Goal: Task Accomplishment & Management: Manage account settings

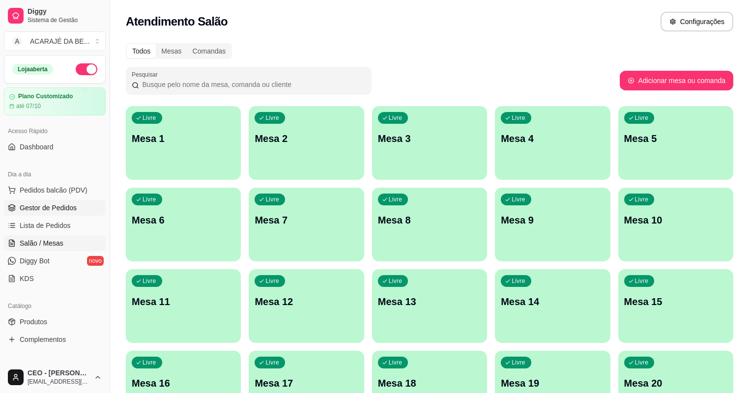
click at [49, 203] on span "Gestor de Pedidos" at bounding box center [48, 208] width 57 height 10
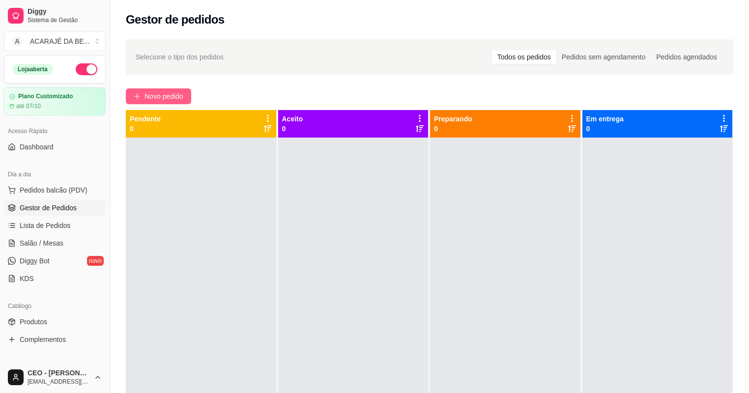
click at [156, 101] on span "Novo pedido" at bounding box center [164, 96] width 39 height 11
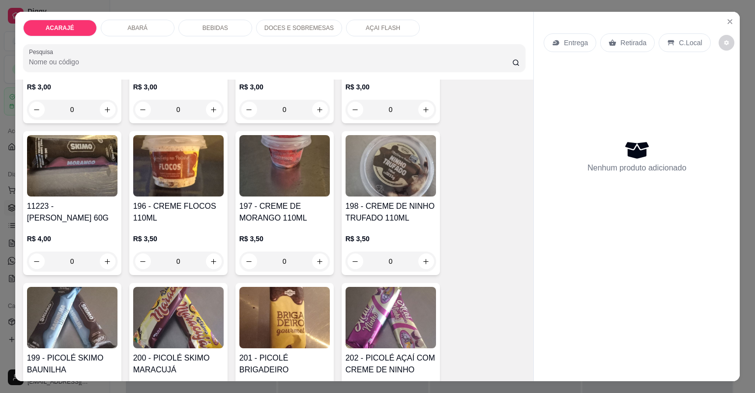
scroll to position [2674, 0]
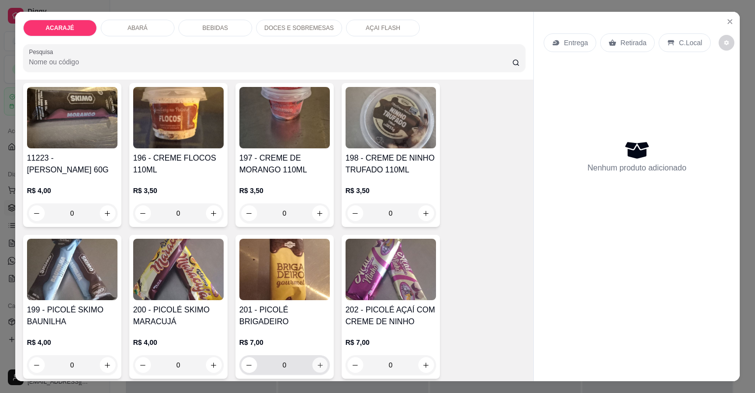
click at [316, 362] on icon "increase-product-quantity" at bounding box center [319, 365] width 7 height 7
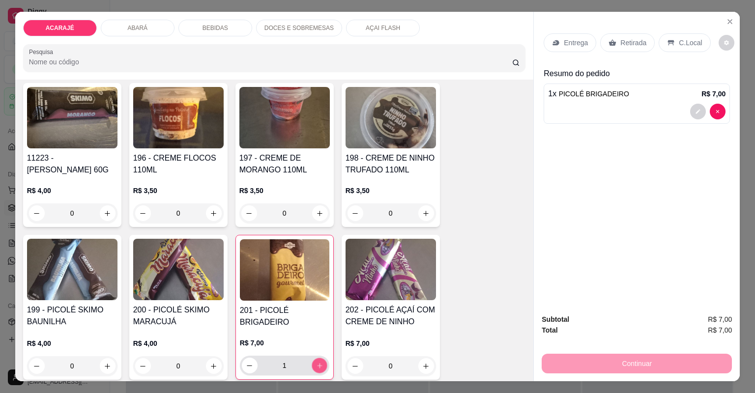
click at [316, 362] on icon "increase-product-quantity" at bounding box center [319, 365] width 7 height 7
type input "3"
click at [623, 43] on p "Retirada" at bounding box center [633, 43] width 26 height 10
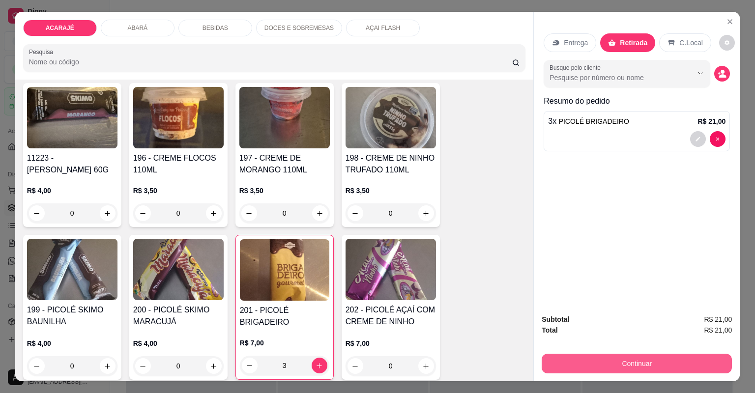
click at [632, 363] on button "Continuar" at bounding box center [637, 364] width 190 height 20
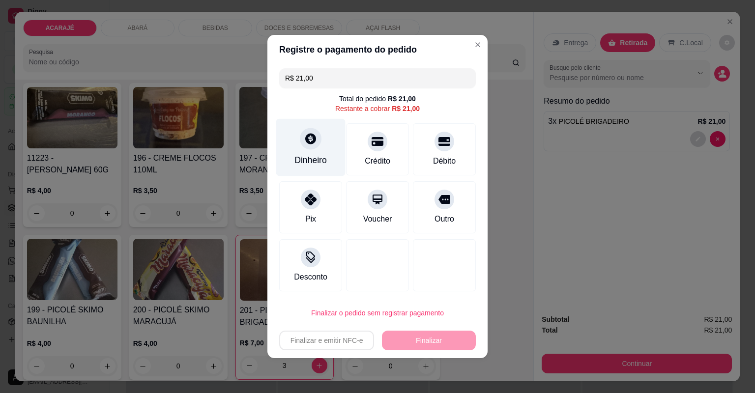
click at [315, 138] on icon at bounding box center [310, 138] width 11 height 11
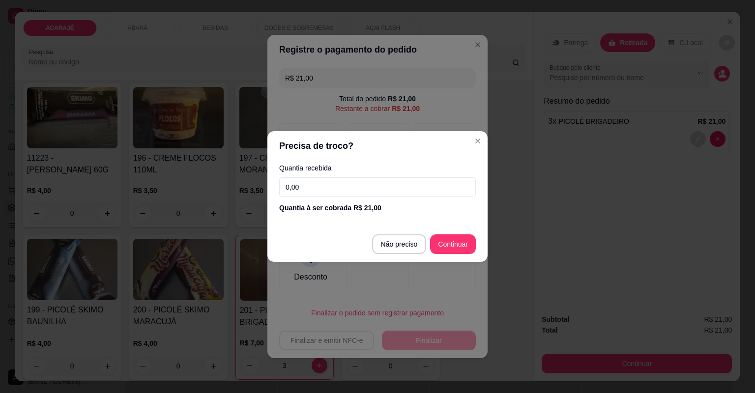
click at [350, 187] on input "0,00" at bounding box center [377, 187] width 197 height 20
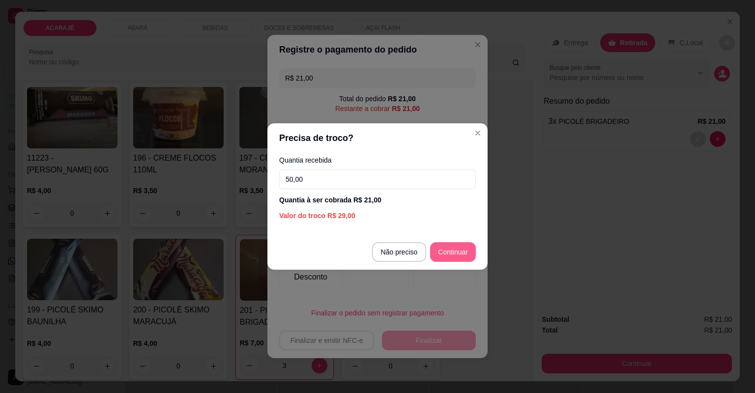
type input "50,00"
type input "R$ 0,00"
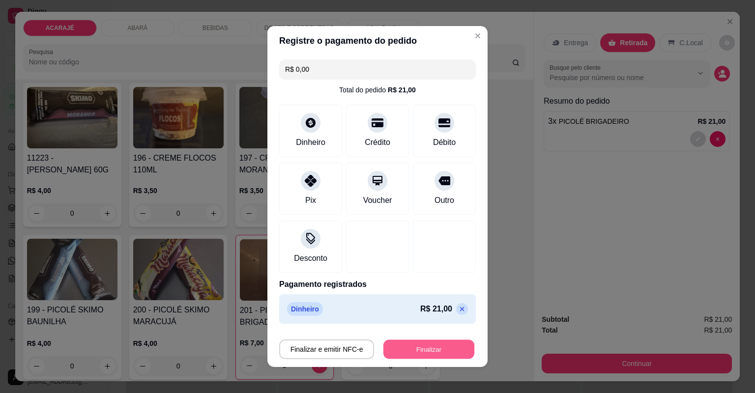
click at [413, 348] on button "Finalizar" at bounding box center [428, 349] width 91 height 19
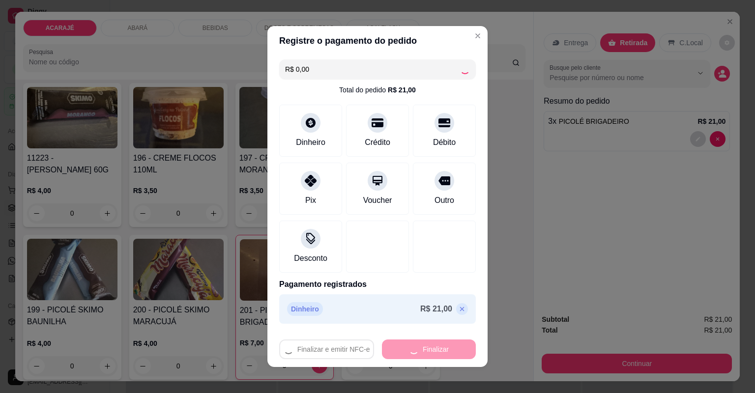
type input "0"
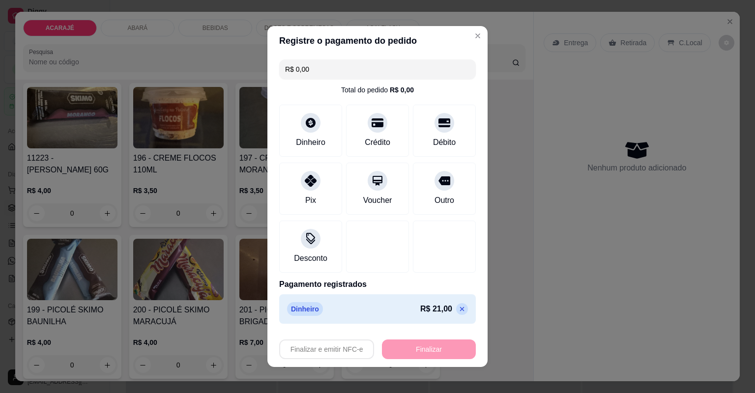
type input "-R$ 21,00"
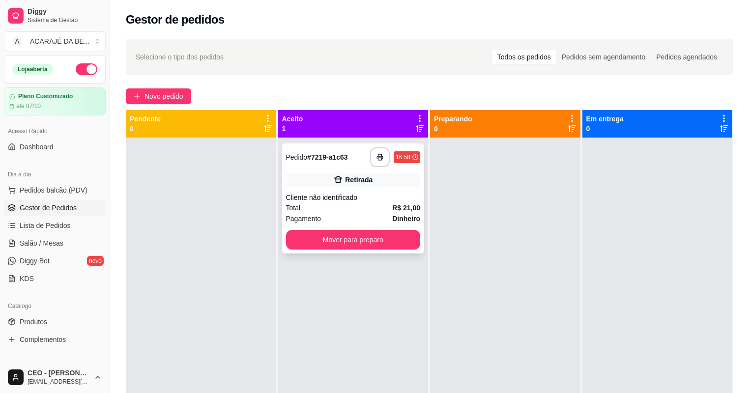
click at [377, 211] on div "Total R$ 21,00" at bounding box center [353, 208] width 135 height 11
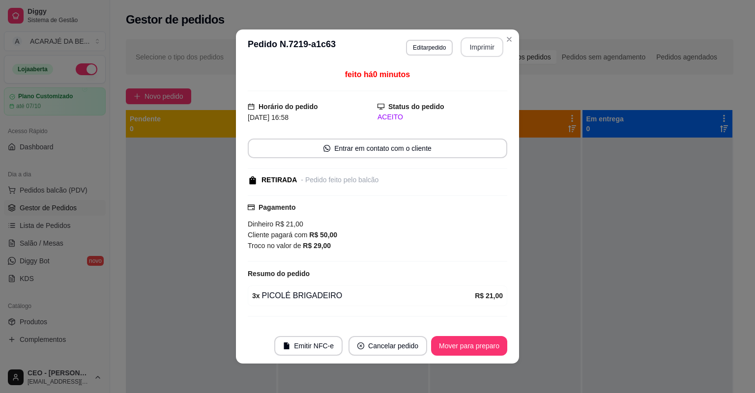
click at [472, 51] on button "Imprimir" at bounding box center [482, 47] width 43 height 20
click at [486, 346] on button "Mover para preparo" at bounding box center [469, 346] width 74 height 19
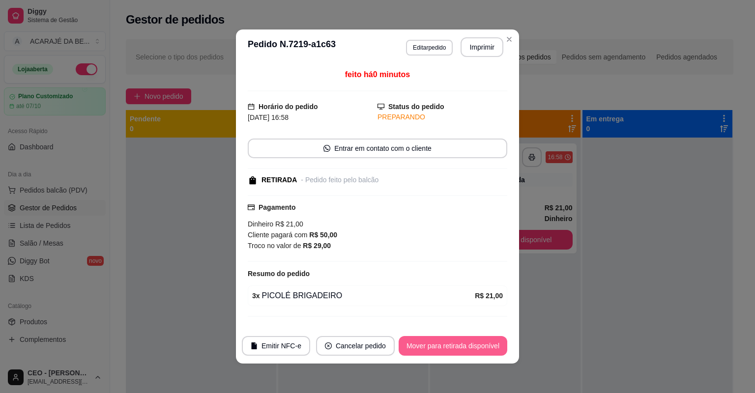
click at [460, 350] on button "Mover para retirada disponível" at bounding box center [453, 346] width 109 height 20
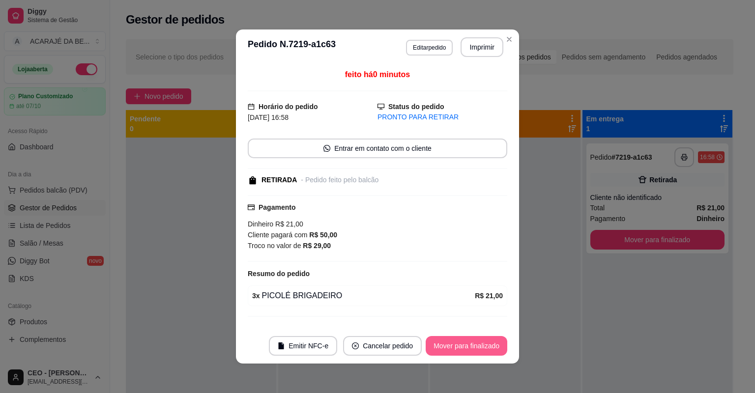
click at [474, 343] on button "Mover para finalizado" at bounding box center [467, 346] width 82 height 20
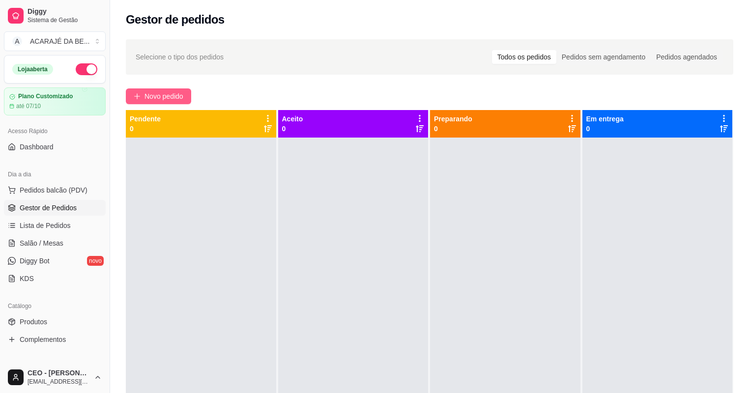
click at [165, 93] on span "Novo pedido" at bounding box center [164, 96] width 39 height 11
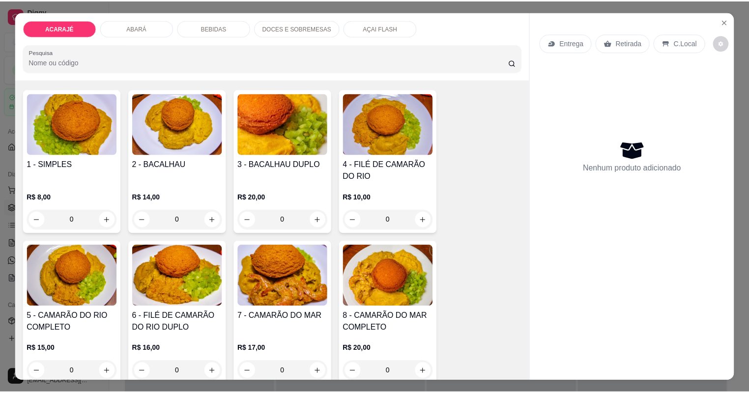
scroll to position [79, 0]
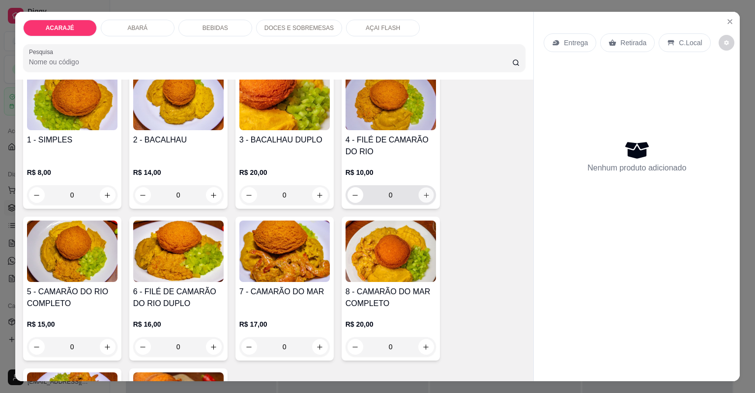
click at [427, 197] on button "increase-product-quantity" at bounding box center [425, 194] width 15 height 15
type input "1"
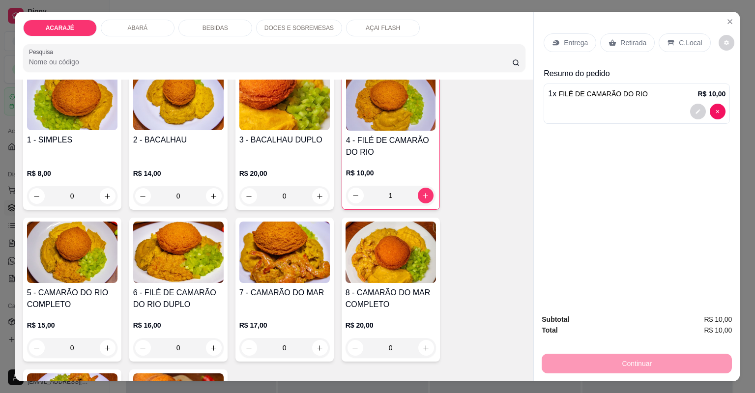
click at [627, 47] on p "Retirada" at bounding box center [633, 43] width 26 height 10
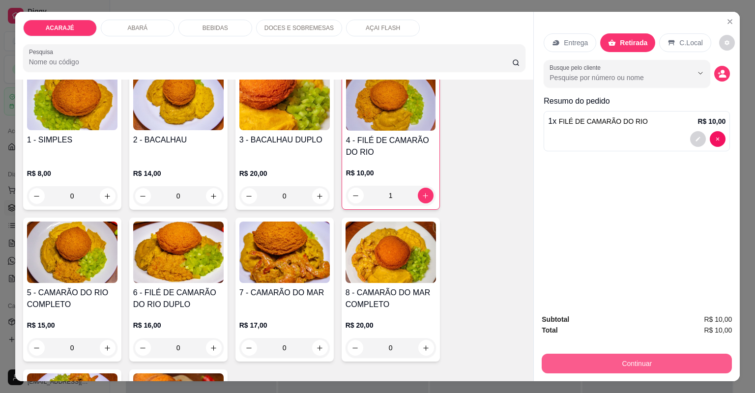
click at [603, 358] on button "Continuar" at bounding box center [637, 364] width 190 height 20
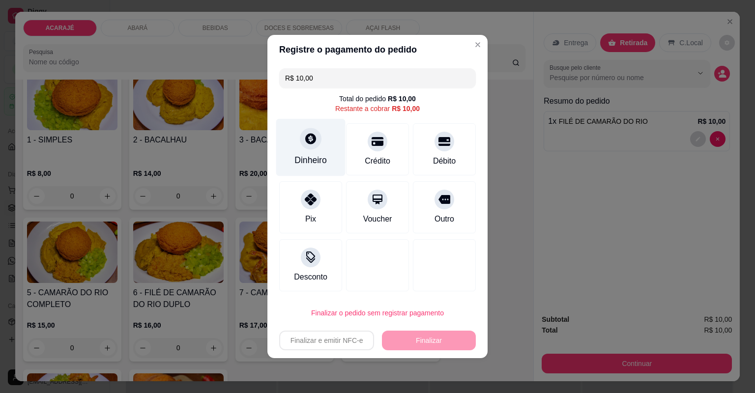
click at [320, 151] on div "Dinheiro" at bounding box center [310, 148] width 69 height 58
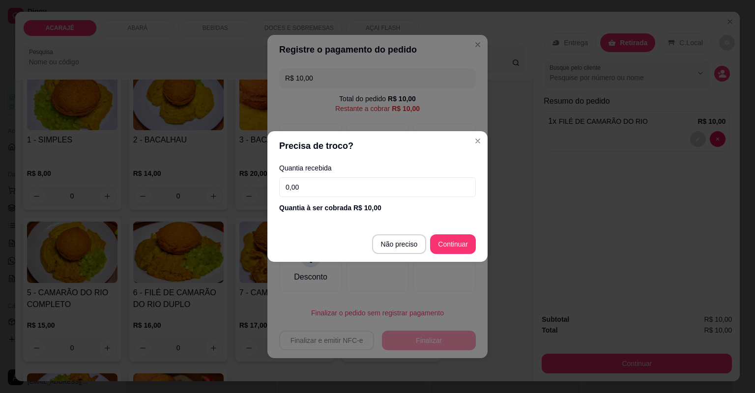
click at [427, 192] on input "0,00" at bounding box center [377, 187] width 197 height 20
type input "10,00"
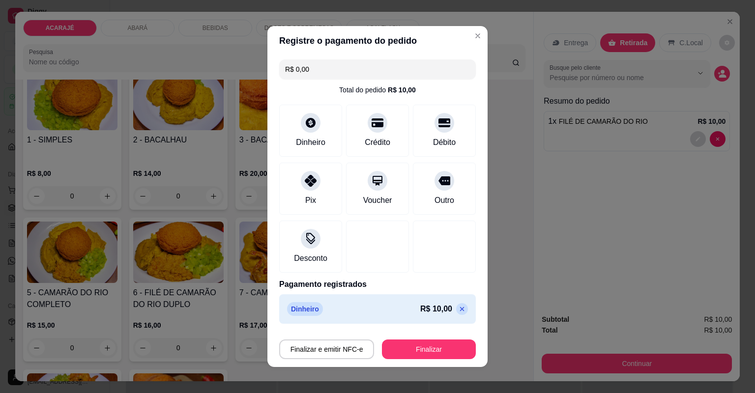
type input "R$ 0,00"
click at [427, 352] on button "Finalizar" at bounding box center [429, 350] width 94 height 20
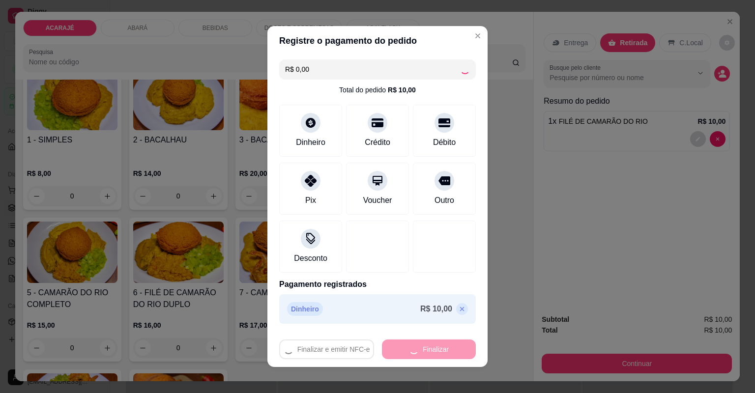
type input "0"
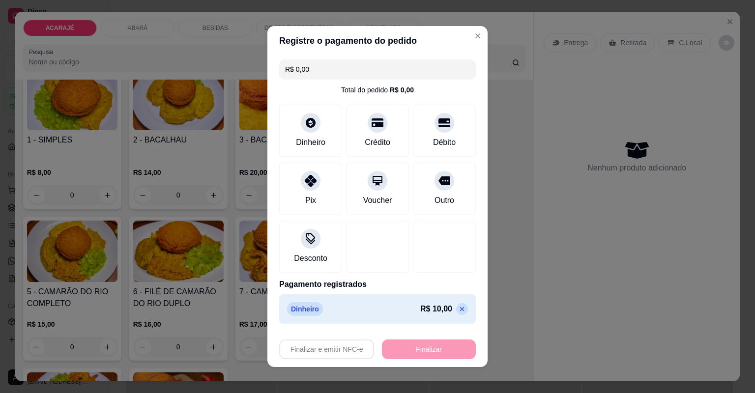
type input "-R$ 10,00"
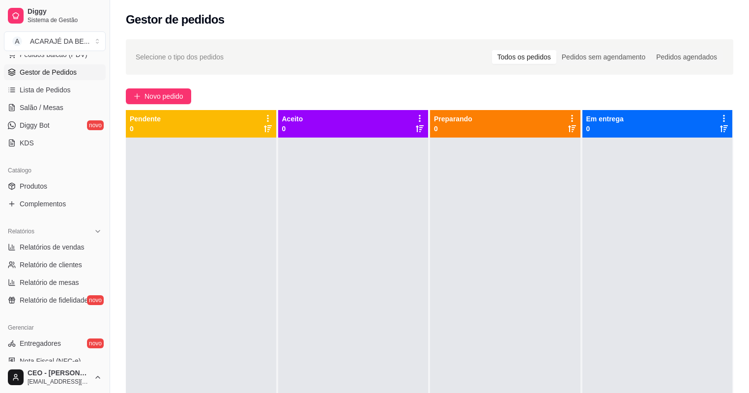
scroll to position [157, 0]
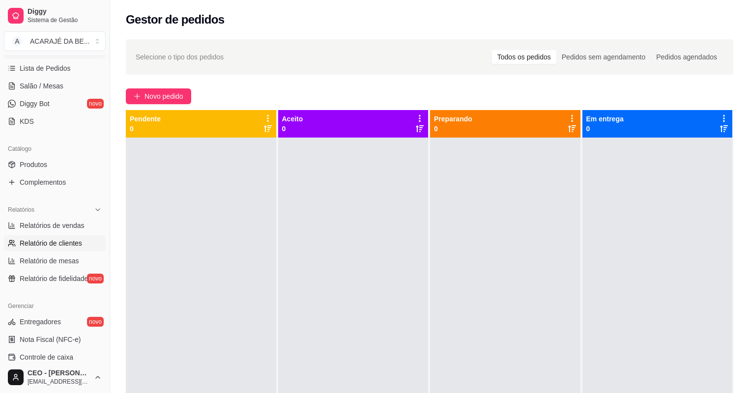
click at [62, 240] on span "Relatório de clientes" at bounding box center [51, 243] width 62 height 10
select select "30"
select select "HIGHEST_TOTAL_SPENT_WITH_ORDERS"
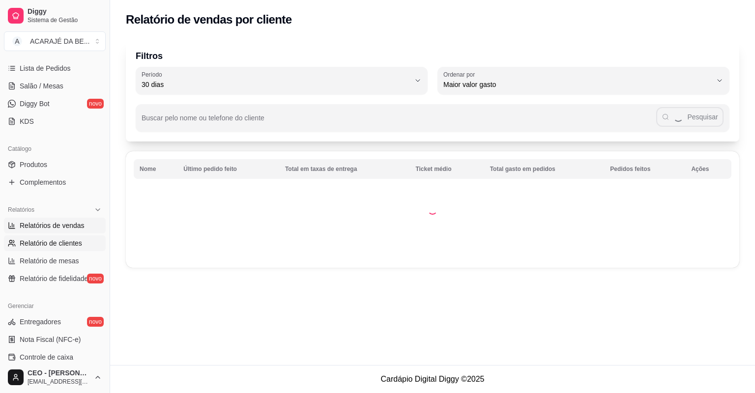
click at [71, 229] on span "Relatórios de vendas" at bounding box center [52, 226] width 65 height 10
select select "ALL"
select select "0"
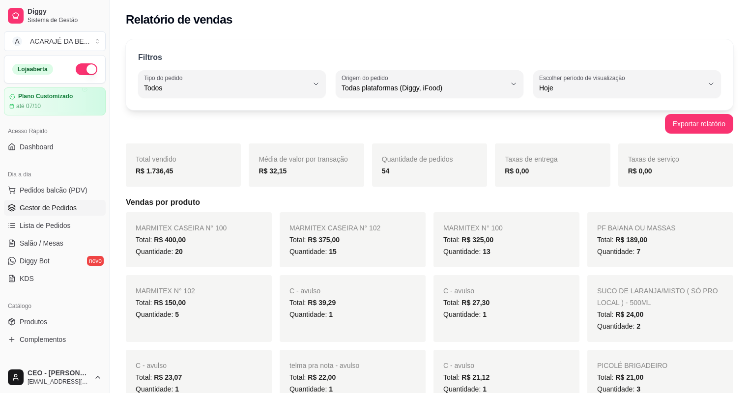
click at [62, 208] on span "Gestor de Pedidos" at bounding box center [48, 208] width 57 height 10
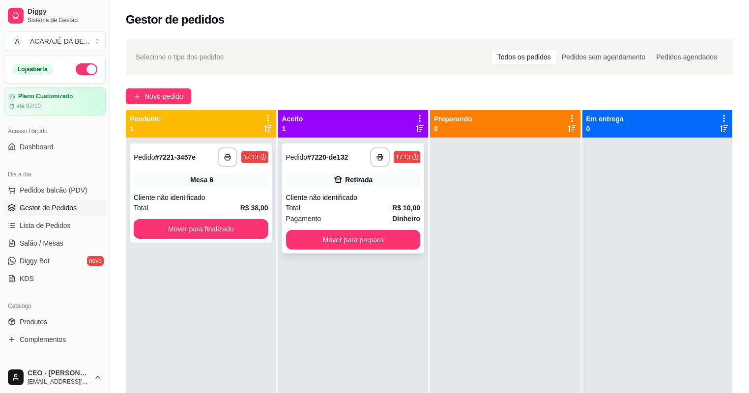
click at [324, 201] on div "Cliente não identificado" at bounding box center [353, 198] width 135 height 10
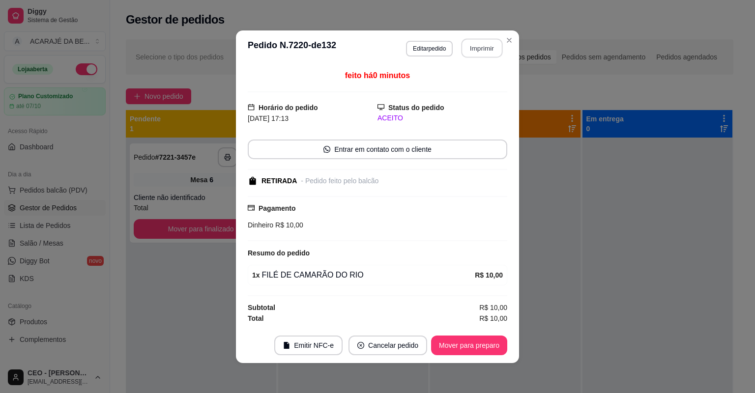
click at [474, 49] on button "Imprimir" at bounding box center [482, 47] width 41 height 19
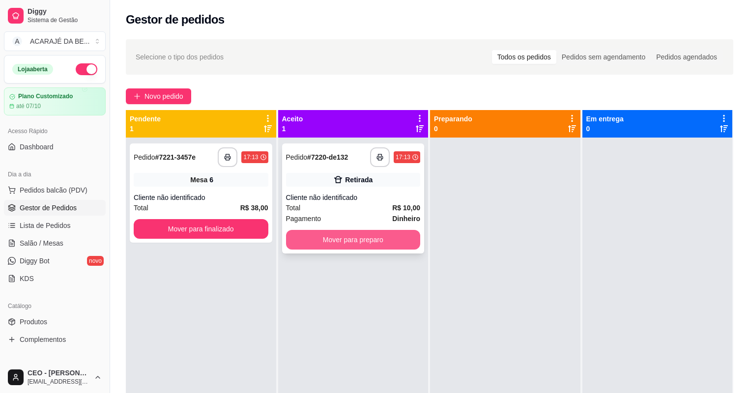
click at [363, 236] on button "Mover para preparo" at bounding box center [353, 240] width 135 height 20
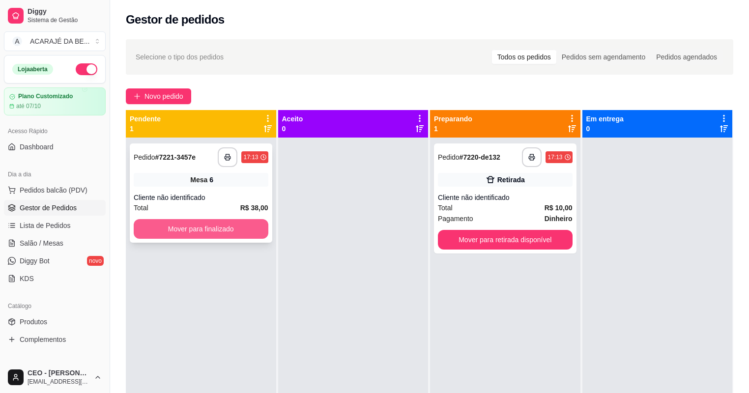
click at [218, 224] on button "Mover para finalizado" at bounding box center [201, 229] width 135 height 20
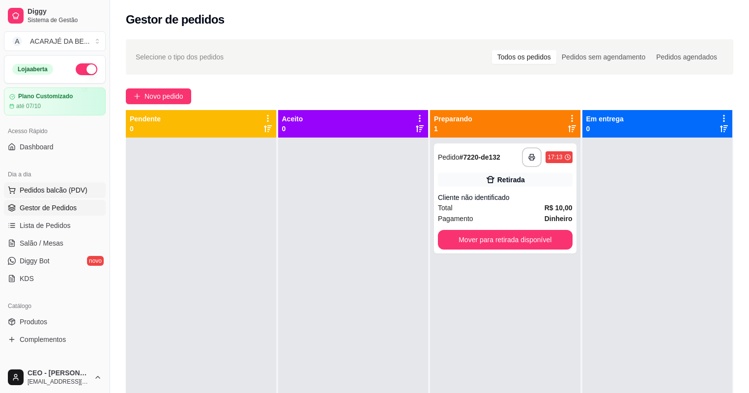
click at [65, 191] on span "Pedidos balcão (PDV)" at bounding box center [54, 190] width 68 height 10
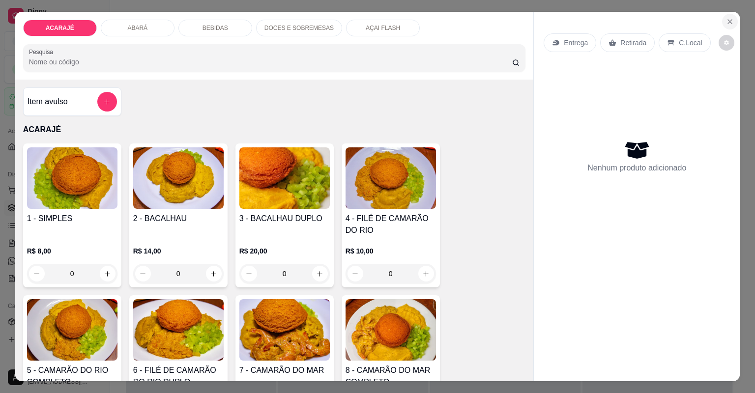
click at [728, 22] on icon "Close" at bounding box center [730, 22] width 4 height 4
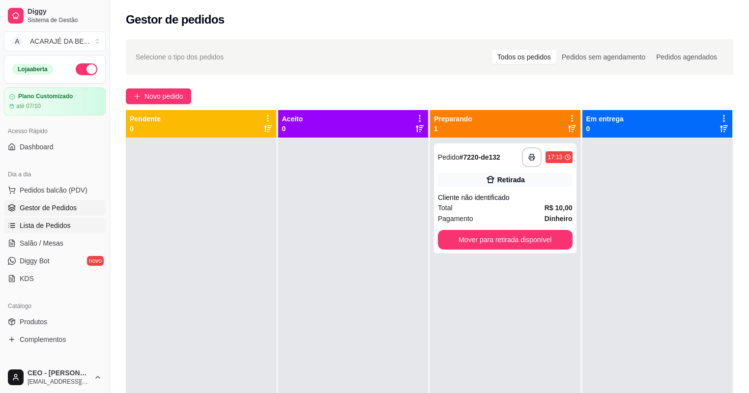
click at [57, 229] on span "Lista de Pedidos" at bounding box center [45, 226] width 51 height 10
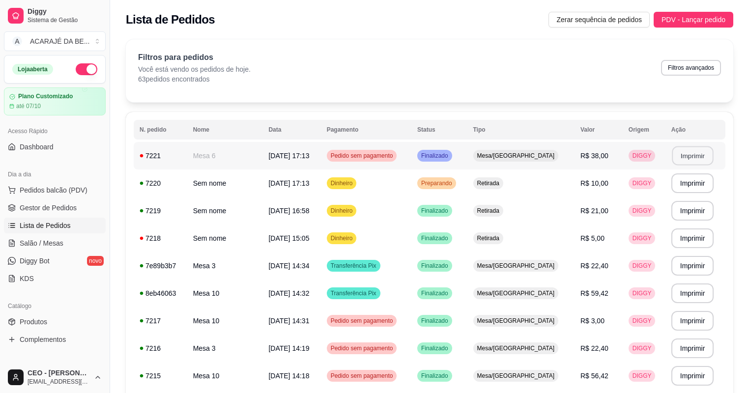
click at [690, 153] on button "Imprimir" at bounding box center [692, 155] width 41 height 19
click at [67, 247] on link "Salão / Mesas" at bounding box center [55, 243] width 102 height 16
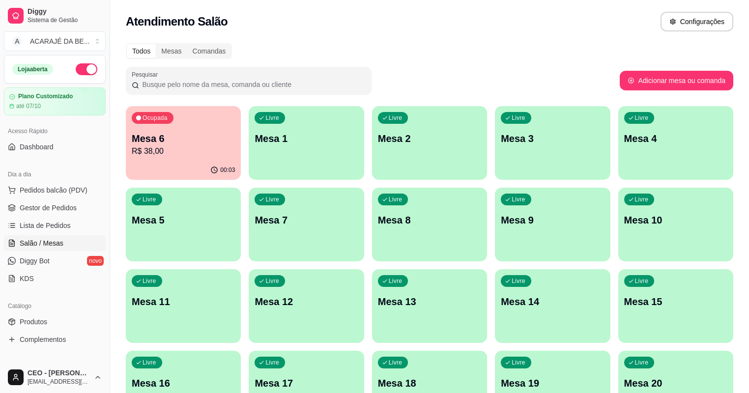
click at [194, 150] on p "R$ 38,00" at bounding box center [183, 151] width 103 height 12
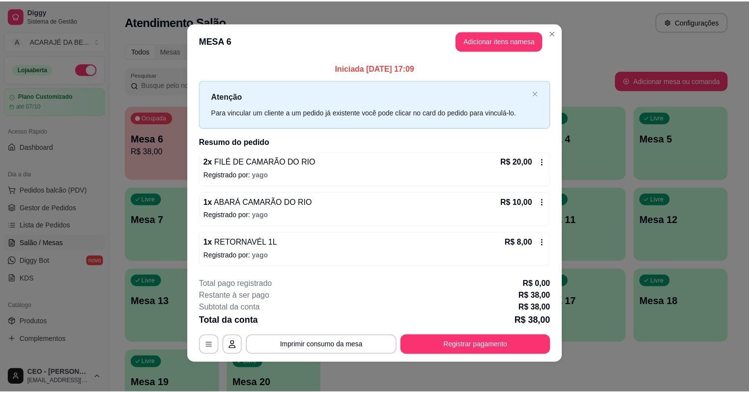
scroll to position [4, 0]
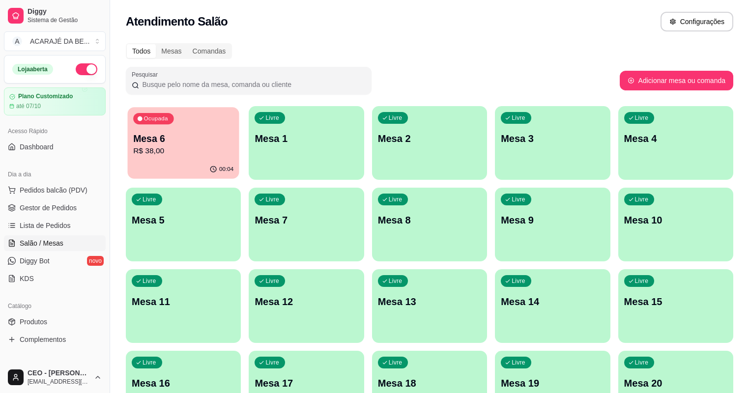
click at [147, 152] on p "R$ 38,00" at bounding box center [183, 150] width 100 height 11
click at [52, 203] on span "Gestor de Pedidos" at bounding box center [48, 208] width 57 height 10
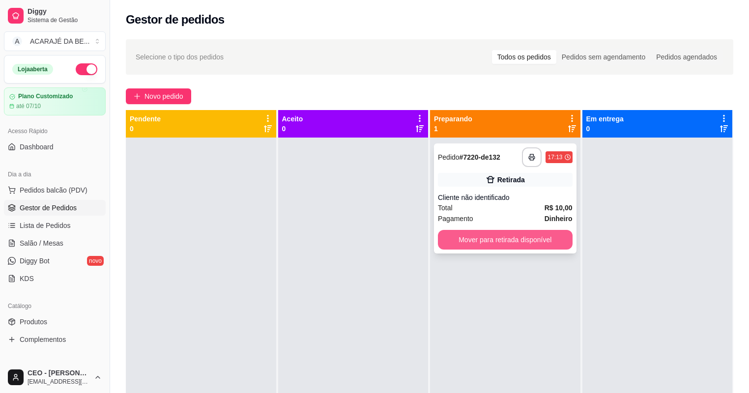
click at [540, 242] on button "Mover para retirada disponível" at bounding box center [505, 240] width 135 height 20
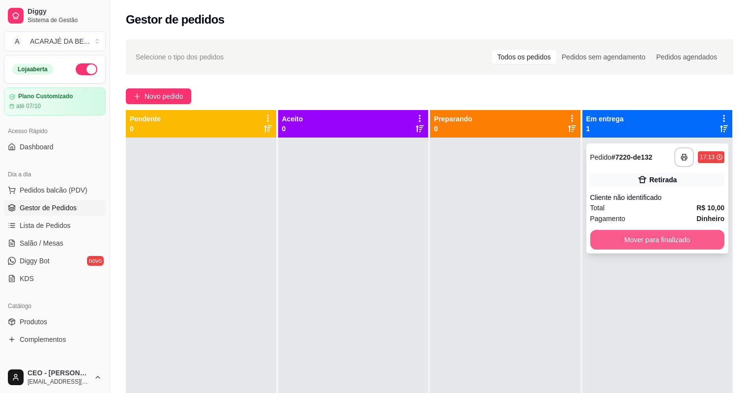
click at [651, 239] on button "Mover para finalizado" at bounding box center [657, 240] width 135 height 20
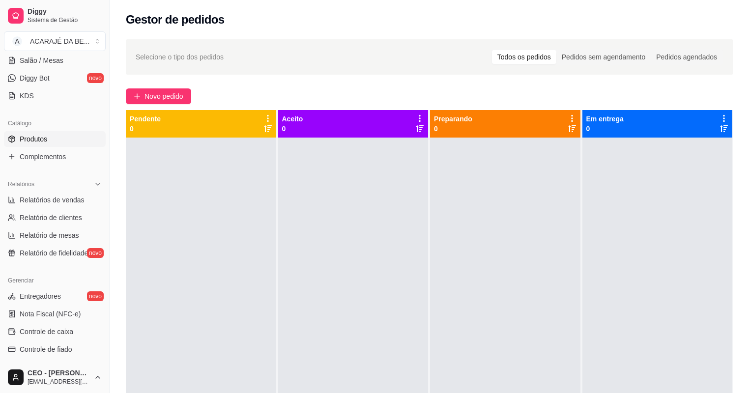
scroll to position [197, 0]
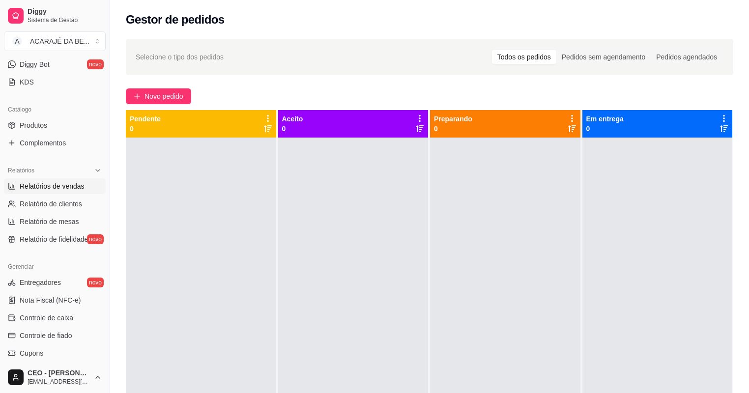
click at [53, 188] on span "Relatórios de vendas" at bounding box center [52, 186] width 65 height 10
select select "ALL"
select select "0"
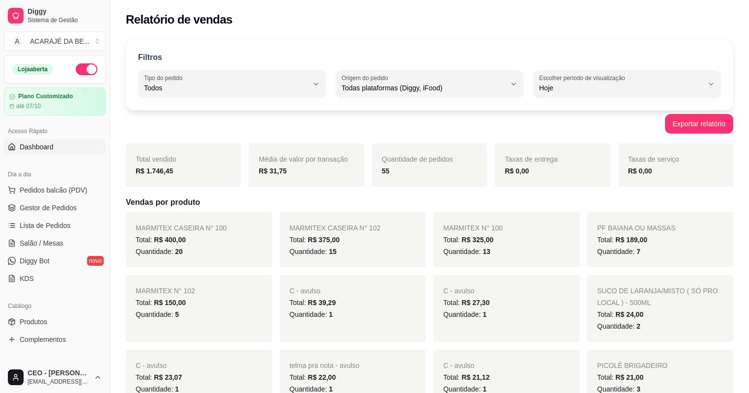
click at [53, 146] on link "Dashboard" at bounding box center [55, 147] width 102 height 16
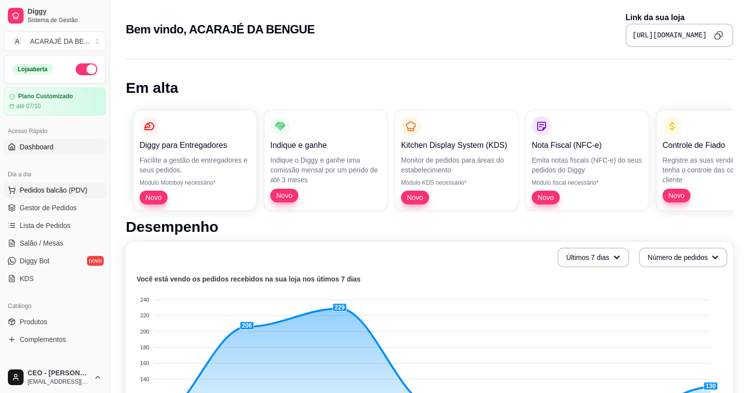
click at [75, 194] on span "Pedidos balcão (PDV)" at bounding box center [54, 190] width 68 height 10
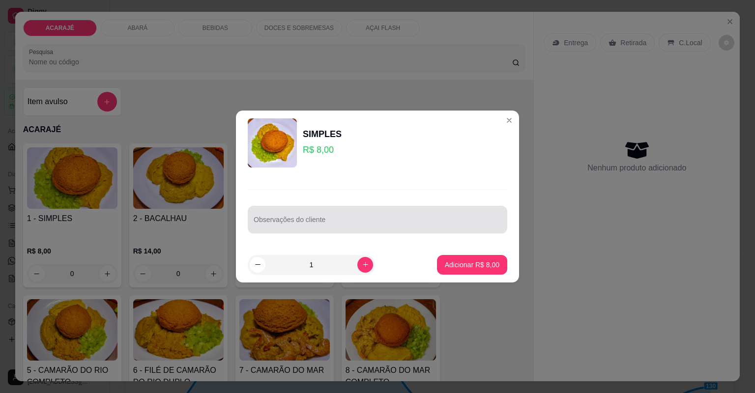
click at [320, 224] on input "Observações do cliente" at bounding box center [378, 224] width 248 height 10
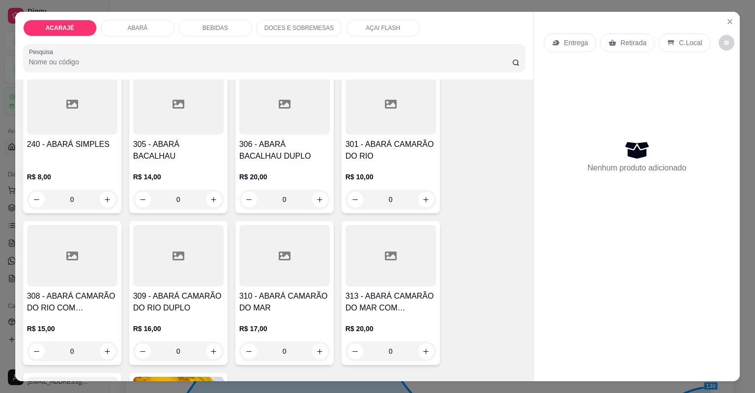
scroll to position [550, 0]
click at [429, 199] on button "increase-product-quantity" at bounding box center [426, 199] width 16 height 16
type input "1"
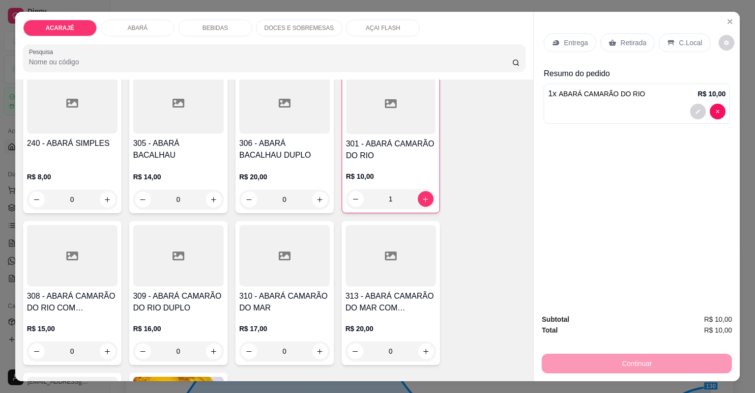
click at [636, 45] on p "Retirada" at bounding box center [633, 43] width 26 height 10
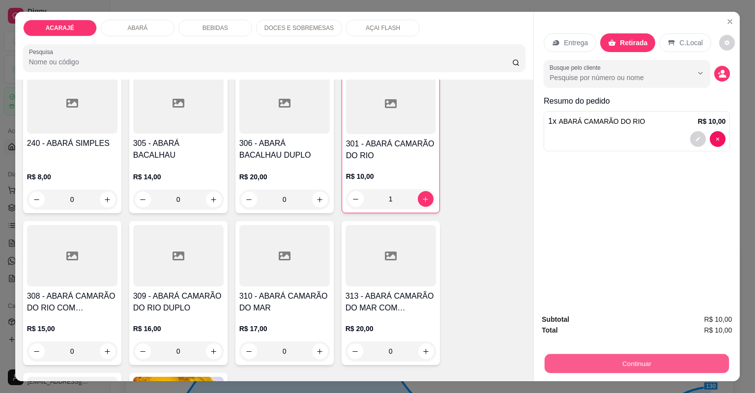
click at [647, 362] on button "Continuar" at bounding box center [637, 363] width 184 height 19
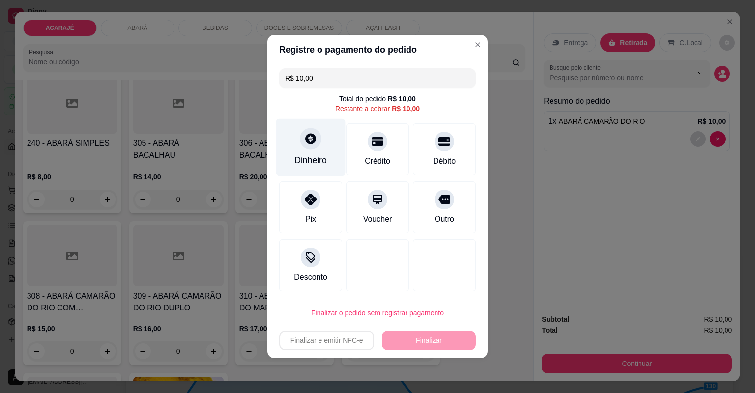
click at [318, 159] on div "Dinheiro" at bounding box center [310, 160] width 32 height 13
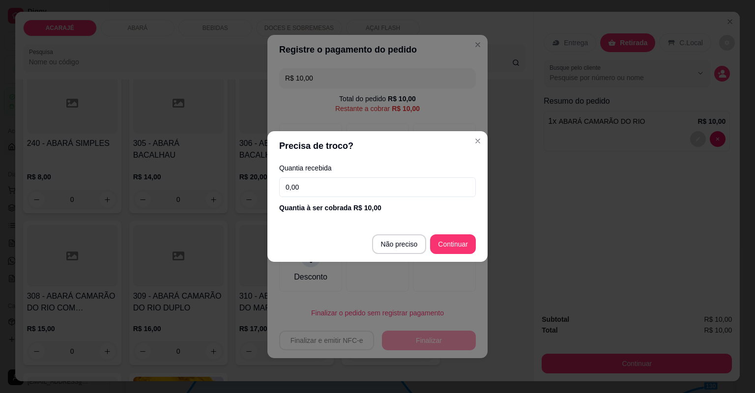
click at [375, 189] on input "0,00" at bounding box center [377, 187] width 197 height 20
type input "10,00"
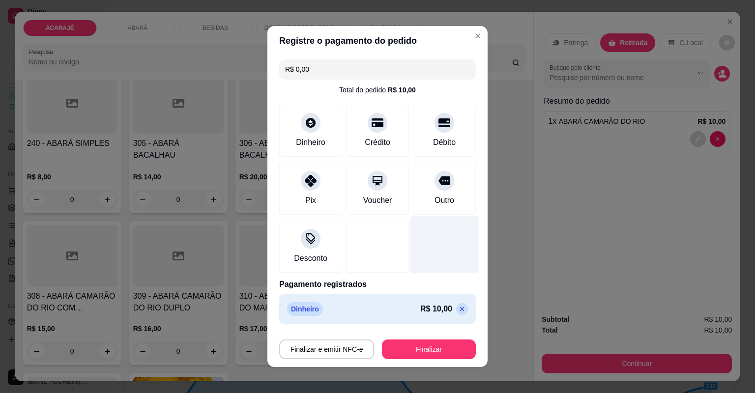
type input "R$ 0,00"
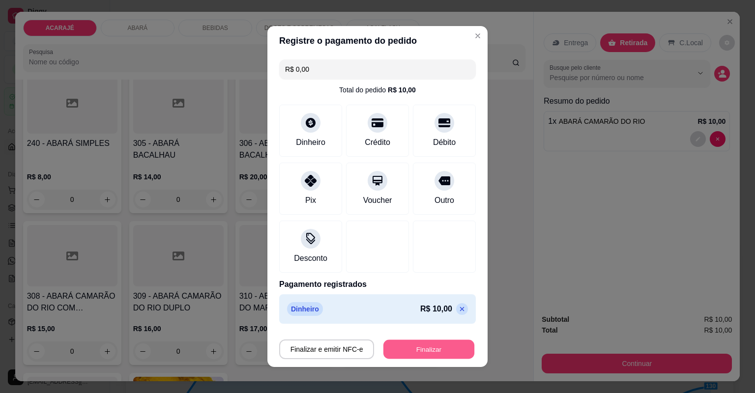
click at [429, 351] on button "Finalizar" at bounding box center [428, 349] width 91 height 19
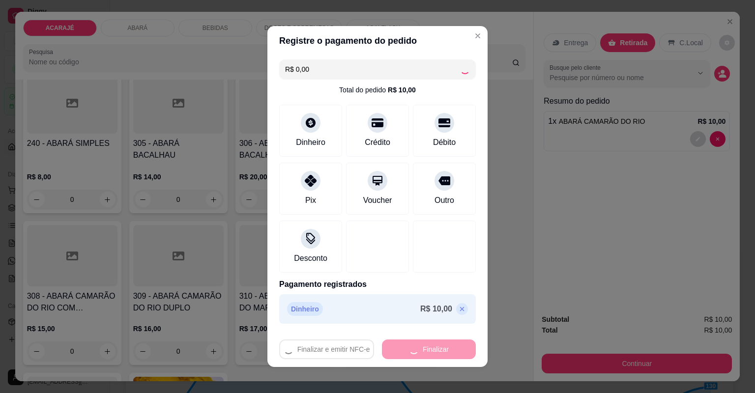
type input "0"
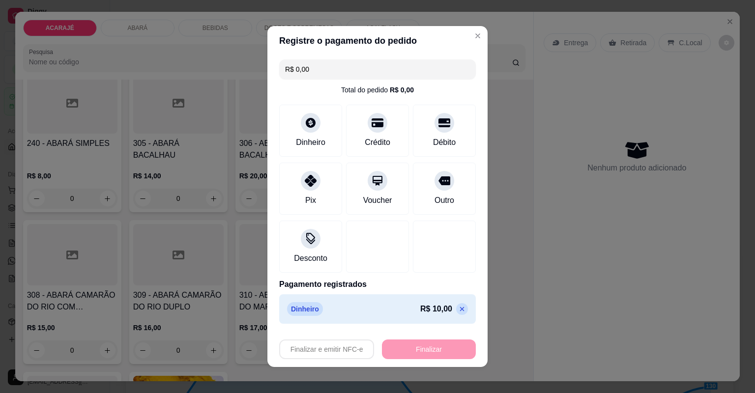
type input "-R$ 10,00"
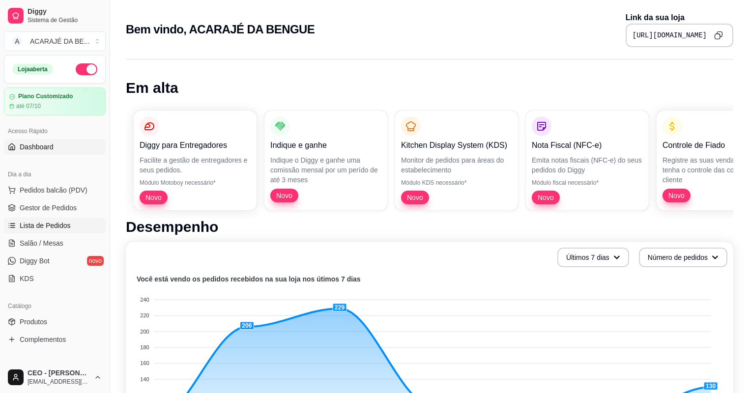
click at [49, 226] on span "Lista de Pedidos" at bounding box center [45, 226] width 51 height 10
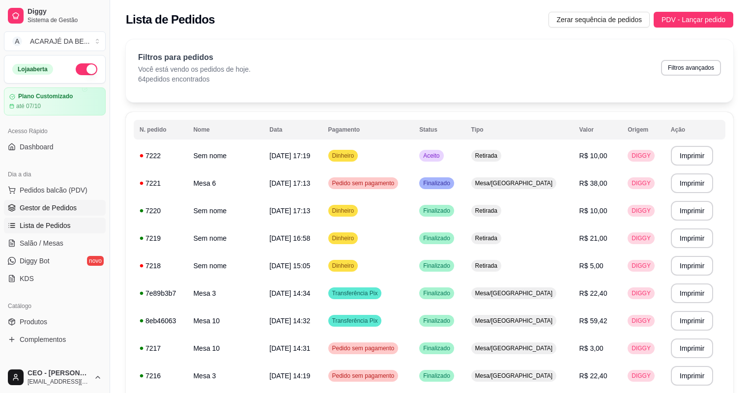
click at [61, 211] on span "Gestor de Pedidos" at bounding box center [48, 208] width 57 height 10
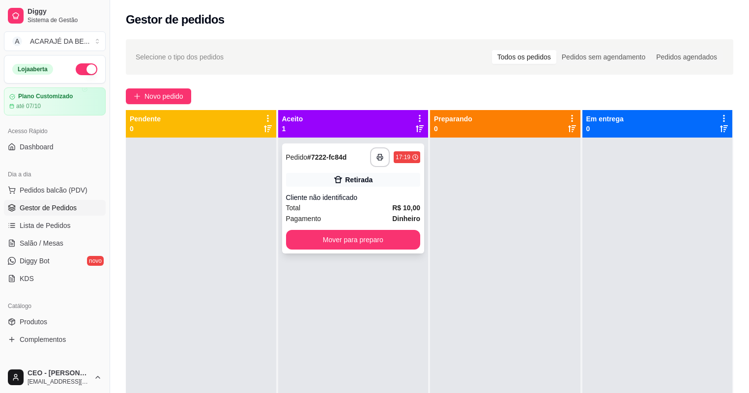
click at [339, 208] on div "Total R$ 10,00" at bounding box center [353, 208] width 135 height 11
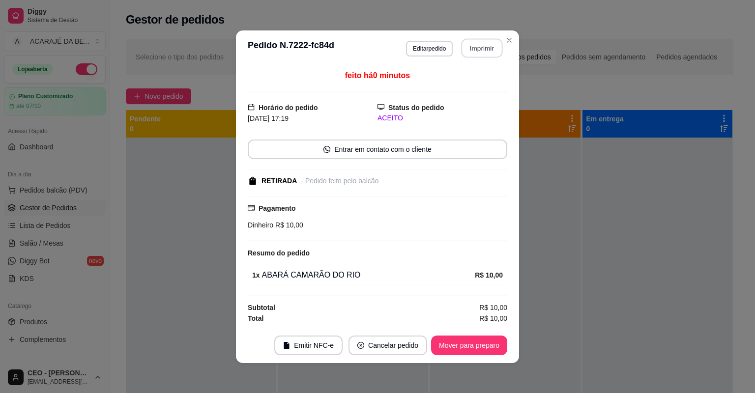
click at [468, 53] on button "Imprimir" at bounding box center [482, 47] width 41 height 19
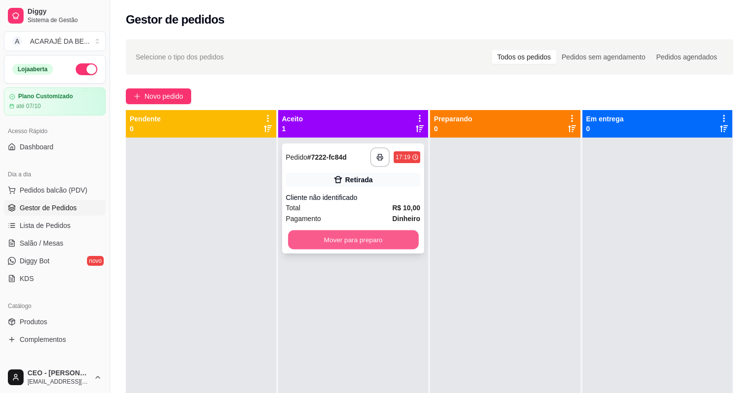
click at [350, 244] on button "Mover para preparo" at bounding box center [353, 240] width 130 height 19
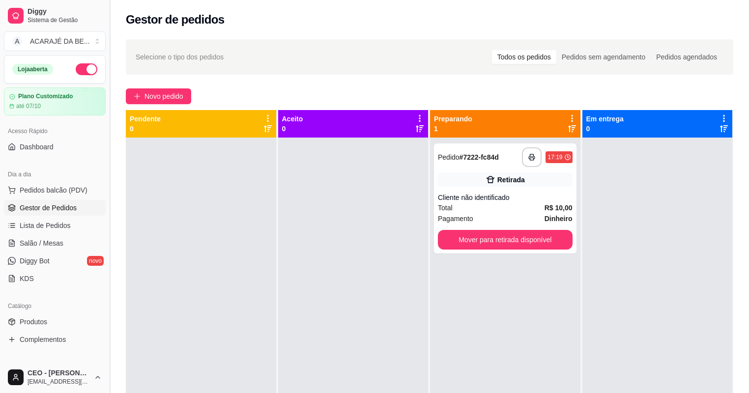
click at [109, 160] on button "Toggle Sidebar" at bounding box center [110, 196] width 8 height 393
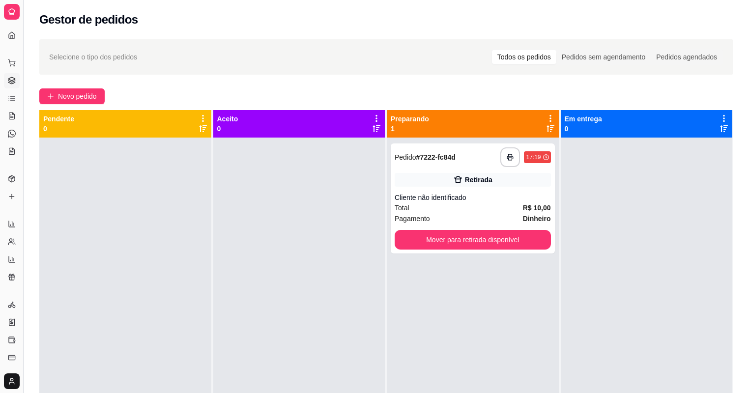
click at [22, 163] on button "Toggle Sidebar" at bounding box center [23, 196] width 8 height 393
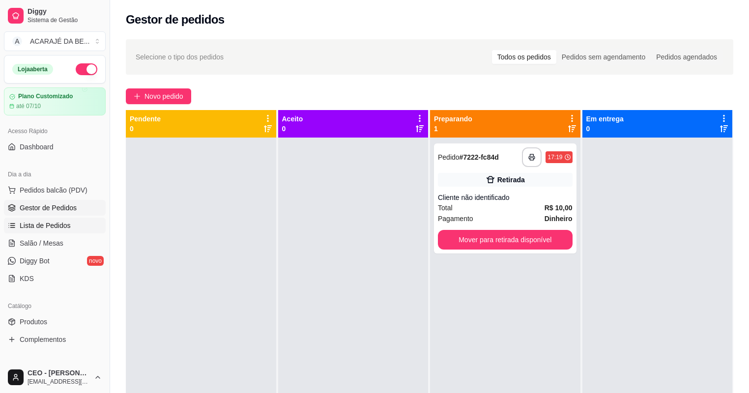
click at [57, 222] on span "Lista de Pedidos" at bounding box center [45, 226] width 51 height 10
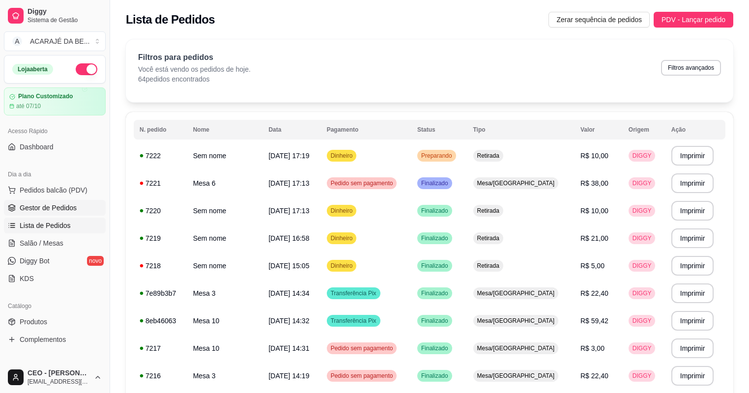
click at [66, 206] on span "Gestor de Pedidos" at bounding box center [48, 208] width 57 height 10
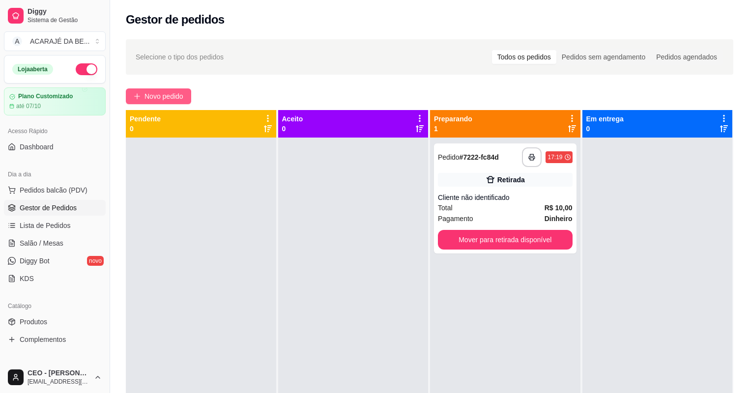
click at [168, 99] on span "Novo pedido" at bounding box center [164, 96] width 39 height 11
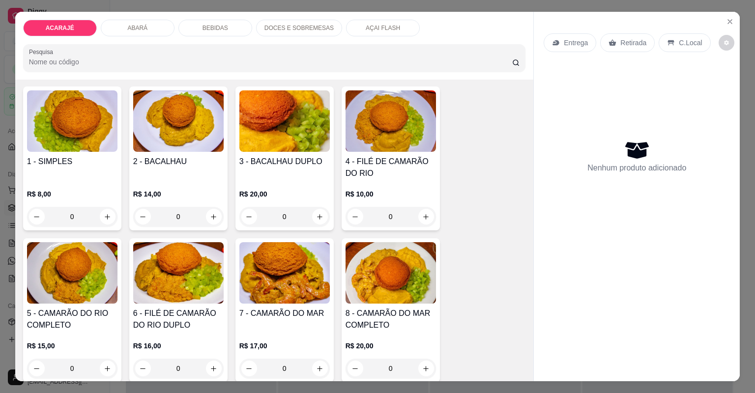
scroll to position [157, 0]
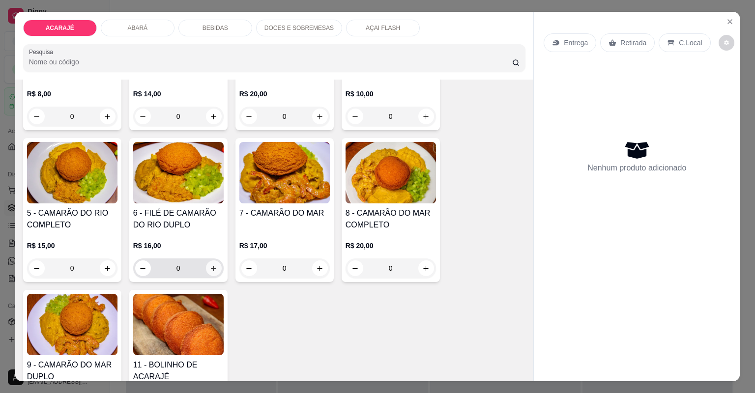
click at [213, 269] on icon "increase-product-quantity" at bounding box center [213, 268] width 7 height 7
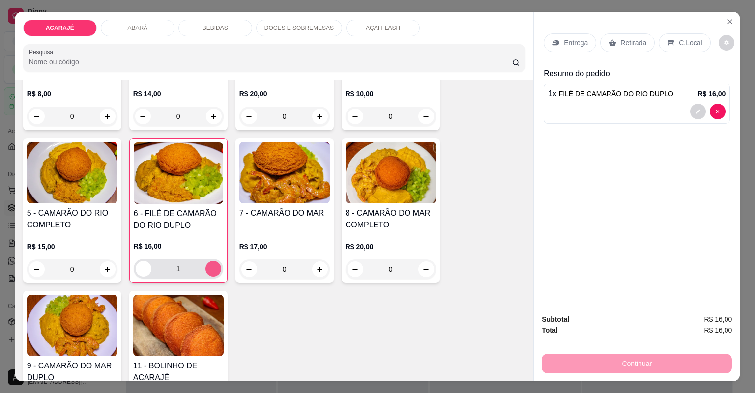
click at [212, 269] on icon "increase-product-quantity" at bounding box center [212, 268] width 7 height 7
type input "3"
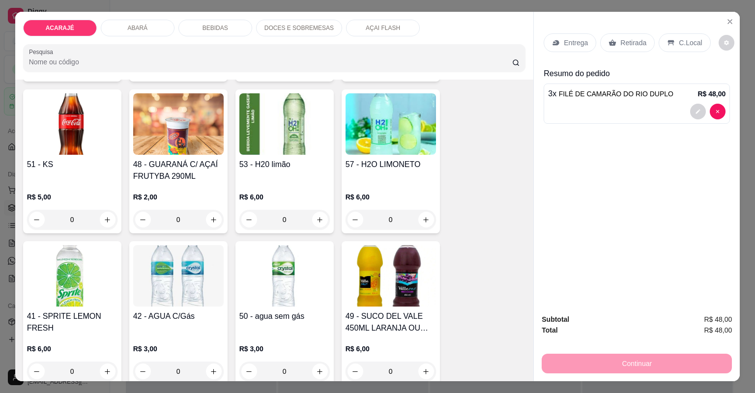
scroll to position [1180, 0]
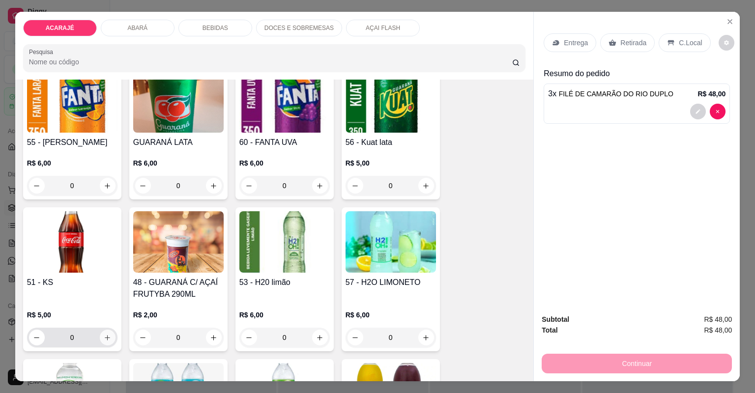
click at [104, 339] on icon "increase-product-quantity" at bounding box center [107, 337] width 7 height 7
type input "1"
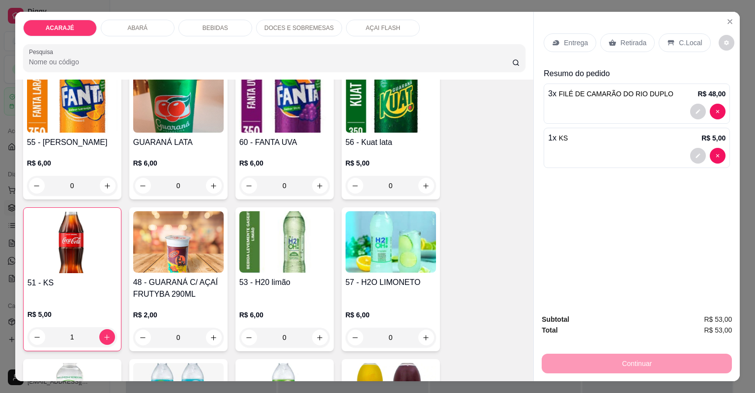
click at [680, 47] on div "C.Local" at bounding box center [685, 42] width 52 height 19
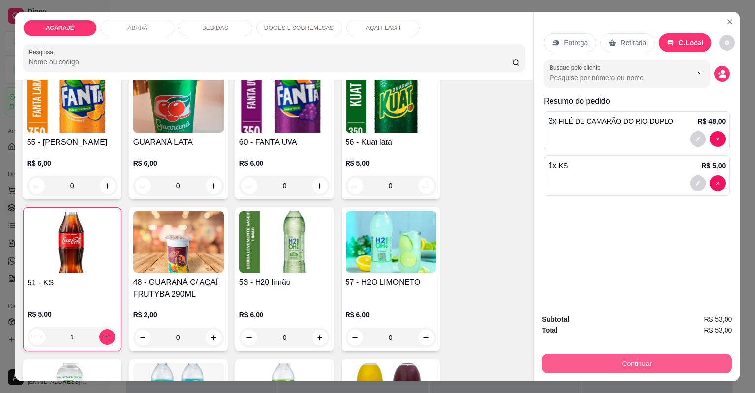
click at [602, 358] on button "Continuar" at bounding box center [637, 364] width 190 height 20
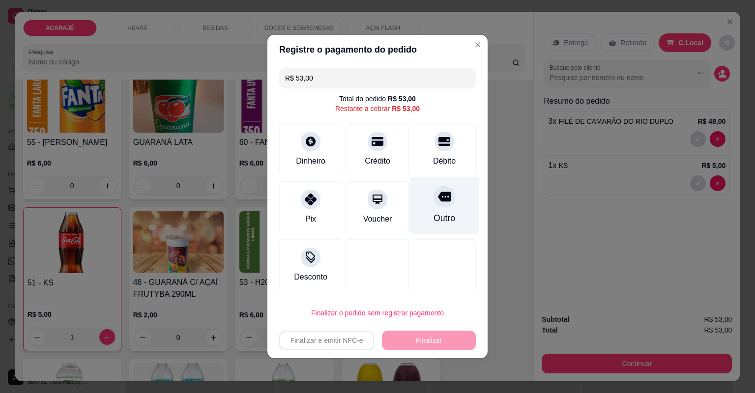
click at [446, 209] on div "Outro" at bounding box center [444, 206] width 69 height 58
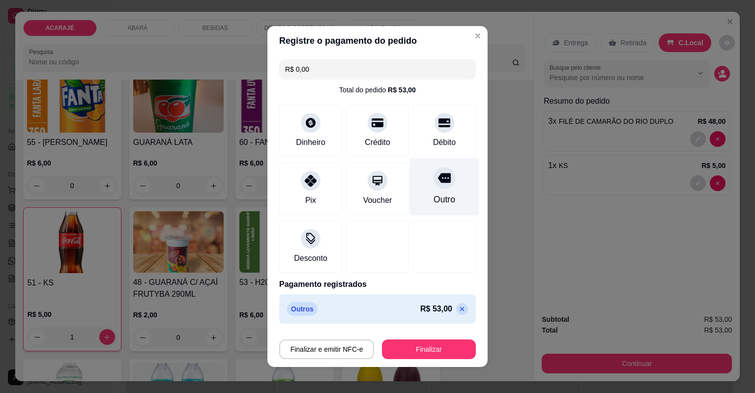
type input "R$ 0,00"
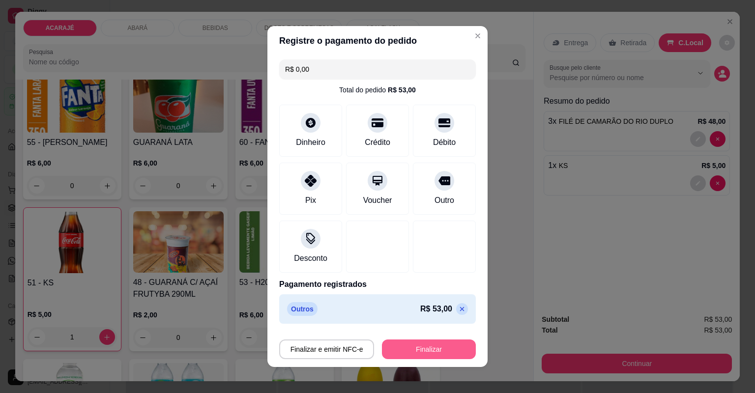
click at [424, 350] on button "Finalizar" at bounding box center [429, 350] width 94 height 20
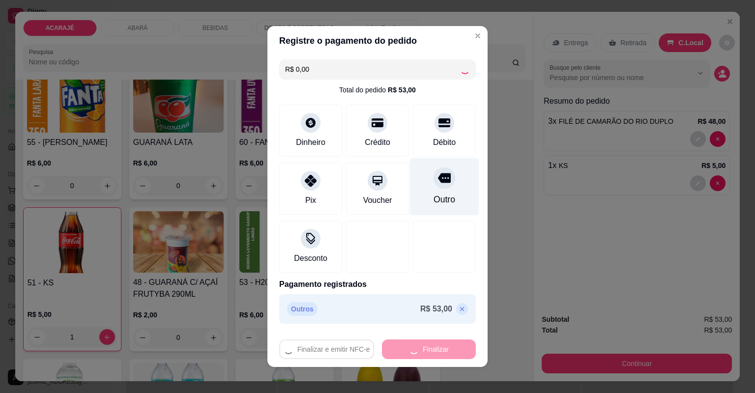
type input "0"
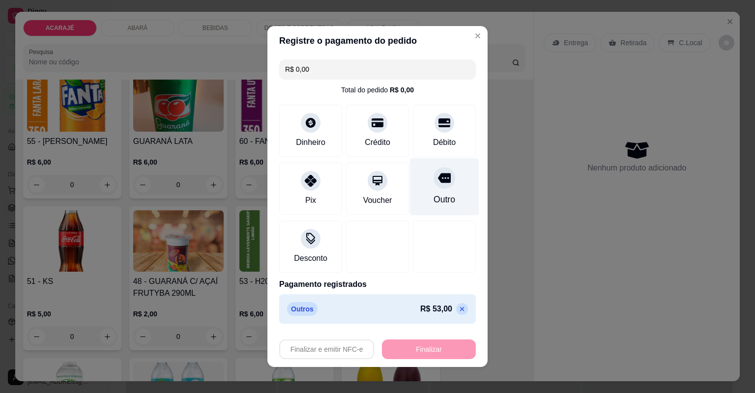
type input "-R$ 53,00"
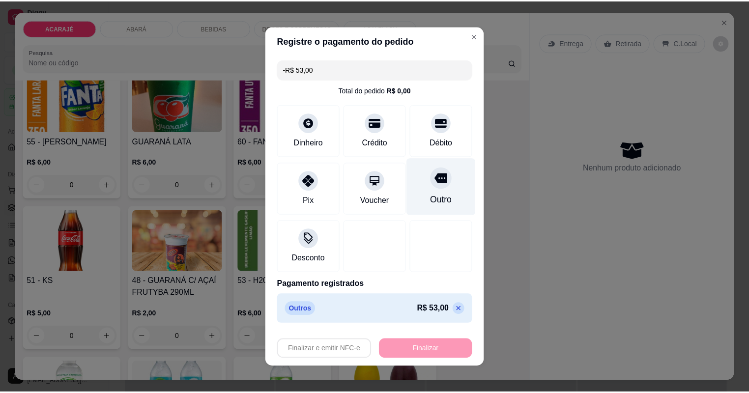
scroll to position [1179, 0]
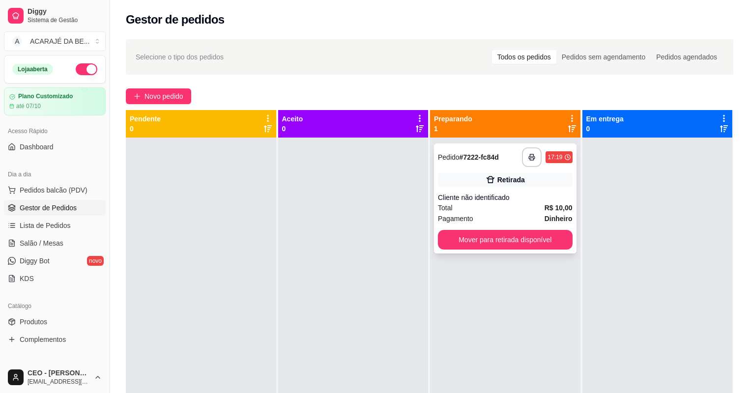
click at [501, 210] on div "Total R$ 10,00" at bounding box center [505, 208] width 135 height 11
click at [499, 238] on button "Mover para retirada disponível" at bounding box center [505, 240] width 135 height 20
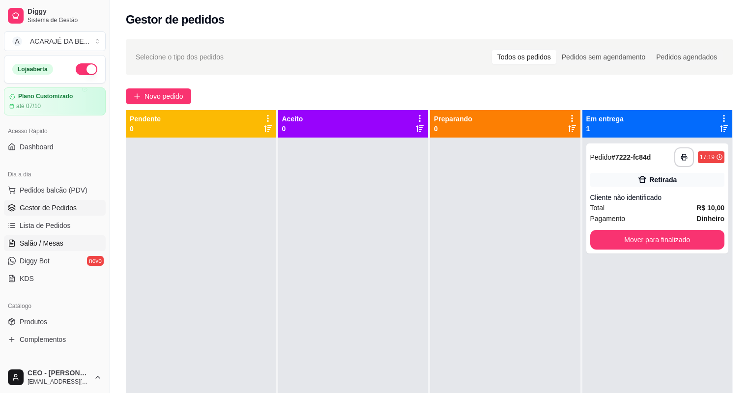
click at [48, 238] on span "Salão / Mesas" at bounding box center [42, 243] width 44 height 10
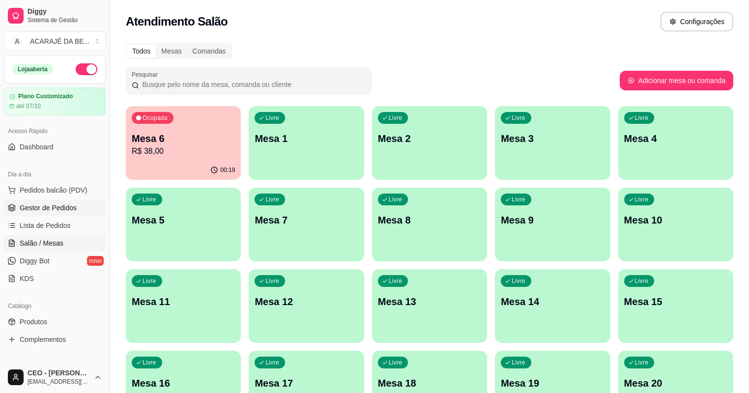
click at [61, 204] on span "Gestor de Pedidos" at bounding box center [48, 208] width 57 height 10
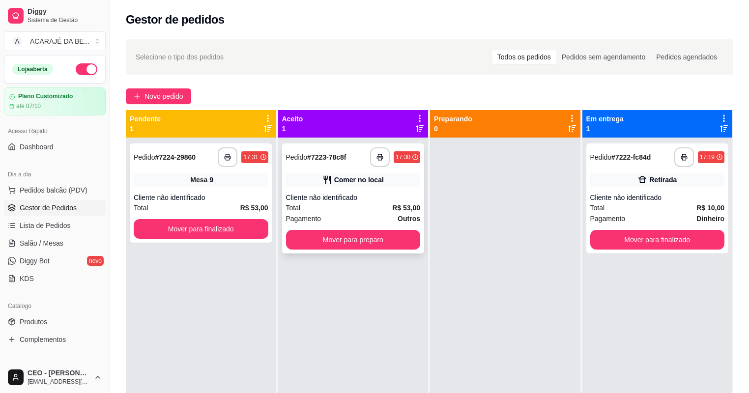
click at [346, 209] on div "Total R$ 53,00" at bounding box center [353, 208] width 135 height 11
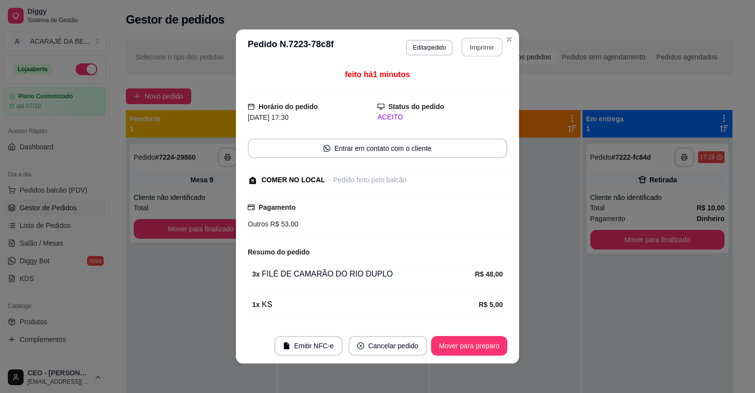
click at [472, 51] on button "Imprimir" at bounding box center [482, 47] width 41 height 19
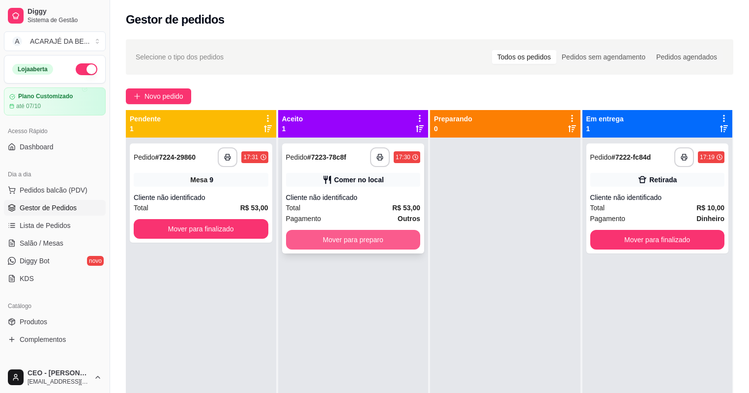
click at [359, 234] on button "Mover para preparo" at bounding box center [353, 240] width 135 height 20
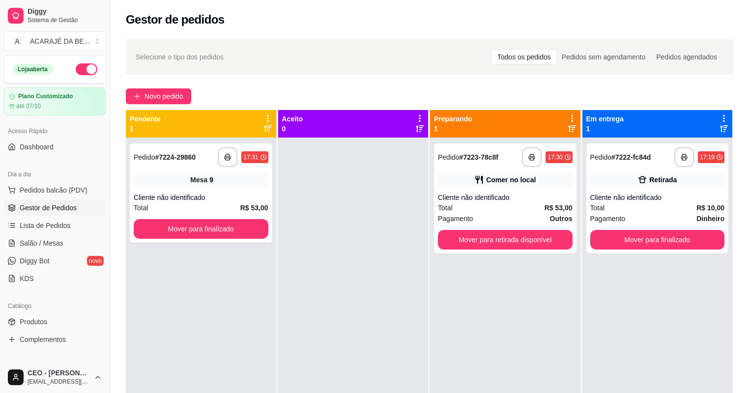
drag, startPoint x: 197, startPoint y: 196, endPoint x: 177, endPoint y: 260, distance: 67.0
click at [177, 263] on div "**********" at bounding box center [201, 334] width 150 height 393
click at [267, 118] on icon at bounding box center [268, 118] width 2 height 7
click at [219, 284] on div "**********" at bounding box center [201, 334] width 150 height 393
click at [226, 207] on div "Total R$ 53,00" at bounding box center [201, 208] width 135 height 11
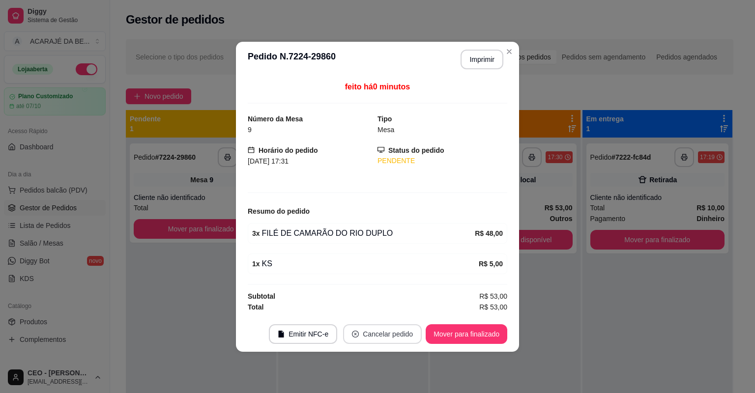
click at [385, 334] on button "Cancelar pedido" at bounding box center [382, 334] width 79 height 20
click at [398, 313] on button "Sim" at bounding box center [409, 309] width 39 height 20
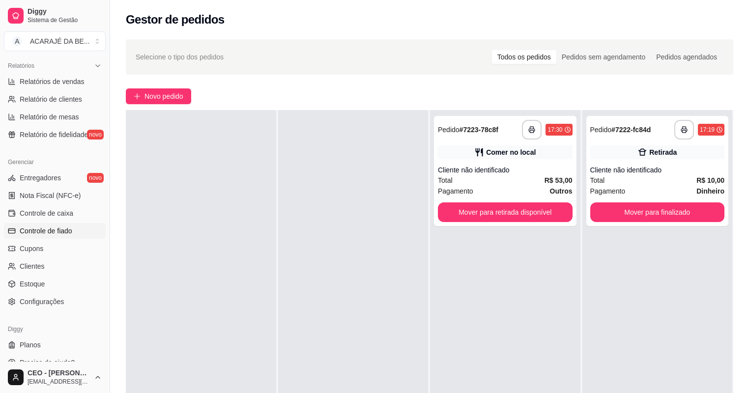
scroll to position [314, 0]
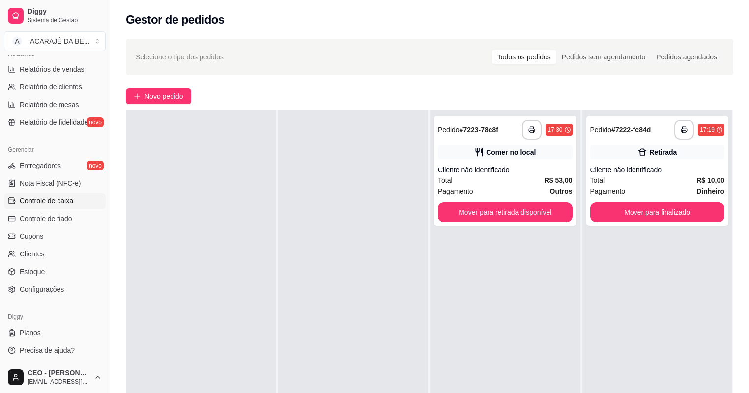
click at [43, 199] on span "Controle de caixa" at bounding box center [47, 201] width 54 height 10
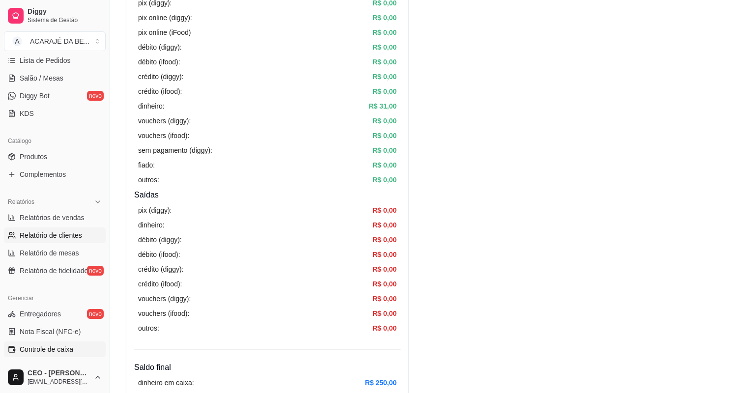
scroll to position [156, 0]
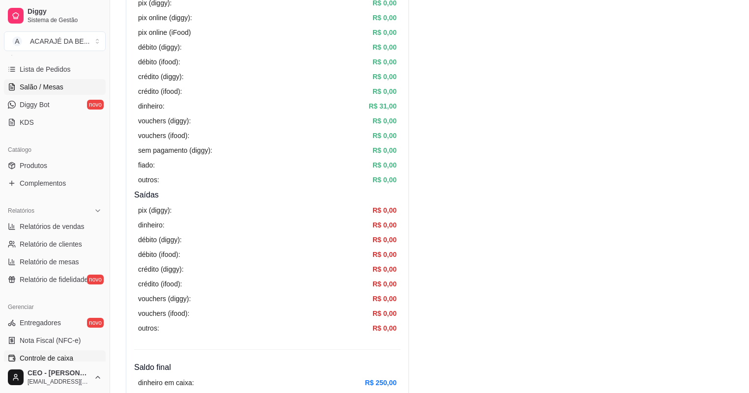
click at [39, 87] on span "Salão / Mesas" at bounding box center [42, 87] width 44 height 10
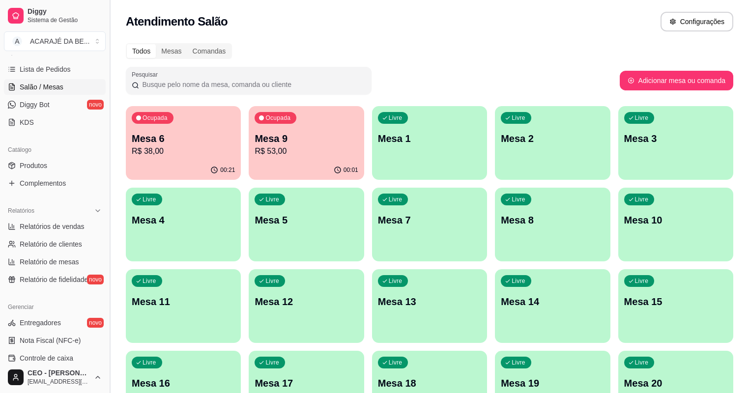
click at [106, 131] on button "Toggle Sidebar" at bounding box center [110, 196] width 8 height 393
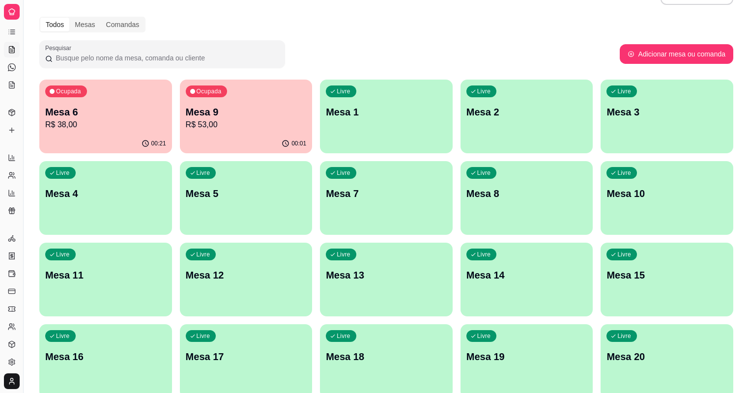
scroll to position [39, 0]
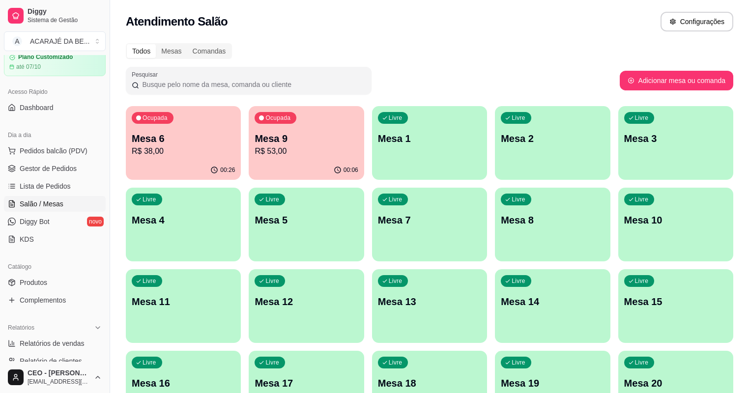
click at [169, 165] on div "00:26" at bounding box center [183, 170] width 115 height 19
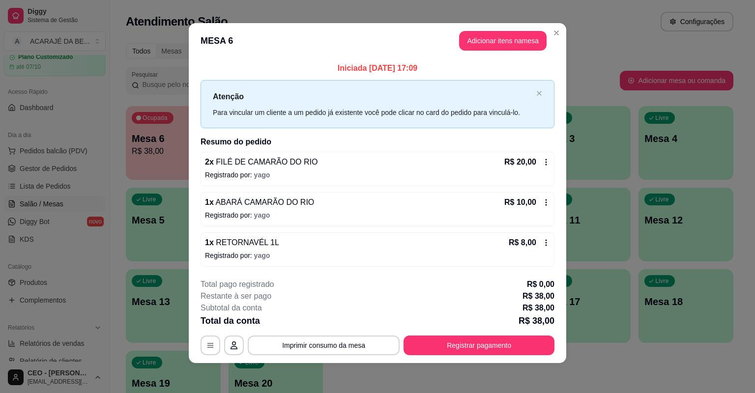
scroll to position [4, 0]
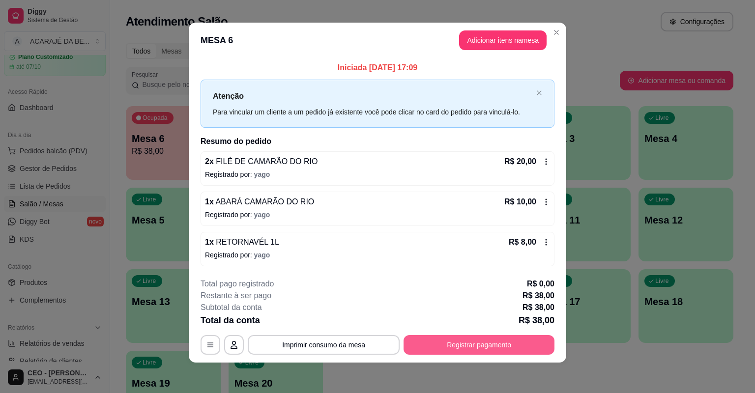
click at [502, 344] on button "Registrar pagamento" at bounding box center [479, 345] width 151 height 20
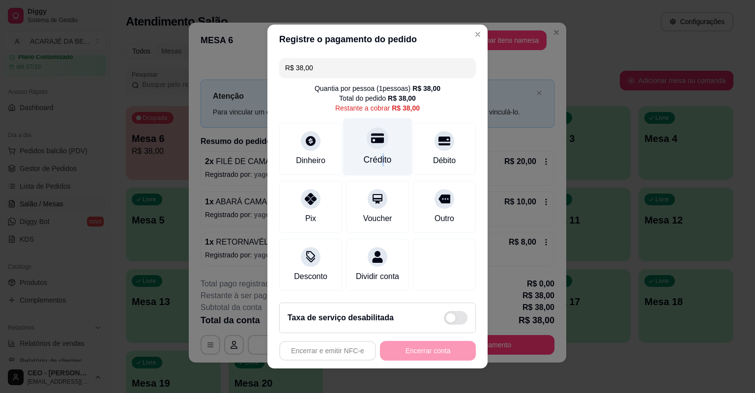
click at [377, 152] on div "Crédito" at bounding box center [377, 147] width 69 height 58
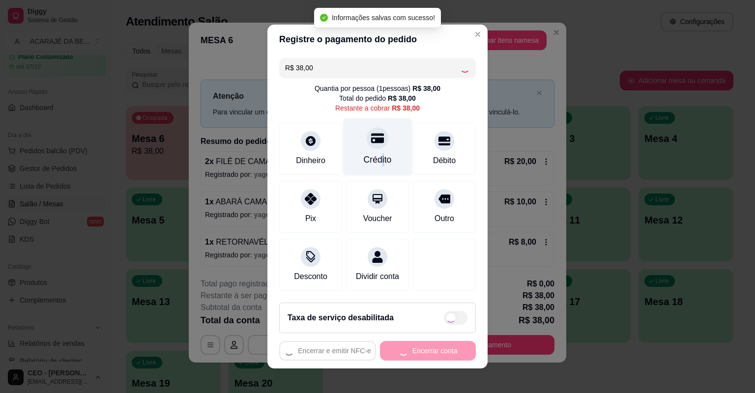
type input "R$ 0,00"
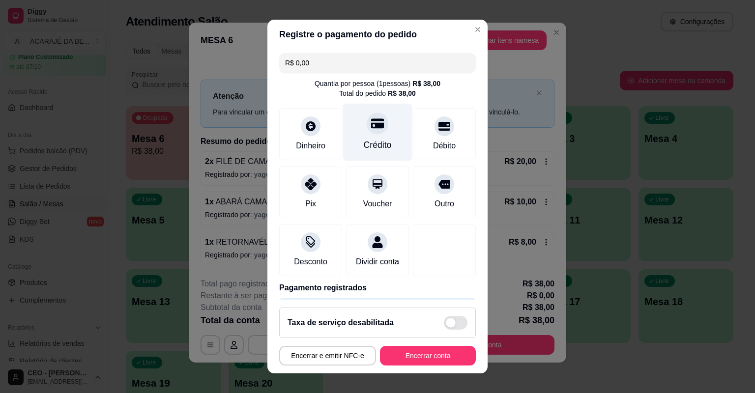
click at [371, 130] on div at bounding box center [378, 124] width 22 height 22
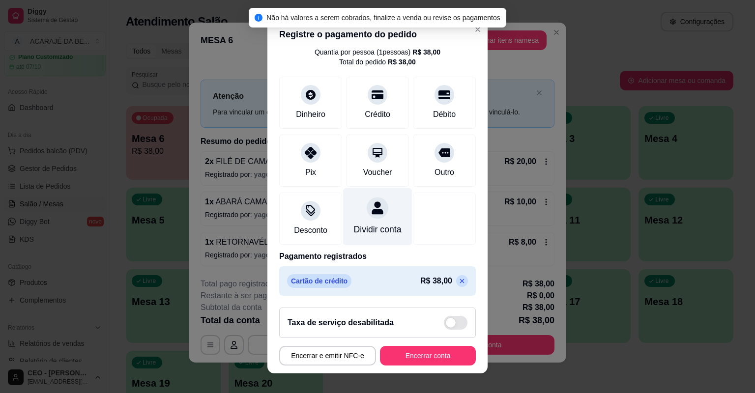
scroll to position [42, 0]
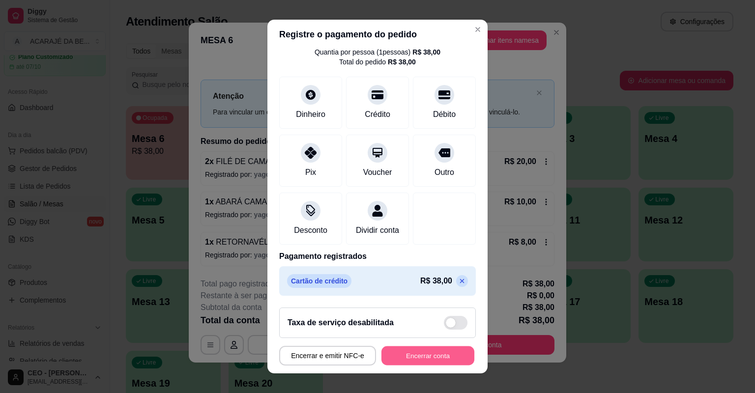
click at [446, 356] on button "Encerrar conta" at bounding box center [427, 356] width 93 height 19
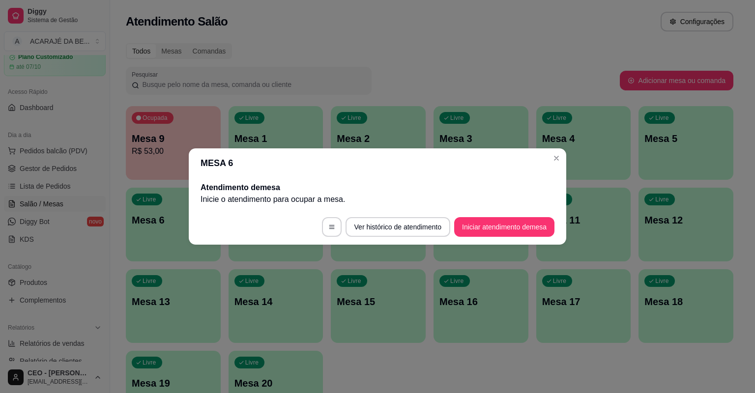
scroll to position [0, 0]
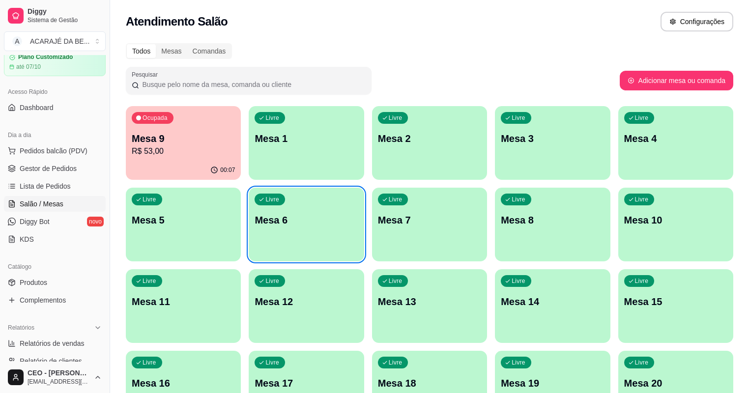
click at [512, 121] on p "Livre" at bounding box center [519, 118] width 14 height 8
drag, startPoint x: 431, startPoint y: 50, endPoint x: 478, endPoint y: 57, distance: 48.2
click at [436, 50] on div "Todos Mesas Comandas" at bounding box center [430, 51] width 608 height 16
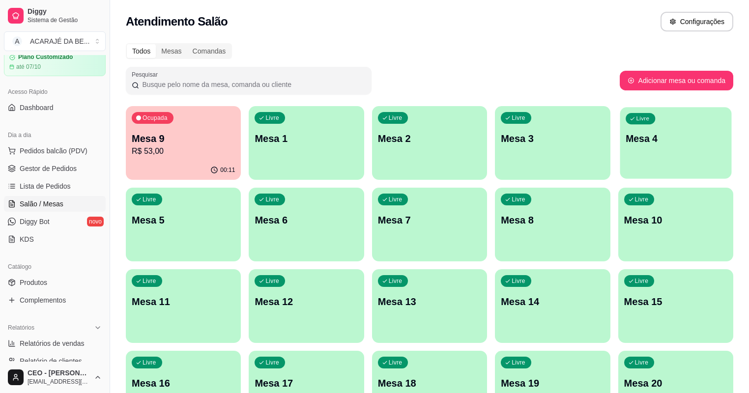
click at [626, 135] on p "Mesa 4" at bounding box center [676, 138] width 100 height 13
click at [501, 127] on div "Livre Mesa 3" at bounding box center [553, 137] width 112 height 60
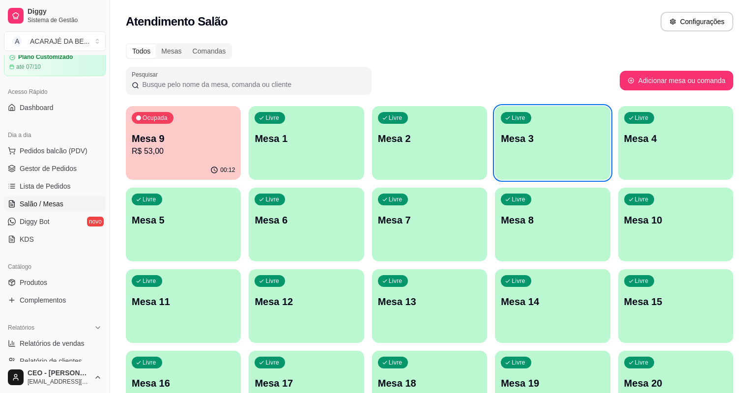
click at [624, 133] on p "Mesa 4" at bounding box center [675, 139] width 103 height 14
click at [589, 70] on div "Pesquisar" at bounding box center [373, 81] width 494 height 28
click at [58, 164] on span "Gestor de Pedidos" at bounding box center [48, 169] width 57 height 10
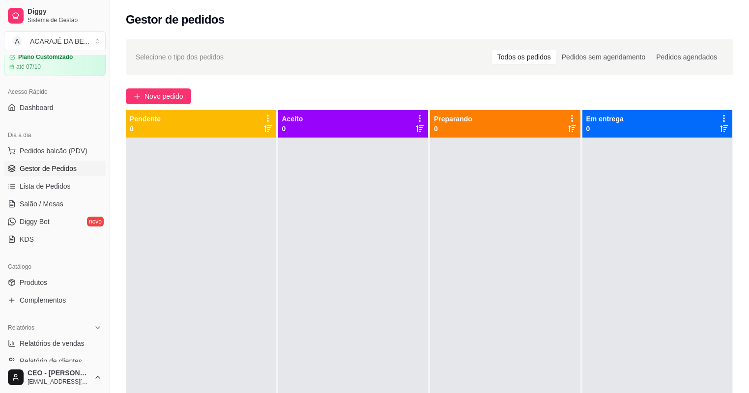
click at [217, 165] on div at bounding box center [201, 334] width 150 height 393
click at [313, 117] on div "Aceito 0" at bounding box center [353, 124] width 143 height 20
click at [320, 83] on div "Selecione o tipo dos pedidos Todos os pedidos Pedidos sem agendamento Pedidos a…" at bounding box center [429, 274] width 639 height 482
click at [159, 91] on span "Novo pedido" at bounding box center [164, 96] width 39 height 11
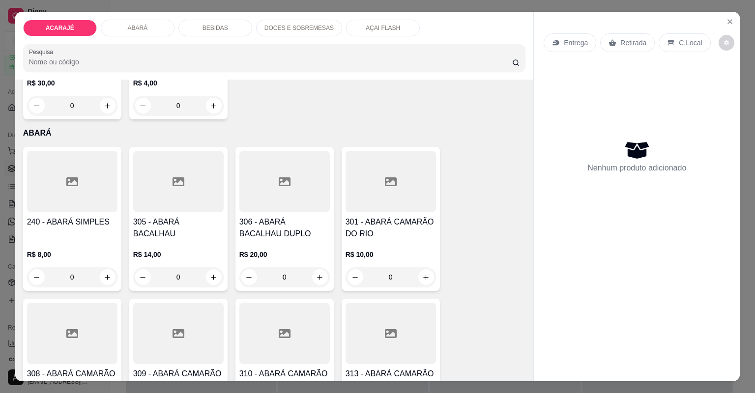
scroll to position [629, 0]
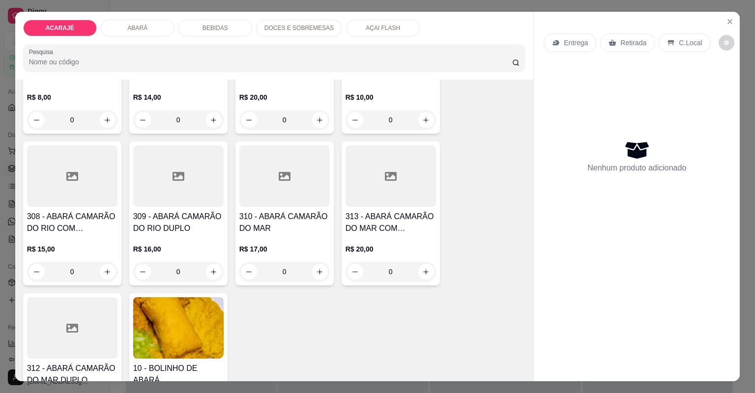
click at [315, 26] on p "DOCES E SOBREMESAS" at bounding box center [298, 28] width 69 height 8
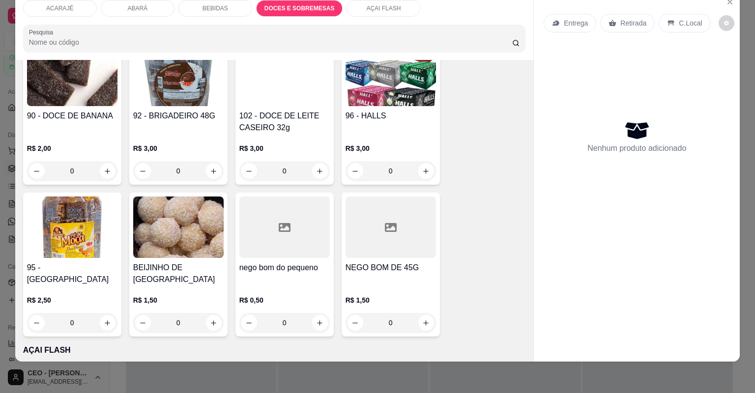
scroll to position [2109, 0]
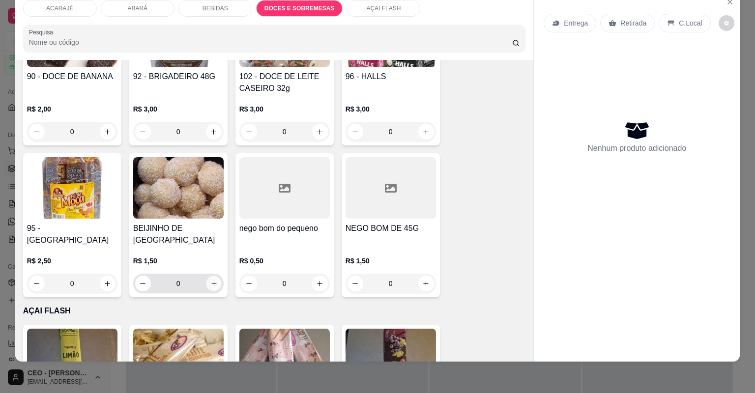
click at [213, 280] on icon "increase-product-quantity" at bounding box center [213, 283] width 7 height 7
type input "1"
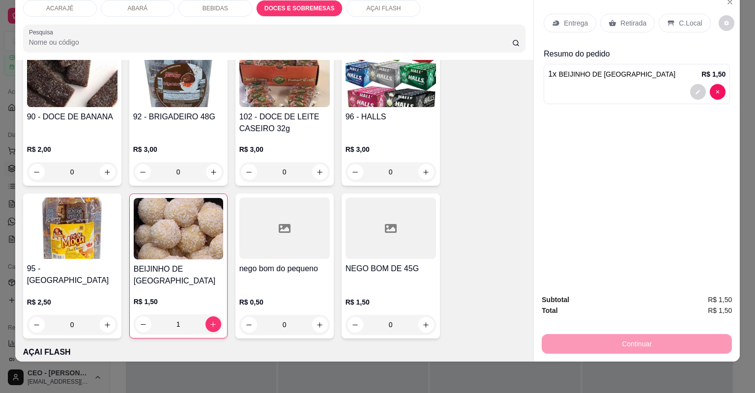
scroll to position [2069, 0]
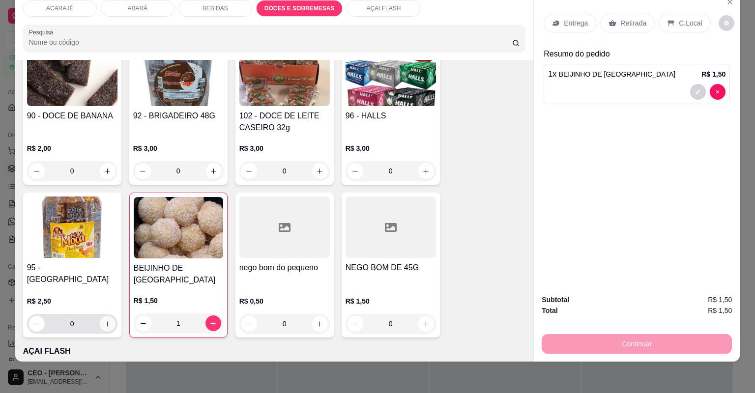
click at [112, 316] on button "increase-product-quantity" at bounding box center [108, 324] width 16 height 16
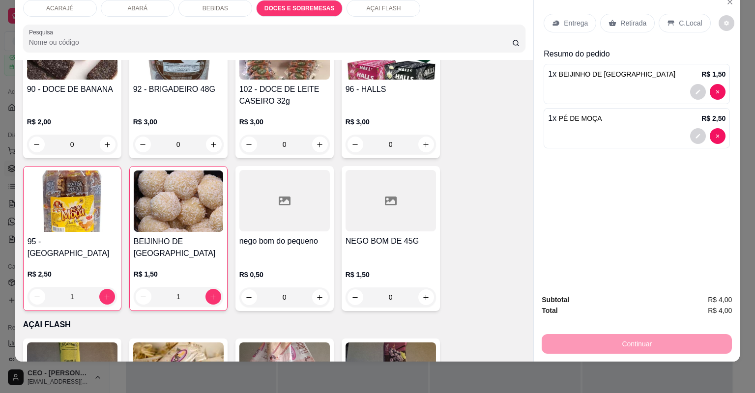
scroll to position [2109, 0]
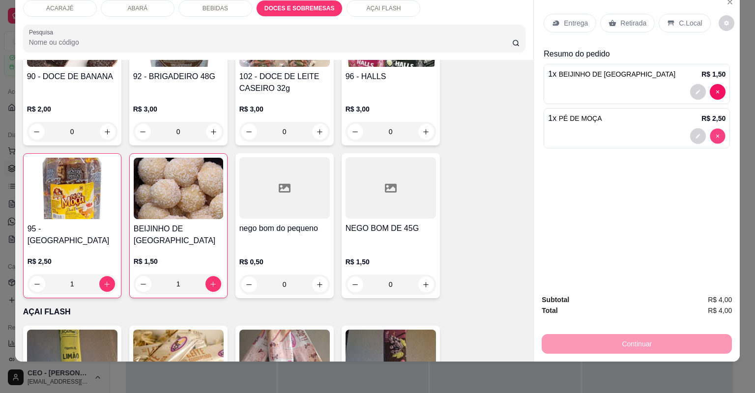
type input "0"
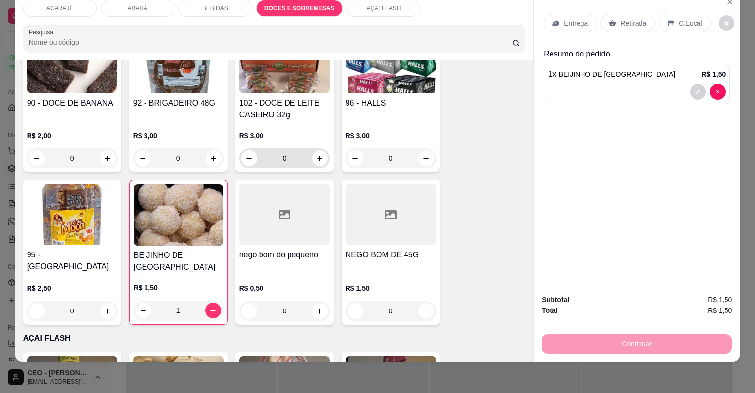
scroll to position [2069, 0]
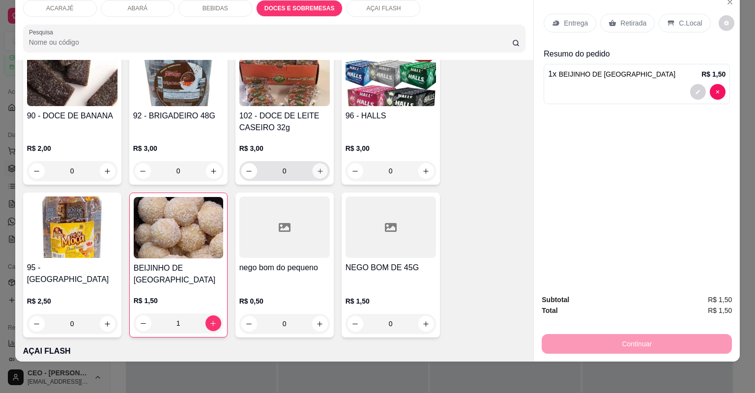
click at [313, 173] on button "increase-product-quantity" at bounding box center [319, 170] width 15 height 15
type input "1"
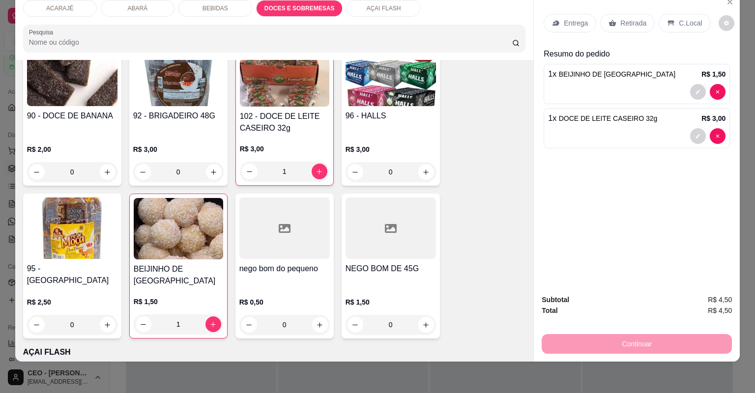
scroll to position [2109, 0]
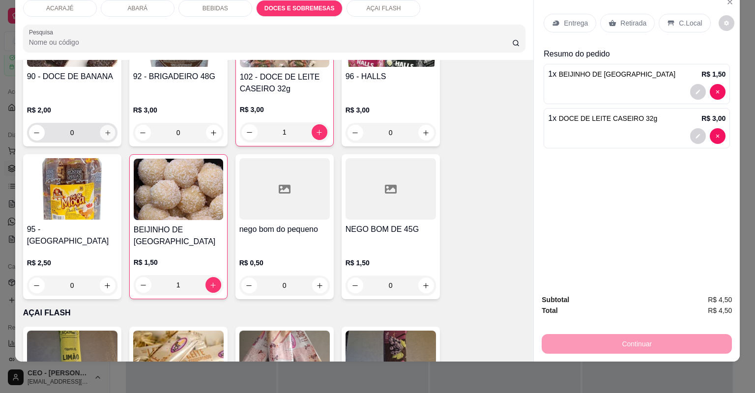
click at [105, 132] on icon "increase-product-quantity" at bounding box center [107, 132] width 5 height 5
type input "1"
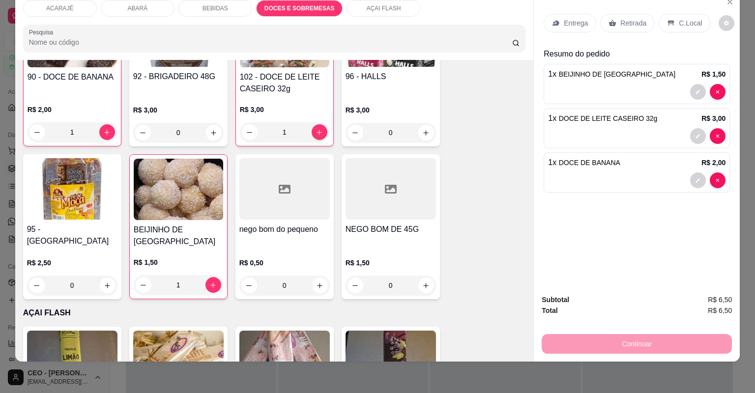
scroll to position [2109, 0]
drag, startPoint x: 615, startPoint y: 19, endPoint x: 594, endPoint y: 112, distance: 95.7
click at [615, 19] on div "Retirada" at bounding box center [627, 23] width 55 height 19
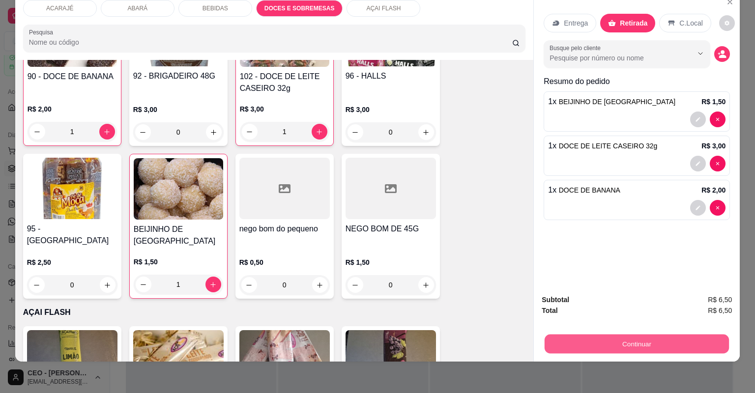
click at [620, 347] on button "Continuar" at bounding box center [637, 344] width 184 height 19
click at [696, 330] on div "Subtotal R$ 6,50 Total R$ 6,50 Continuar" at bounding box center [637, 323] width 190 height 59
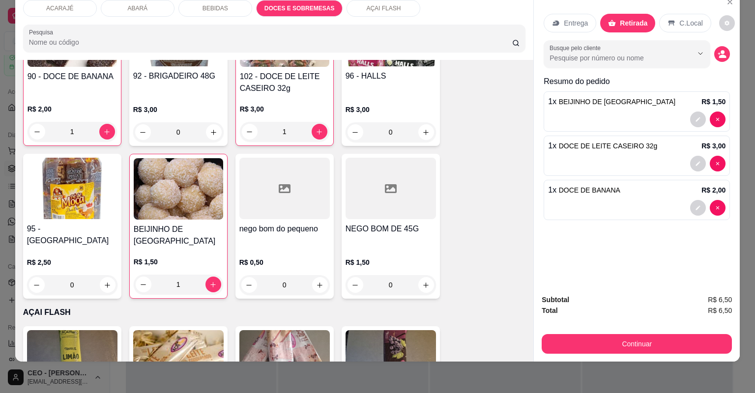
click at [672, 334] on div "Continuar" at bounding box center [637, 343] width 190 height 22
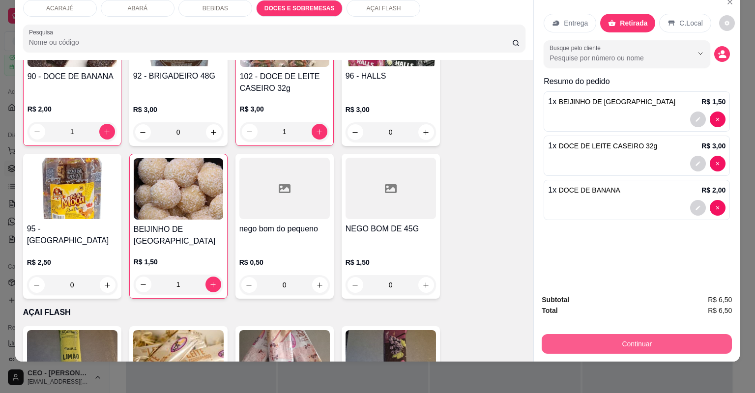
click at [670, 346] on button "Continuar" at bounding box center [637, 344] width 190 height 20
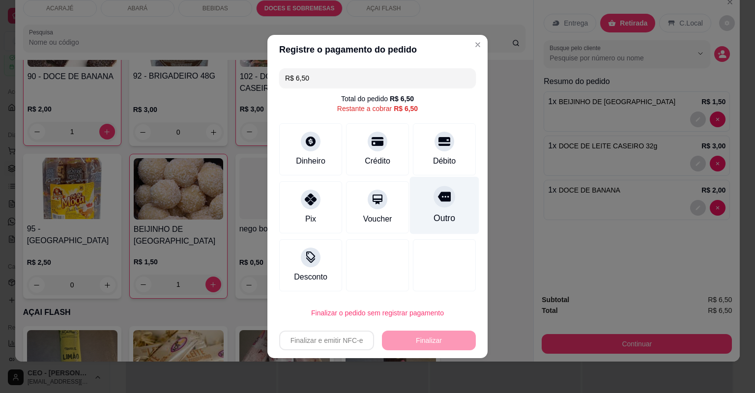
click at [446, 201] on div at bounding box center [445, 197] width 22 height 22
type input "R$ 0,00"
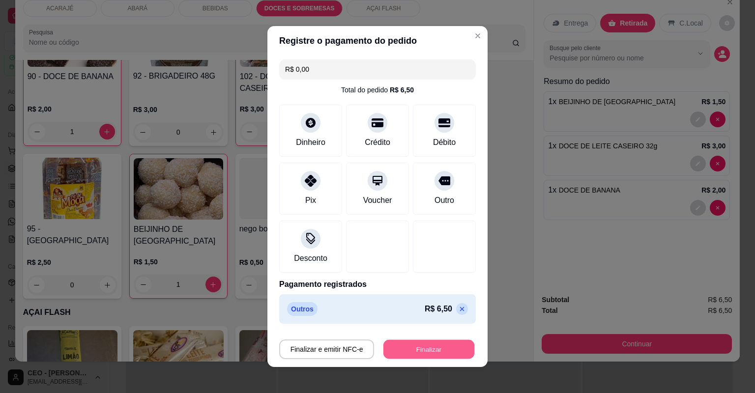
click at [451, 344] on button "Finalizar" at bounding box center [428, 349] width 91 height 19
type input "0"
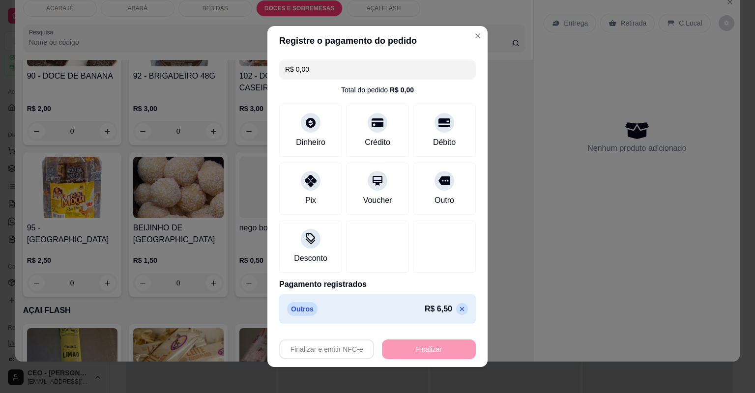
type input "-R$ 6,50"
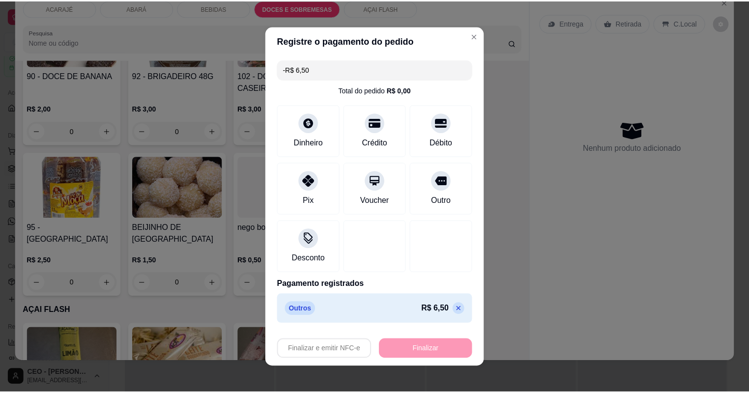
scroll to position [2109, 0]
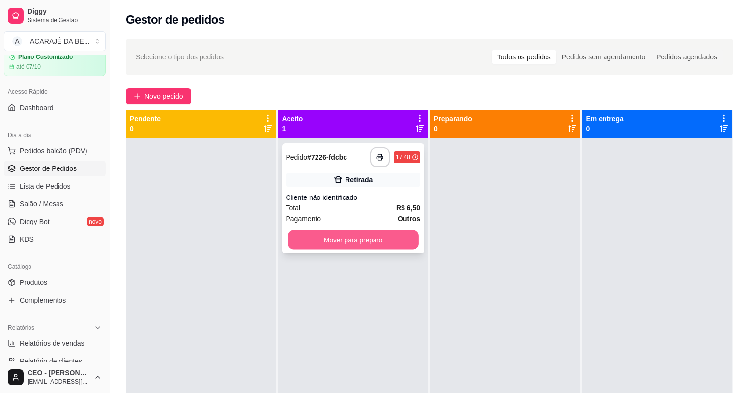
click at [409, 245] on button "Mover para preparo" at bounding box center [353, 240] width 130 height 19
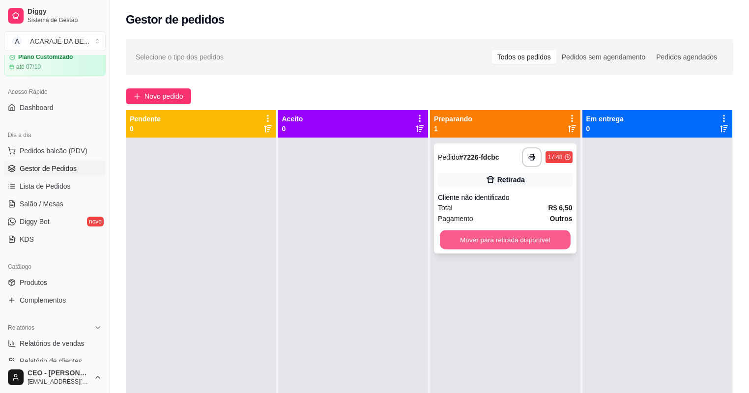
click at [455, 237] on button "Mover para retirada disponível" at bounding box center [505, 240] width 130 height 19
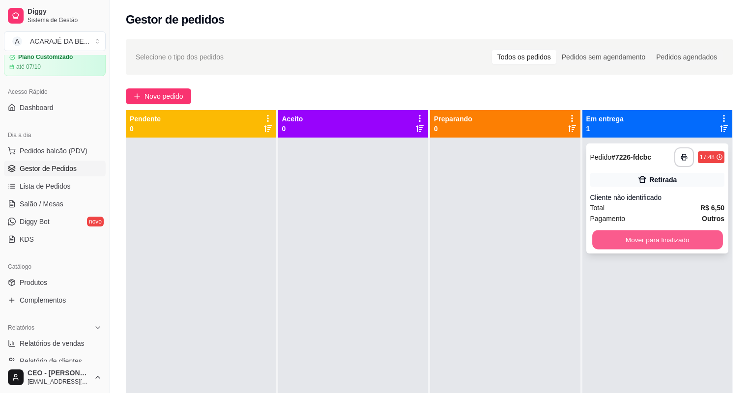
click at [602, 238] on button "Mover para finalizado" at bounding box center [657, 240] width 130 height 19
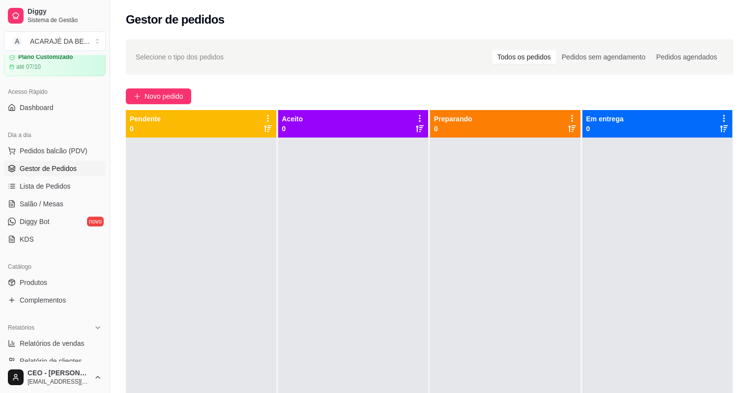
drag, startPoint x: 376, startPoint y: 215, endPoint x: 291, endPoint y: 249, distance: 91.1
drag, startPoint x: 291, startPoint y: 249, endPoint x: 261, endPoint y: 258, distance: 30.7
drag, startPoint x: 261, startPoint y: 258, endPoint x: 517, endPoint y: 344, distance: 269.4
drag, startPoint x: 474, startPoint y: 194, endPoint x: 387, endPoint y: 278, distance: 120.6
click at [387, 278] on div at bounding box center [353, 334] width 150 height 393
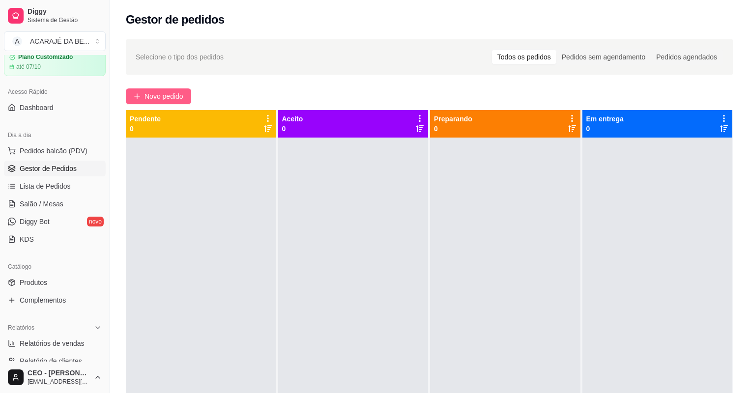
click at [179, 96] on span "Novo pedido" at bounding box center [164, 96] width 39 height 11
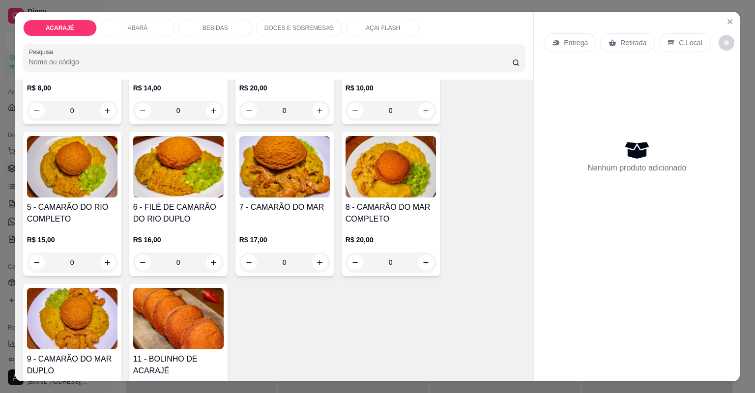
scroll to position [236, 0]
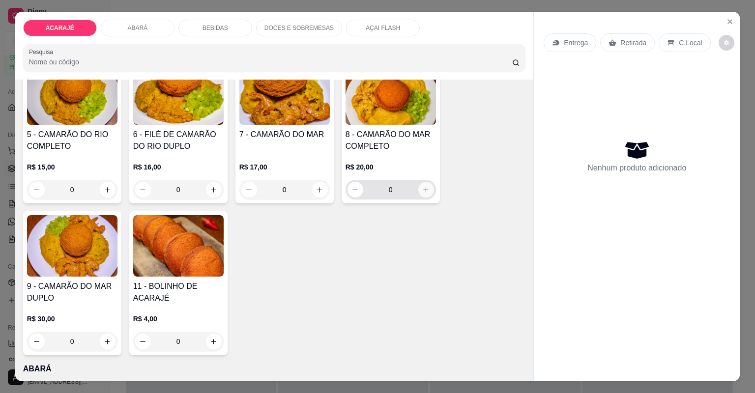
click at [426, 186] on icon "increase-product-quantity" at bounding box center [425, 189] width 7 height 7
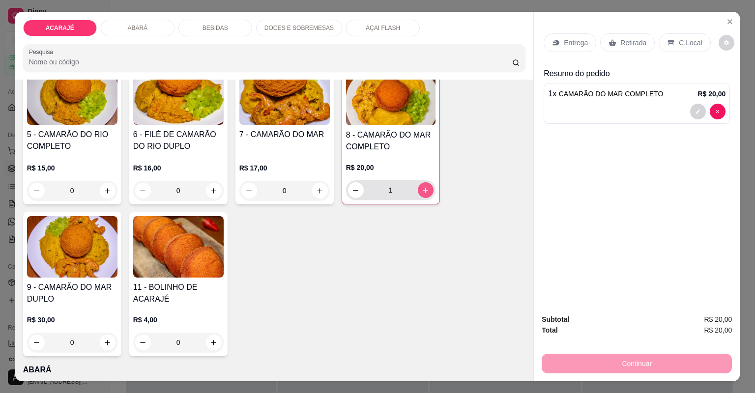
click at [426, 187] on icon "increase-product-quantity" at bounding box center [425, 190] width 7 height 7
type input "2"
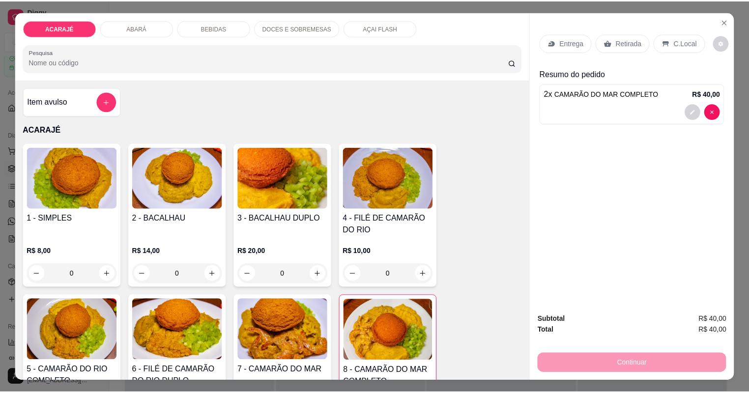
scroll to position [0, 0]
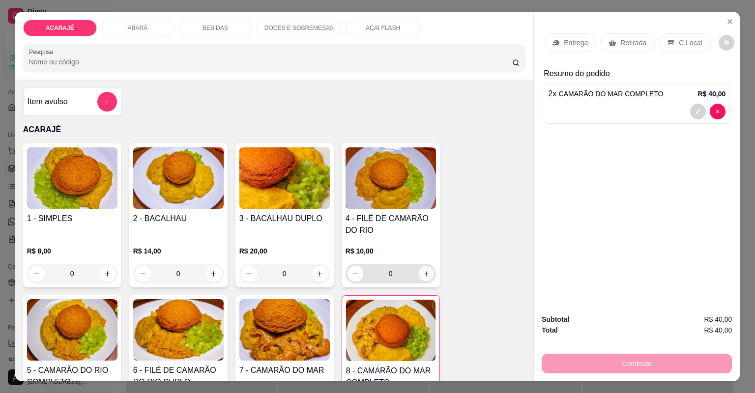
click at [419, 270] on button "increase-product-quantity" at bounding box center [425, 273] width 15 height 15
type input "1"
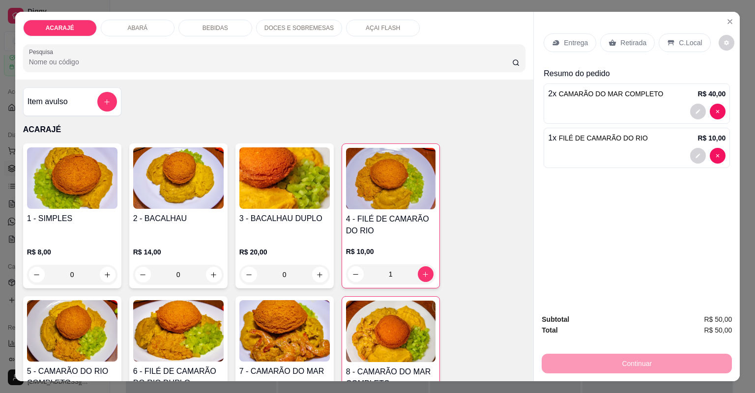
click at [631, 40] on p "Retirada" at bounding box center [633, 43] width 26 height 10
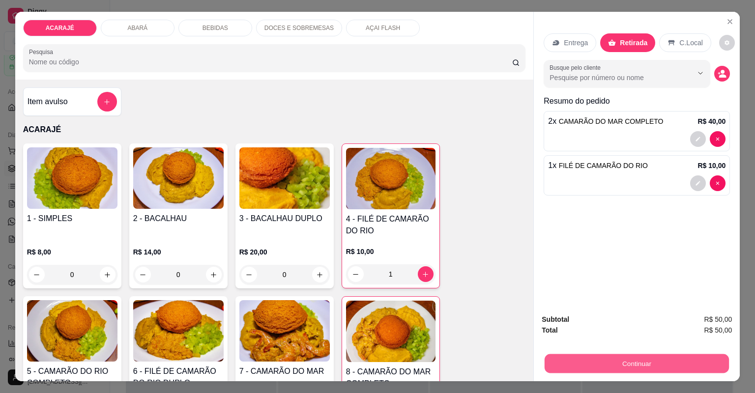
click at [581, 359] on button "Continuar" at bounding box center [637, 363] width 184 height 19
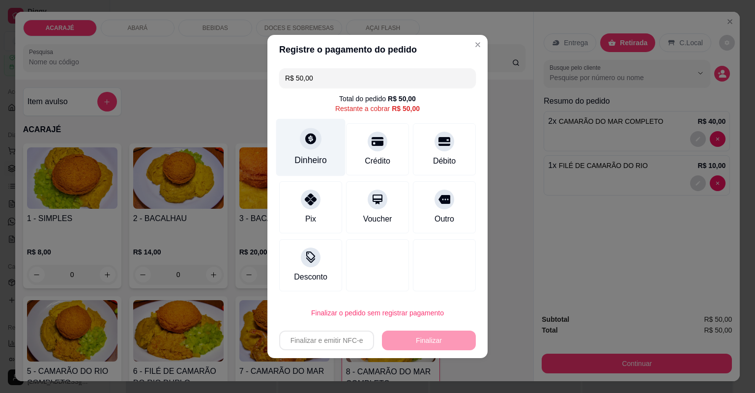
click at [295, 149] on div "Dinheiro" at bounding box center [310, 148] width 69 height 58
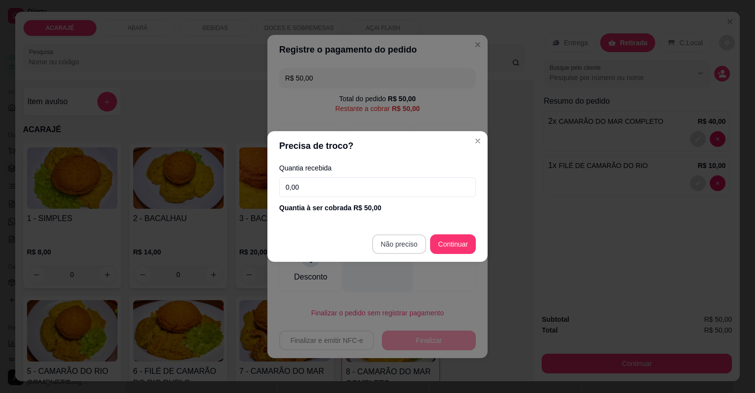
type input "R$ 0,00"
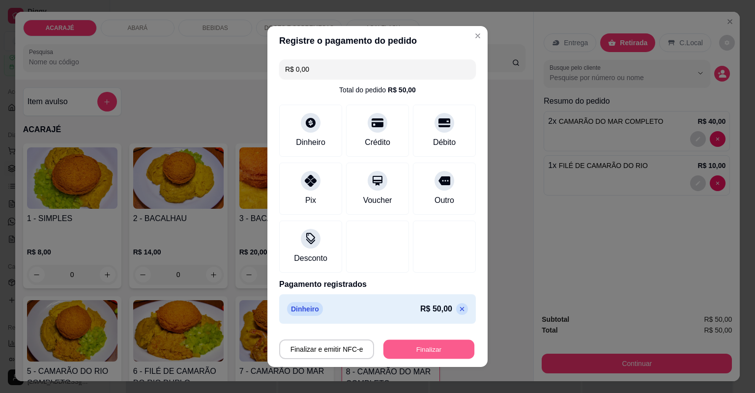
click at [399, 351] on button "Finalizar" at bounding box center [428, 349] width 91 height 19
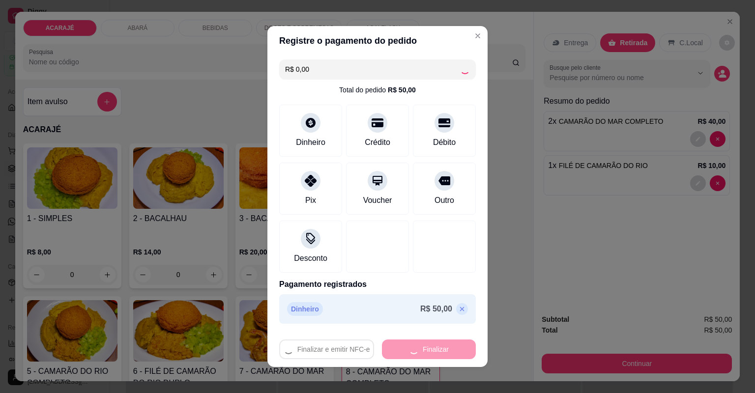
type input "0"
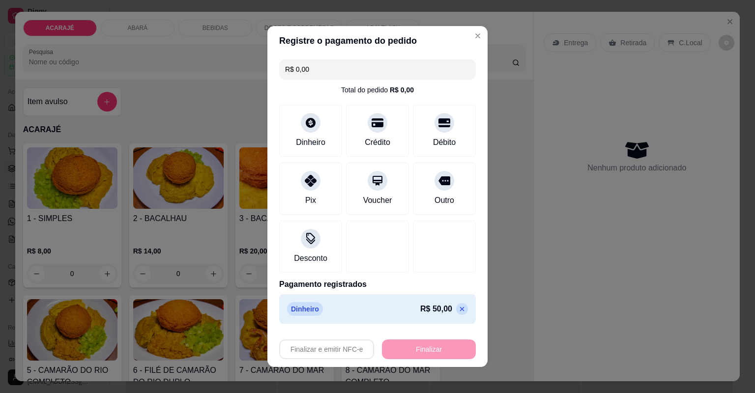
type input "-R$ 50,00"
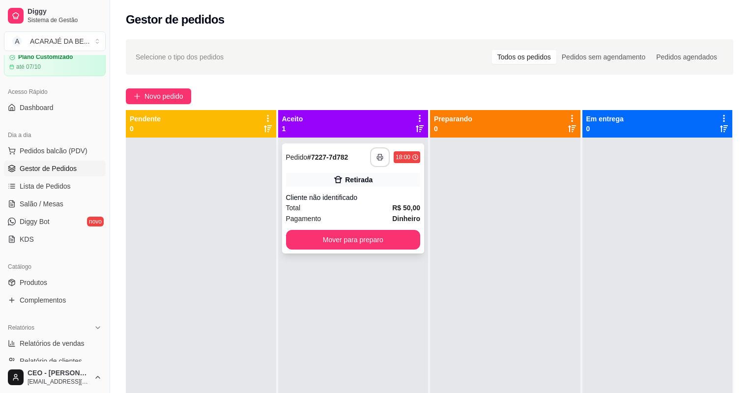
click at [374, 156] on button "button" at bounding box center [380, 157] width 20 height 20
click at [392, 232] on button "Mover para preparo" at bounding box center [353, 240] width 130 height 19
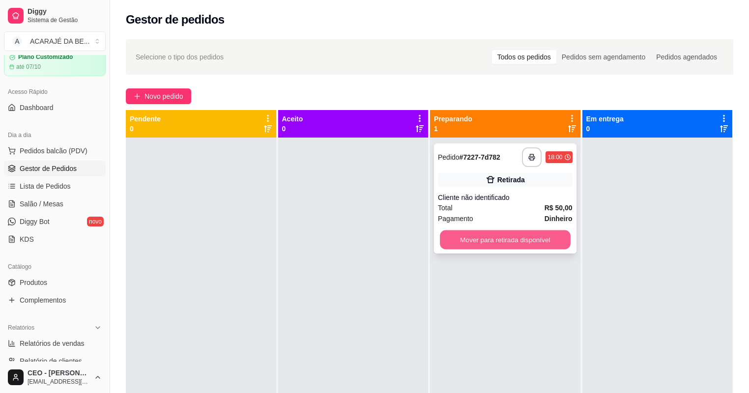
click at [455, 237] on button "Mover para retirada disponível" at bounding box center [505, 240] width 130 height 19
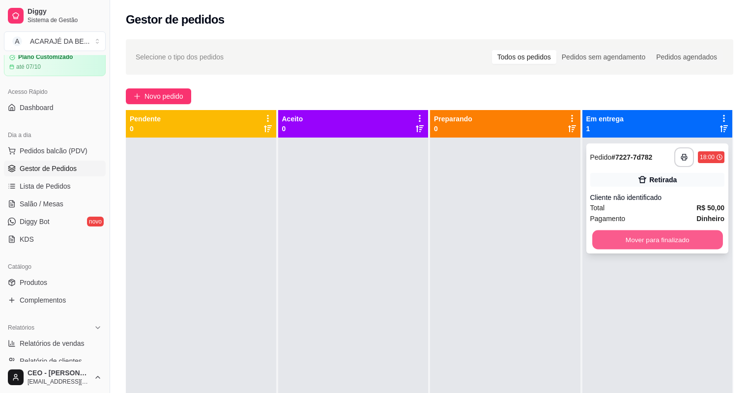
click at [594, 233] on button "Mover para finalizado" at bounding box center [657, 240] width 130 height 19
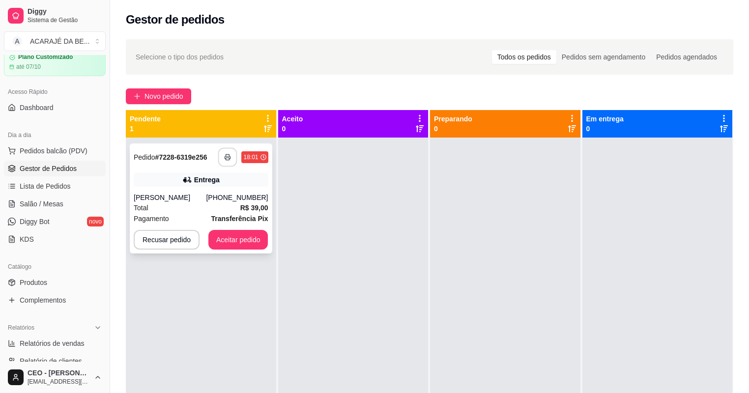
click at [237, 155] on div "**********" at bounding box center [243, 157] width 50 height 20
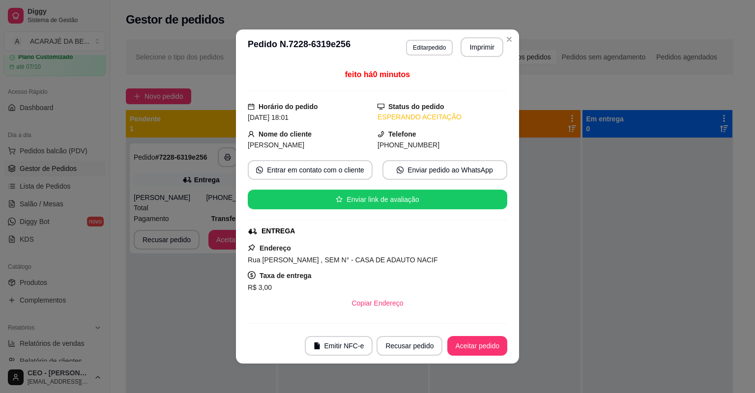
click at [484, 332] on footer "Emitir NFC-e Recusar pedido Aceitar pedido" at bounding box center [377, 345] width 283 height 35
click at [470, 344] on button "Aceitar pedido" at bounding box center [477, 346] width 58 height 19
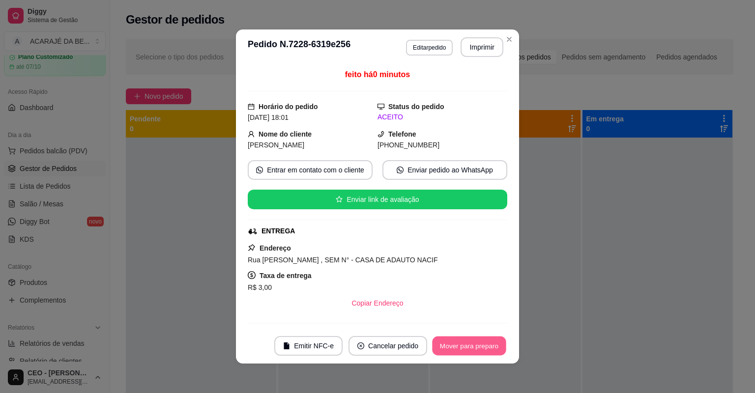
click at [472, 341] on button "Mover para preparo" at bounding box center [469, 346] width 74 height 19
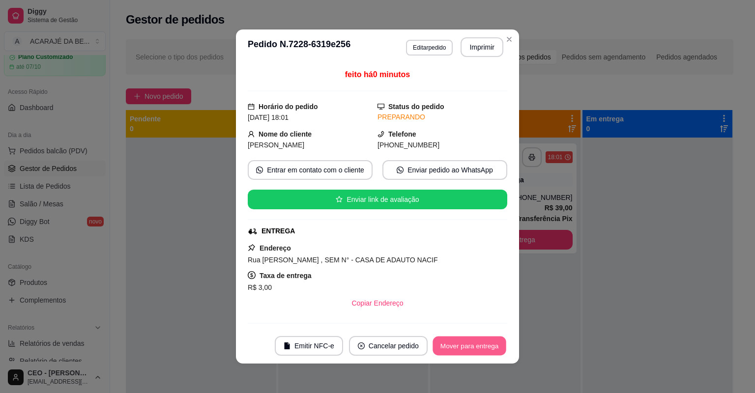
click at [474, 338] on button "Mover para entrega" at bounding box center [470, 346] width 74 height 19
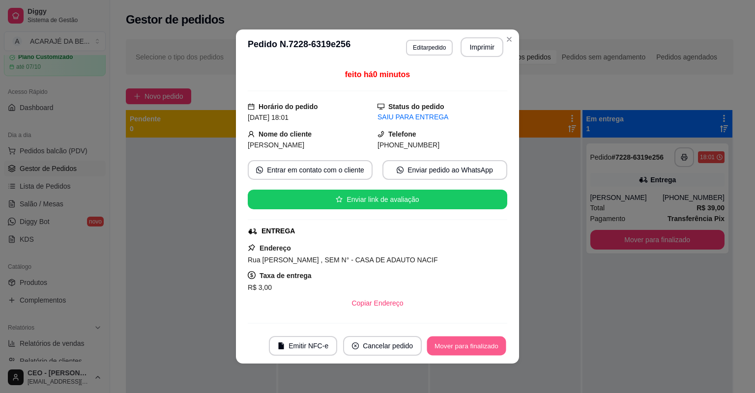
click at [474, 338] on button "Mover para finalizado" at bounding box center [466, 346] width 79 height 19
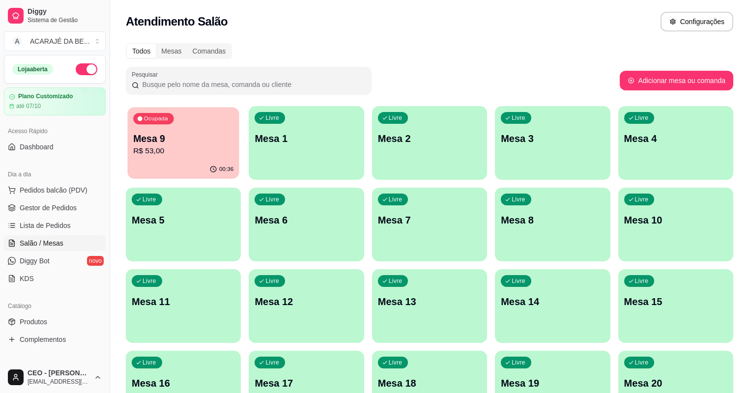
click at [187, 151] on p "R$ 53,00" at bounding box center [183, 150] width 100 height 11
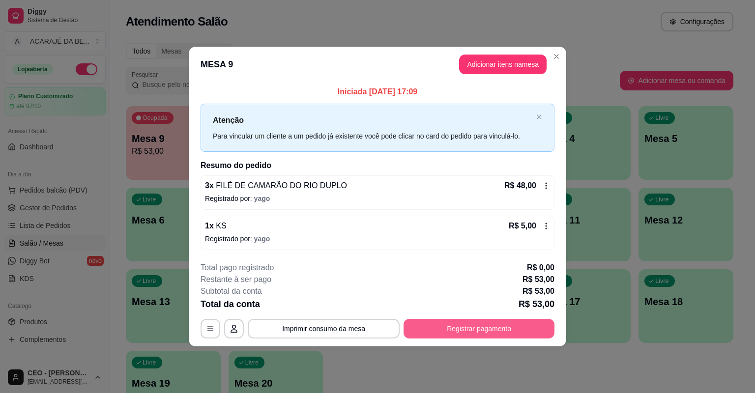
click at [450, 332] on button "Registrar pagamento" at bounding box center [479, 329] width 151 height 20
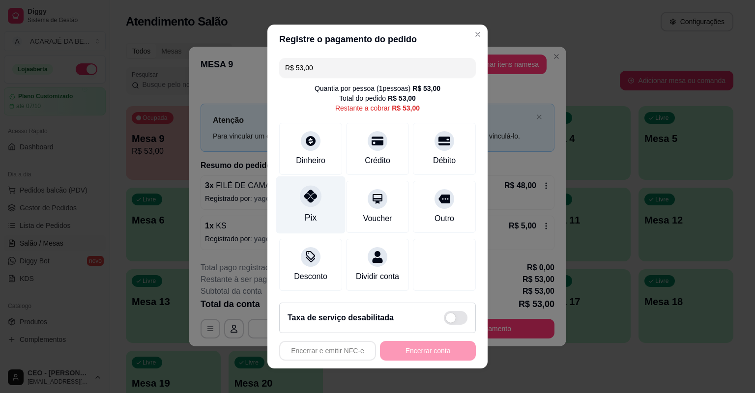
click at [313, 214] on div "Pix" at bounding box center [310, 205] width 69 height 58
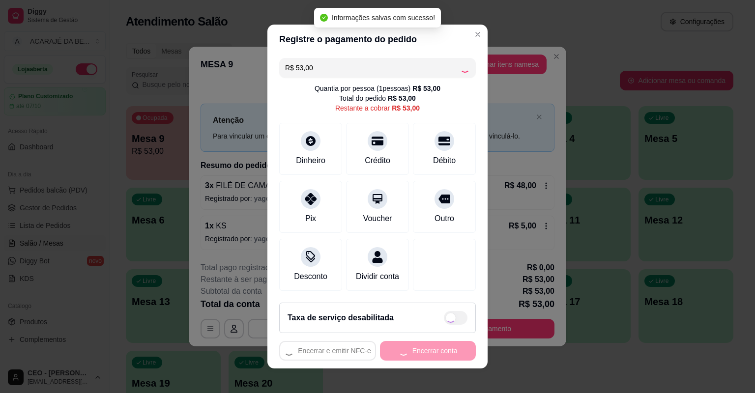
type input "R$ 0,00"
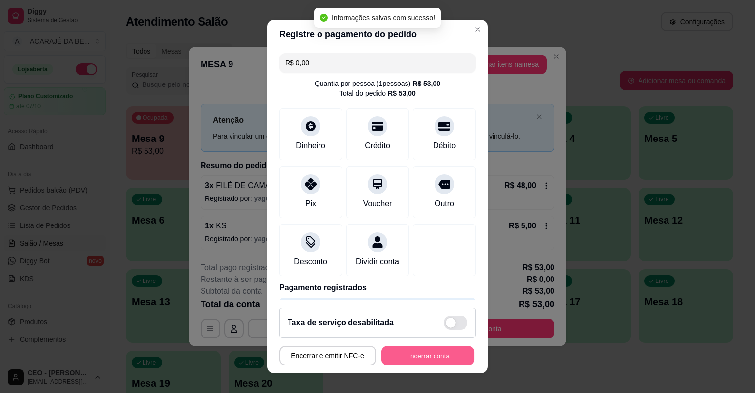
click at [401, 350] on button "Encerrar conta" at bounding box center [427, 356] width 93 height 19
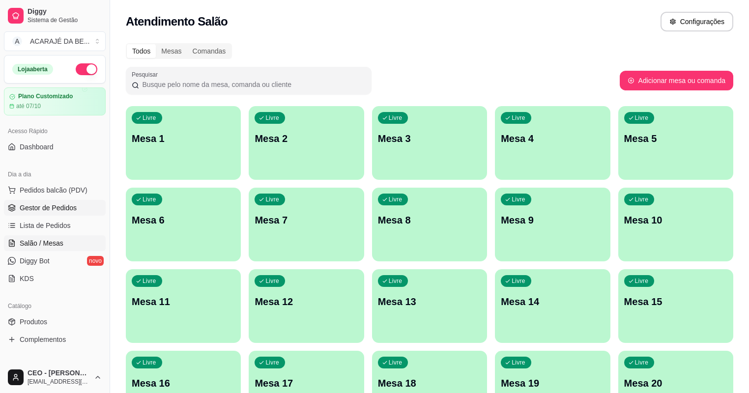
click at [51, 204] on span "Gestor de Pedidos" at bounding box center [48, 208] width 57 height 10
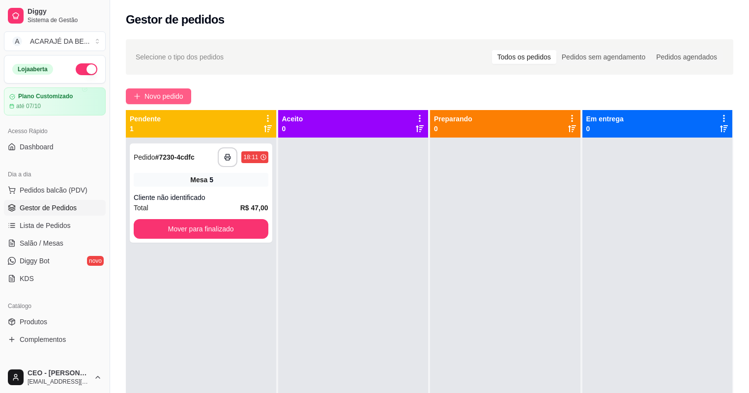
click at [172, 91] on span "Novo pedido" at bounding box center [164, 96] width 39 height 11
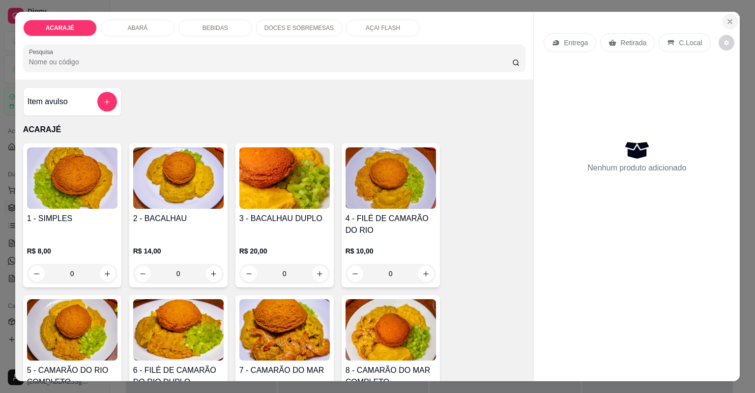
click at [726, 19] on icon "Close" at bounding box center [730, 22] width 8 height 8
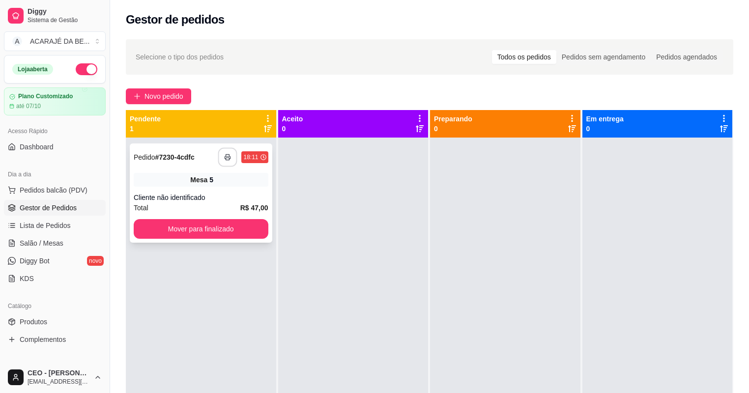
click at [229, 154] on icon "button" at bounding box center [228, 157] width 7 height 7
click at [180, 97] on span "Novo pedido" at bounding box center [164, 96] width 39 height 11
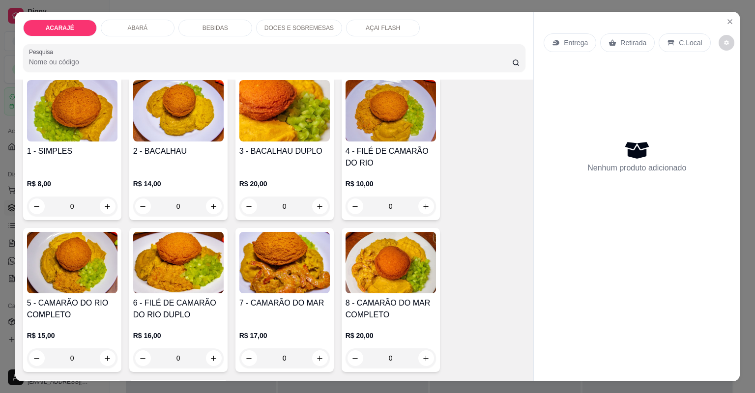
scroll to position [79, 0]
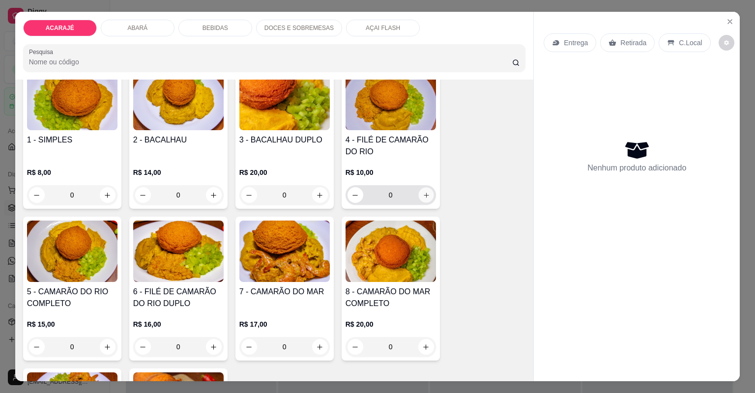
click at [423, 192] on icon "increase-product-quantity" at bounding box center [425, 195] width 7 height 7
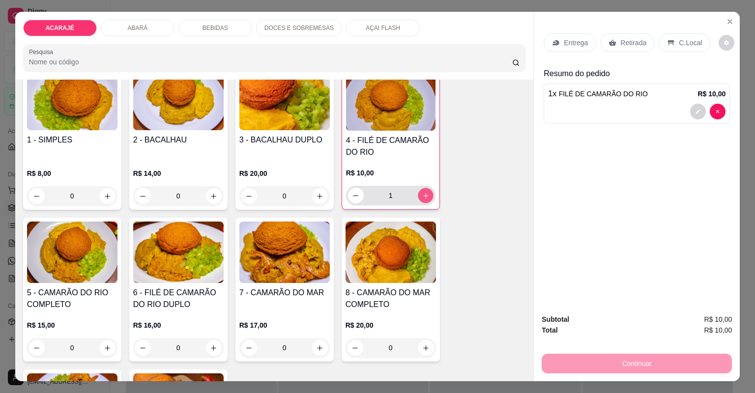
click at [424, 192] on icon "increase-product-quantity" at bounding box center [425, 195] width 7 height 7
type input "3"
click at [576, 41] on p "Entrega" at bounding box center [576, 43] width 24 height 10
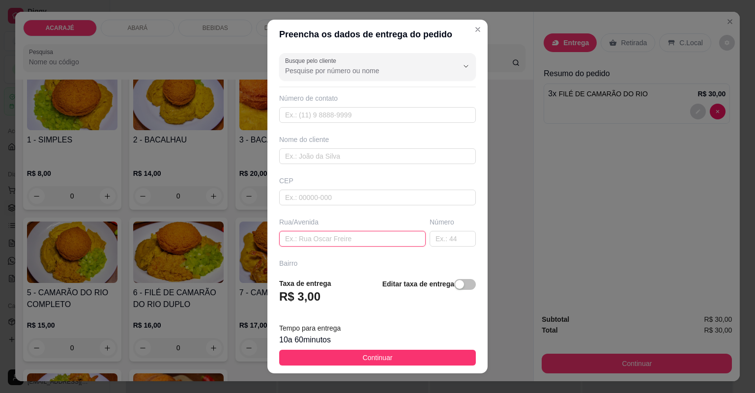
click at [346, 240] on input "text" at bounding box center [352, 239] width 146 height 16
type input "antonejino no fundo doposto de saude da marinalva"
click at [450, 240] on input "text" at bounding box center [453, 239] width 46 height 16
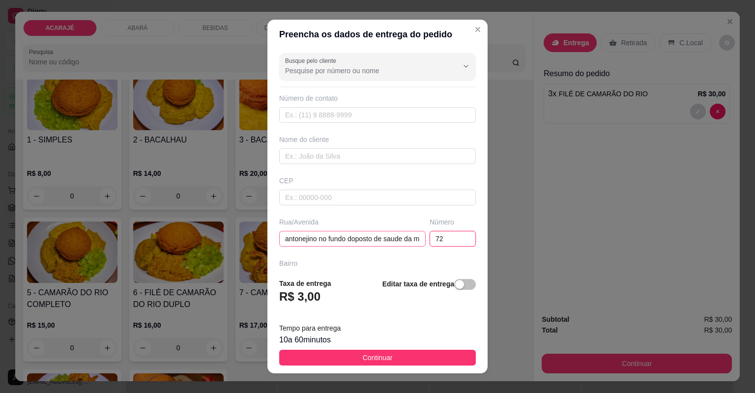
type input "72"
click at [353, 238] on input "antonejino no fundo doposto de saude da marinalva" at bounding box center [352, 239] width 146 height 16
type input "antonejino no fundo do posto de saude da marinalva"
click at [360, 157] on input "text" at bounding box center [377, 156] width 197 height 16
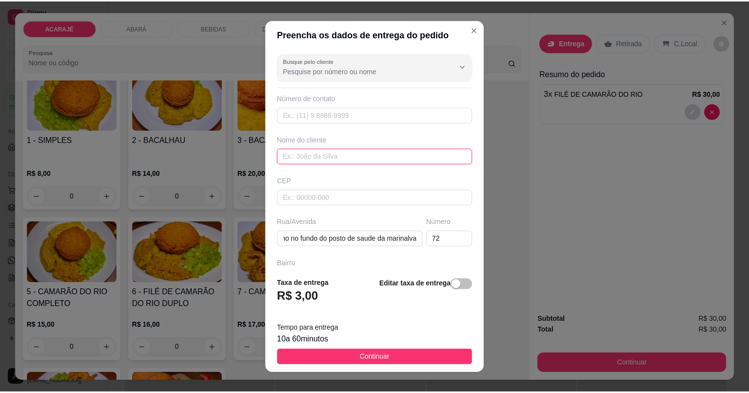
scroll to position [0, 0]
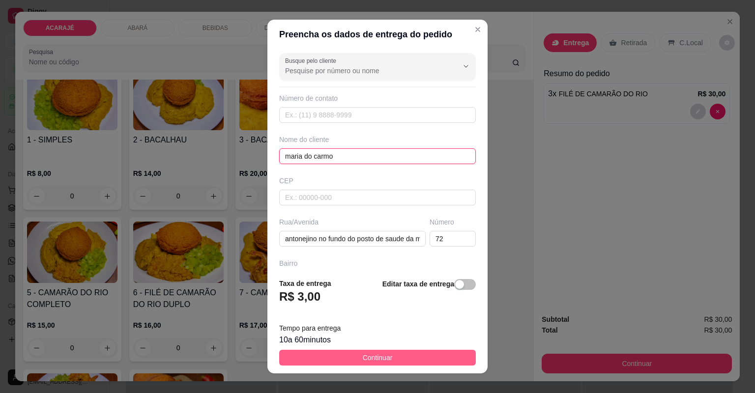
type input "maria do carmo"
click at [378, 355] on span "Continuar" at bounding box center [378, 357] width 30 height 11
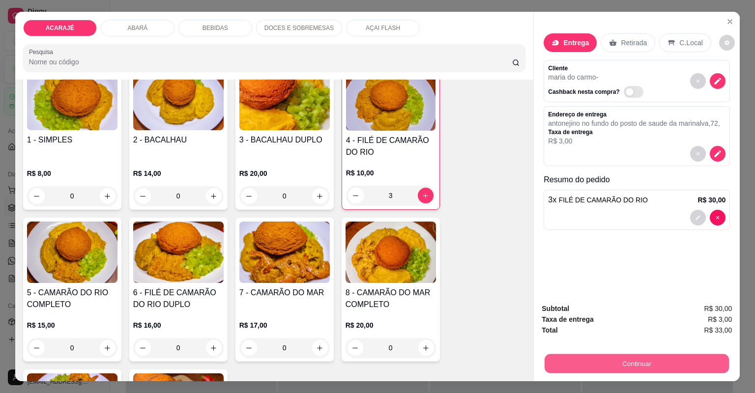
click at [580, 367] on button "Continuar" at bounding box center [637, 363] width 184 height 19
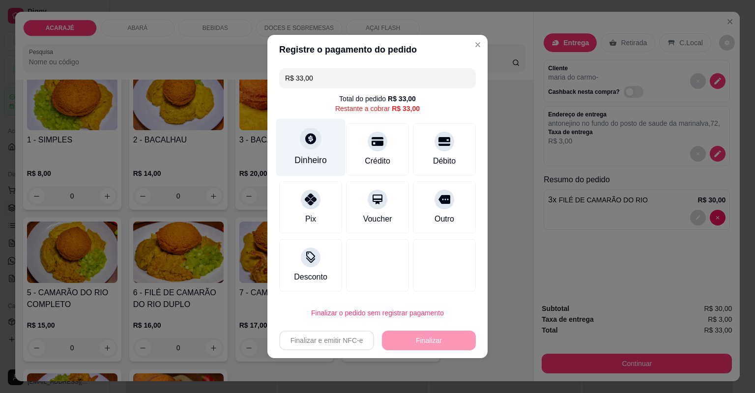
click at [304, 137] on icon at bounding box center [310, 138] width 13 height 13
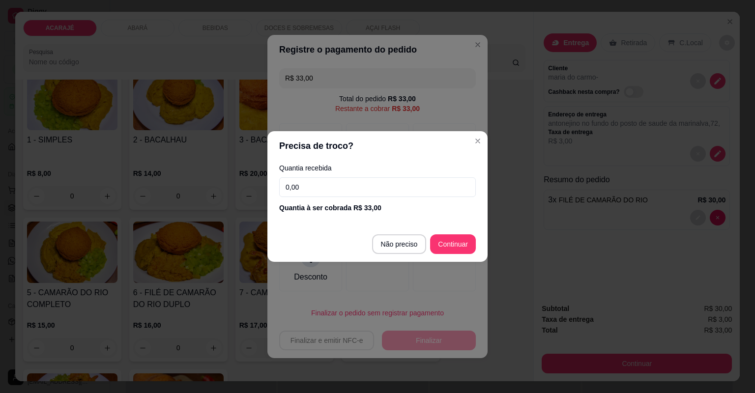
click at [303, 191] on input "0,00" at bounding box center [377, 187] width 197 height 20
type input "R$ 0,00"
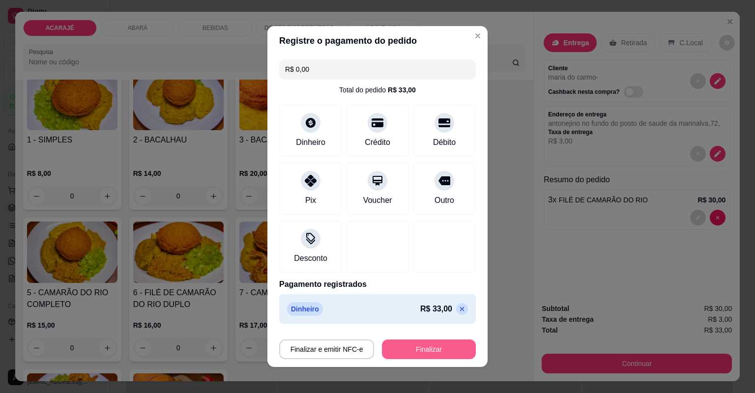
click at [439, 347] on button "Finalizar" at bounding box center [429, 350] width 94 height 20
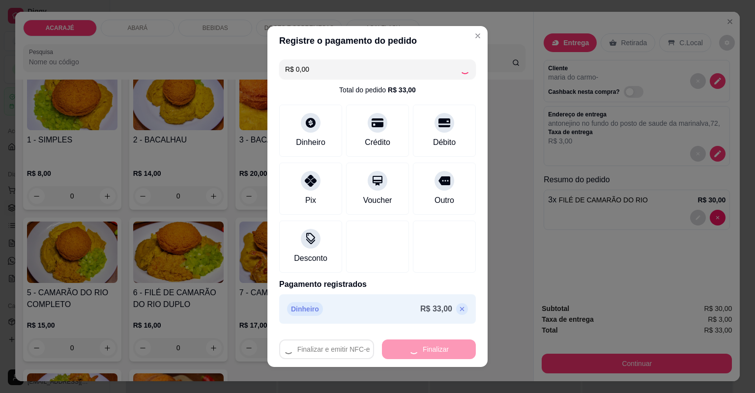
type input "0"
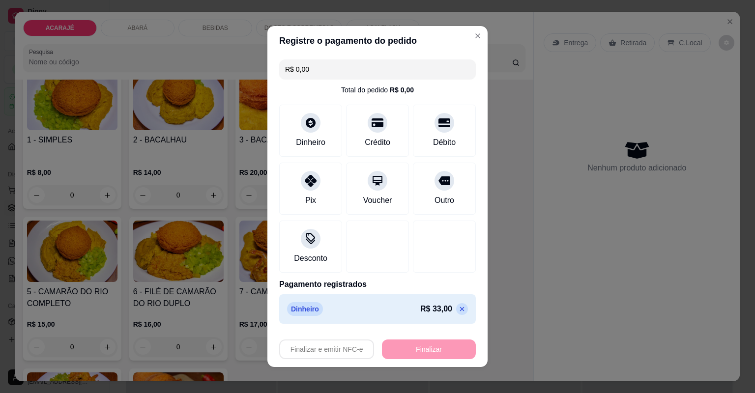
type input "-R$ 33,00"
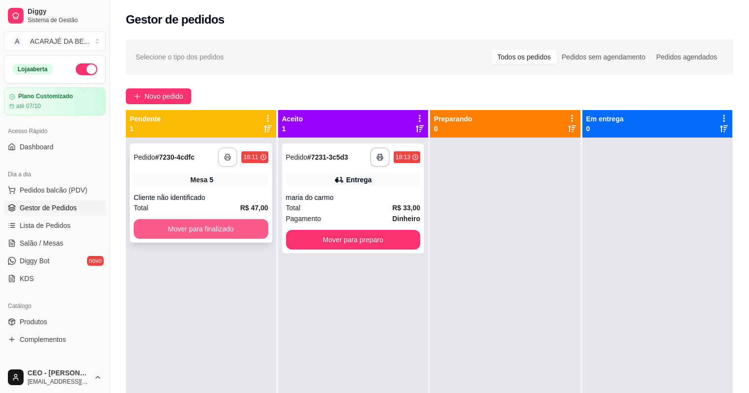
click at [252, 222] on button "Mover para finalizado" at bounding box center [201, 229] width 135 height 20
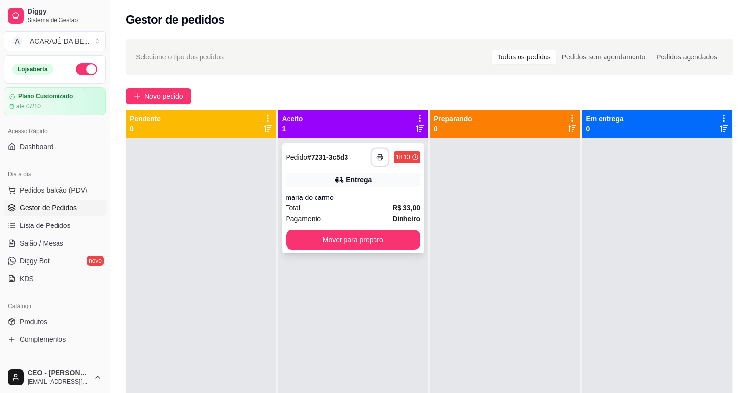
click at [373, 156] on button "button" at bounding box center [380, 157] width 19 height 19
click at [356, 235] on button "Mover para preparo" at bounding box center [353, 240] width 135 height 20
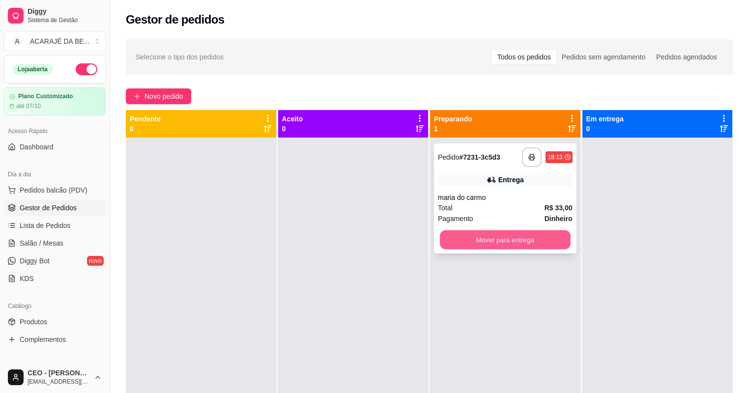
click at [466, 234] on button "Mover para entrega" at bounding box center [505, 240] width 130 height 19
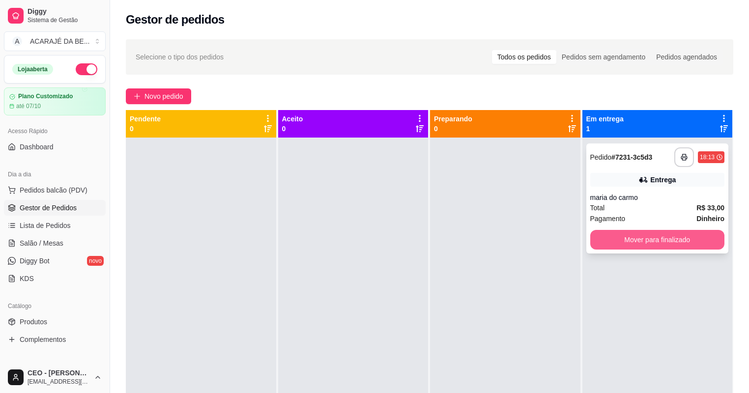
click at [596, 235] on button "Mover para finalizado" at bounding box center [657, 240] width 135 height 20
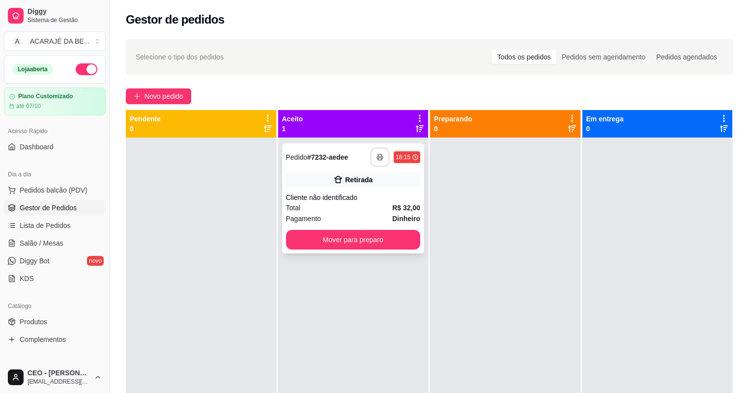
click at [381, 154] on icon "button" at bounding box center [379, 157] width 7 height 7
click at [335, 233] on button "Mover para preparo" at bounding box center [353, 240] width 130 height 19
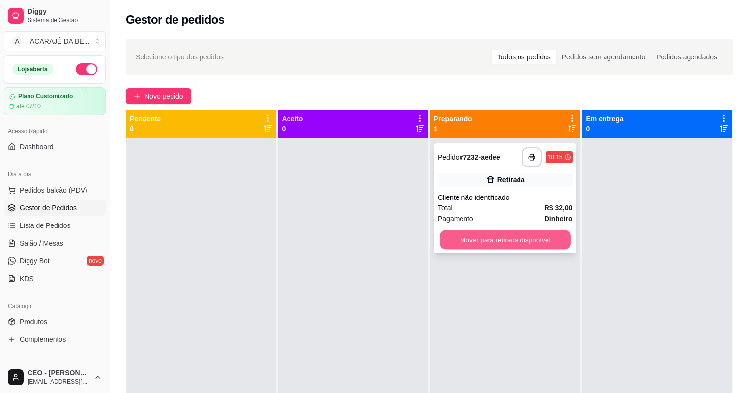
click at [523, 240] on button "Mover para retirada disponível" at bounding box center [505, 240] width 130 height 19
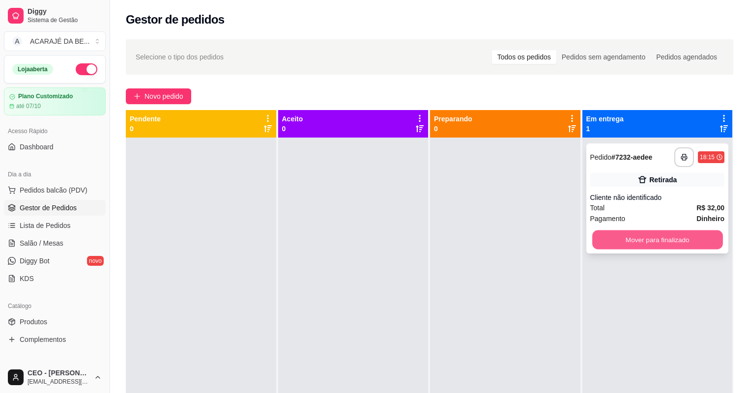
click at [594, 234] on button "Mover para finalizado" at bounding box center [657, 240] width 130 height 19
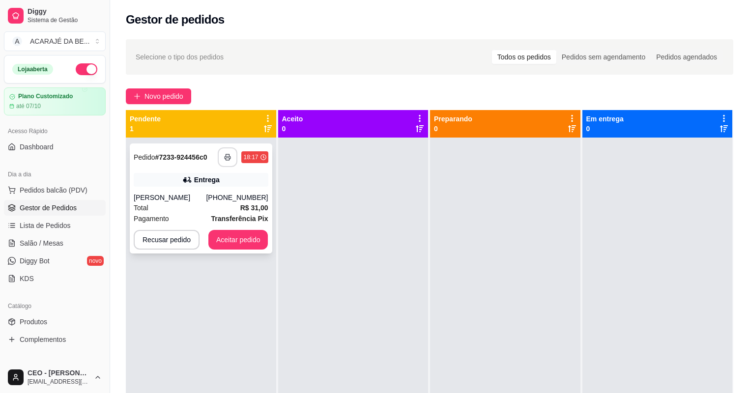
click at [227, 157] on icon "button" at bounding box center [227, 157] width 7 height 7
click at [241, 191] on div "**********" at bounding box center [201, 199] width 143 height 110
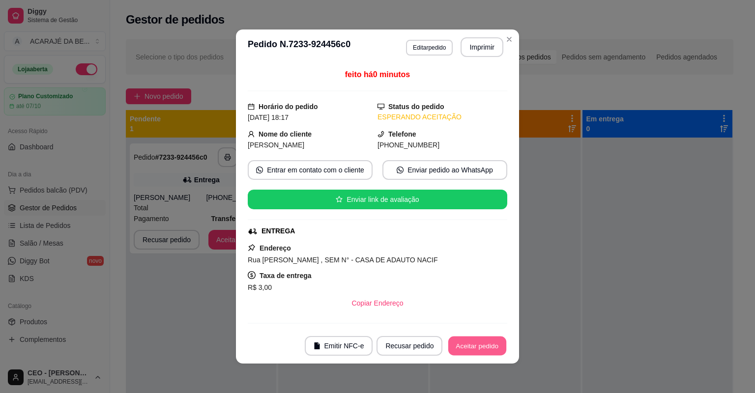
click at [476, 348] on button "Aceitar pedido" at bounding box center [477, 346] width 58 height 19
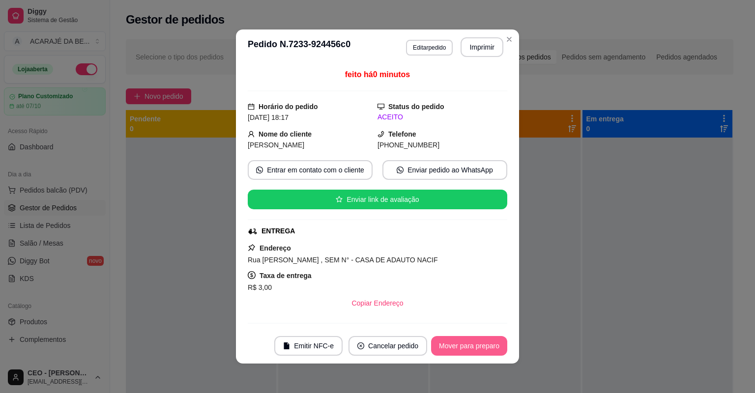
click at [476, 347] on button "Mover para preparo" at bounding box center [469, 346] width 76 height 20
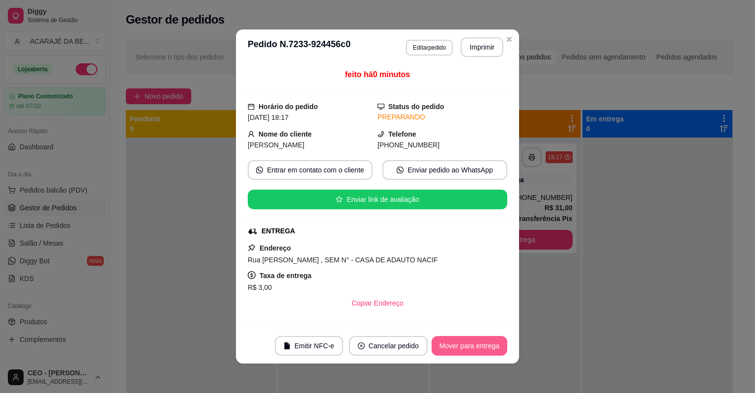
click at [479, 345] on button "Mover para entrega" at bounding box center [470, 346] width 76 height 20
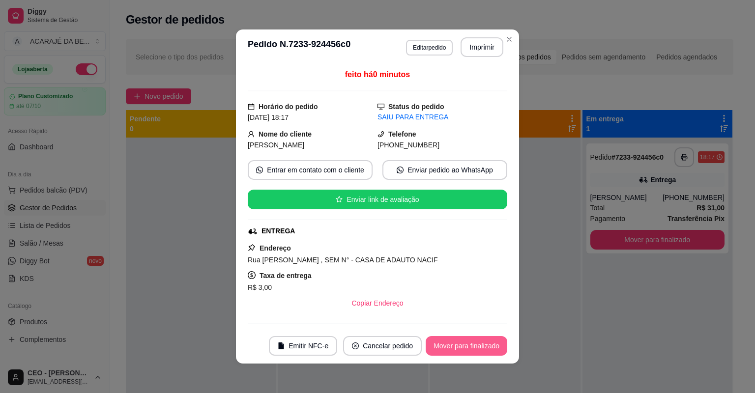
click at [478, 347] on button "Mover para finalizado" at bounding box center [467, 346] width 82 height 20
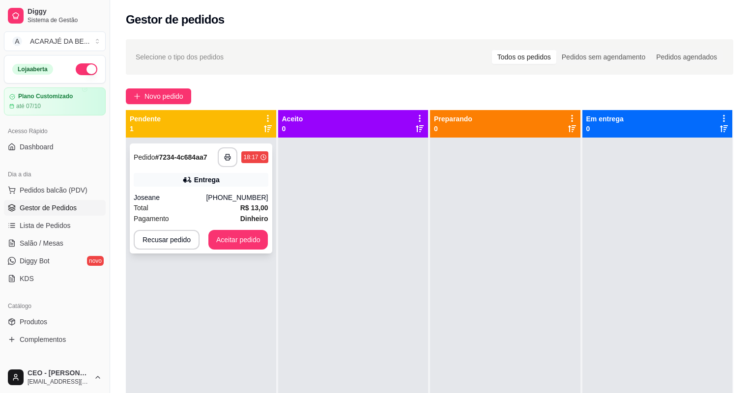
click at [228, 197] on div "(11) 96665-5348" at bounding box center [237, 198] width 62 height 10
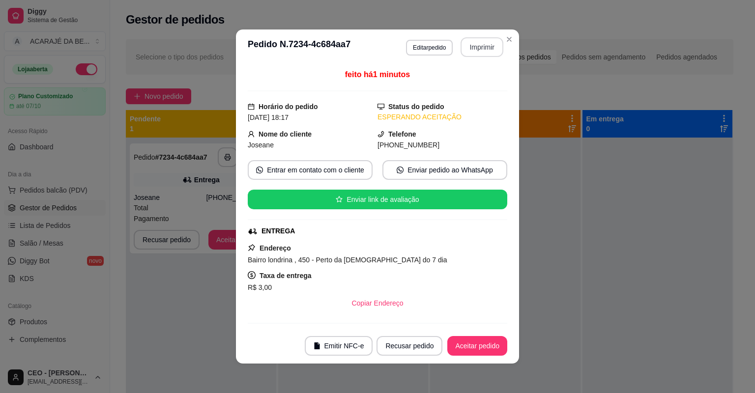
click at [474, 45] on button "Imprimir" at bounding box center [482, 47] width 43 height 20
click at [504, 349] on footer "Emitir NFC-e Recusar pedido Aceitar pedido" at bounding box center [377, 345] width 283 height 35
click at [499, 347] on button "Aceitar pedido" at bounding box center [477, 346] width 58 height 19
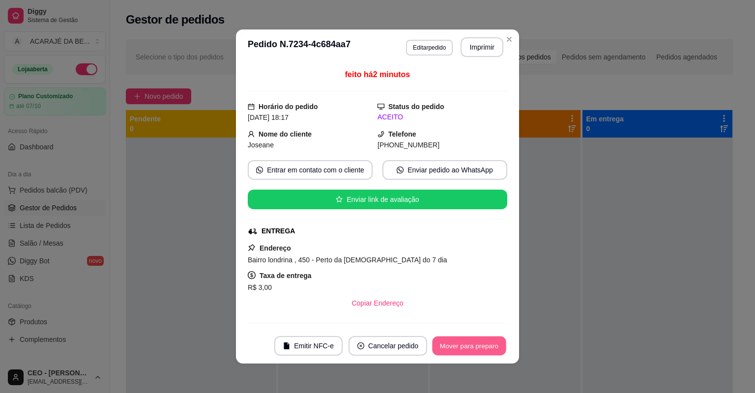
click at [500, 346] on button "Mover para preparo" at bounding box center [469, 346] width 74 height 19
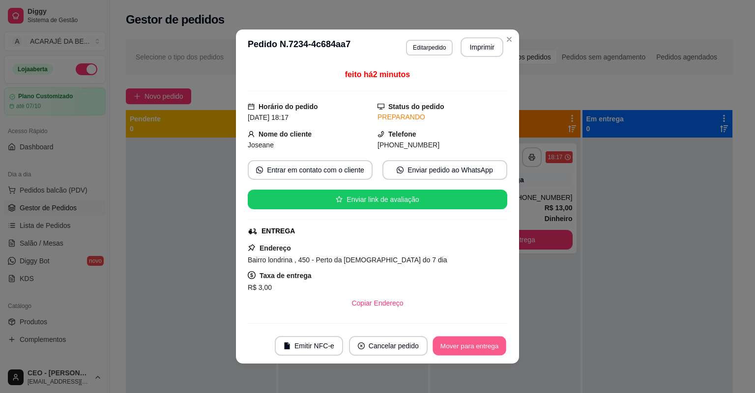
click at [498, 344] on button "Mover para entrega" at bounding box center [470, 346] width 74 height 19
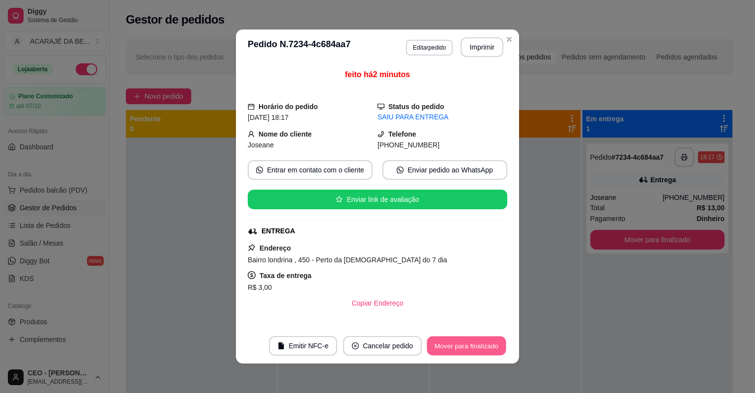
click at [497, 342] on button "Mover para finalizado" at bounding box center [466, 346] width 79 height 19
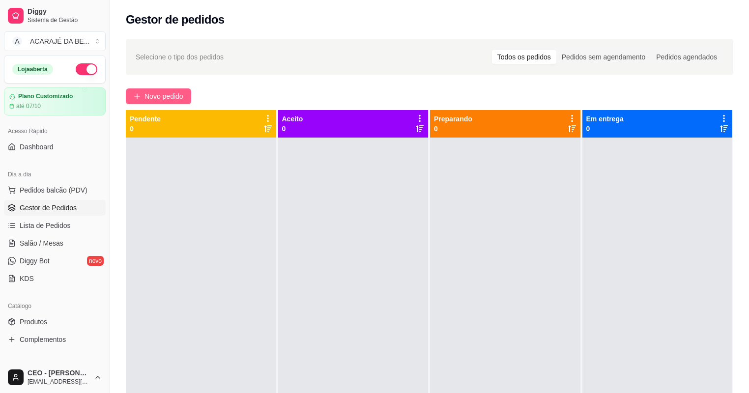
click at [170, 90] on button "Novo pedido" at bounding box center [158, 96] width 65 height 16
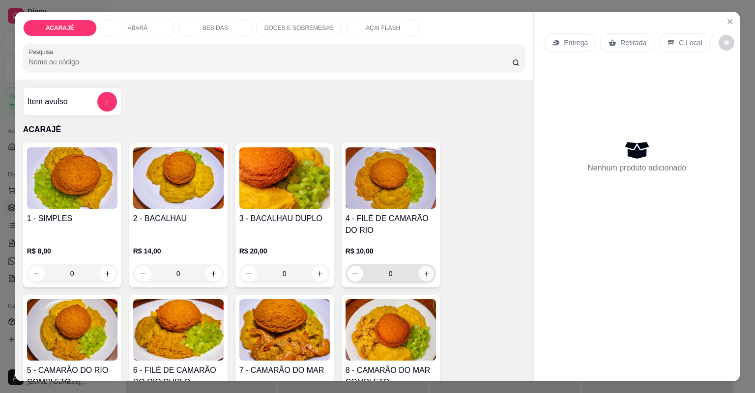
click at [431, 272] on button "increase-product-quantity" at bounding box center [425, 273] width 15 height 15
type input "1"
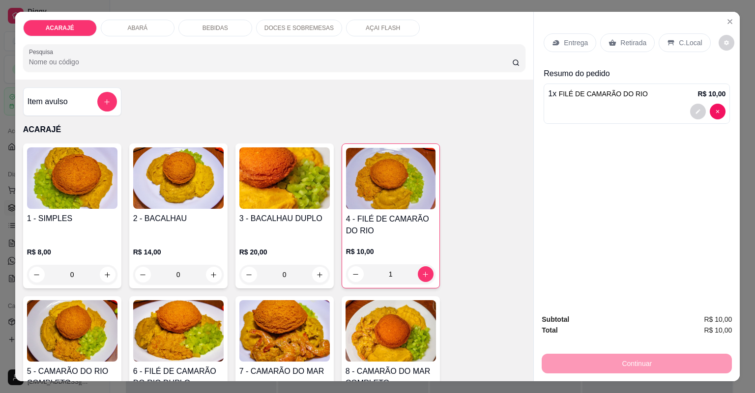
click at [555, 38] on div "Entrega" at bounding box center [570, 42] width 53 height 19
click at [612, 41] on icon at bounding box center [612, 43] width 8 height 8
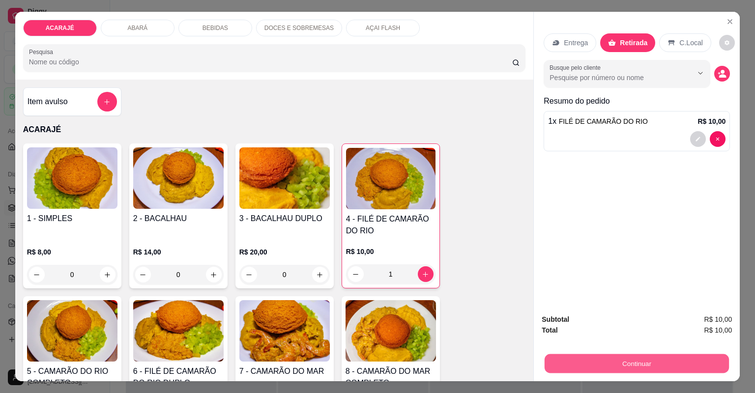
click at [584, 365] on button "Continuar" at bounding box center [637, 363] width 184 height 19
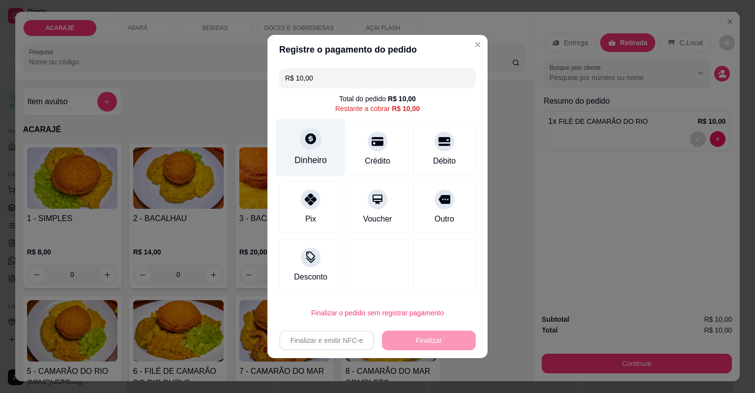
click at [326, 160] on div "Dinheiro" at bounding box center [310, 148] width 69 height 58
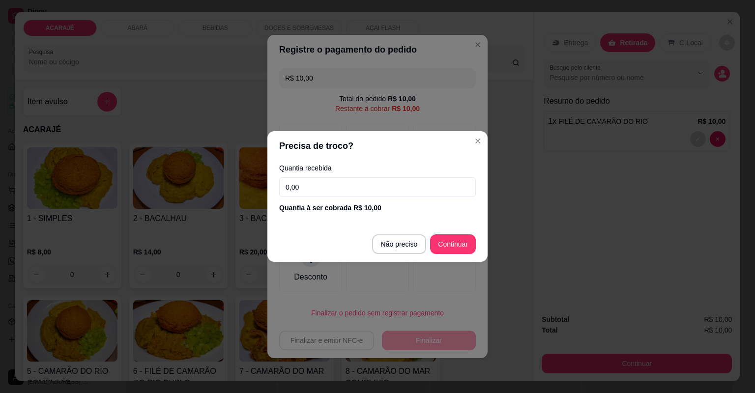
click at [345, 194] on input "0,00" at bounding box center [377, 187] width 197 height 20
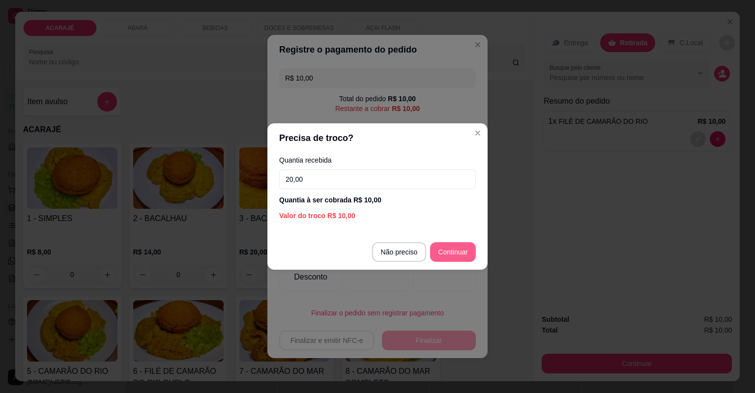
type input "20,00"
type input "R$ 0,00"
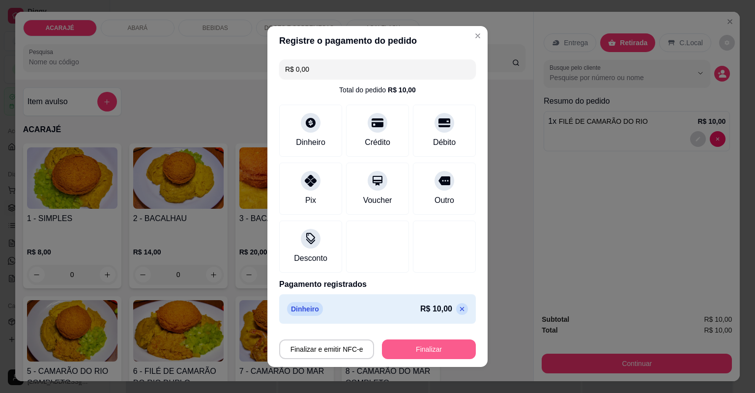
click at [449, 351] on button "Finalizar" at bounding box center [429, 350] width 94 height 20
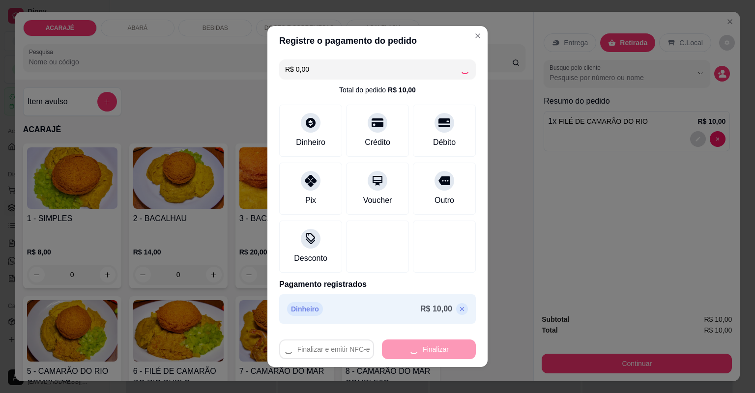
type input "0"
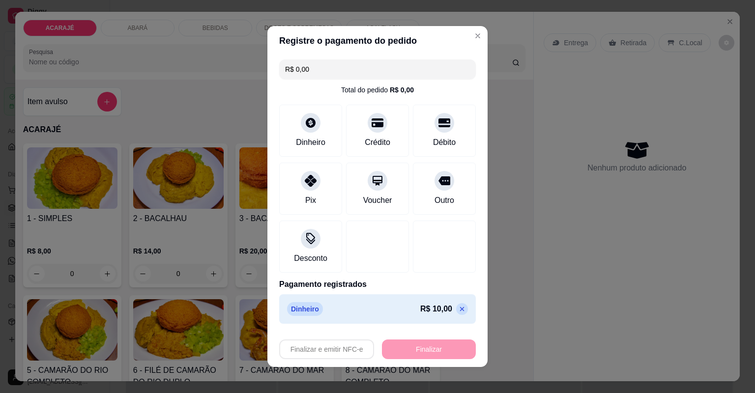
type input "-R$ 10,00"
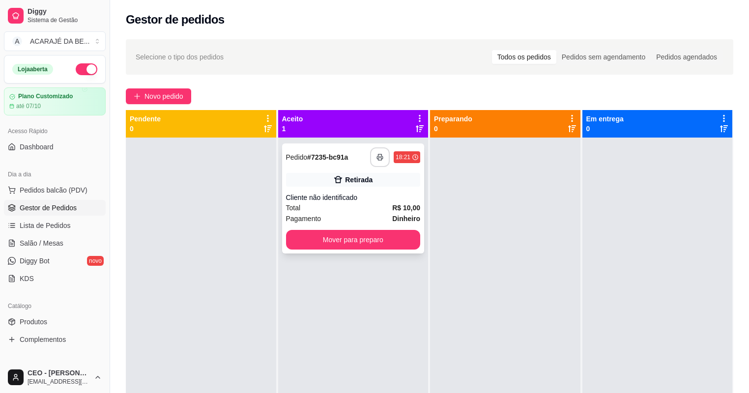
click at [381, 152] on button "button" at bounding box center [380, 157] width 20 height 20
click at [364, 238] on button "Mover para preparo" at bounding box center [353, 240] width 135 height 20
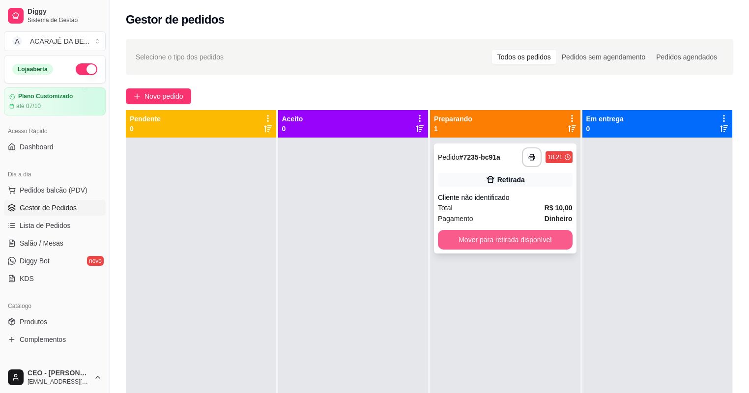
click at [459, 240] on button "Mover para retirada disponível" at bounding box center [505, 240] width 135 height 20
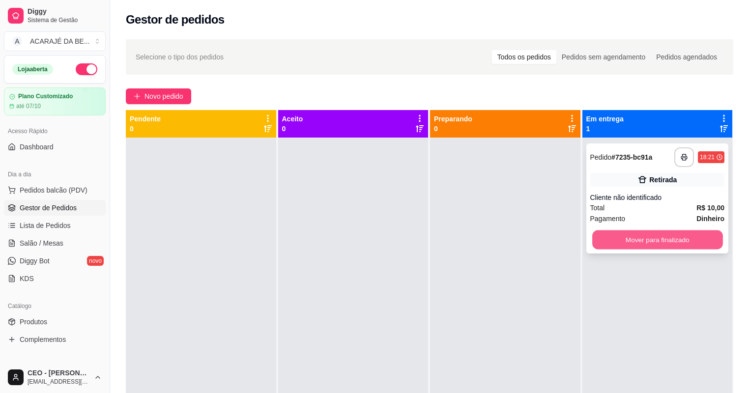
click at [606, 233] on button "Mover para finalizado" at bounding box center [657, 240] width 130 height 19
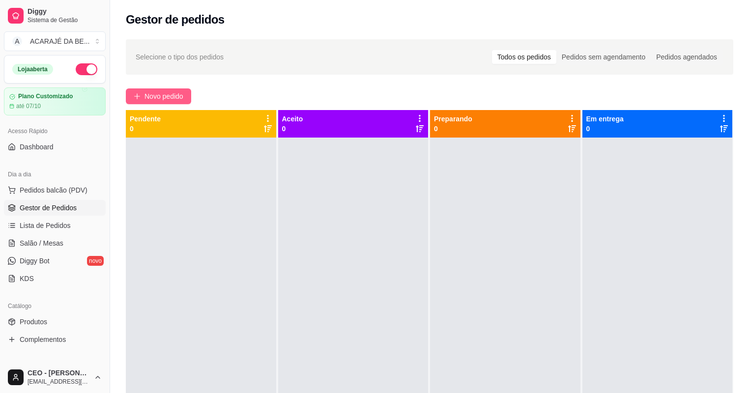
click at [147, 95] on span "Novo pedido" at bounding box center [164, 96] width 39 height 11
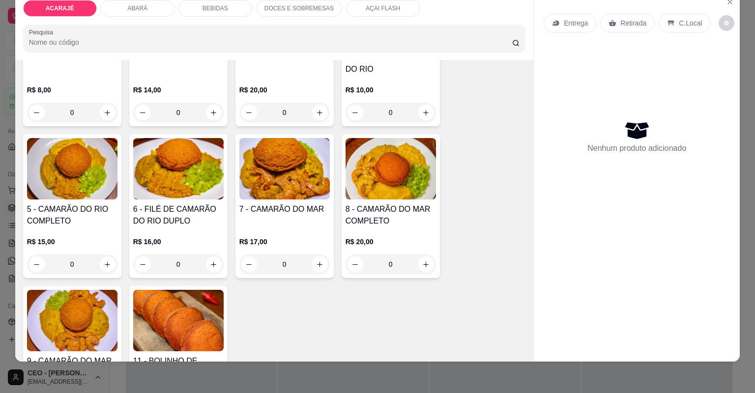
scroll to position [157, 0]
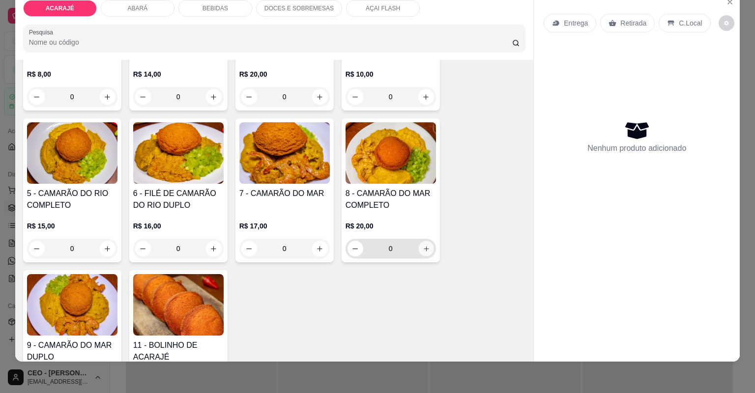
click at [418, 245] on button "increase-product-quantity" at bounding box center [425, 248] width 15 height 15
type input "1"
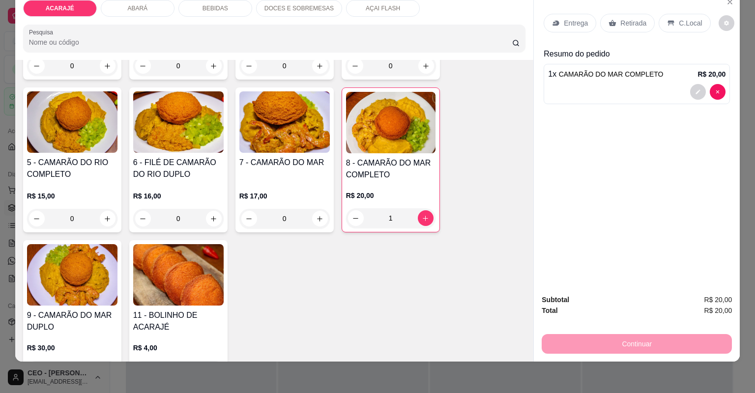
scroll to position [79, 0]
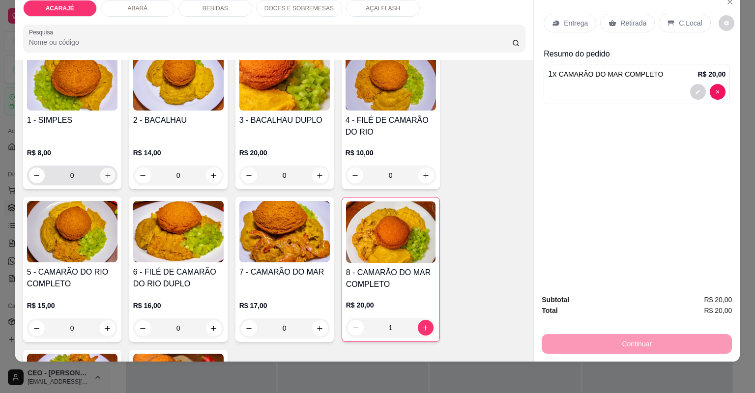
click at [104, 177] on icon "increase-product-quantity" at bounding box center [107, 175] width 7 height 7
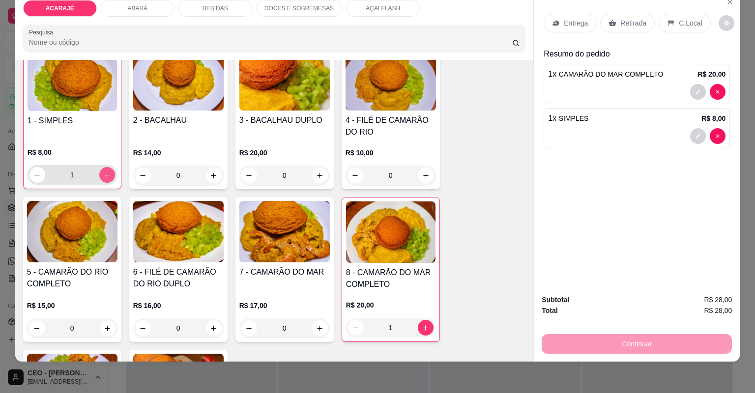
click at [104, 174] on icon "increase-product-quantity" at bounding box center [106, 175] width 7 height 7
type input "2"
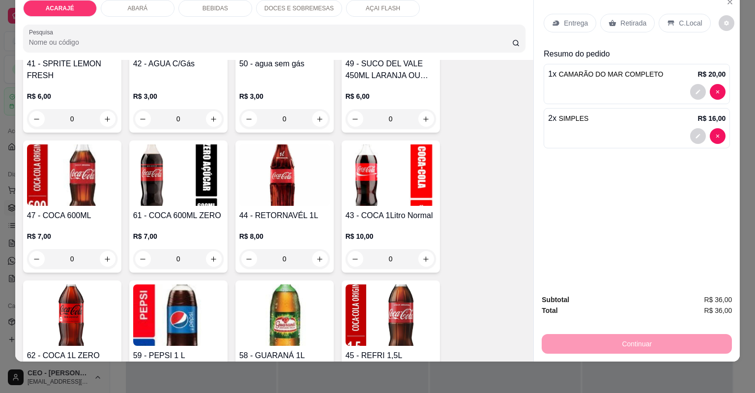
scroll to position [1533, 0]
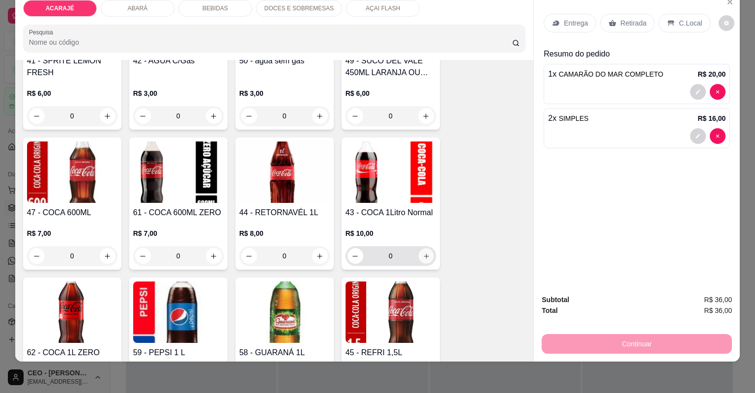
click at [425, 255] on icon "increase-product-quantity" at bounding box center [425, 256] width 7 height 7
type input "1"
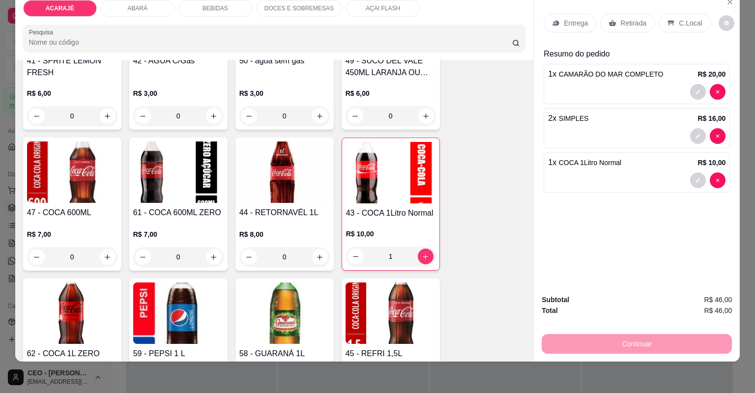
click at [645, 21] on div "Retirada" at bounding box center [627, 23] width 55 height 19
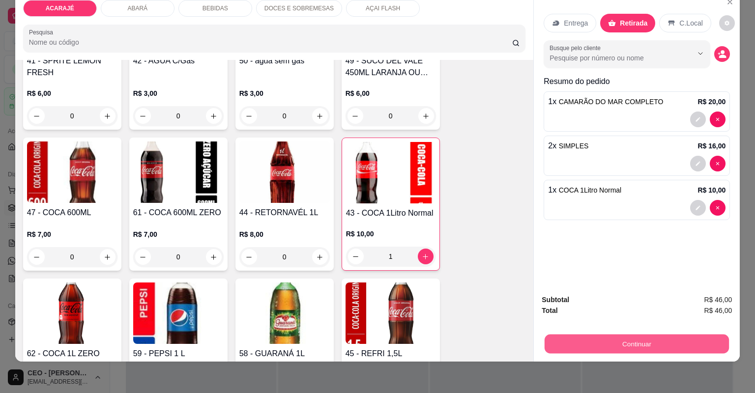
click at [578, 347] on button "Continuar" at bounding box center [637, 344] width 184 height 19
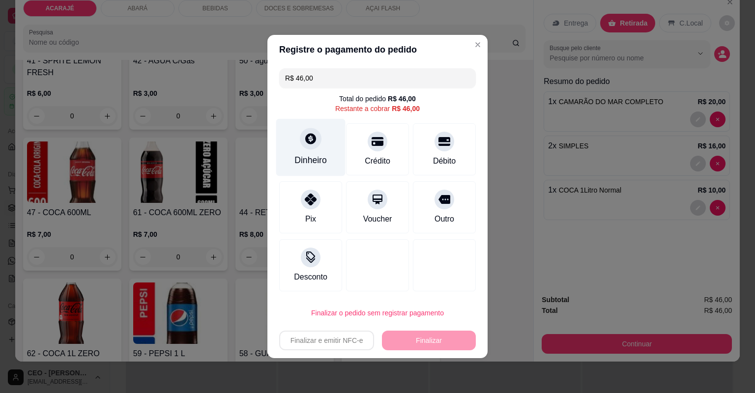
click at [331, 141] on div "Dinheiro" at bounding box center [310, 148] width 69 height 58
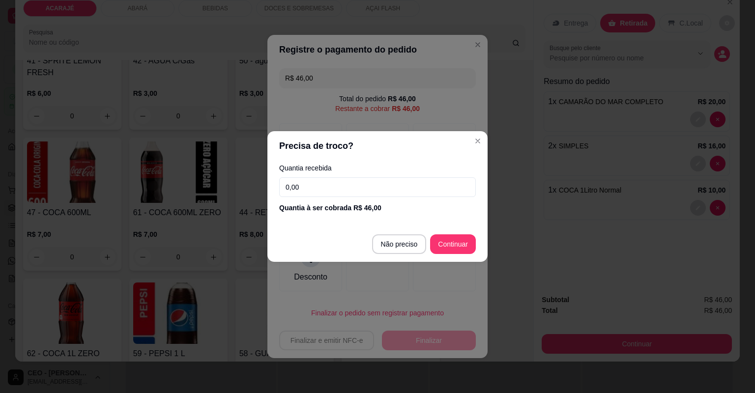
click at [369, 199] on div "Quantia recebida 0,00 Quantia à ser cobrada R$ 46,00" at bounding box center [377, 189] width 220 height 56
click at [409, 186] on input "0,00" at bounding box center [377, 187] width 197 height 20
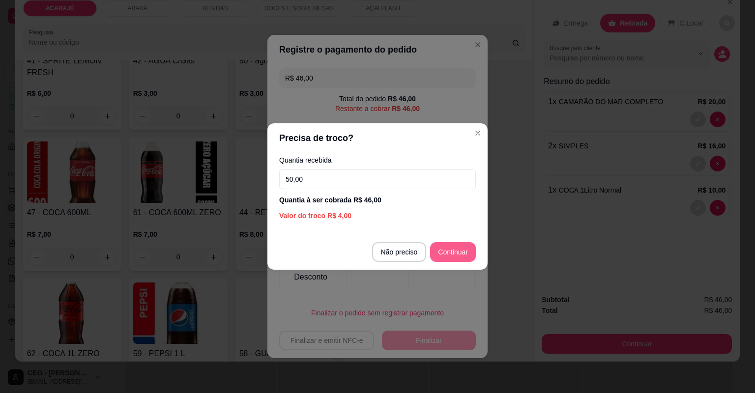
type input "50,00"
type input "R$ 0,00"
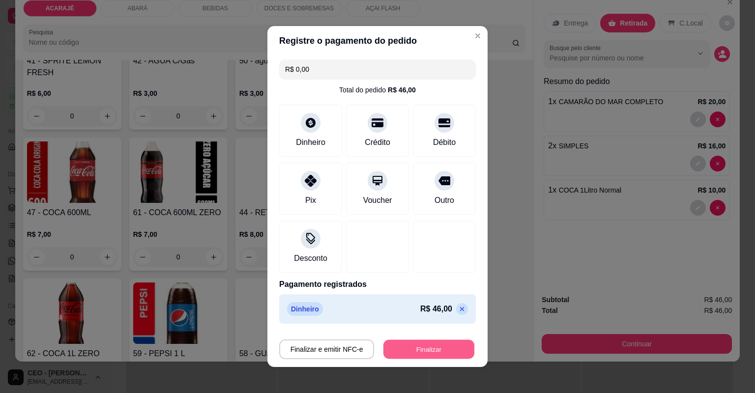
click at [433, 352] on button "Finalizar" at bounding box center [428, 349] width 91 height 19
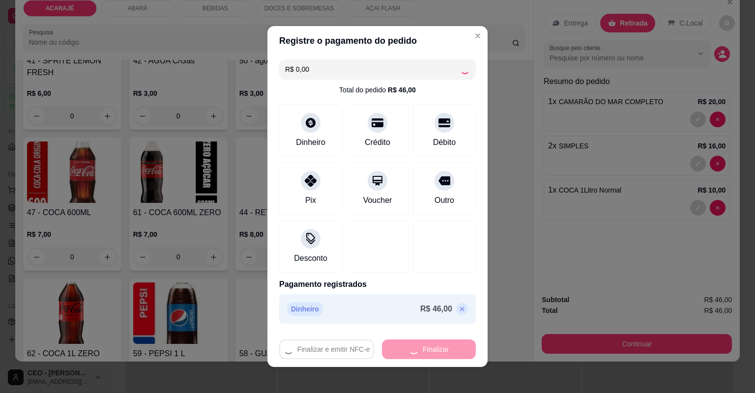
type input "0"
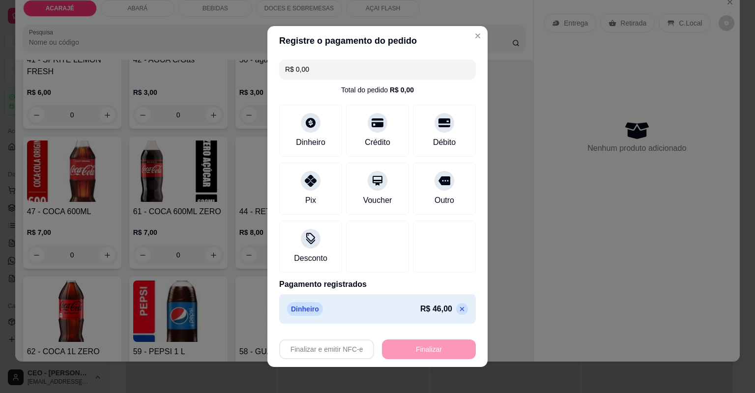
type input "-R$ 46,00"
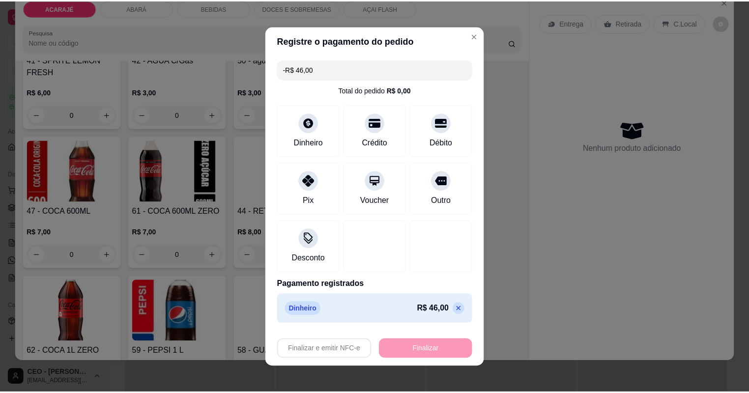
scroll to position [1533, 0]
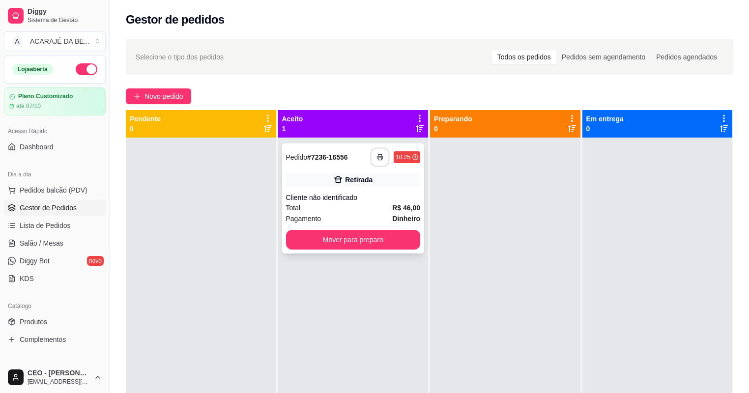
click at [377, 151] on button "button" at bounding box center [380, 157] width 19 height 19
click at [381, 204] on div "Total R$ 46,00" at bounding box center [353, 208] width 135 height 11
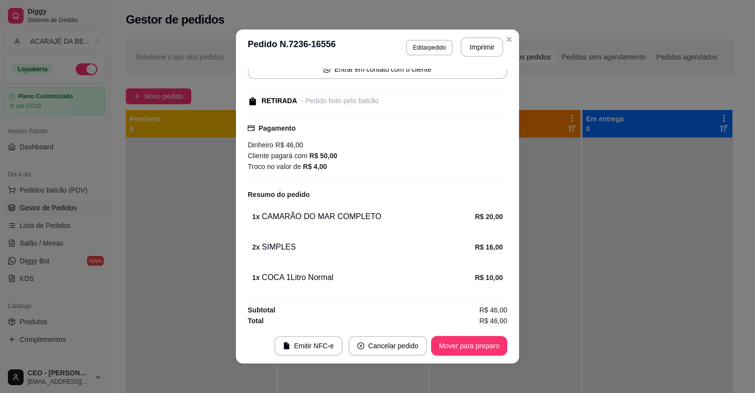
scroll to position [2, 0]
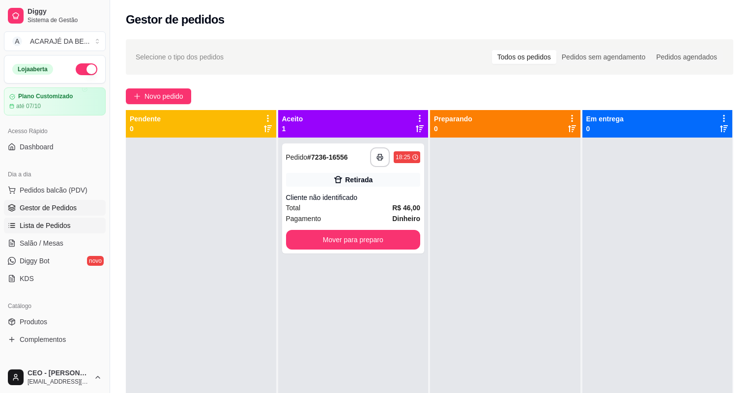
click at [87, 219] on link "Lista de Pedidos" at bounding box center [55, 226] width 102 height 16
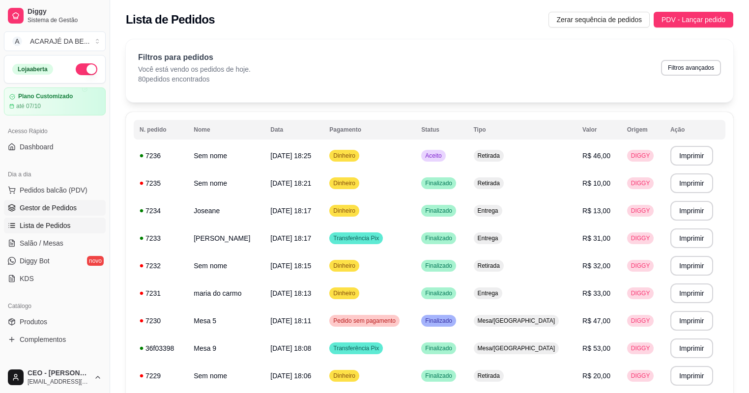
click at [65, 208] on span "Gestor de Pedidos" at bounding box center [48, 208] width 57 height 10
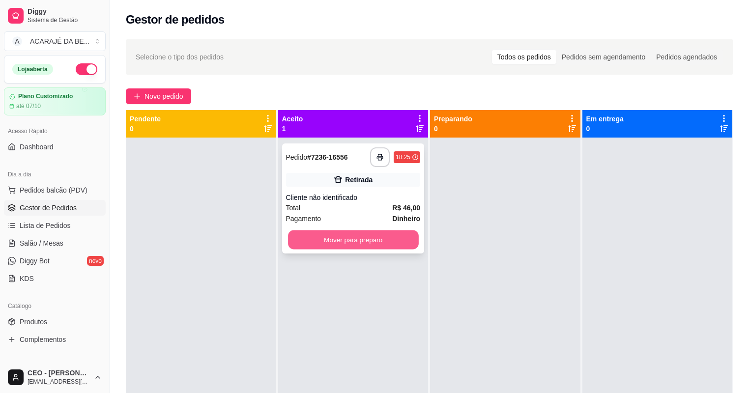
click at [399, 240] on button "Mover para preparo" at bounding box center [353, 240] width 130 height 19
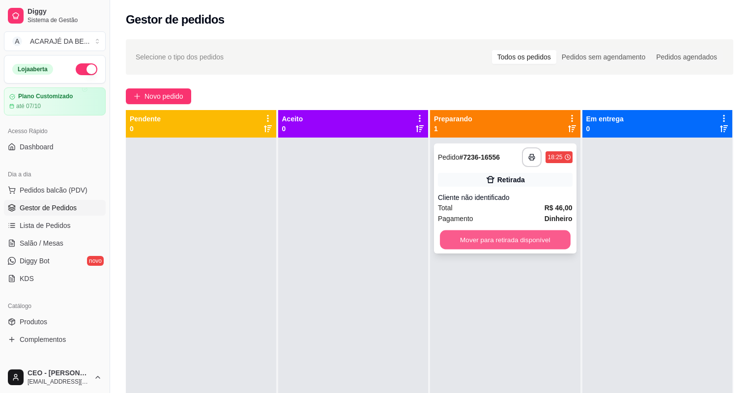
click at [499, 242] on button "Mover para retirada disponível" at bounding box center [505, 240] width 130 height 19
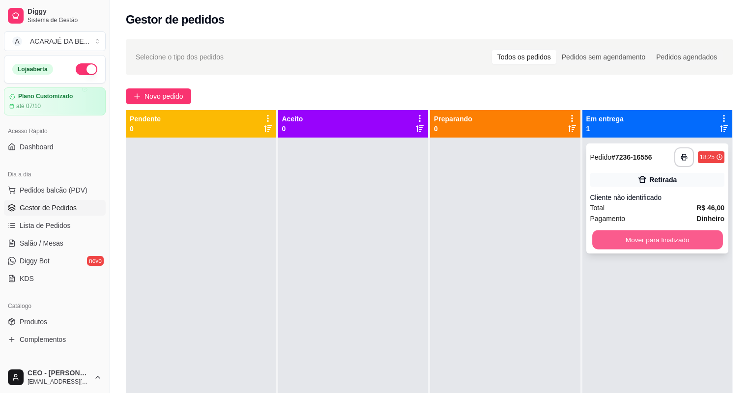
click at [625, 234] on button "Mover para finalizado" at bounding box center [657, 240] width 130 height 19
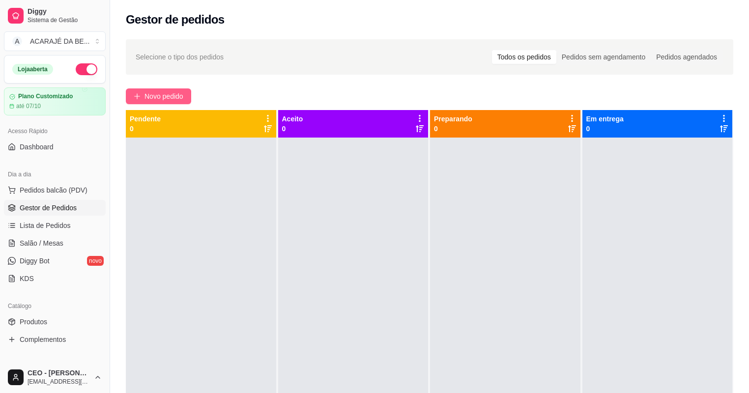
click at [131, 94] on button "Novo pedido" at bounding box center [158, 96] width 65 height 16
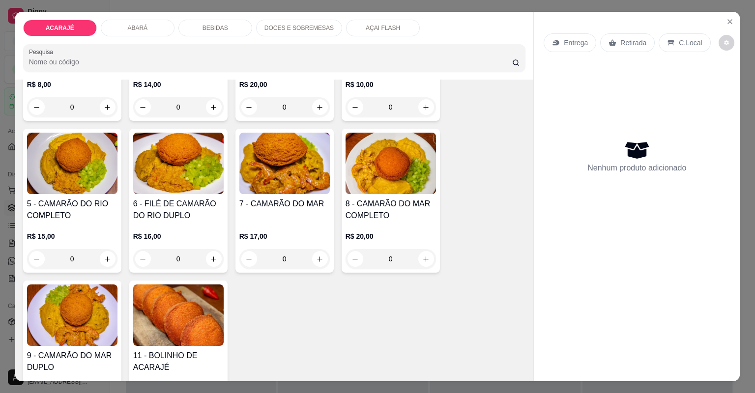
scroll to position [197, 0]
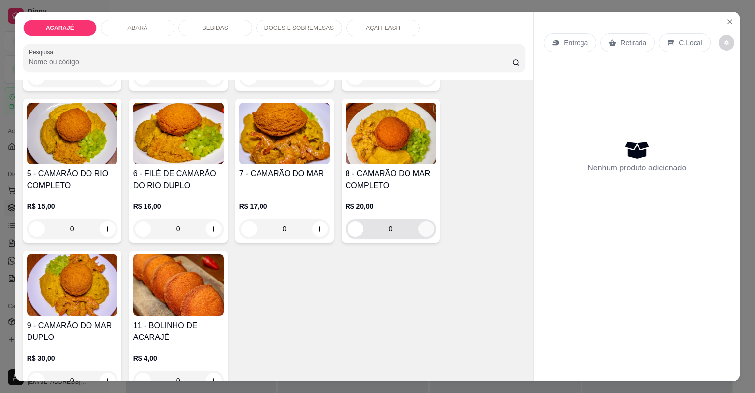
click at [422, 226] on icon "increase-product-quantity" at bounding box center [425, 229] width 7 height 7
type input "1"
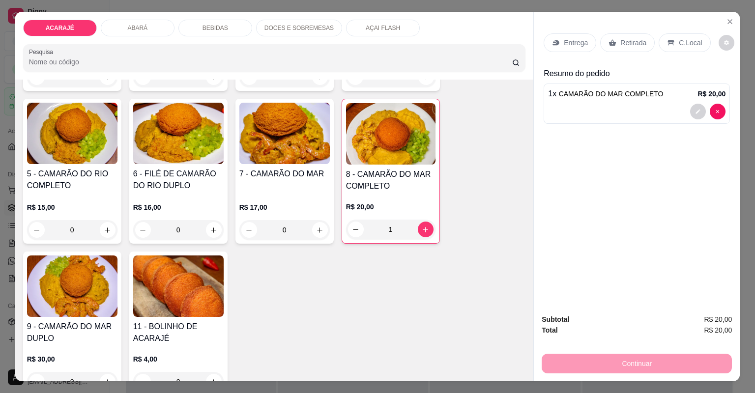
click at [580, 42] on p "Entrega" at bounding box center [576, 43] width 24 height 10
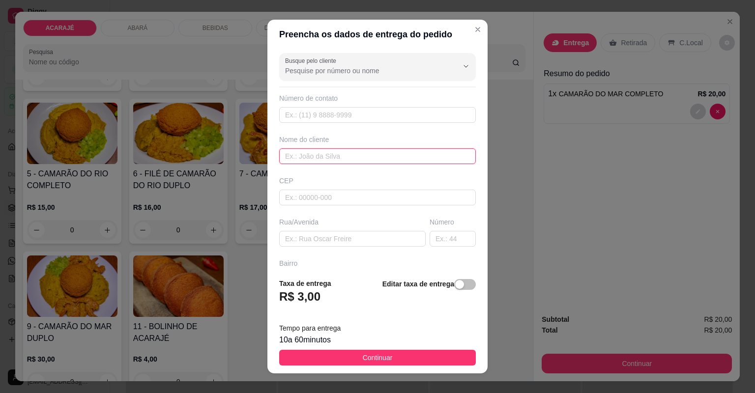
click at [354, 157] on input "text" at bounding box center [377, 156] width 197 height 16
type input "kaka"
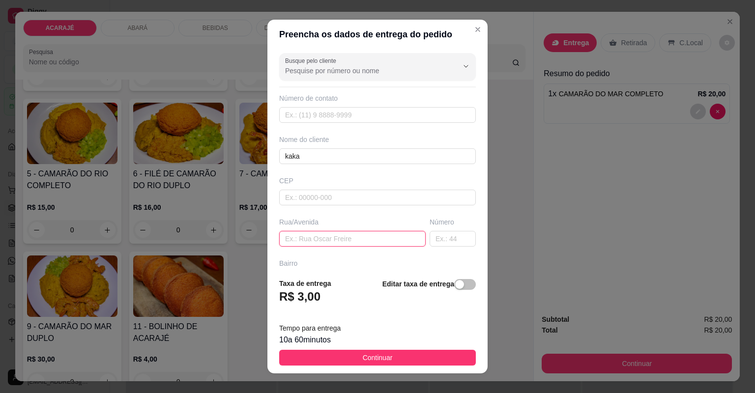
click at [359, 241] on input "text" at bounding box center [352, 239] width 146 height 16
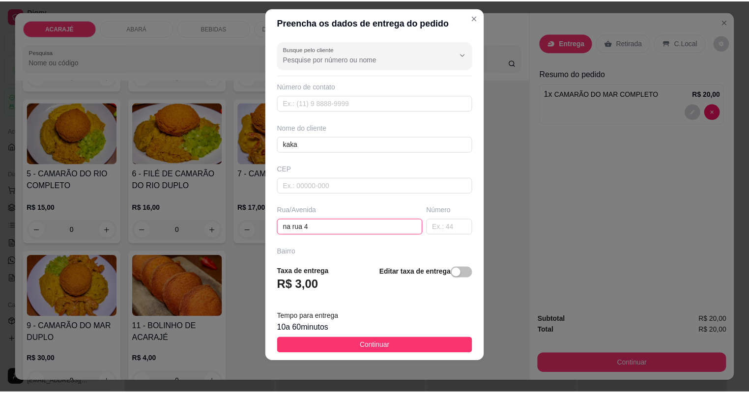
scroll to position [79, 0]
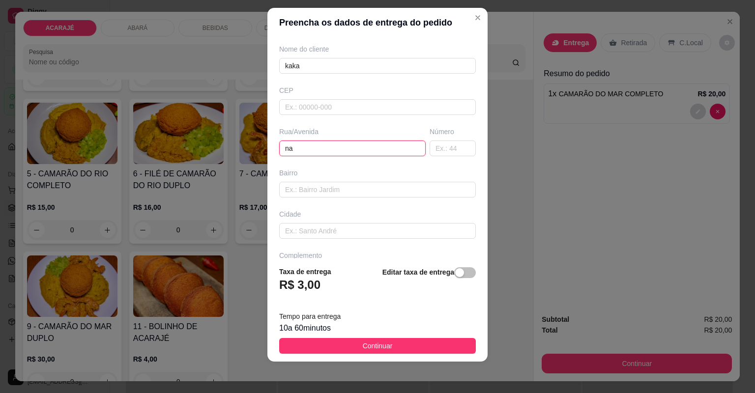
type input "n"
type input "bairro reliquia na rua 4"
click at [434, 149] on input "text" at bounding box center [453, 149] width 46 height 16
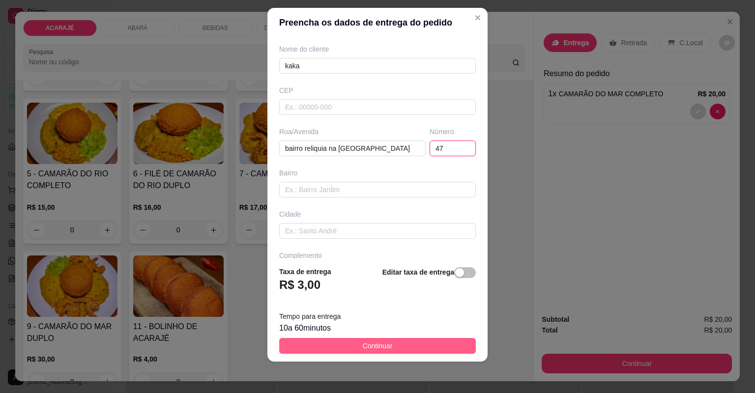
type input "47"
click at [413, 346] on button "Continuar" at bounding box center [377, 346] width 197 height 16
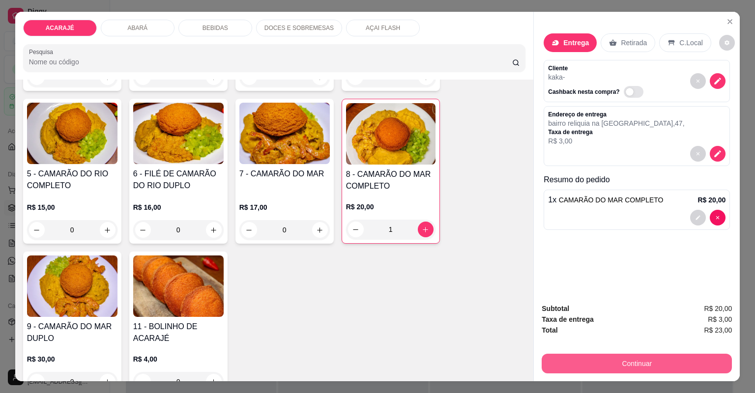
click at [597, 372] on button "Continuar" at bounding box center [637, 364] width 190 height 20
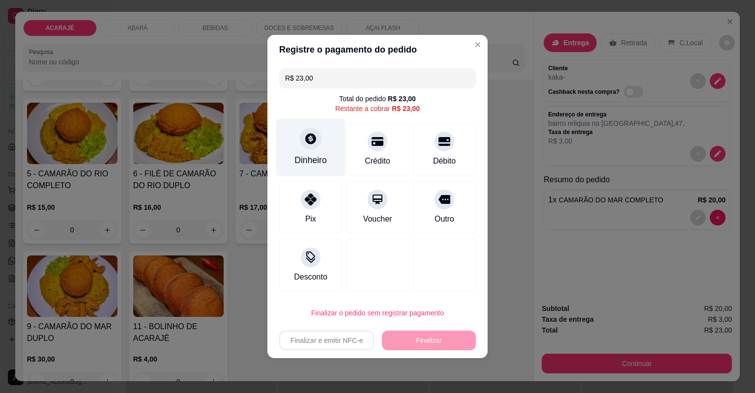
click at [320, 139] on div at bounding box center [311, 139] width 22 height 22
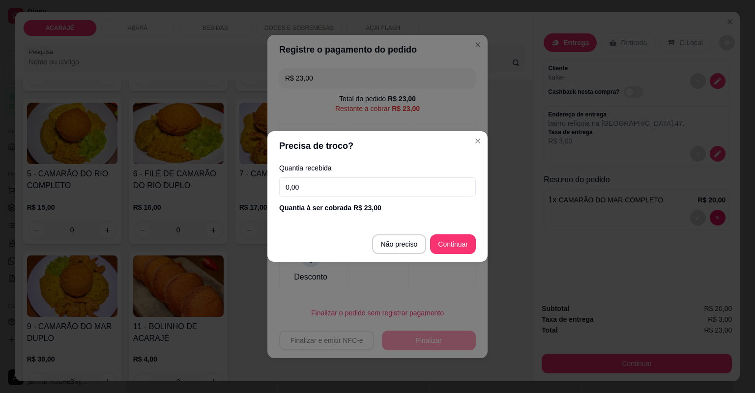
click at [353, 185] on input "0,00" at bounding box center [377, 187] width 197 height 20
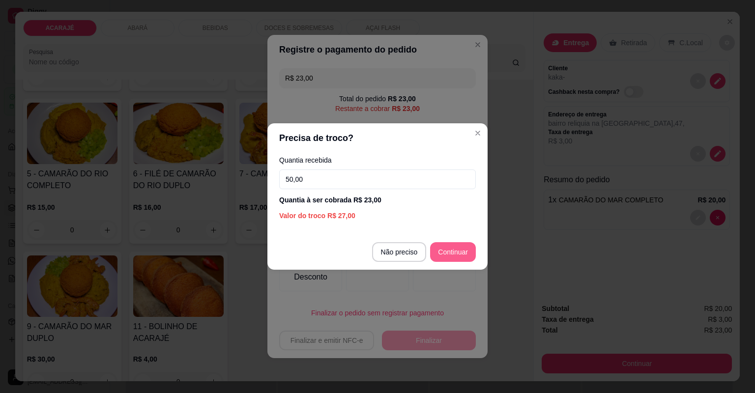
type input "50,00"
type input "R$ 0,00"
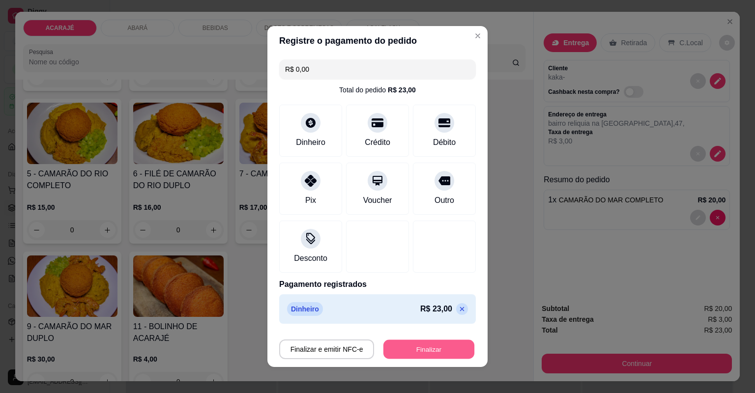
click at [440, 346] on button "Finalizar" at bounding box center [428, 349] width 91 height 19
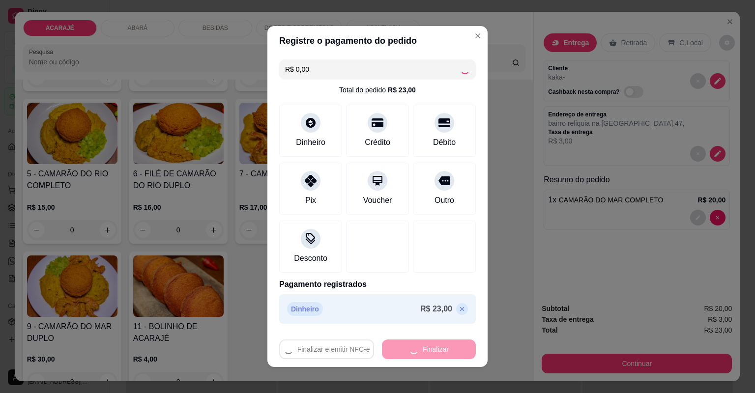
type input "0"
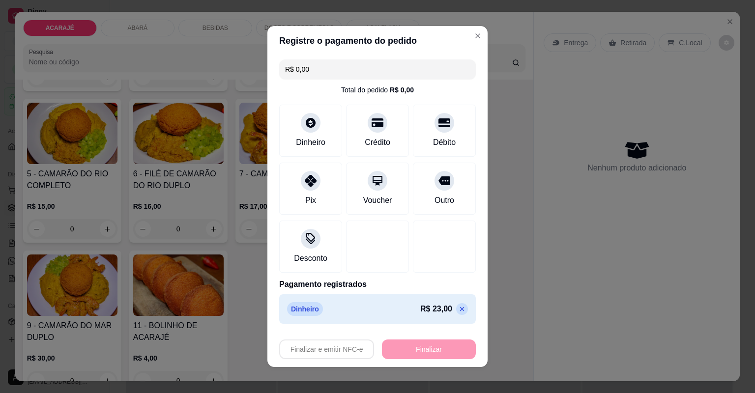
type input "-R$ 23,00"
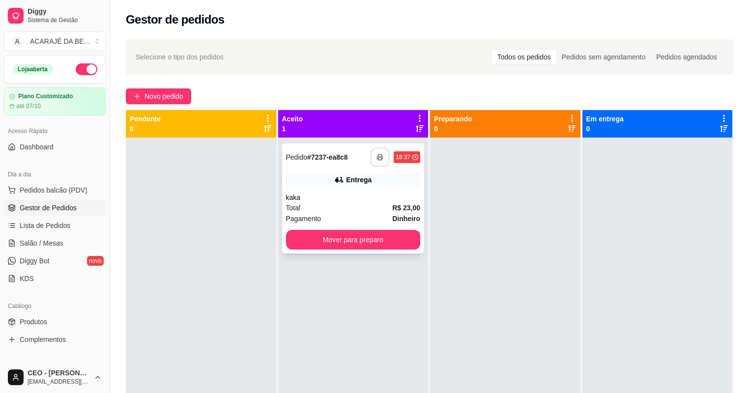
click at [371, 156] on button "button" at bounding box center [380, 157] width 19 height 19
click at [352, 241] on button "Mover para preparo" at bounding box center [353, 240] width 135 height 20
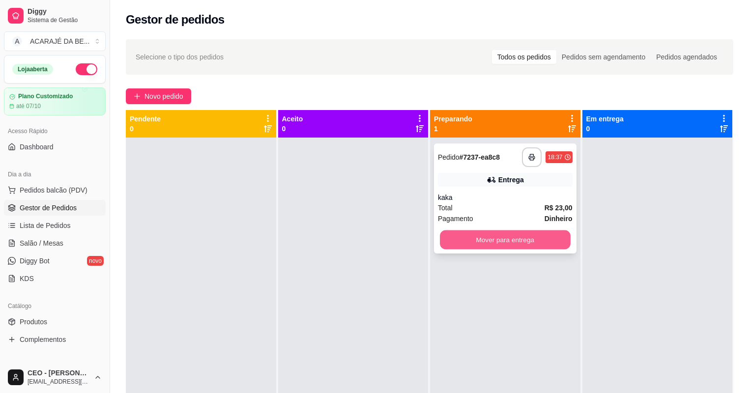
click at [484, 238] on button "Mover para entrega" at bounding box center [505, 240] width 130 height 19
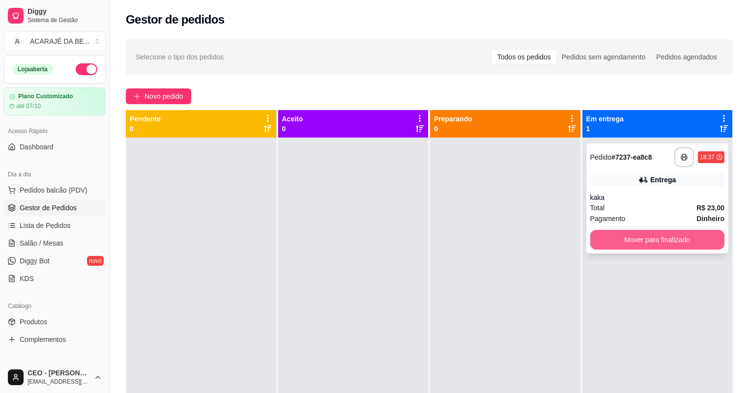
click at [660, 235] on button "Mover para finalizado" at bounding box center [657, 240] width 135 height 20
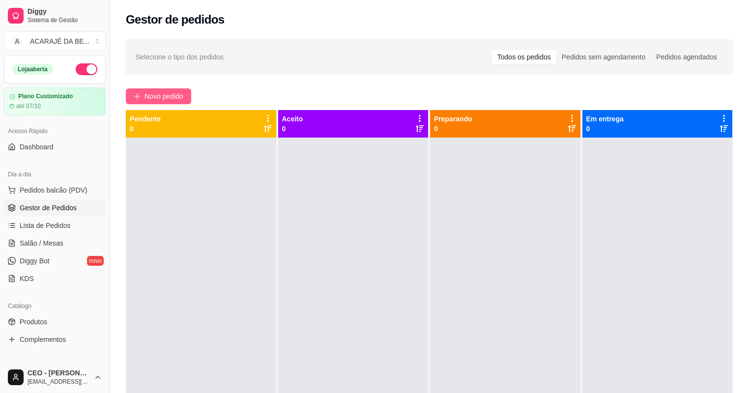
click at [171, 92] on span "Novo pedido" at bounding box center [164, 96] width 39 height 11
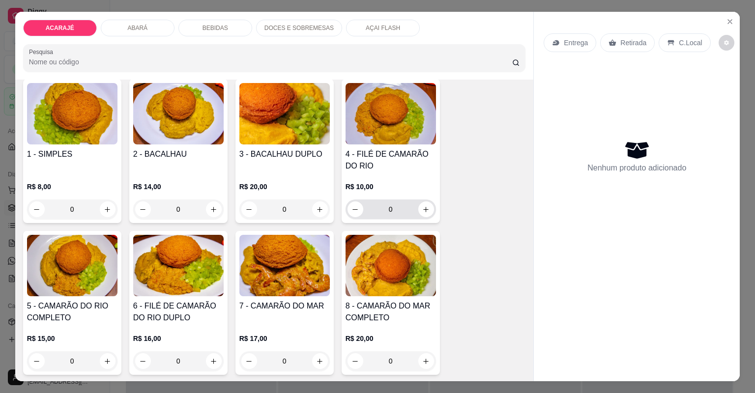
scroll to position [118, 0]
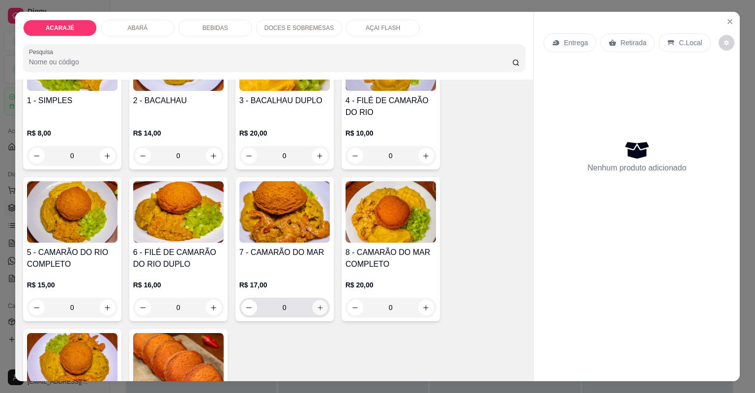
click at [320, 307] on icon "increase-product-quantity" at bounding box center [319, 307] width 7 height 7
type input "1"
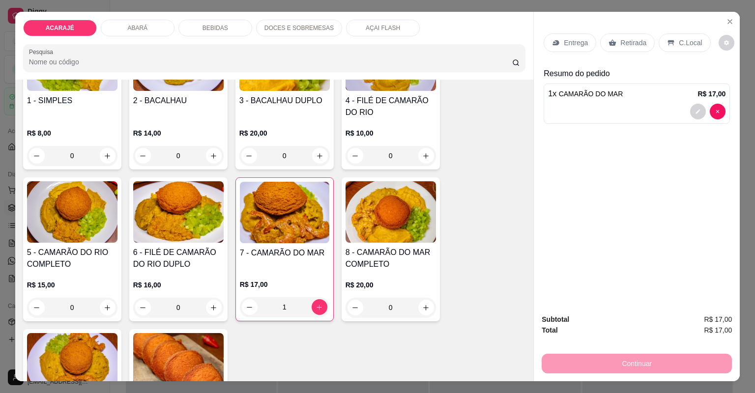
click at [297, 242] on img at bounding box center [284, 212] width 89 height 61
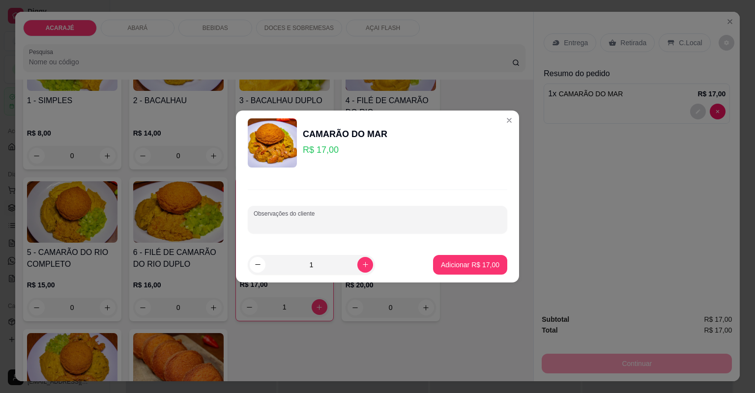
click at [383, 219] on input "Observações do cliente" at bounding box center [378, 224] width 248 height 10
type input "sem quiabada"
click at [458, 267] on p "Adicionar R$ 17,00" at bounding box center [470, 265] width 58 height 10
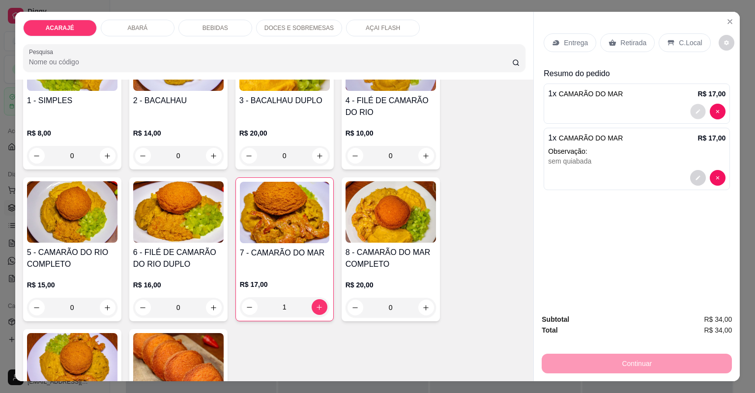
click at [695, 109] on icon "decrease-product-quantity" at bounding box center [698, 112] width 6 height 6
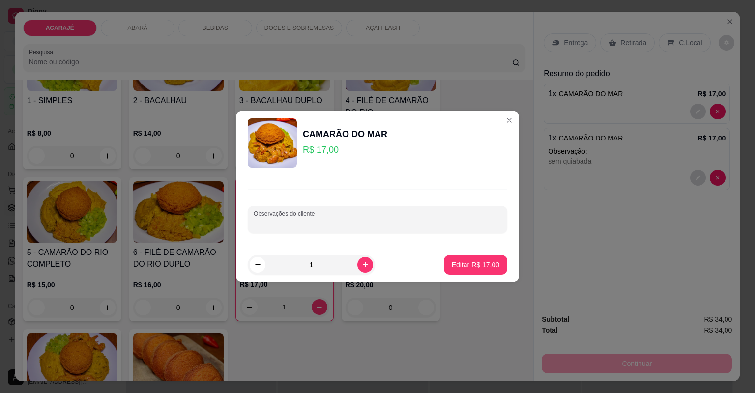
click at [477, 219] on input "Observações do cliente" at bounding box center [378, 224] width 248 height 10
type input "os dois bolinhos cortado pfvr"
click at [484, 262] on p "Editar R$ 17,00" at bounding box center [475, 264] width 46 height 9
type input "0"
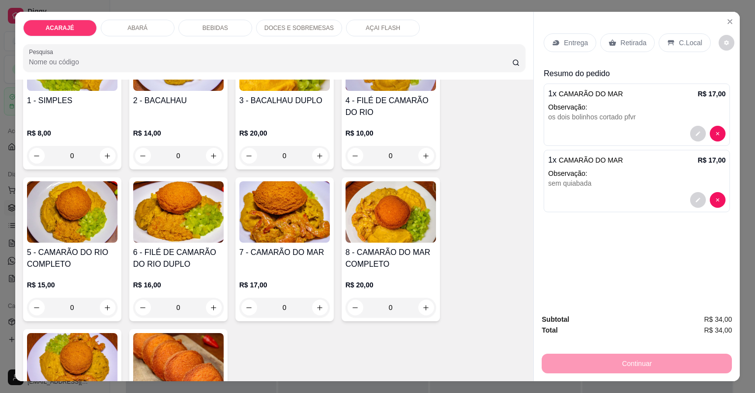
click at [560, 41] on div "Entrega" at bounding box center [570, 42] width 53 height 19
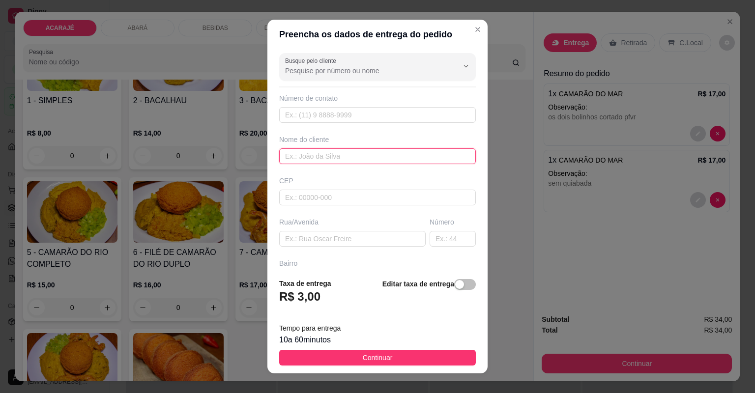
click at [376, 154] on input "text" at bounding box center [377, 156] width 197 height 16
type input "ana"
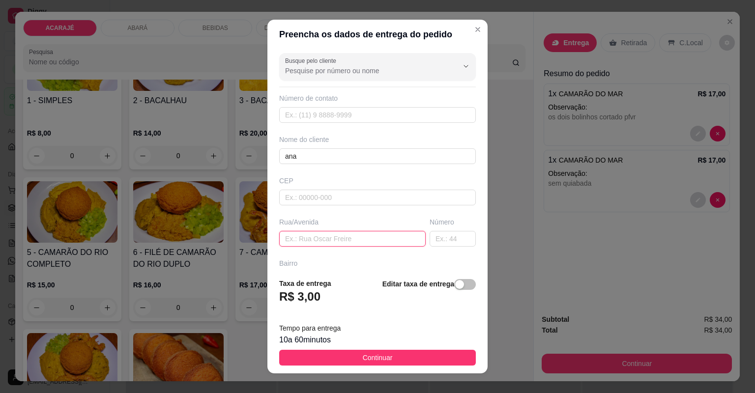
click at [364, 230] on div "Rua/Avenida" at bounding box center [352, 231] width 150 height 29
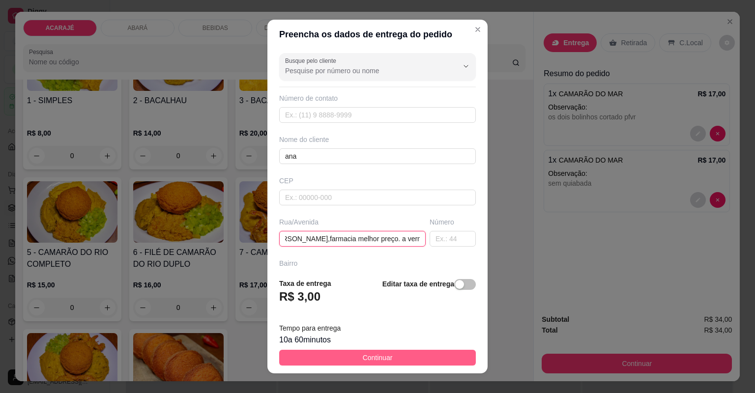
type input "praça rui barbosa,farmacia melhor preço. a vermelha"
click at [407, 353] on button "Continuar" at bounding box center [377, 358] width 197 height 16
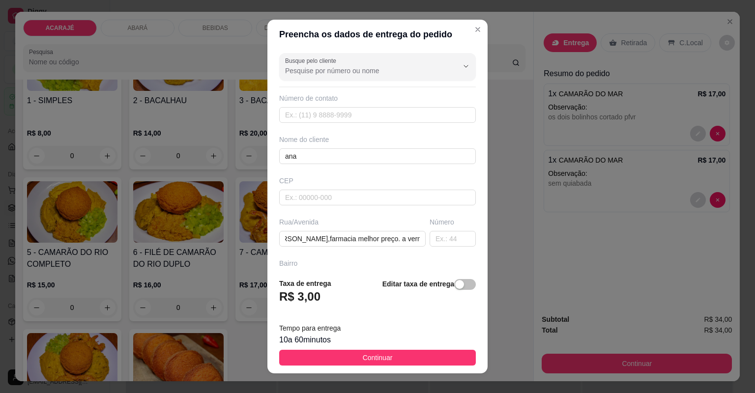
scroll to position [0, 0]
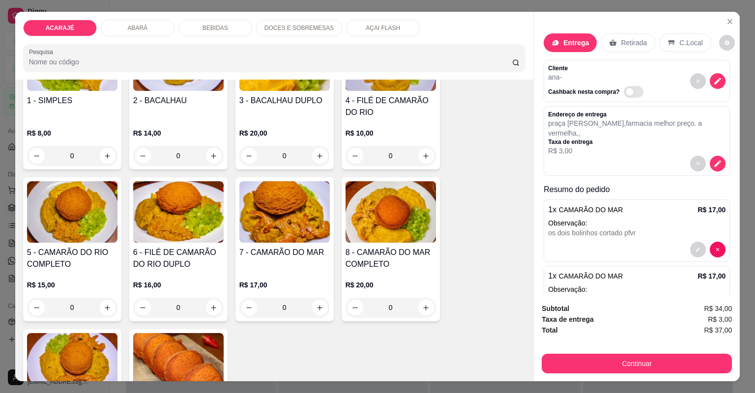
click at [596, 376] on div "Subtotal R$ 34,00 Taxa de entrega R$ 3,00 Total R$ 37,00 Continuar" at bounding box center [637, 338] width 206 height 86
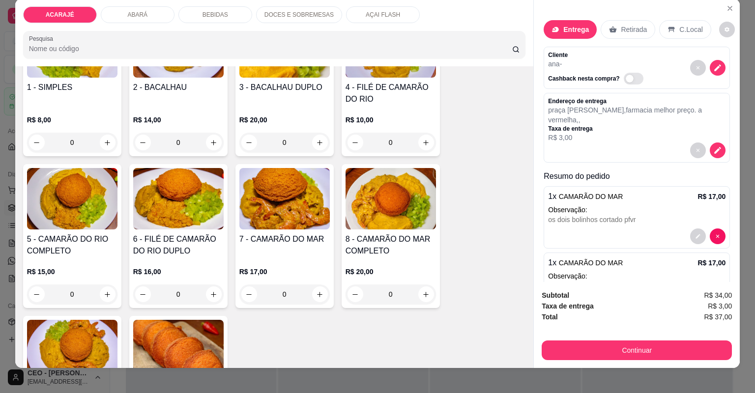
scroll to position [20, 0]
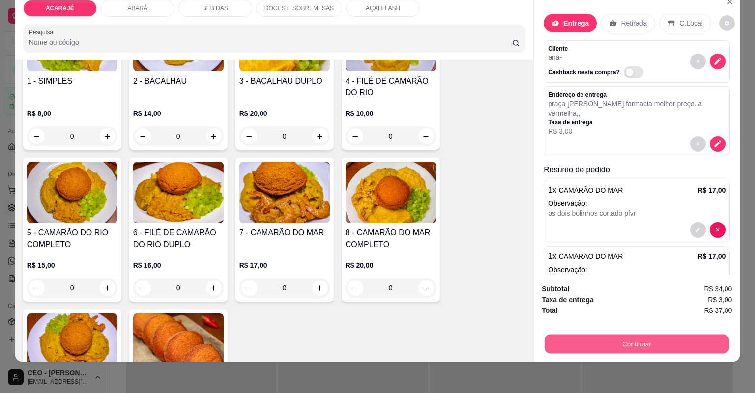
click at [629, 347] on button "Continuar" at bounding box center [637, 344] width 184 height 19
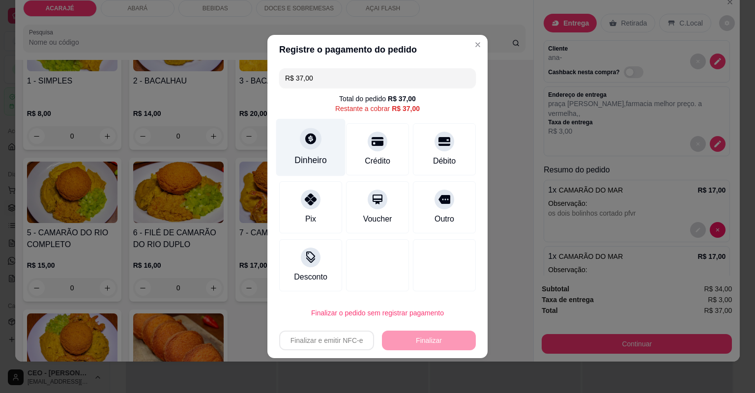
click at [315, 155] on div "Dinheiro" at bounding box center [310, 160] width 32 height 13
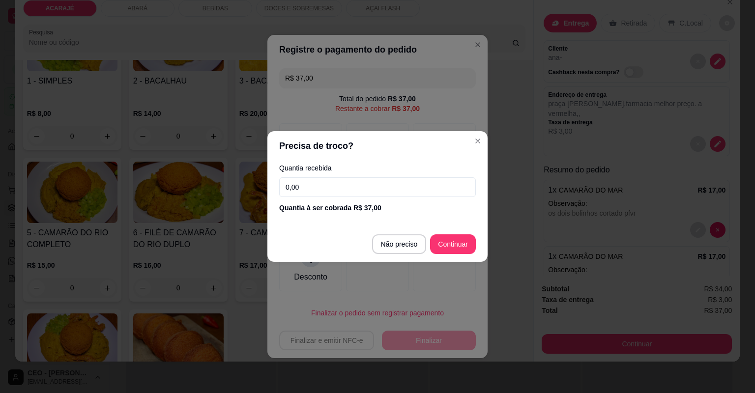
click at [332, 191] on input "0,00" at bounding box center [377, 187] width 197 height 20
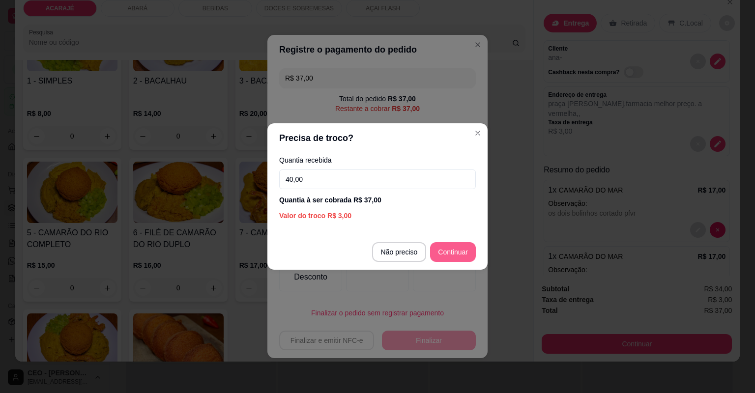
type input "40,00"
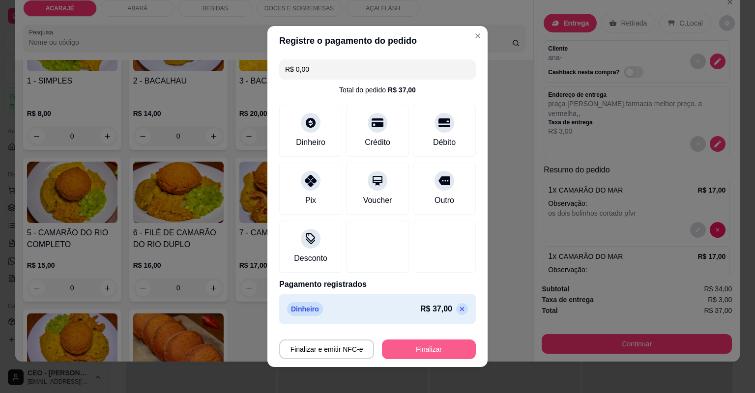
click at [423, 348] on button "Finalizar" at bounding box center [429, 350] width 94 height 20
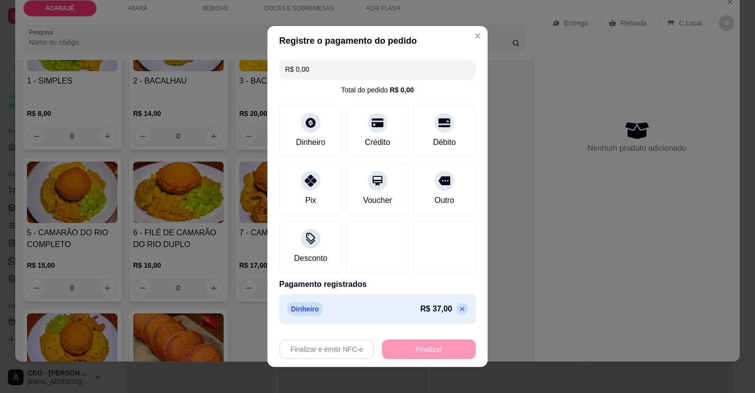
type input "-R$ 37,00"
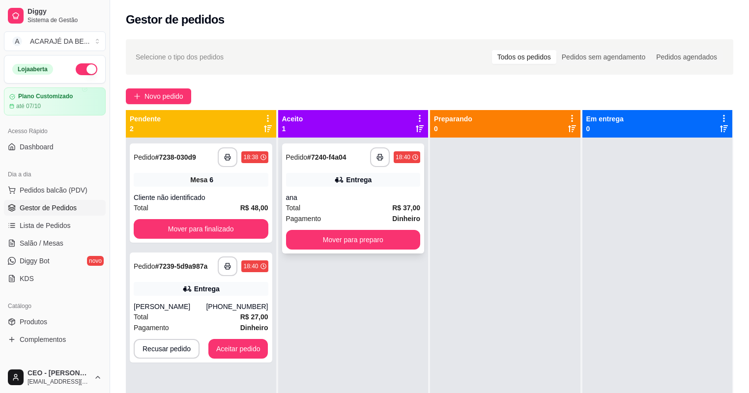
click at [379, 192] on div "**********" at bounding box center [353, 199] width 143 height 110
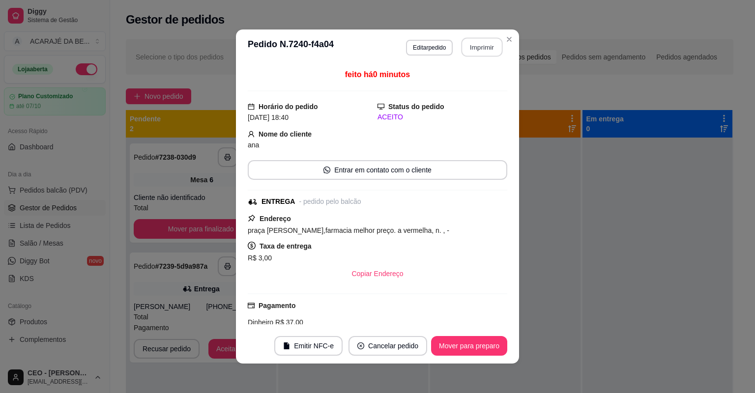
click at [472, 45] on button "Imprimir" at bounding box center [482, 47] width 41 height 19
click at [480, 346] on button "Mover para preparo" at bounding box center [469, 346] width 76 height 20
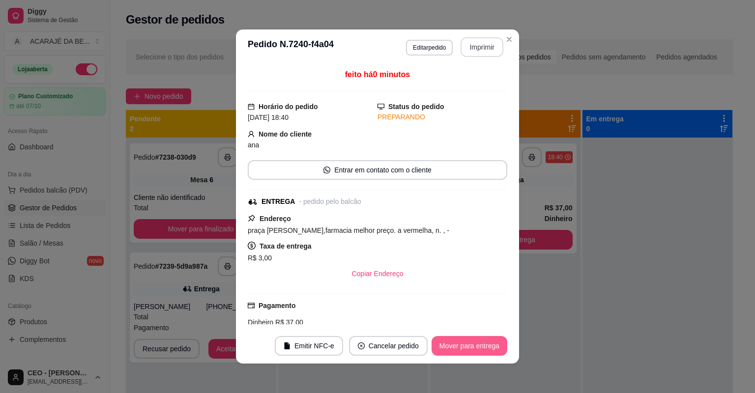
click at [480, 345] on button "Mover para entrega" at bounding box center [470, 346] width 76 height 20
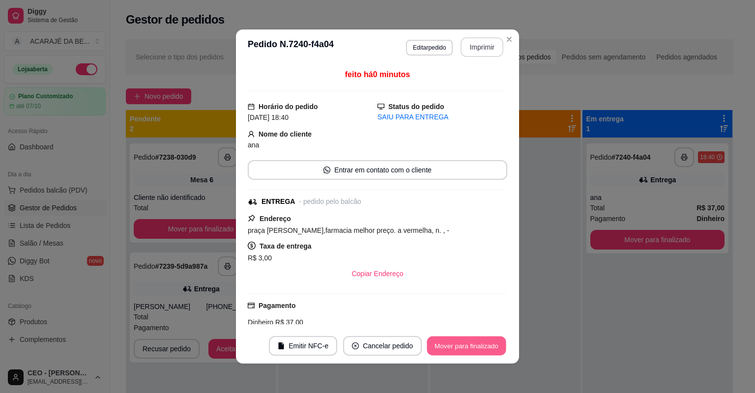
click at [481, 344] on button "Mover para finalizado" at bounding box center [466, 346] width 79 height 19
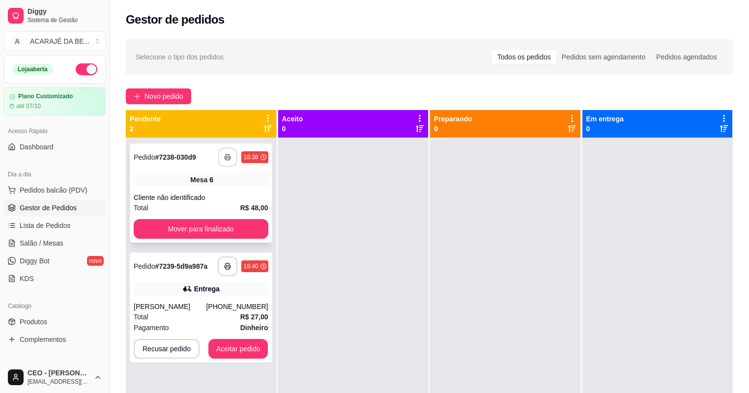
click at [228, 155] on icon "button" at bounding box center [228, 157] width 7 height 7
click at [258, 220] on button "Mover para finalizado" at bounding box center [201, 229] width 135 height 20
click at [256, 222] on button "Mover para finalizado" at bounding box center [201, 229] width 130 height 19
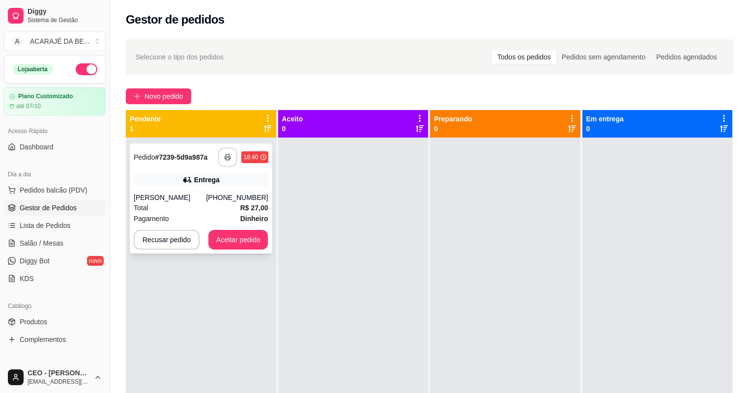
click at [222, 155] on button "button" at bounding box center [227, 157] width 19 height 19
click at [251, 244] on button "Aceitar pedido" at bounding box center [238, 240] width 60 height 20
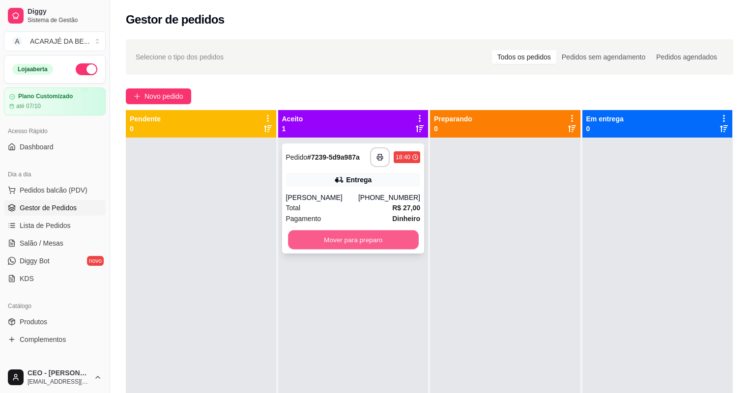
click at [326, 234] on button "Mover para preparo" at bounding box center [353, 240] width 130 height 19
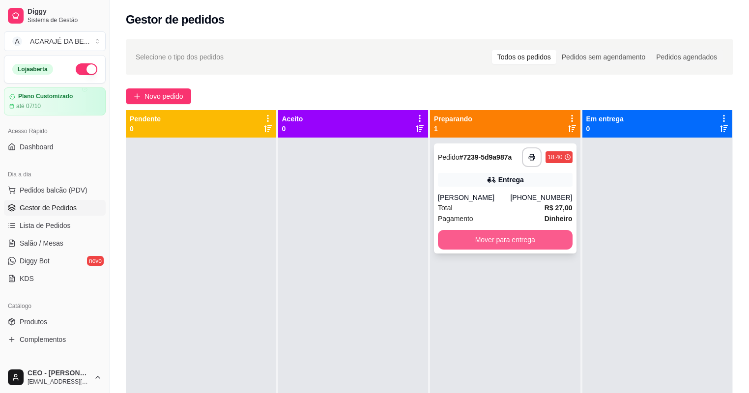
click at [466, 236] on button "Mover para entrega" at bounding box center [505, 240] width 135 height 20
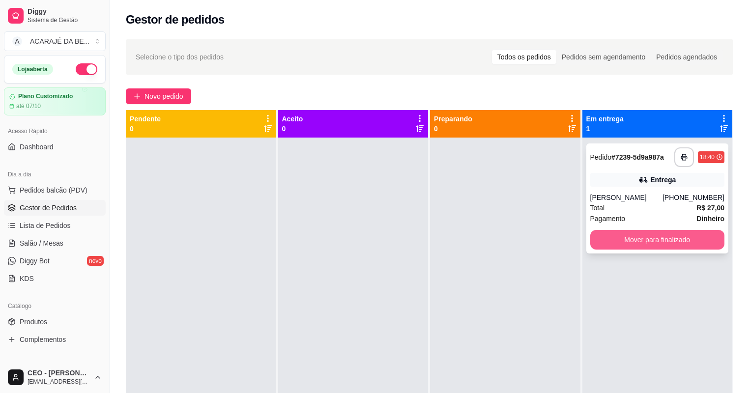
click at [678, 237] on button "Mover para finalizado" at bounding box center [657, 240] width 135 height 20
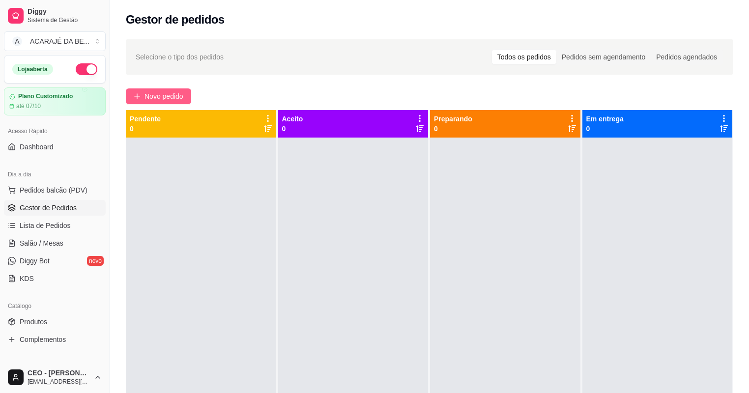
click at [168, 88] on div "Selecione o tipo dos pedidos Todos os pedidos Pedidos sem agendamento Pedidos a…" at bounding box center [429, 274] width 639 height 482
click at [161, 90] on button "Novo pedido" at bounding box center [158, 96] width 65 height 16
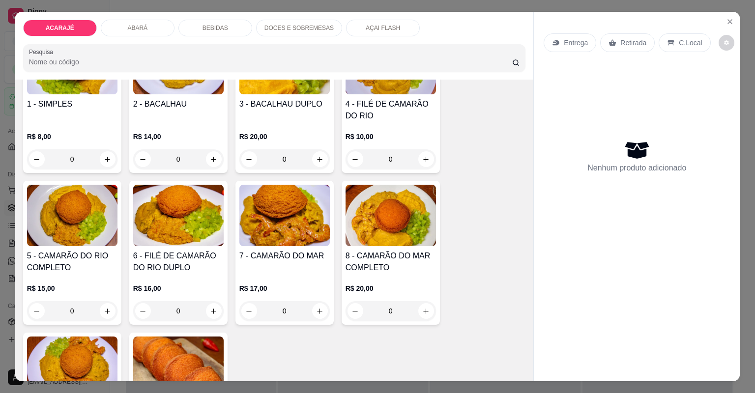
scroll to position [118, 0]
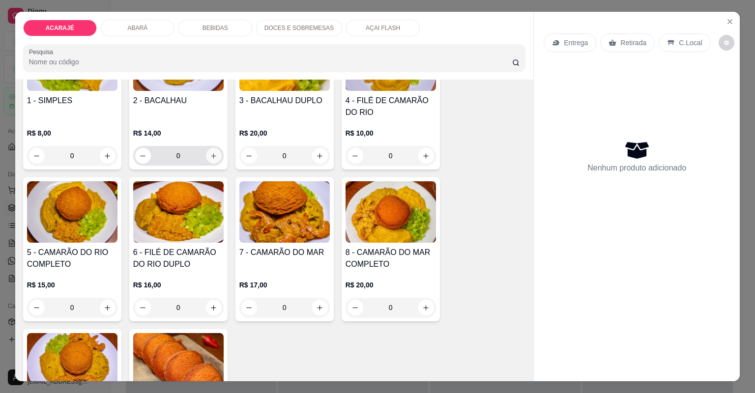
click at [210, 153] on icon "increase-product-quantity" at bounding box center [213, 155] width 7 height 7
type input "1"
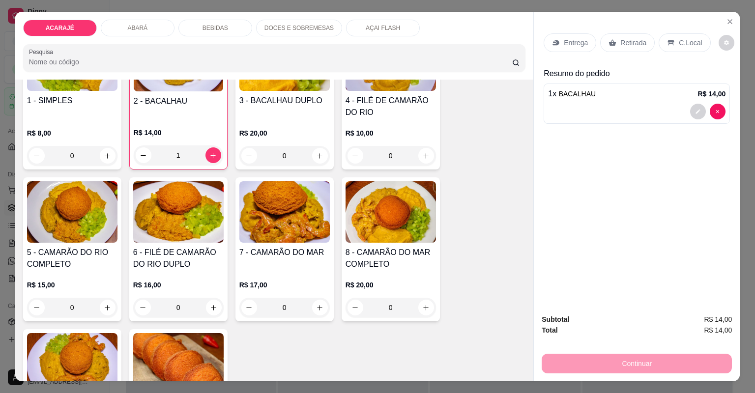
click at [578, 47] on p "Entrega" at bounding box center [576, 43] width 24 height 10
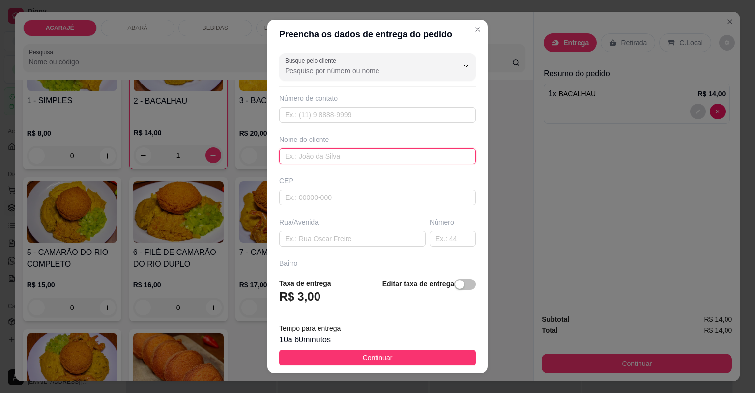
click at [374, 152] on input "text" at bounding box center [377, 156] width 197 height 16
type input "gustavo"
click at [372, 247] on div "Busque pelo cliente Número de contato Nome do cliente gustavo CEP Rua/Avenida N…" at bounding box center [377, 159] width 220 height 221
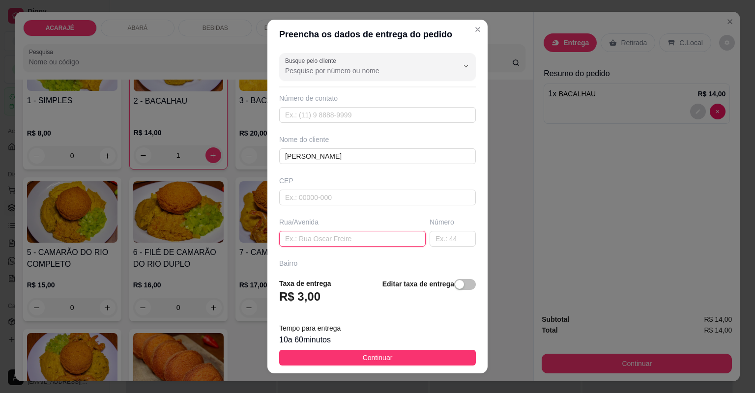
paste input "Bairro novo número da casa 47 forma de pagamento cartão"
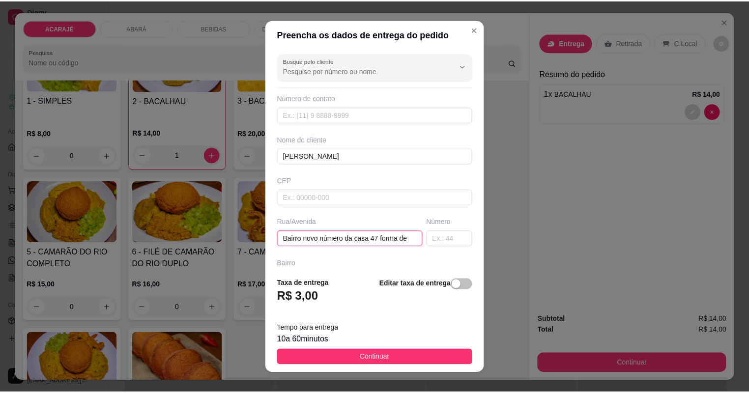
scroll to position [0, 0]
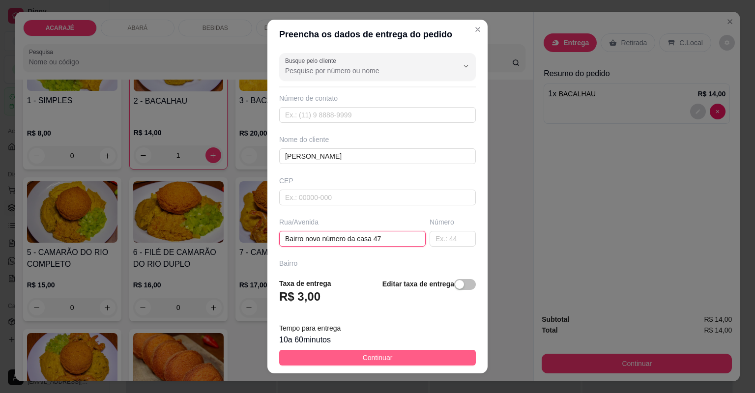
type input "Bairro novo número da casa 47"
click at [384, 354] on span "Continuar" at bounding box center [378, 357] width 30 height 11
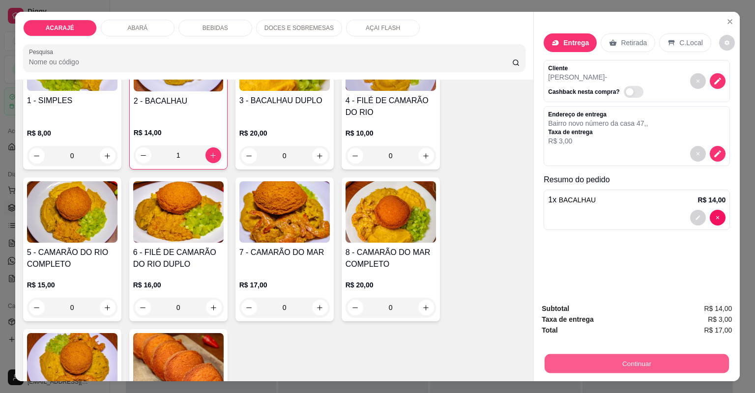
click at [627, 356] on button "Continuar" at bounding box center [637, 363] width 184 height 19
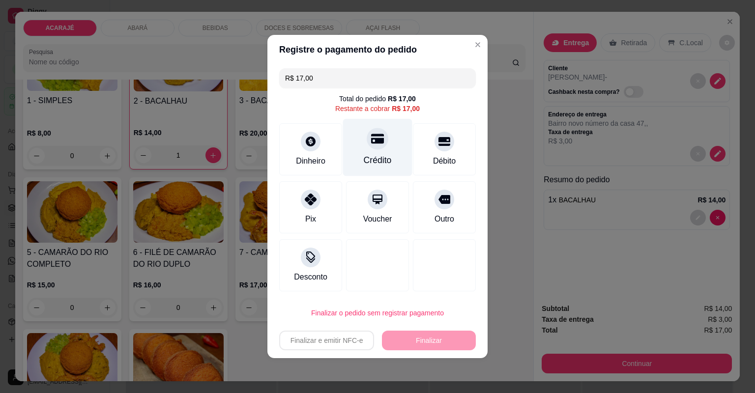
click at [390, 141] on div "Crédito" at bounding box center [377, 148] width 69 height 58
type input "R$ 0,00"
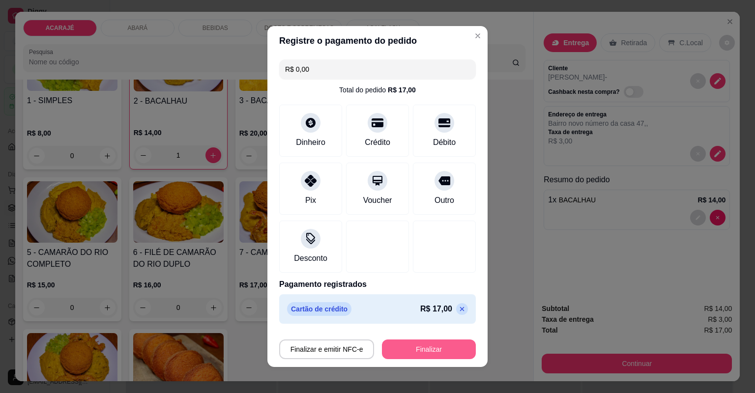
click at [435, 344] on button "Finalizar" at bounding box center [429, 350] width 94 height 20
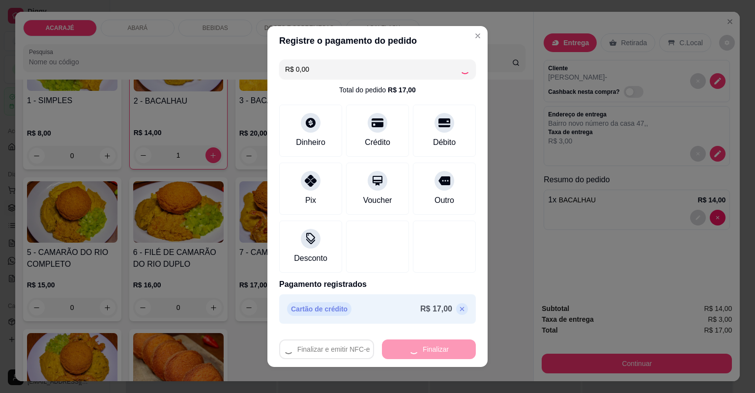
type input "0"
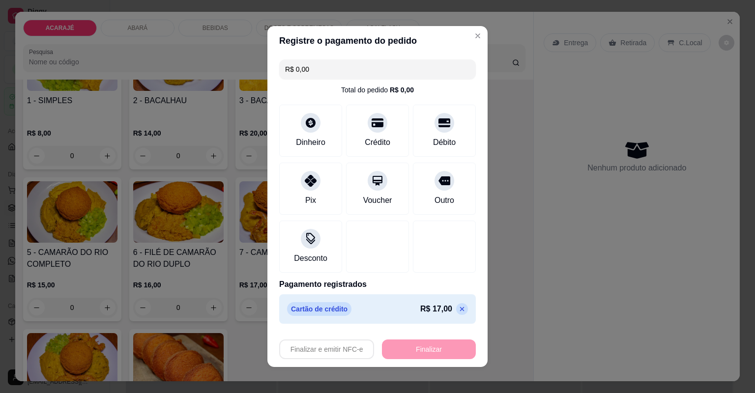
type input "-R$ 17,00"
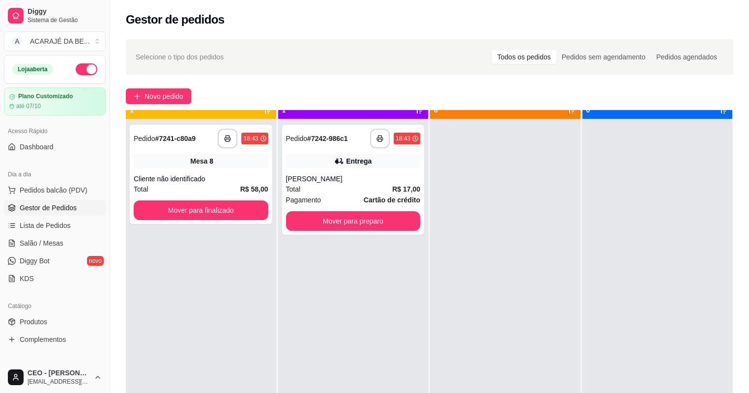
scroll to position [28, 0]
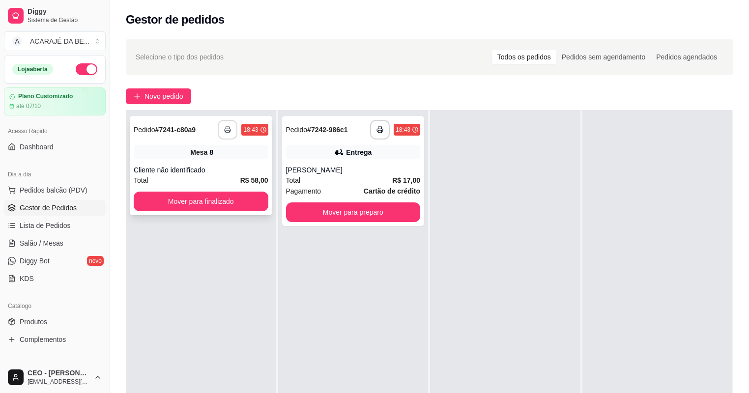
click at [226, 125] on button "button" at bounding box center [228, 130] width 20 height 20
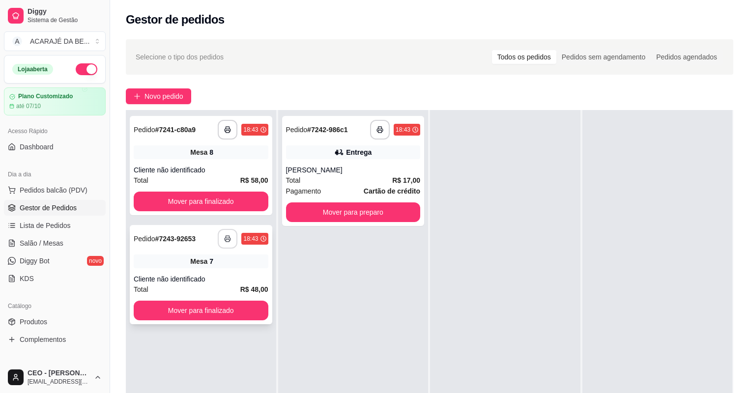
click at [232, 238] on button "button" at bounding box center [228, 239] width 20 height 20
click at [376, 126] on button "button" at bounding box center [380, 130] width 20 height 20
click at [387, 208] on button "Mover para preparo" at bounding box center [353, 213] width 135 height 20
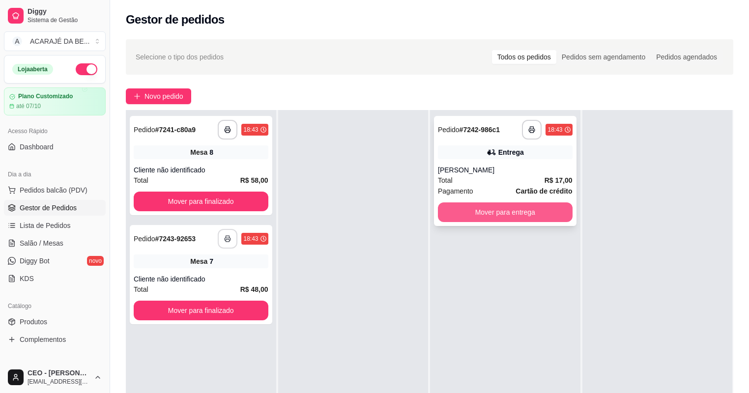
click at [475, 205] on button "Mover para entrega" at bounding box center [505, 213] width 135 height 20
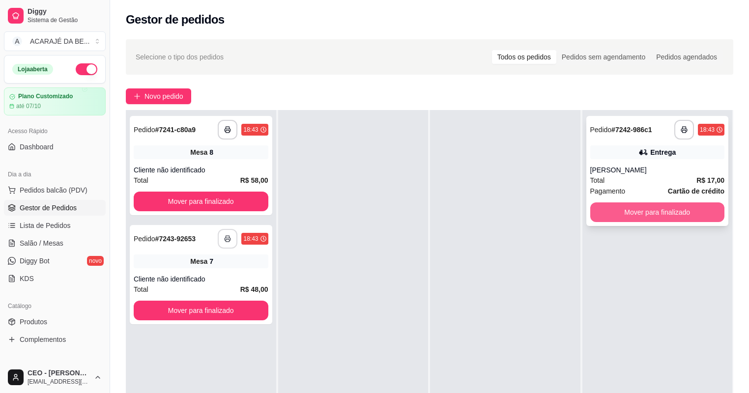
click at [630, 208] on button "Mover para finalizado" at bounding box center [657, 213] width 135 height 20
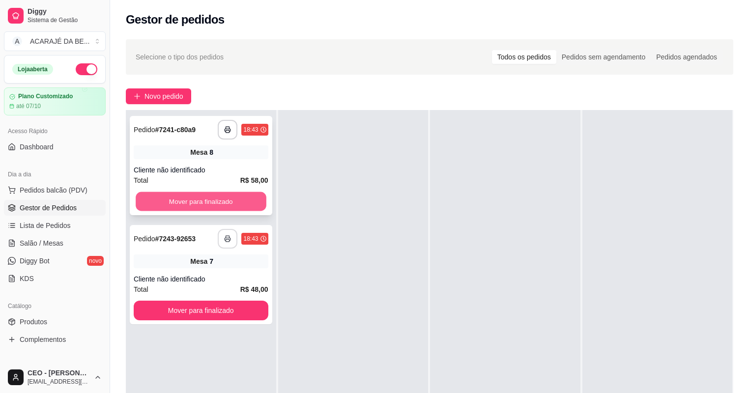
click at [218, 200] on button "Mover para finalizado" at bounding box center [201, 201] width 130 height 19
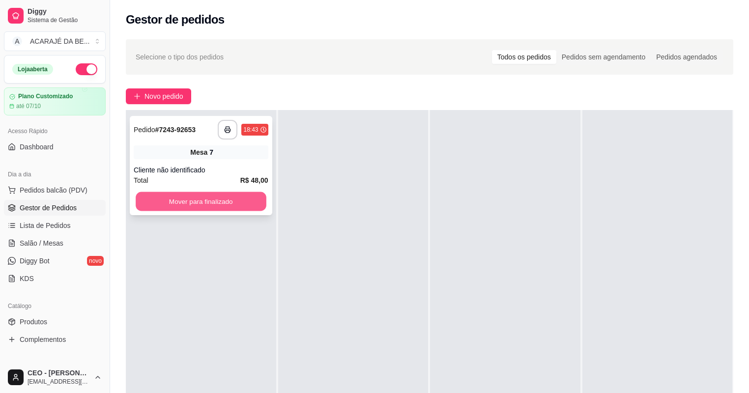
click at [226, 197] on button "Mover para finalizado" at bounding box center [201, 201] width 130 height 19
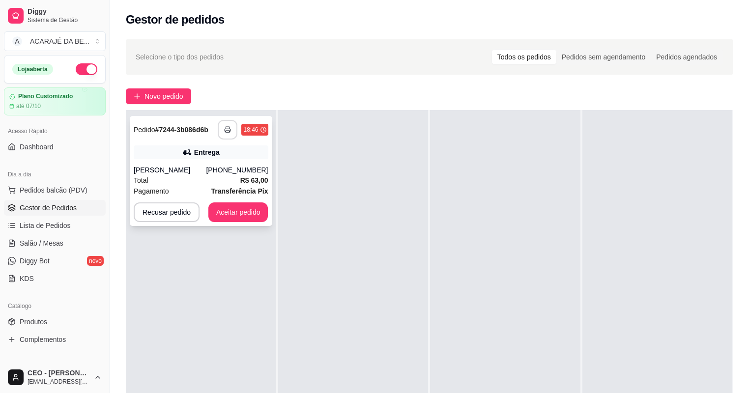
click at [223, 127] on button "button" at bounding box center [228, 130] width 20 height 20
click at [244, 210] on button "Aceitar pedido" at bounding box center [238, 212] width 58 height 19
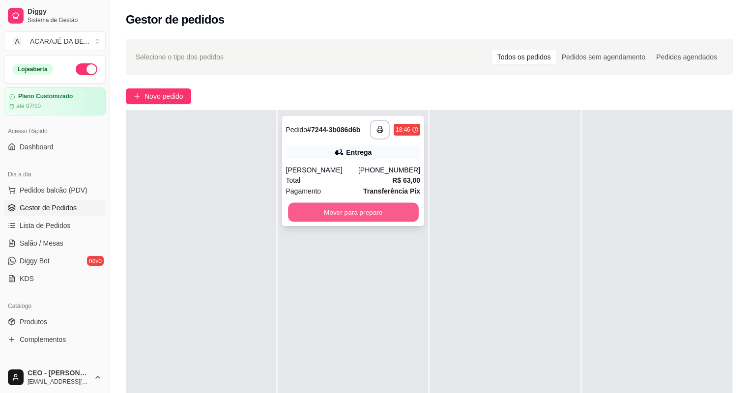
click at [321, 217] on button "Mover para preparo" at bounding box center [353, 212] width 130 height 19
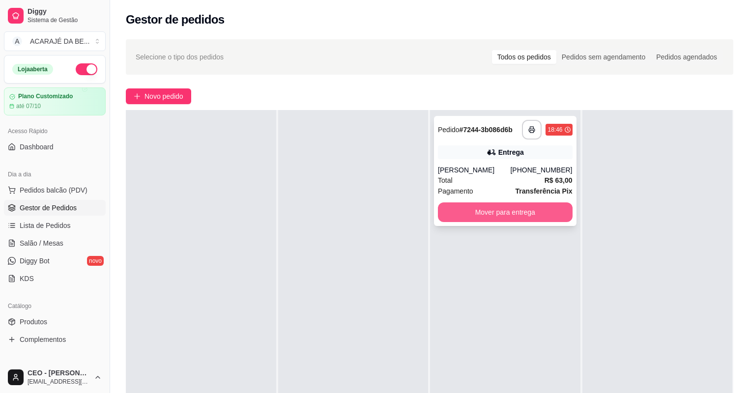
click at [463, 214] on button "Mover para entrega" at bounding box center [505, 213] width 135 height 20
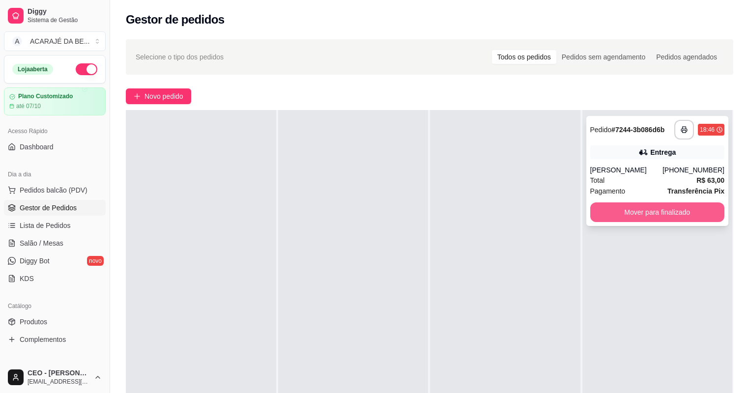
click at [677, 216] on button "Mover para finalizado" at bounding box center [657, 213] width 135 height 20
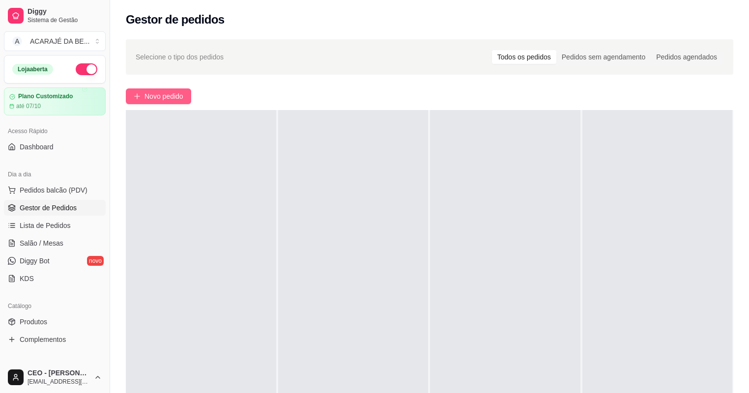
click at [181, 96] on span "Novo pedido" at bounding box center [164, 96] width 39 height 11
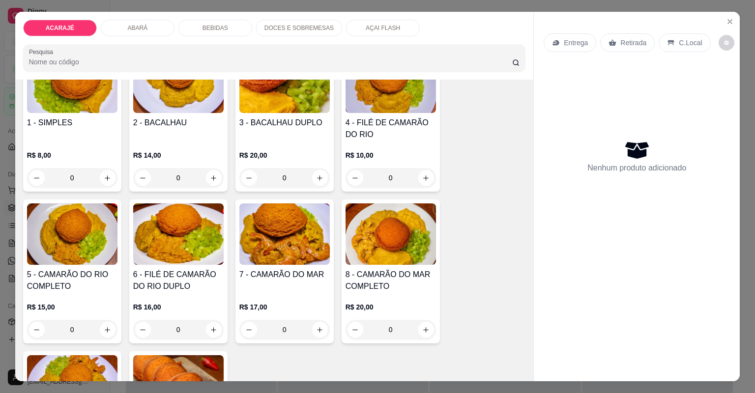
scroll to position [157, 0]
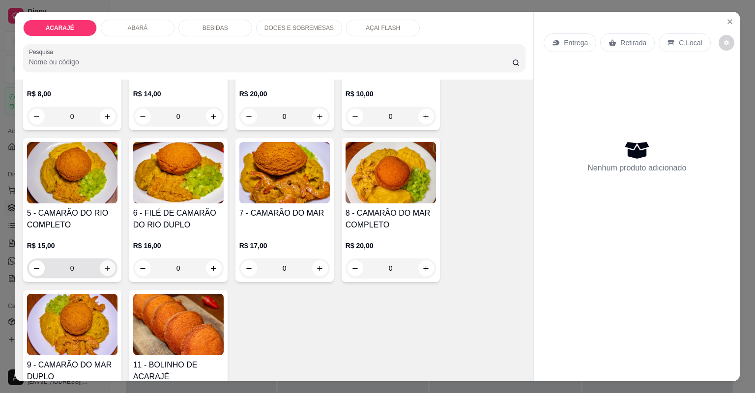
click at [108, 270] on icon "increase-product-quantity" at bounding box center [107, 268] width 7 height 7
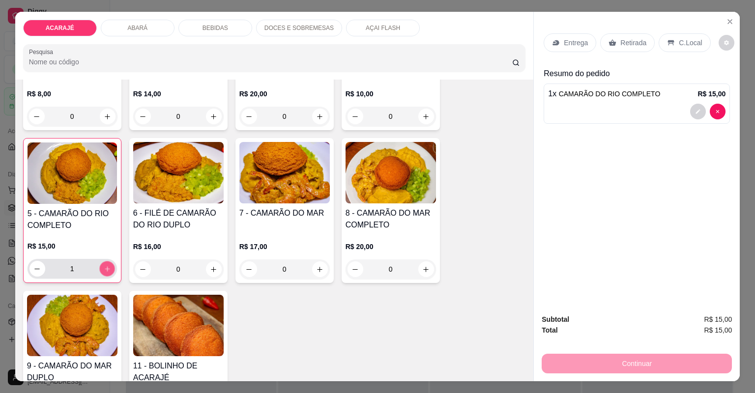
click at [108, 270] on button "increase-product-quantity" at bounding box center [106, 268] width 15 height 15
type input "2"
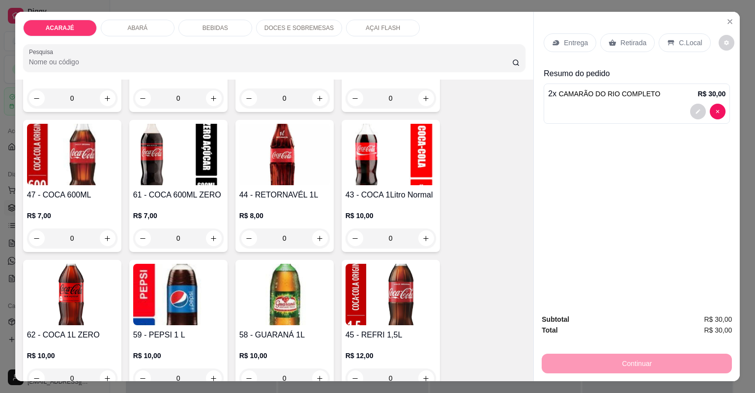
scroll to position [1612, 0]
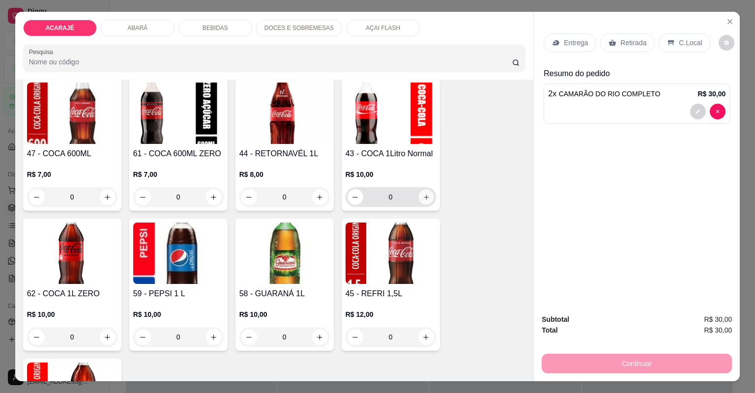
click at [427, 203] on button "increase-product-quantity" at bounding box center [425, 196] width 15 height 15
type input "1"
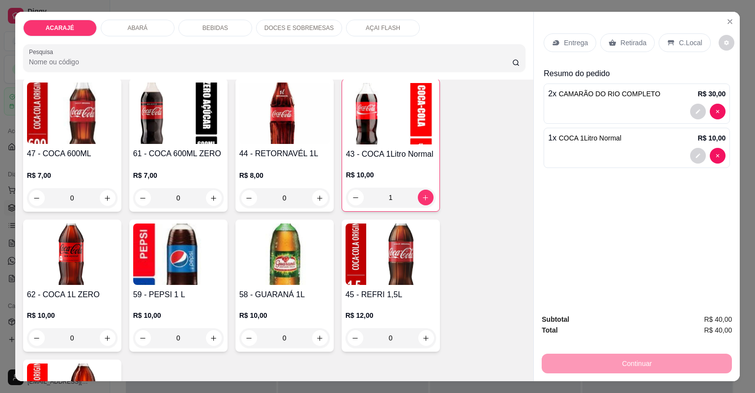
click at [567, 47] on p "Entrega" at bounding box center [576, 43] width 24 height 10
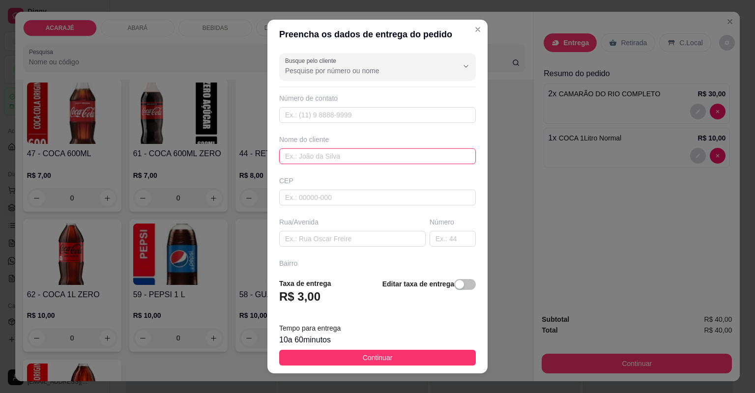
click at [393, 156] on input "text" at bounding box center [377, 156] width 197 height 16
type input "mell"
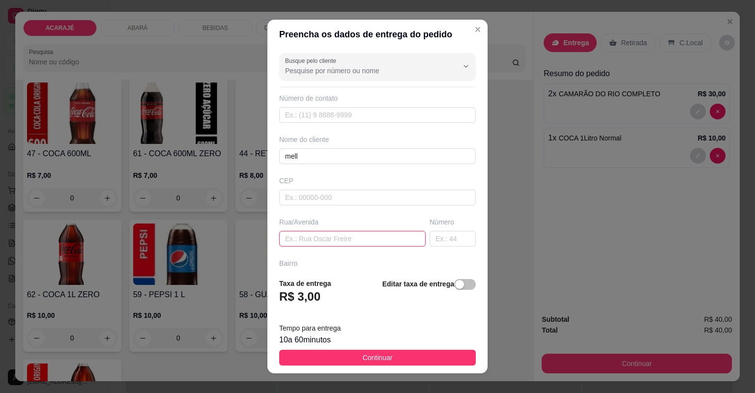
paste input "No bairro novo rua da bica na rua D"
drag, startPoint x: 397, startPoint y: 237, endPoint x: 319, endPoint y: 176, distance: 98.7
click at [319, 176] on div "CEP" at bounding box center [377, 181] width 197 height 10
click at [399, 241] on input "No bairro novo rua da bica na rua D" at bounding box center [352, 239] width 146 height 16
paste input "Na subida em frente a igreja pentencostal Cristo reina"
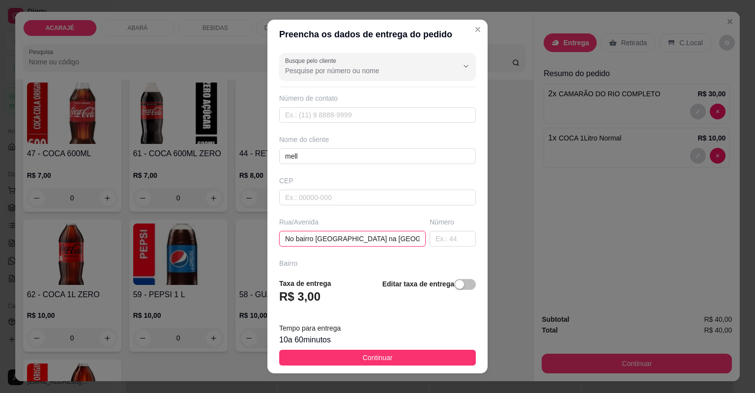
scroll to position [0, 148]
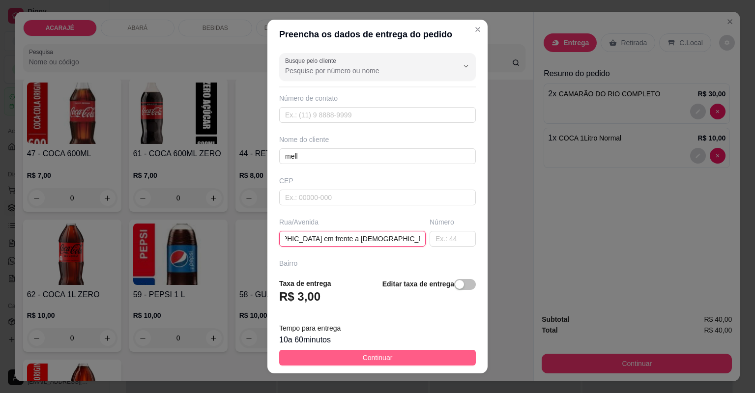
type input "No bairro novo rua da bica na rua D Na subida em frente a igreja pentencostal C…"
click at [437, 362] on button "Continuar" at bounding box center [377, 358] width 197 height 16
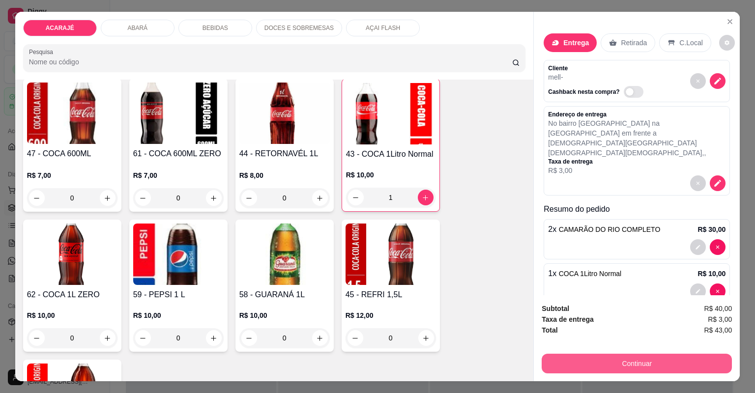
click at [566, 359] on button "Continuar" at bounding box center [637, 364] width 190 height 20
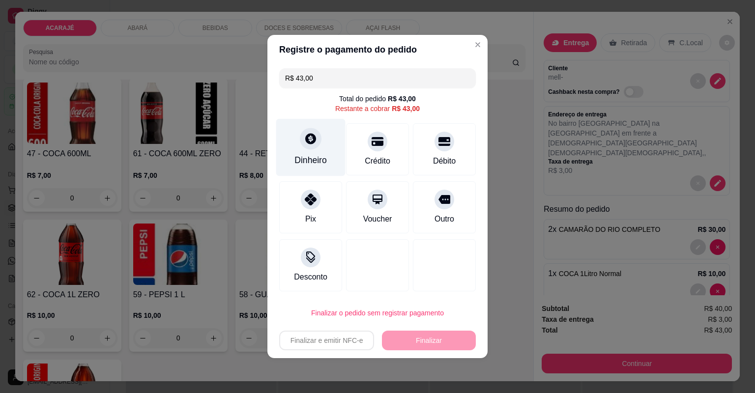
click at [318, 157] on div "Dinheiro" at bounding box center [310, 160] width 32 height 13
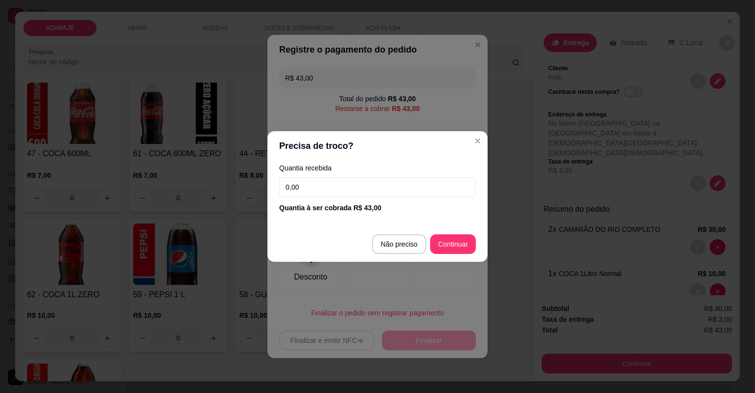
click at [351, 189] on input "0,00" at bounding box center [377, 187] width 197 height 20
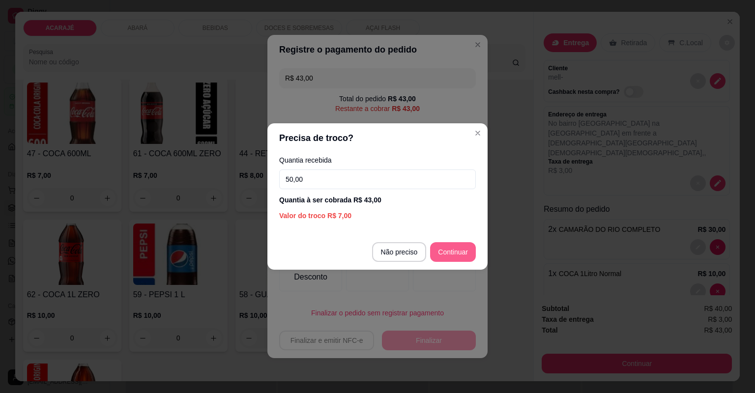
type input "50,00"
type input "R$ 0,00"
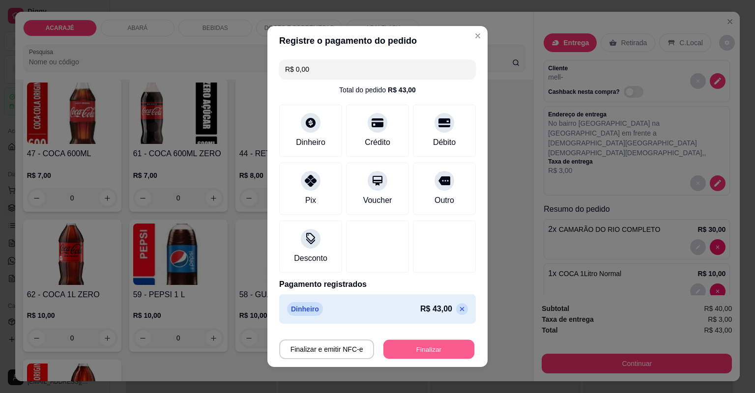
click at [397, 348] on button "Finalizar" at bounding box center [428, 349] width 91 height 19
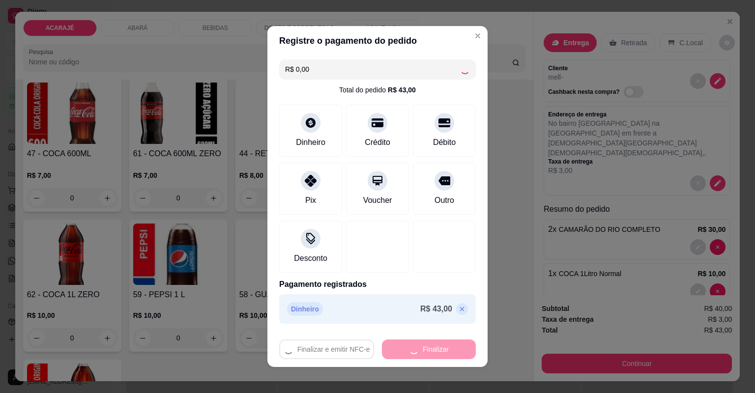
type input "0"
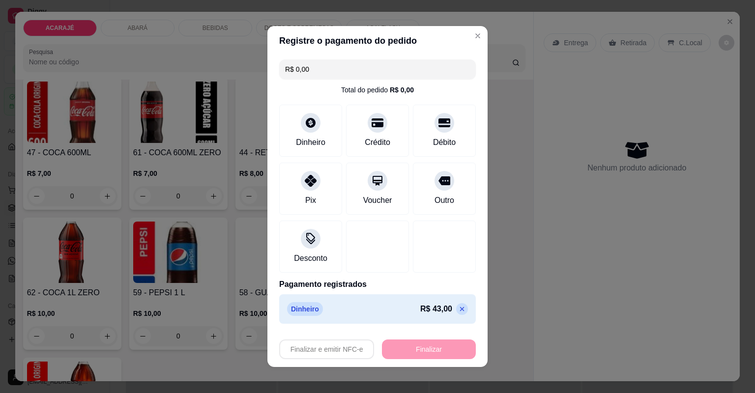
type input "-R$ 43,00"
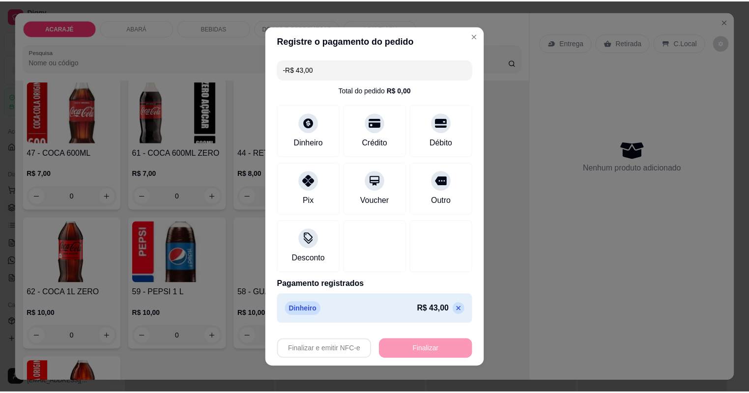
scroll to position [1611, 0]
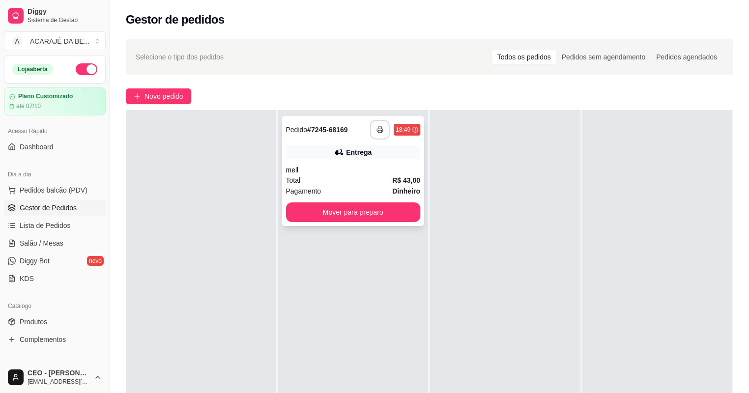
click at [373, 126] on button "button" at bounding box center [380, 130] width 20 height 20
click at [334, 210] on button "Mover para preparo" at bounding box center [353, 213] width 135 height 20
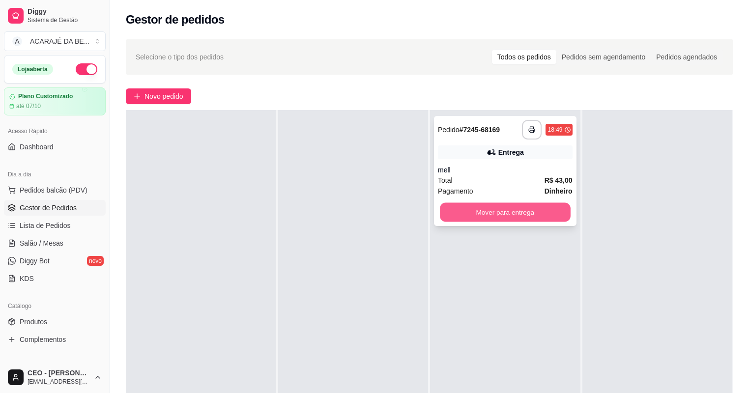
click at [440, 203] on button "Mover para entrega" at bounding box center [505, 212] width 130 height 19
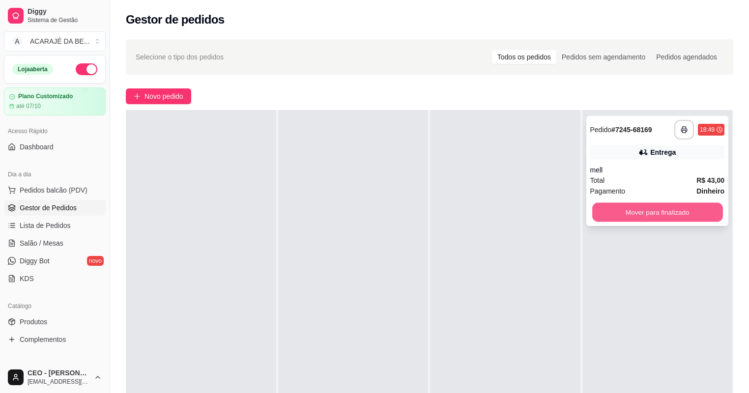
click at [669, 215] on button "Mover para finalizado" at bounding box center [657, 212] width 130 height 19
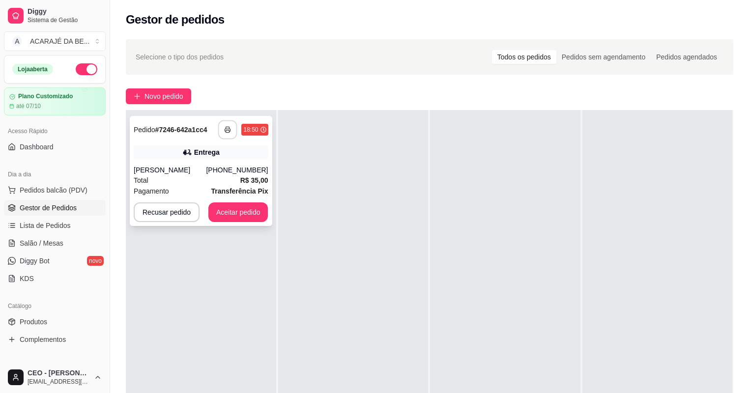
click at [231, 125] on button "button" at bounding box center [227, 129] width 19 height 19
click at [248, 207] on button "Aceitar pedido" at bounding box center [238, 213] width 60 height 20
click at [255, 211] on button "Aceitar pedido" at bounding box center [238, 213] width 60 height 20
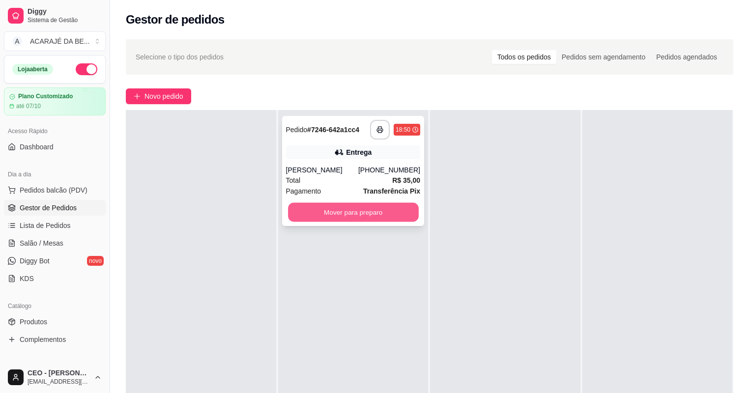
click at [342, 210] on button "Mover para preparo" at bounding box center [353, 212] width 130 height 19
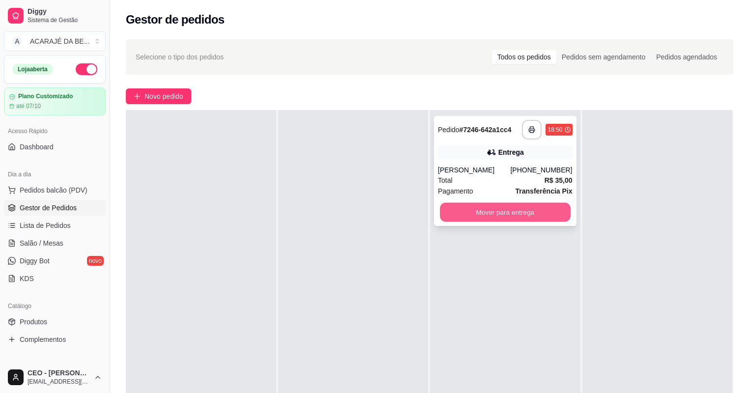
click at [483, 206] on button "Mover para entrega" at bounding box center [505, 212] width 130 height 19
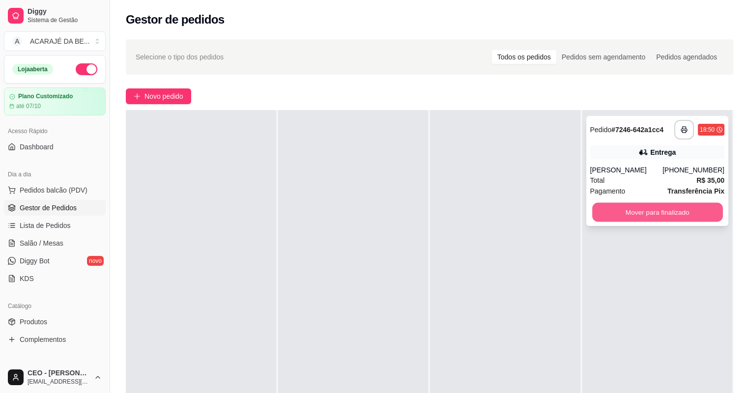
click at [606, 209] on button "Mover para finalizado" at bounding box center [657, 212] width 130 height 19
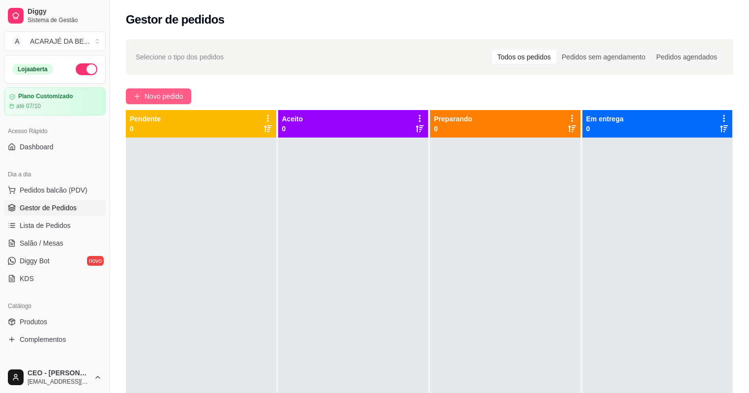
drag, startPoint x: 144, startPoint y: 86, endPoint x: 144, endPoint y: 92, distance: 5.9
click at [144, 87] on div "Selecione o tipo dos pedidos Todos os pedidos Pedidos sem agendamento Pedidos a…" at bounding box center [429, 274] width 639 height 482
click at [145, 92] on span "Novo pedido" at bounding box center [164, 96] width 39 height 11
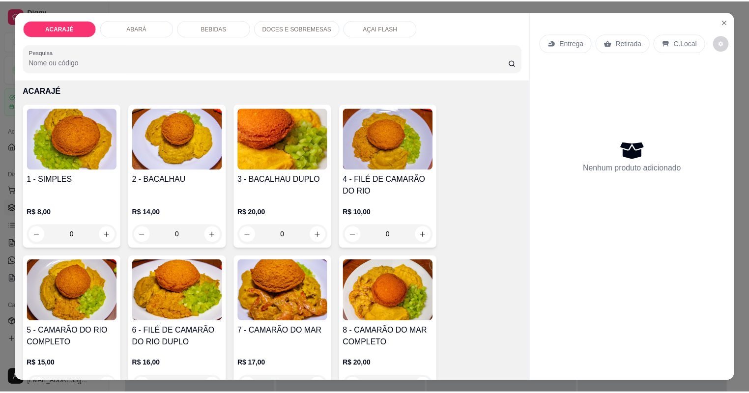
scroll to position [79, 0]
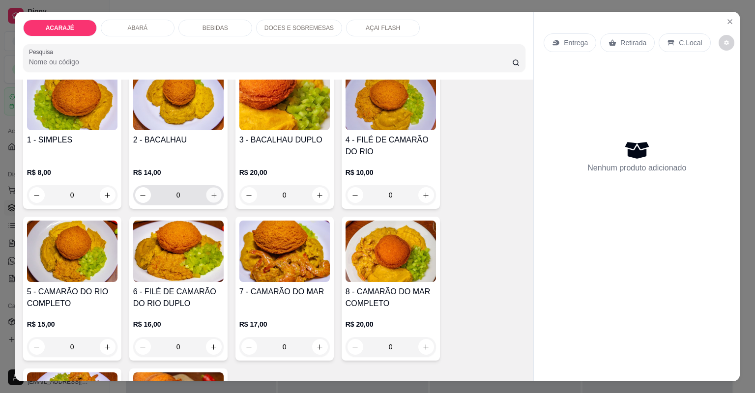
click at [216, 194] on button "increase-product-quantity" at bounding box center [213, 194] width 15 height 15
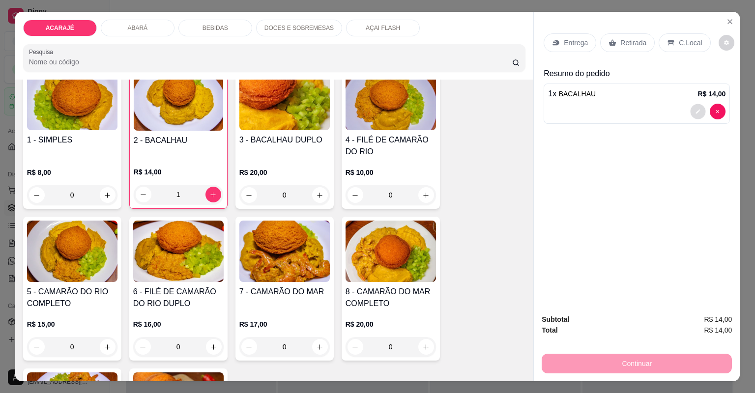
click at [698, 108] on button "decrease-product-quantity" at bounding box center [698, 111] width 15 height 15
type input "0"
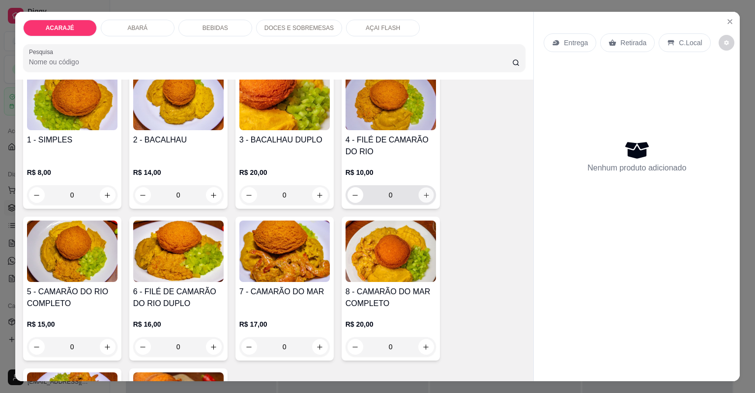
click at [427, 192] on button "increase-product-quantity" at bounding box center [425, 194] width 15 height 15
type input "1"
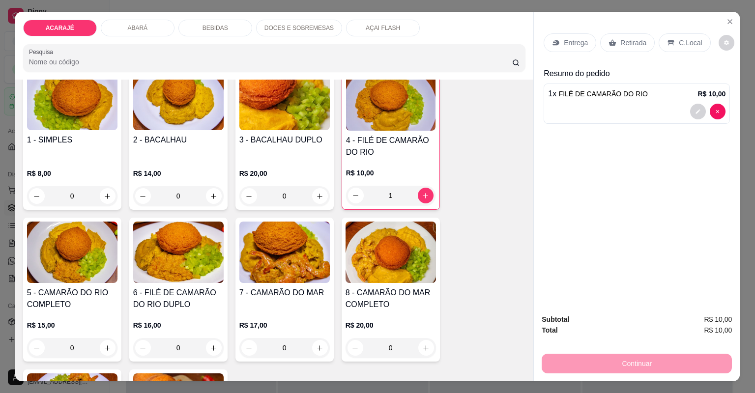
click at [604, 38] on div "Retirada" at bounding box center [627, 42] width 55 height 19
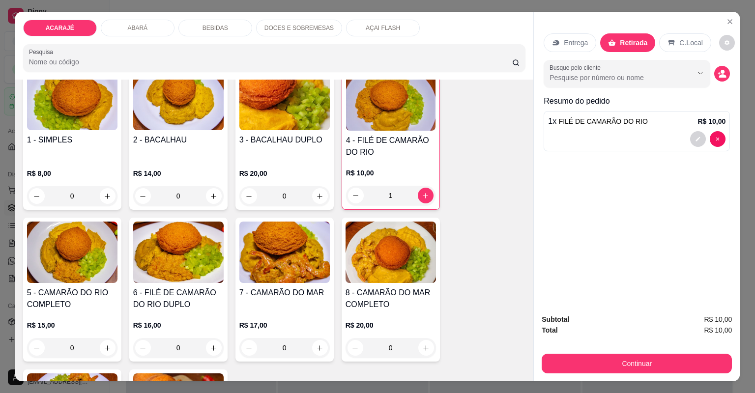
click at [631, 353] on div "Continuar" at bounding box center [637, 362] width 190 height 22
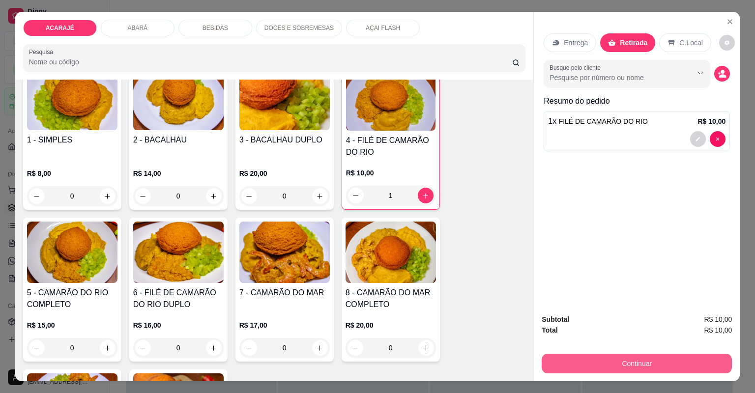
click at [590, 356] on button "Continuar" at bounding box center [637, 364] width 190 height 20
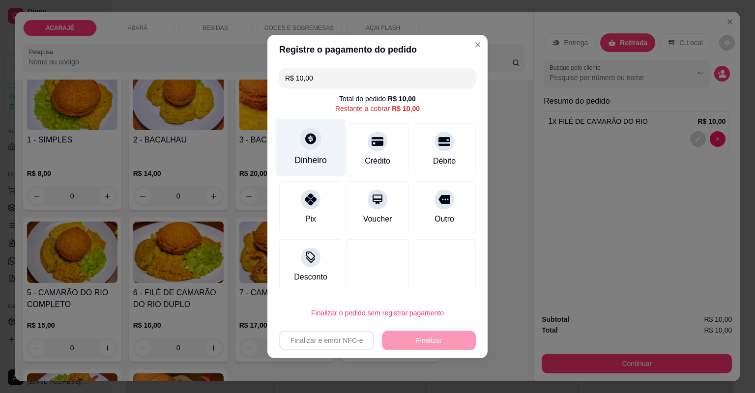
click at [318, 160] on div "Dinheiro" at bounding box center [310, 160] width 32 height 13
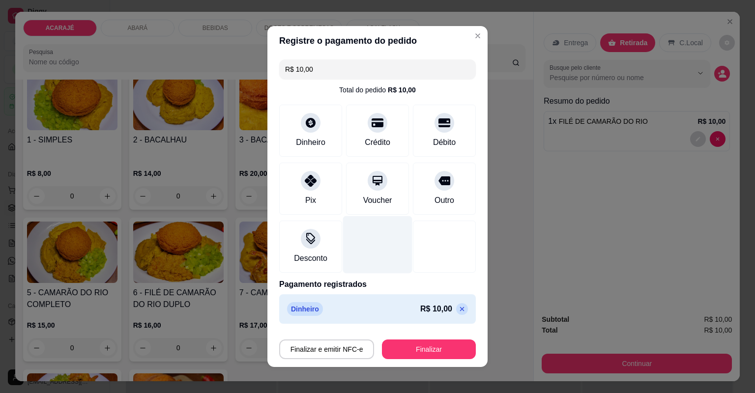
type input "R$ 0,00"
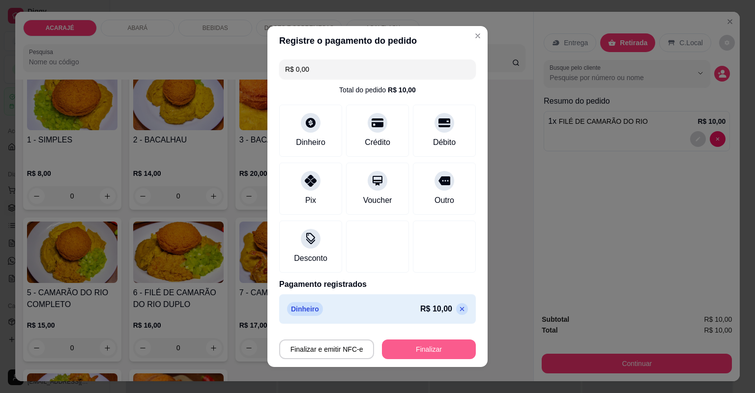
click at [425, 350] on button "Finalizar" at bounding box center [429, 350] width 94 height 20
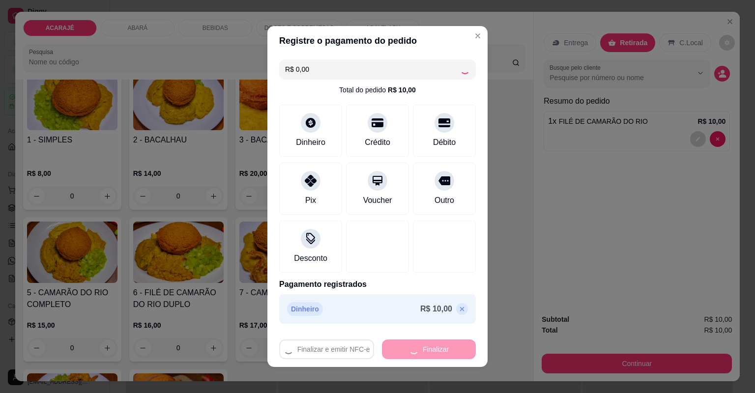
type input "0"
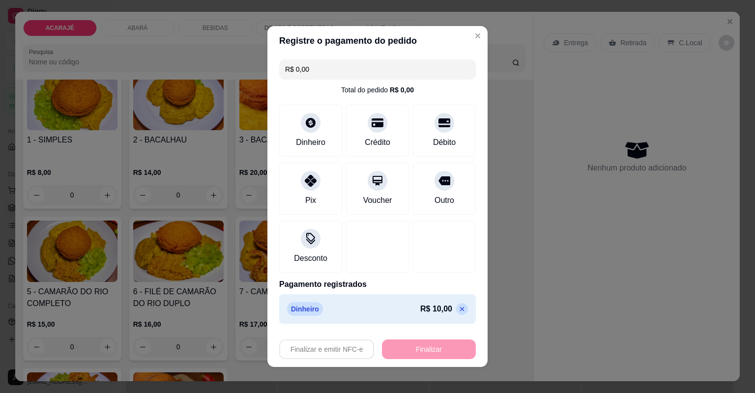
type input "-R$ 10,00"
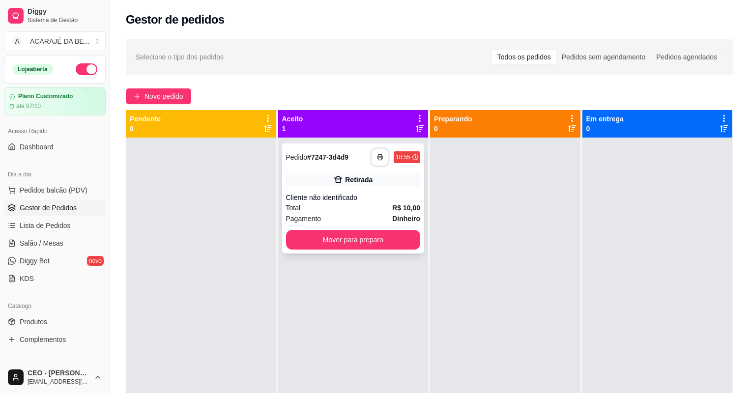
click at [376, 157] on icon "button" at bounding box center [379, 157] width 7 height 7
click at [400, 241] on button "Mover para preparo" at bounding box center [353, 240] width 135 height 20
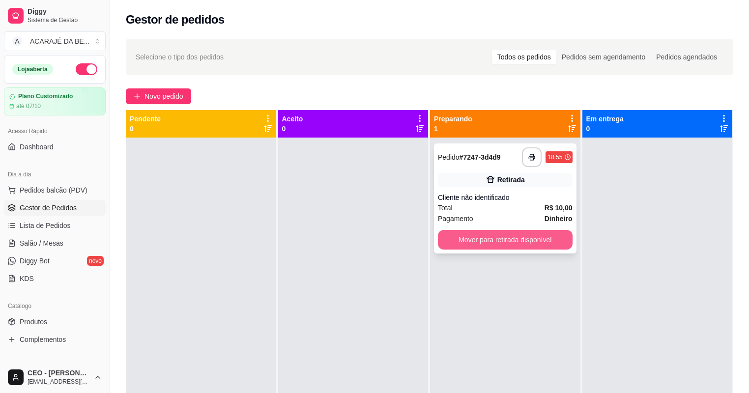
click at [488, 242] on button "Mover para retirada disponível" at bounding box center [505, 240] width 135 height 20
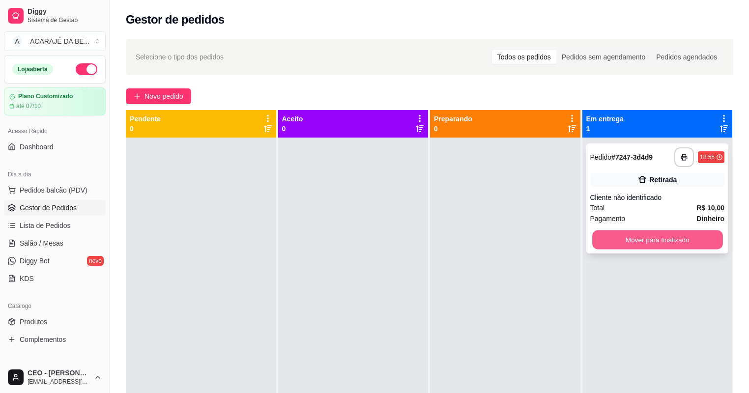
click at [637, 239] on button "Mover para finalizado" at bounding box center [657, 240] width 130 height 19
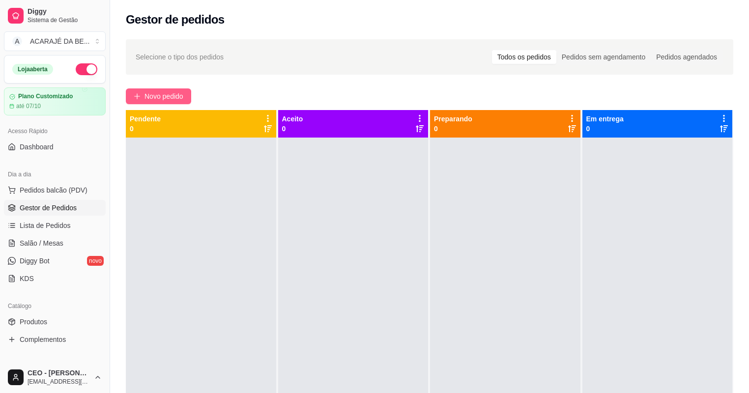
click at [145, 94] on span "Novo pedido" at bounding box center [164, 96] width 39 height 11
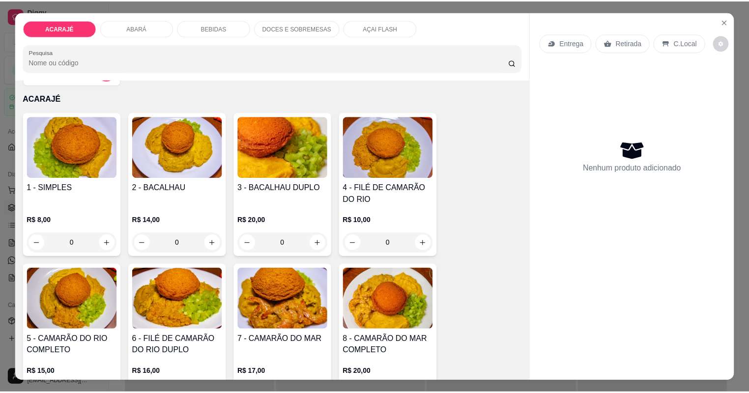
scroll to position [39, 0]
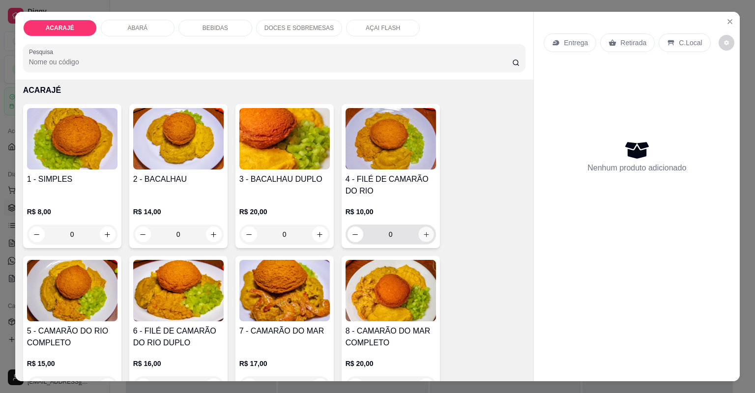
click at [422, 232] on icon "increase-product-quantity" at bounding box center [425, 234] width 7 height 7
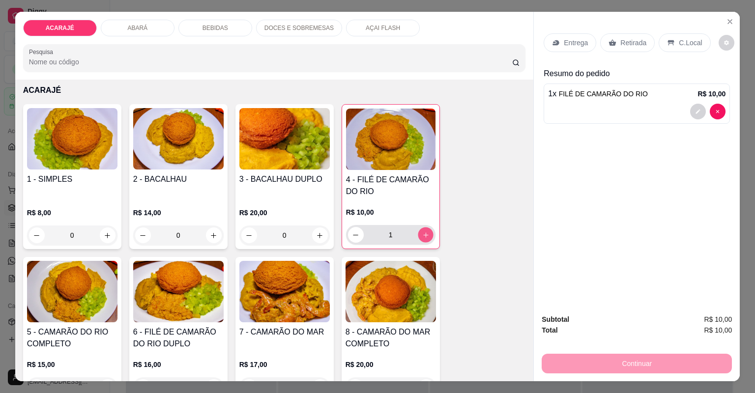
click at [423, 232] on icon "increase-product-quantity" at bounding box center [425, 234] width 7 height 7
click at [424, 232] on icon "increase-product-quantity" at bounding box center [425, 234] width 7 height 7
click at [425, 232] on icon "increase-product-quantity" at bounding box center [425, 234] width 7 height 7
type input "5"
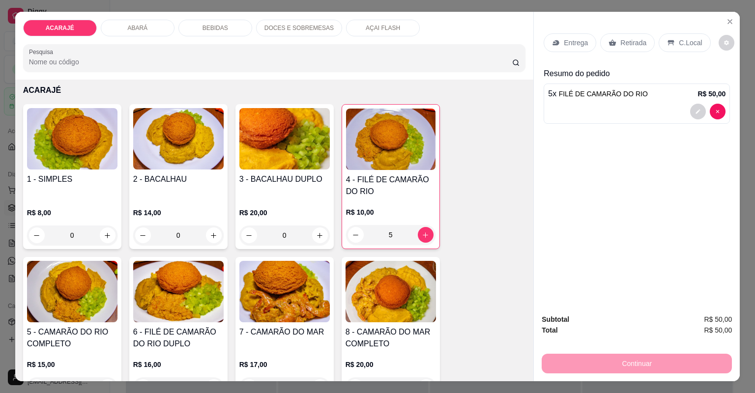
click at [564, 43] on p "Entrega" at bounding box center [576, 43] width 24 height 10
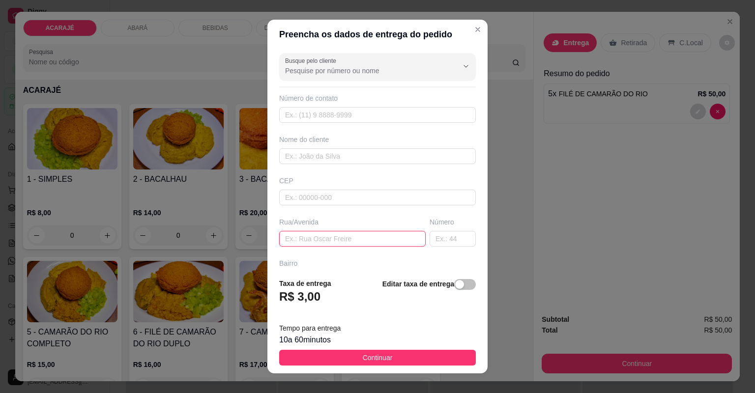
click at [372, 240] on input "text" at bounding box center [352, 239] width 146 height 16
type input "l"
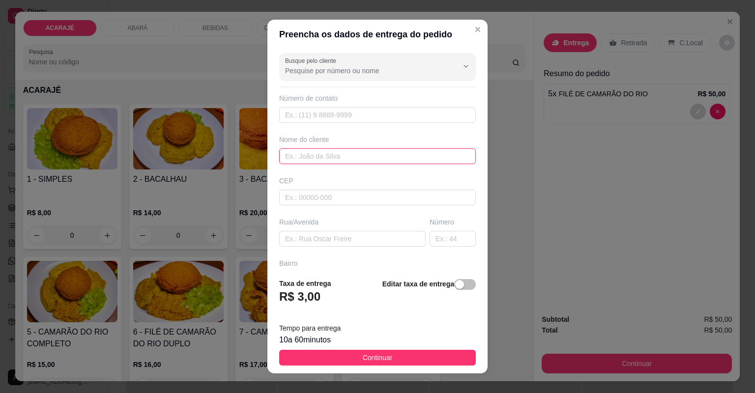
click at [292, 157] on input "text" at bounding box center [377, 156] width 197 height 16
type input "luzinete"
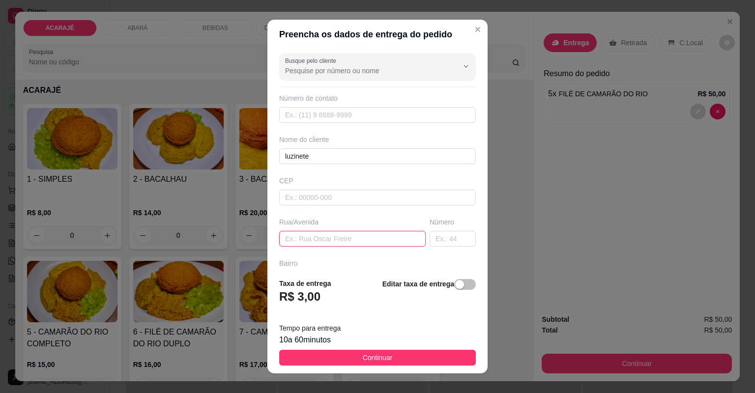
click at [346, 241] on input "text" at bounding box center [352, 239] width 146 height 16
type input "rua da bica ,proximo ao muro de pedra"
click at [449, 236] on input "text" at bounding box center [453, 239] width 46 height 16
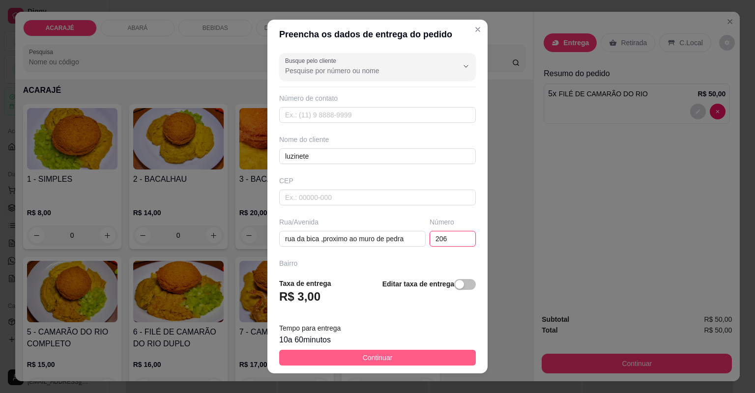
type input "206"
click at [455, 352] on button "Continuar" at bounding box center [377, 358] width 197 height 16
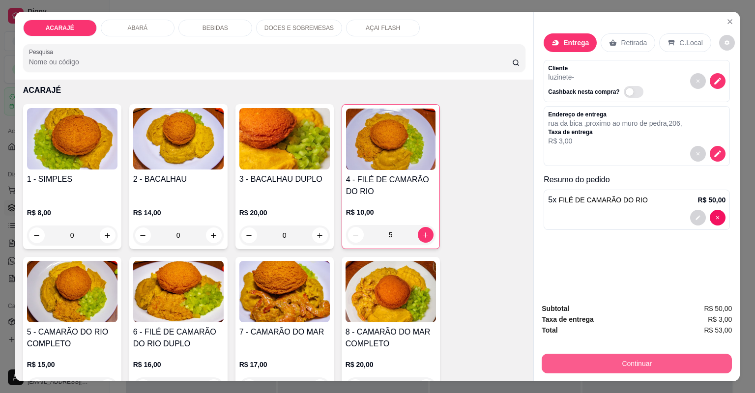
click at [572, 362] on button "Continuar" at bounding box center [637, 364] width 190 height 20
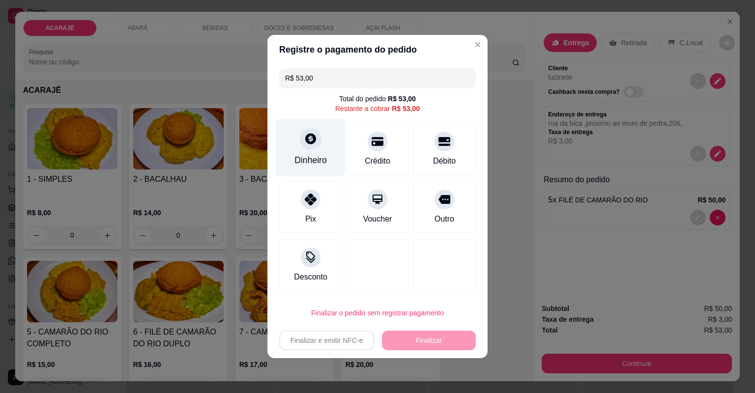
click at [313, 139] on icon at bounding box center [310, 138] width 11 height 11
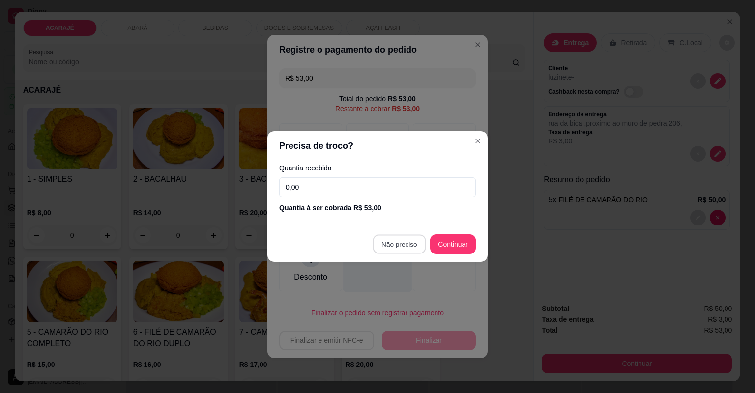
type input "R$ 0,00"
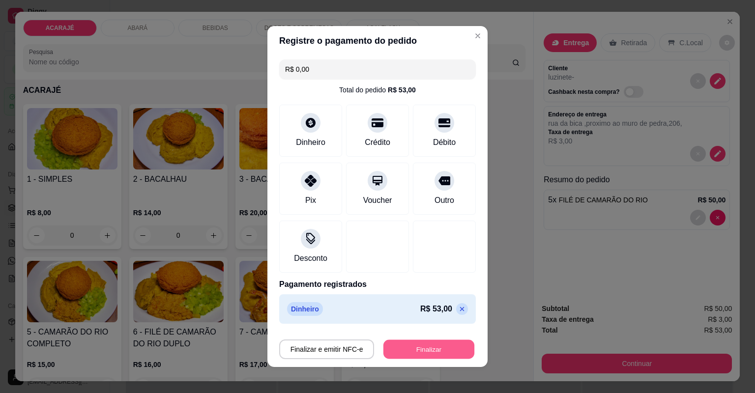
click at [446, 346] on button "Finalizar" at bounding box center [428, 349] width 91 height 19
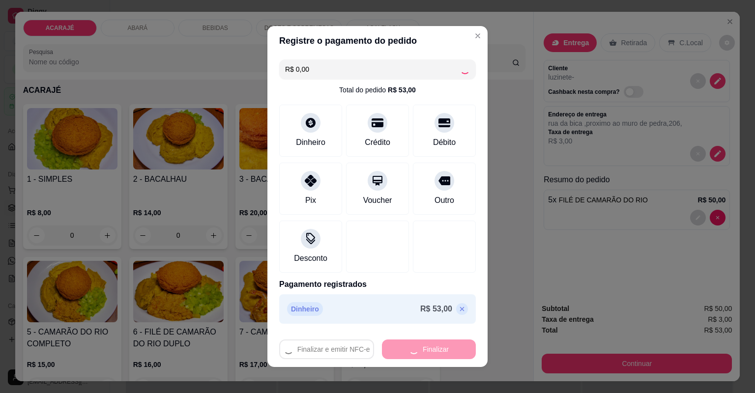
type input "0"
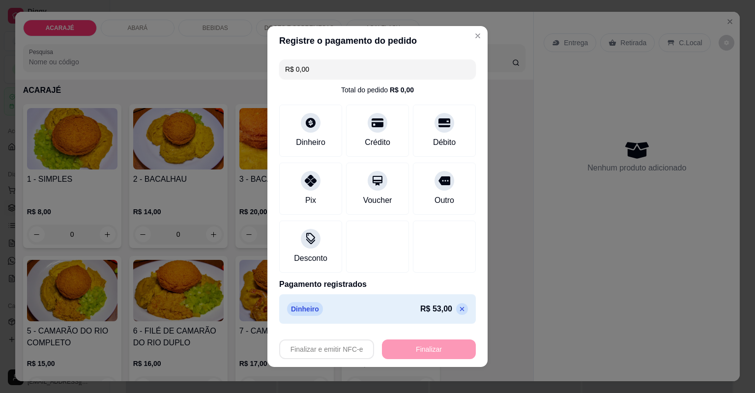
type input "-R$ 53,00"
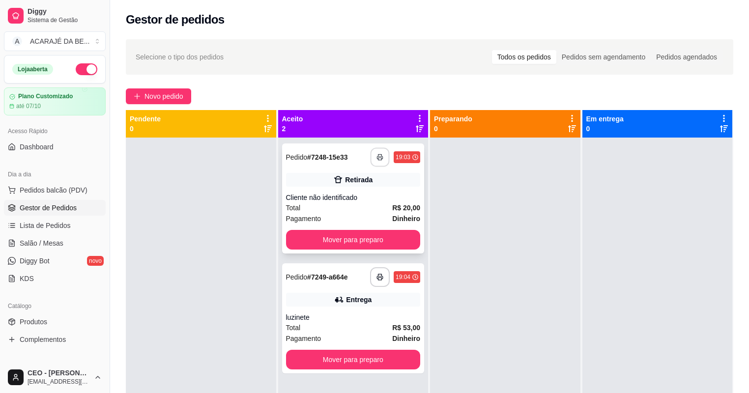
click at [376, 155] on icon "button" at bounding box center [379, 157] width 7 height 7
click at [372, 276] on button "button" at bounding box center [380, 277] width 19 height 19
click at [390, 356] on button "Mover para preparo" at bounding box center [353, 360] width 135 height 20
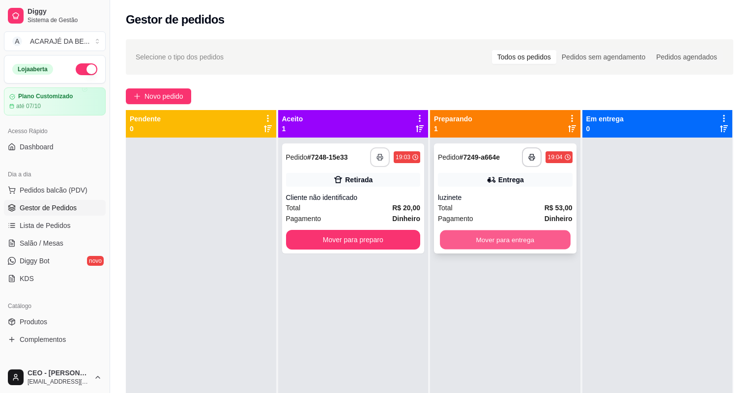
click at [554, 240] on button "Mover para entrega" at bounding box center [505, 240] width 130 height 19
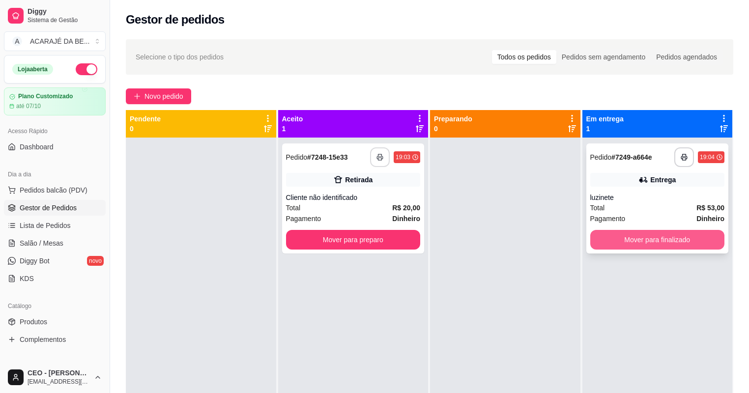
click at [638, 238] on button "Mover para finalizado" at bounding box center [657, 240] width 135 height 20
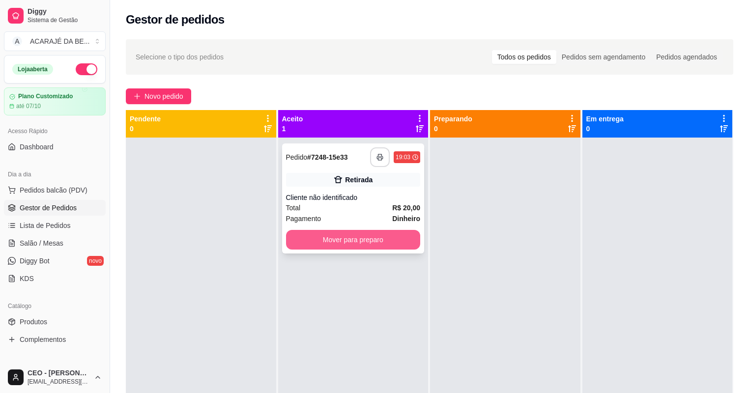
click at [387, 241] on button "Mover para preparo" at bounding box center [353, 240] width 135 height 20
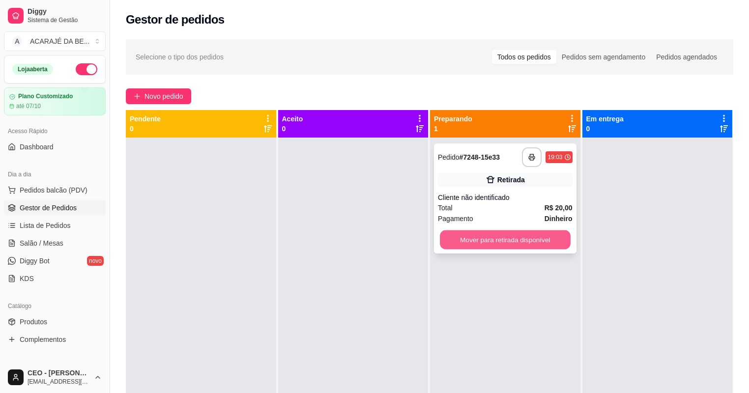
click at [471, 232] on button "Mover para retirada disponível" at bounding box center [505, 240] width 130 height 19
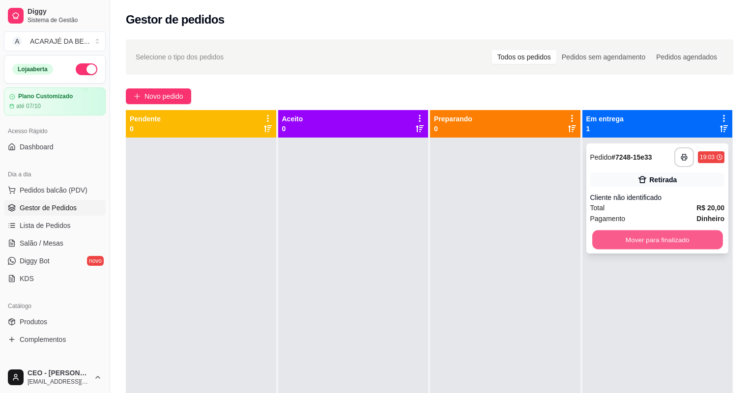
click at [607, 235] on button "Mover para finalizado" at bounding box center [657, 240] width 130 height 19
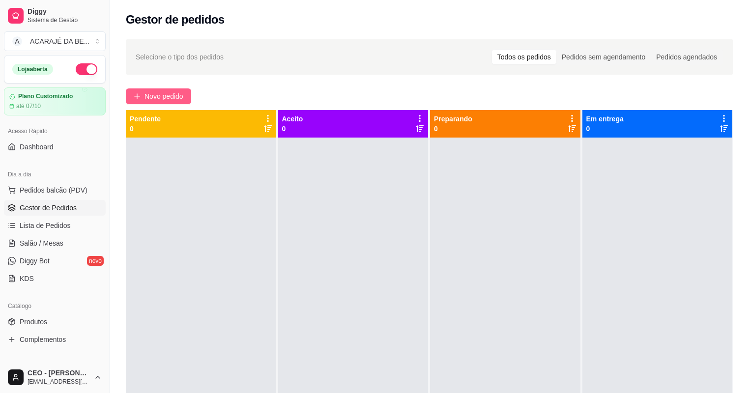
click at [142, 92] on button "Novo pedido" at bounding box center [158, 96] width 65 height 16
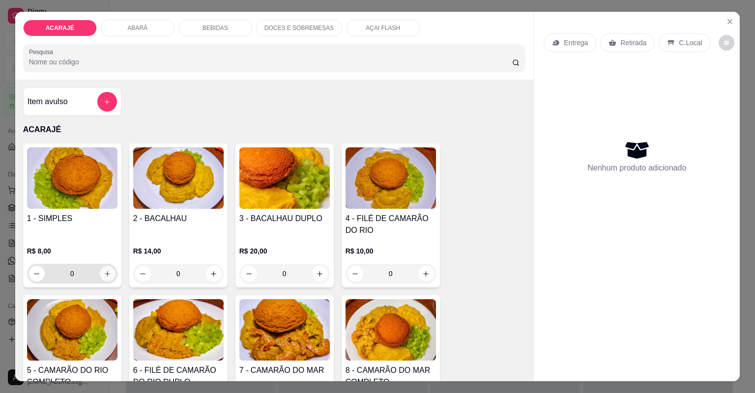
click at [104, 267] on button "increase-product-quantity" at bounding box center [108, 274] width 16 height 16
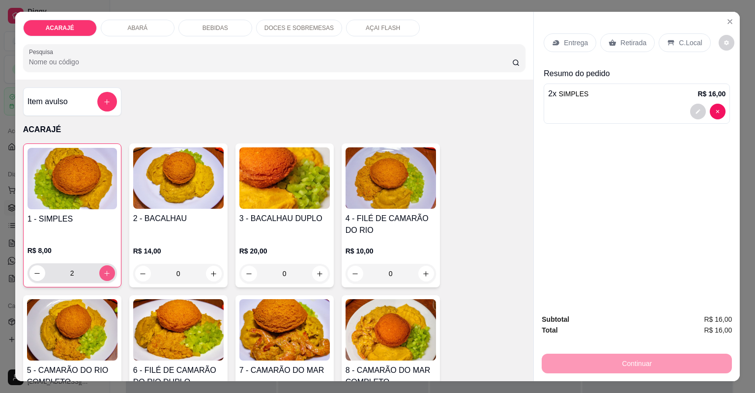
click at [104, 267] on button "increase-product-quantity" at bounding box center [107, 273] width 16 height 16
type input "3"
click at [575, 41] on p "Entrega" at bounding box center [576, 43] width 24 height 10
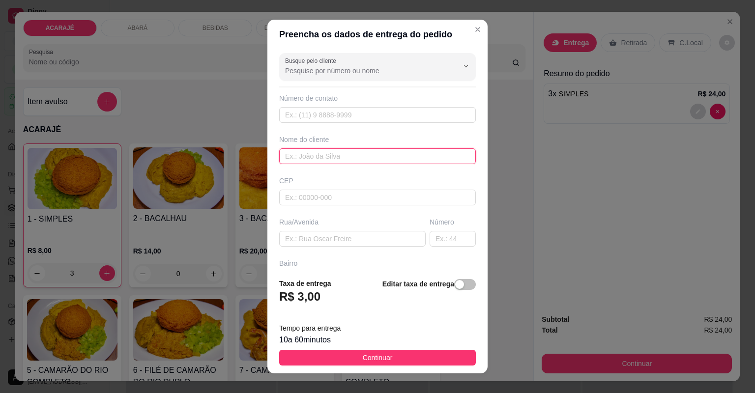
click at [376, 156] on input "text" at bounding box center [377, 156] width 197 height 16
type input "iana"
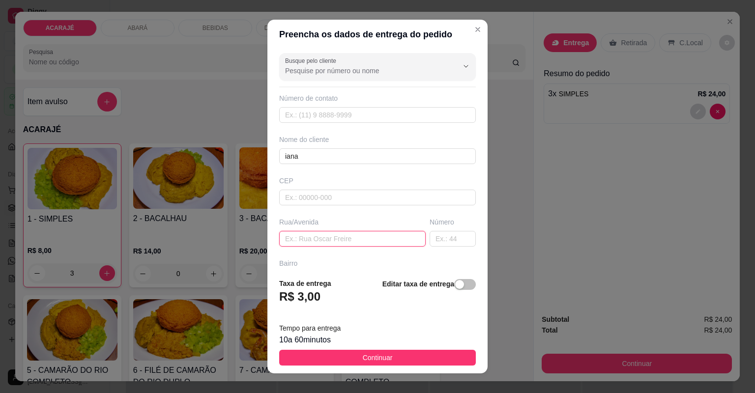
click at [362, 242] on input "text" at bounding box center [352, 239] width 146 height 16
type input "oficina de gerson,bairro popular"
click at [436, 240] on input "text" at bounding box center [453, 239] width 46 height 16
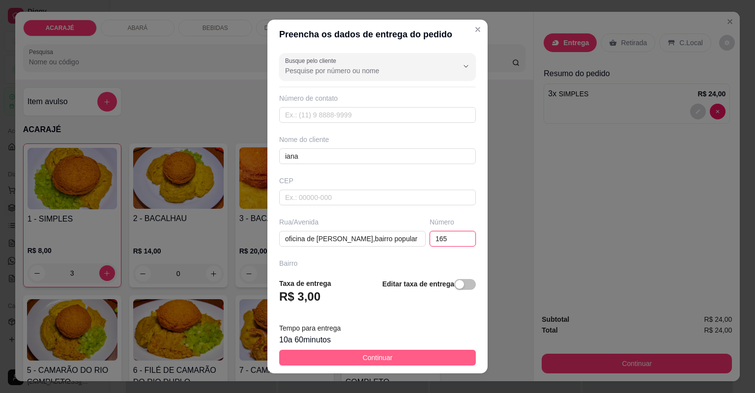
type input "165"
click at [397, 352] on button "Continuar" at bounding box center [377, 358] width 197 height 16
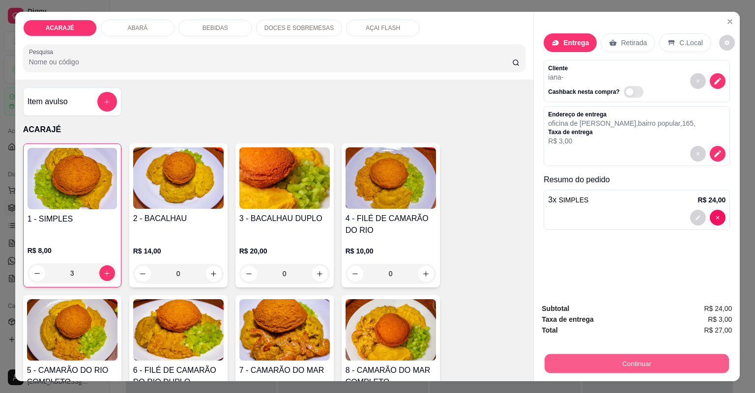
click at [561, 360] on button "Continuar" at bounding box center [637, 363] width 184 height 19
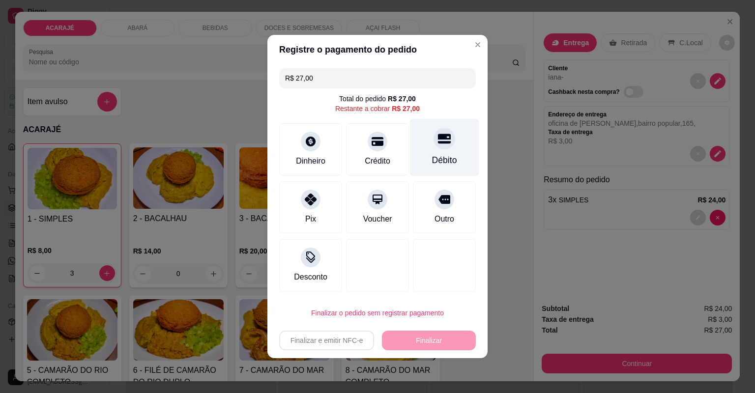
click at [431, 150] on div "Débito" at bounding box center [444, 148] width 69 height 58
type input "R$ 0,00"
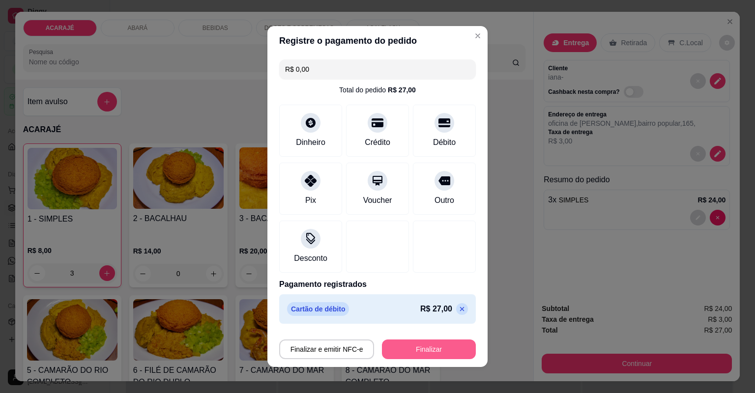
click at [418, 344] on button "Finalizar" at bounding box center [429, 350] width 94 height 20
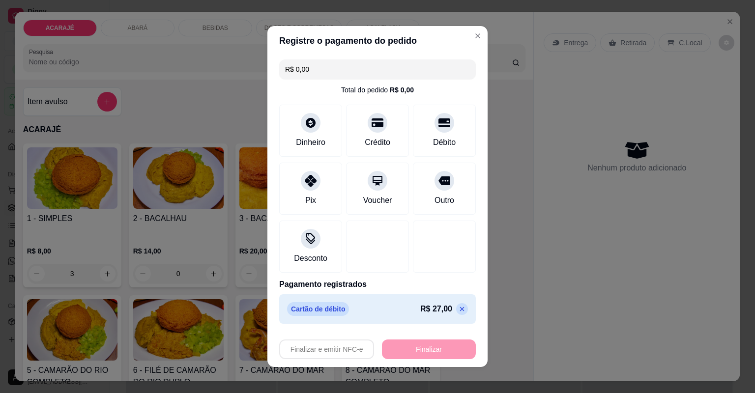
type input "0"
type input "-R$ 27,00"
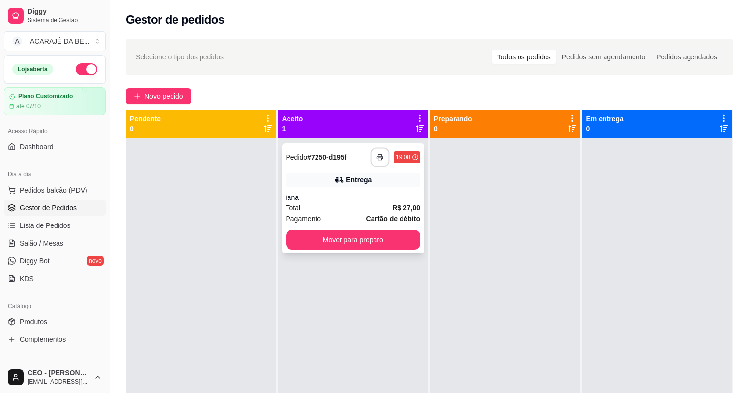
click at [375, 153] on button "button" at bounding box center [380, 157] width 19 height 19
click at [375, 241] on button "Mover para preparo" at bounding box center [353, 240] width 135 height 20
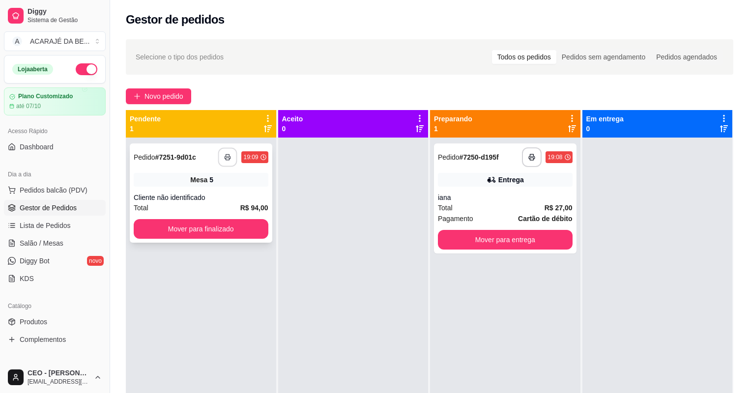
click at [225, 154] on icon "button" at bounding box center [228, 157] width 7 height 7
click at [491, 238] on button "Mover para entrega" at bounding box center [505, 240] width 135 height 20
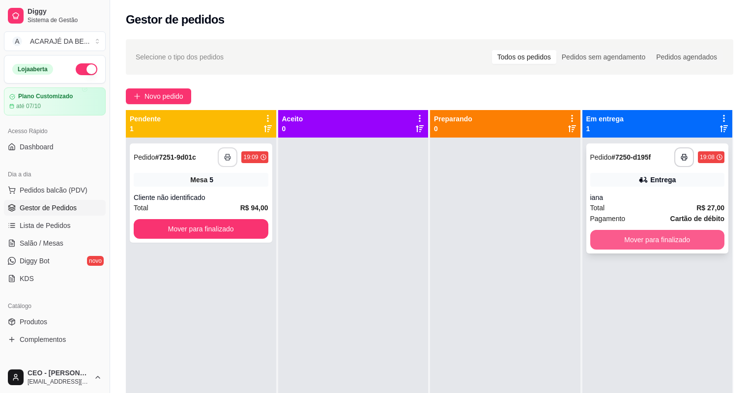
click at [620, 237] on button "Mover para finalizado" at bounding box center [657, 240] width 135 height 20
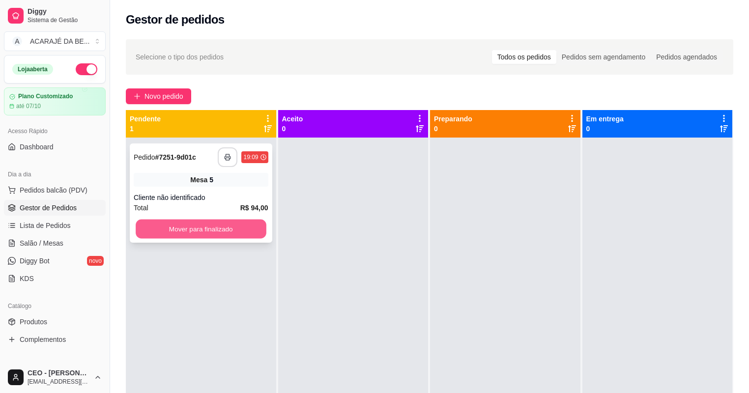
click at [252, 226] on button "Mover para finalizado" at bounding box center [201, 229] width 130 height 19
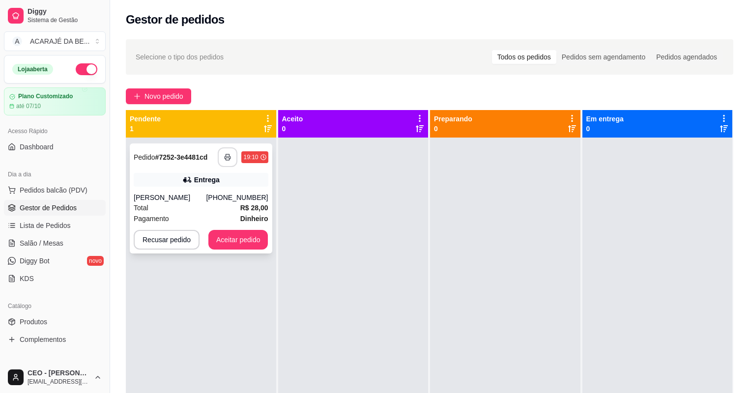
click at [233, 154] on button "button" at bounding box center [228, 157] width 20 height 20
click at [249, 232] on button "Aceitar pedido" at bounding box center [238, 240] width 60 height 20
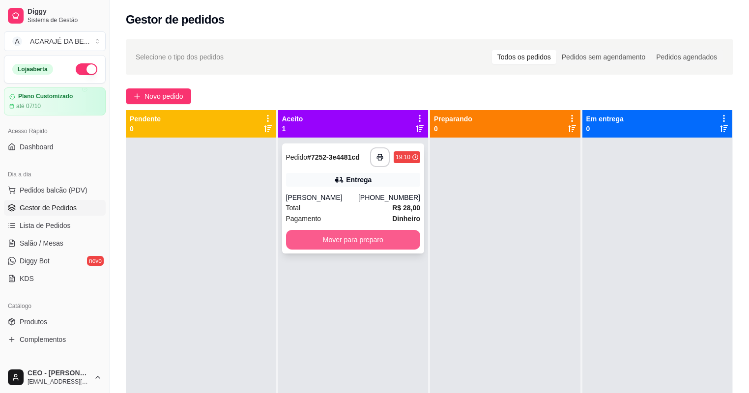
click at [311, 233] on button "Mover para preparo" at bounding box center [353, 240] width 135 height 20
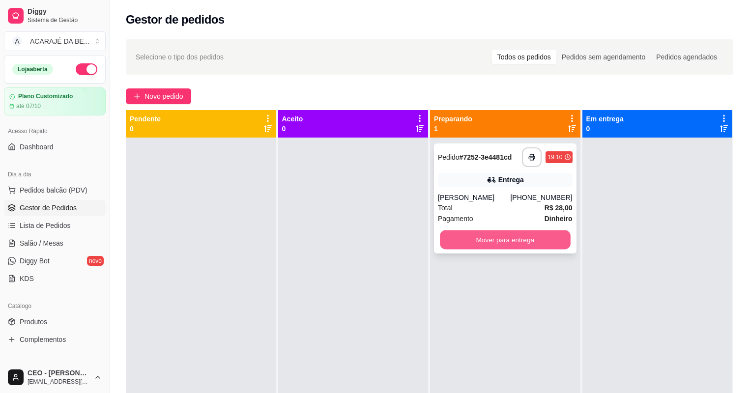
click at [469, 238] on button "Mover para entrega" at bounding box center [505, 240] width 130 height 19
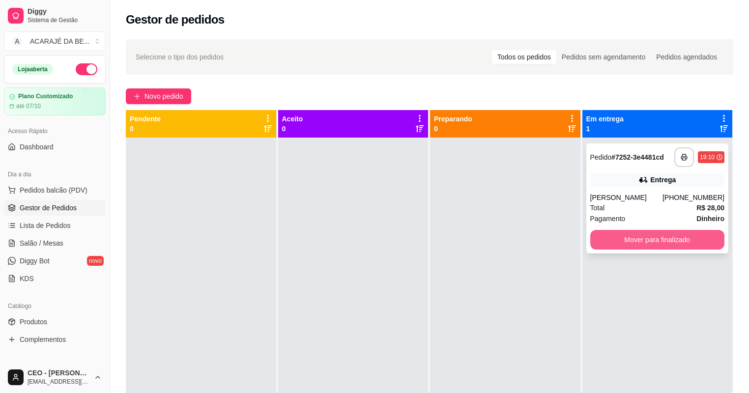
click at [621, 234] on button "Mover para finalizado" at bounding box center [657, 240] width 135 height 20
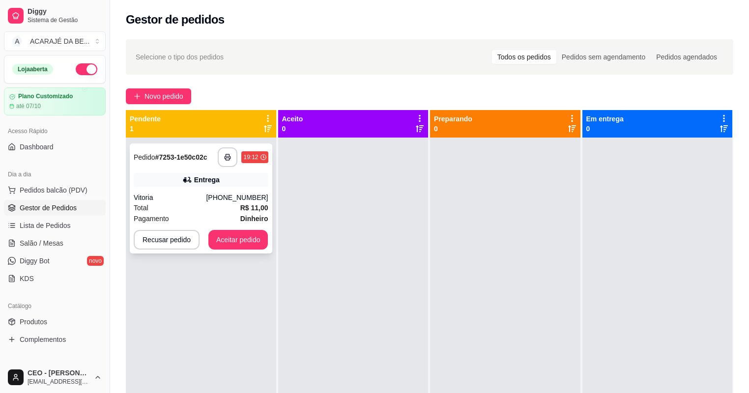
click at [252, 193] on div "(11) 94855-8459" at bounding box center [237, 198] width 62 height 10
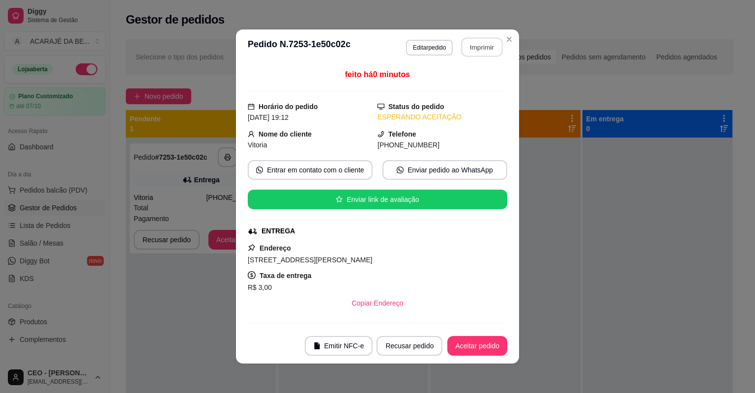
click at [480, 50] on button "Imprimir" at bounding box center [482, 47] width 41 height 19
click at [484, 349] on button "Aceitar pedido" at bounding box center [477, 346] width 60 height 20
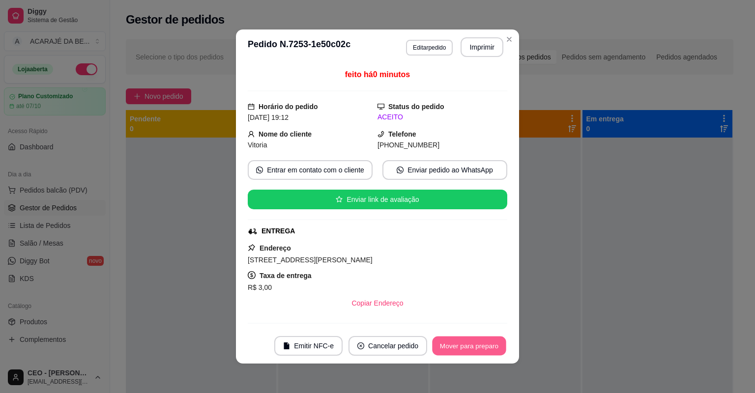
click at [487, 342] on button "Mover para preparo" at bounding box center [469, 346] width 74 height 19
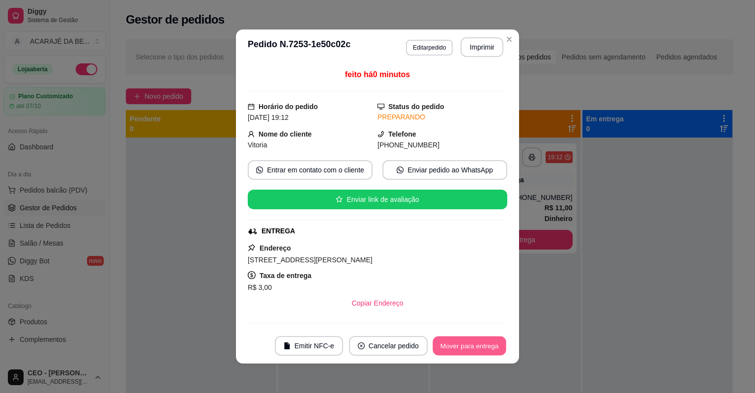
click at [487, 342] on button "Mover para entrega" at bounding box center [470, 346] width 74 height 19
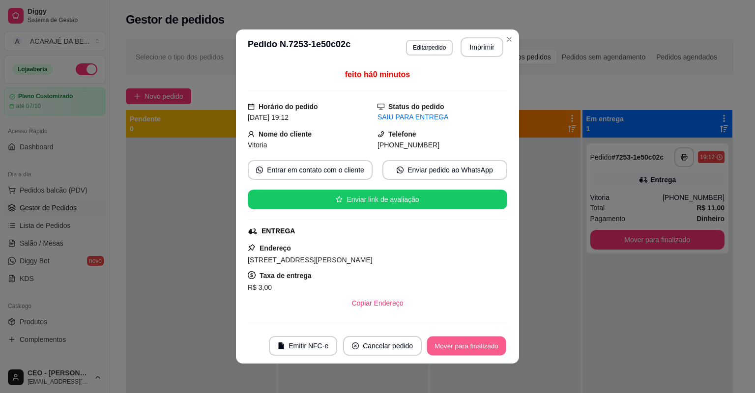
click at [487, 342] on button "Mover para finalizado" at bounding box center [466, 346] width 79 height 19
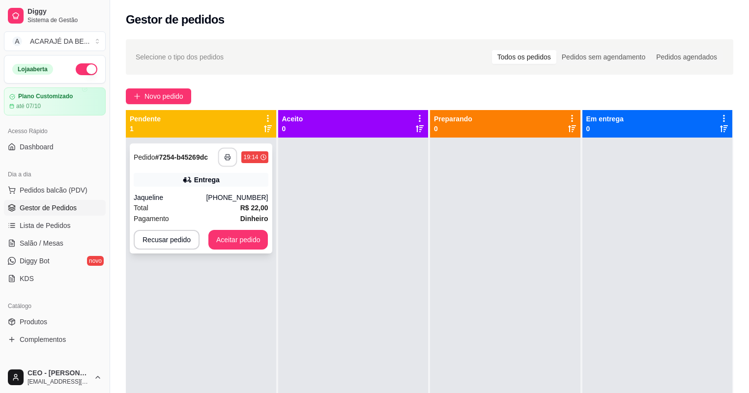
click at [222, 158] on button "button" at bounding box center [227, 157] width 19 height 19
click at [256, 238] on button "Aceitar pedido" at bounding box center [238, 240] width 58 height 19
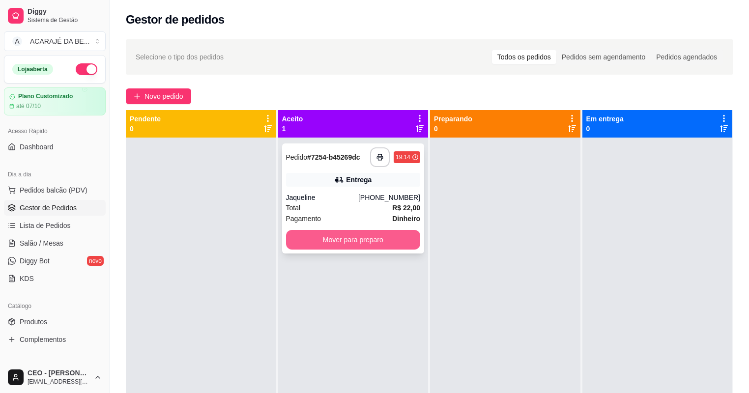
click at [315, 240] on button "Mover para preparo" at bounding box center [353, 240] width 135 height 20
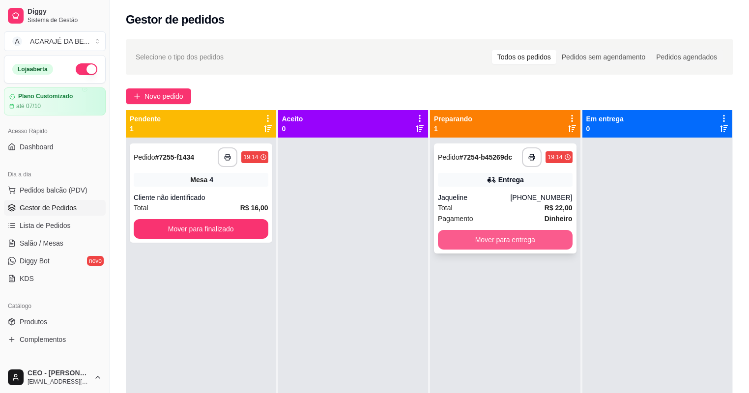
click at [465, 236] on button "Mover para entrega" at bounding box center [505, 240] width 135 height 20
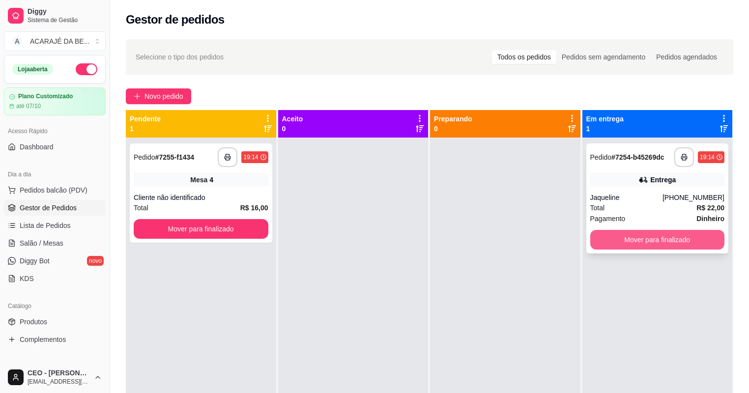
click at [646, 240] on button "Mover para finalizado" at bounding box center [657, 240] width 135 height 20
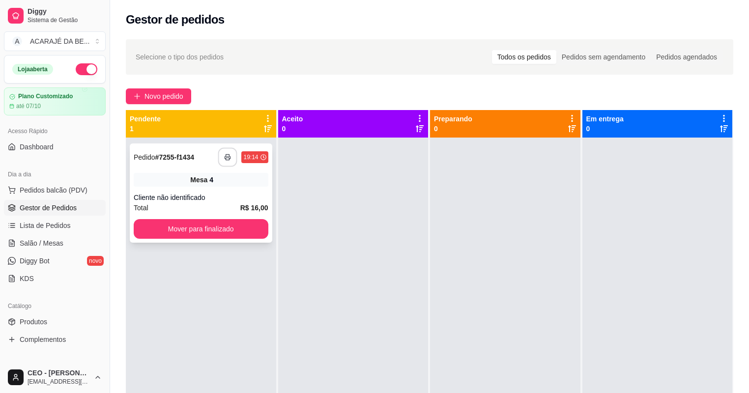
click at [231, 158] on button "button" at bounding box center [227, 157] width 19 height 19
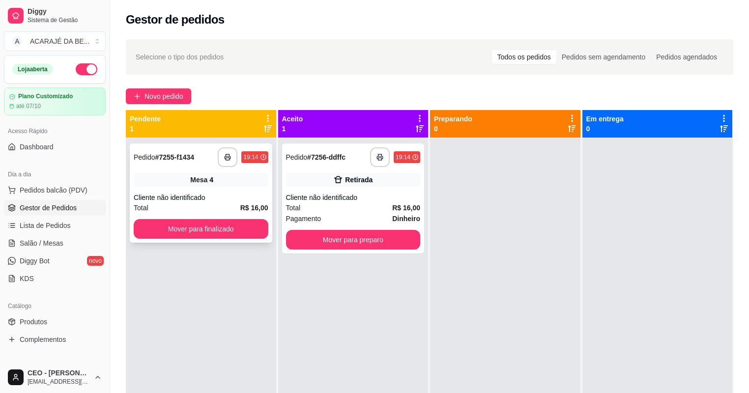
click at [219, 187] on div "**********" at bounding box center [201, 193] width 143 height 99
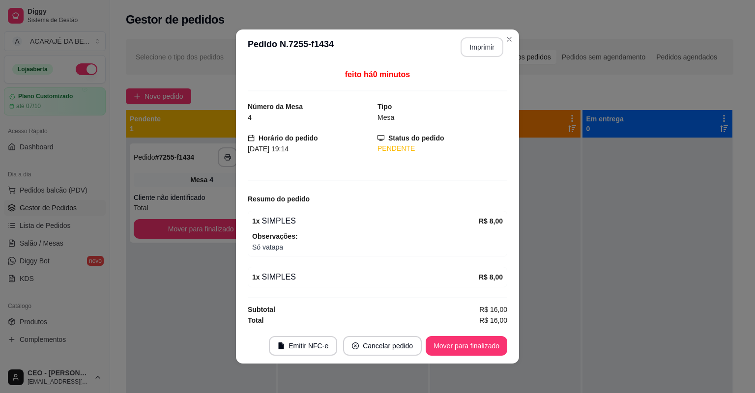
click at [480, 44] on button "Imprimir" at bounding box center [482, 47] width 43 height 20
click at [457, 347] on button "Mover para finalizado" at bounding box center [466, 346] width 79 height 19
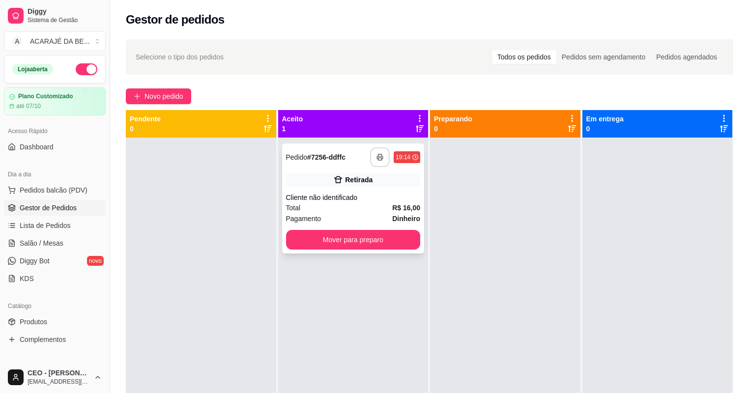
click at [381, 155] on icon "button" at bounding box center [379, 157] width 7 height 7
click at [368, 237] on button "Mover para preparo" at bounding box center [353, 240] width 130 height 19
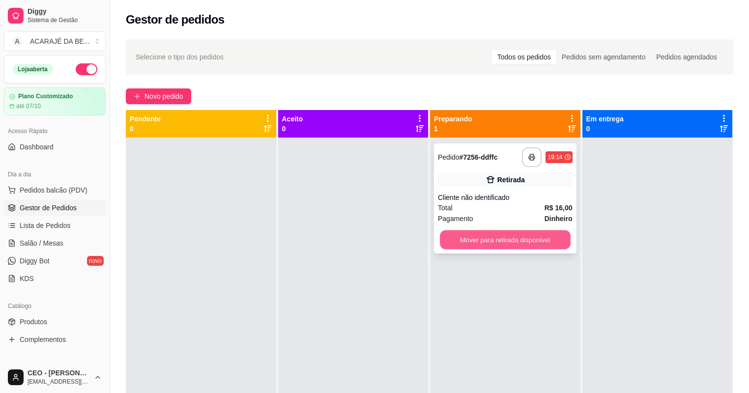
click at [454, 239] on button "Mover para retirada disponível" at bounding box center [505, 240] width 130 height 19
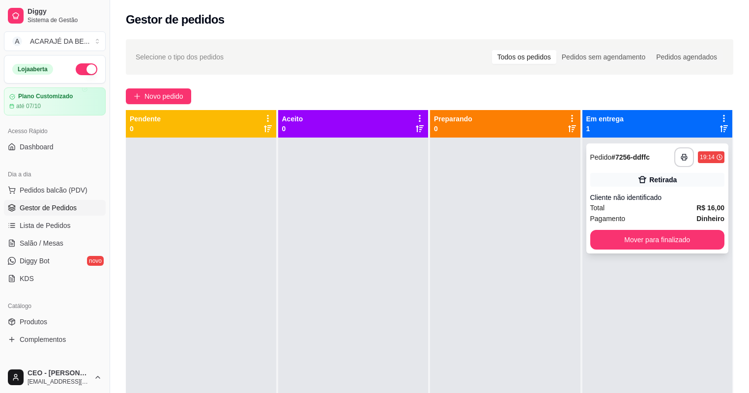
click at [604, 204] on div "Total R$ 16,00" at bounding box center [657, 208] width 135 height 11
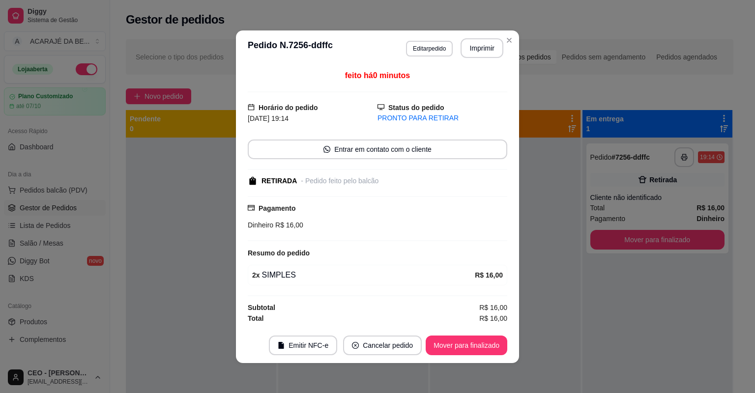
scroll to position [0, 0]
click at [484, 340] on button "Mover para finalizado" at bounding box center [466, 344] width 79 height 19
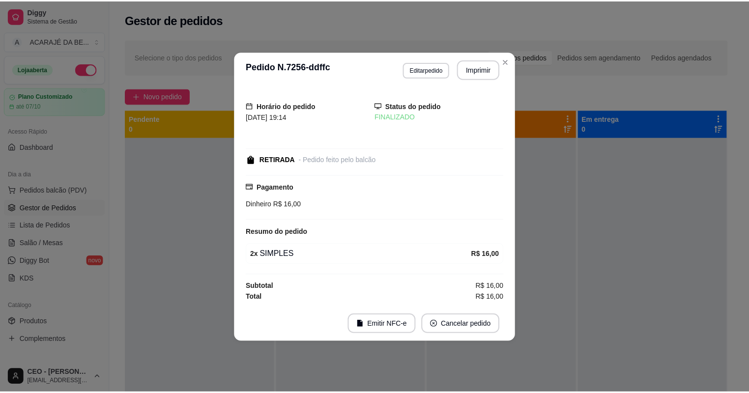
scroll to position [0, 0]
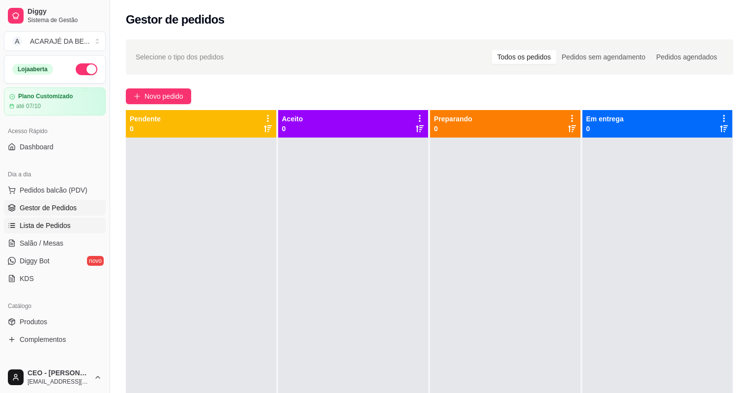
click at [43, 218] on link "Lista de Pedidos" at bounding box center [55, 226] width 102 height 16
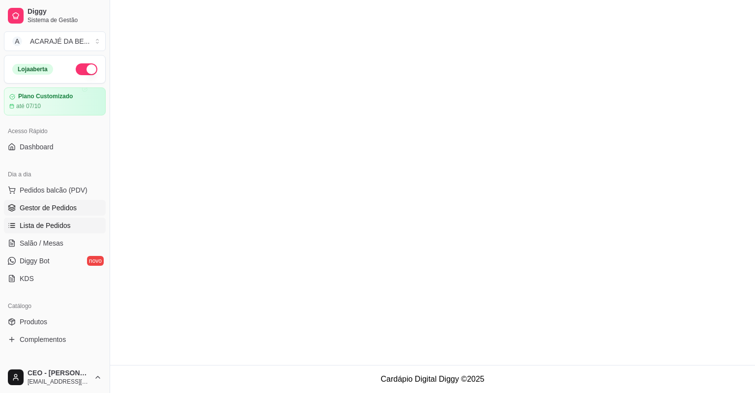
click at [57, 206] on span "Gestor de Pedidos" at bounding box center [48, 208] width 57 height 10
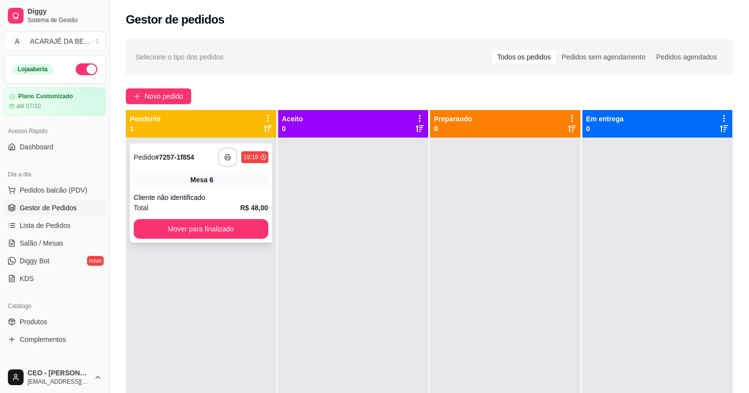
click at [228, 161] on button "button" at bounding box center [227, 157] width 19 height 19
click at [185, 234] on button "Mover para finalizado" at bounding box center [201, 229] width 130 height 19
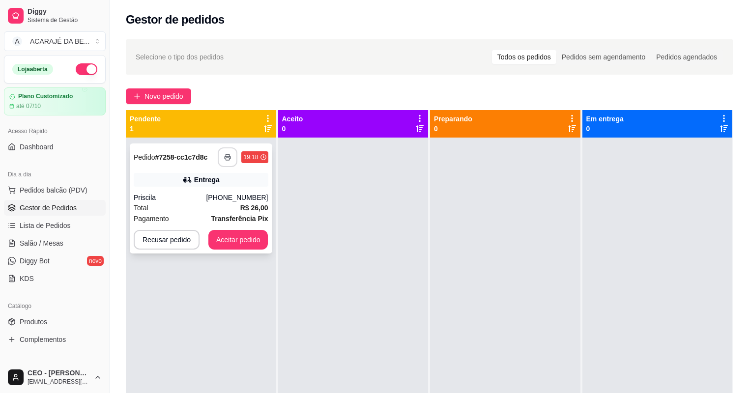
click at [223, 157] on button "button" at bounding box center [228, 157] width 20 height 20
click at [231, 235] on button "Aceitar pedido" at bounding box center [238, 240] width 60 height 20
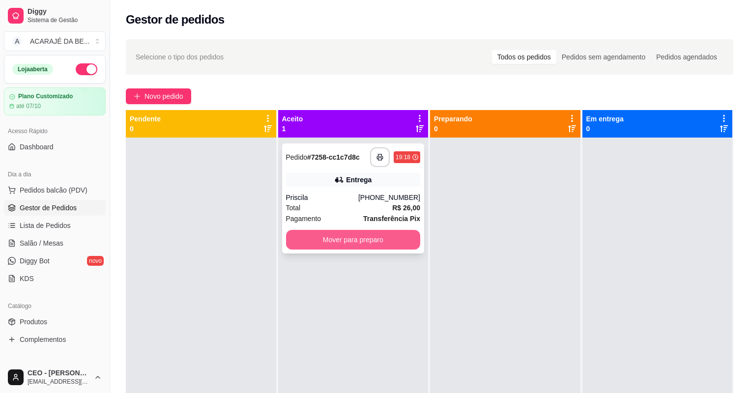
click at [303, 242] on button "Mover para preparo" at bounding box center [353, 240] width 135 height 20
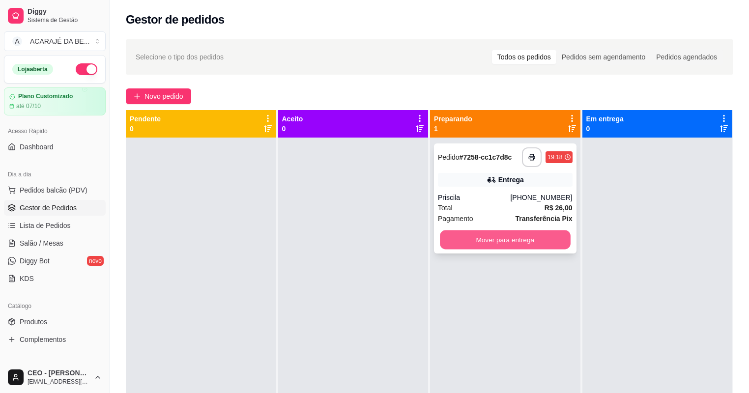
click at [472, 238] on button "Mover para entrega" at bounding box center [505, 240] width 130 height 19
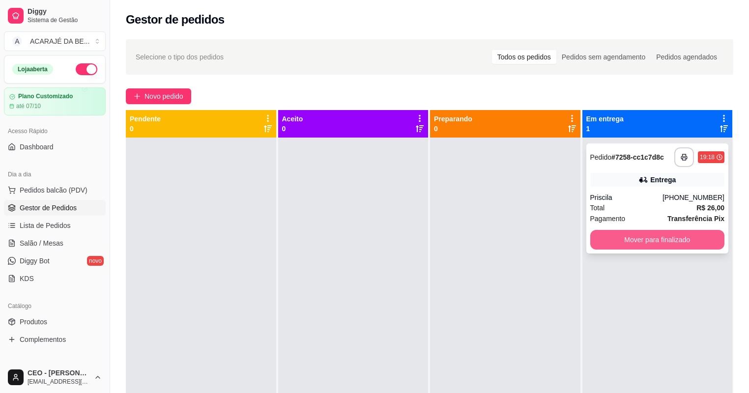
click at [626, 241] on button "Mover para finalizado" at bounding box center [657, 240] width 135 height 20
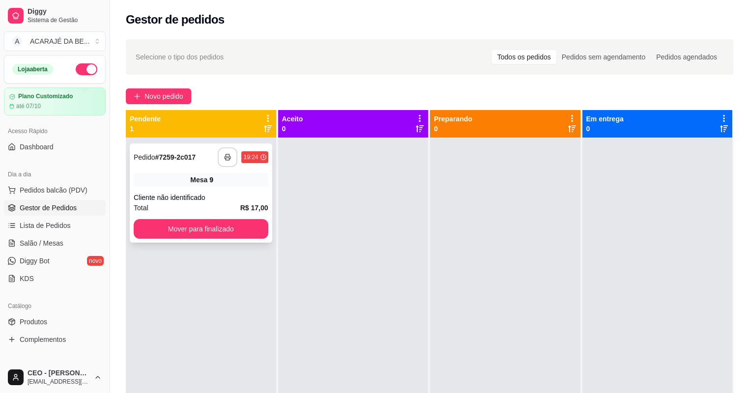
click at [228, 150] on button "button" at bounding box center [228, 157] width 20 height 20
click at [145, 92] on span "Novo pedido" at bounding box center [164, 96] width 39 height 11
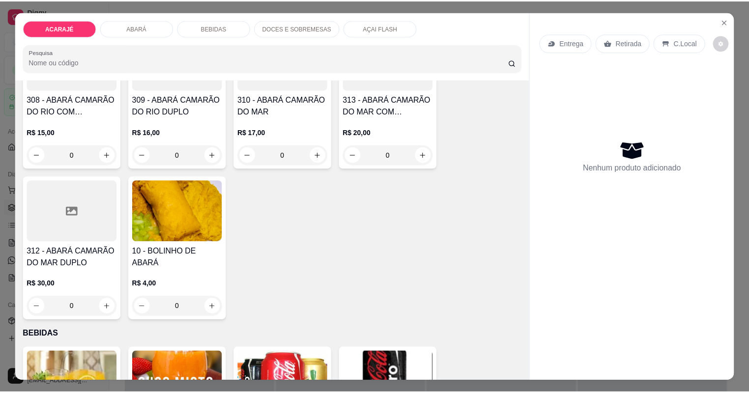
scroll to position [747, 0]
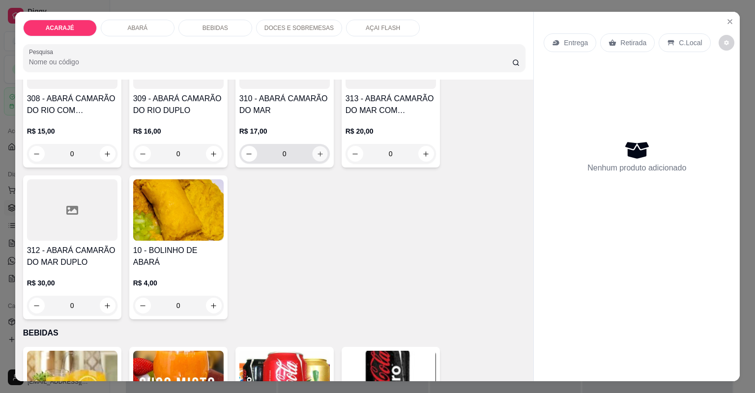
click at [318, 152] on icon "increase-product-quantity" at bounding box center [320, 153] width 5 height 5
type input "1"
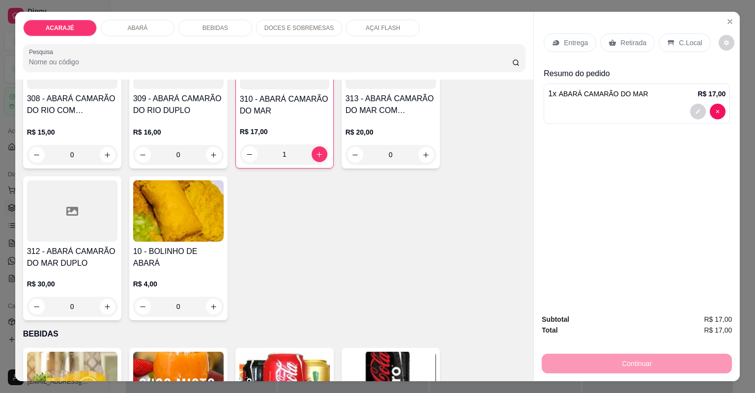
click at [613, 37] on div "Retirada" at bounding box center [627, 42] width 55 height 19
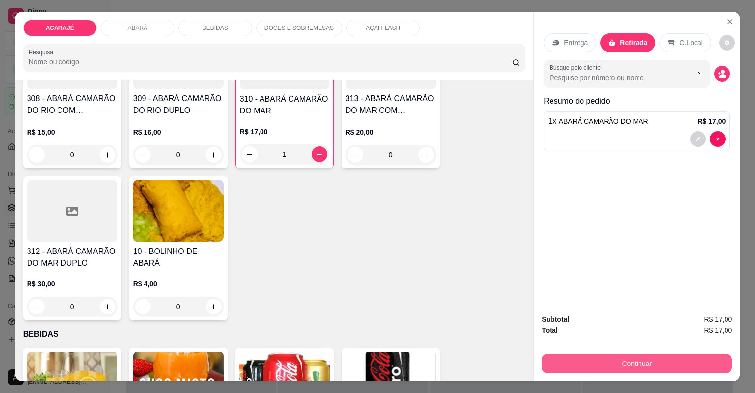
click at [661, 360] on button "Continuar" at bounding box center [637, 364] width 190 height 20
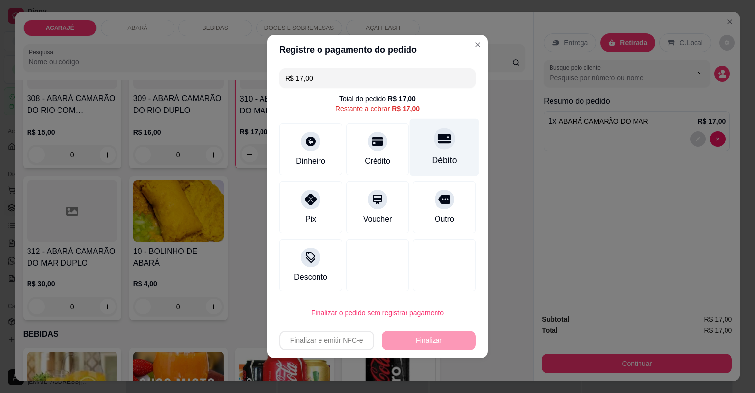
click at [427, 147] on div "Débito" at bounding box center [444, 148] width 69 height 58
type input "R$ 0,00"
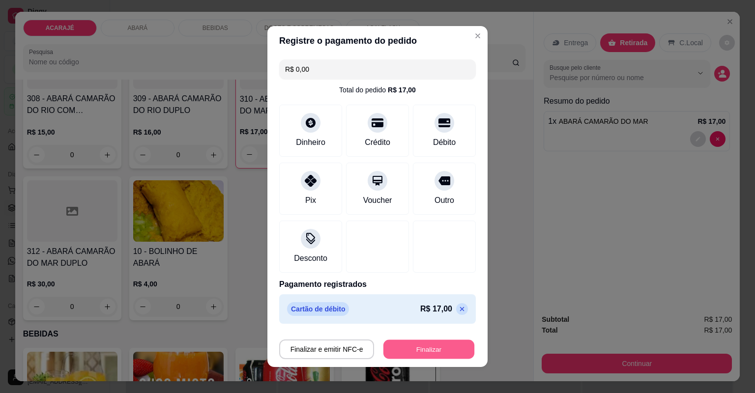
click at [420, 350] on button "Finalizar" at bounding box center [428, 349] width 91 height 19
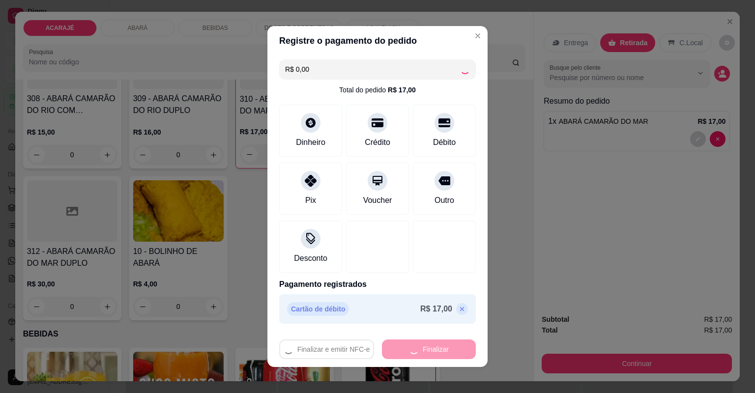
type input "0"
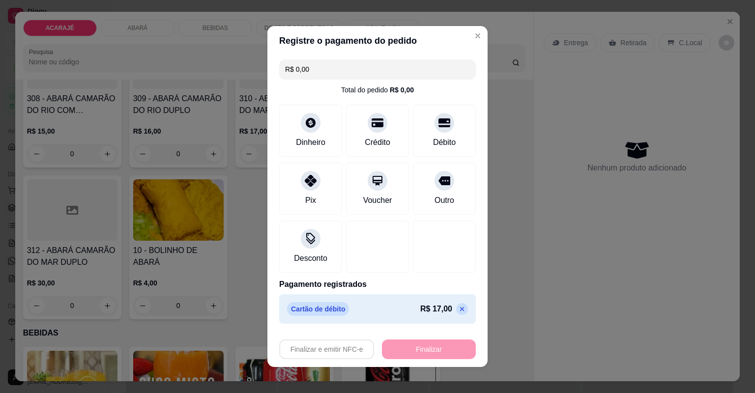
type input "-R$ 17,00"
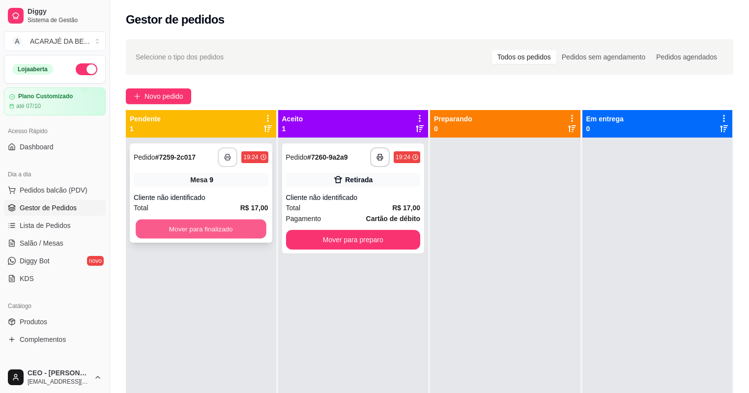
click at [234, 231] on button "Mover para finalizado" at bounding box center [201, 229] width 130 height 19
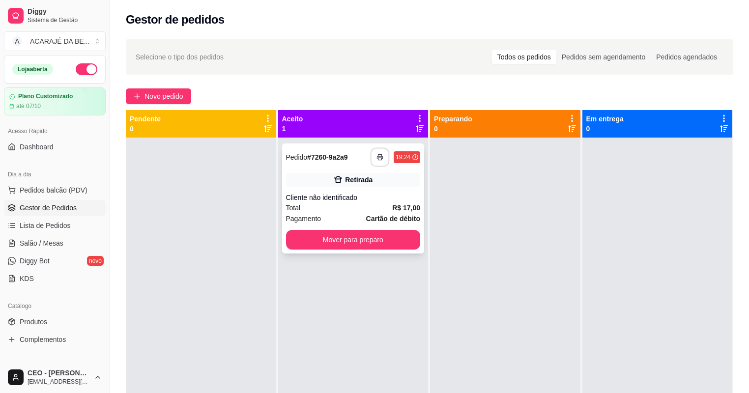
click at [379, 151] on button "button" at bounding box center [380, 157] width 19 height 19
click at [414, 240] on button "Mover para preparo" at bounding box center [353, 240] width 130 height 19
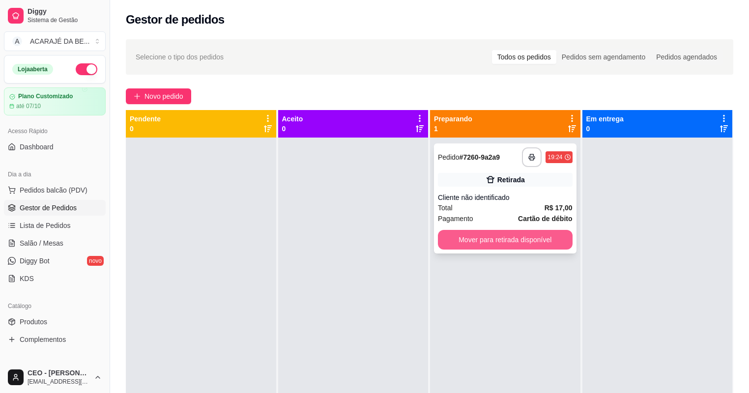
click at [465, 232] on button "Mover para retirada disponível" at bounding box center [505, 240] width 135 height 20
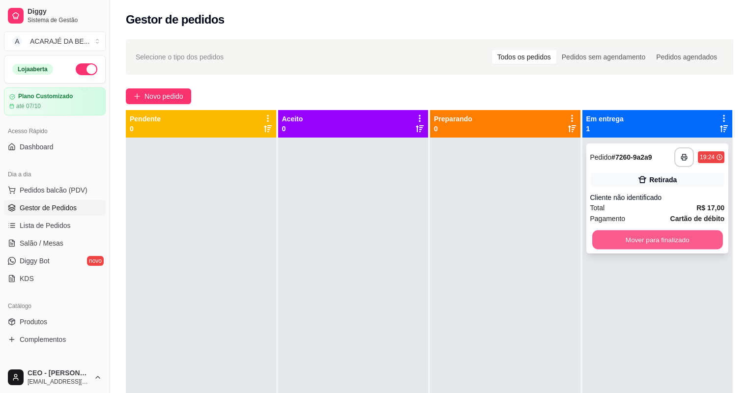
click at [611, 236] on button "Mover para finalizado" at bounding box center [657, 240] width 130 height 19
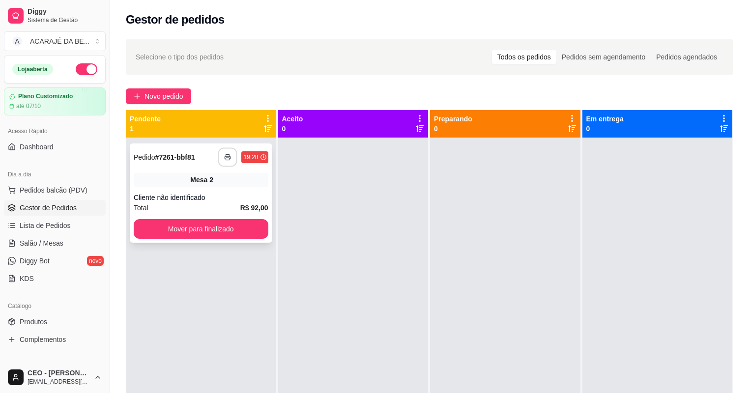
click at [223, 157] on button "button" at bounding box center [227, 157] width 19 height 19
click at [231, 234] on button "Mover para finalizado" at bounding box center [201, 229] width 130 height 19
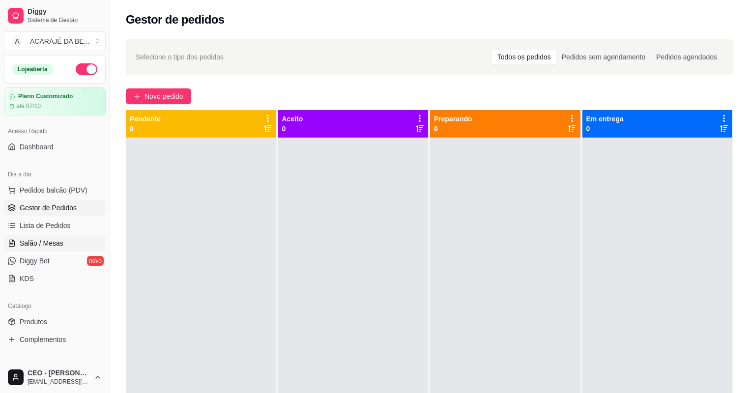
click at [69, 244] on link "Salão / Mesas" at bounding box center [55, 243] width 102 height 16
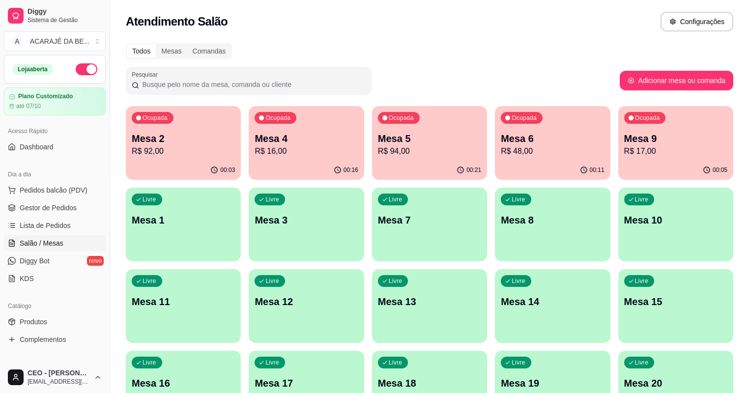
drag, startPoint x: 459, startPoint y: 254, endPoint x: 471, endPoint y: 257, distance: 13.1
click at [433, 271] on div "Ocupada Mesa 2 R$ 92,00 00:03 Ocupada Mesa 4 R$ 16,00 00:16 Ocupada Mesa 5 R$ 9…" at bounding box center [430, 265] width 608 height 318
click at [90, 205] on link "Gestor de Pedidos" at bounding box center [55, 208] width 102 height 16
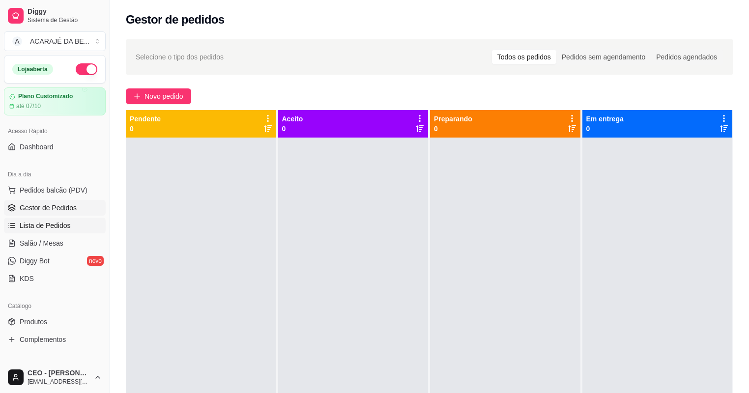
click at [90, 222] on link "Lista de Pedidos" at bounding box center [55, 226] width 102 height 16
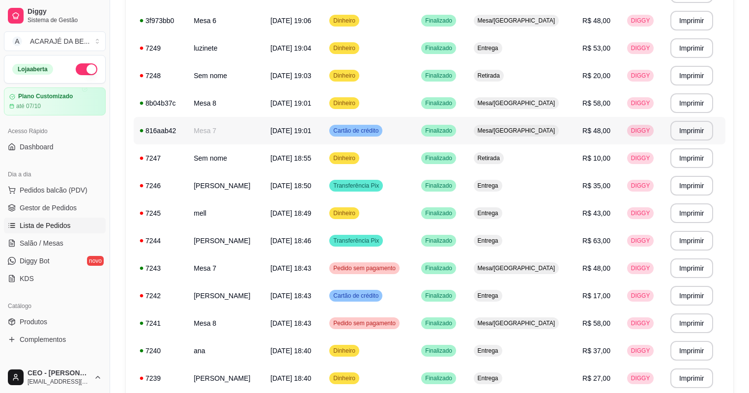
scroll to position [472, 0]
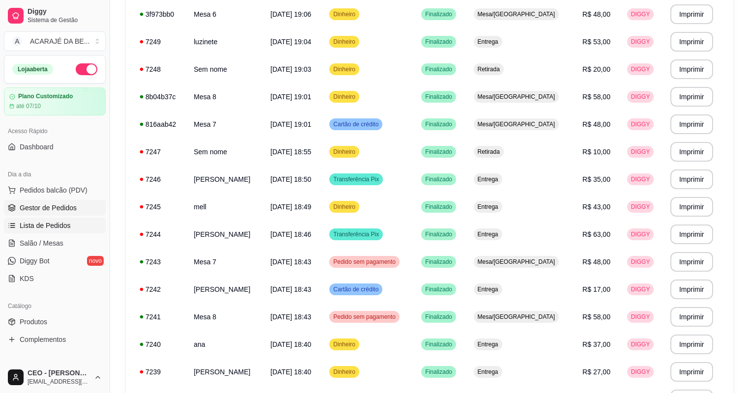
click at [56, 205] on span "Gestor de Pedidos" at bounding box center [48, 208] width 57 height 10
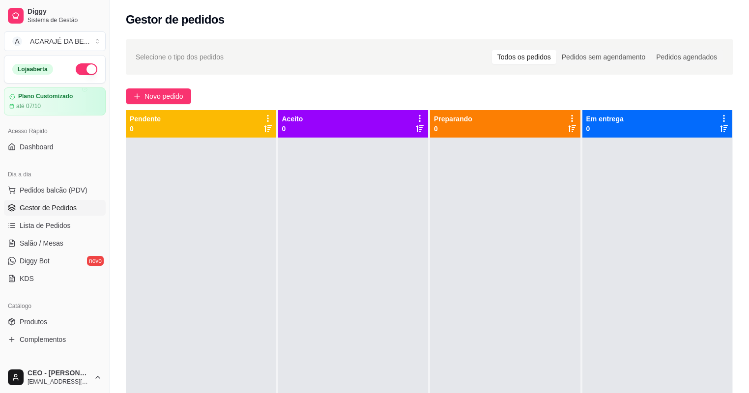
click at [204, 206] on div at bounding box center [201, 334] width 150 height 393
click at [309, 95] on div "Novo pedido" at bounding box center [430, 96] width 608 height 16
click at [56, 220] on link "Lista de Pedidos" at bounding box center [55, 226] width 102 height 16
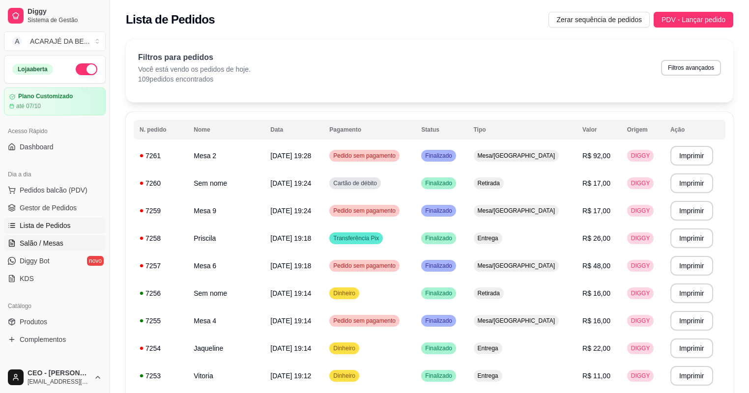
click at [61, 238] on span "Salão / Mesas" at bounding box center [42, 243] width 44 height 10
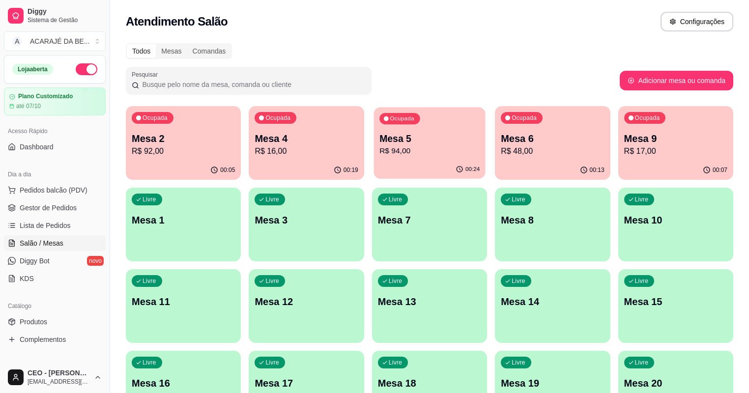
click at [379, 147] on p "R$ 94,00" at bounding box center [429, 150] width 100 height 11
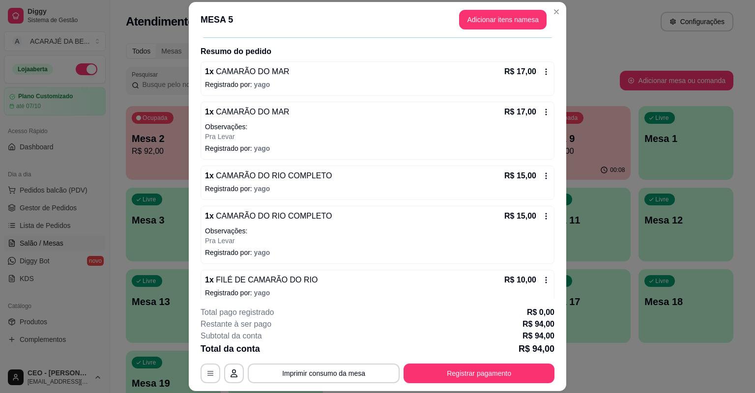
scroll to position [63, 0]
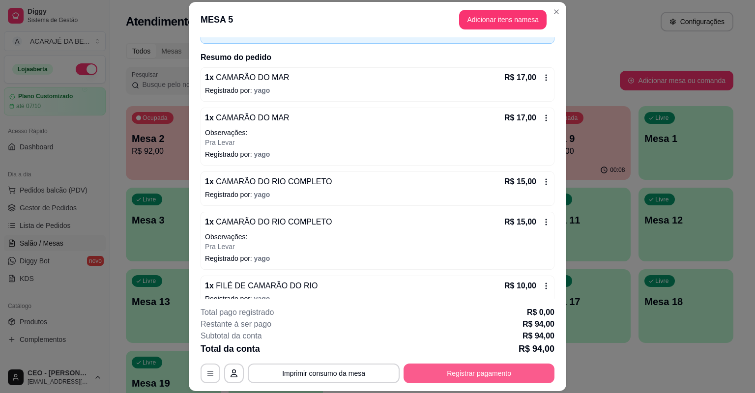
click at [435, 375] on button "Registrar pagamento" at bounding box center [479, 374] width 151 height 20
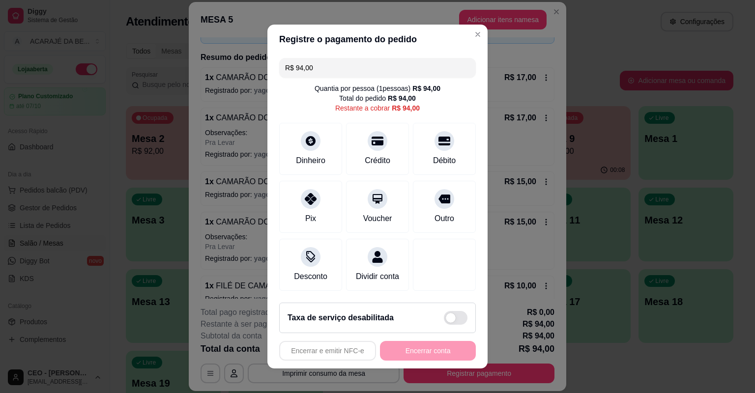
click at [331, 65] on input "R$ 94,00" at bounding box center [377, 68] width 185 height 20
click at [444, 148] on div "Débito" at bounding box center [444, 147] width 69 height 58
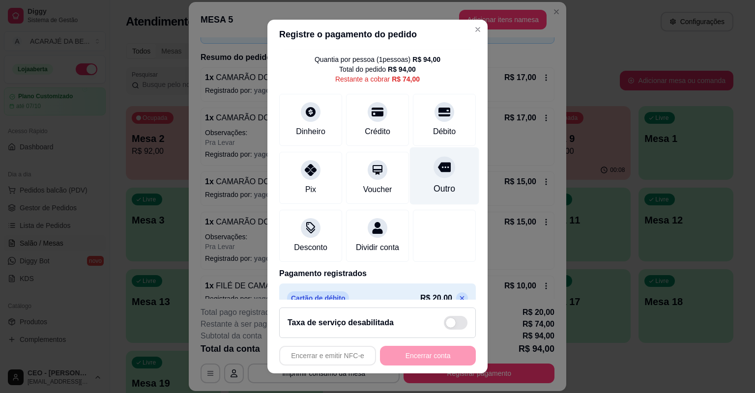
scroll to position [0, 0]
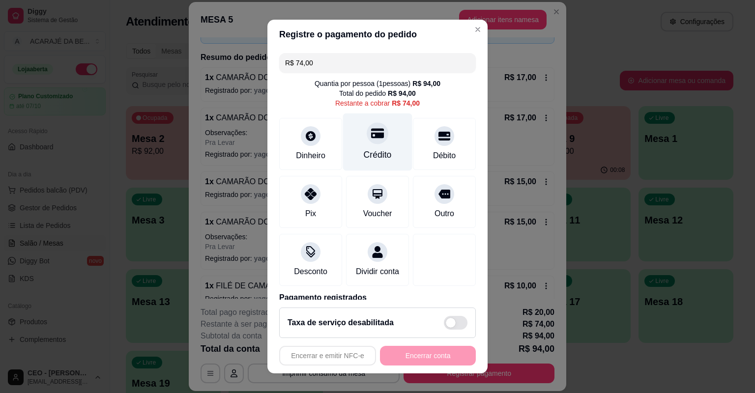
click at [375, 142] on div "Crédito" at bounding box center [377, 143] width 69 height 58
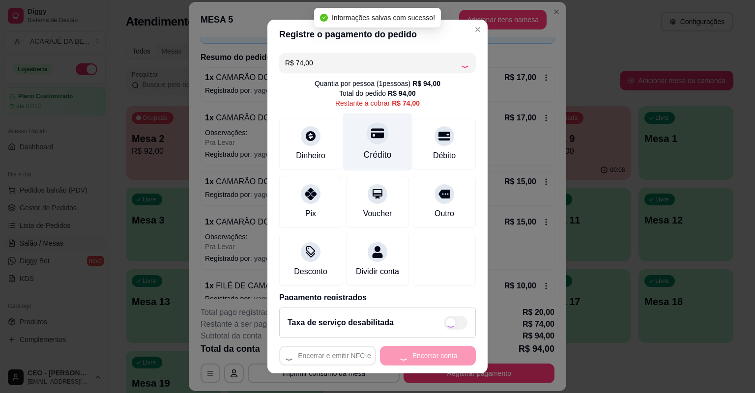
type input "R$ 0,00"
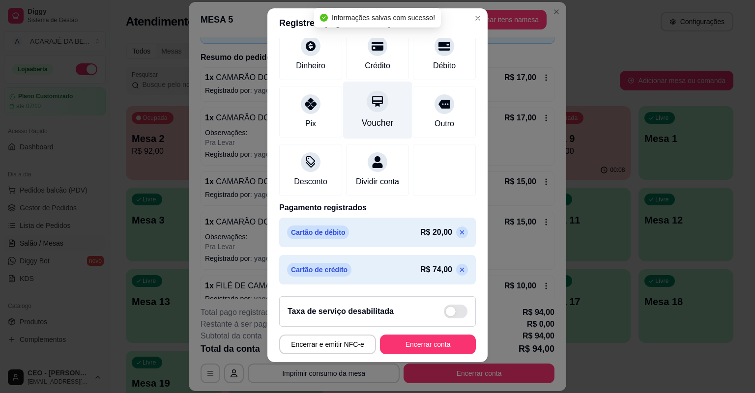
scroll to position [12, 0]
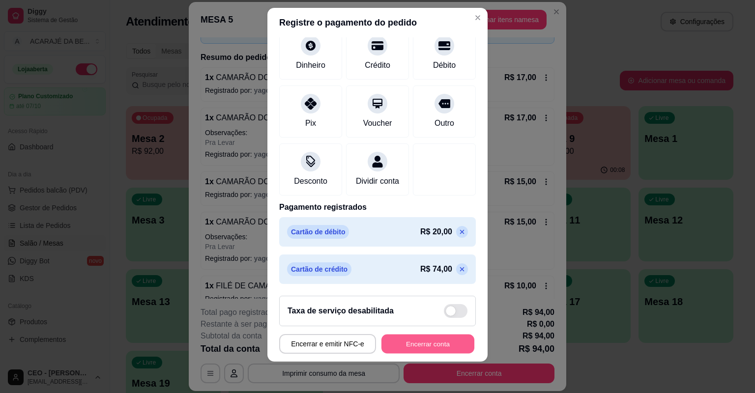
click at [445, 340] on button "Encerrar conta" at bounding box center [427, 344] width 93 height 19
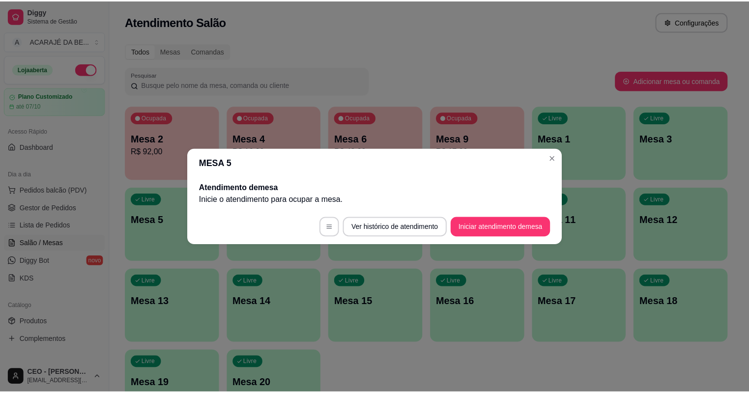
scroll to position [0, 0]
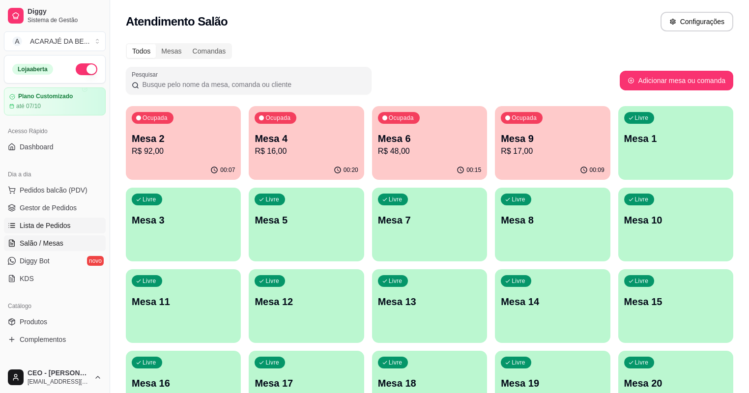
click at [64, 222] on span "Lista de Pedidos" at bounding box center [45, 226] width 51 height 10
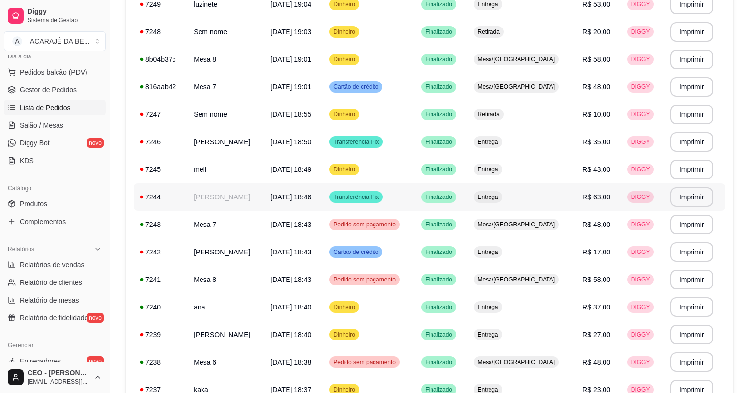
scroll to position [550, 0]
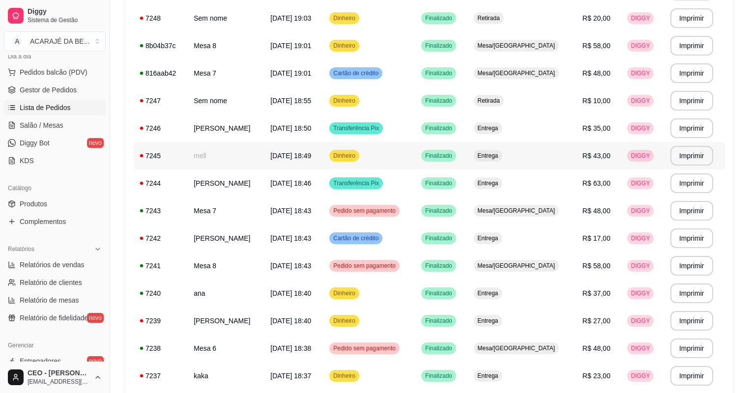
click at [240, 152] on td "mell" at bounding box center [226, 156] width 77 height 28
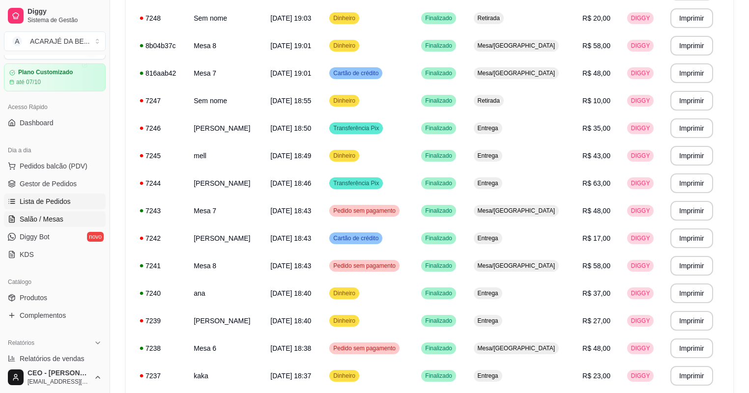
scroll to position [0, 0]
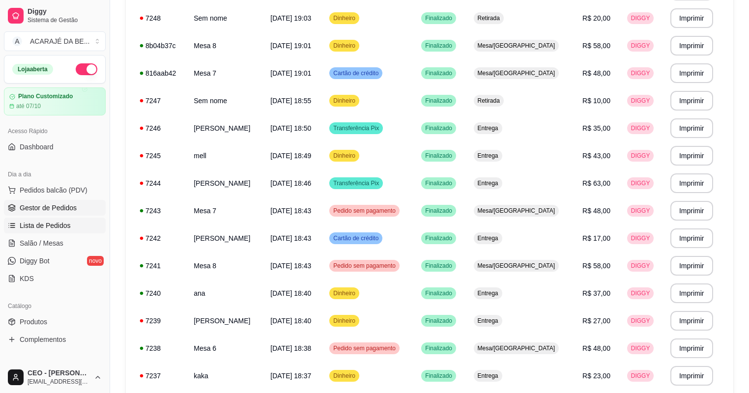
click at [65, 201] on link "Gestor de Pedidos" at bounding box center [55, 208] width 102 height 16
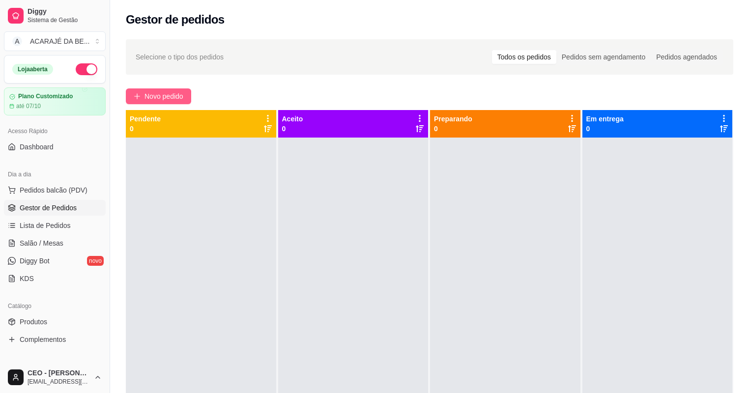
click at [173, 98] on span "Novo pedido" at bounding box center [164, 96] width 39 height 11
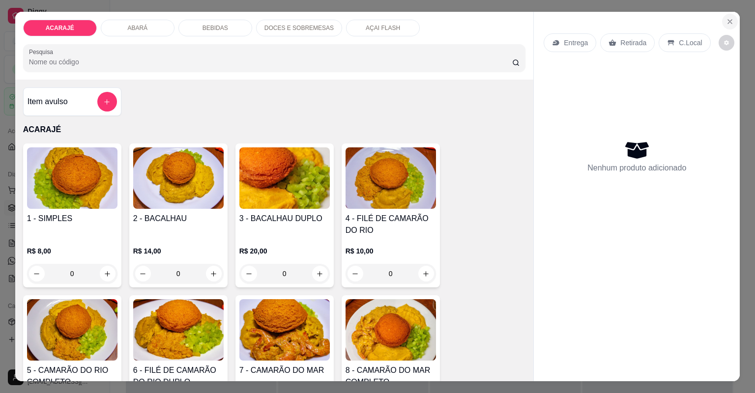
click at [728, 20] on icon "Close" at bounding box center [730, 22] width 4 height 4
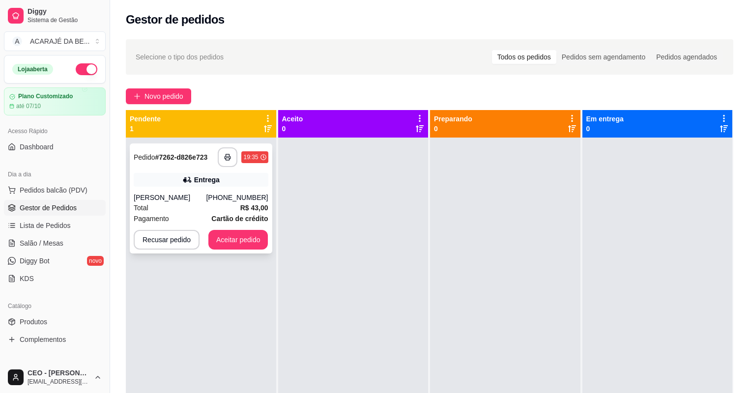
click at [203, 191] on div "**********" at bounding box center [201, 199] width 143 height 110
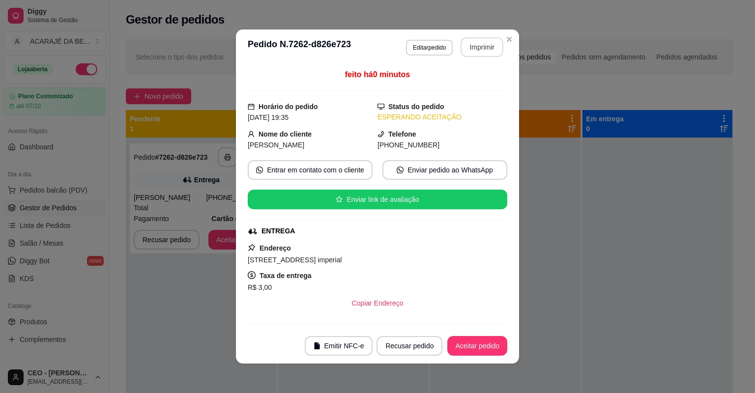
click at [485, 44] on button "Imprimir" at bounding box center [482, 47] width 43 height 20
click at [487, 348] on button "Aceitar pedido" at bounding box center [477, 346] width 58 height 19
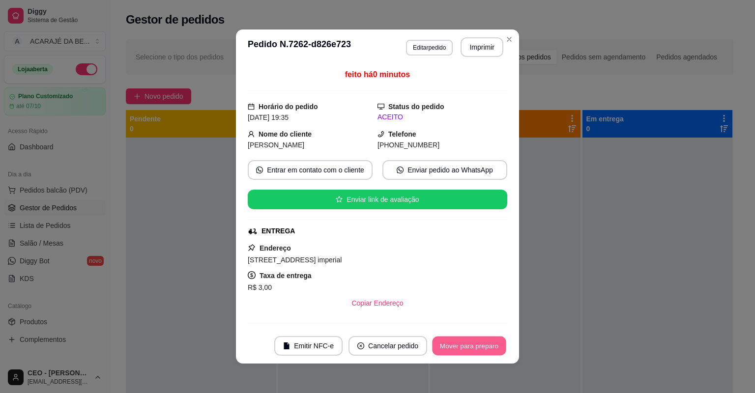
click at [488, 347] on button "Mover para preparo" at bounding box center [469, 346] width 74 height 19
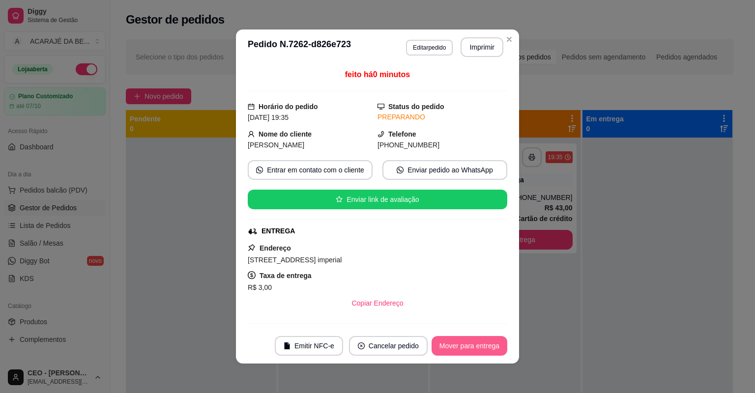
click at [488, 347] on button "Mover para entrega" at bounding box center [470, 346] width 76 height 20
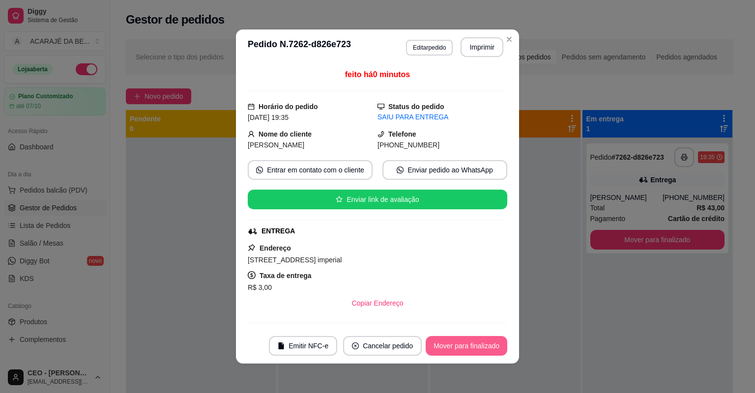
click at [489, 346] on button "Mover para finalizado" at bounding box center [467, 346] width 82 height 20
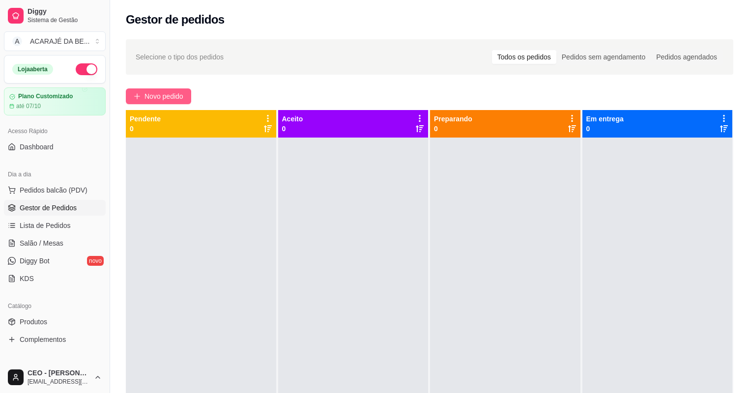
click at [169, 98] on span "Novo pedido" at bounding box center [164, 96] width 39 height 11
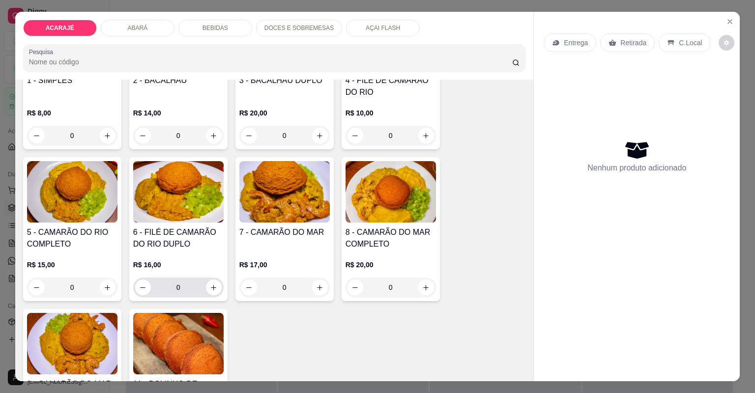
scroll to position [157, 0]
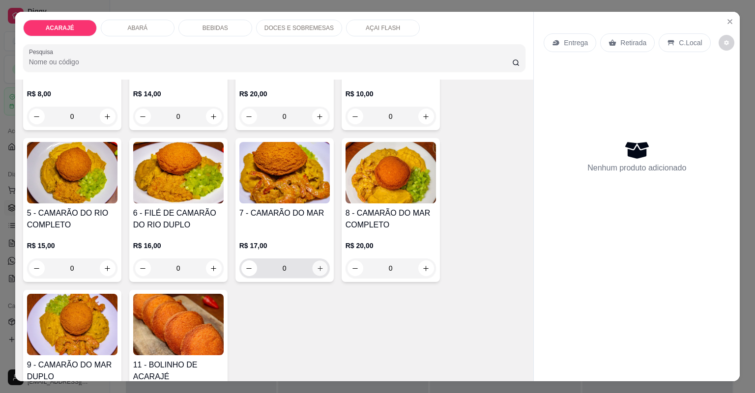
click at [319, 267] on icon "increase-product-quantity" at bounding box center [319, 268] width 7 height 7
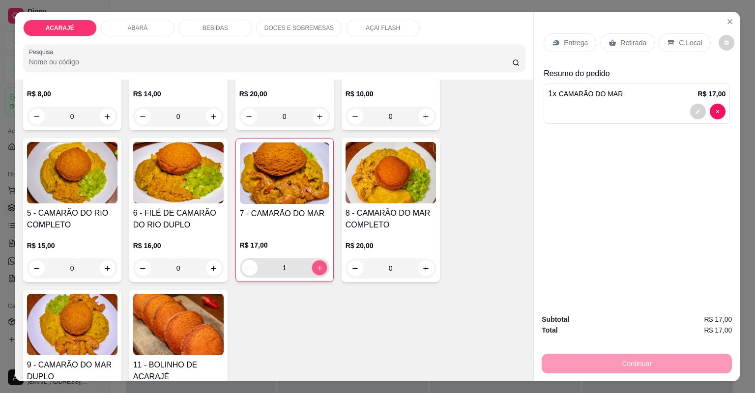
click at [318, 266] on icon "increase-product-quantity" at bounding box center [319, 267] width 7 height 7
type input "2"
click at [639, 40] on p "Retirada" at bounding box center [633, 43] width 26 height 10
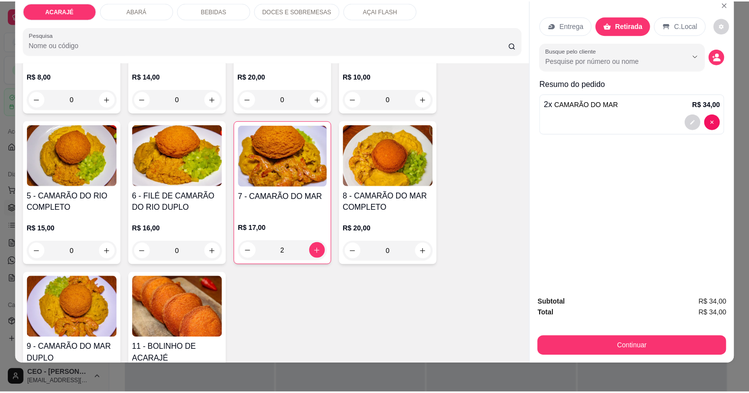
scroll to position [20, 0]
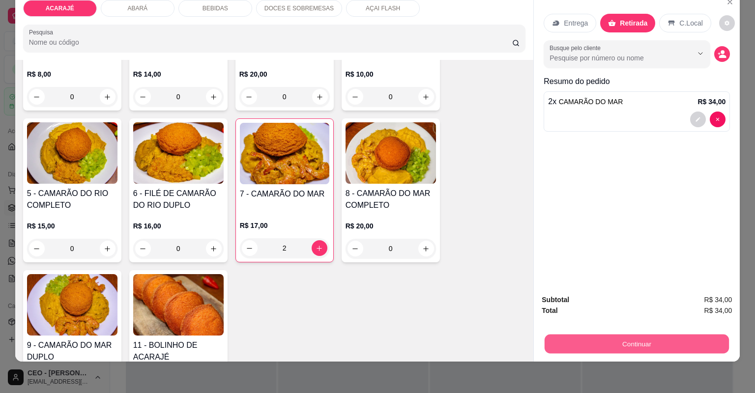
click at [667, 346] on button "Continuar" at bounding box center [637, 344] width 184 height 19
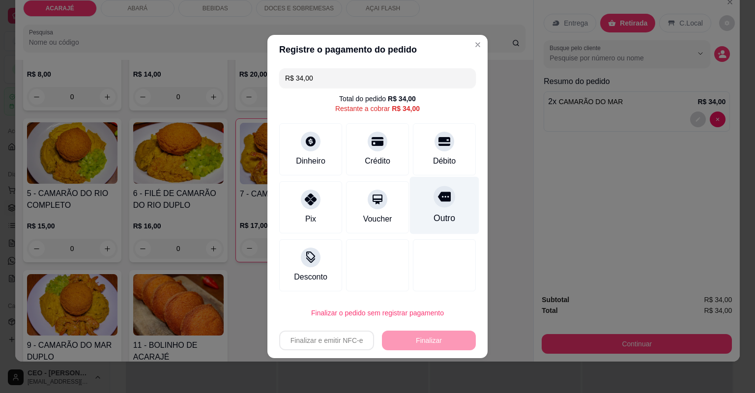
click at [452, 204] on div "Outro" at bounding box center [444, 206] width 69 height 58
type input "R$ 0,00"
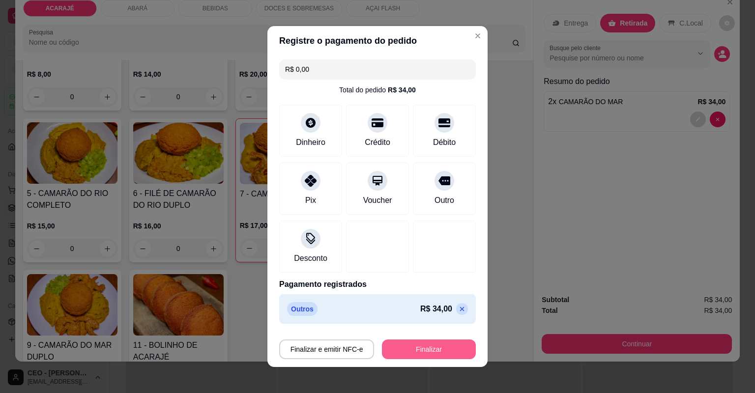
click at [433, 349] on button "Finalizar" at bounding box center [429, 350] width 94 height 20
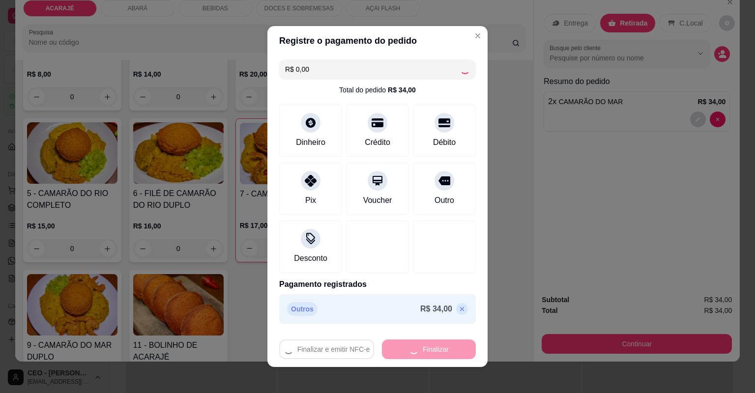
type input "0"
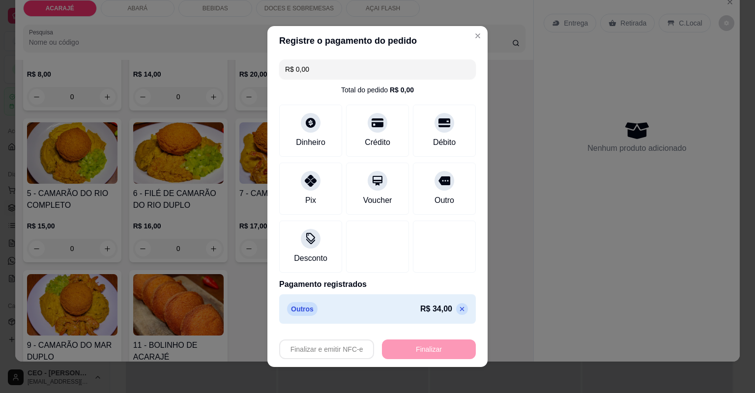
type input "-R$ 34,00"
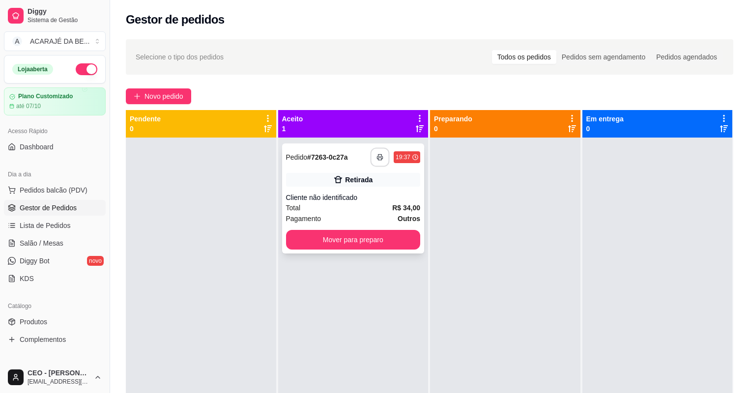
click at [383, 156] on button "button" at bounding box center [380, 157] width 19 height 19
click at [390, 239] on button "Mover para preparo" at bounding box center [353, 240] width 135 height 20
click at [390, 239] on button "Mover para preparo" at bounding box center [353, 240] width 130 height 19
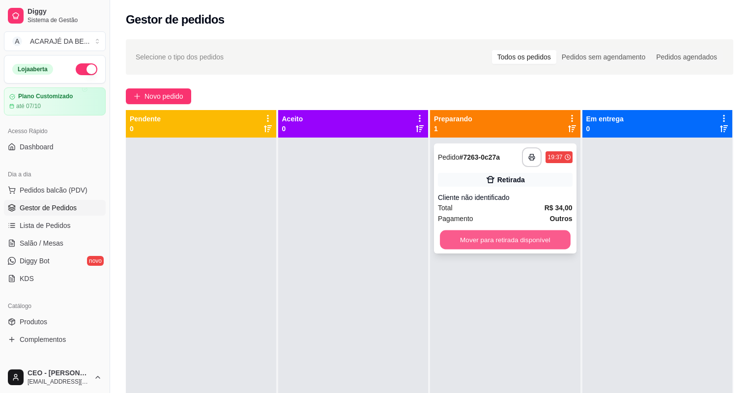
click at [497, 238] on button "Mover para retirada disponível" at bounding box center [505, 240] width 130 height 19
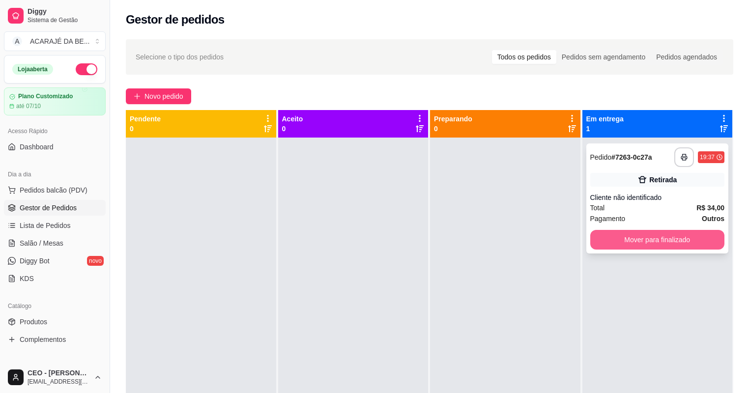
click at [634, 241] on button "Mover para finalizado" at bounding box center [657, 240] width 135 height 20
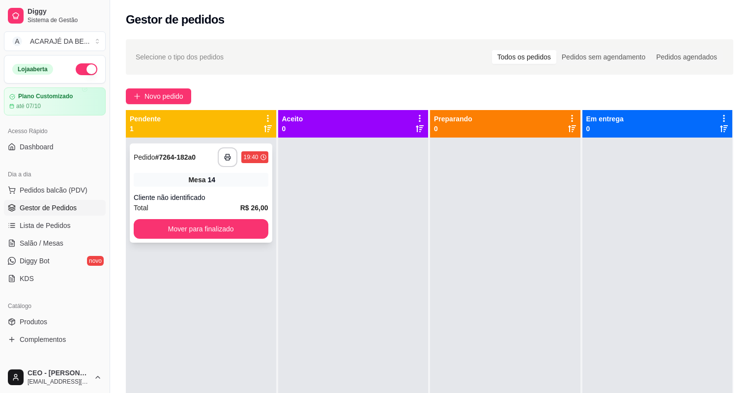
click at [242, 187] on div "**********" at bounding box center [201, 193] width 143 height 99
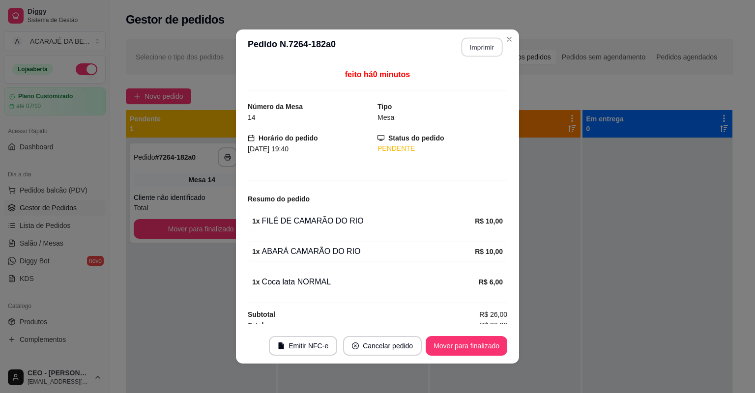
click at [486, 50] on button "Imprimir" at bounding box center [482, 47] width 41 height 19
click at [440, 338] on button "Mover para finalizado" at bounding box center [467, 346] width 82 height 20
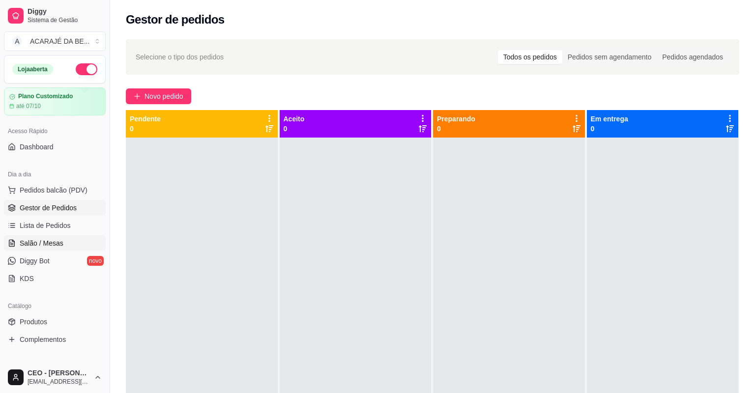
click at [67, 237] on link "Salão / Mesas" at bounding box center [55, 243] width 102 height 16
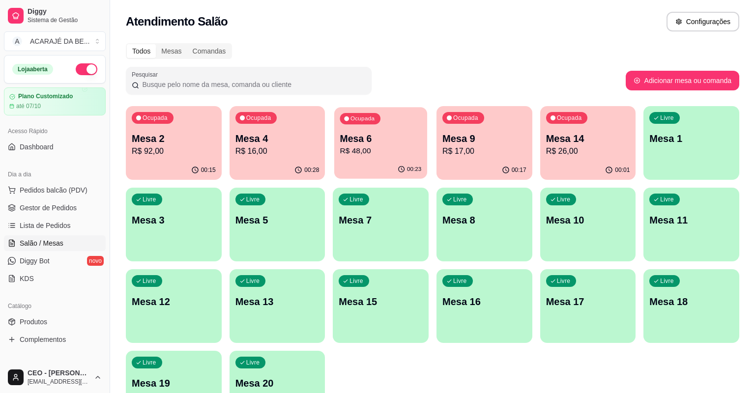
click at [374, 147] on p "R$ 48,00" at bounding box center [381, 150] width 82 height 11
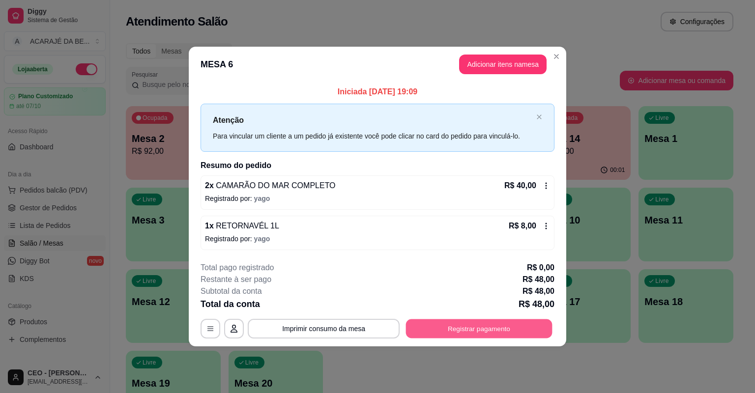
click at [490, 325] on button "Registrar pagamento" at bounding box center [479, 328] width 146 height 19
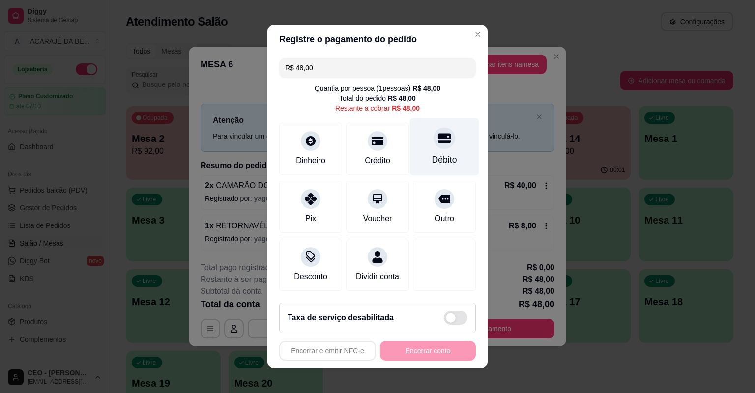
click at [441, 163] on div "Débito" at bounding box center [444, 159] width 25 height 13
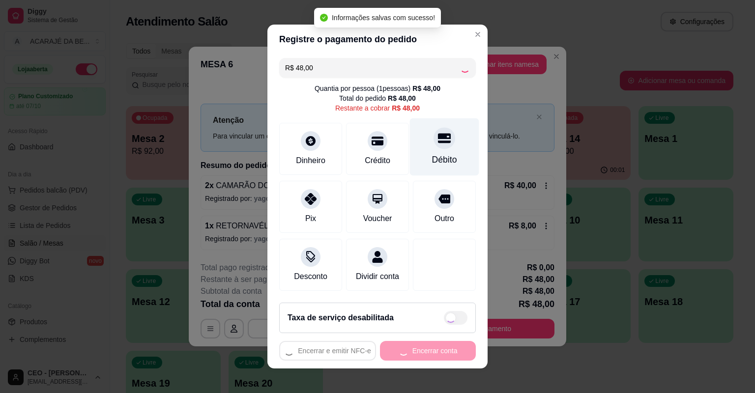
type input "R$ 0,00"
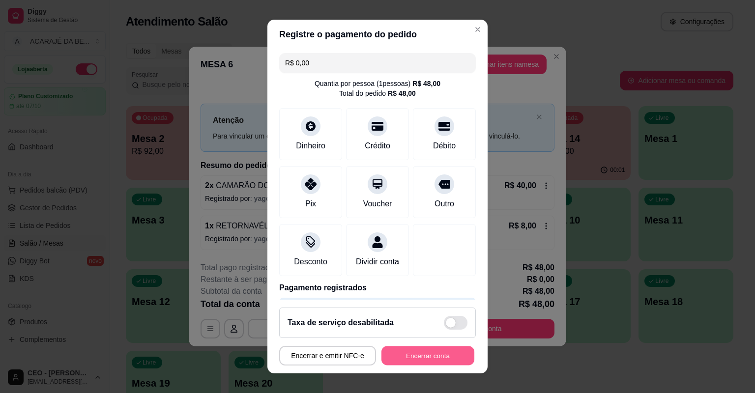
click at [388, 347] on button "Encerrar conta" at bounding box center [427, 356] width 93 height 19
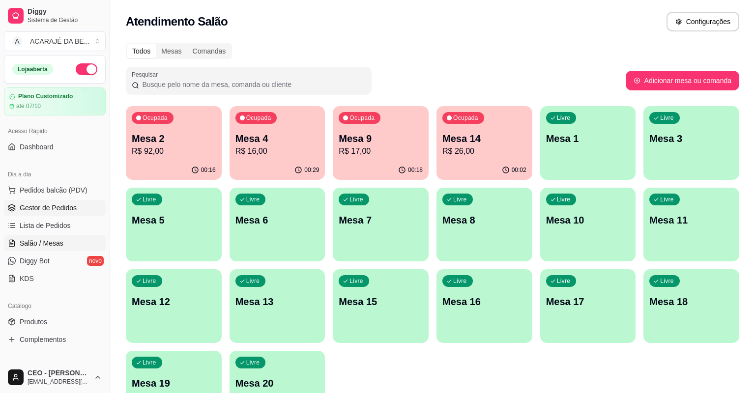
click at [62, 206] on span "Gestor de Pedidos" at bounding box center [48, 208] width 57 height 10
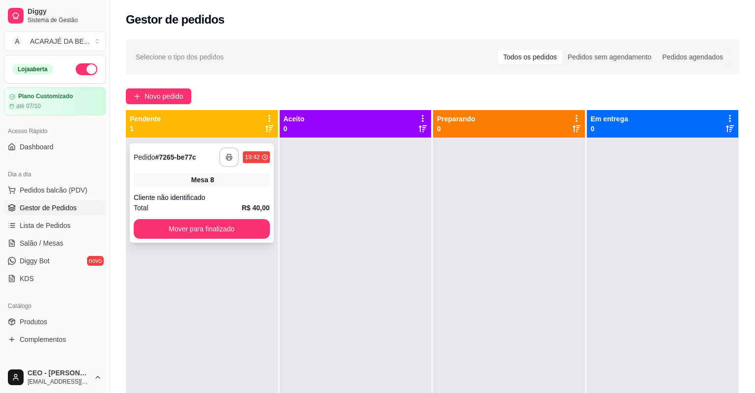
click at [230, 151] on button "button" at bounding box center [229, 157] width 20 height 20
click at [238, 227] on button "Mover para finalizado" at bounding box center [202, 229] width 132 height 19
click at [228, 159] on icon "button" at bounding box center [229, 157] width 7 height 7
click at [256, 229] on button "Mover para finalizado" at bounding box center [202, 229] width 132 height 19
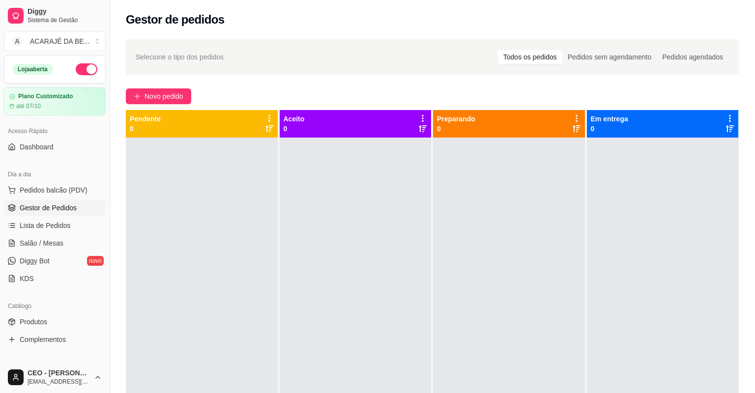
drag, startPoint x: 164, startPoint y: 211, endPoint x: 161, endPoint y: 215, distance: 5.1
click at [161, 215] on div at bounding box center [202, 334] width 152 height 393
click at [239, 91] on div "Novo pedido" at bounding box center [432, 96] width 613 height 16
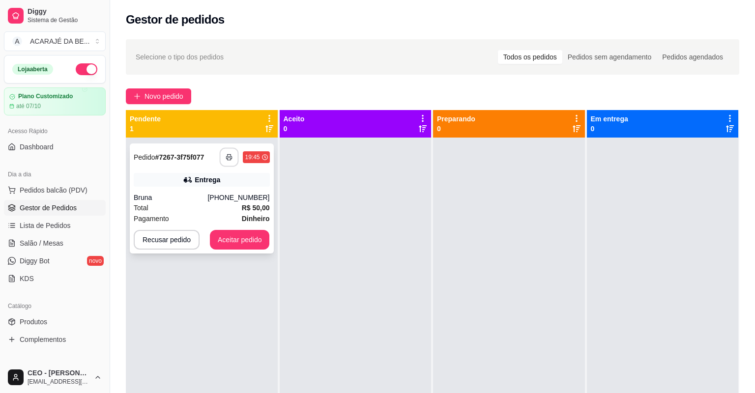
click at [227, 150] on button "button" at bounding box center [229, 157] width 19 height 19
click at [227, 235] on button "Aceitar pedido" at bounding box center [240, 240] width 60 height 20
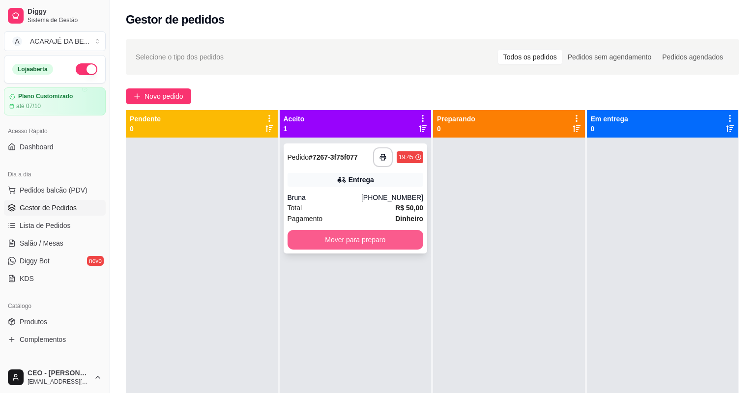
click at [338, 239] on button "Mover para preparo" at bounding box center [356, 240] width 136 height 20
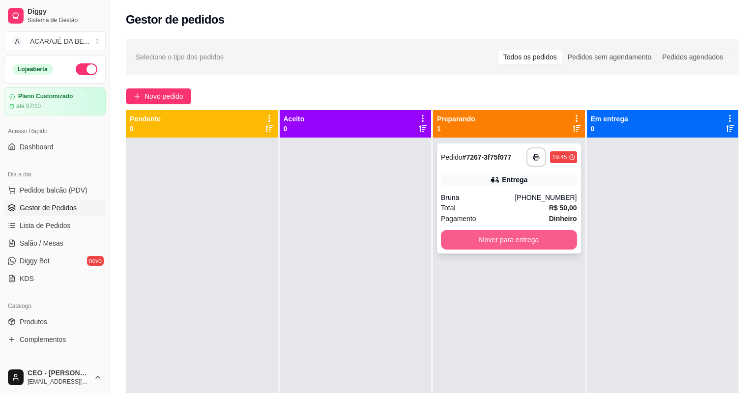
click at [492, 236] on button "Mover para entrega" at bounding box center [509, 240] width 136 height 20
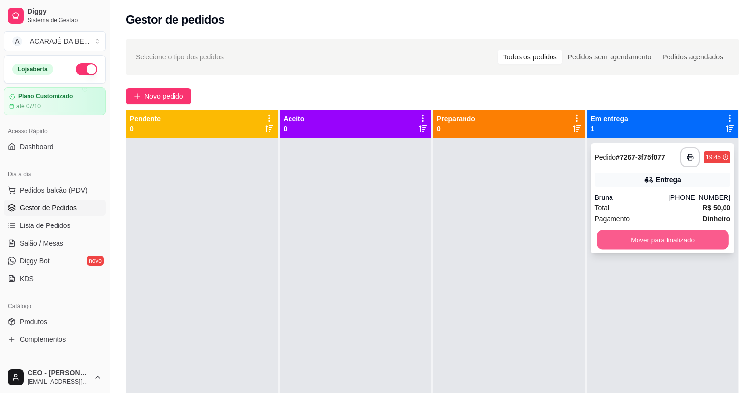
click at [601, 239] on button "Mover para finalizado" at bounding box center [663, 240] width 132 height 19
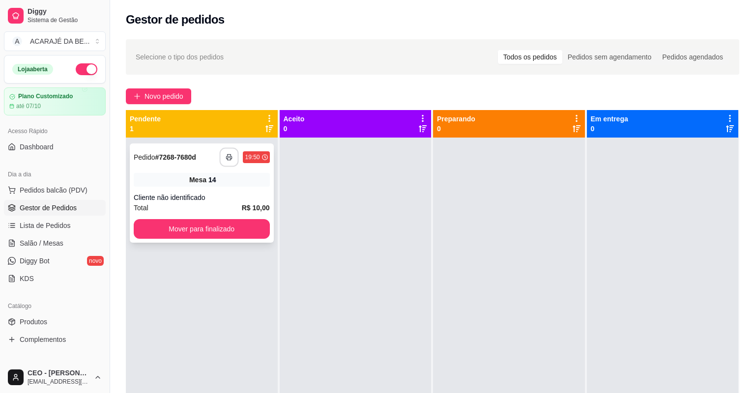
click at [226, 157] on icon "button" at bounding box center [229, 157] width 7 height 7
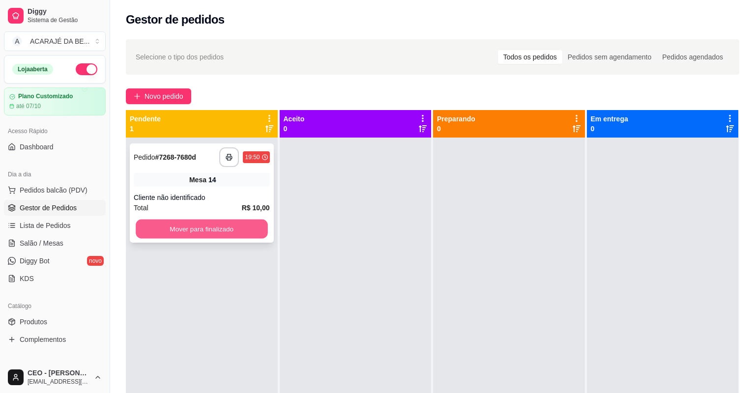
click at [211, 223] on button "Mover para finalizado" at bounding box center [202, 229] width 132 height 19
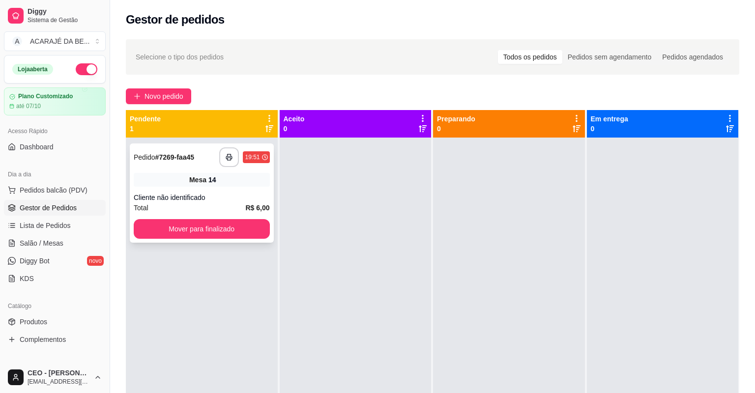
click at [236, 203] on div "Total R$ 6,00" at bounding box center [202, 208] width 136 height 11
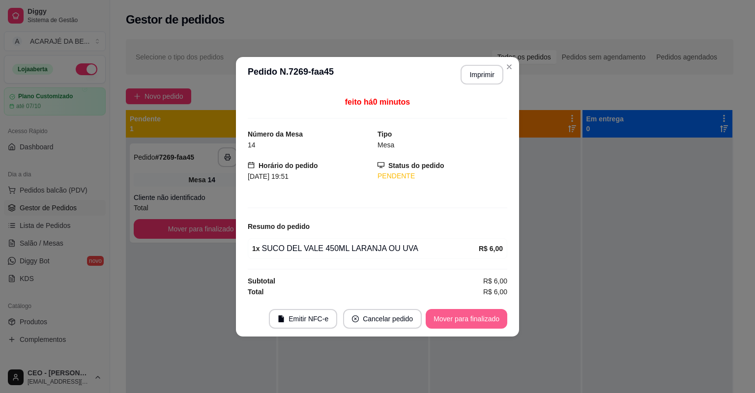
click at [448, 316] on button "Mover para finalizado" at bounding box center [467, 319] width 82 height 20
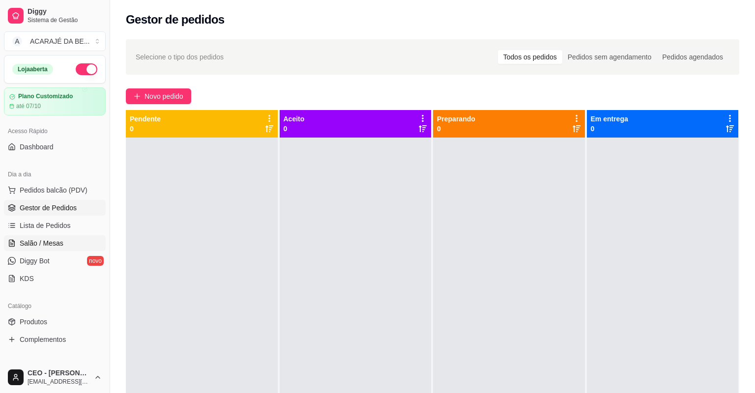
click at [53, 242] on span "Salão / Mesas" at bounding box center [42, 243] width 44 height 10
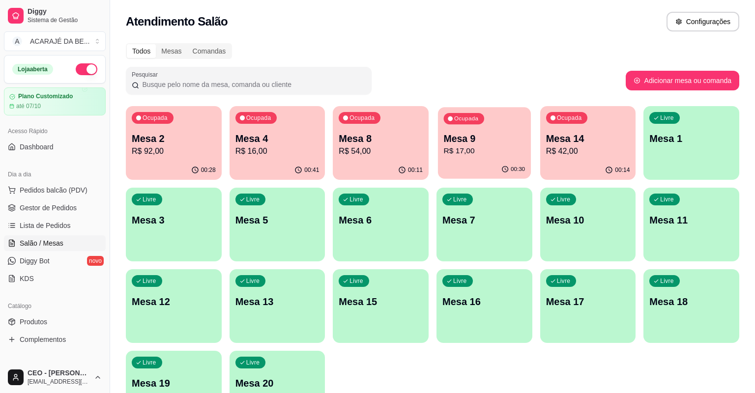
click at [489, 144] on p "Mesa 9" at bounding box center [485, 138] width 82 height 13
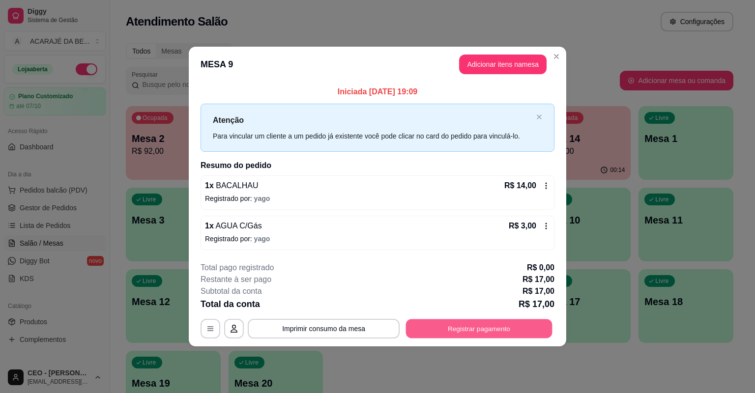
click at [522, 325] on button "Registrar pagamento" at bounding box center [479, 328] width 146 height 19
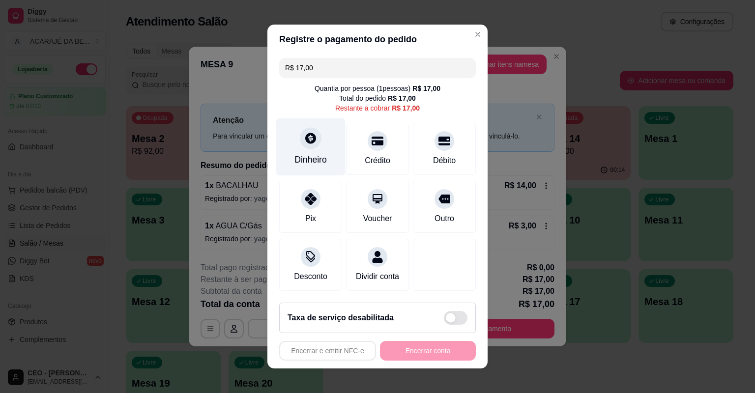
click at [313, 138] on div at bounding box center [311, 138] width 22 height 22
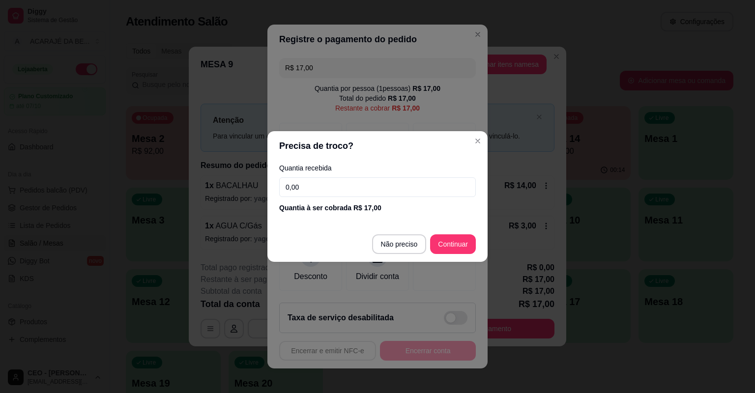
drag, startPoint x: 341, startPoint y: 181, endPoint x: 329, endPoint y: 178, distance: 12.3
click at [332, 180] on input "0,00" at bounding box center [377, 187] width 197 height 20
type input "20,00"
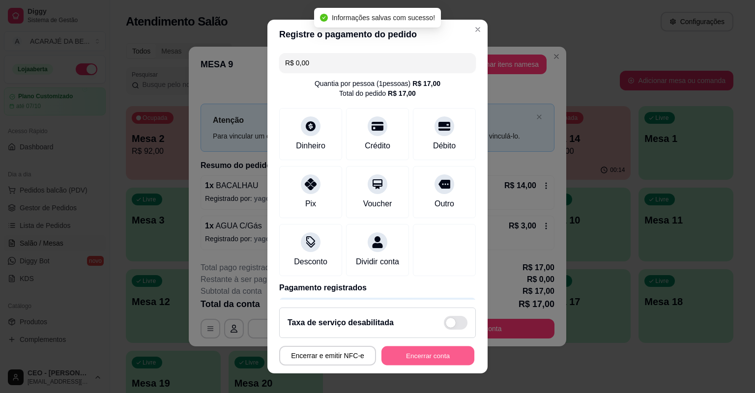
click at [439, 353] on button "Encerrar conta" at bounding box center [427, 356] width 93 height 19
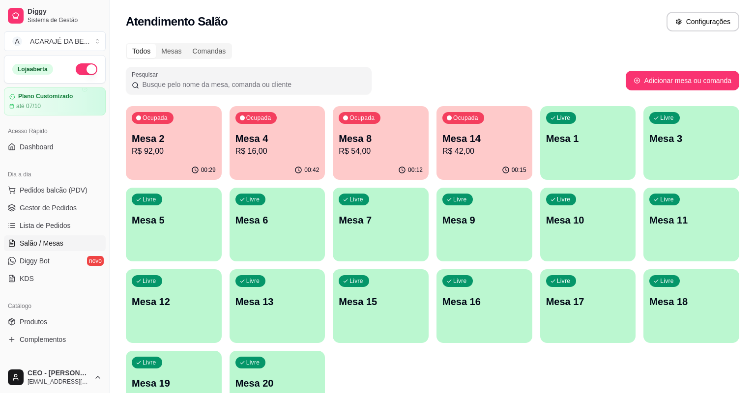
click at [446, 159] on div "Ocupada Mesa 14 R$ 42,00" at bounding box center [484, 133] width 96 height 55
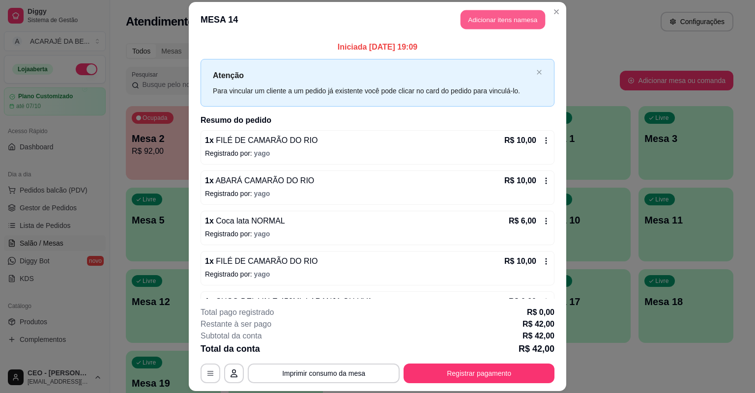
click at [511, 17] on button "Adicionar itens na mesa" at bounding box center [503, 19] width 85 height 19
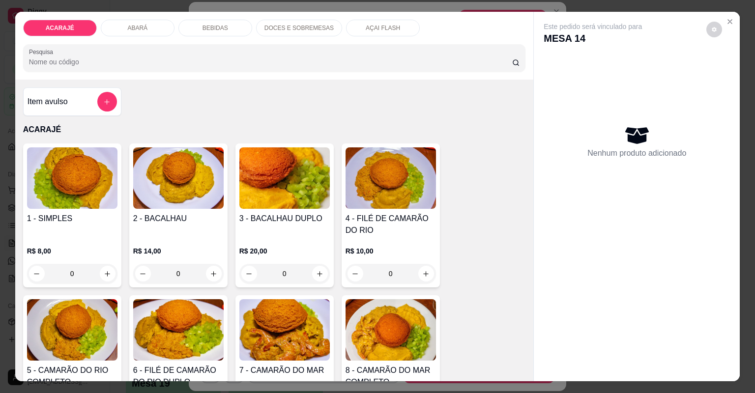
type input "1"
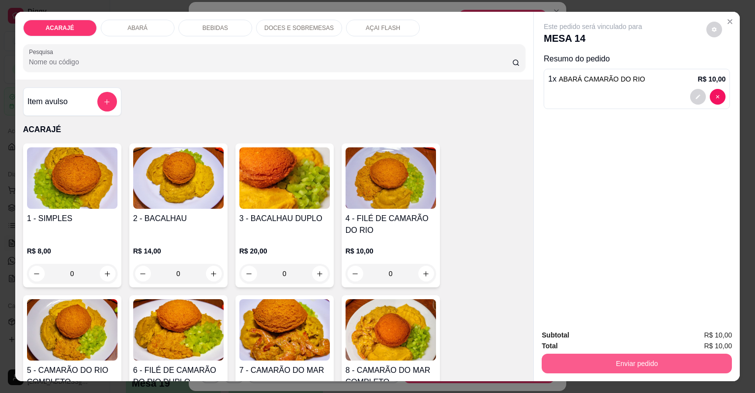
click at [668, 357] on button "Enviar pedido" at bounding box center [637, 364] width 190 height 20
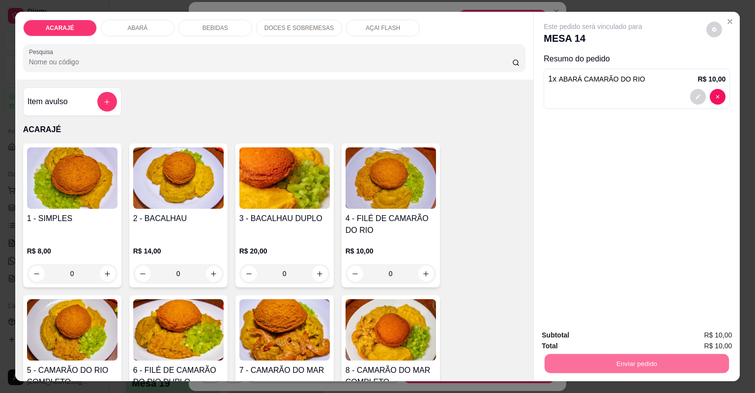
click at [615, 336] on button "Não registrar e enviar pedido" at bounding box center [605, 339] width 102 height 19
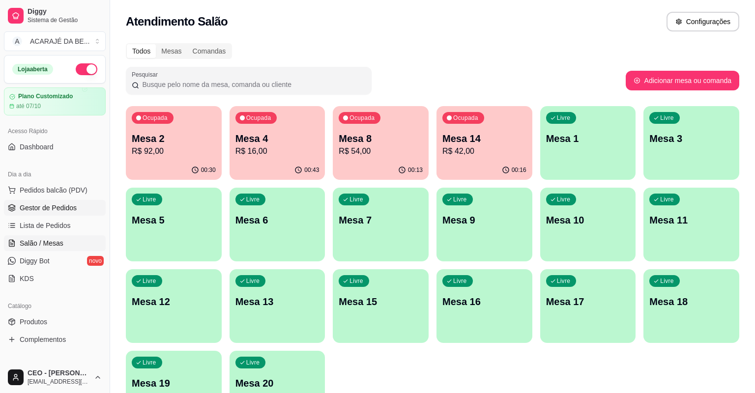
drag, startPoint x: 48, startPoint y: 211, endPoint x: 49, endPoint y: 206, distance: 5.0
click at [48, 211] on span "Gestor de Pedidos" at bounding box center [48, 208] width 57 height 10
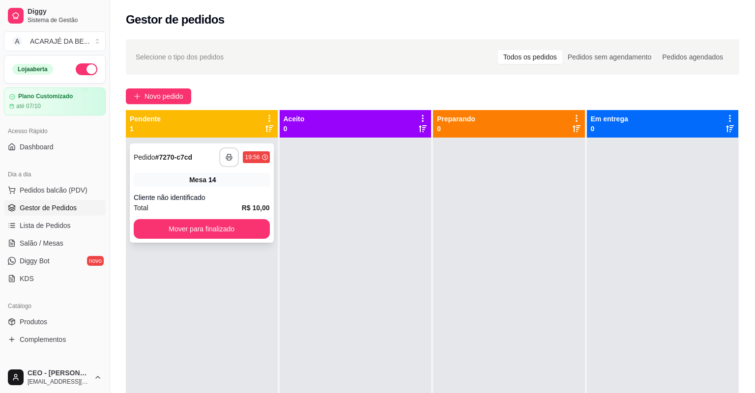
click at [226, 154] on icon "button" at bounding box center [229, 157] width 7 height 7
click at [225, 224] on button "Mover para finalizado" at bounding box center [202, 229] width 136 height 20
click at [231, 156] on button "button" at bounding box center [229, 157] width 20 height 20
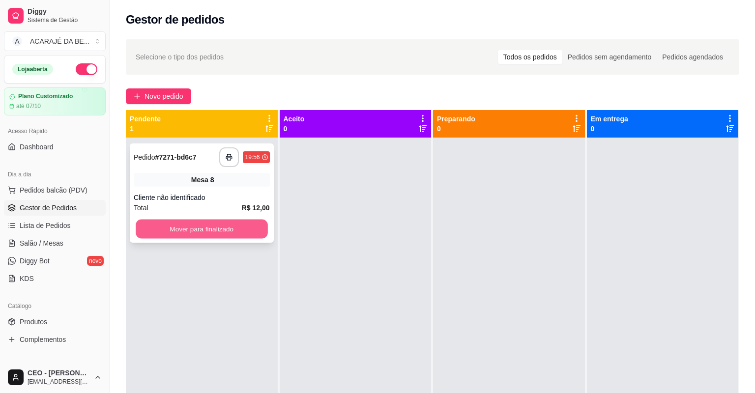
click at [193, 226] on button "Mover para finalizado" at bounding box center [202, 229] width 132 height 19
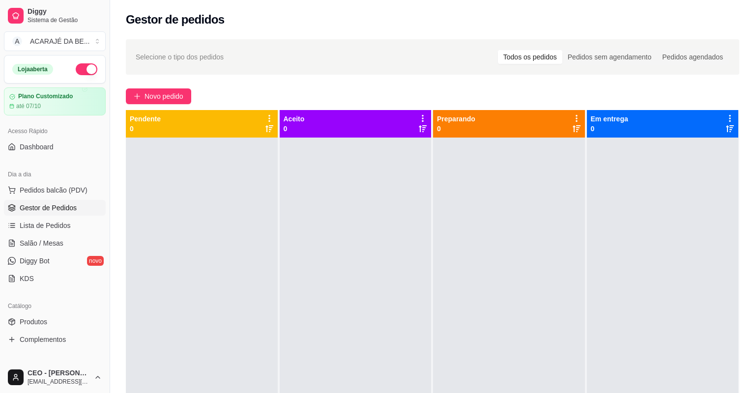
drag, startPoint x: 258, startPoint y: 234, endPoint x: 259, endPoint y: 227, distance: 7.0
click at [258, 231] on div at bounding box center [202, 334] width 152 height 393
click at [259, 227] on div at bounding box center [202, 334] width 152 height 393
click at [249, 218] on div at bounding box center [202, 334] width 152 height 393
click at [246, 209] on div at bounding box center [202, 334] width 152 height 393
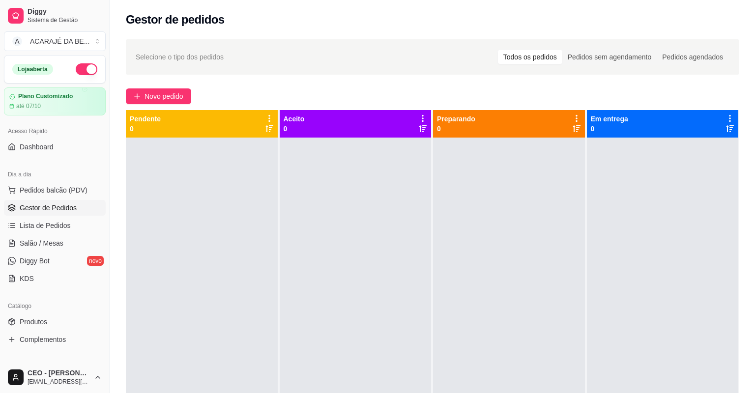
click at [246, 209] on div at bounding box center [202, 334] width 152 height 393
drag, startPoint x: 236, startPoint y: 238, endPoint x: 0, endPoint y: 313, distance: 247.5
click at [0, 216] on div "Diggy Sistema de Gestão A ACARAJÉ DA BE ... Loja aberta Plano Customizado até 0…" at bounding box center [377, 271] width 755 height 543
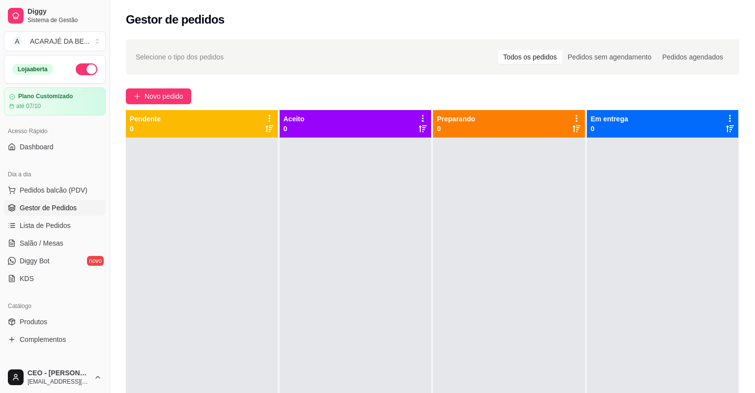
click at [365, 256] on div at bounding box center [356, 334] width 152 height 393
click at [364, 256] on div at bounding box center [356, 334] width 152 height 393
click at [364, 257] on div at bounding box center [356, 334] width 152 height 393
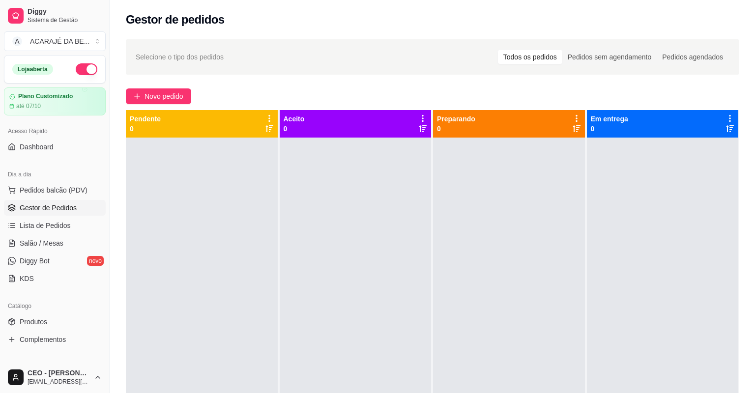
click at [364, 257] on div at bounding box center [356, 334] width 152 height 393
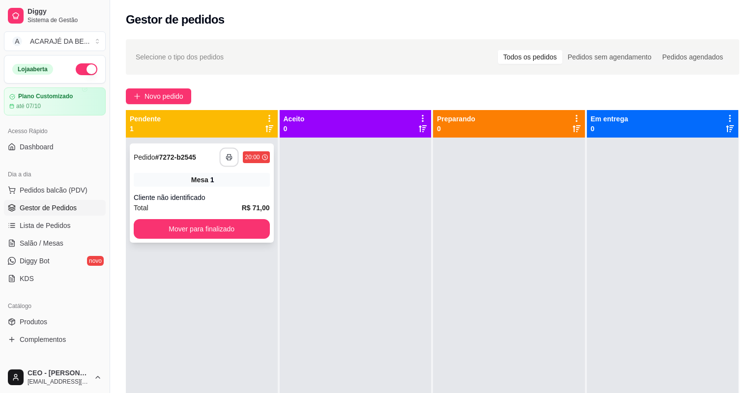
click at [221, 157] on button "button" at bounding box center [229, 157] width 19 height 19
click at [172, 224] on button "Mover para finalizado" at bounding box center [202, 229] width 136 height 20
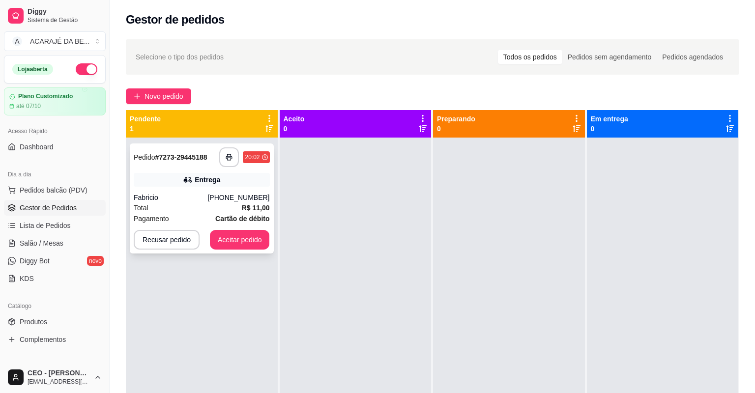
click at [178, 193] on div "Fabricio" at bounding box center [171, 198] width 74 height 10
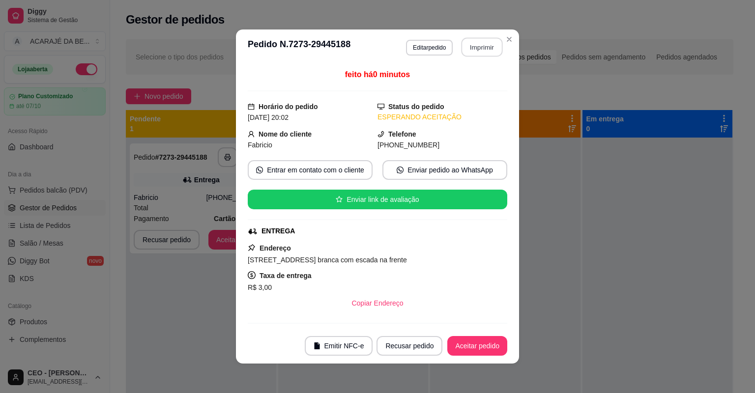
click at [473, 44] on button "Imprimir" at bounding box center [482, 47] width 41 height 19
click at [472, 342] on button "Aceitar pedido" at bounding box center [477, 346] width 60 height 20
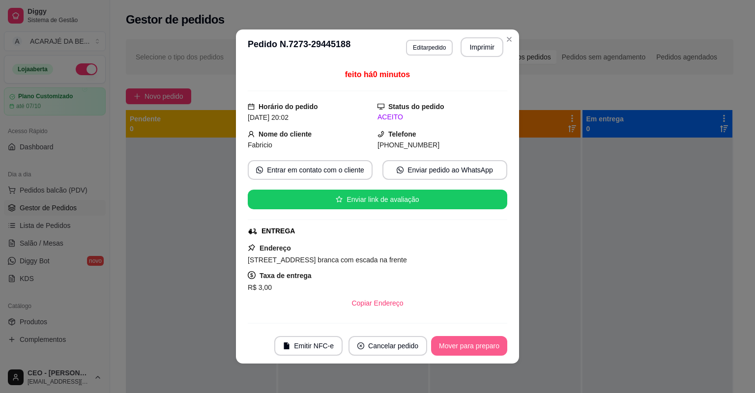
click at [472, 342] on button "Mover para preparo" at bounding box center [469, 346] width 76 height 20
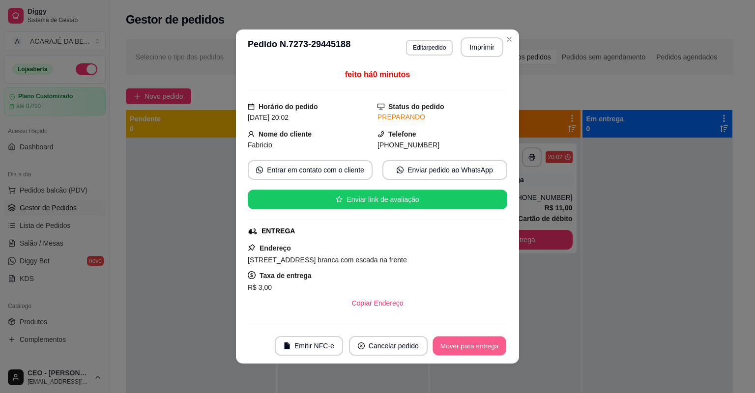
click at [475, 344] on button "Mover para entrega" at bounding box center [470, 346] width 74 height 19
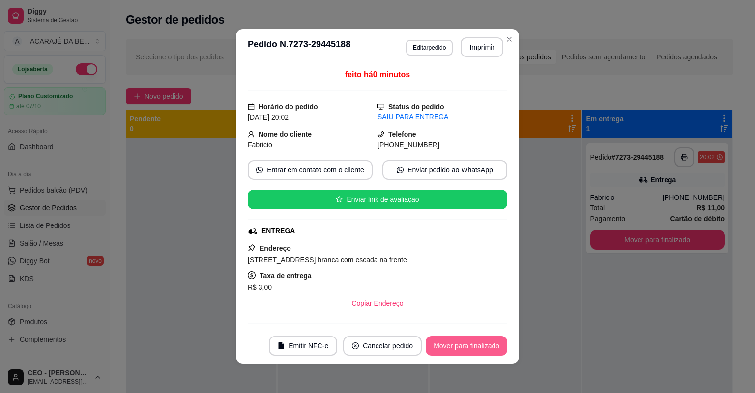
click at [475, 343] on button "Mover para finalizado" at bounding box center [467, 346] width 82 height 20
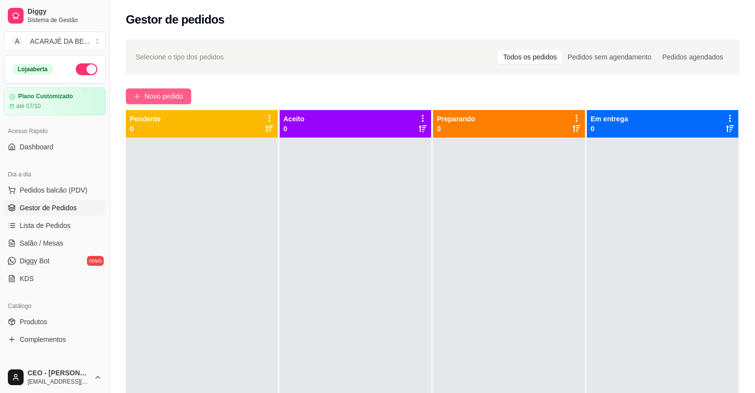
click at [171, 91] on span "Novo pedido" at bounding box center [164, 96] width 39 height 11
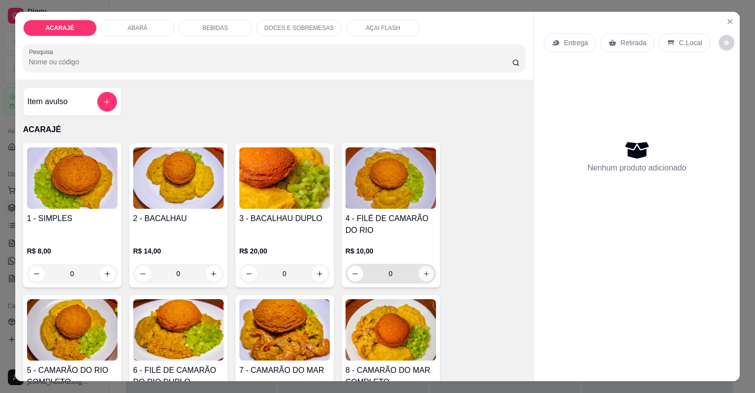
click at [424, 270] on icon "increase-product-quantity" at bounding box center [425, 273] width 7 height 7
type input "1"
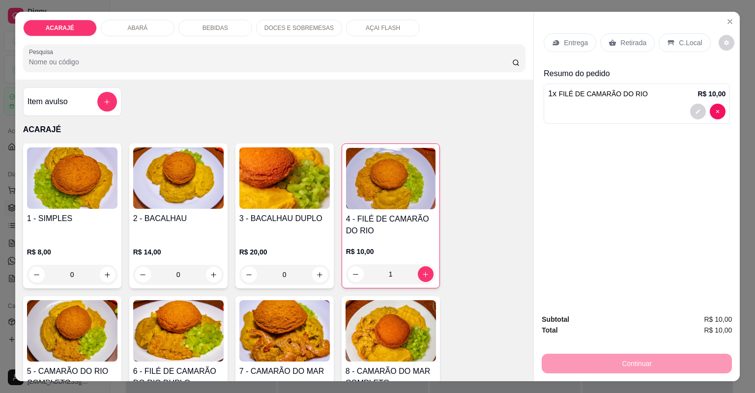
click at [557, 45] on div "Entrega" at bounding box center [570, 42] width 53 height 19
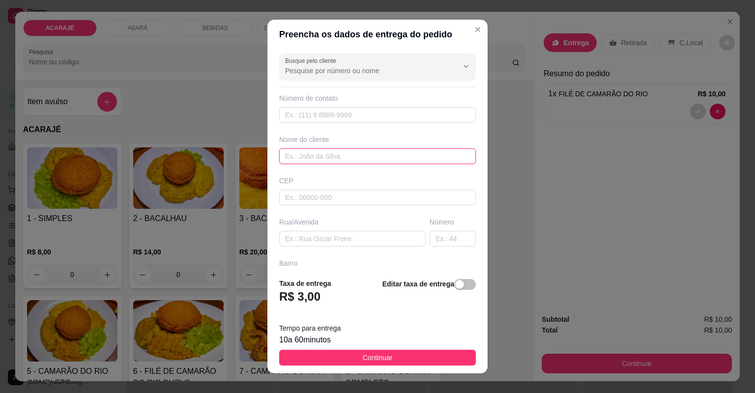
click at [421, 157] on input "text" at bounding box center [377, 156] width 197 height 16
type input "miguel santos"
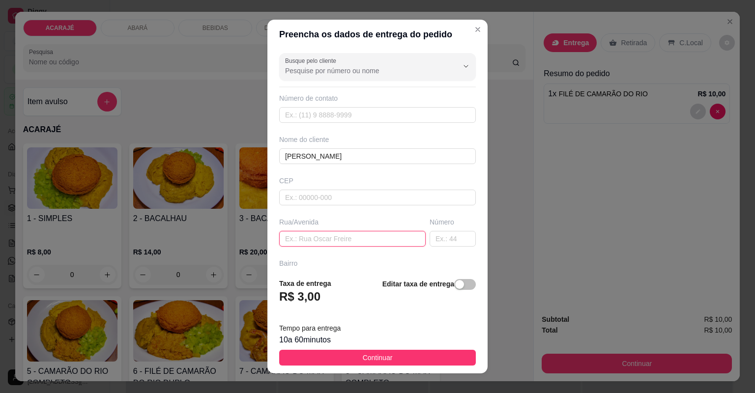
click at [366, 239] on input "text" at bounding box center [352, 239] width 146 height 16
paste input "Rua Santos Dumont Bairro popular número 70"
type input "Rua Santos Dumont Bairro popular número 70"
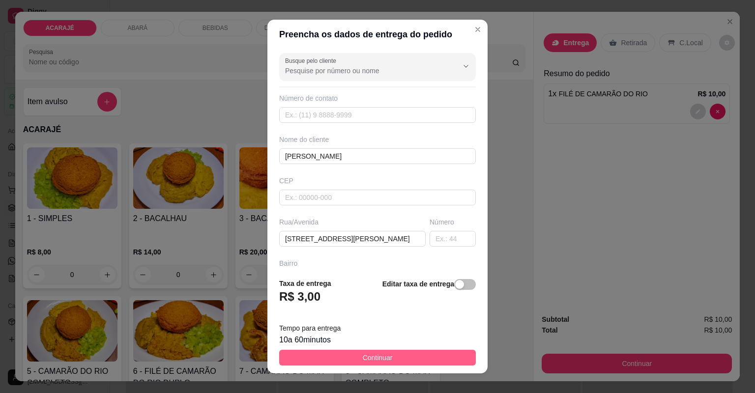
click at [401, 361] on button "Continuar" at bounding box center [377, 358] width 197 height 16
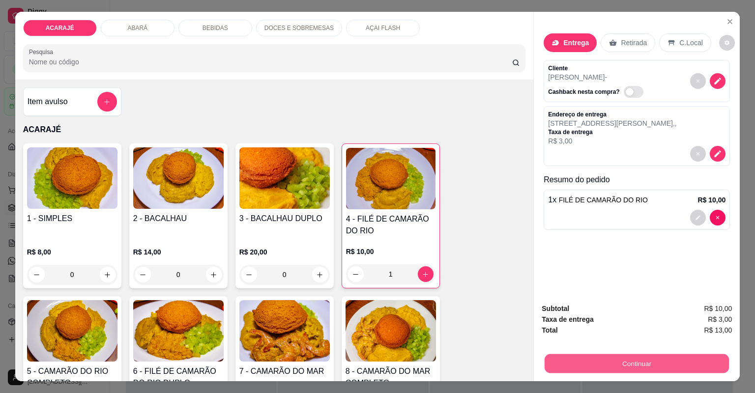
click at [694, 362] on button "Continuar" at bounding box center [637, 363] width 184 height 19
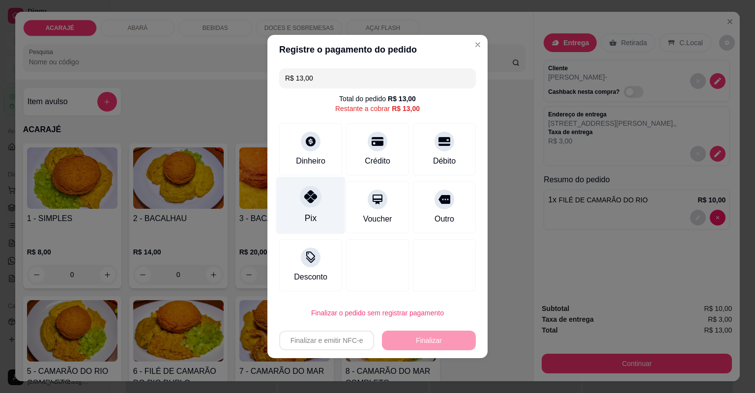
click at [304, 201] on icon at bounding box center [310, 196] width 13 height 13
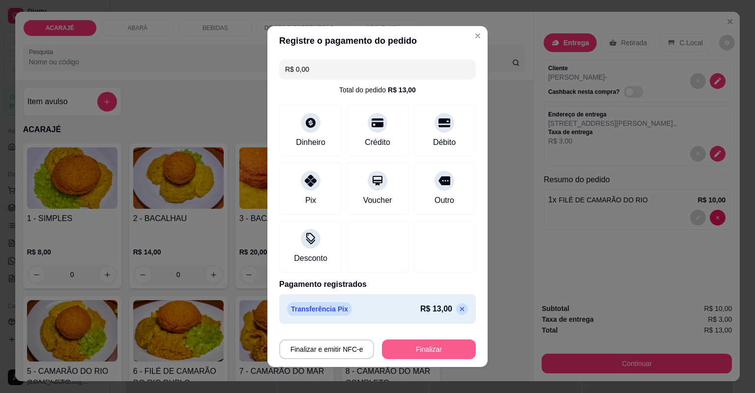
click at [448, 353] on button "Finalizar" at bounding box center [429, 350] width 94 height 20
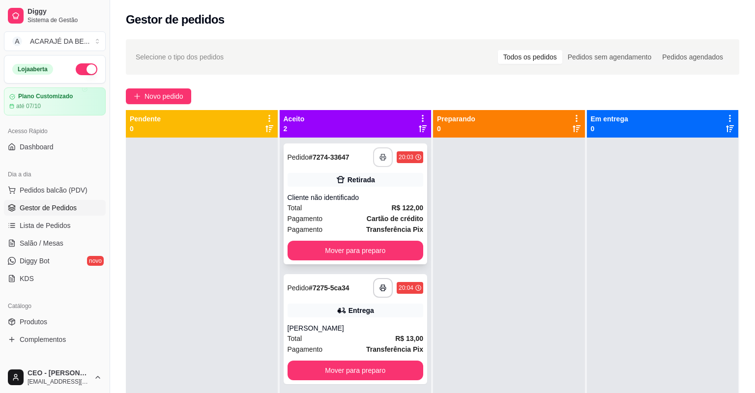
click at [379, 158] on icon "button" at bounding box center [382, 157] width 7 height 7
click at [379, 285] on icon "button" at bounding box center [382, 288] width 7 height 7
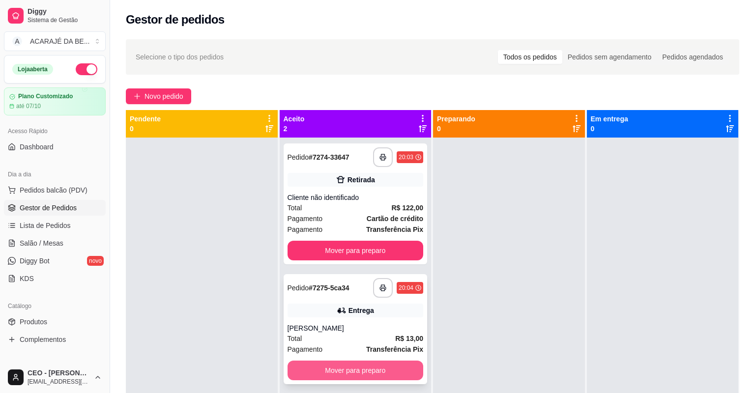
click at [399, 361] on button "Mover para preparo" at bounding box center [356, 371] width 136 height 20
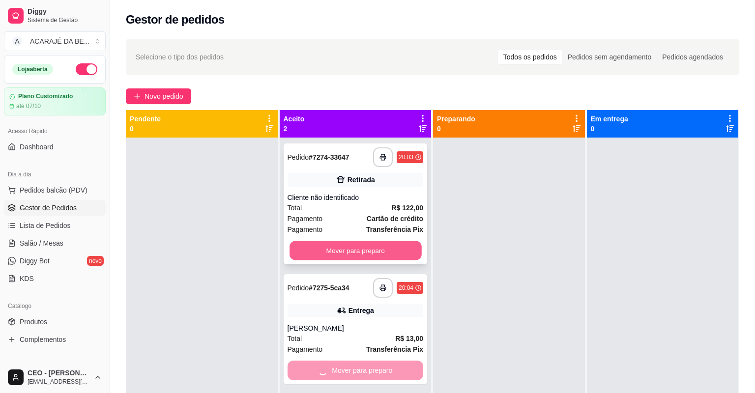
click at [394, 241] on button "Mover para preparo" at bounding box center [355, 250] width 132 height 19
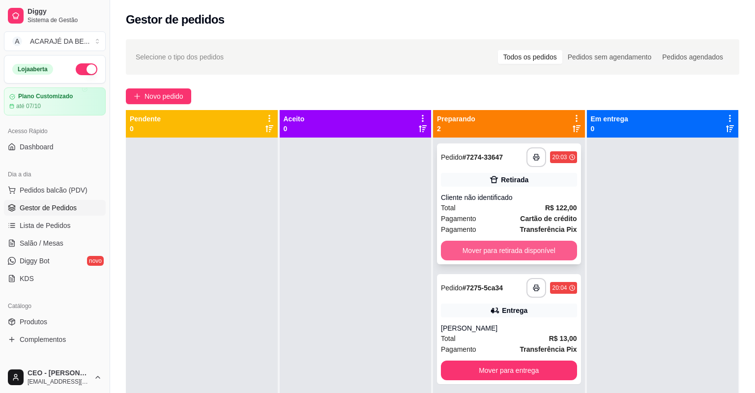
click at [506, 241] on button "Mover para retirada disponível" at bounding box center [509, 251] width 136 height 20
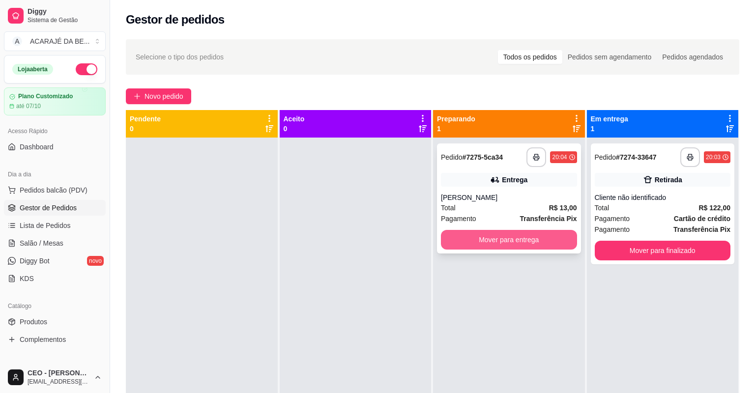
click at [530, 230] on button "Mover para entrega" at bounding box center [509, 240] width 136 height 20
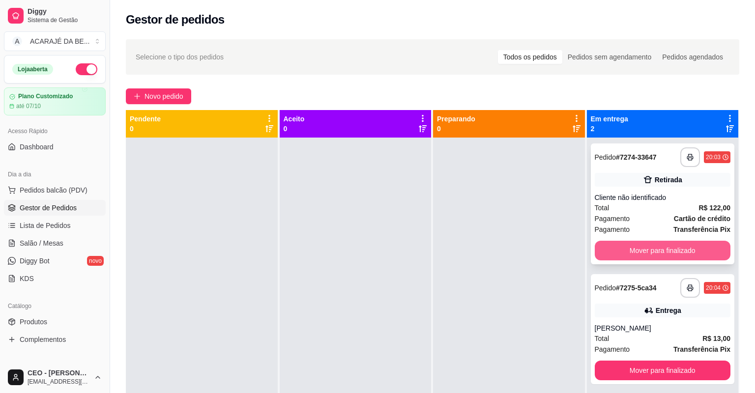
click at [649, 241] on button "Mover para finalizado" at bounding box center [663, 251] width 136 height 20
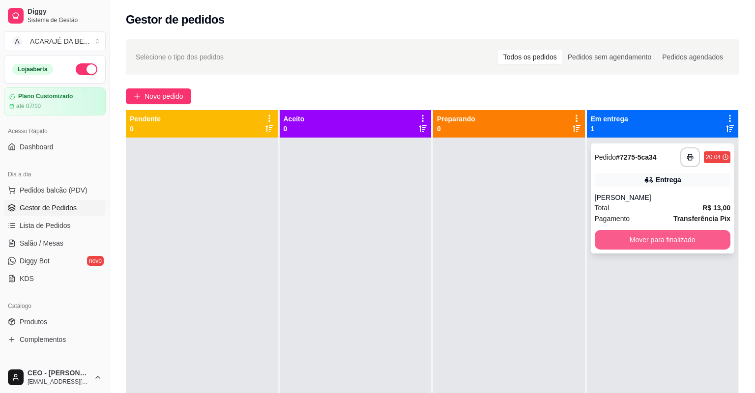
click at [659, 230] on button "Mover para finalizado" at bounding box center [663, 240] width 136 height 20
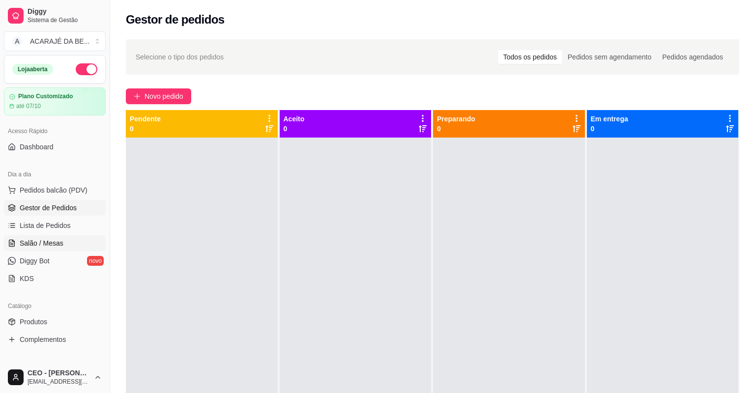
click at [43, 241] on span "Salão / Mesas" at bounding box center [42, 243] width 44 height 10
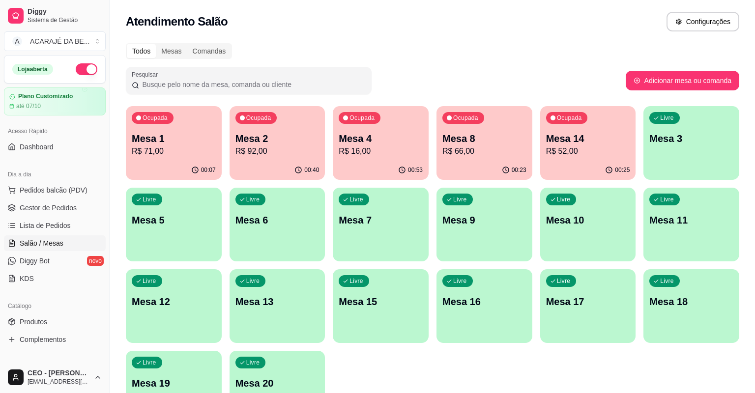
click at [588, 132] on p "Mesa 14" at bounding box center [588, 139] width 84 height 14
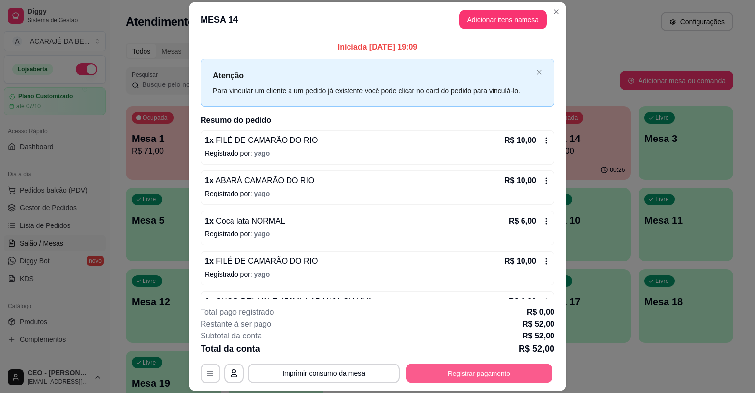
click at [473, 364] on button "Registrar pagamento" at bounding box center [479, 373] width 146 height 19
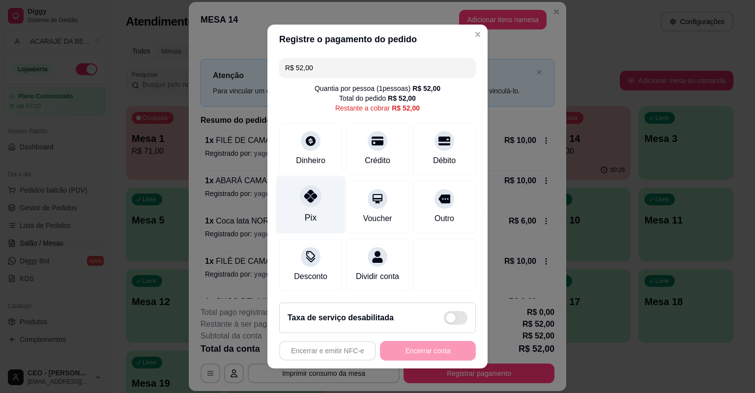
click at [309, 219] on div "Pix" at bounding box center [311, 217] width 12 height 13
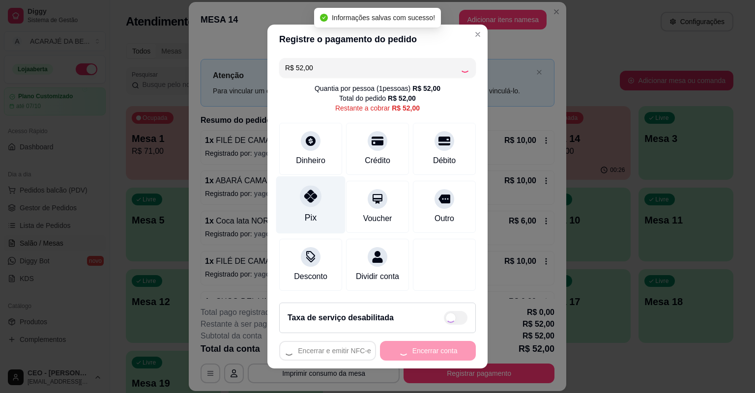
type input "R$ 0,00"
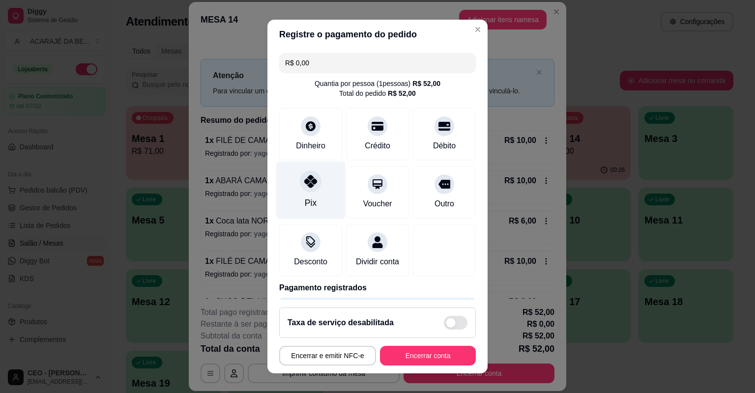
click at [304, 183] on icon at bounding box center [310, 181] width 13 height 13
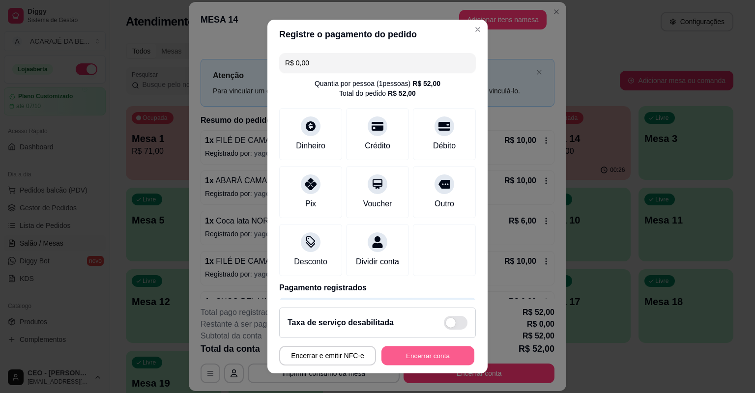
click at [460, 347] on button "Encerrar conta" at bounding box center [427, 356] width 93 height 19
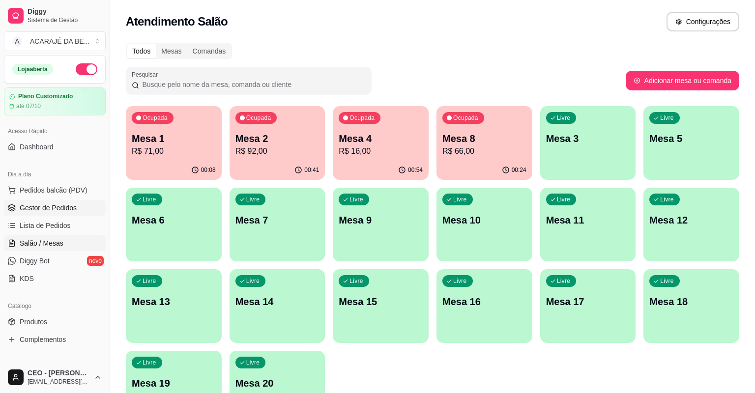
click at [70, 203] on span "Gestor de Pedidos" at bounding box center [48, 208] width 57 height 10
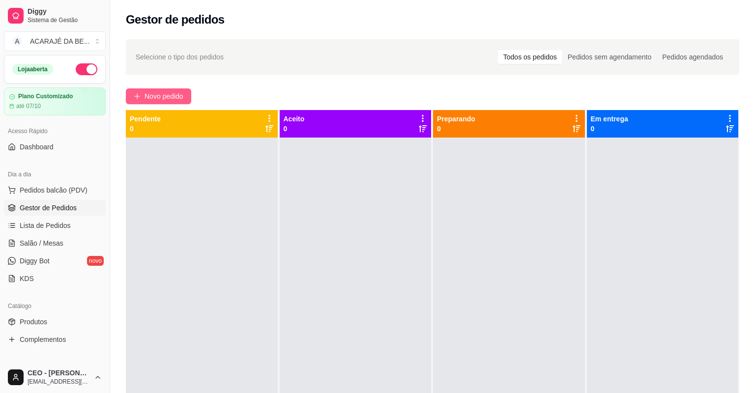
click at [142, 90] on button "Novo pedido" at bounding box center [158, 96] width 65 height 16
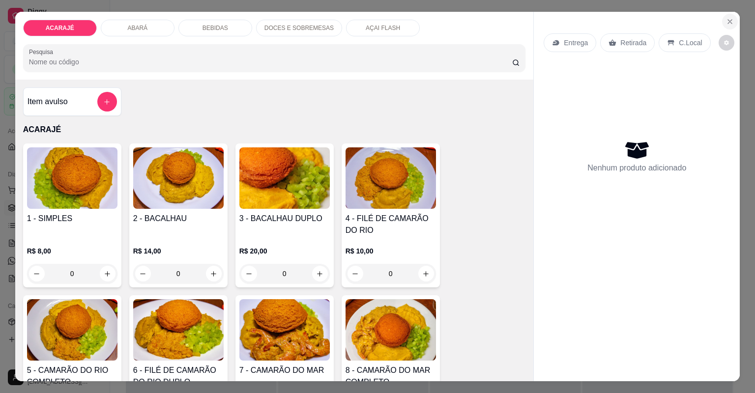
click at [731, 18] on icon "Close" at bounding box center [730, 22] width 8 height 8
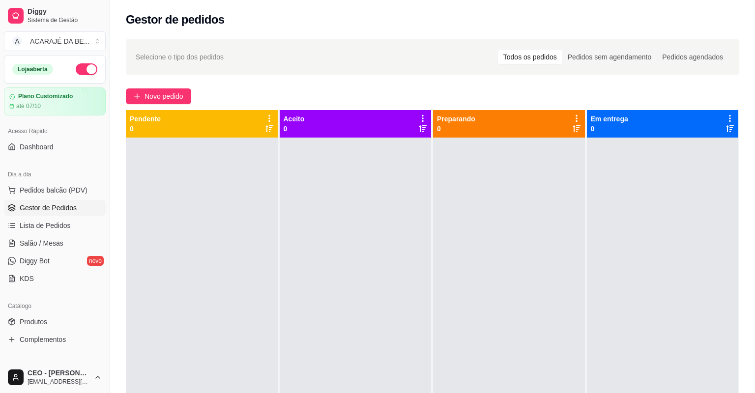
click at [73, 216] on ul "Pedidos balcão (PDV) Gestor de Pedidos Lista de Pedidos Salão / Mesas Diggy Bot…" at bounding box center [55, 234] width 102 height 104
click at [76, 221] on link "Lista de Pedidos" at bounding box center [55, 226] width 102 height 16
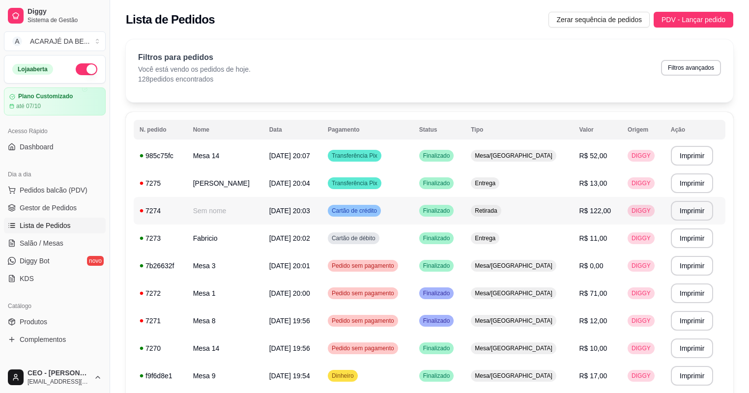
click at [499, 211] on span "Retirada" at bounding box center [486, 211] width 26 height 8
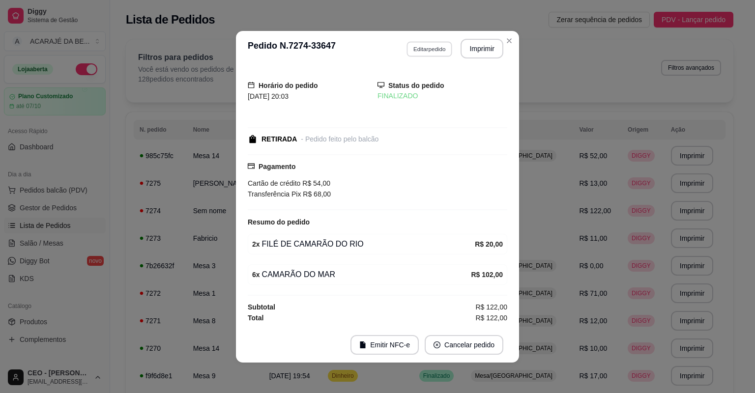
click at [423, 50] on button "Editar pedido" at bounding box center [429, 48] width 46 height 15
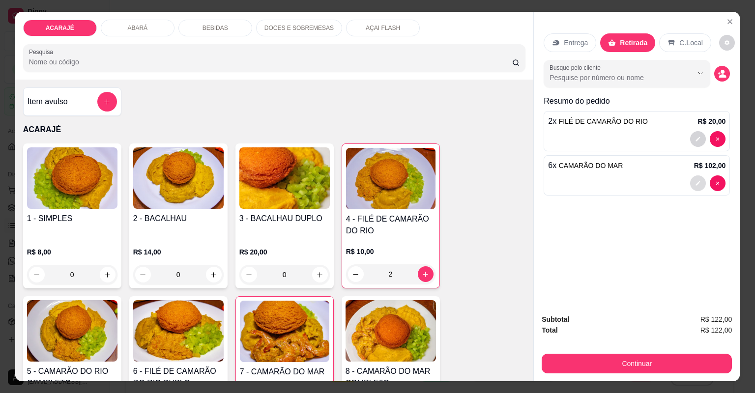
click at [695, 179] on button "decrease-product-quantity" at bounding box center [698, 183] width 16 height 16
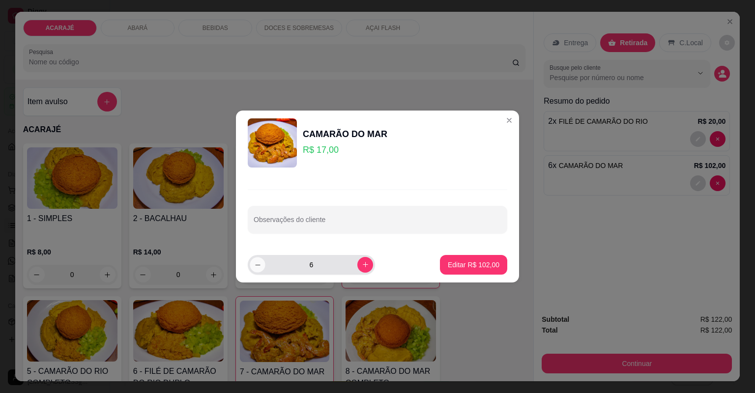
click at [259, 263] on icon "decrease-product-quantity" at bounding box center [257, 264] width 7 height 7
type input "5"
click at [464, 258] on button "Editar R$ 85,00" at bounding box center [475, 264] width 61 height 19
type input "5"
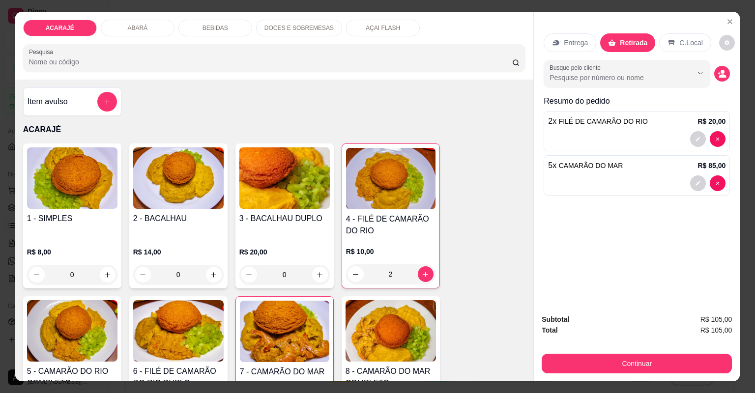
click at [568, 351] on div "Continuar" at bounding box center [637, 362] width 190 height 22
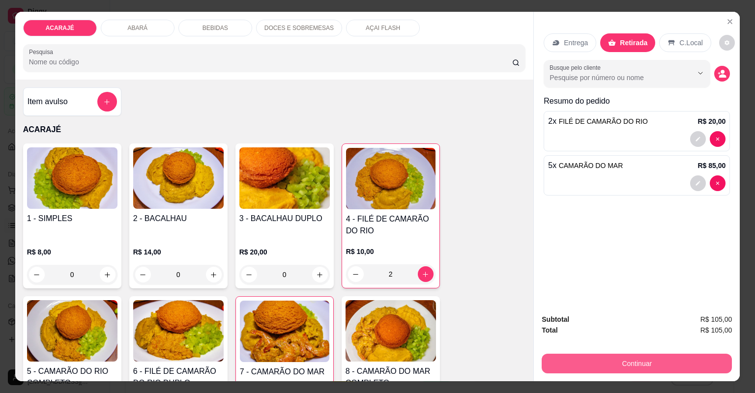
click at [569, 367] on button "Continuar" at bounding box center [637, 364] width 190 height 20
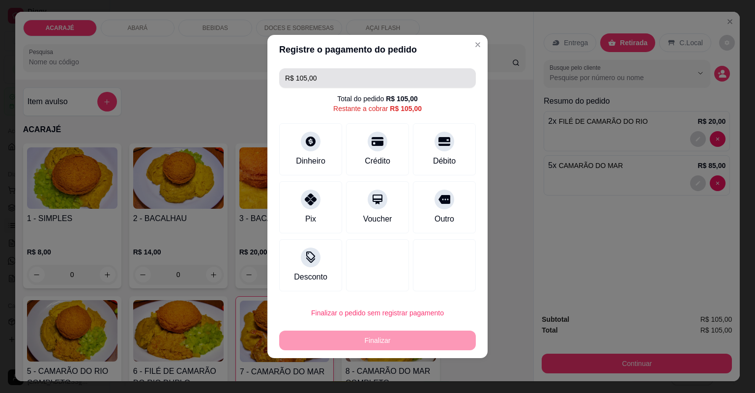
click at [327, 78] on input "R$ 105,00" at bounding box center [377, 78] width 185 height 20
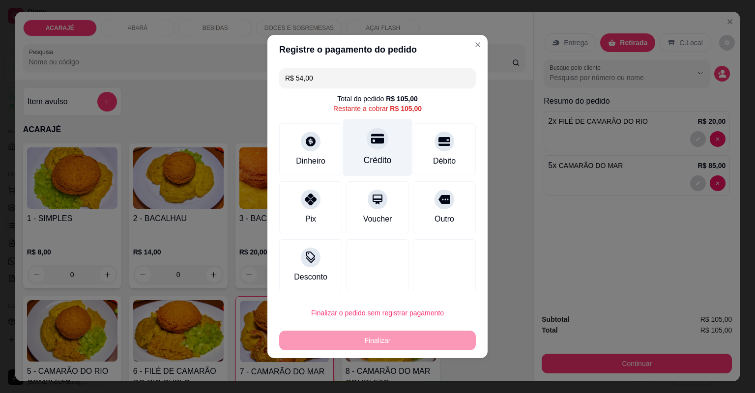
click at [379, 151] on div "Crédito" at bounding box center [377, 148] width 69 height 58
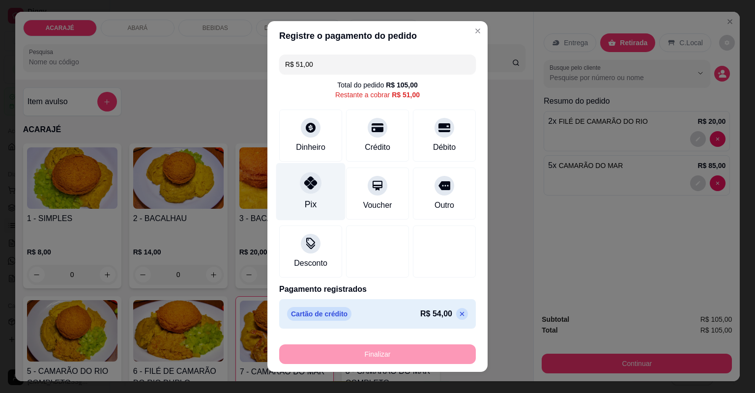
click at [317, 207] on div "Pix" at bounding box center [310, 192] width 69 height 58
type input "R$ 0,00"
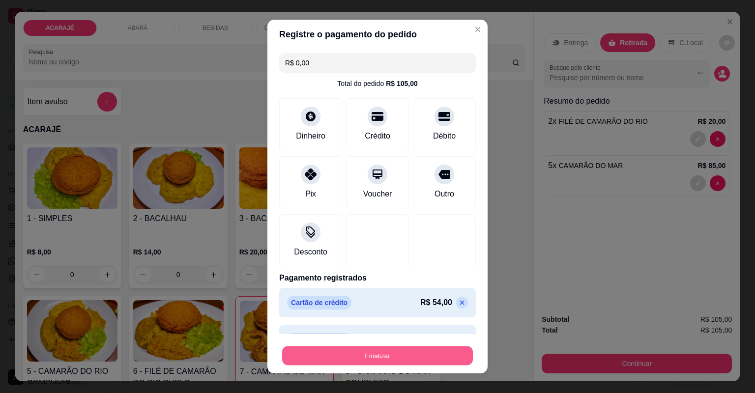
click at [400, 358] on button "Finalizar" at bounding box center [377, 356] width 191 height 19
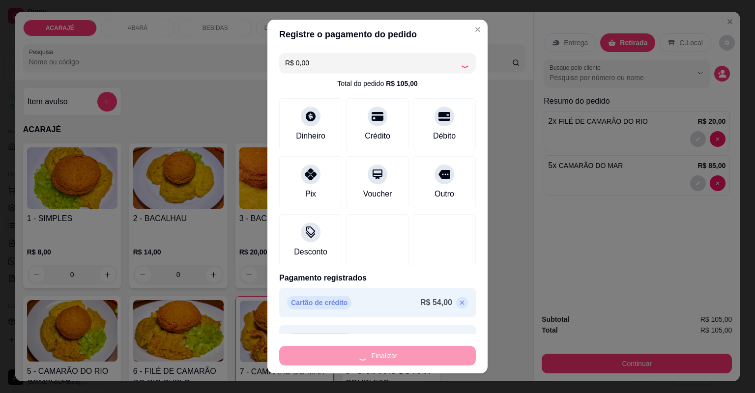
type input "0"
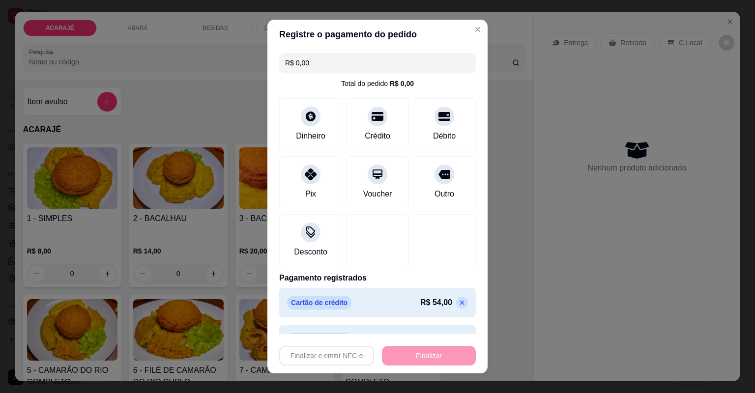
type input "-R$ 105,00"
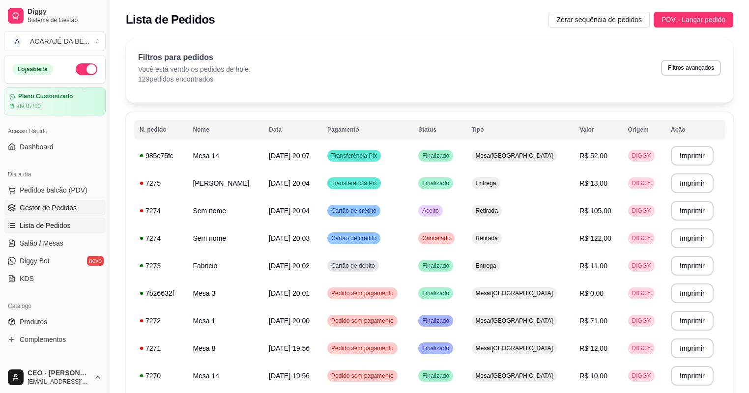
click at [58, 207] on span "Gestor de Pedidos" at bounding box center [48, 208] width 57 height 10
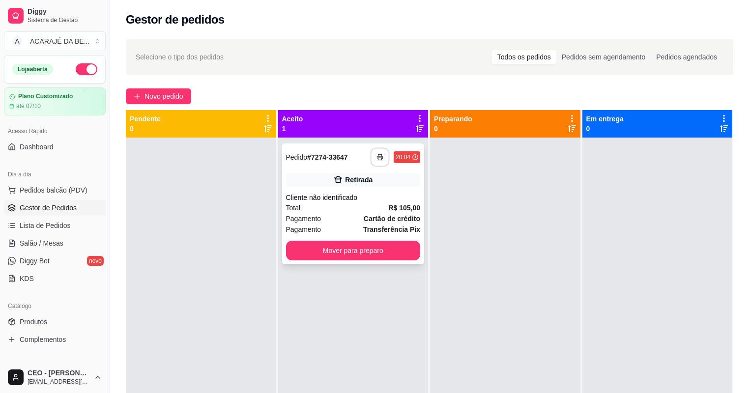
click at [378, 156] on icon "button" at bounding box center [379, 157] width 7 height 7
click at [407, 250] on button "Mover para preparo" at bounding box center [353, 250] width 130 height 19
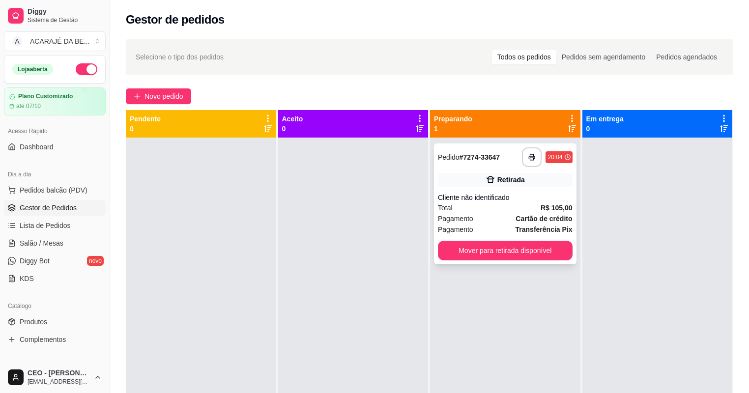
click at [462, 239] on div "**********" at bounding box center [505, 204] width 143 height 121
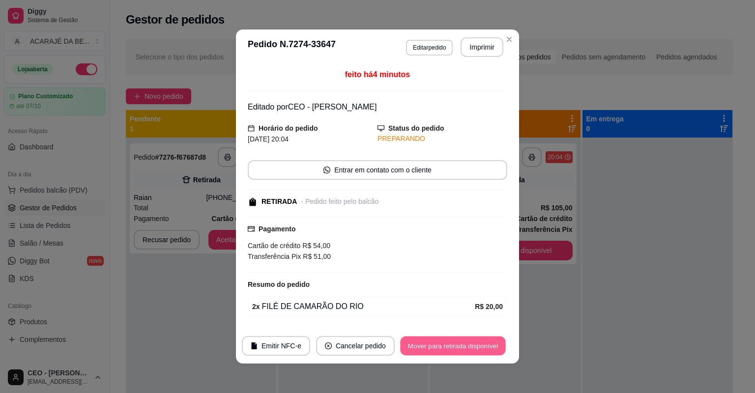
click at [492, 346] on button "Mover para retirada disponível" at bounding box center [452, 346] width 105 height 19
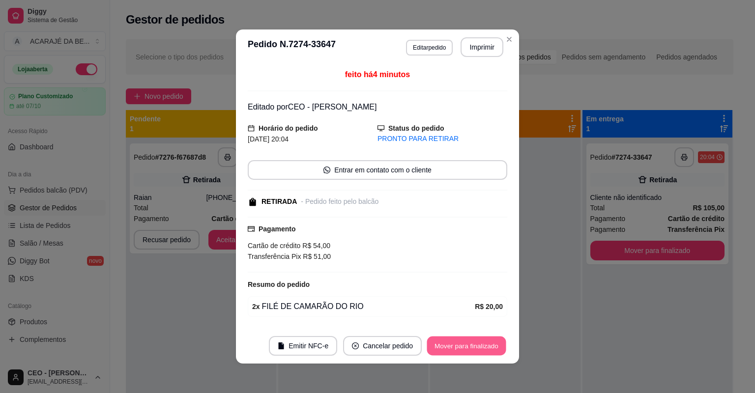
click at [503, 343] on button "Mover para finalizado" at bounding box center [466, 346] width 79 height 19
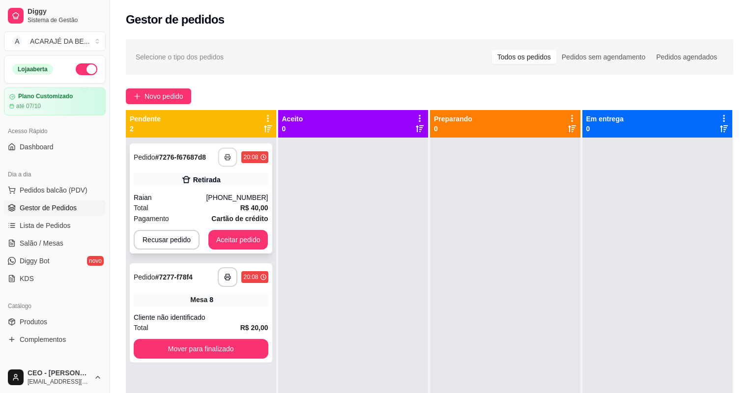
click at [227, 156] on icon "button" at bounding box center [227, 157] width 5 height 2
click at [250, 238] on button "Aceitar pedido" at bounding box center [238, 240] width 58 height 19
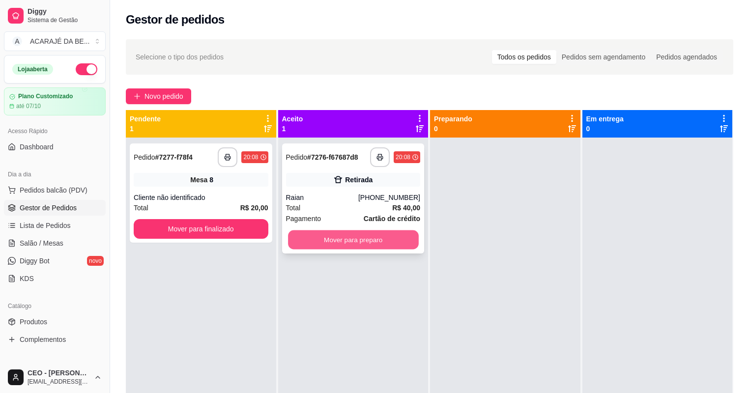
click at [332, 238] on button "Mover para preparo" at bounding box center [353, 240] width 130 height 19
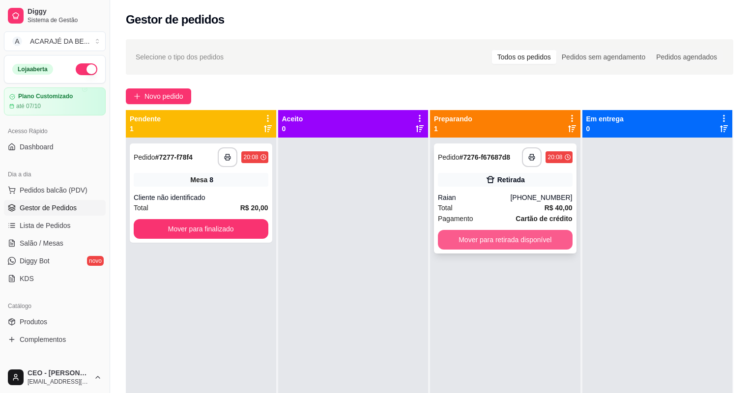
click at [519, 235] on button "Mover para retirada disponível" at bounding box center [505, 240] width 135 height 20
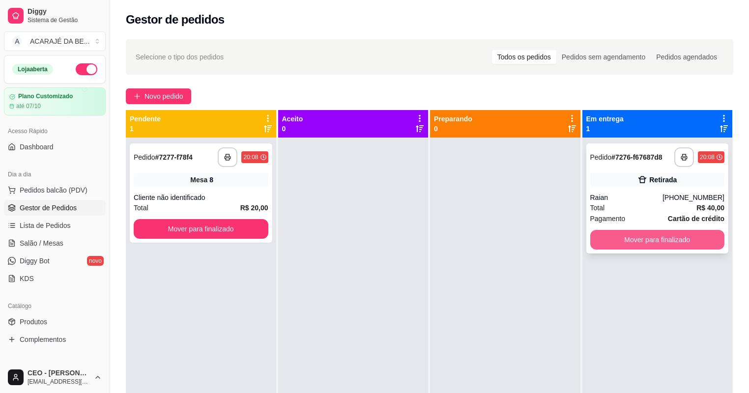
click at [607, 239] on button "Mover para finalizado" at bounding box center [657, 240] width 135 height 20
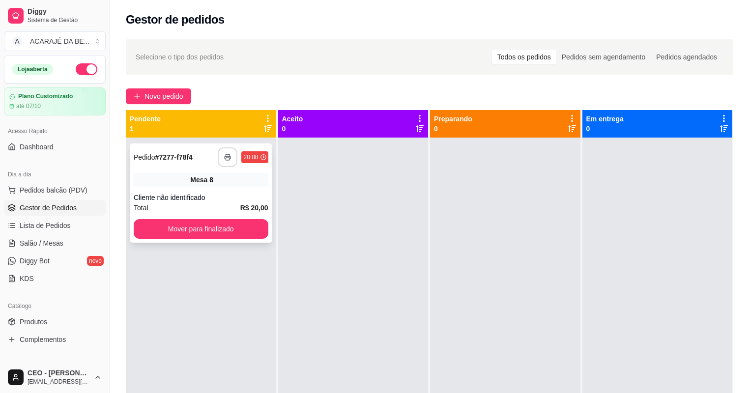
click at [228, 157] on icon "button" at bounding box center [227, 157] width 7 height 7
click at [240, 224] on button "Mover para finalizado" at bounding box center [201, 229] width 135 height 20
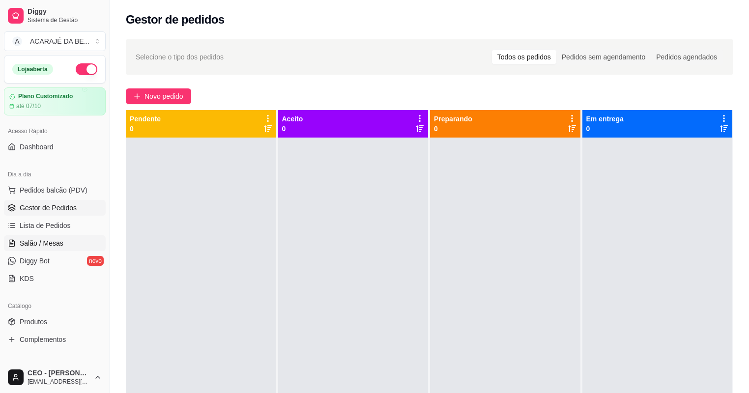
click at [71, 239] on link "Salão / Mesas" at bounding box center [55, 243] width 102 height 16
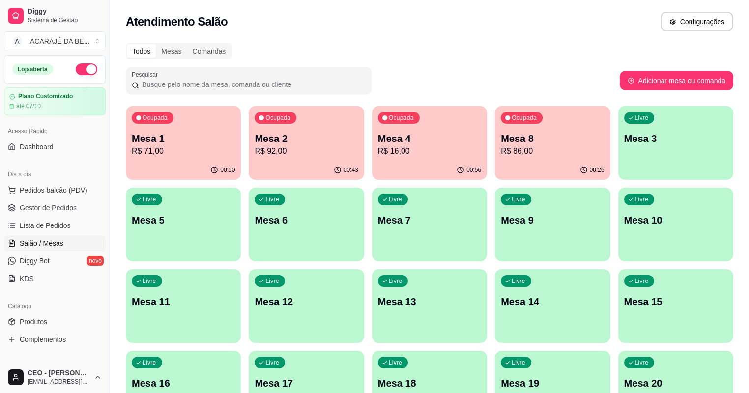
click at [501, 136] on p "Mesa 8" at bounding box center [552, 139] width 103 height 14
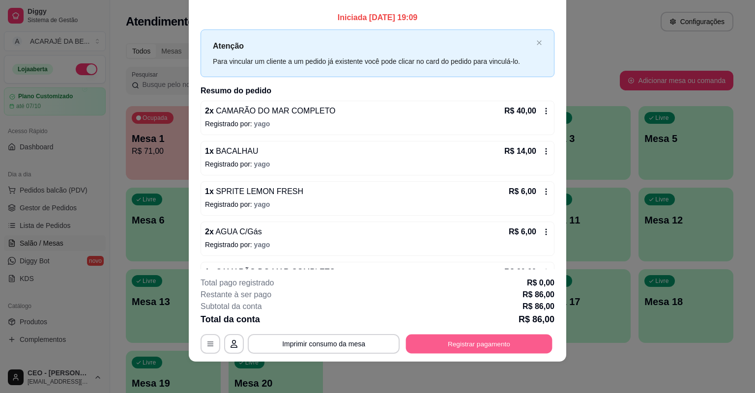
click at [494, 344] on button "Registrar pagamento" at bounding box center [479, 344] width 146 height 19
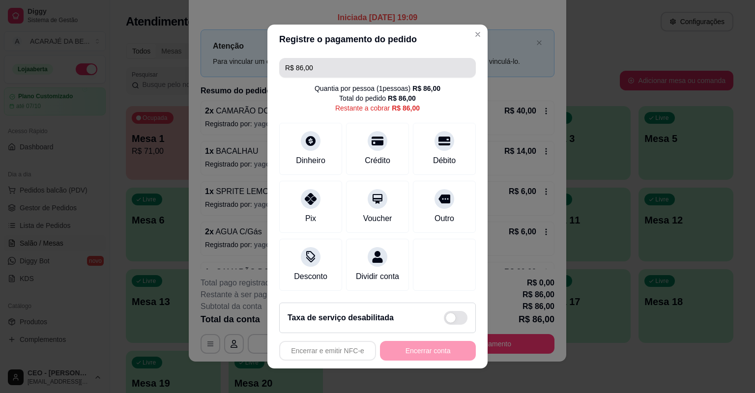
click at [337, 64] on input "R$ 86,00" at bounding box center [377, 68] width 185 height 20
type input "R$ 0,00"
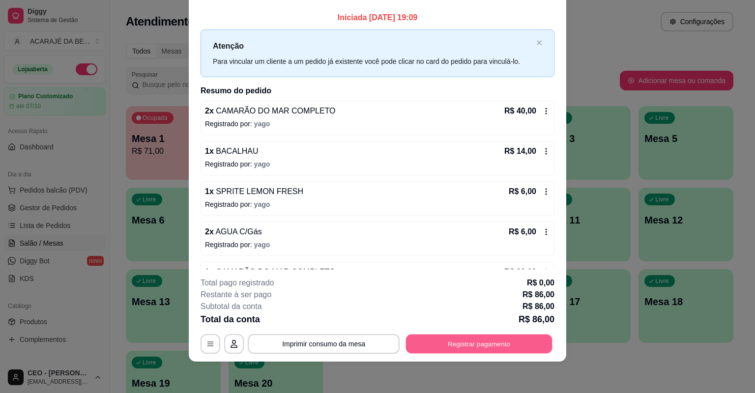
click at [484, 343] on button "Registrar pagamento" at bounding box center [479, 344] width 146 height 19
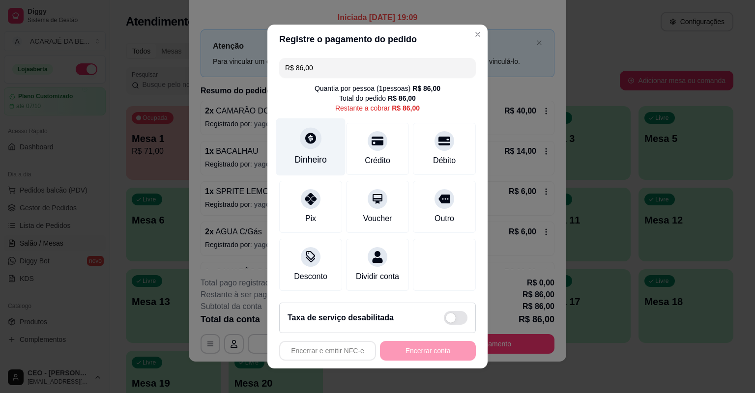
click at [294, 146] on div "Dinheiro" at bounding box center [310, 147] width 69 height 58
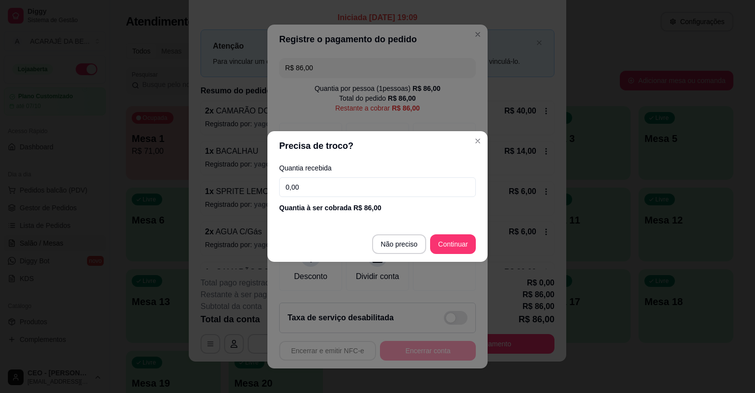
click at [325, 184] on input "0,00" at bounding box center [377, 187] width 197 height 20
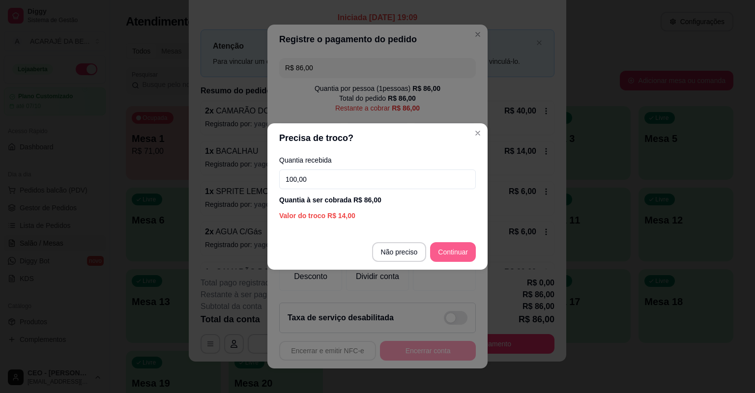
type input "100,00"
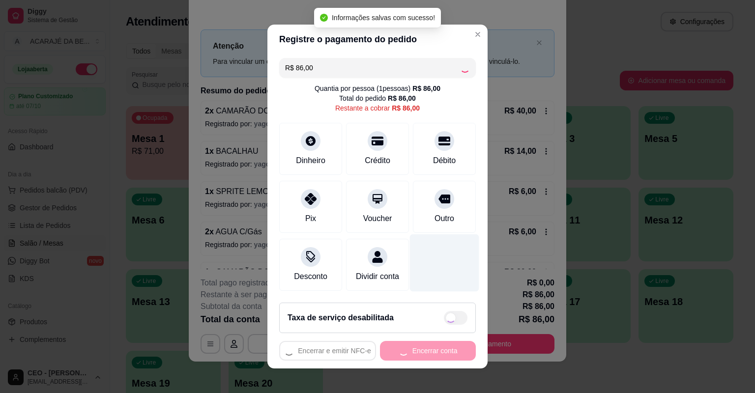
type input "R$ 0,00"
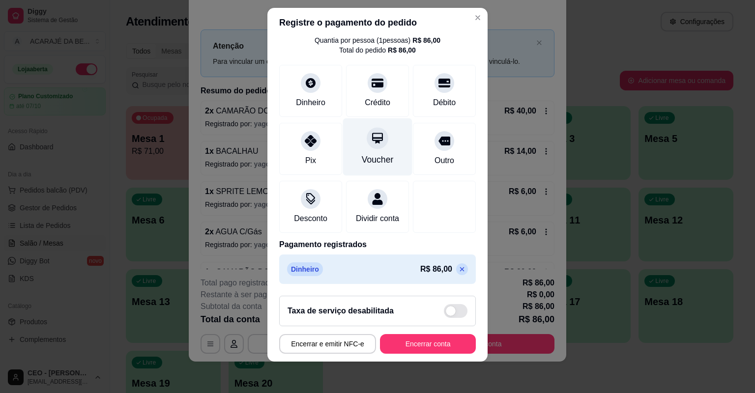
scroll to position [42, 0]
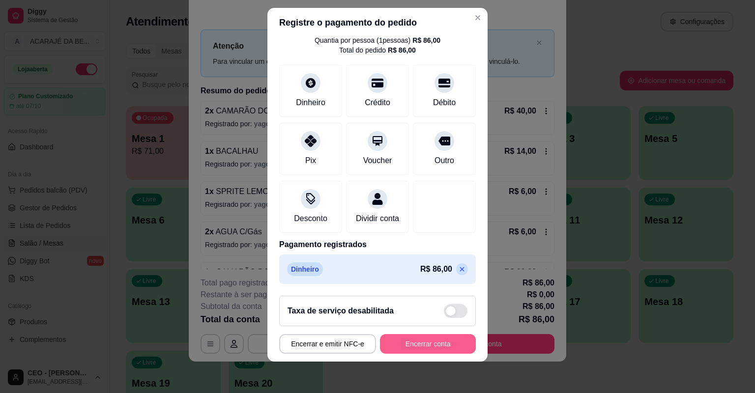
click at [446, 346] on button "Encerrar conta" at bounding box center [428, 344] width 96 height 20
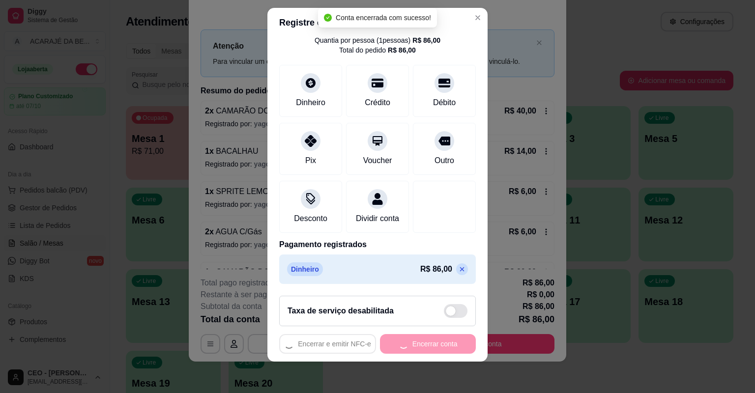
scroll to position [0, 0]
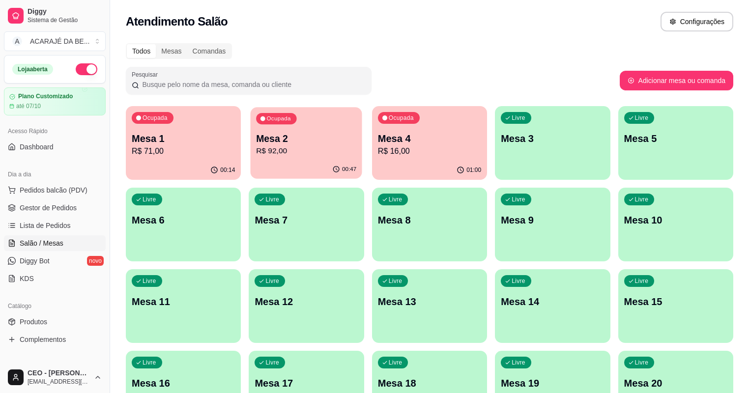
click at [277, 155] on p "R$ 92,00" at bounding box center [307, 150] width 100 height 11
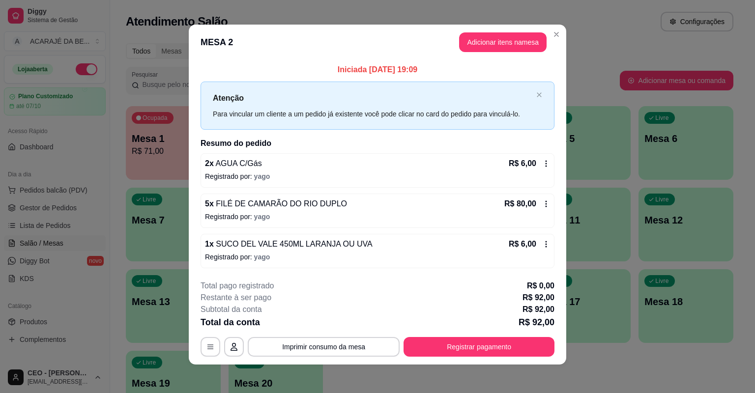
scroll to position [4, 0]
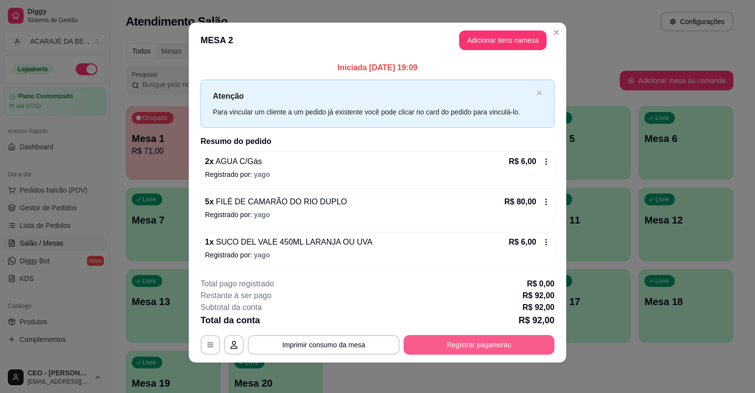
click at [463, 341] on button "Registrar pagamento" at bounding box center [479, 345] width 151 height 20
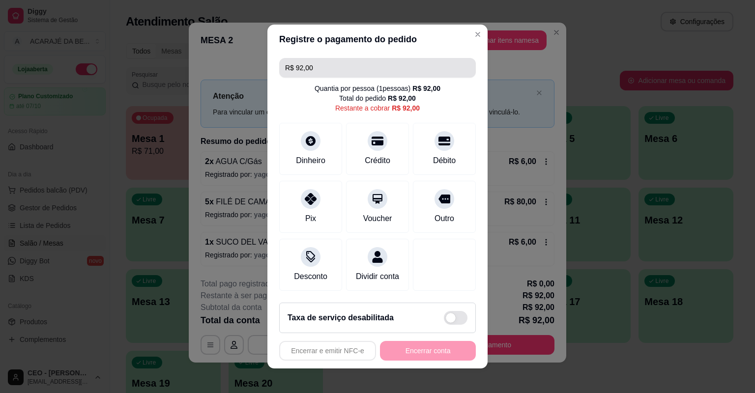
click at [339, 72] on input "R$ 92,00" at bounding box center [377, 68] width 185 height 20
click at [319, 70] on input "R$ 32,00" at bounding box center [377, 68] width 185 height 20
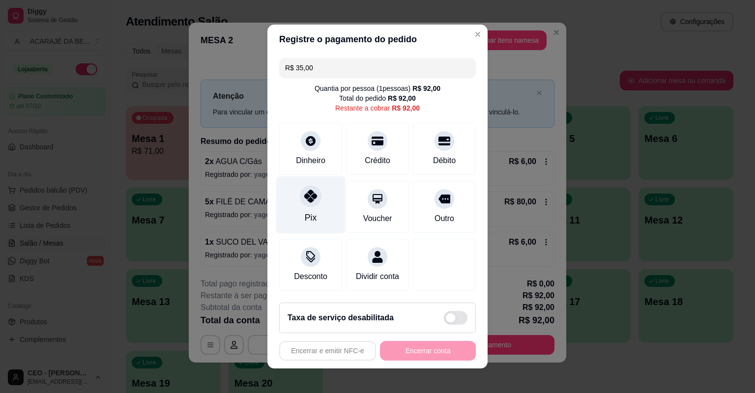
drag, startPoint x: 295, startPoint y: 210, endPoint x: 290, endPoint y: 206, distance: 6.4
click at [294, 208] on div "Pix" at bounding box center [310, 205] width 69 height 58
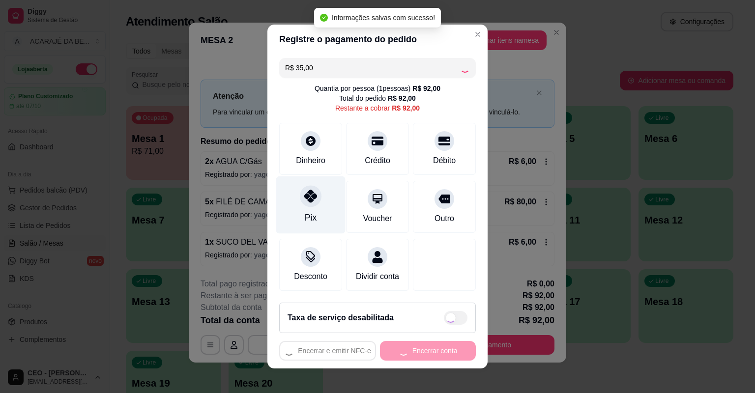
type input "R$ 57,00"
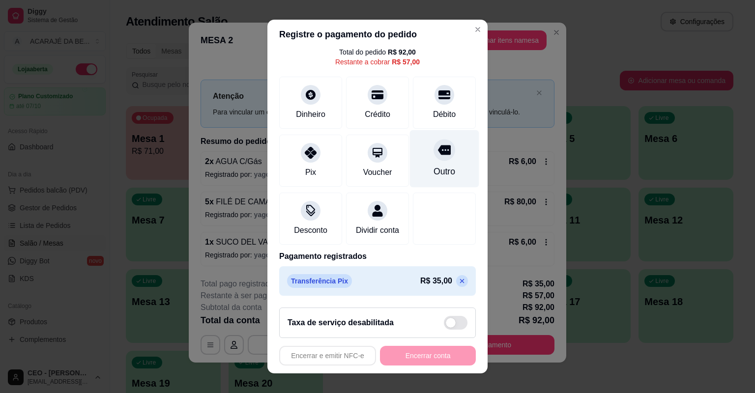
scroll to position [52, 0]
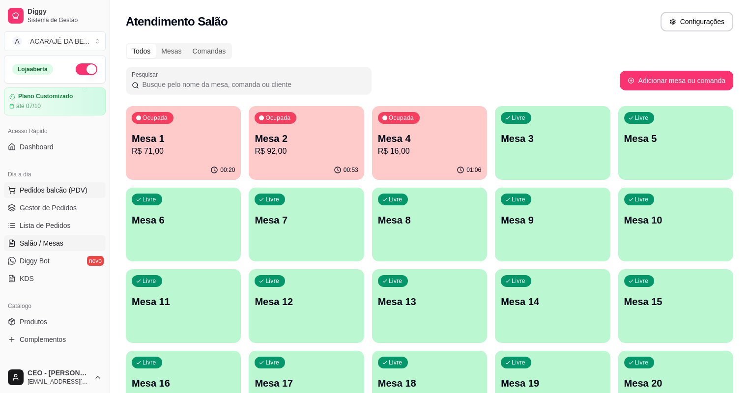
click at [62, 191] on span "Pedidos balcão (PDV)" at bounding box center [54, 190] width 68 height 10
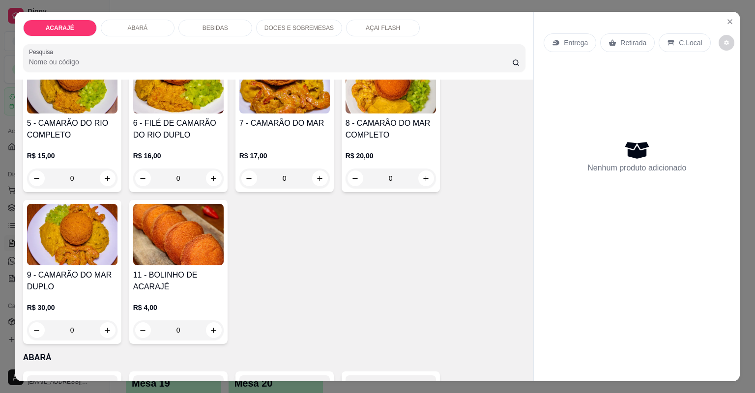
scroll to position [197, 0]
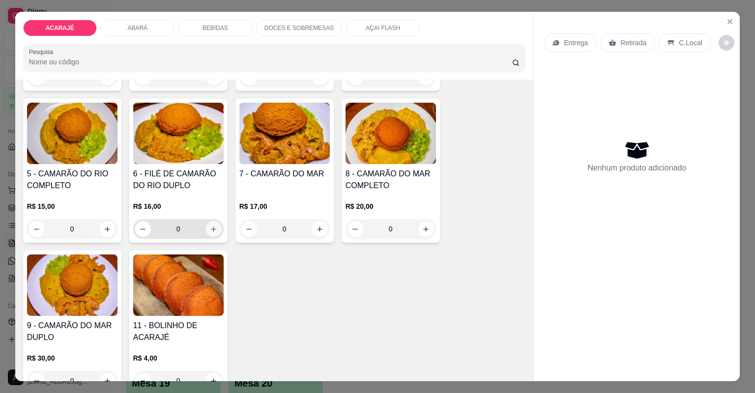
click at [212, 222] on button "increase-product-quantity" at bounding box center [214, 229] width 16 height 16
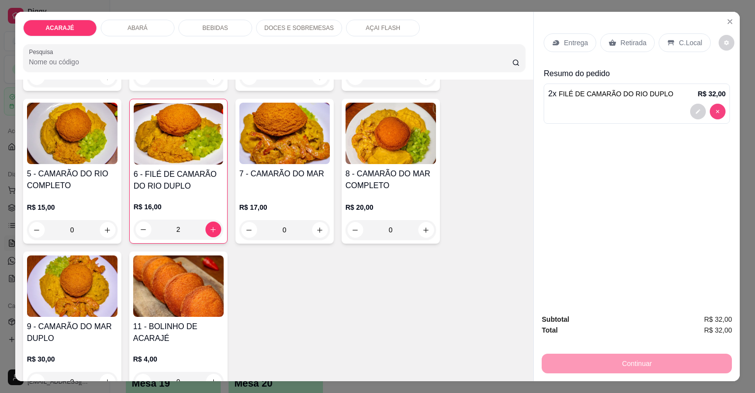
type input "0"
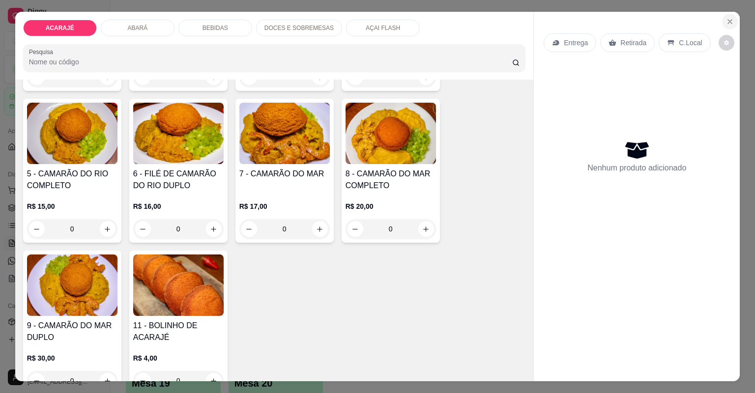
click at [726, 19] on icon "Close" at bounding box center [730, 22] width 8 height 8
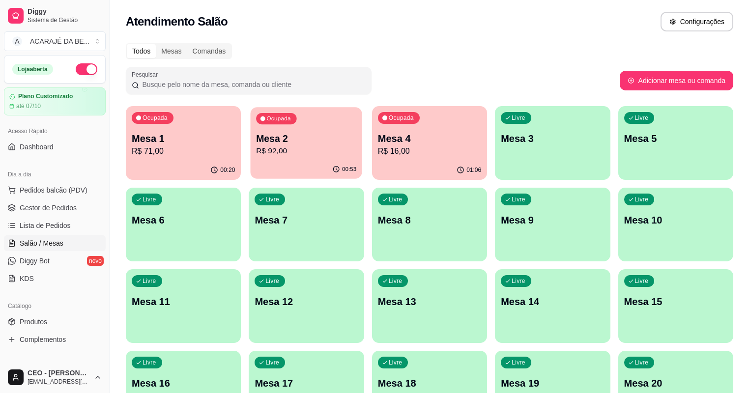
click at [286, 147] on p "R$ 92,00" at bounding box center [307, 150] width 100 height 11
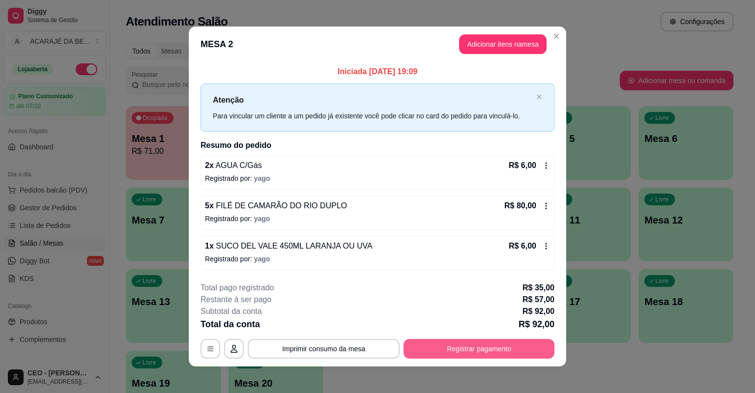
click at [418, 341] on button "Registrar pagamento" at bounding box center [479, 349] width 151 height 20
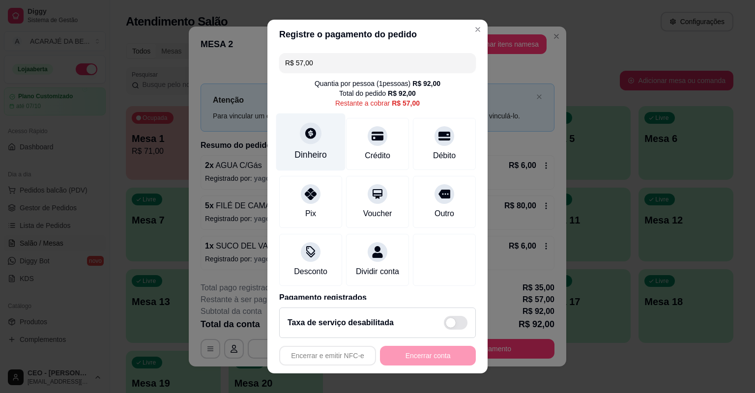
click at [314, 140] on div at bounding box center [311, 133] width 22 height 22
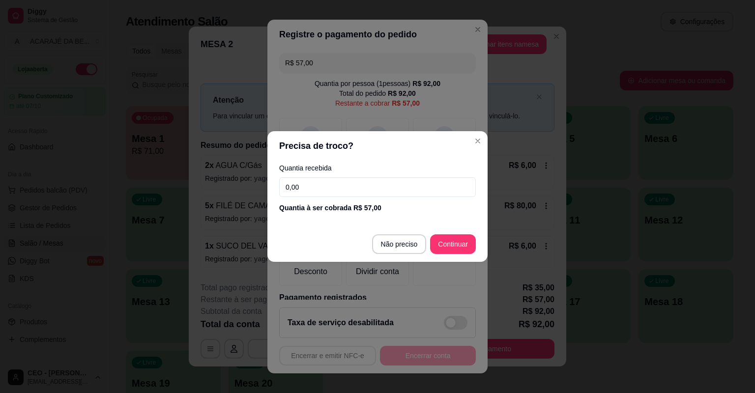
click at [301, 184] on input "0,00" at bounding box center [377, 187] width 197 height 20
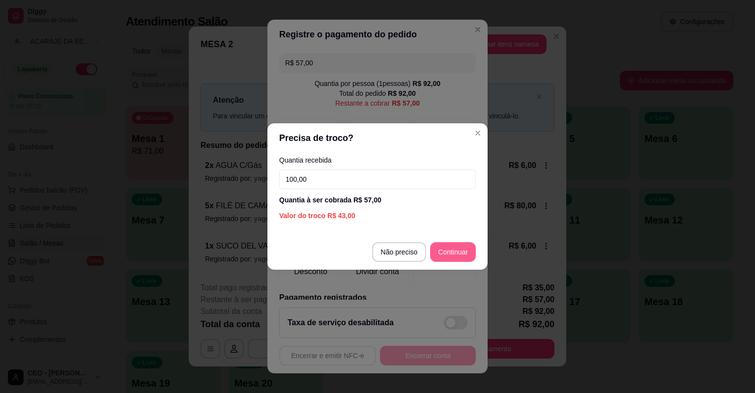
type input "100,00"
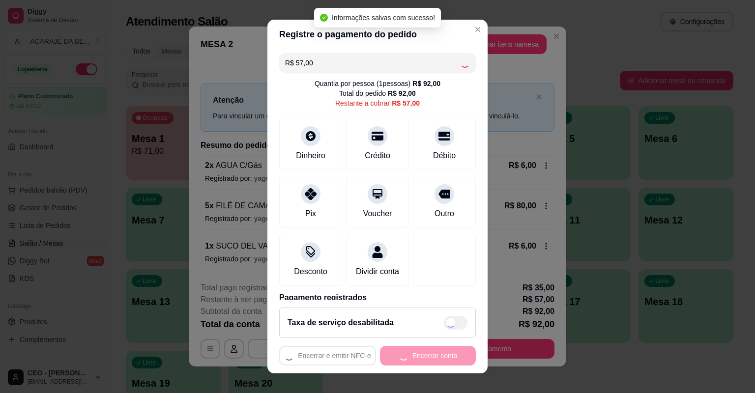
type input "R$ 0,00"
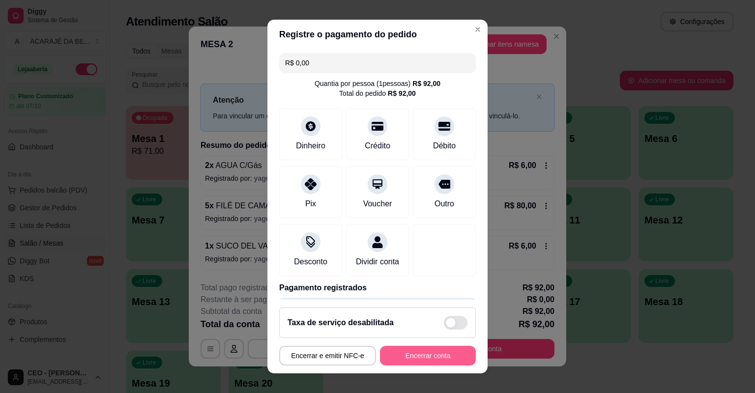
click at [448, 350] on button "Encerrar conta" at bounding box center [428, 356] width 96 height 20
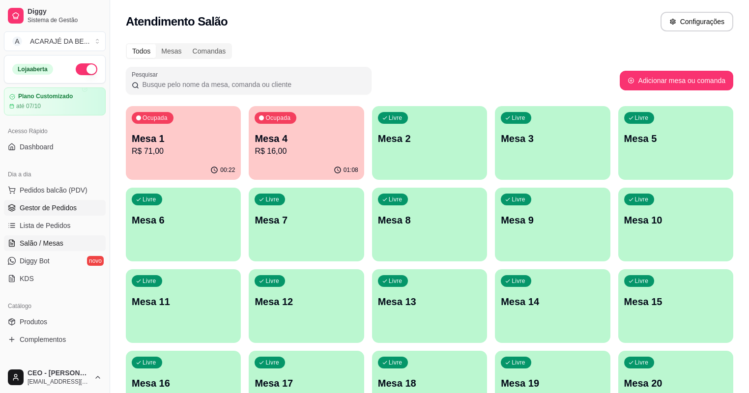
click at [53, 203] on span "Gestor de Pedidos" at bounding box center [48, 208] width 57 height 10
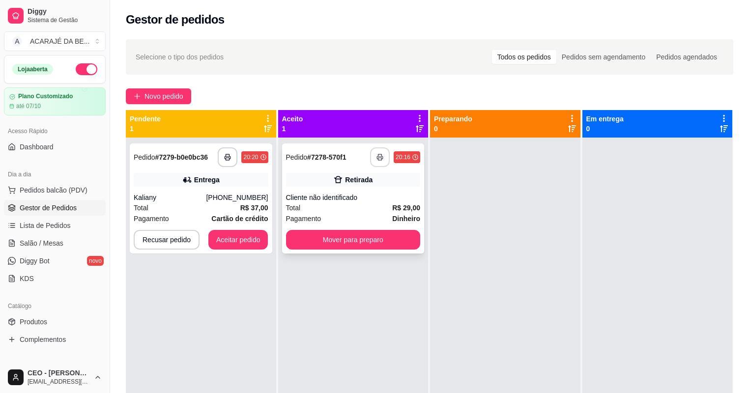
click at [378, 157] on icon "button" at bounding box center [379, 157] width 7 height 7
click at [344, 234] on button "Mover para preparo" at bounding box center [353, 240] width 130 height 19
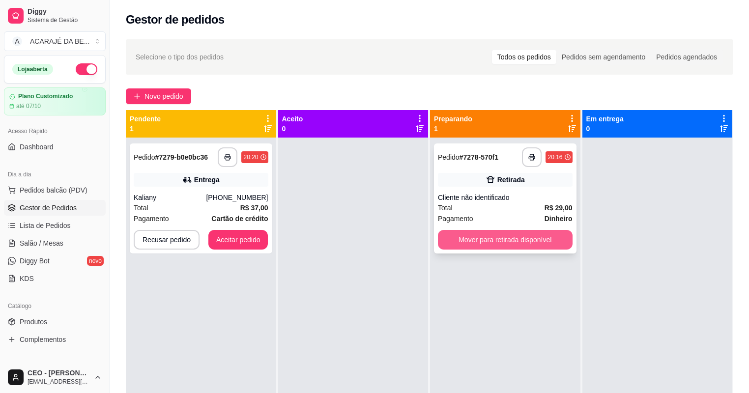
click at [439, 238] on button "Mover para retirada disponível" at bounding box center [505, 240] width 135 height 20
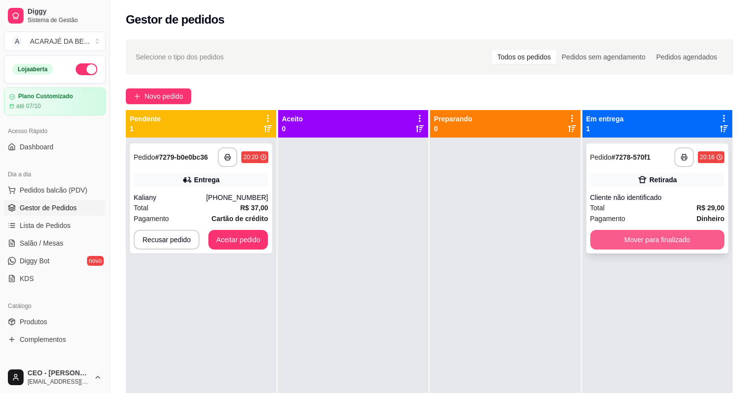
click at [595, 235] on button "Mover para finalizado" at bounding box center [657, 240] width 135 height 20
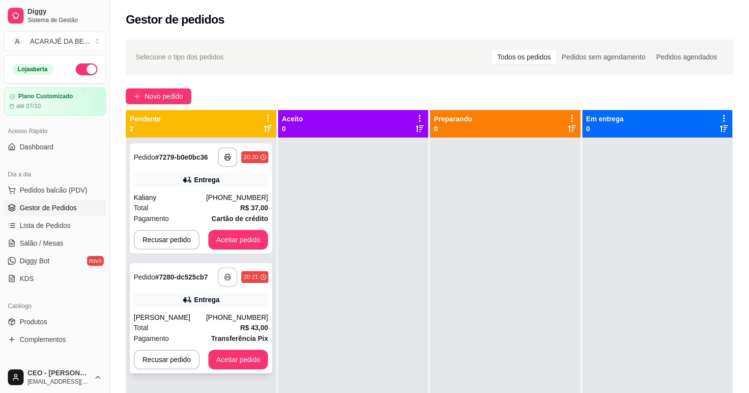
click at [230, 272] on button "button" at bounding box center [228, 277] width 20 height 20
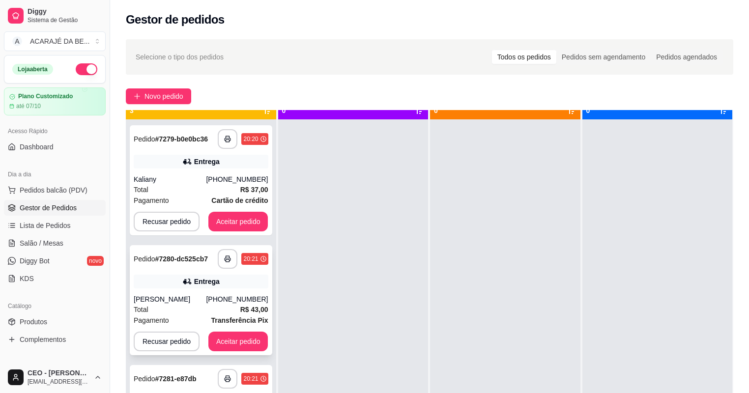
scroll to position [28, 0]
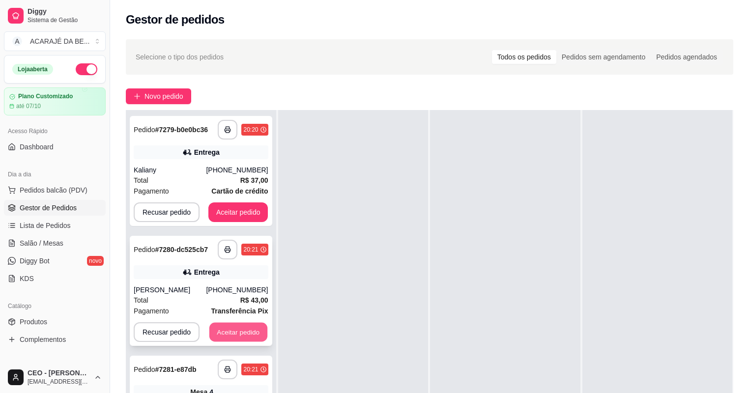
click at [243, 332] on button "Aceitar pedido" at bounding box center [238, 332] width 58 height 19
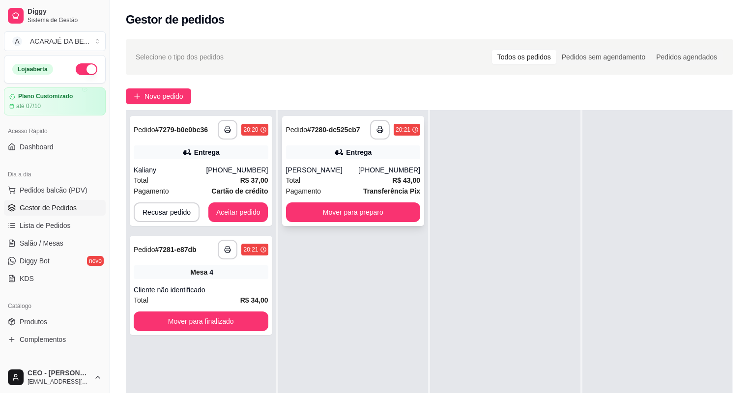
click at [371, 159] on div "**********" at bounding box center [353, 171] width 143 height 110
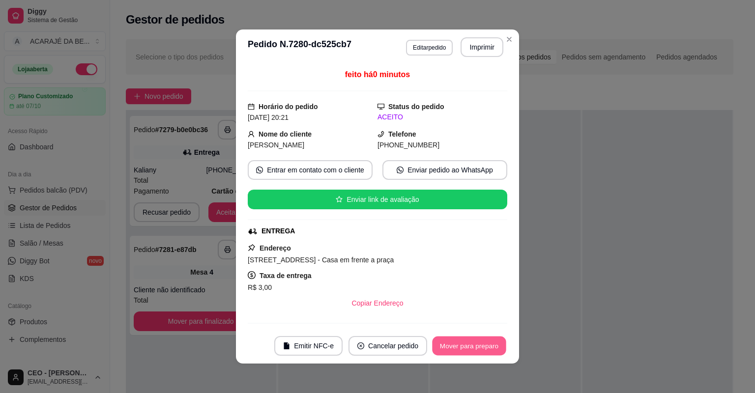
click at [458, 345] on button "Mover para preparo" at bounding box center [469, 346] width 74 height 19
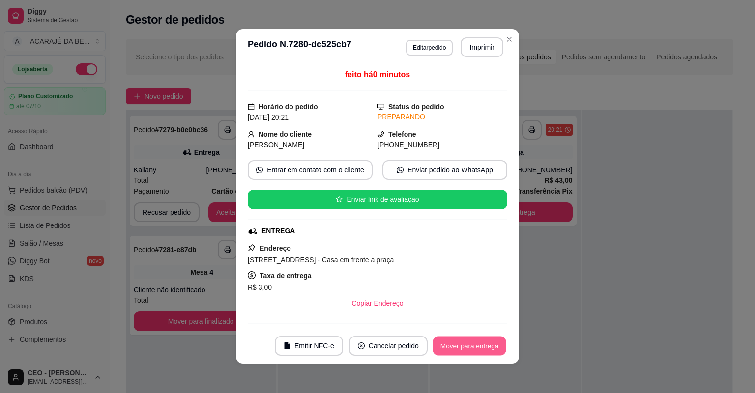
click at [459, 345] on button "Mover para entrega" at bounding box center [470, 346] width 74 height 19
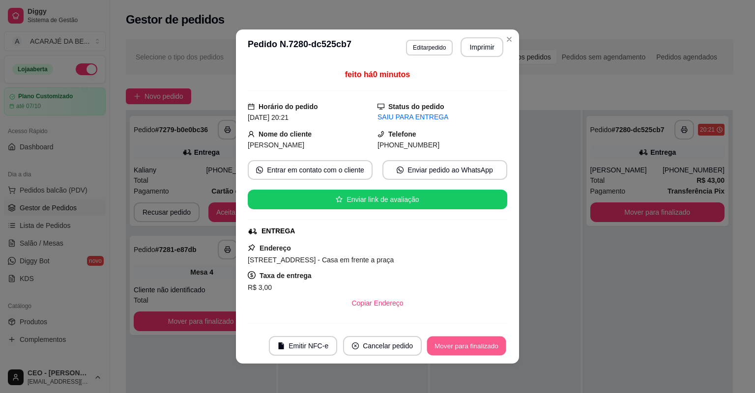
click at [460, 345] on button "Mover para finalizado" at bounding box center [466, 346] width 79 height 19
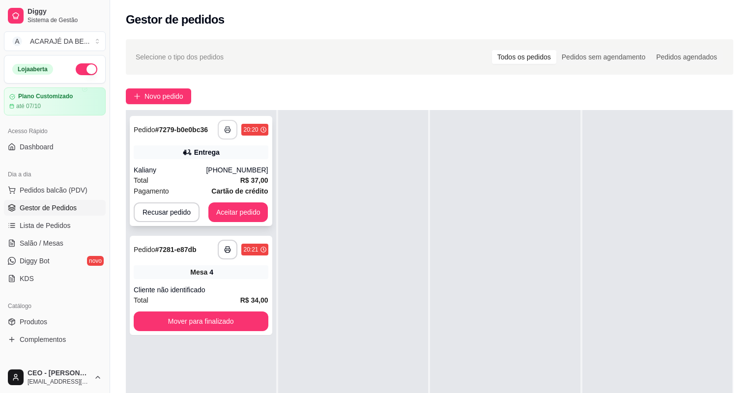
click at [224, 121] on button "button" at bounding box center [228, 130] width 20 height 20
click at [238, 208] on button "Aceitar pedido" at bounding box center [238, 213] width 60 height 20
click at [227, 171] on div "[PHONE_NUMBER]" at bounding box center [237, 170] width 62 height 10
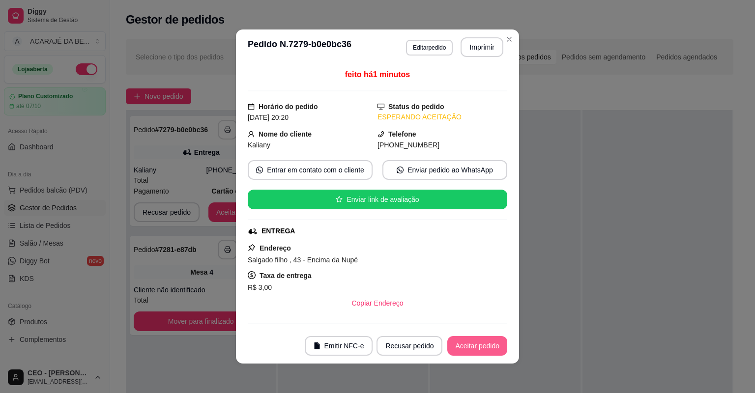
click at [470, 339] on button "Aceitar pedido" at bounding box center [477, 346] width 60 height 20
click at [472, 342] on button "Aceitar pedido" at bounding box center [477, 346] width 58 height 19
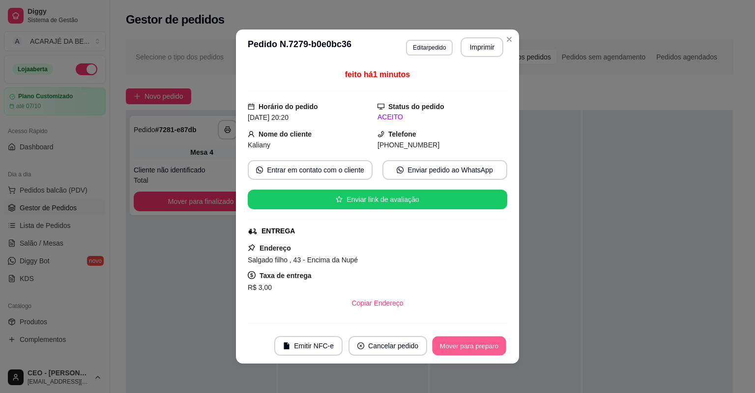
click at [473, 343] on button "Mover para preparo" at bounding box center [469, 346] width 74 height 19
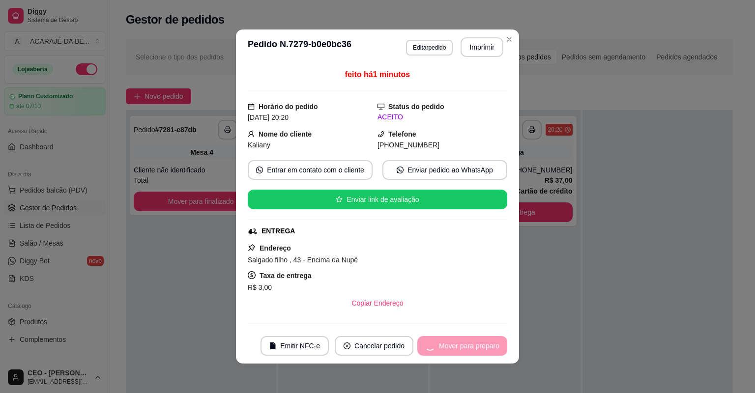
click at [475, 343] on div "Mover para preparo" at bounding box center [462, 346] width 90 height 20
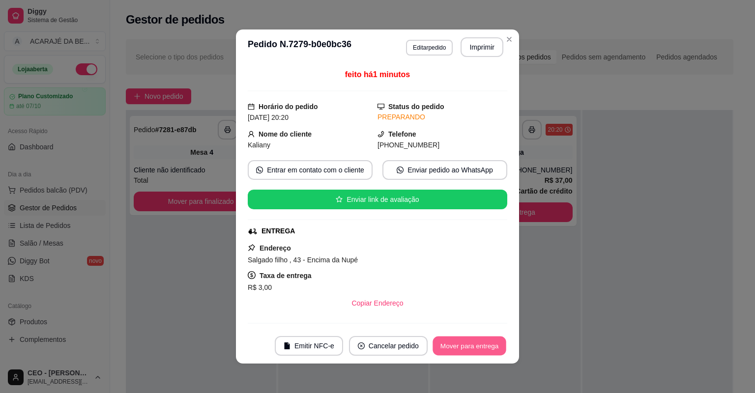
click at [477, 344] on button "Mover para entrega" at bounding box center [470, 346] width 74 height 19
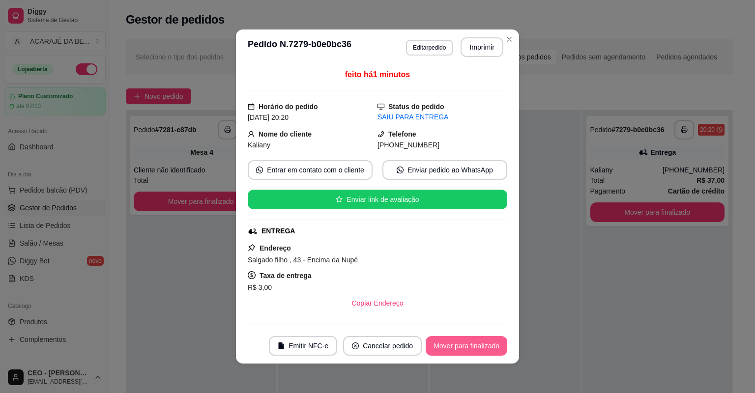
click at [492, 342] on button "Mover para finalizado" at bounding box center [467, 346] width 82 height 20
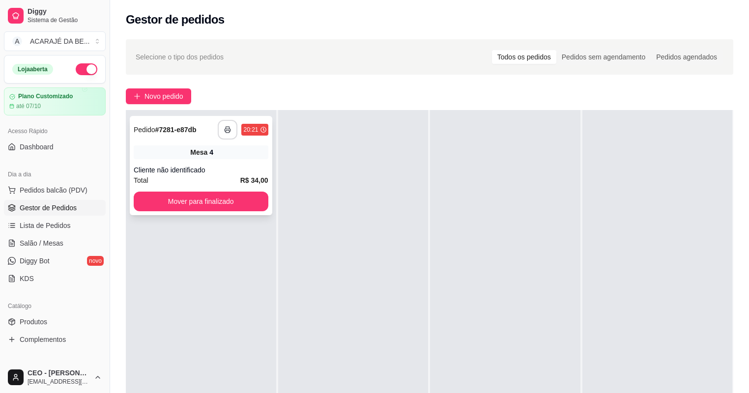
click at [224, 128] on icon "button" at bounding box center [227, 129] width 7 height 7
click at [239, 203] on button "Mover para finalizado" at bounding box center [201, 201] width 130 height 19
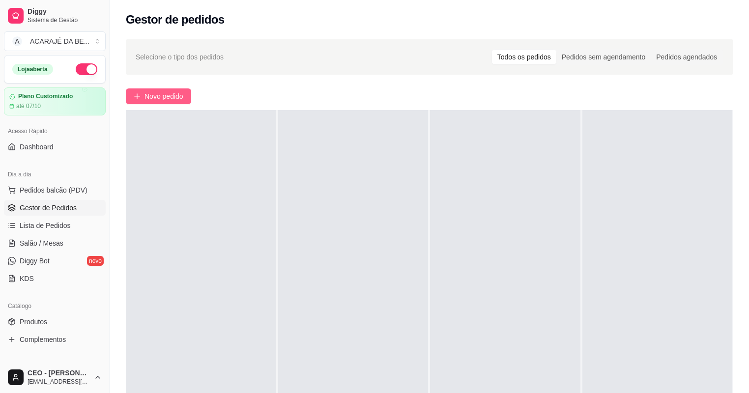
click at [163, 96] on span "Novo pedido" at bounding box center [164, 96] width 39 height 11
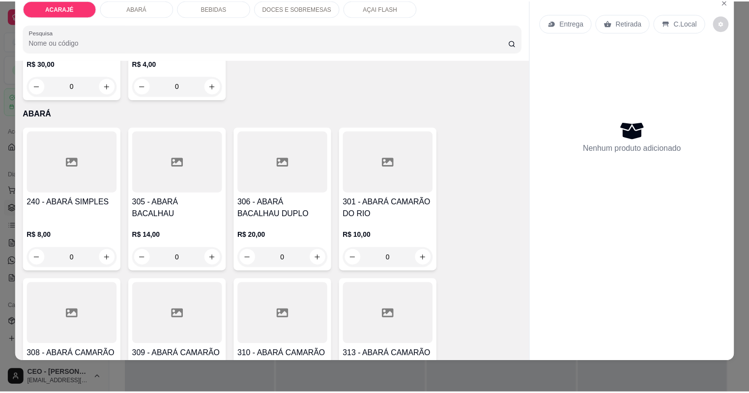
scroll to position [590, 0]
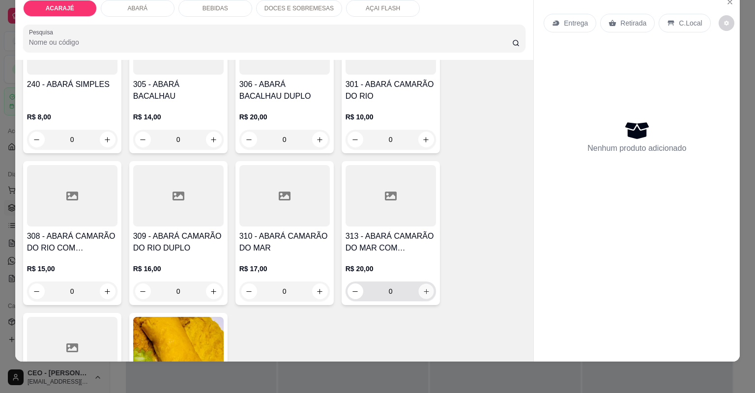
click at [423, 295] on button "increase-product-quantity" at bounding box center [425, 291] width 15 height 15
type input "1"
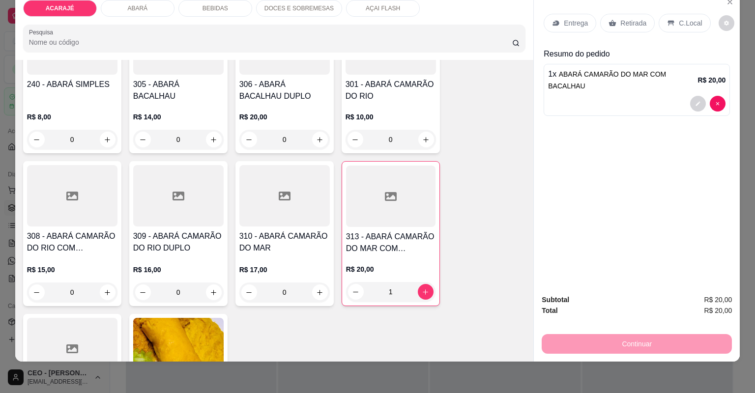
click at [634, 22] on p "Retirada" at bounding box center [633, 23] width 26 height 10
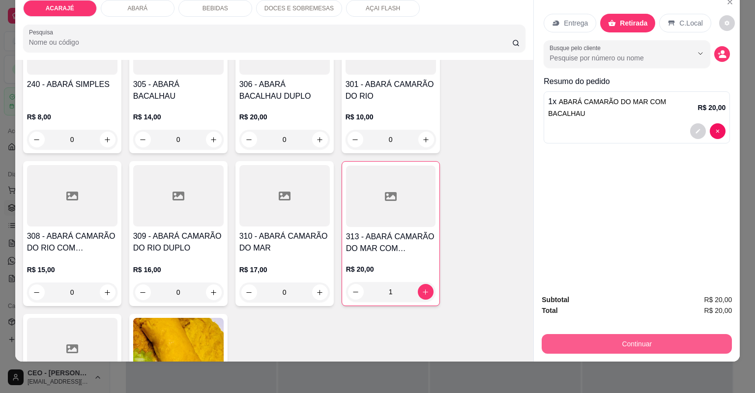
click at [590, 338] on button "Continuar" at bounding box center [637, 344] width 190 height 20
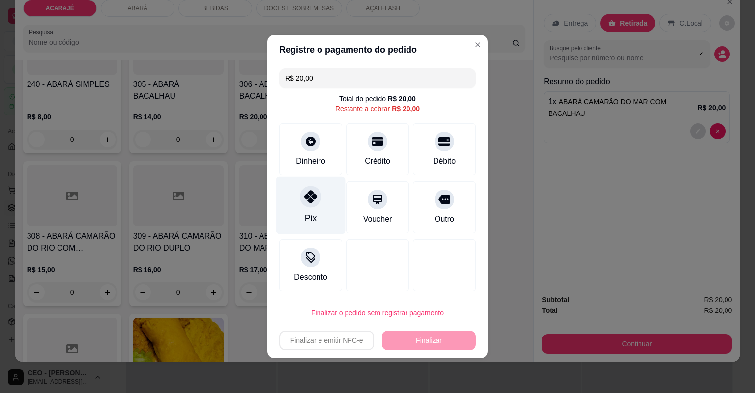
click at [314, 216] on div "Pix" at bounding box center [311, 218] width 12 height 13
type input "R$ 0,00"
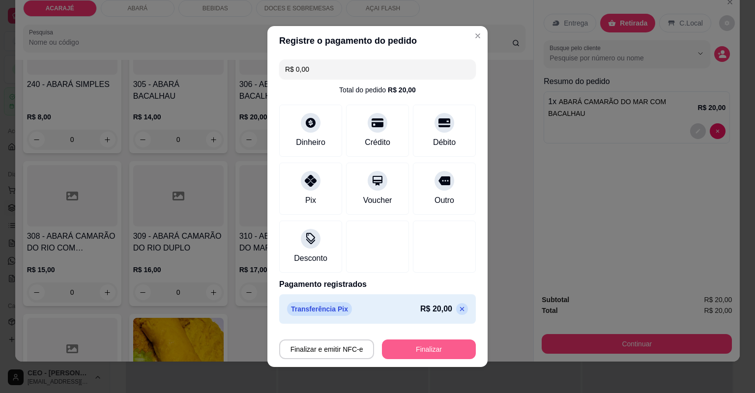
click at [429, 345] on button "Finalizar" at bounding box center [429, 350] width 94 height 20
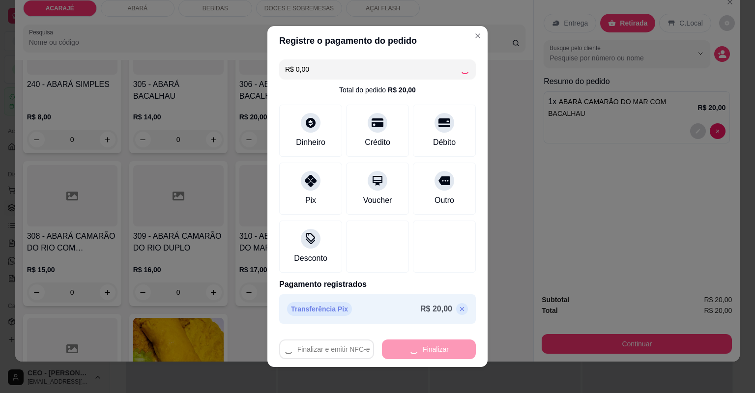
type input "0"
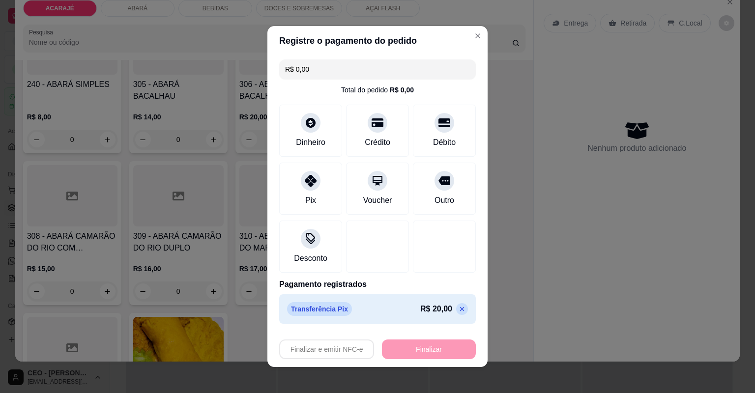
type input "-R$ 20,00"
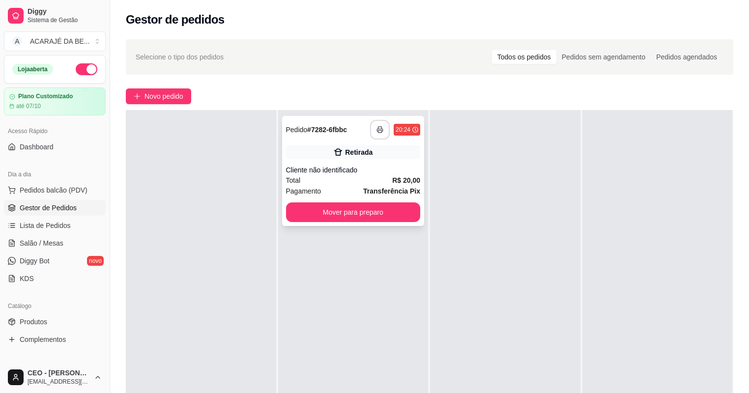
click at [378, 125] on button "button" at bounding box center [380, 130] width 20 height 20
click at [381, 215] on button "Mover para preparo" at bounding box center [353, 212] width 130 height 19
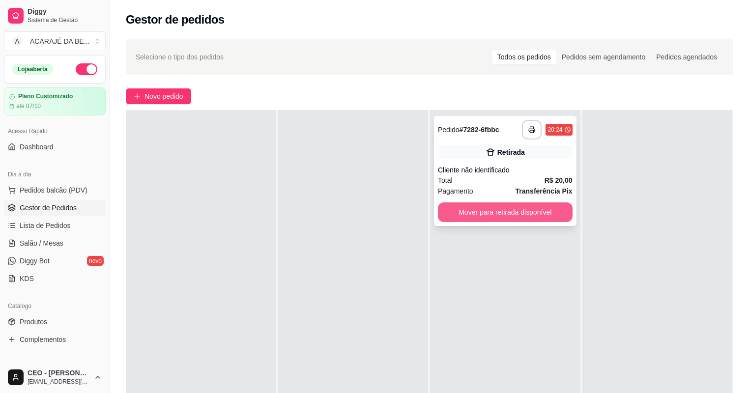
click at [461, 206] on button "Mover para retirada disponível" at bounding box center [505, 213] width 135 height 20
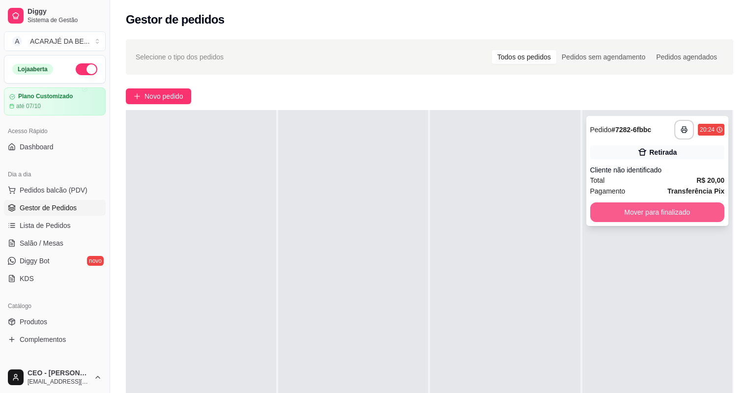
click at [634, 212] on button "Mover para finalizado" at bounding box center [657, 213] width 135 height 20
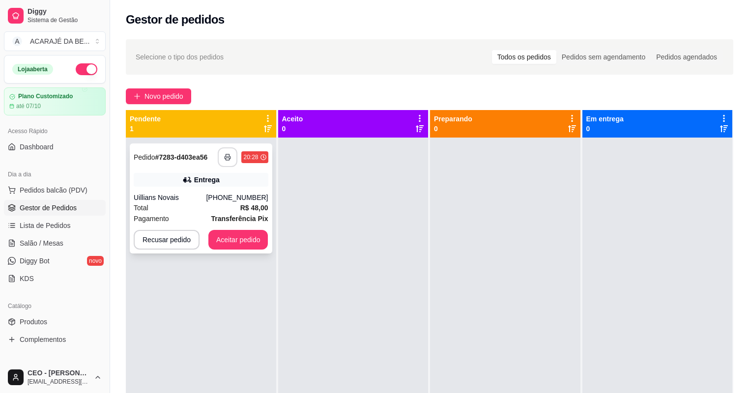
click at [230, 157] on icon "button" at bounding box center [227, 157] width 7 height 7
click at [234, 238] on button "Aceitar pedido" at bounding box center [238, 240] width 58 height 19
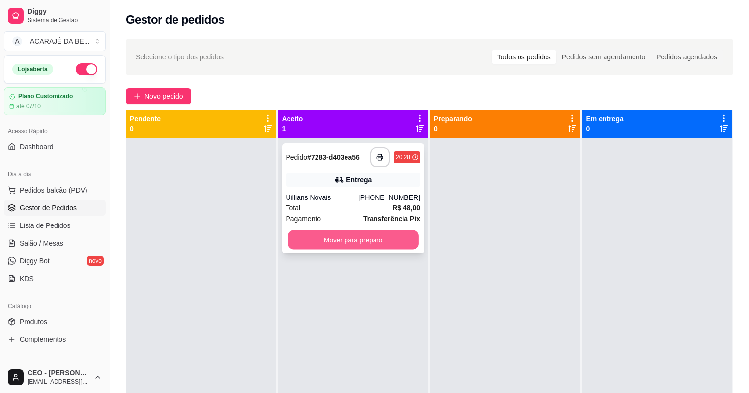
click at [315, 237] on button "Mover para preparo" at bounding box center [353, 240] width 130 height 19
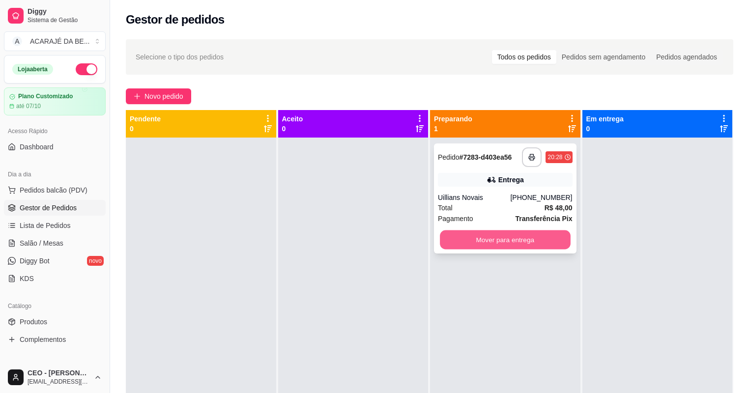
click at [502, 236] on button "Mover para entrega" at bounding box center [505, 240] width 130 height 19
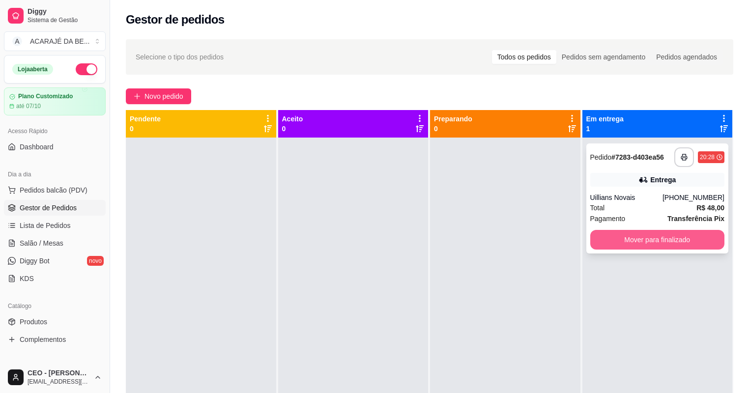
click at [698, 240] on button "Mover para finalizado" at bounding box center [657, 240] width 135 height 20
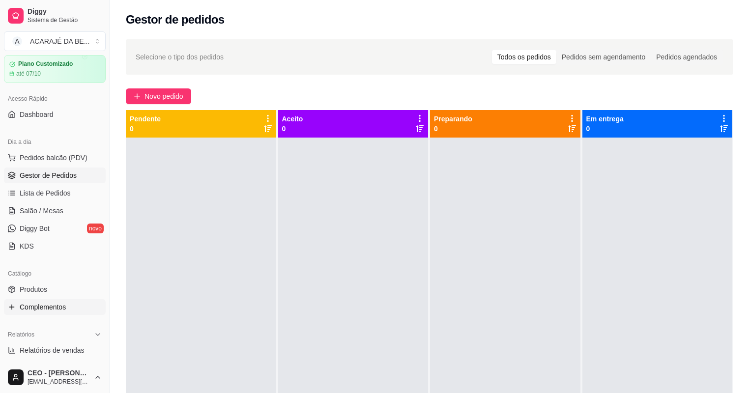
scroll to position [118, 0]
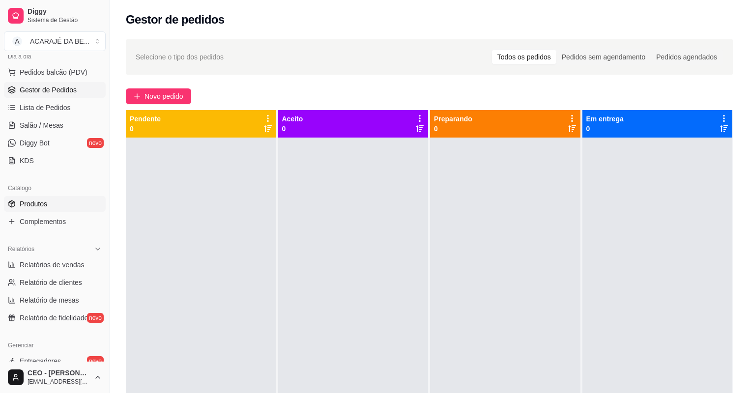
click at [61, 202] on link "Produtos" at bounding box center [55, 204] width 102 height 16
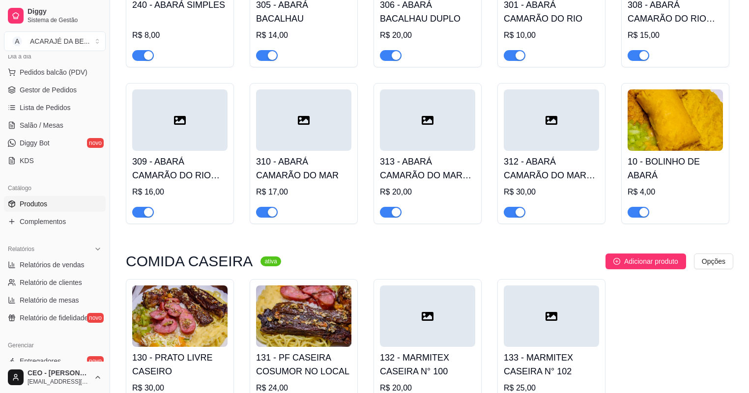
scroll to position [590, 0]
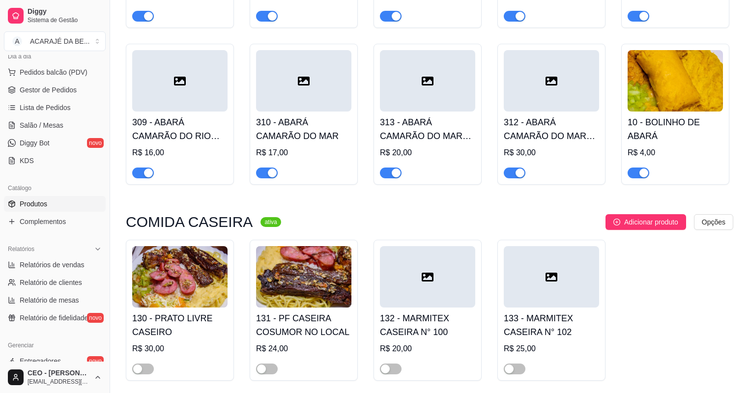
click at [509, 173] on span "button" at bounding box center [515, 173] width 22 height 11
drag, startPoint x: 635, startPoint y: 175, endPoint x: 629, endPoint y: 174, distance: 5.5
click at [635, 175] on span "button" at bounding box center [639, 173] width 22 height 11
click at [394, 174] on div "button" at bounding box center [396, 173] width 9 height 9
click at [271, 174] on div "button" at bounding box center [272, 173] width 9 height 9
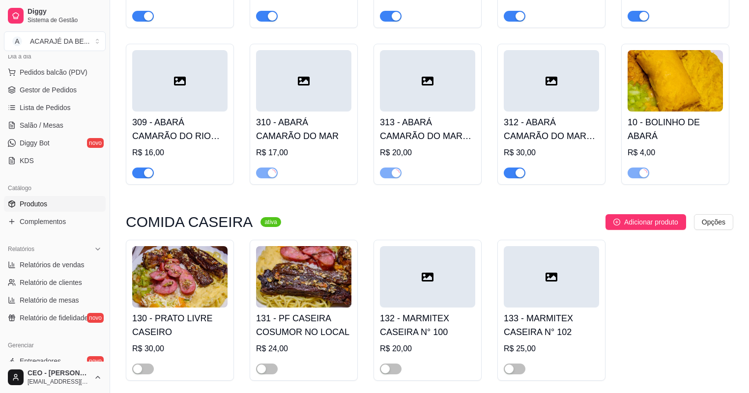
click at [143, 171] on span "button" at bounding box center [143, 173] width 22 height 11
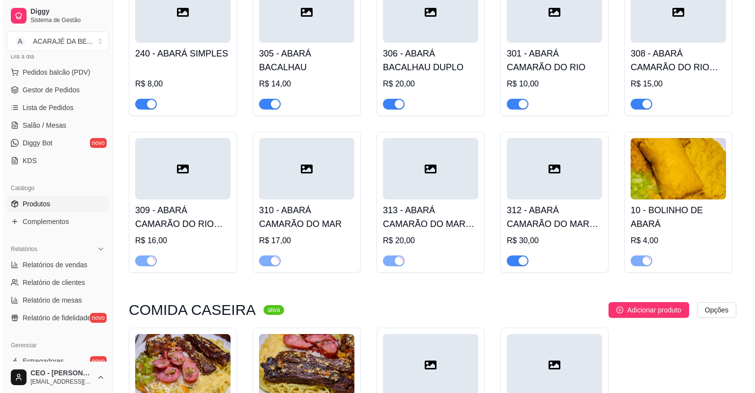
scroll to position [433, 0]
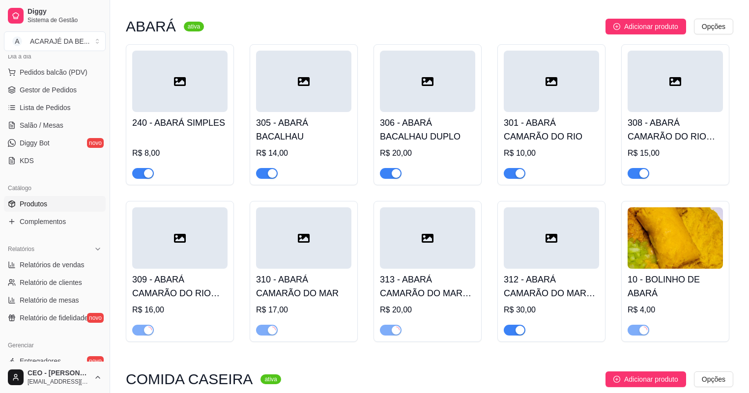
click at [142, 169] on div at bounding box center [143, 173] width 22 height 12
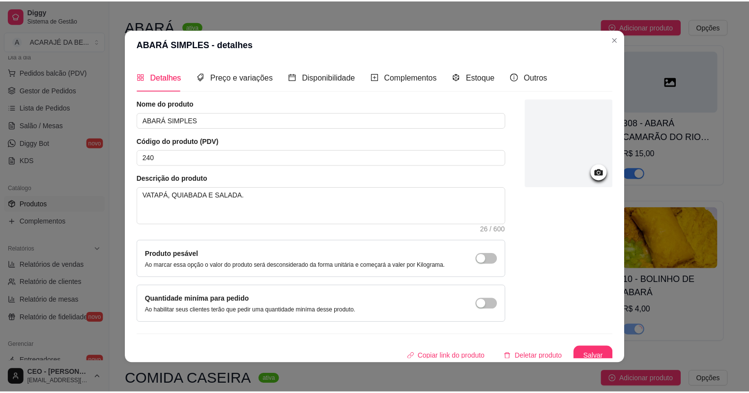
scroll to position [1, 0]
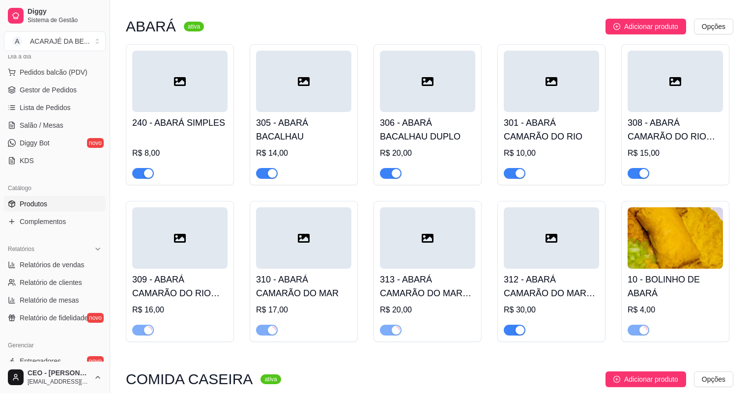
click at [141, 169] on div at bounding box center [143, 173] width 22 height 12
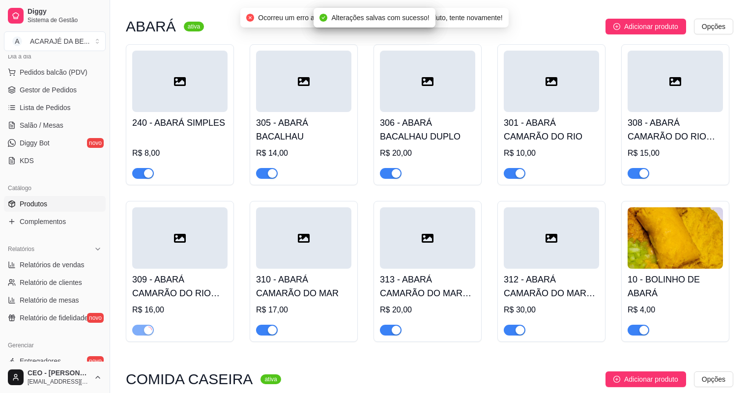
click at [145, 173] on div "button" at bounding box center [148, 173] width 9 height 9
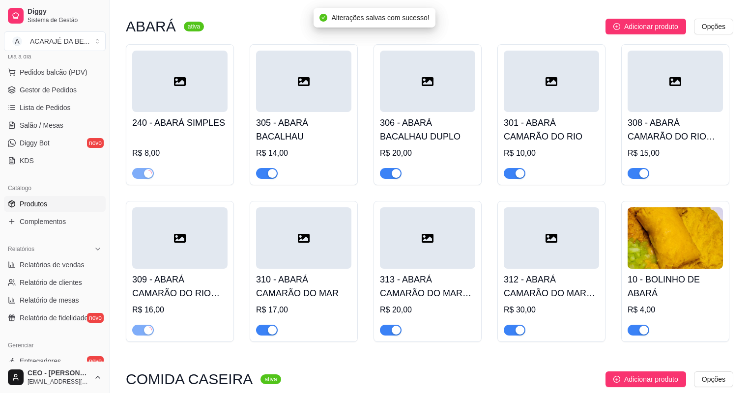
drag, startPoint x: 268, startPoint y: 176, endPoint x: 287, endPoint y: 175, distance: 18.7
click at [269, 175] on div "button" at bounding box center [272, 173] width 9 height 9
click at [397, 176] on div "button" at bounding box center [396, 173] width 9 height 9
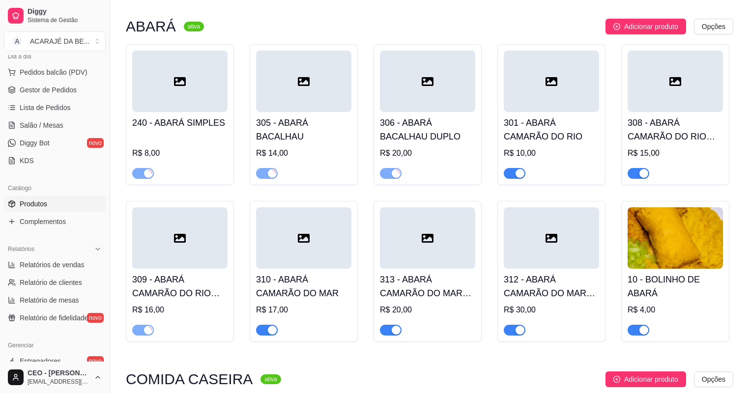
click at [518, 174] on div "button" at bounding box center [520, 173] width 9 height 9
click at [645, 174] on div "button" at bounding box center [643, 173] width 9 height 9
click at [267, 329] on button "button" at bounding box center [267, 330] width 22 height 11
click at [395, 333] on div "button" at bounding box center [396, 330] width 9 height 9
click at [507, 330] on span "button" at bounding box center [515, 330] width 22 height 11
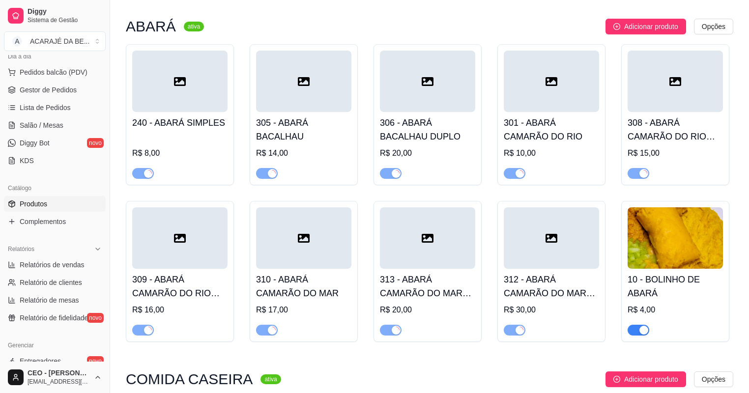
click at [641, 329] on div "button" at bounding box center [643, 330] width 9 height 9
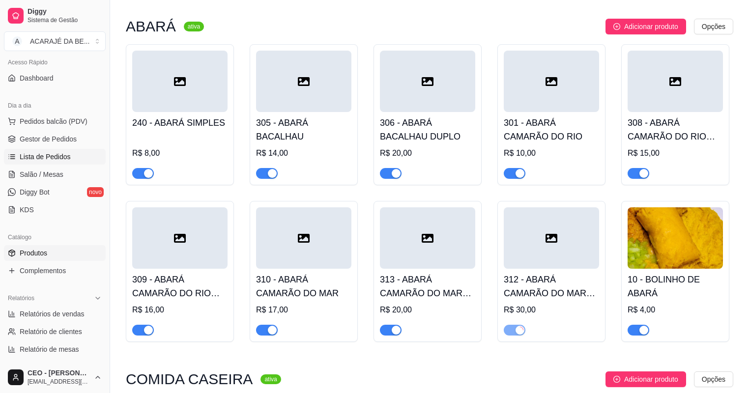
scroll to position [0, 0]
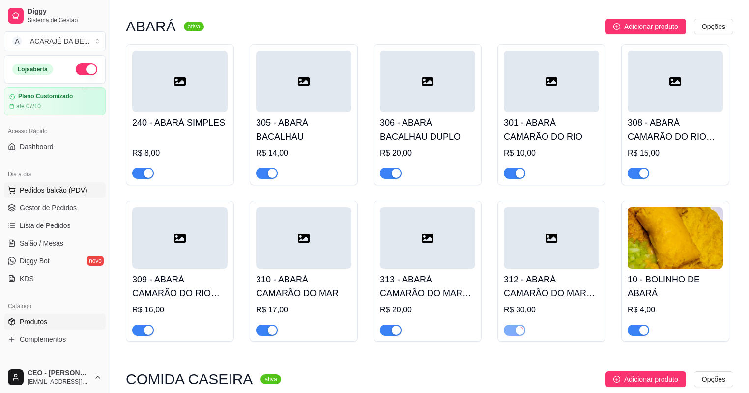
drag, startPoint x: 63, startPoint y: 189, endPoint x: 68, endPoint y: 187, distance: 5.8
click at [64, 189] on span "Pedidos balcão (PDV)" at bounding box center [54, 190] width 68 height 10
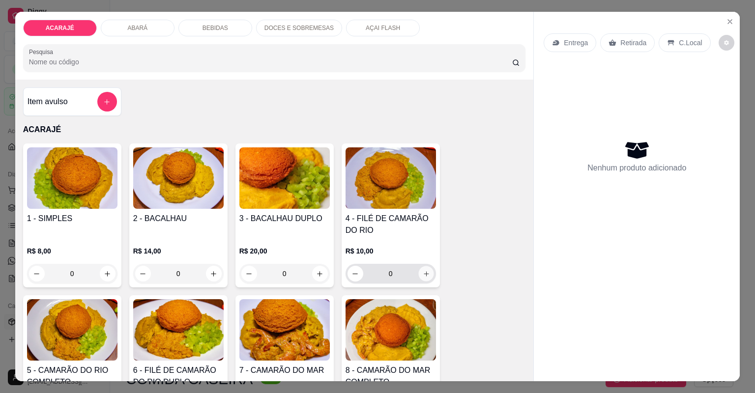
click at [423, 277] on button "increase-product-quantity" at bounding box center [425, 273] width 15 height 15
type input "1"
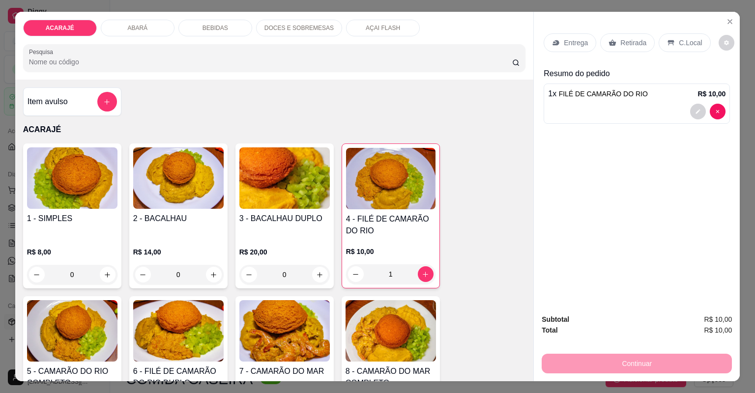
click at [615, 42] on div "Retirada" at bounding box center [627, 42] width 55 height 19
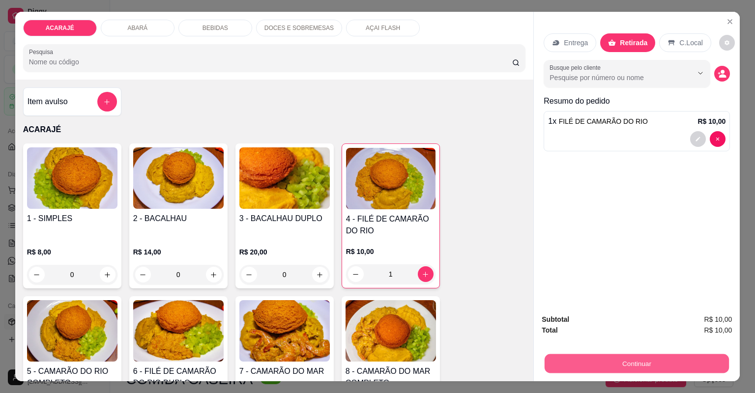
click at [602, 362] on button "Continuar" at bounding box center [637, 363] width 184 height 19
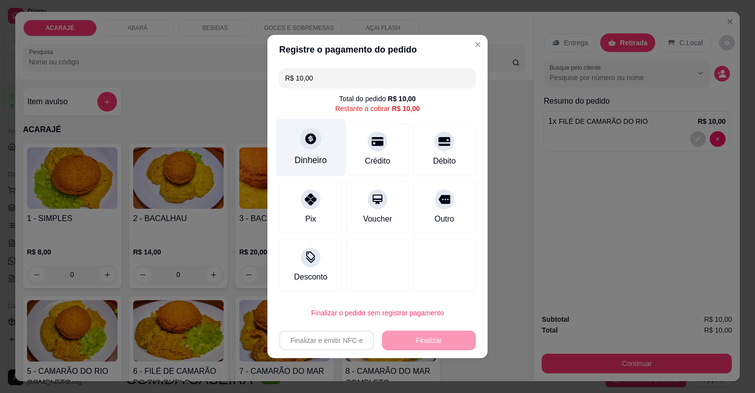
click at [307, 148] on div at bounding box center [311, 139] width 22 height 22
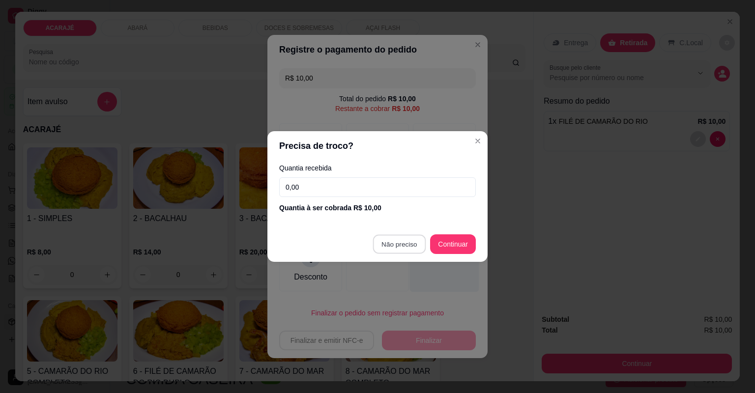
type input "R$ 0,00"
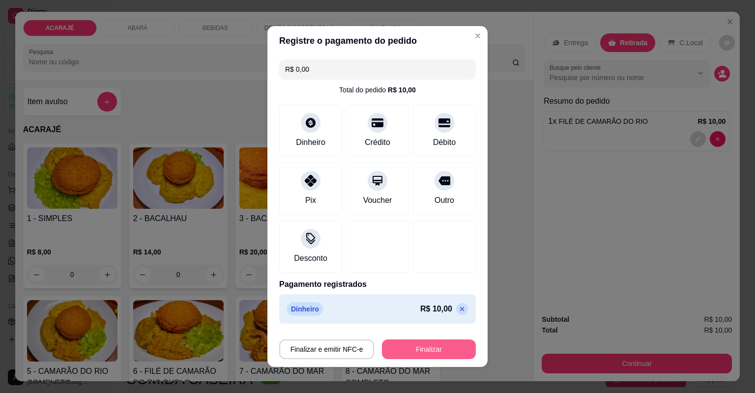
click at [438, 346] on button "Finalizar" at bounding box center [429, 350] width 94 height 20
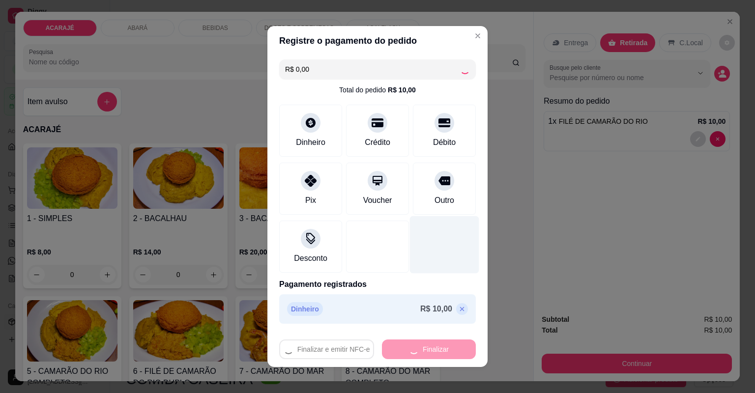
type input "0"
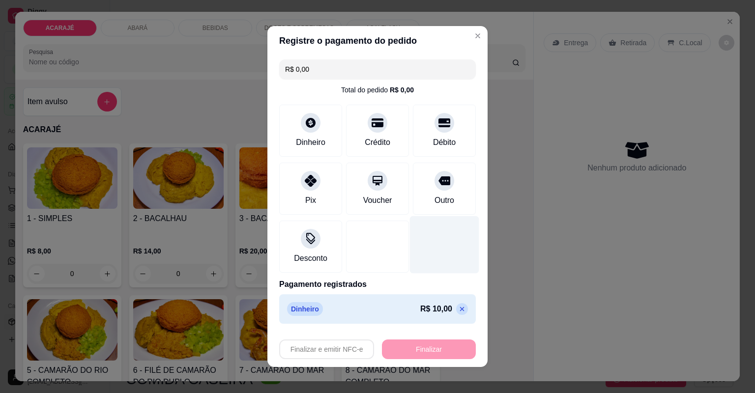
type input "-R$ 10,00"
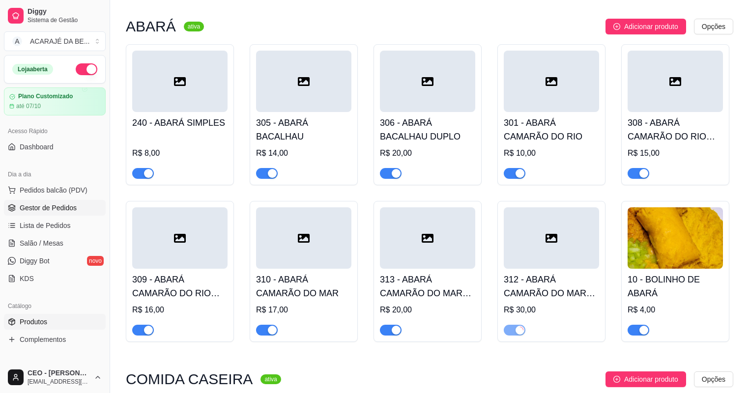
click at [77, 207] on link "Gestor de Pedidos" at bounding box center [55, 208] width 102 height 16
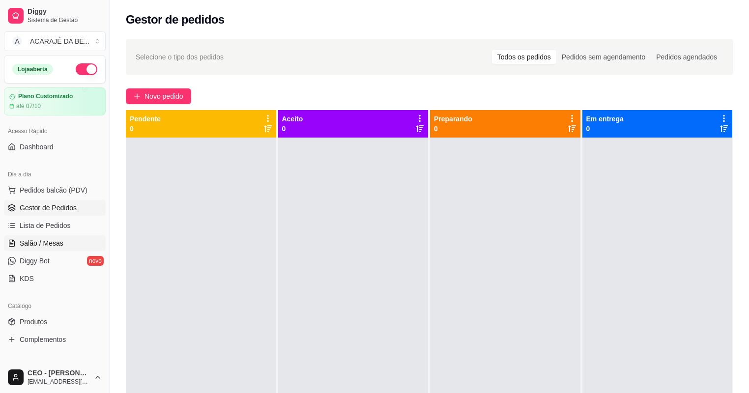
click at [51, 240] on span "Salão / Mesas" at bounding box center [42, 243] width 44 height 10
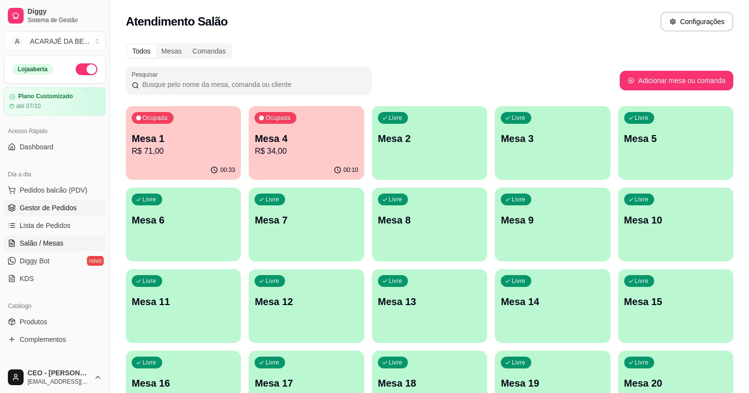
click at [70, 208] on span "Gestor de Pedidos" at bounding box center [48, 208] width 57 height 10
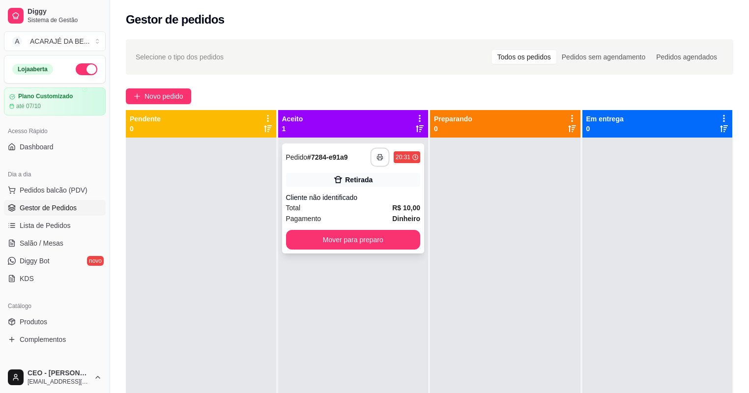
click at [379, 156] on icon "button" at bounding box center [379, 157] width 5 height 2
click at [407, 240] on button "Mover para preparo" at bounding box center [353, 240] width 130 height 19
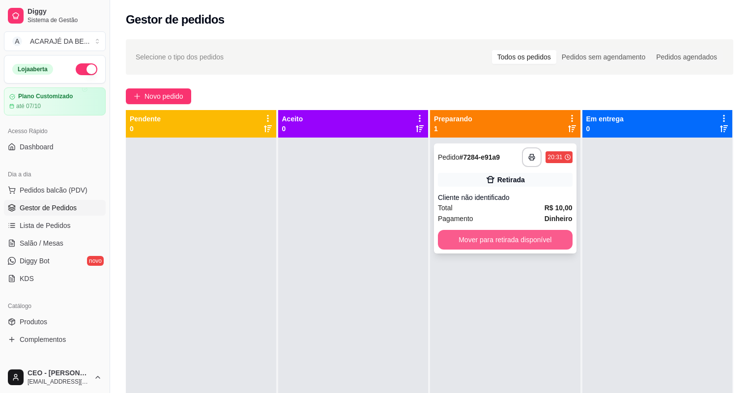
click at [473, 236] on button "Mover para retirada disponível" at bounding box center [505, 240] width 135 height 20
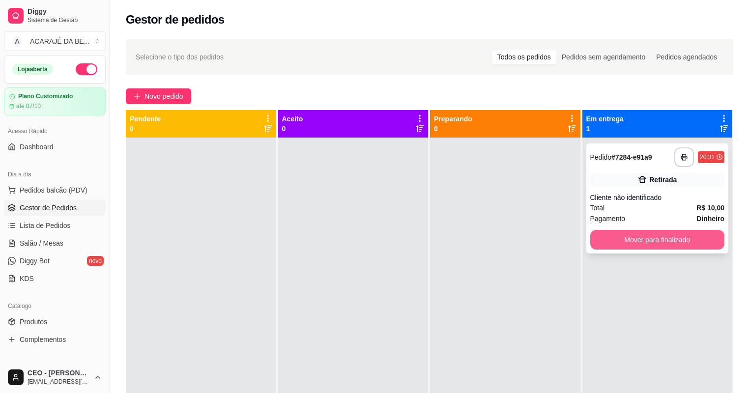
click at [611, 239] on button "Mover para finalizado" at bounding box center [657, 240] width 135 height 20
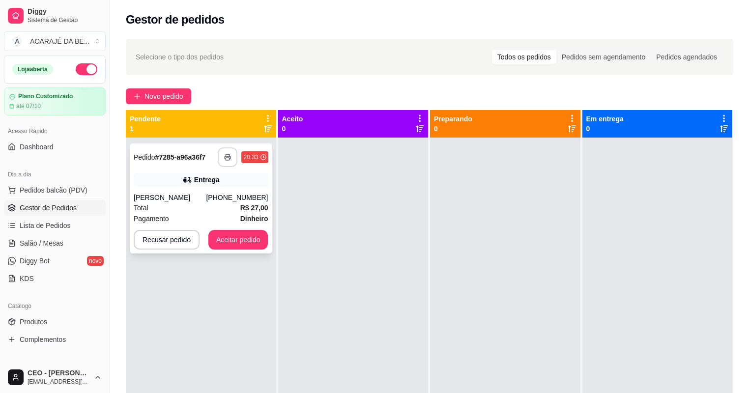
click at [230, 155] on icon "button" at bounding box center [227, 157] width 7 height 7
click at [224, 238] on button "Aceitar pedido" at bounding box center [238, 240] width 60 height 20
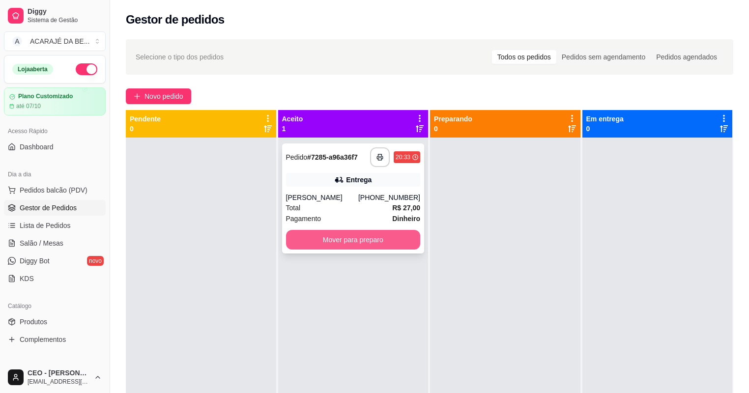
click at [341, 232] on button "Mover para preparo" at bounding box center [353, 240] width 135 height 20
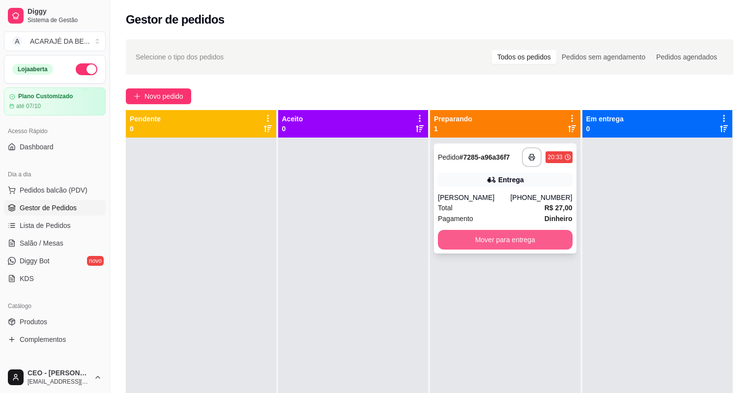
click at [535, 239] on button "Mover para entrega" at bounding box center [505, 240] width 135 height 20
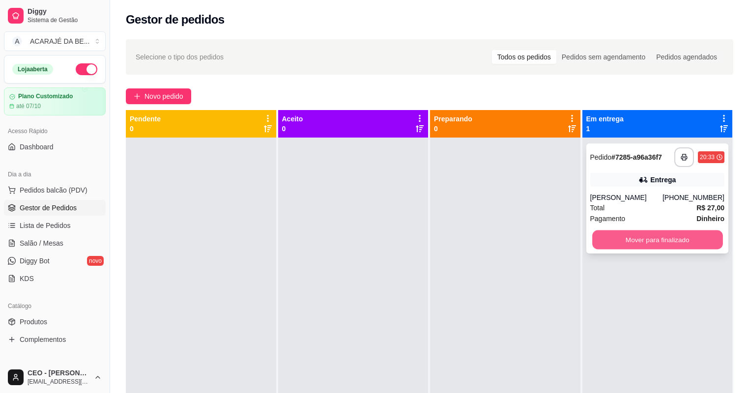
click at [645, 232] on button "Mover para finalizado" at bounding box center [657, 240] width 130 height 19
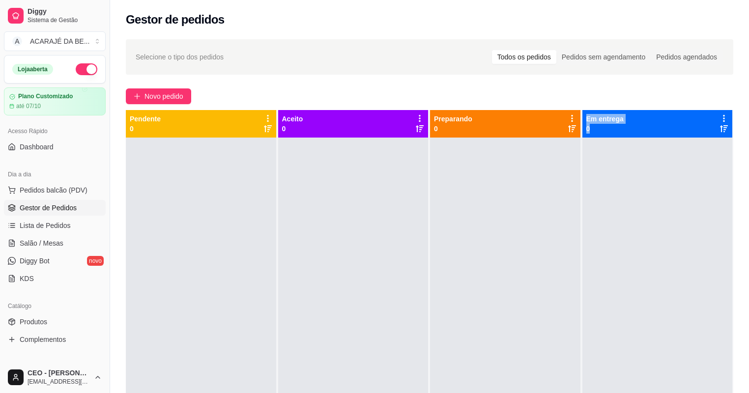
drag, startPoint x: 590, startPoint y: 314, endPoint x: 599, endPoint y: 324, distance: 13.9
click at [599, 324] on div "Pendente 0 Aceito 0 Preparando 0 Em entrega 0" at bounding box center [430, 306] width 608 height 393
click at [550, 310] on div at bounding box center [505, 334] width 150 height 393
click at [153, 92] on span "Novo pedido" at bounding box center [164, 96] width 39 height 11
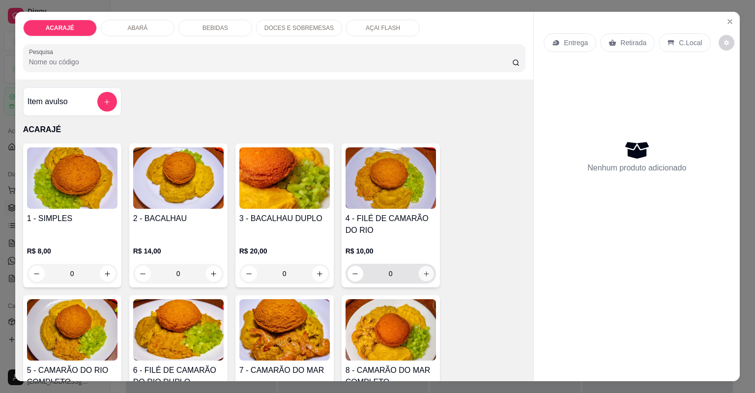
click at [427, 271] on button "increase-product-quantity" at bounding box center [425, 273] width 15 height 15
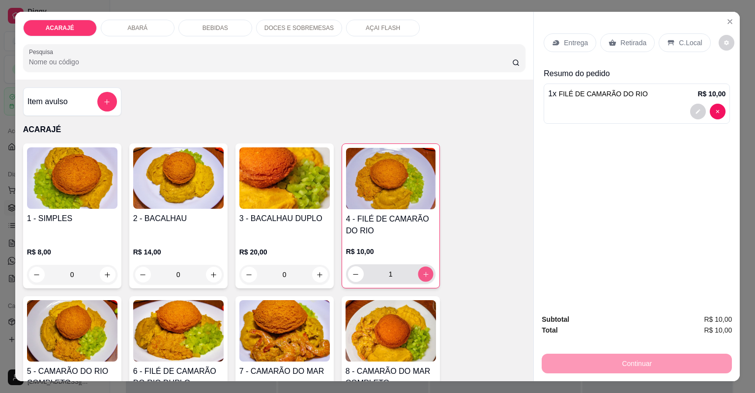
click at [426, 271] on icon "increase-product-quantity" at bounding box center [425, 274] width 7 height 7
click at [425, 271] on icon "increase-product-quantity" at bounding box center [425, 274] width 7 height 7
click at [424, 271] on icon "increase-product-quantity" at bounding box center [425, 274] width 7 height 7
click at [425, 271] on icon "increase-product-quantity" at bounding box center [425, 274] width 7 height 7
type input "5"
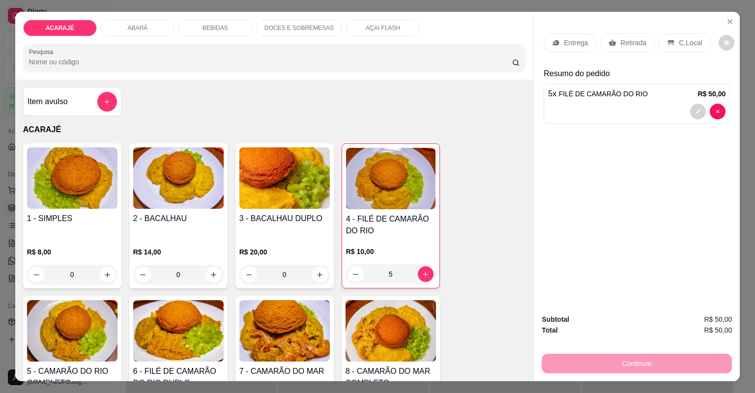
click at [620, 38] on p "Retirada" at bounding box center [633, 43] width 26 height 10
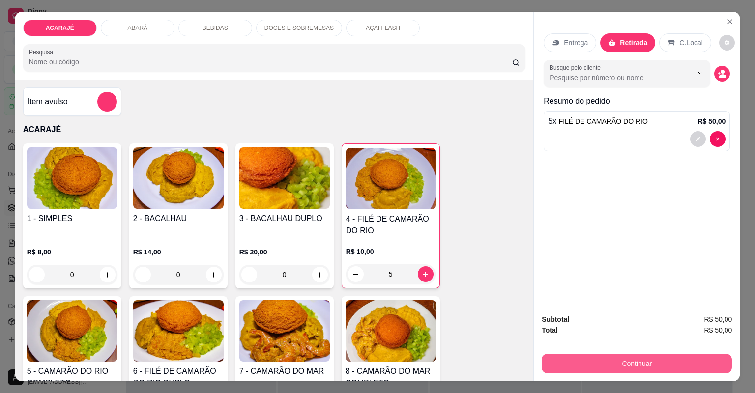
click at [619, 359] on button "Continuar" at bounding box center [637, 364] width 190 height 20
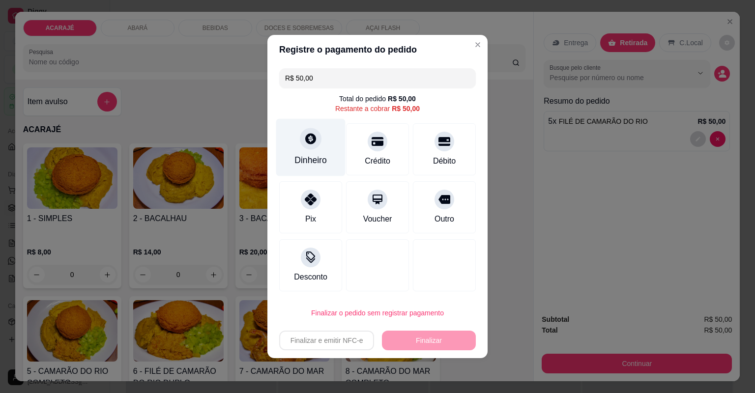
click at [308, 144] on icon at bounding box center [310, 138] width 11 height 11
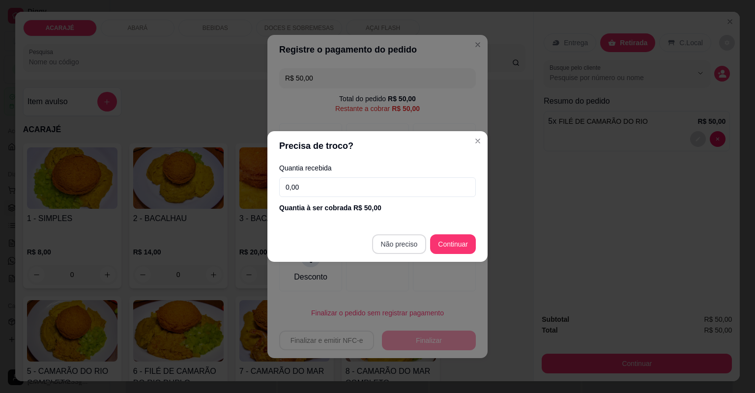
type input "R$ 0,00"
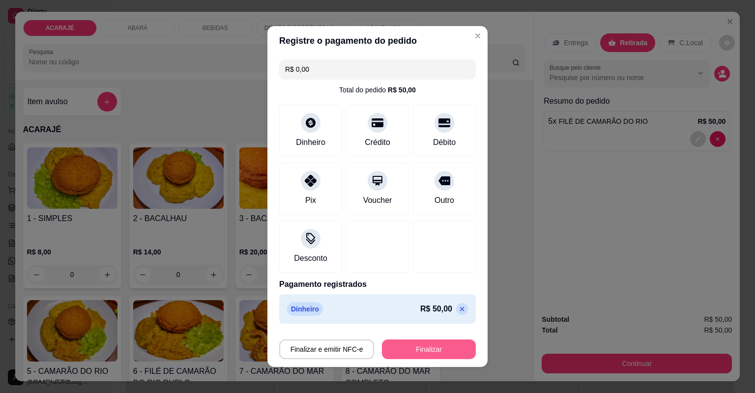
click at [411, 344] on button "Finalizar" at bounding box center [429, 350] width 94 height 20
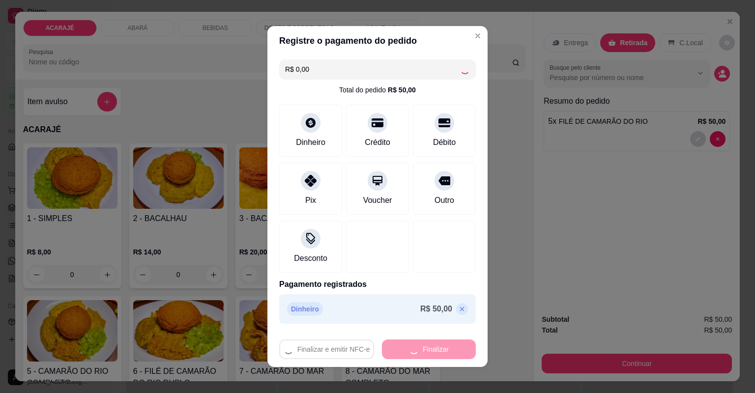
type input "0"
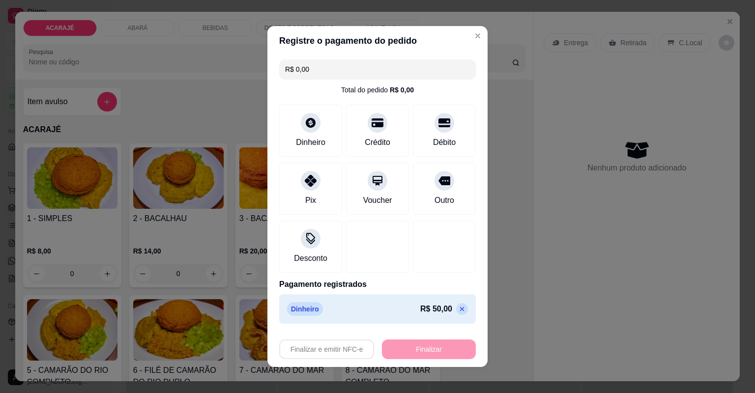
type input "-R$ 50,00"
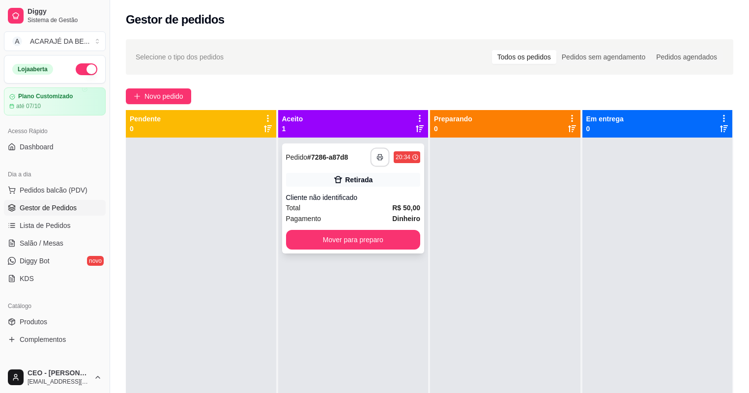
click at [377, 148] on button "button" at bounding box center [380, 157] width 19 height 19
click at [364, 234] on button "Mover para preparo" at bounding box center [353, 240] width 135 height 20
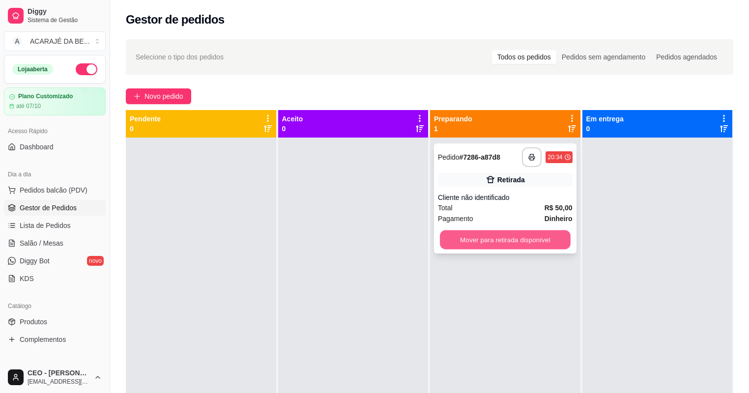
click at [461, 232] on button "Mover para retirada disponível" at bounding box center [505, 240] width 130 height 19
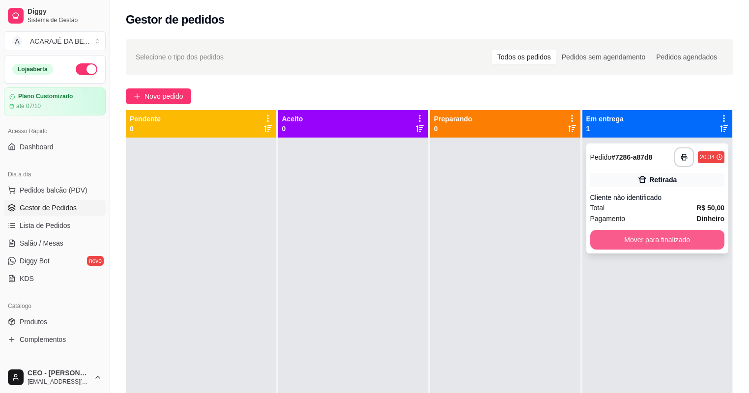
click at [635, 236] on button "Mover para finalizado" at bounding box center [657, 240] width 135 height 20
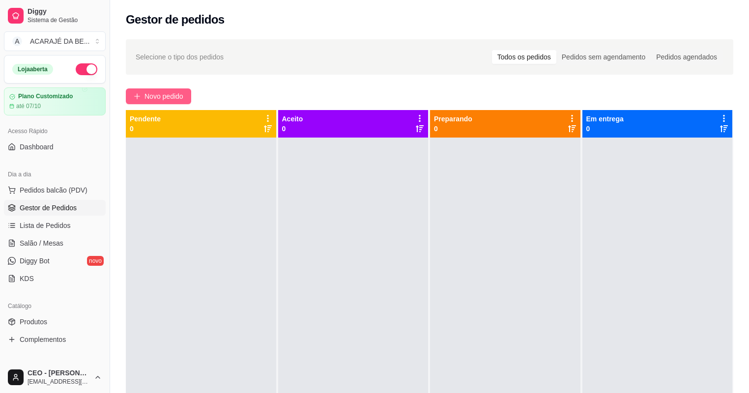
click at [171, 92] on span "Novo pedido" at bounding box center [164, 96] width 39 height 11
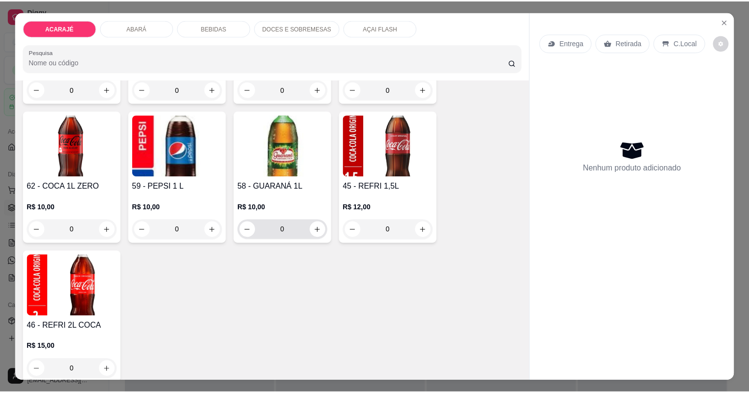
scroll to position [1455, 0]
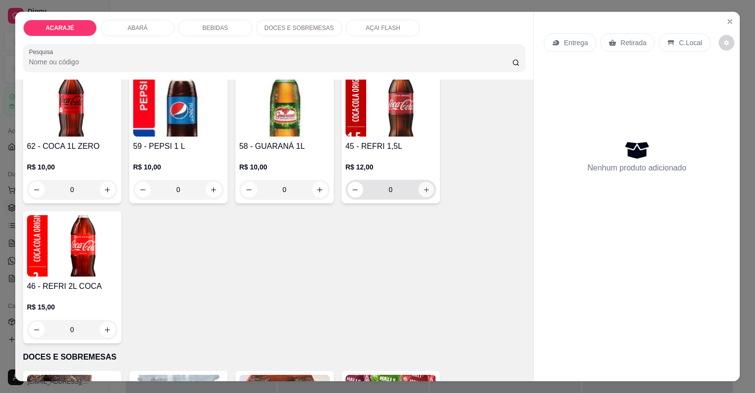
click at [430, 189] on button "increase-product-quantity" at bounding box center [425, 189] width 15 height 15
type input "1"
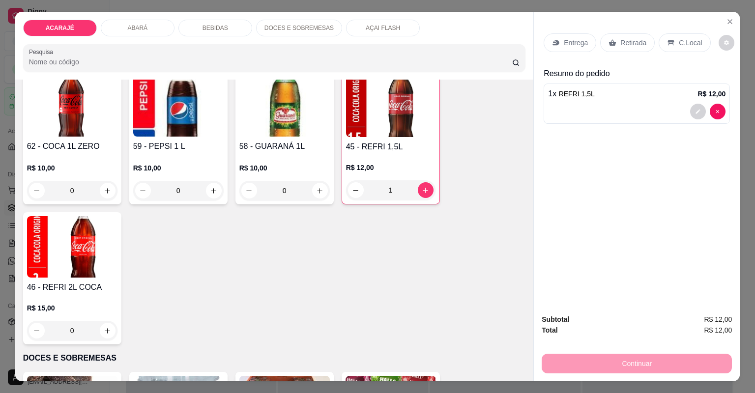
click at [614, 40] on div "Retirada" at bounding box center [627, 42] width 55 height 19
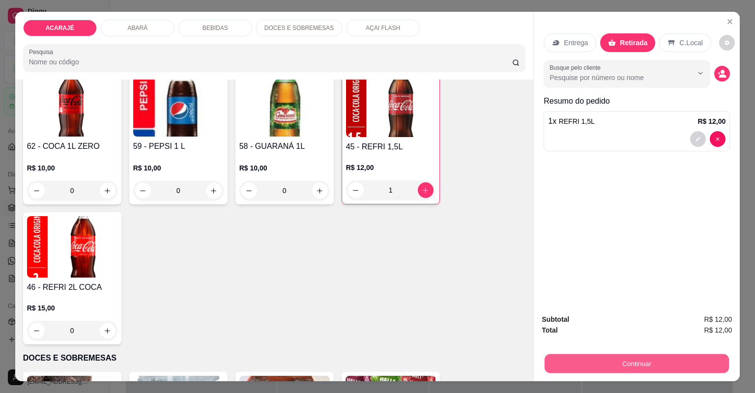
click at [619, 366] on button "Continuar" at bounding box center [637, 363] width 184 height 19
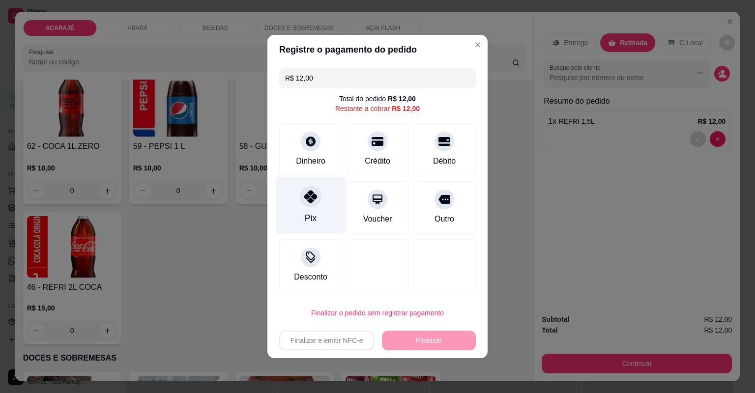
click at [311, 202] on icon at bounding box center [310, 196] width 13 height 13
type input "R$ 0,00"
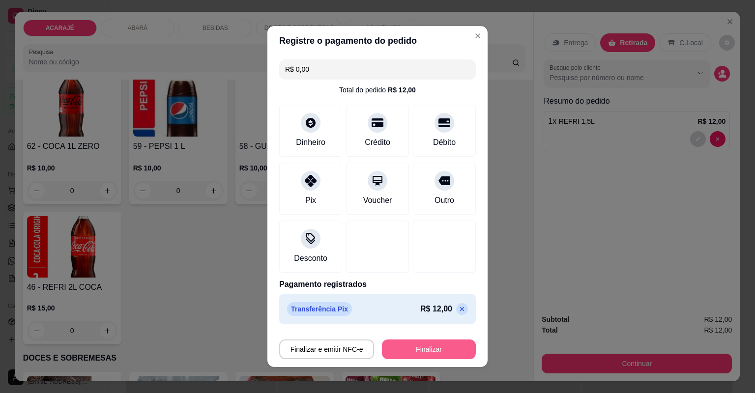
click at [424, 345] on button "Finalizar" at bounding box center [429, 350] width 94 height 20
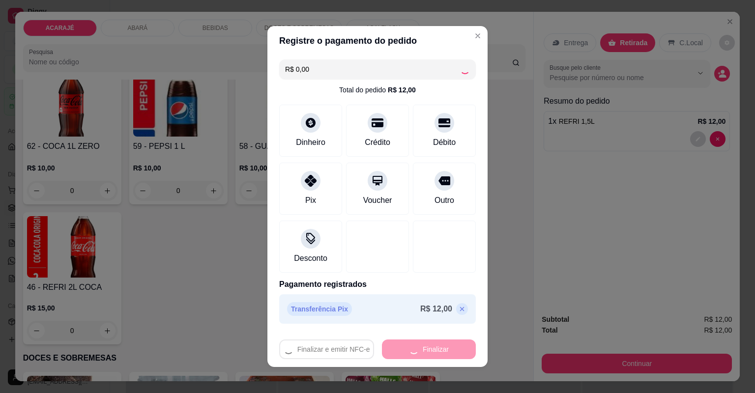
type input "0"
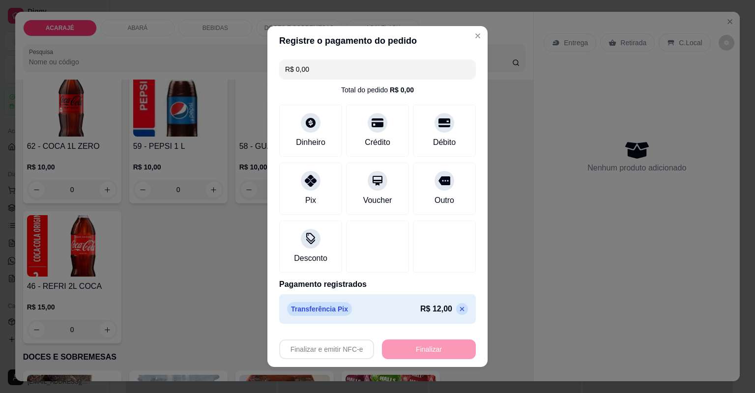
type input "-R$ 12,00"
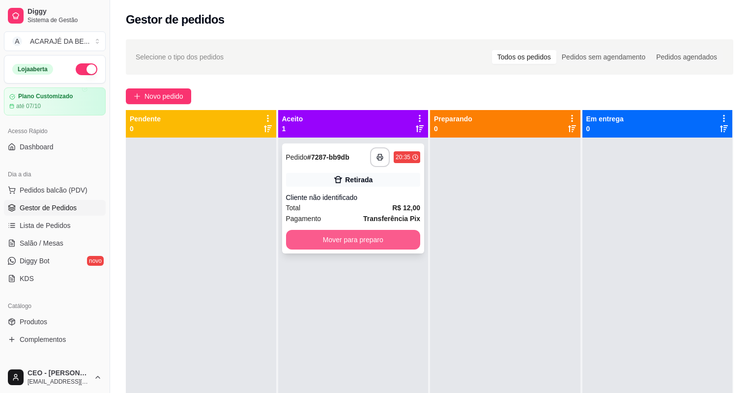
click at [358, 242] on button "Mover para preparo" at bounding box center [353, 240] width 135 height 20
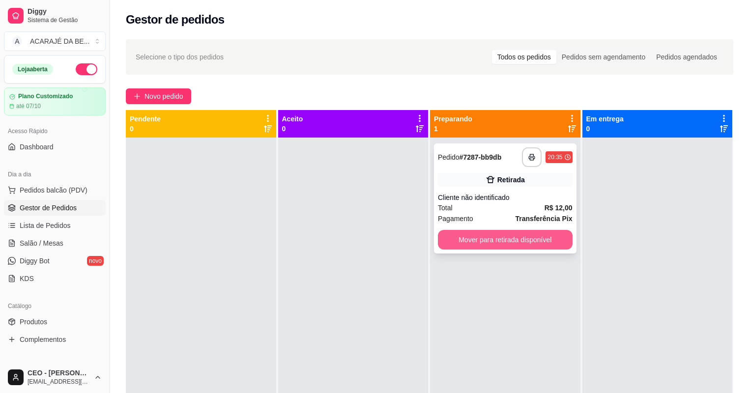
click at [467, 241] on button "Mover para retirada disponível" at bounding box center [505, 240] width 135 height 20
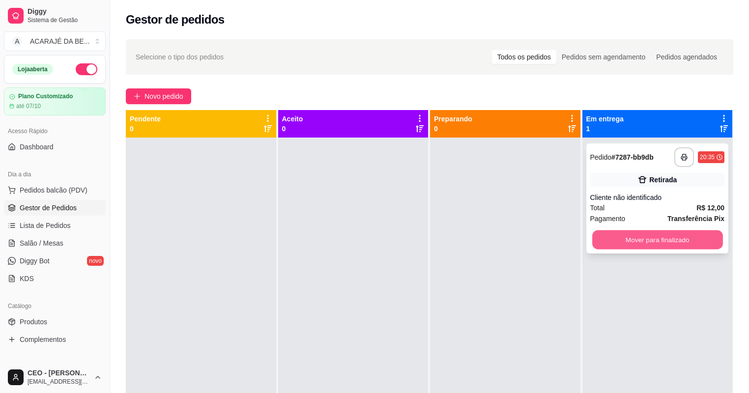
click at [614, 238] on button "Mover para finalizado" at bounding box center [657, 240] width 130 height 19
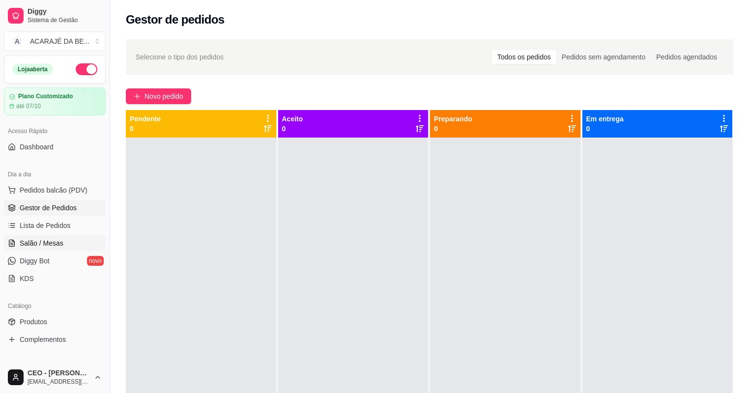
click at [67, 239] on link "Salão / Mesas" at bounding box center [55, 243] width 102 height 16
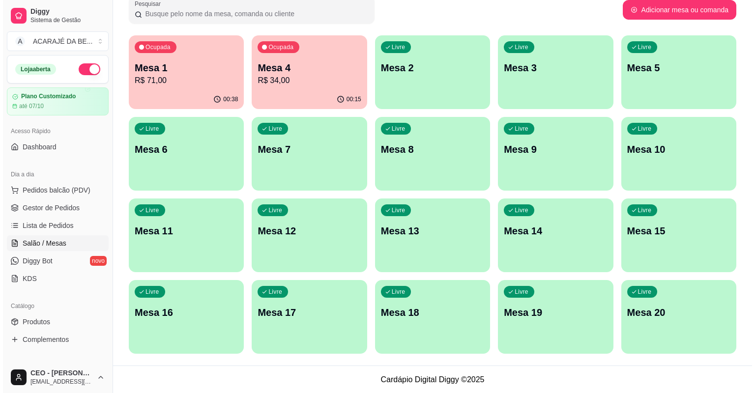
scroll to position [71, 0]
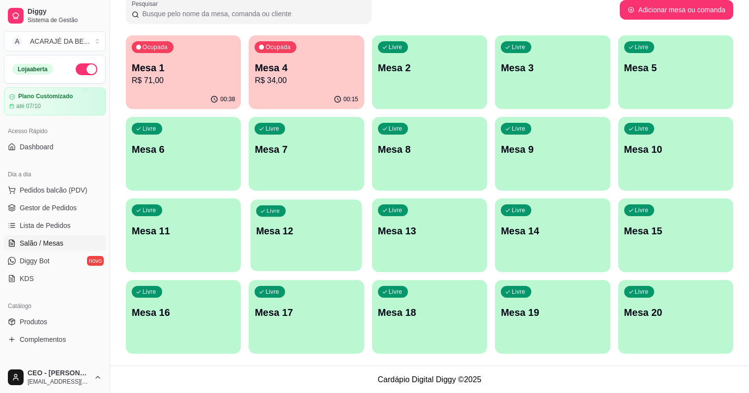
click at [362, 200] on div "Livre Mesa 12" at bounding box center [307, 230] width 112 height 60
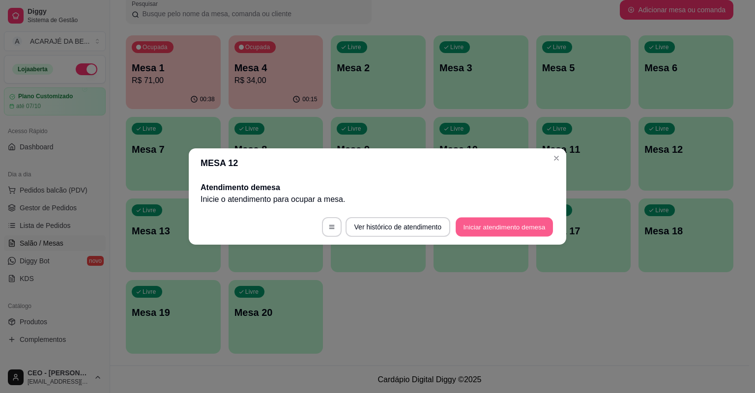
click at [480, 226] on button "Iniciar atendimento de mesa" at bounding box center [504, 227] width 97 height 19
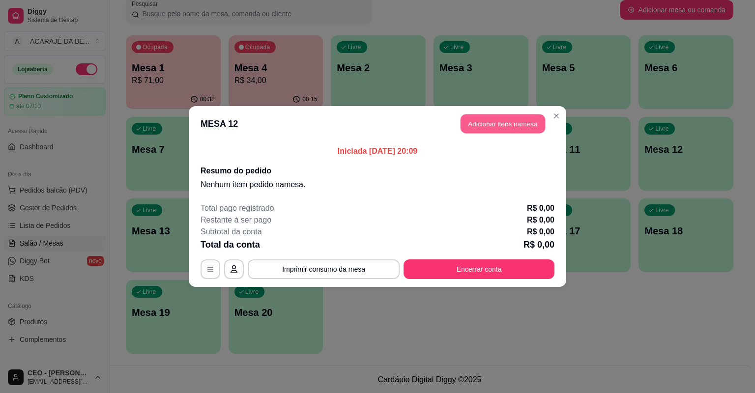
click at [519, 118] on button "Adicionar itens na mesa" at bounding box center [503, 124] width 85 height 19
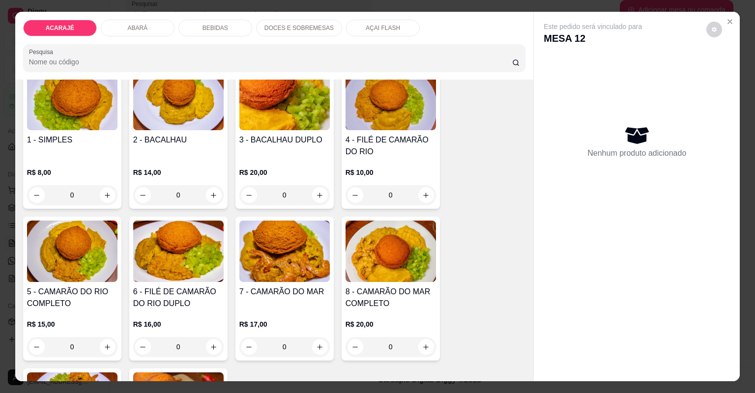
scroll to position [197, 0]
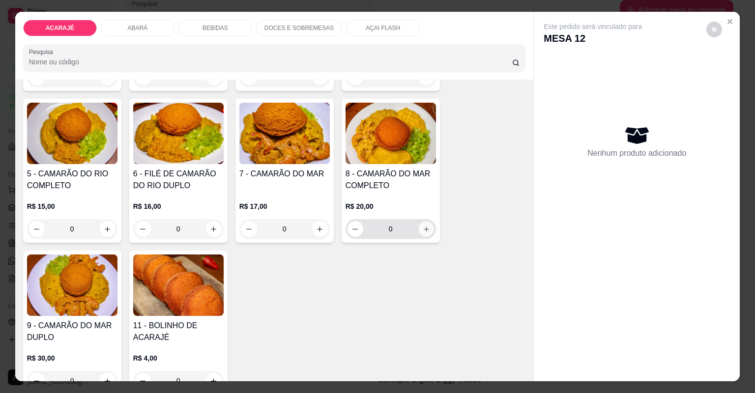
click at [423, 228] on icon "increase-product-quantity" at bounding box center [425, 229] width 7 height 7
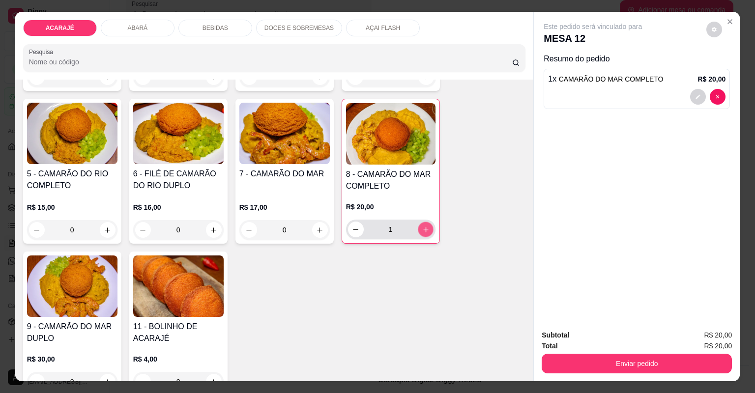
click at [423, 228] on icon "increase-product-quantity" at bounding box center [425, 229] width 7 height 7
type input "0"
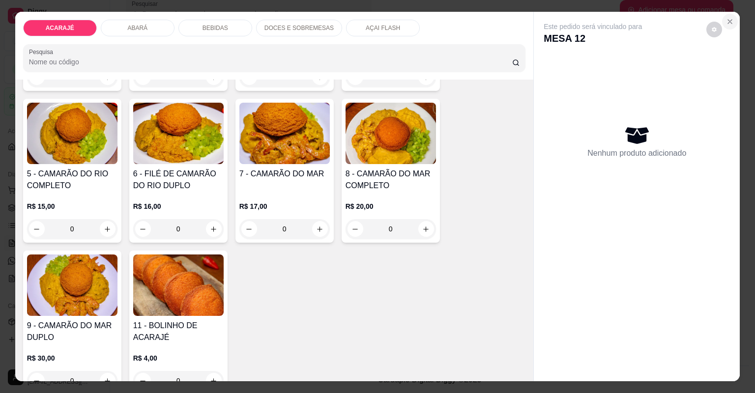
click at [728, 17] on button "Close" at bounding box center [730, 22] width 16 height 16
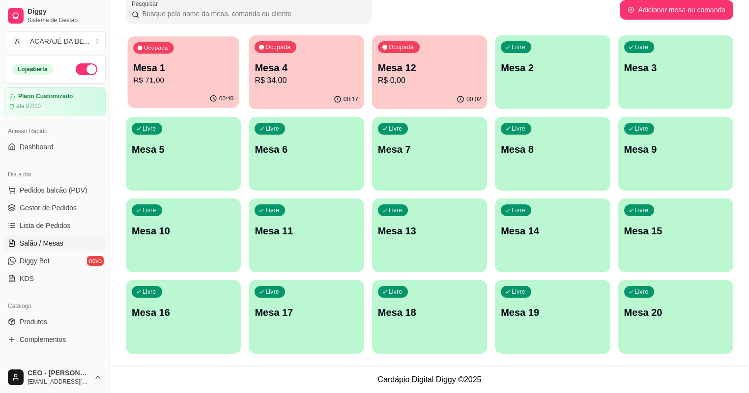
click at [202, 75] on p "R$ 71,00" at bounding box center [183, 80] width 100 height 11
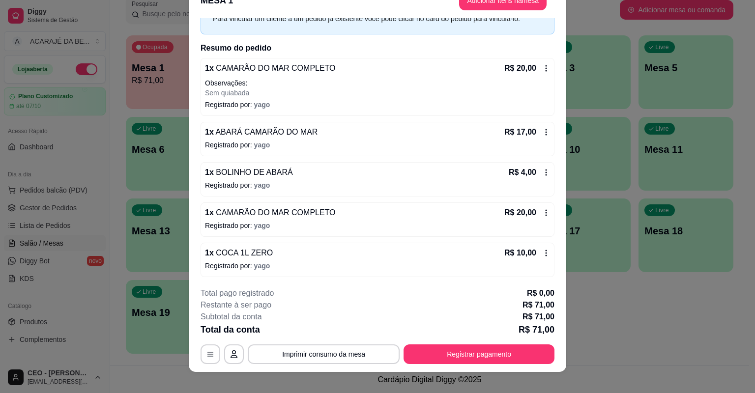
scroll to position [29, 0]
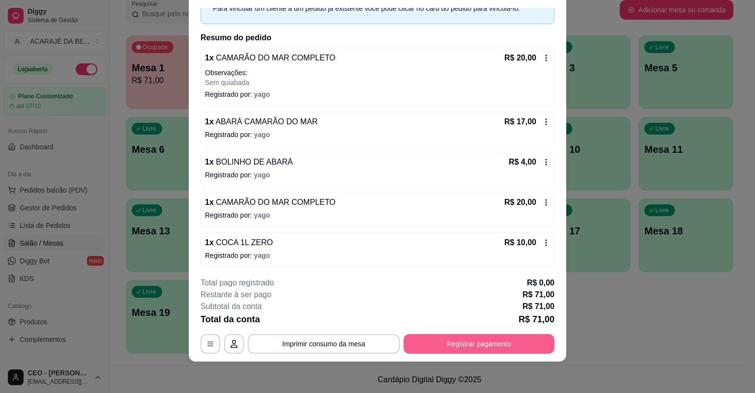
click at [445, 343] on button "Registrar pagamento" at bounding box center [479, 344] width 151 height 20
click at [371, 344] on button "Imprimir consumo da mesa" at bounding box center [323, 344] width 147 height 19
click at [521, 339] on button "Registrar pagamento" at bounding box center [479, 344] width 151 height 20
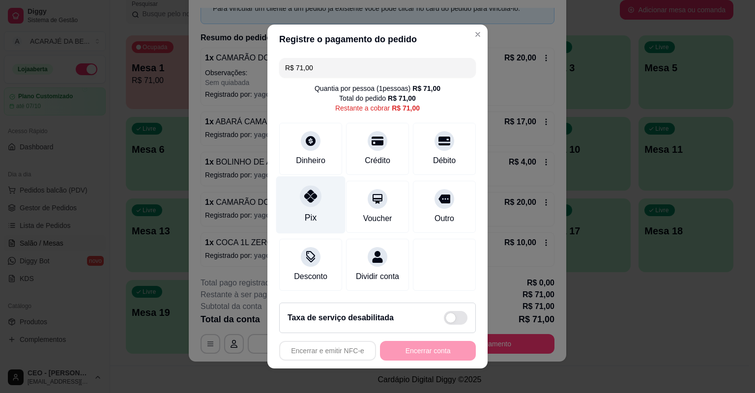
click at [296, 205] on div "Pix" at bounding box center [310, 205] width 69 height 58
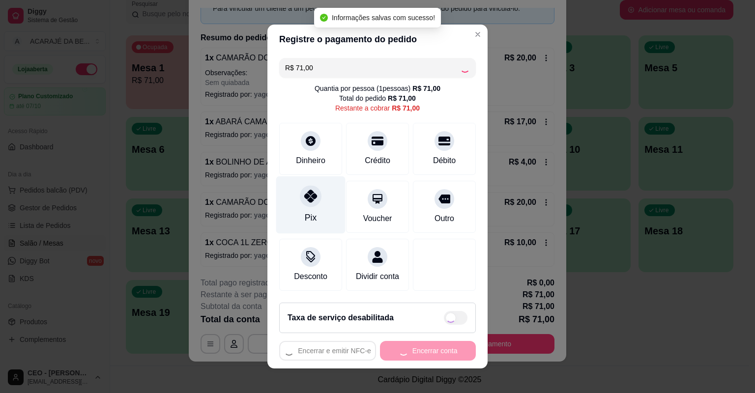
type input "R$ 0,00"
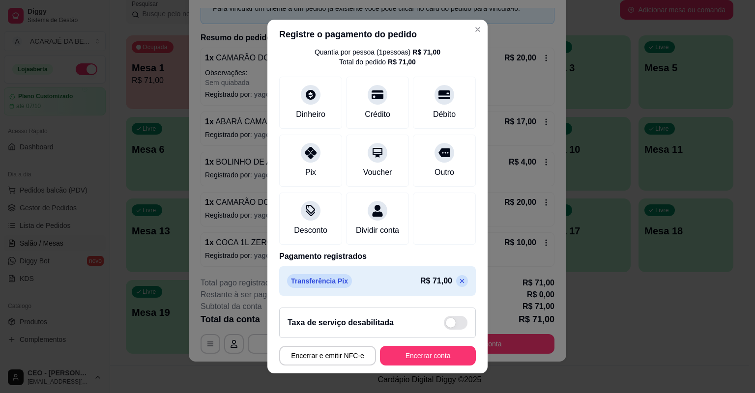
scroll to position [12, 0]
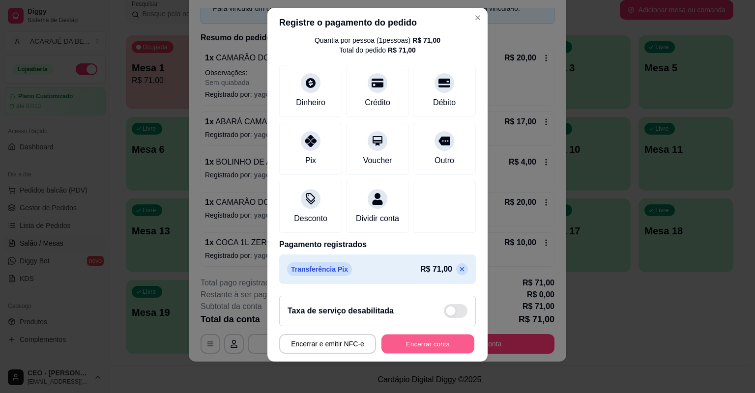
click at [419, 348] on button "Encerrar conta" at bounding box center [427, 344] width 93 height 19
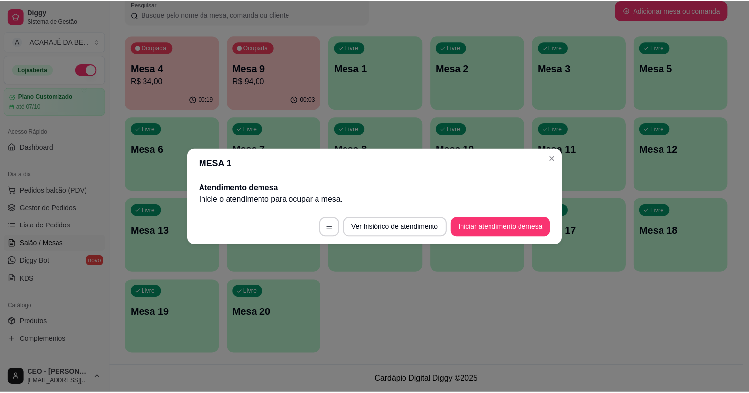
scroll to position [0, 0]
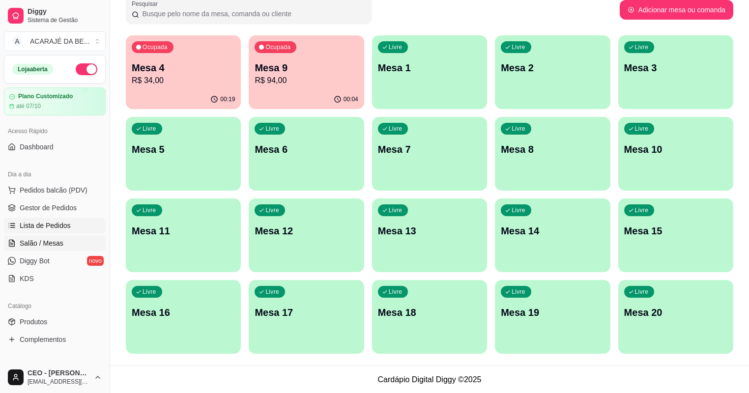
click at [58, 228] on span "Lista de Pedidos" at bounding box center [45, 226] width 51 height 10
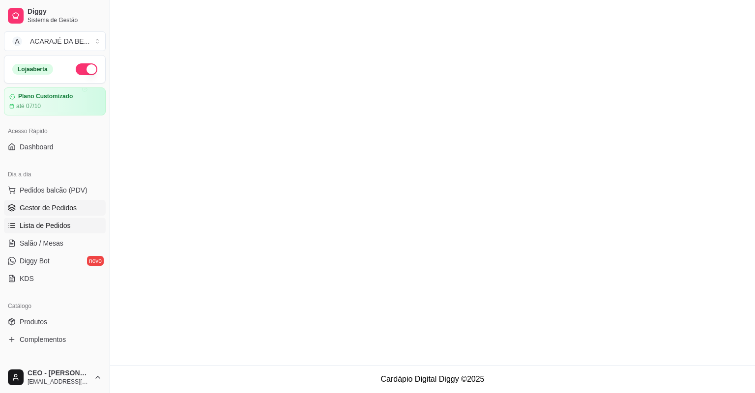
click at [67, 209] on span "Gestor de Pedidos" at bounding box center [48, 208] width 57 height 10
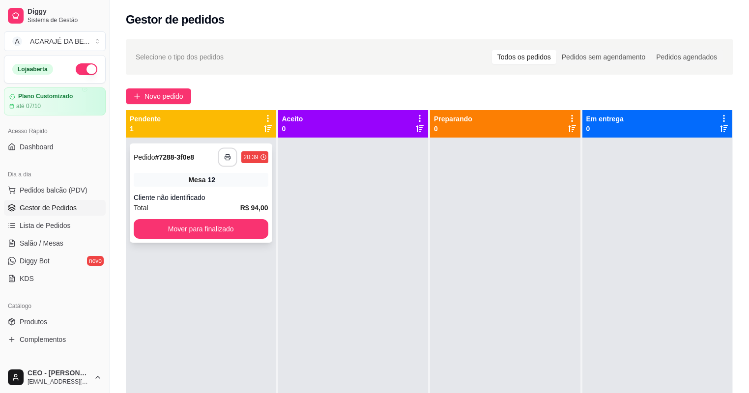
click at [227, 155] on icon "button" at bounding box center [228, 157] width 7 height 7
click at [227, 229] on button "Mover para finalizado" at bounding box center [201, 229] width 130 height 19
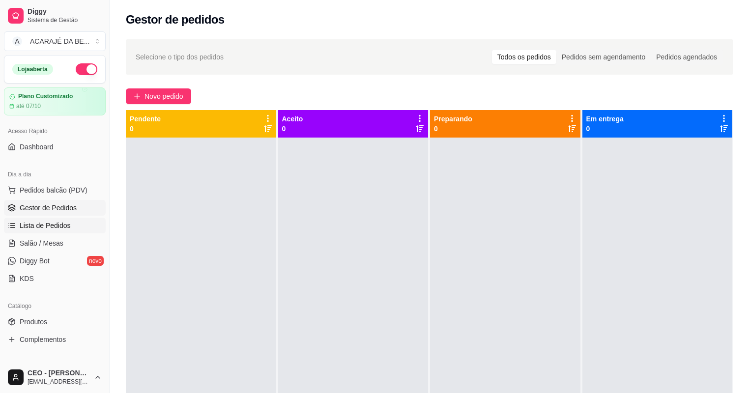
click at [71, 227] on link "Lista de Pedidos" at bounding box center [55, 226] width 102 height 16
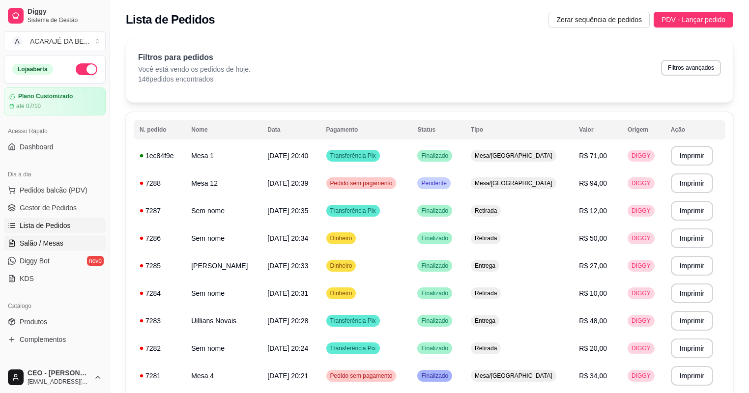
click at [77, 237] on link "Salão / Mesas" at bounding box center [55, 243] width 102 height 16
click at [557, 211] on td "Retirada" at bounding box center [519, 211] width 108 height 28
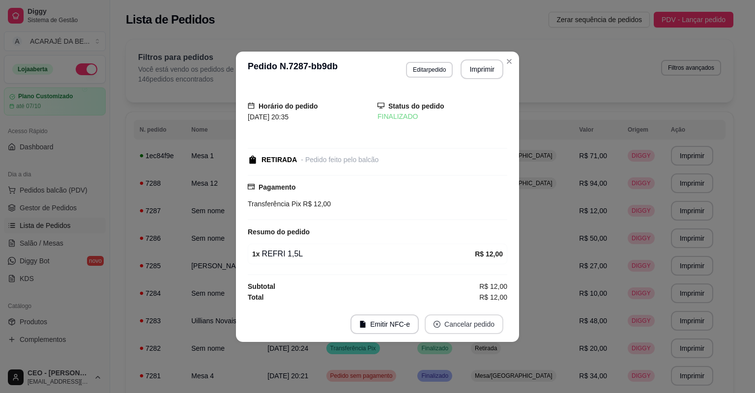
click at [441, 324] on button "Cancelar pedido" at bounding box center [464, 325] width 79 height 20
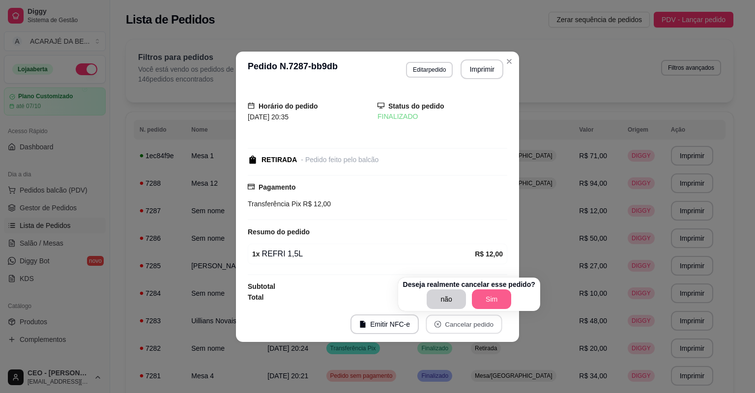
click at [491, 296] on button "Sim" at bounding box center [491, 299] width 39 height 20
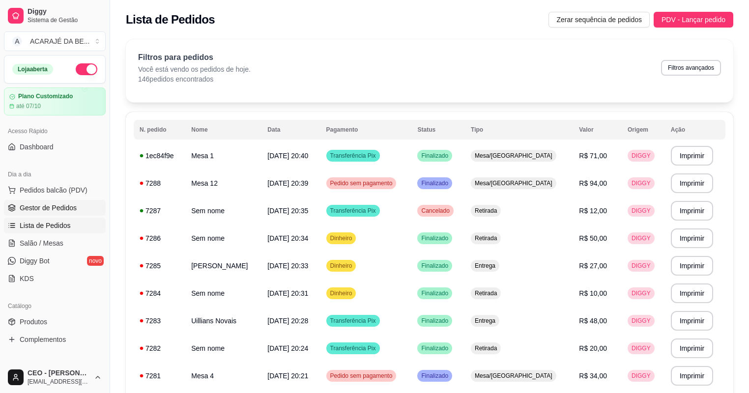
click at [35, 208] on span "Gestor de Pedidos" at bounding box center [48, 208] width 57 height 10
click at [78, 210] on link "Gestor de Pedidos" at bounding box center [55, 208] width 102 height 16
click at [53, 208] on span "Gestor de Pedidos" at bounding box center [48, 208] width 57 height 10
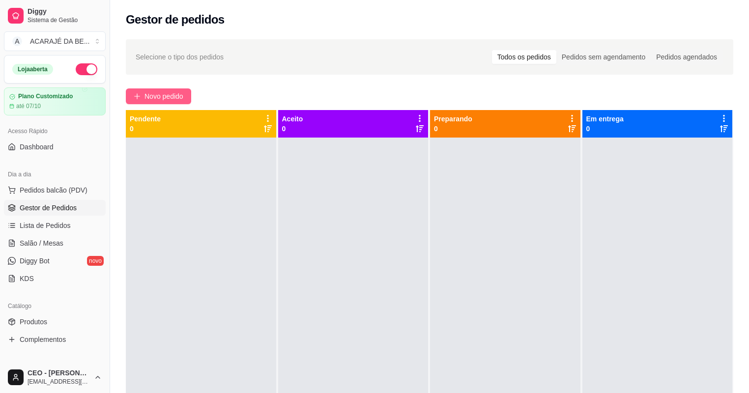
click at [167, 95] on span "Novo pedido" at bounding box center [164, 96] width 39 height 11
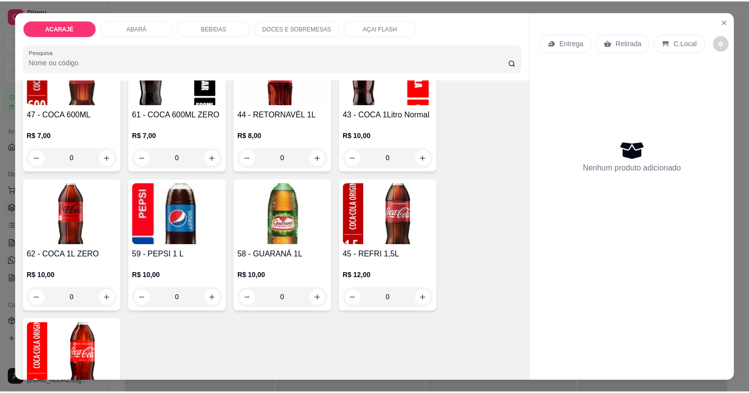
scroll to position [1455, 0]
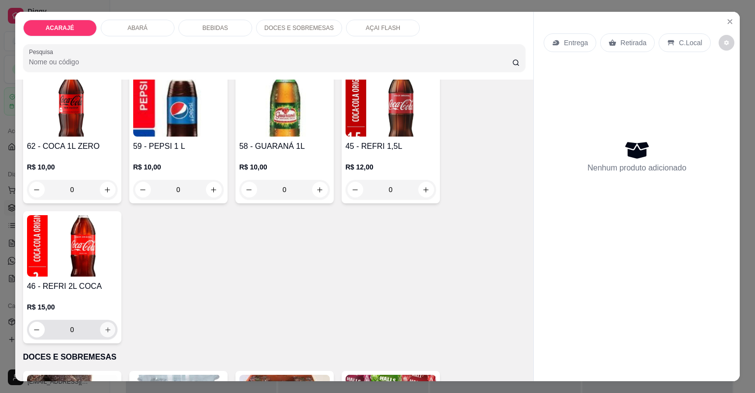
click at [106, 329] on icon "increase-product-quantity" at bounding box center [107, 329] width 5 height 5
type input "1"
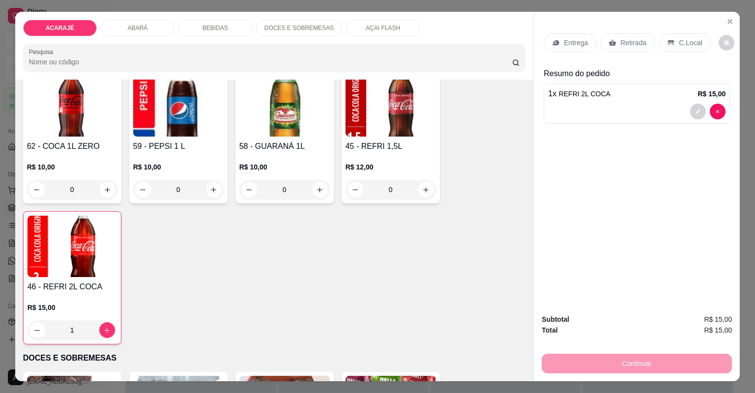
click at [610, 40] on icon at bounding box center [612, 43] width 8 height 8
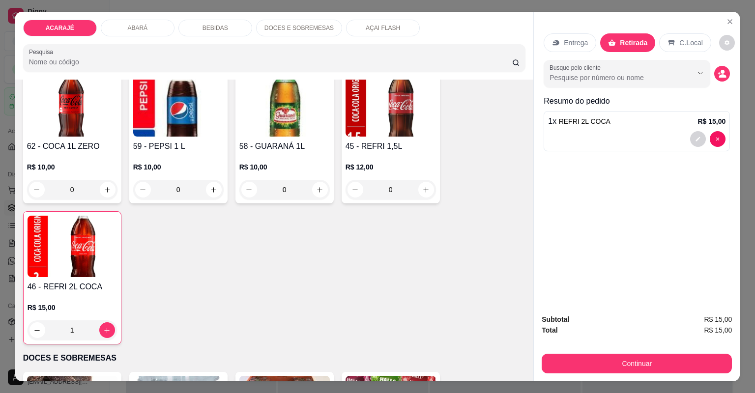
click at [593, 375] on div "Subtotal R$ 15,00 Total R$ 15,00 Continuar" at bounding box center [637, 343] width 206 height 75
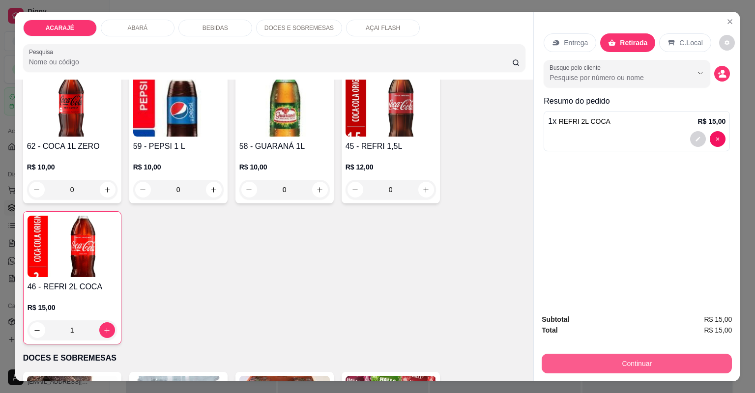
click at [563, 359] on button "Continuar" at bounding box center [637, 364] width 190 height 20
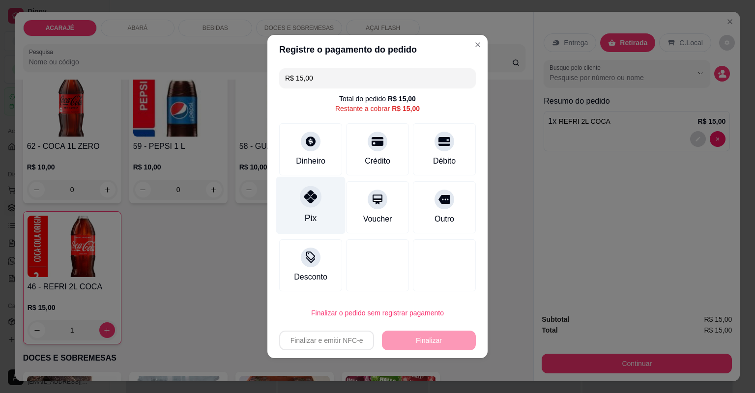
click at [316, 203] on div at bounding box center [311, 197] width 22 height 22
type input "R$ 0,00"
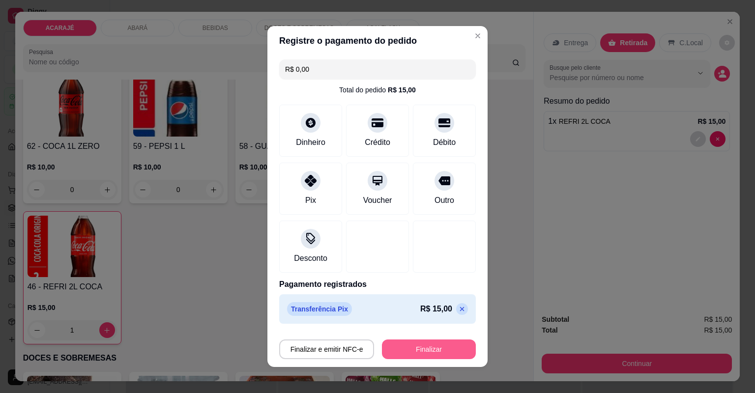
click at [434, 350] on button "Finalizar" at bounding box center [429, 350] width 94 height 20
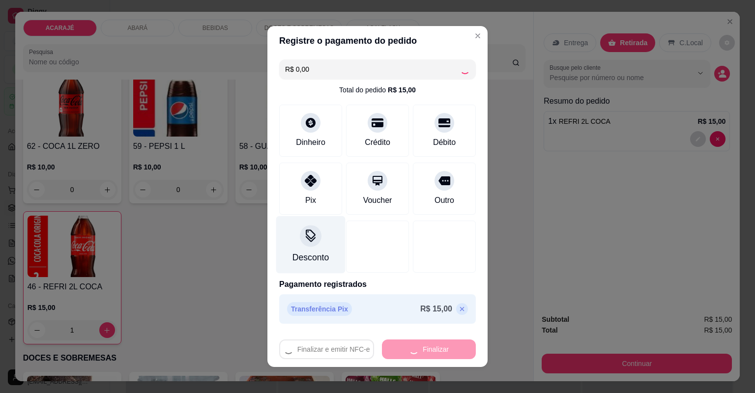
type input "0"
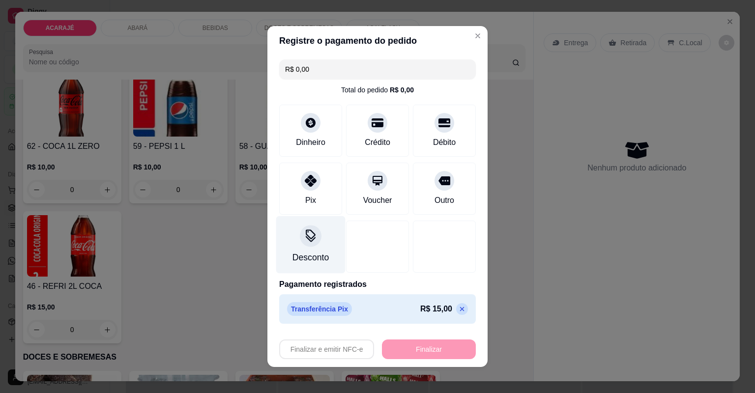
type input "-R$ 15,00"
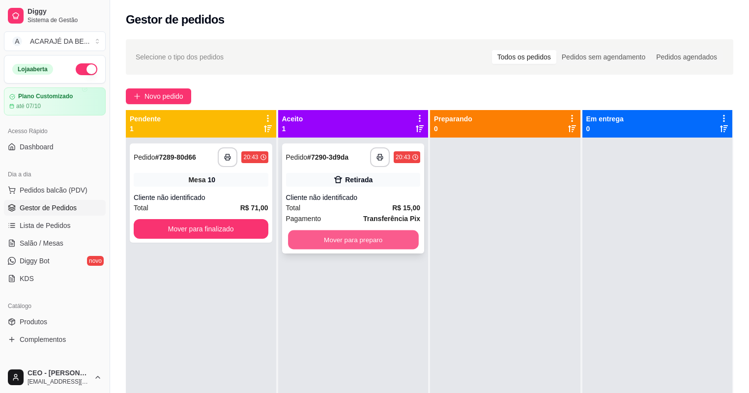
click at [323, 245] on button "Mover para preparo" at bounding box center [353, 240] width 130 height 19
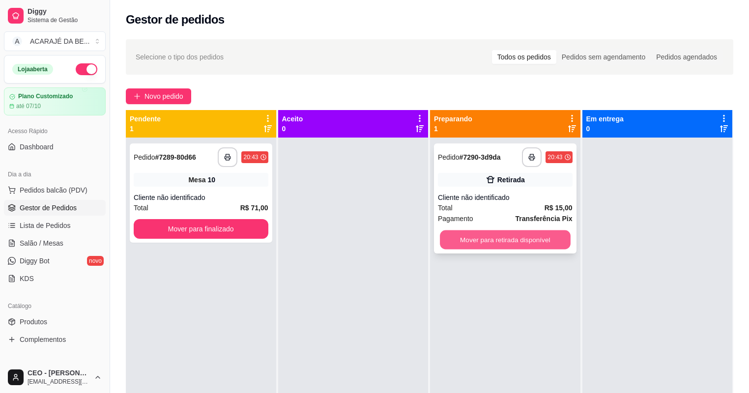
click at [484, 234] on button "Mover para retirada disponível" at bounding box center [505, 240] width 130 height 19
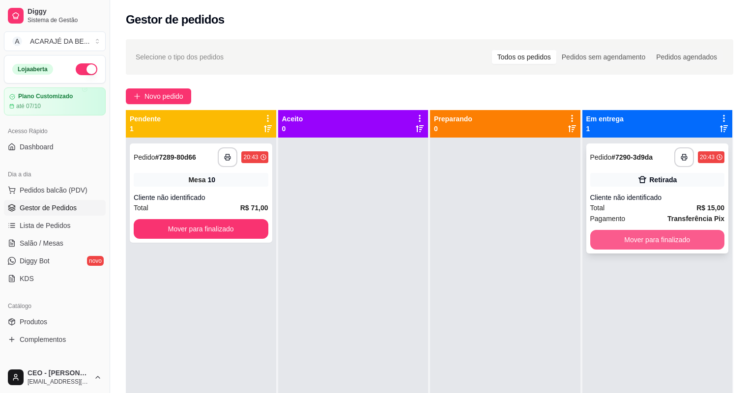
click at [625, 237] on button "Mover para finalizado" at bounding box center [657, 240] width 135 height 20
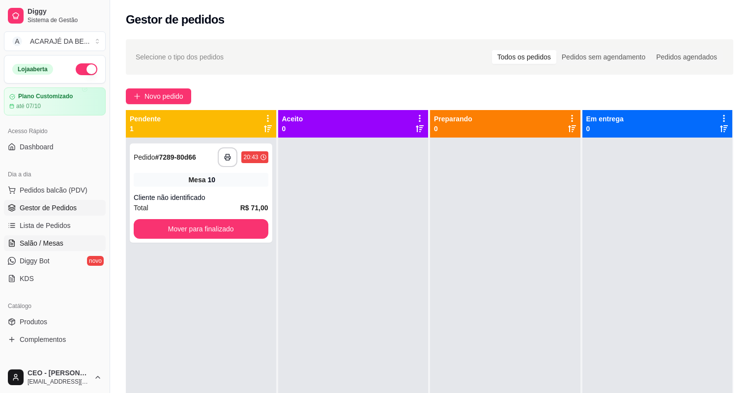
click at [41, 244] on span "Salão / Mesas" at bounding box center [42, 243] width 44 height 10
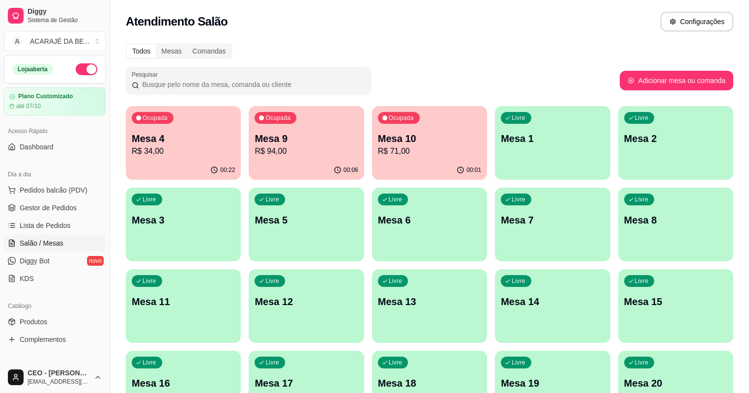
click at [159, 169] on div "00:22" at bounding box center [183, 170] width 115 height 19
click at [174, 141] on p "Mesa 4" at bounding box center [183, 139] width 103 height 14
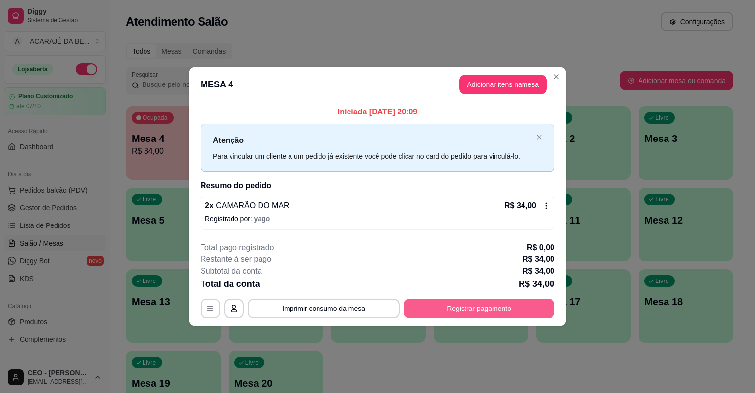
click at [414, 309] on button "Registrar pagamento" at bounding box center [479, 309] width 151 height 20
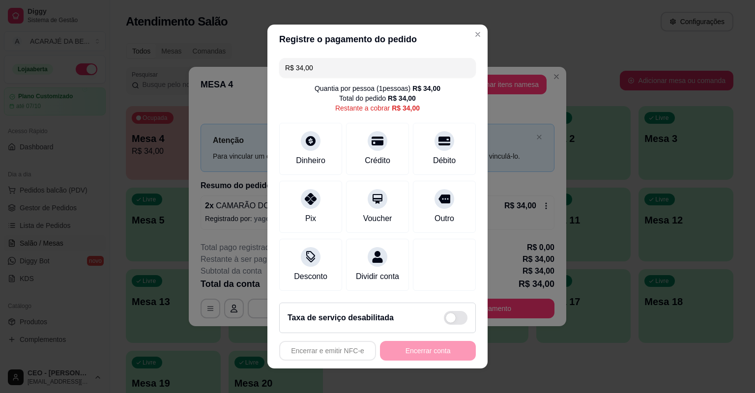
click at [376, 66] on input "R$ 34,00" at bounding box center [377, 68] width 185 height 20
click at [325, 155] on div "Dinheiro" at bounding box center [310, 147] width 69 height 58
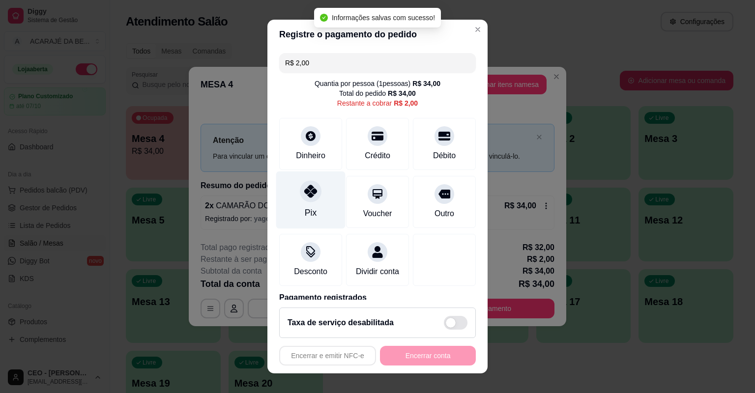
click at [323, 188] on div "Pix" at bounding box center [310, 201] width 69 height 58
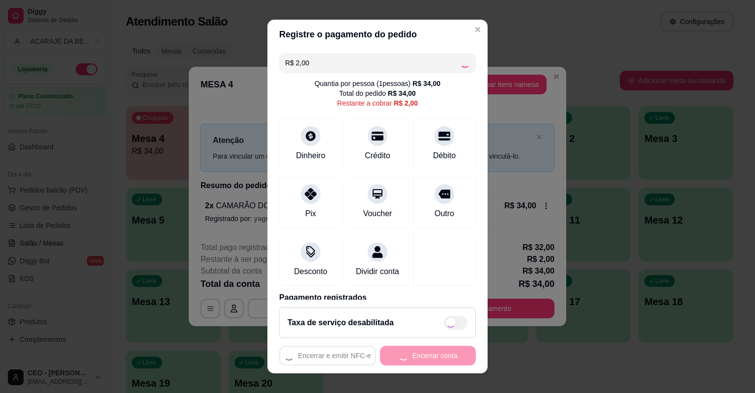
type input "R$ 0,00"
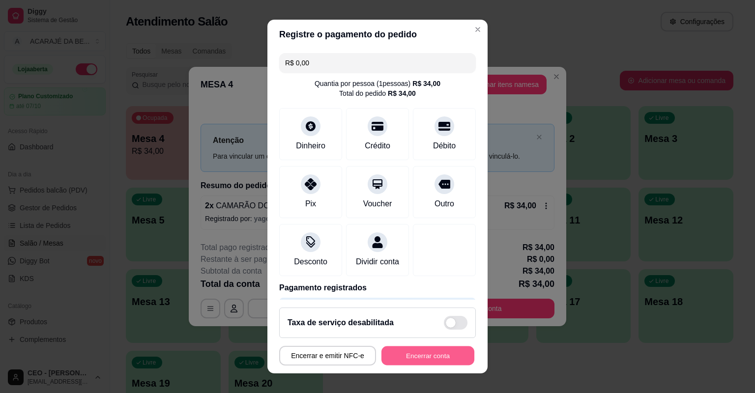
click at [442, 350] on button "Encerrar conta" at bounding box center [427, 356] width 93 height 19
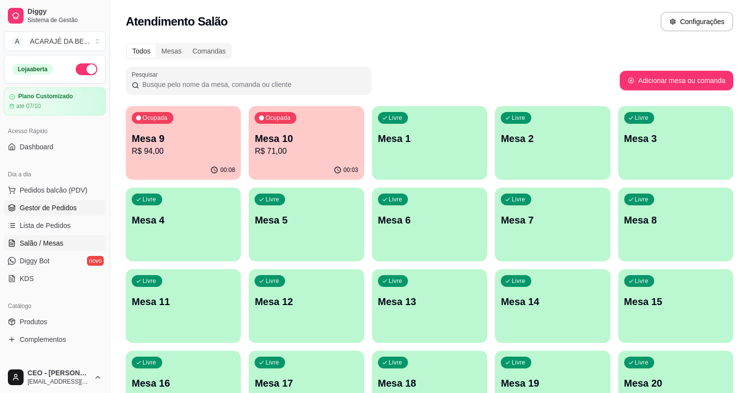
click at [52, 208] on span "Gestor de Pedidos" at bounding box center [48, 208] width 57 height 10
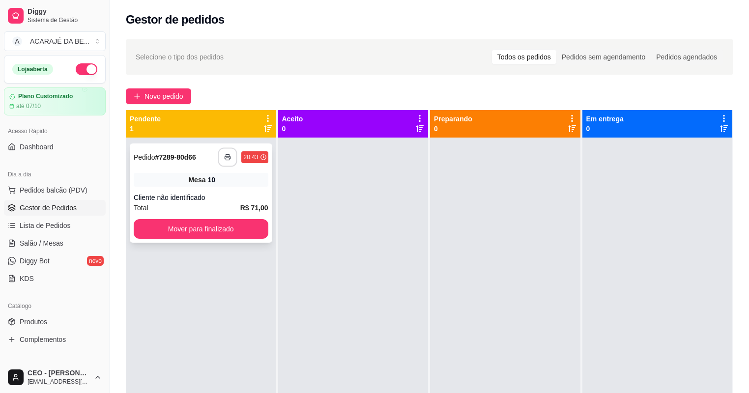
click at [224, 152] on button "button" at bounding box center [227, 157] width 19 height 19
click at [190, 224] on button "Mover para finalizado" at bounding box center [201, 229] width 130 height 19
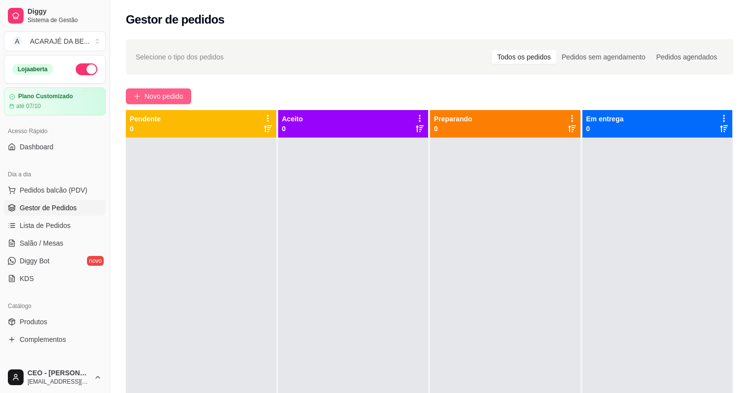
click at [138, 94] on icon "plus" at bounding box center [137, 96] width 7 height 7
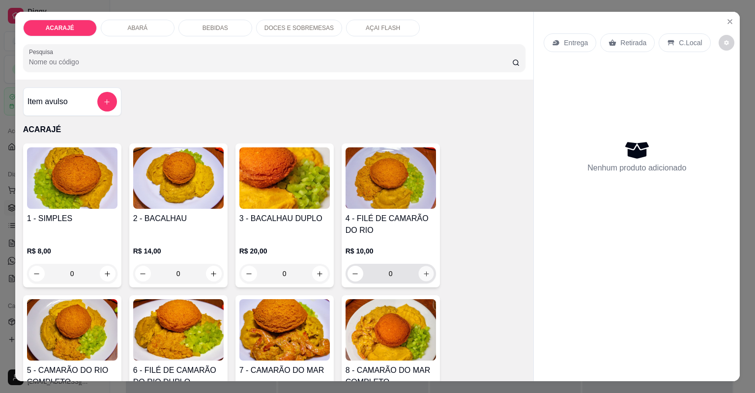
click at [423, 278] on button "increase-product-quantity" at bounding box center [425, 273] width 15 height 15
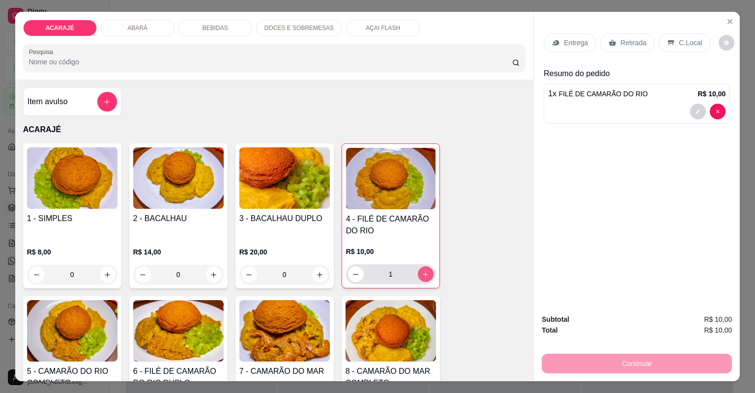
click at [423, 273] on icon "increase-product-quantity" at bounding box center [425, 274] width 5 height 5
type input "2"
drag, startPoint x: 630, startPoint y: 35, endPoint x: 636, endPoint y: 58, distance: 22.9
click at [629, 38] on div "Retirada" at bounding box center [627, 42] width 55 height 19
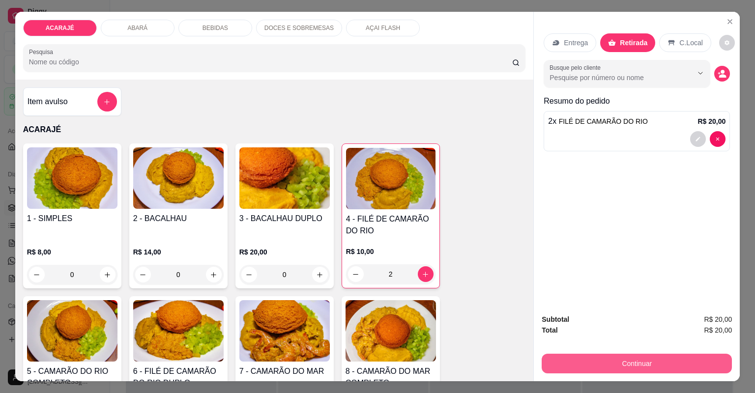
click at [722, 363] on button "Continuar" at bounding box center [637, 364] width 190 height 20
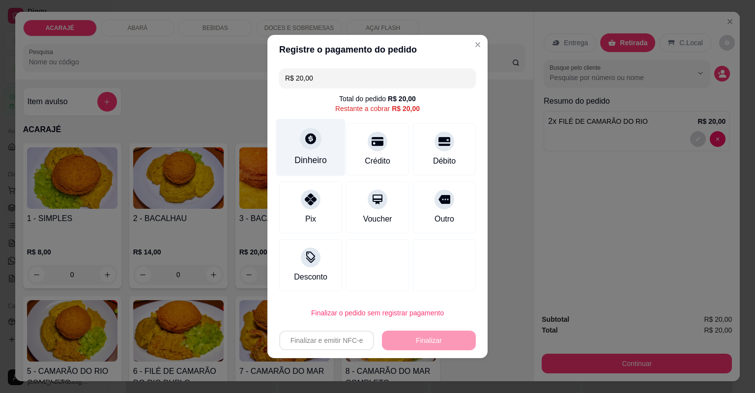
click at [303, 140] on div at bounding box center [311, 139] width 22 height 22
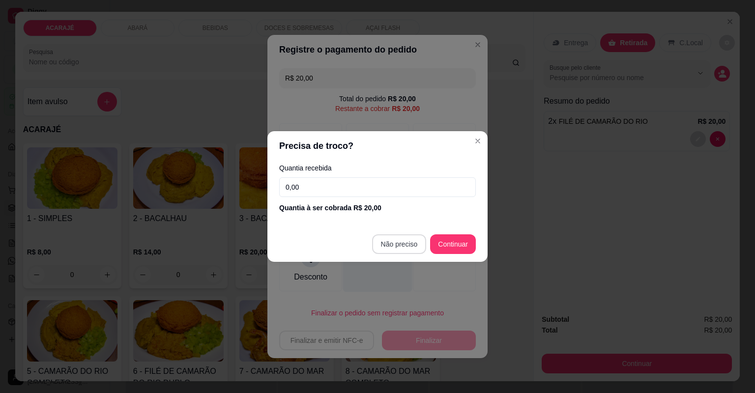
type input "R$ 0,00"
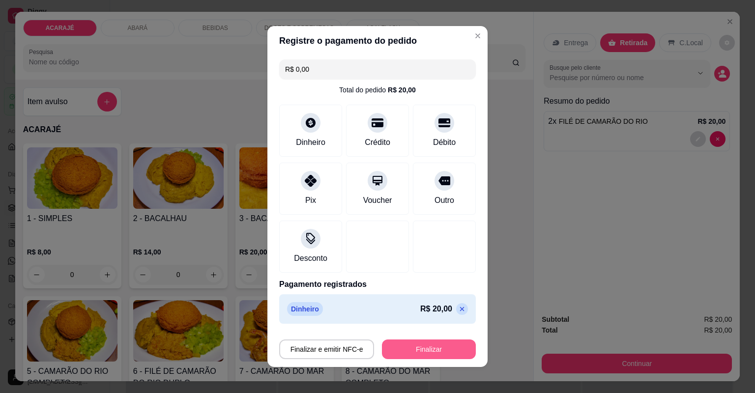
click at [416, 347] on button "Finalizar" at bounding box center [429, 350] width 94 height 20
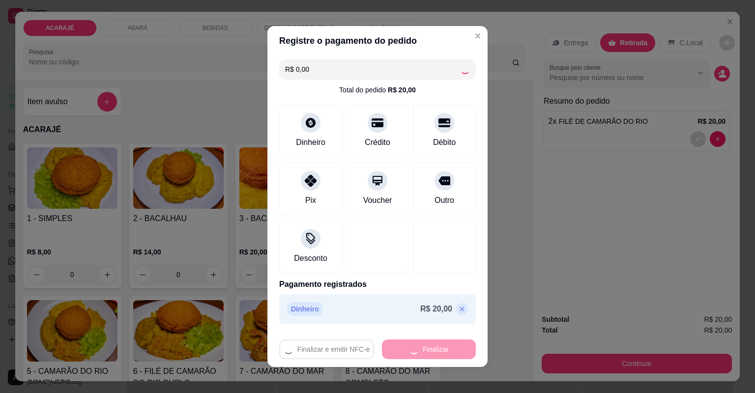
type input "0"
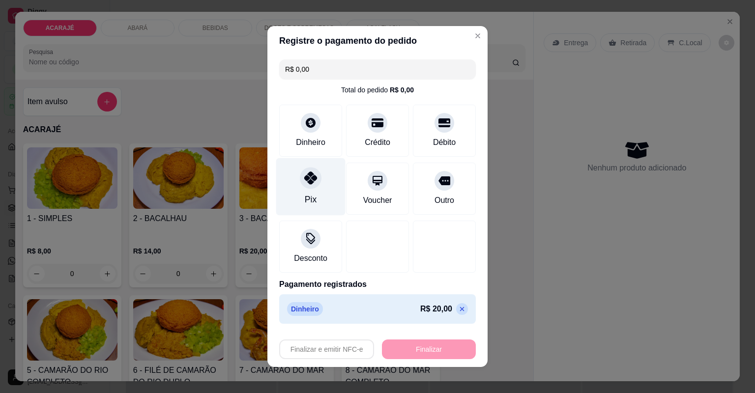
type input "-R$ 20,00"
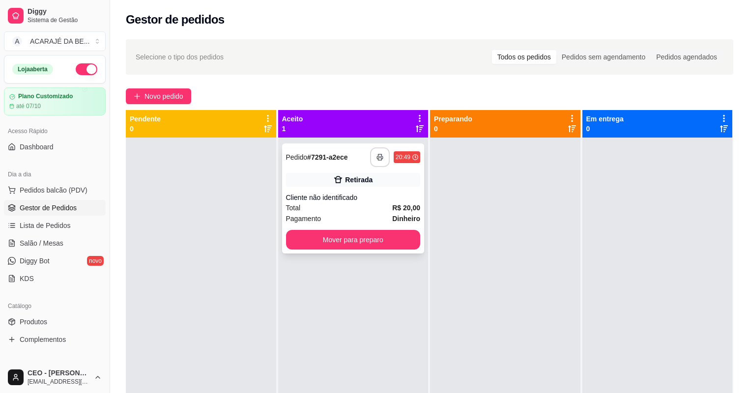
click at [382, 159] on button "button" at bounding box center [380, 157] width 20 height 20
click at [409, 242] on button "Mover para preparo" at bounding box center [353, 240] width 135 height 20
click at [403, 241] on button "Mover para preparo" at bounding box center [353, 240] width 135 height 20
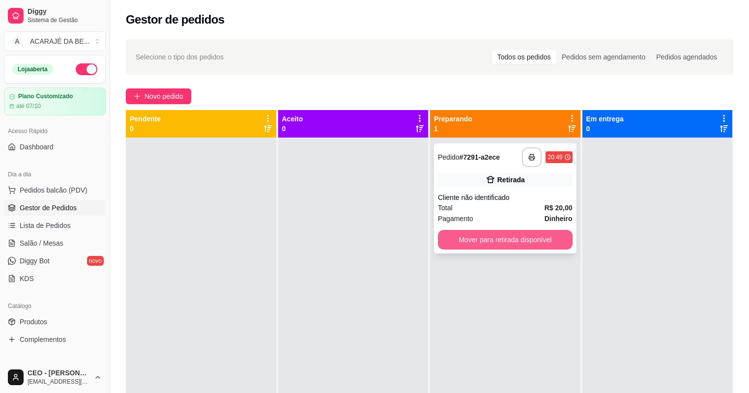
click at [461, 233] on button "Mover para retirada disponível" at bounding box center [505, 240] width 135 height 20
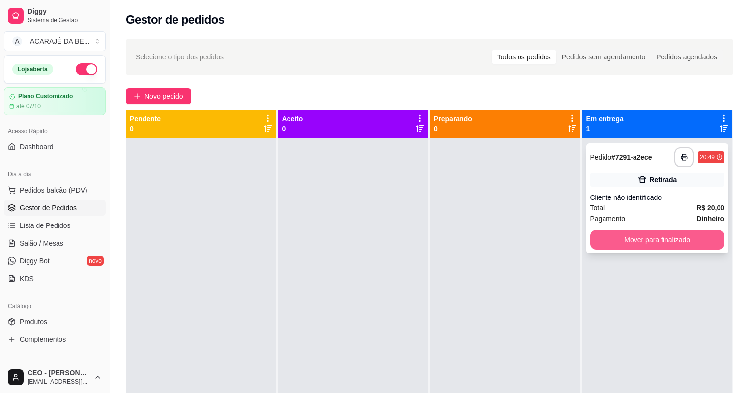
click at [610, 234] on button "Mover para finalizado" at bounding box center [657, 240] width 135 height 20
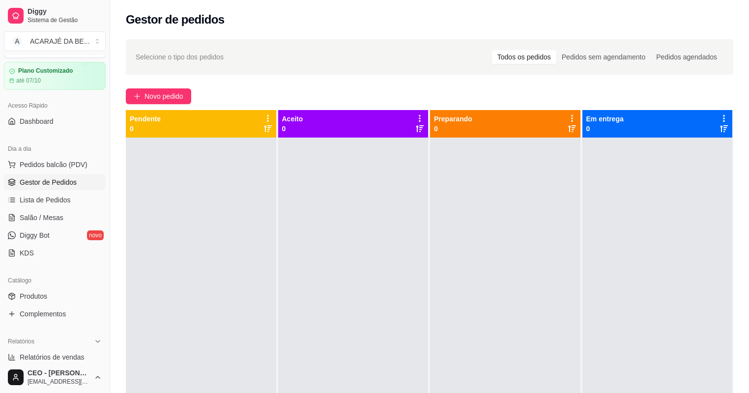
scroll to position [39, 0]
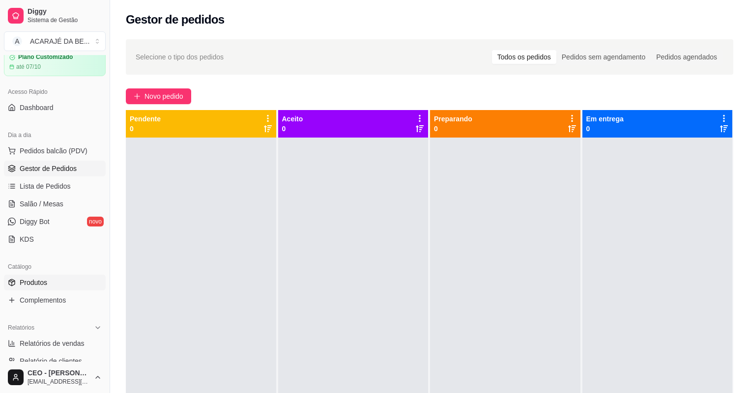
click at [28, 283] on span "Produtos" at bounding box center [34, 283] width 28 height 10
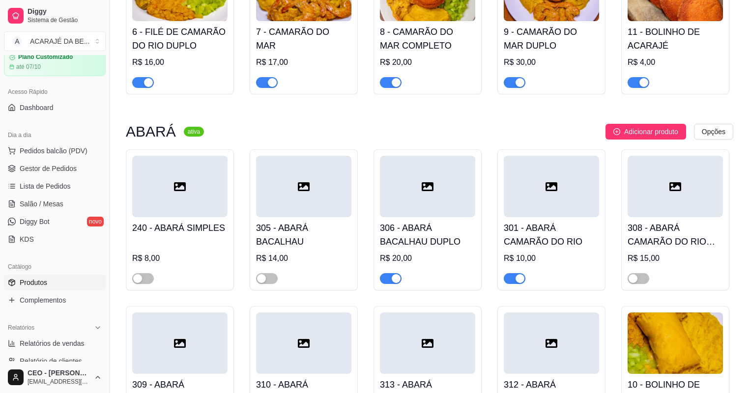
scroll to position [354, 0]
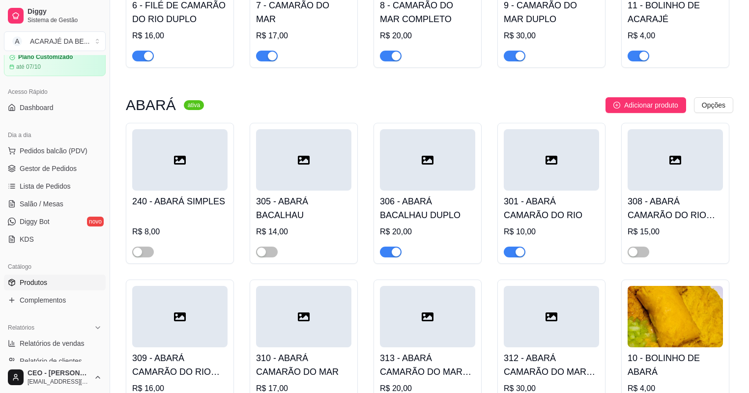
drag, startPoint x: 384, startPoint y: 253, endPoint x: 421, endPoint y: 241, distance: 38.4
click at [385, 253] on span "button" at bounding box center [391, 252] width 22 height 11
click at [514, 248] on div at bounding box center [515, 252] width 22 height 12
click at [519, 253] on div "button" at bounding box center [520, 252] width 9 height 9
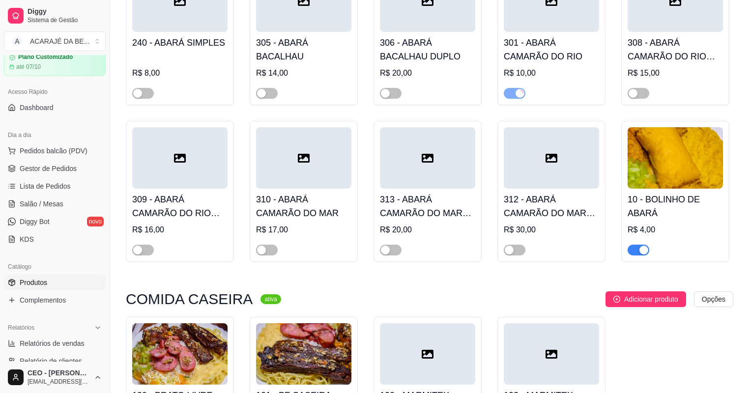
scroll to position [550, 0]
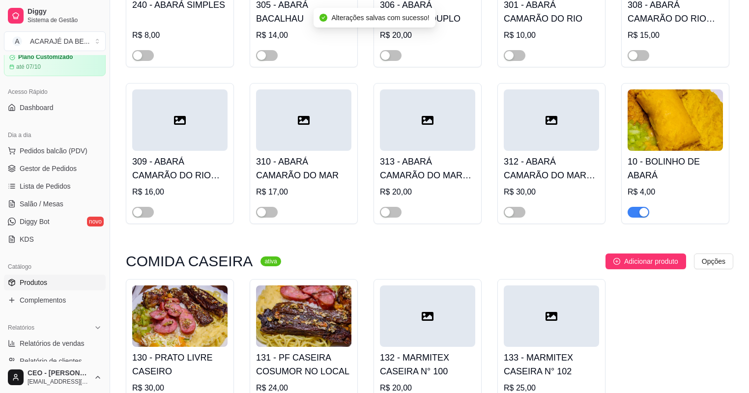
click at [645, 212] on div "button" at bounding box center [643, 212] width 9 height 9
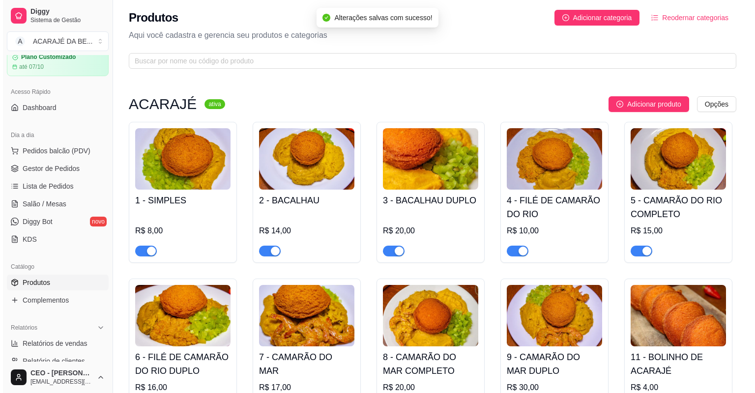
scroll to position [0, 0]
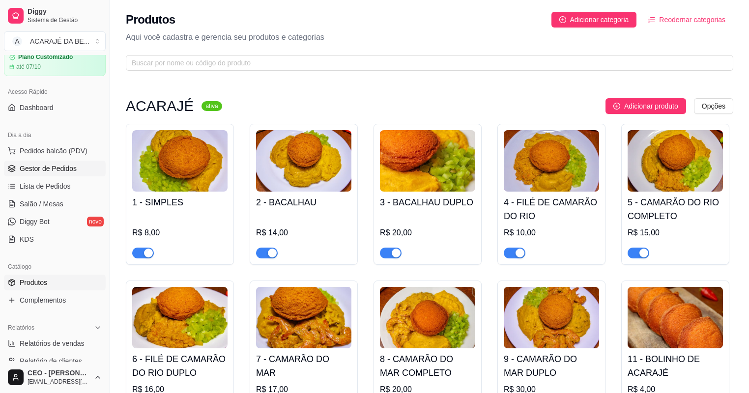
click at [71, 167] on span "Gestor de Pedidos" at bounding box center [48, 169] width 57 height 10
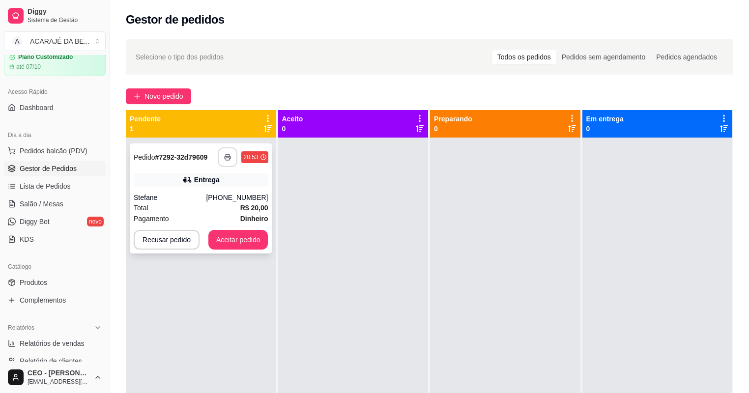
click at [238, 153] on div "**********" at bounding box center [243, 157] width 50 height 20
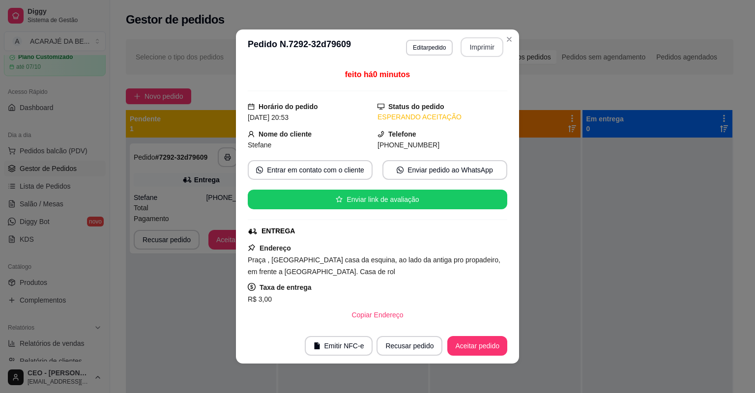
click at [478, 45] on button "Imprimir" at bounding box center [482, 47] width 43 height 20
click at [495, 337] on button "Aceitar pedido" at bounding box center [477, 346] width 60 height 20
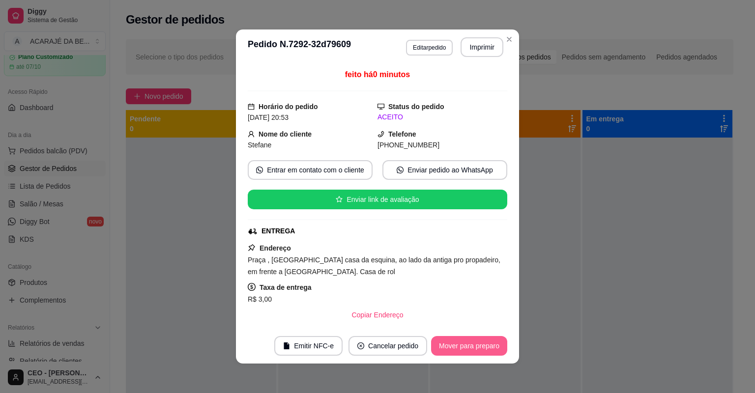
click at [492, 341] on button "Mover para preparo" at bounding box center [469, 346] width 76 height 20
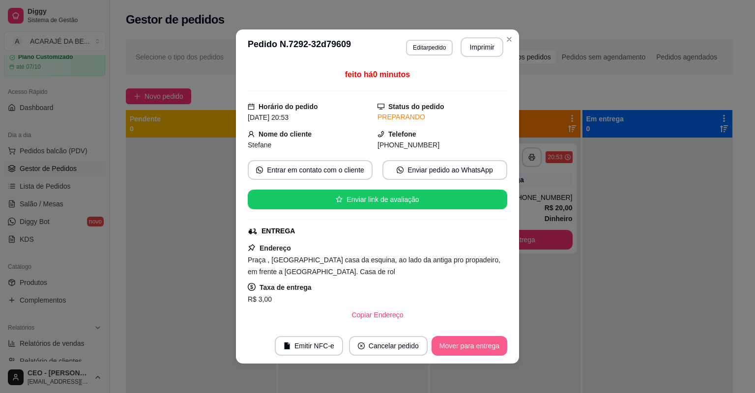
click at [492, 341] on button "Mover para entrega" at bounding box center [470, 346] width 76 height 20
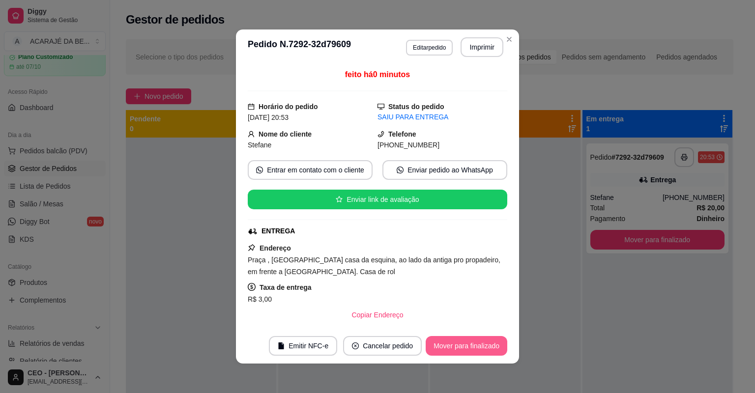
click at [492, 341] on button "Mover para finalizado" at bounding box center [467, 346] width 82 height 20
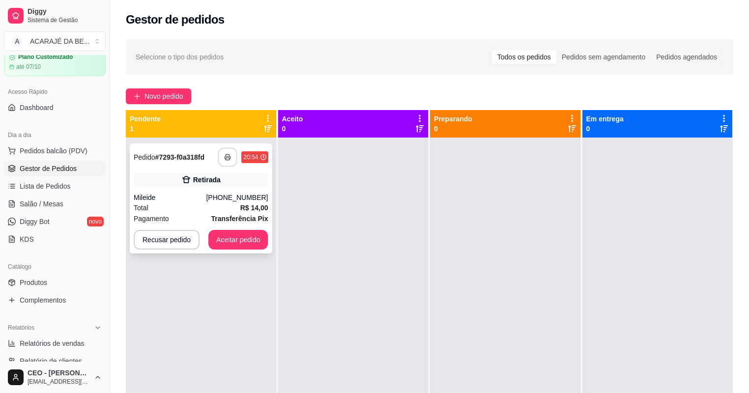
click at [224, 156] on button "button" at bounding box center [227, 157] width 19 height 19
click at [250, 233] on button "Aceitar pedido" at bounding box center [238, 240] width 60 height 20
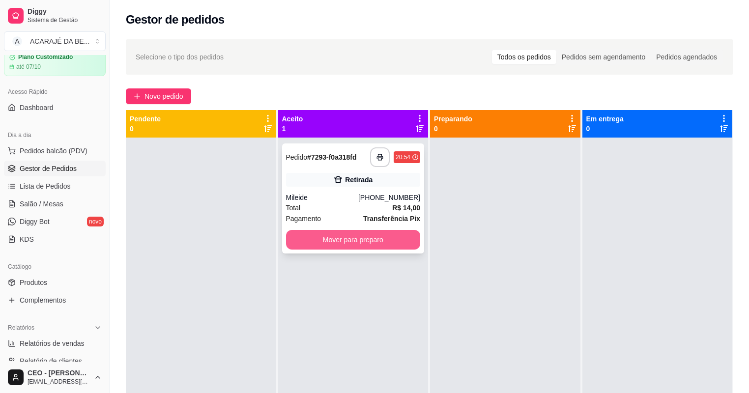
click at [296, 233] on button "Mover para preparo" at bounding box center [353, 240] width 135 height 20
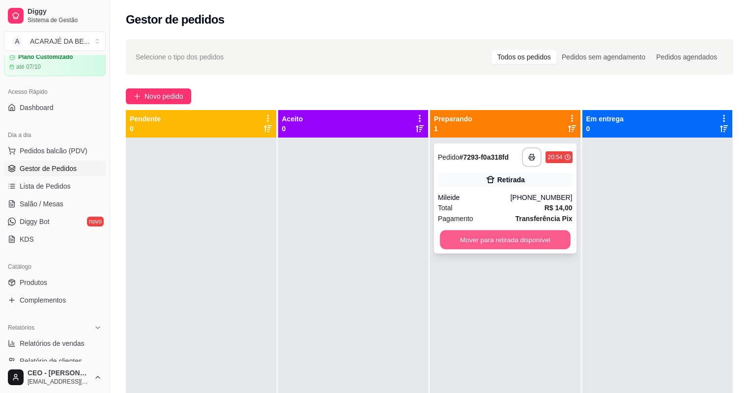
click at [490, 231] on button "Mover para retirada disponível" at bounding box center [505, 240] width 130 height 19
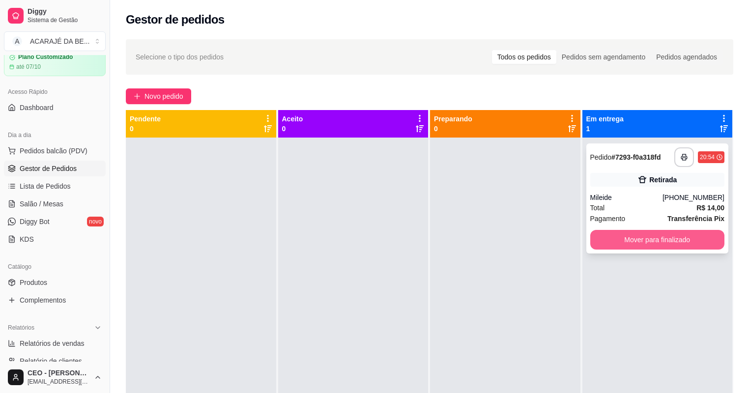
click at [651, 238] on button "Mover para finalizado" at bounding box center [657, 240] width 135 height 20
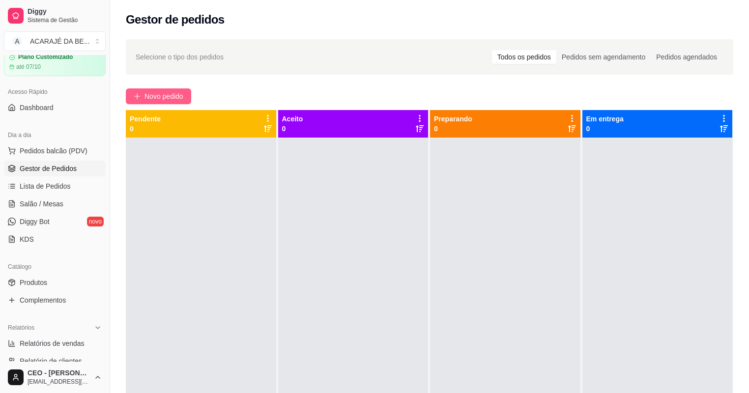
click at [150, 97] on span "Novo pedido" at bounding box center [164, 96] width 39 height 11
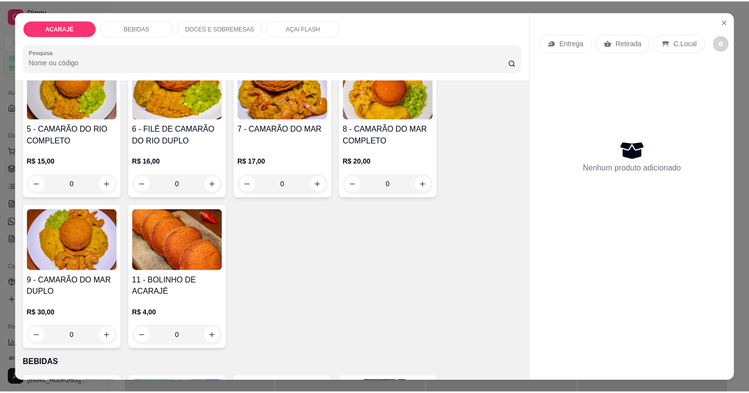
scroll to position [275, 0]
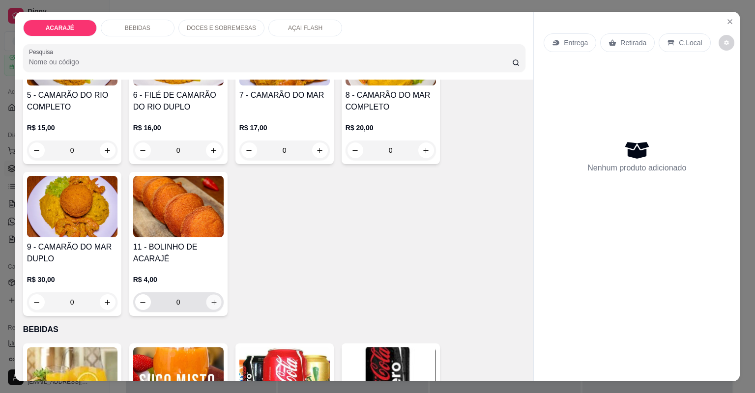
click at [215, 301] on button "increase-product-quantity" at bounding box center [213, 301] width 15 height 15
type input "1"
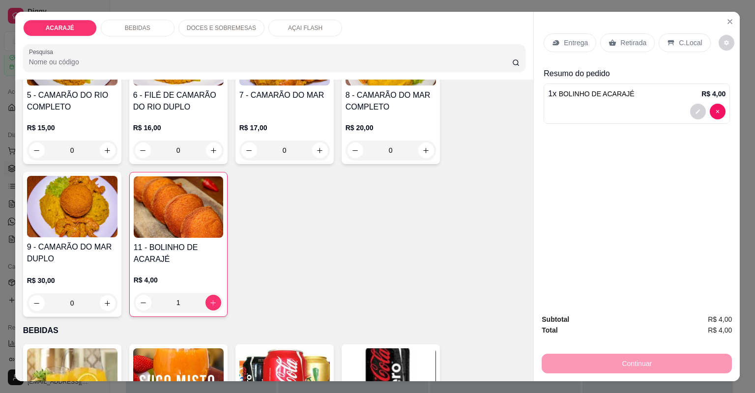
click at [576, 44] on p "Entrega" at bounding box center [576, 43] width 24 height 10
drag, startPoint x: 616, startPoint y: 35, endPoint x: 618, endPoint y: 42, distance: 6.6
click at [617, 35] on div "Retirada" at bounding box center [627, 42] width 55 height 19
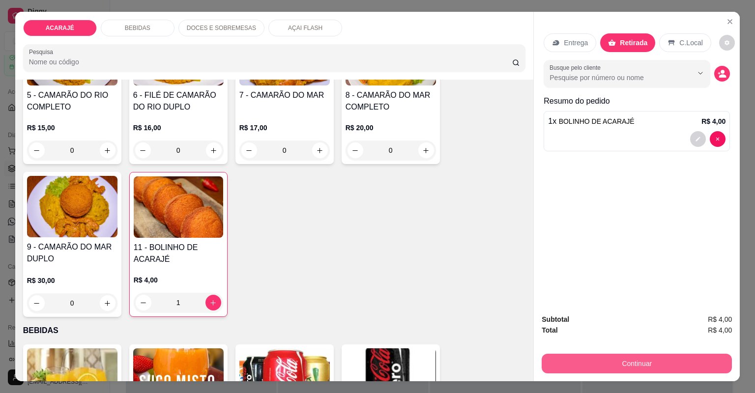
click at [568, 358] on button "Continuar" at bounding box center [637, 364] width 190 height 20
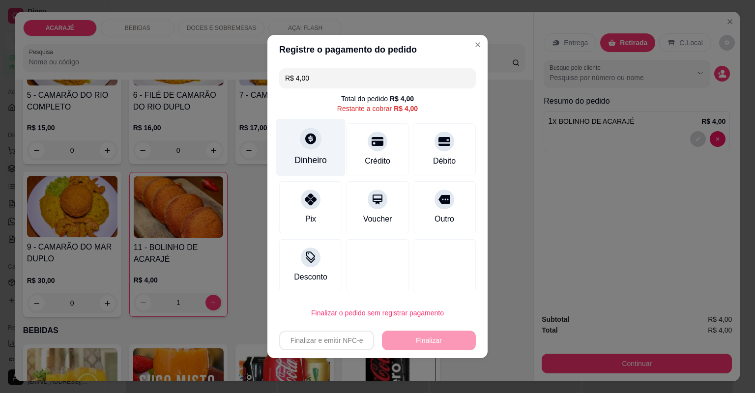
click at [304, 155] on div "Dinheiro" at bounding box center [310, 160] width 32 height 13
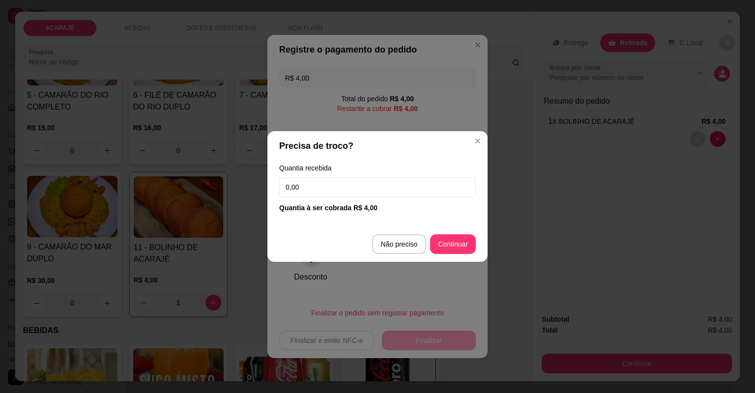
click at [352, 185] on input "0,00" at bounding box center [377, 187] width 197 height 20
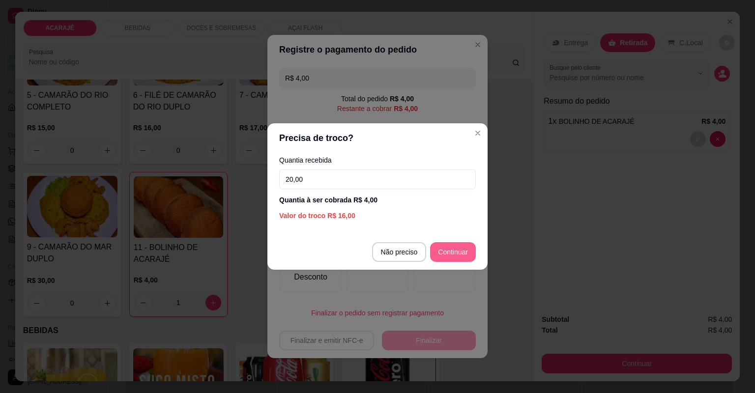
type input "20,00"
type input "R$ 0,00"
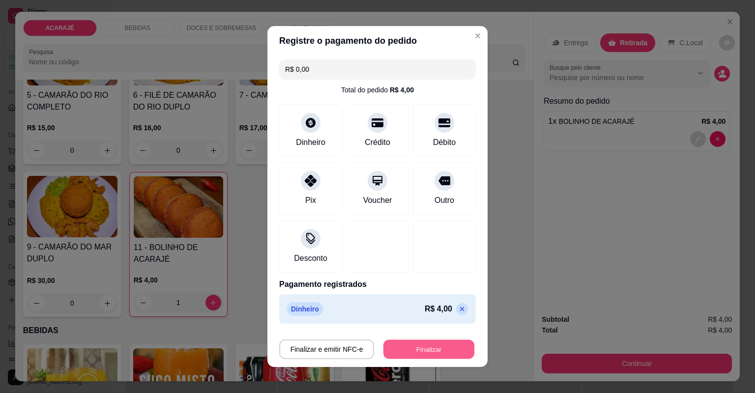
click at [431, 347] on button "Finalizar" at bounding box center [428, 349] width 91 height 19
type input "0"
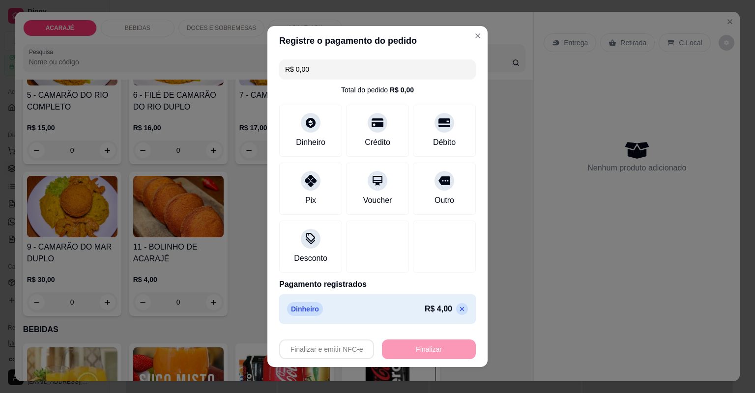
type input "-R$ 4,00"
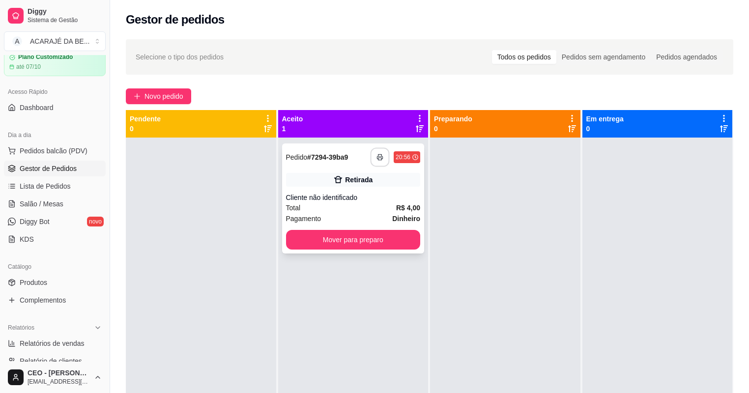
click at [376, 154] on icon "button" at bounding box center [379, 157] width 7 height 7
click at [354, 246] on button "Mover para preparo" at bounding box center [353, 240] width 130 height 19
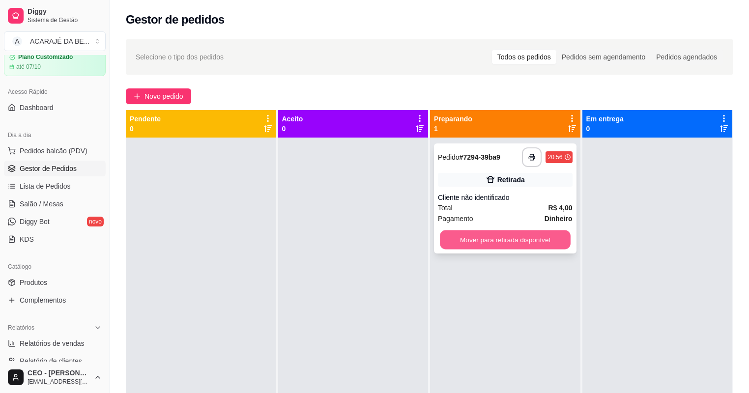
click at [490, 242] on button "Mover para retirada disponível" at bounding box center [505, 240] width 130 height 19
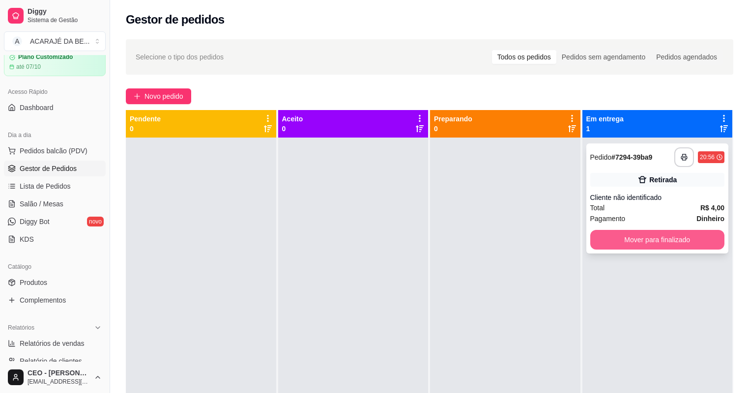
click at [597, 242] on button "Mover para finalizado" at bounding box center [657, 240] width 135 height 20
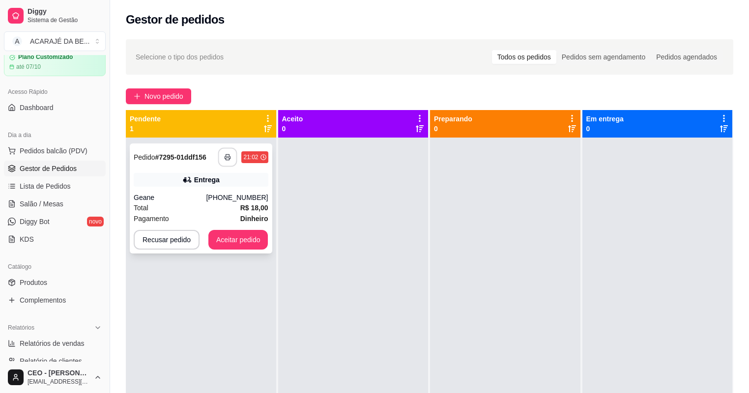
click at [226, 150] on button "button" at bounding box center [227, 157] width 19 height 19
click at [250, 233] on button "Aceitar pedido" at bounding box center [238, 240] width 60 height 20
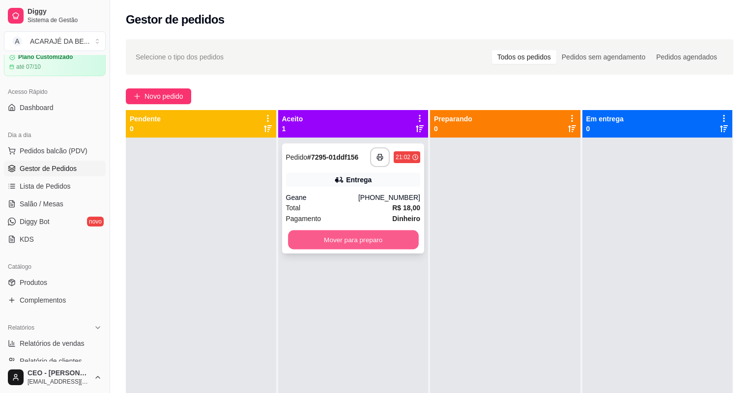
click at [308, 232] on button "Mover para preparo" at bounding box center [353, 240] width 130 height 19
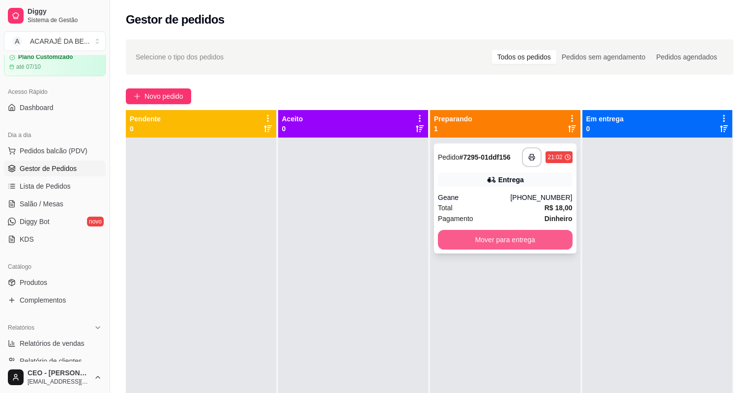
click at [510, 239] on button "Mover para entrega" at bounding box center [505, 240] width 135 height 20
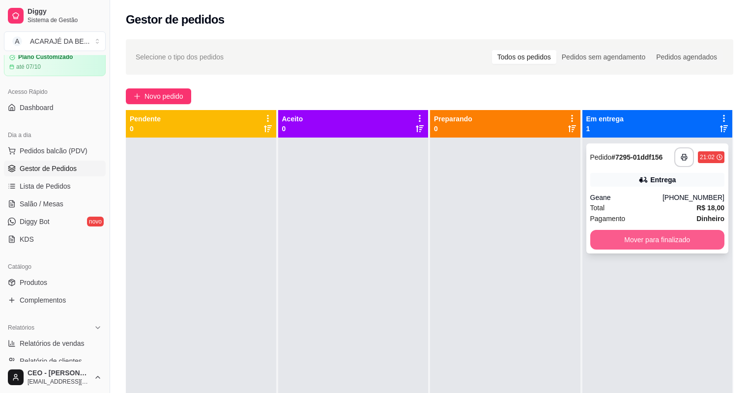
click at [601, 235] on button "Mover para finalizado" at bounding box center [657, 240] width 135 height 20
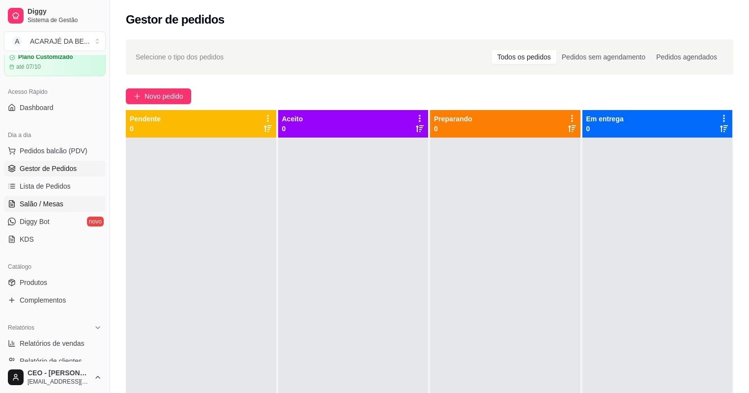
click at [55, 200] on span "Salão / Mesas" at bounding box center [42, 204] width 44 height 10
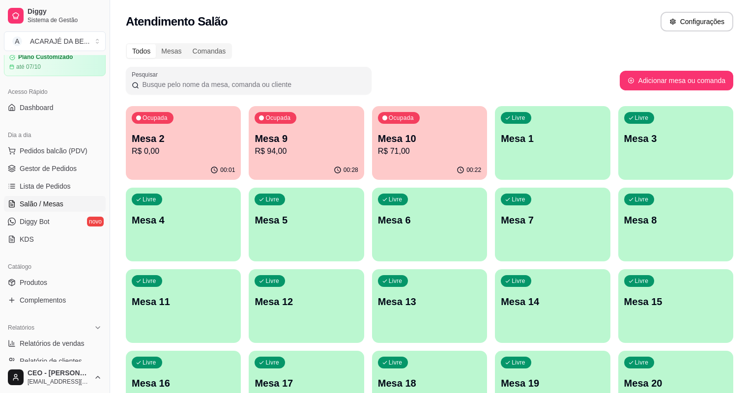
click at [295, 158] on div "Ocupada Mesa 9 R$ 94,00" at bounding box center [306, 133] width 115 height 55
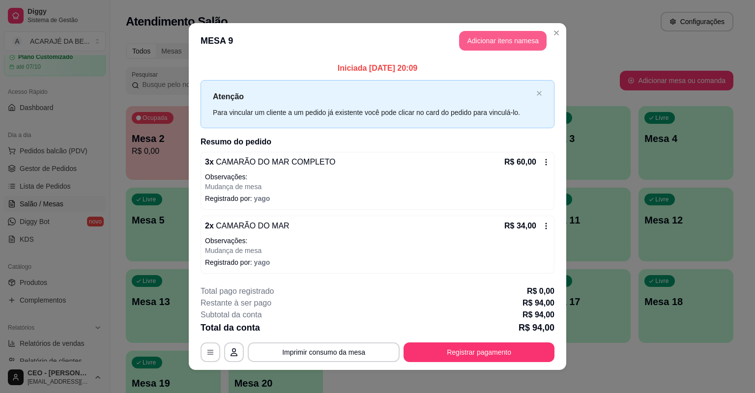
click at [515, 37] on button "Adicionar itens na mesa" at bounding box center [502, 41] width 87 height 20
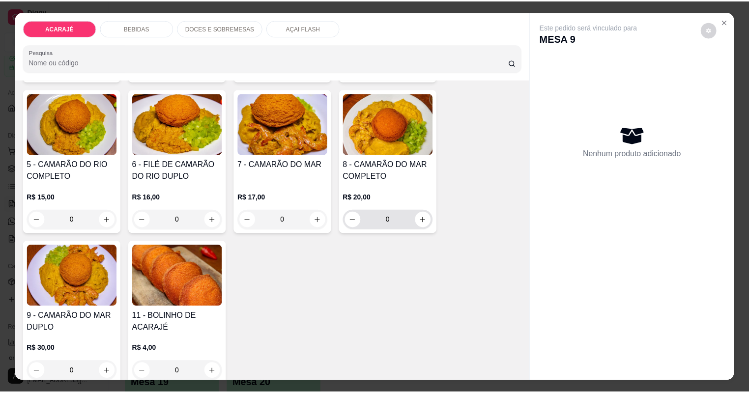
scroll to position [197, 0]
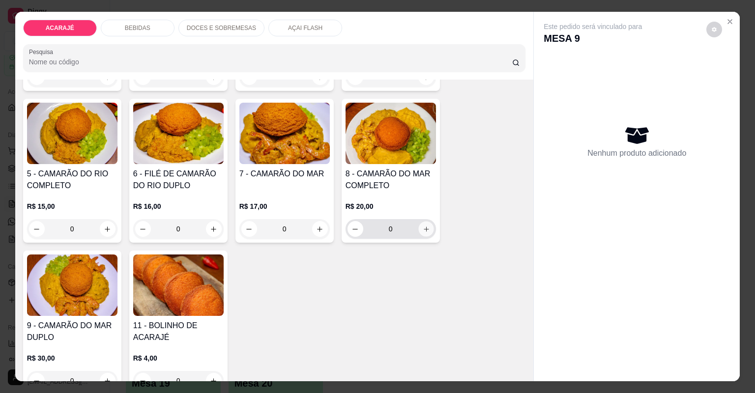
click at [423, 226] on icon "increase-product-quantity" at bounding box center [425, 229] width 7 height 7
type input "1"
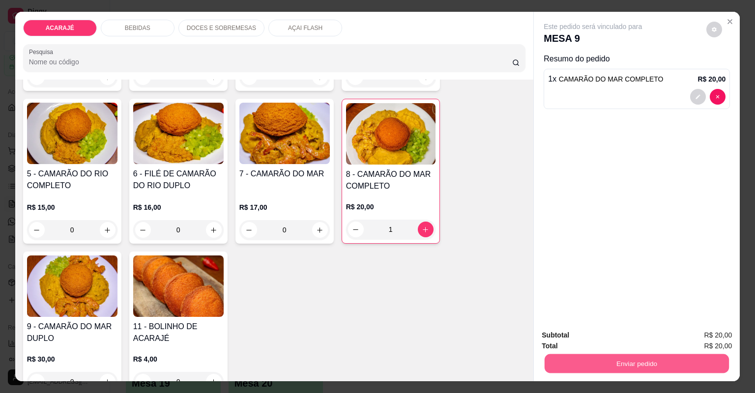
click at [665, 356] on button "Enviar pedido" at bounding box center [637, 363] width 184 height 19
click at [597, 338] on button "Não registrar e enviar pedido" at bounding box center [605, 339] width 102 height 19
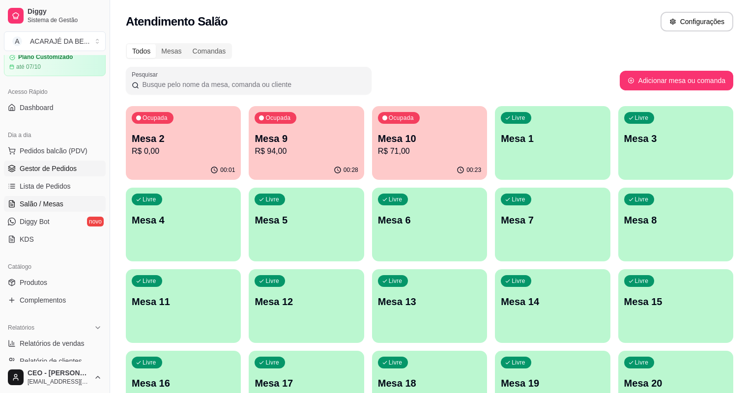
click at [33, 171] on span "Gestor de Pedidos" at bounding box center [48, 169] width 57 height 10
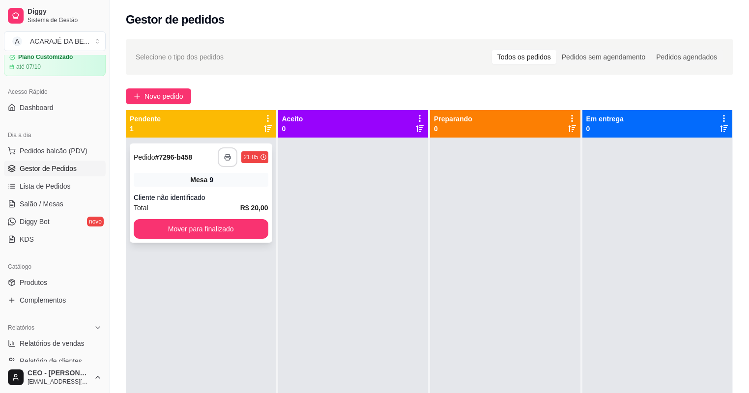
click at [229, 155] on icon "button" at bounding box center [227, 157] width 7 height 7
click at [247, 224] on button "Mover para finalizado" at bounding box center [201, 229] width 135 height 20
click at [235, 156] on button "button" at bounding box center [227, 157] width 19 height 19
click at [188, 228] on button "Mover para finalizado" at bounding box center [201, 229] width 130 height 19
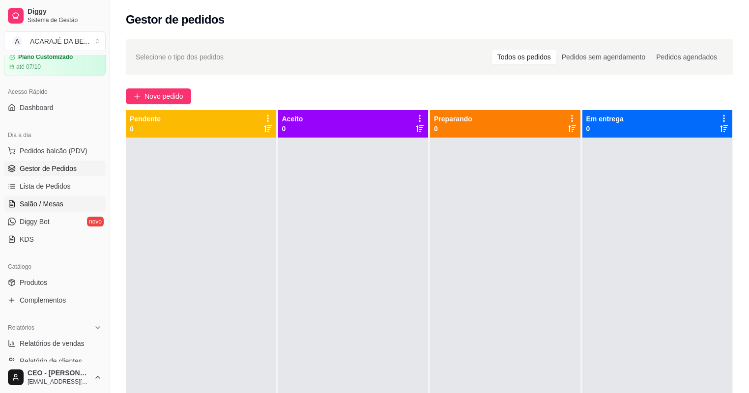
click at [52, 199] on span "Salão / Mesas" at bounding box center [42, 204] width 44 height 10
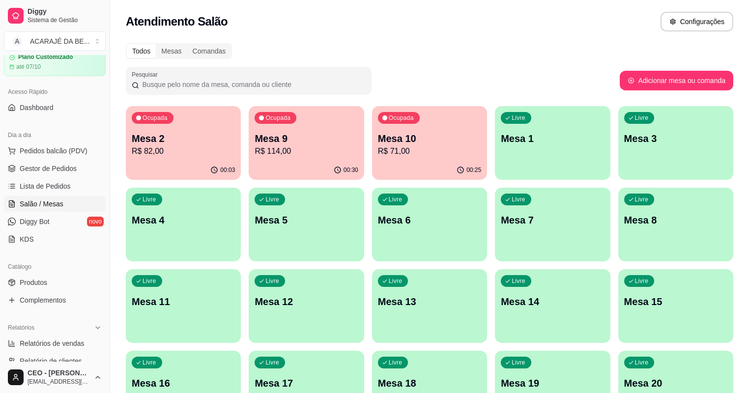
click at [277, 137] on p "Mesa 9" at bounding box center [306, 139] width 103 height 14
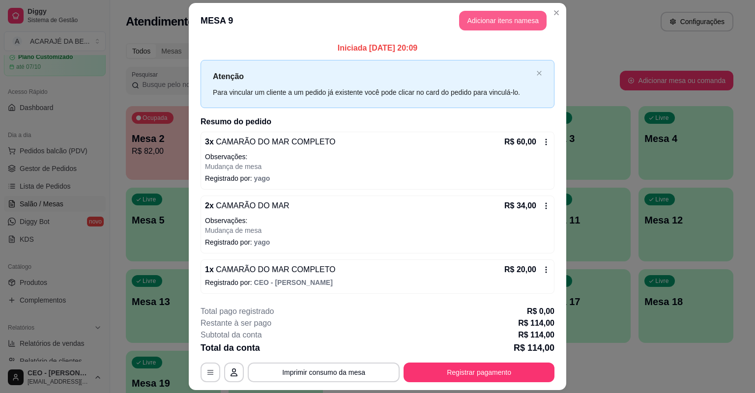
click at [488, 15] on button "Adicionar itens na mesa" at bounding box center [502, 21] width 87 height 20
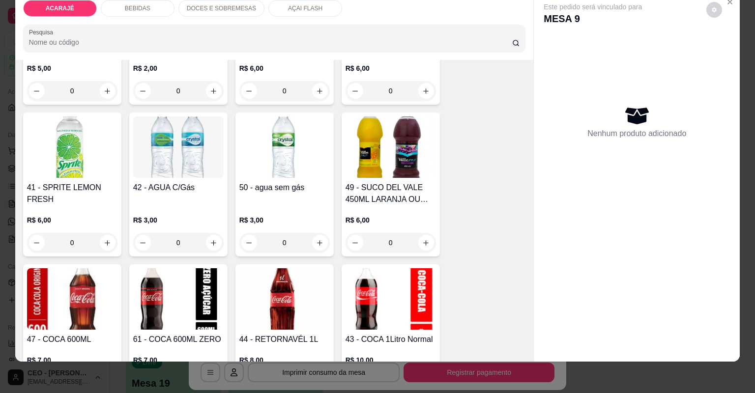
scroll to position [983, 0]
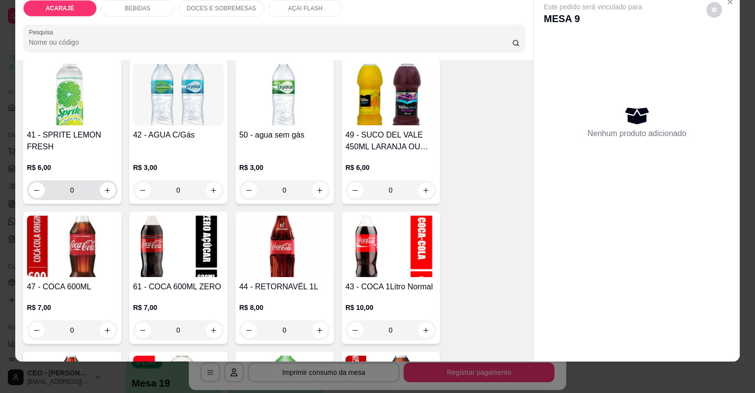
click at [103, 194] on button "increase-product-quantity" at bounding box center [108, 190] width 16 height 16
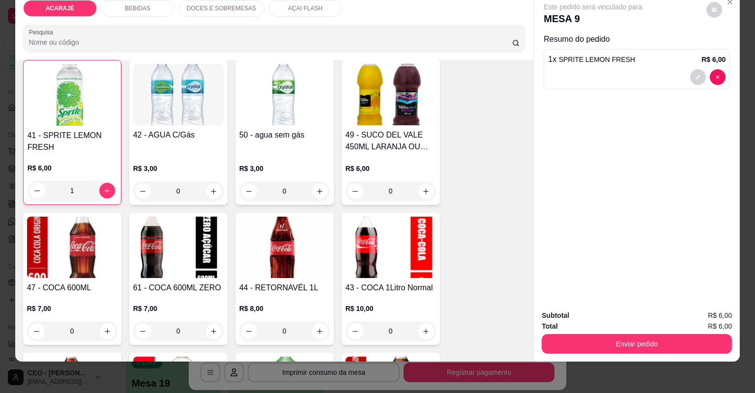
type input "1"
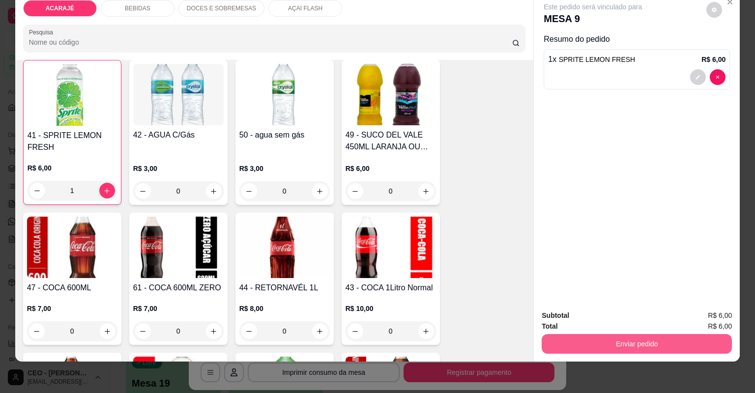
click at [576, 341] on button "Enviar pedido" at bounding box center [637, 344] width 190 height 20
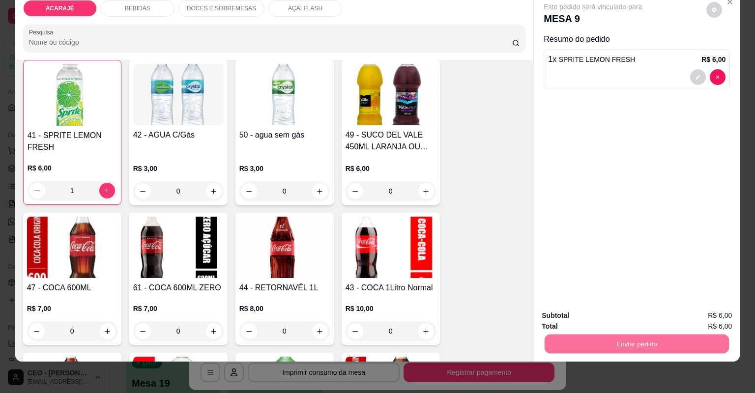
click at [582, 318] on button "Não registrar e enviar pedido" at bounding box center [605, 320] width 102 height 19
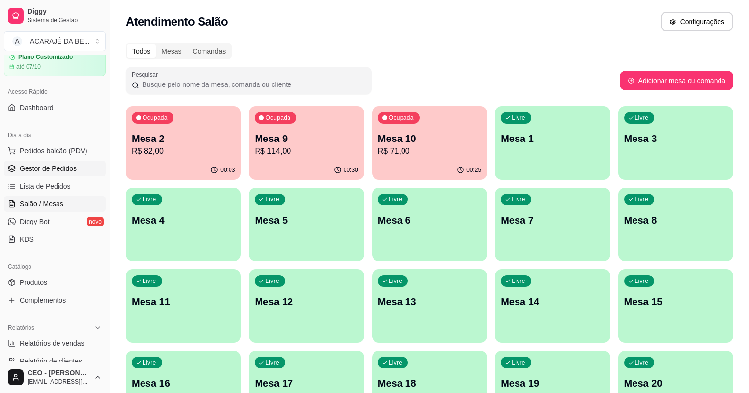
click at [88, 168] on link "Gestor de Pedidos" at bounding box center [55, 169] width 102 height 16
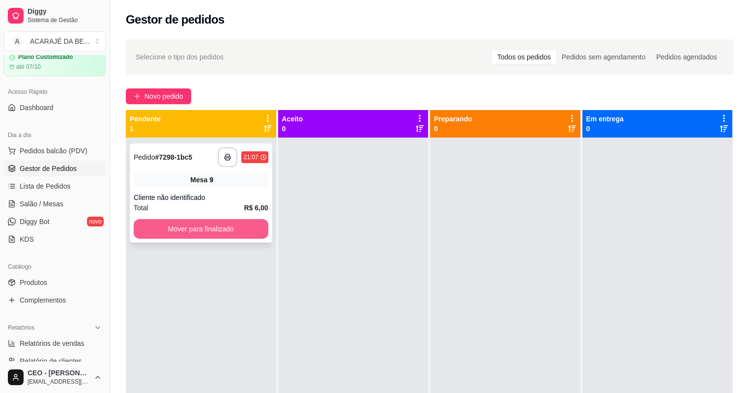
click at [229, 230] on button "Mover para finalizado" at bounding box center [201, 229] width 135 height 20
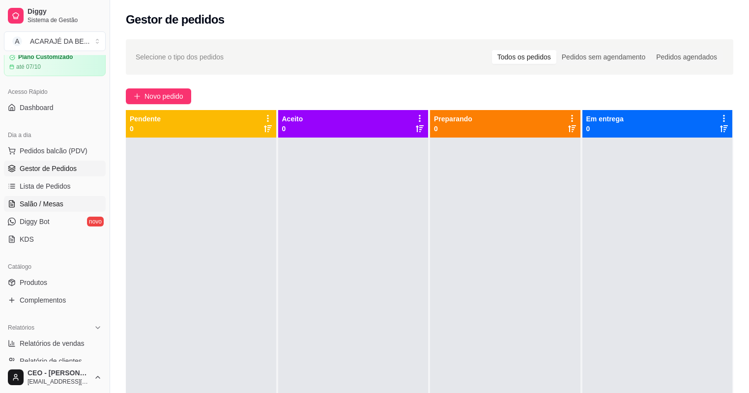
click at [53, 201] on span "Salão / Mesas" at bounding box center [42, 204] width 44 height 10
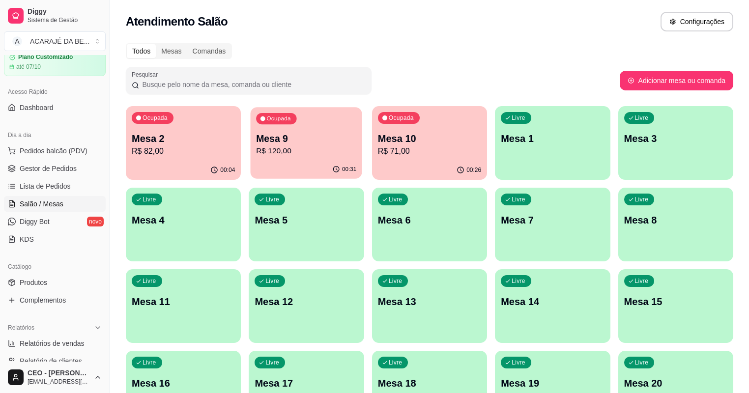
click at [257, 150] on p "R$ 120,00" at bounding box center [307, 150] width 100 height 11
click at [75, 278] on link "Produtos" at bounding box center [55, 283] width 102 height 16
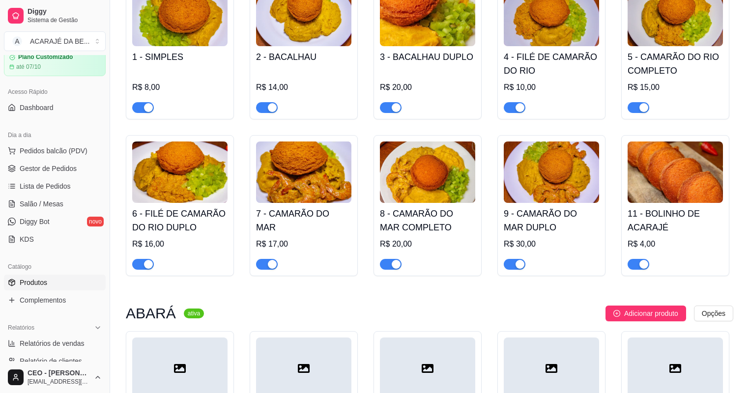
scroll to position [157, 0]
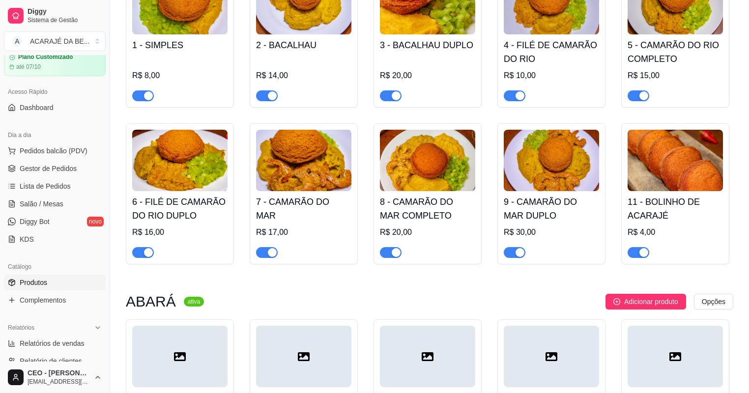
click at [518, 250] on div "button" at bounding box center [520, 252] width 9 height 9
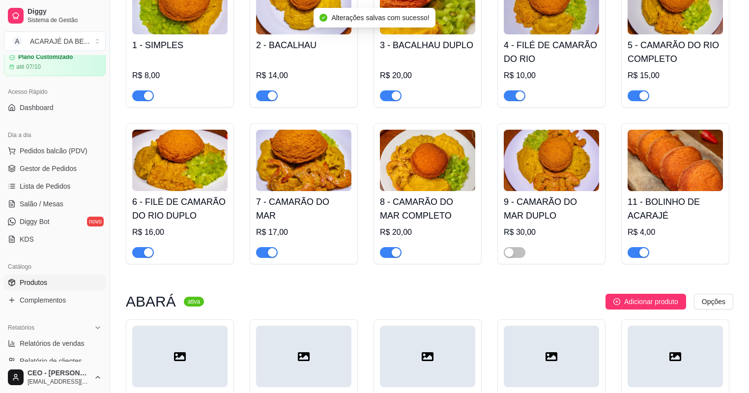
click at [390, 252] on span "button" at bounding box center [391, 252] width 22 height 11
click at [265, 252] on span "button" at bounding box center [267, 252] width 22 height 11
click at [47, 171] on span "Gestor de Pedidos" at bounding box center [48, 169] width 57 height 10
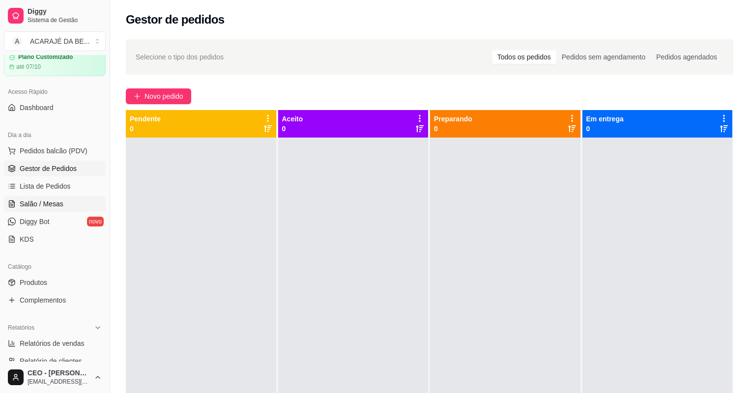
click at [64, 203] on link "Salão / Mesas" at bounding box center [55, 204] width 102 height 16
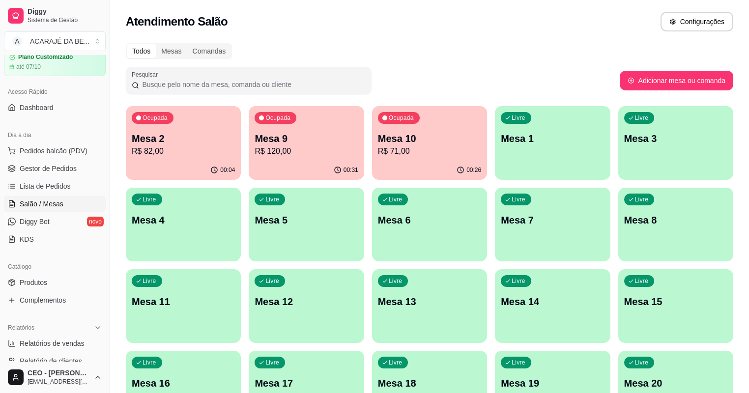
click at [389, 146] on p "R$ 71,00" at bounding box center [429, 151] width 103 height 12
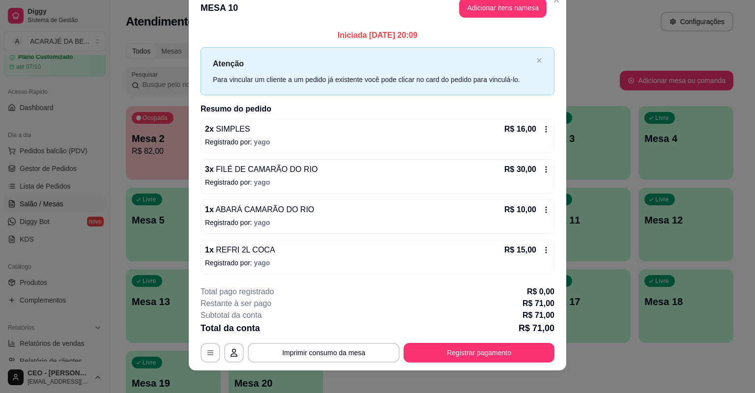
scroll to position [24, 0]
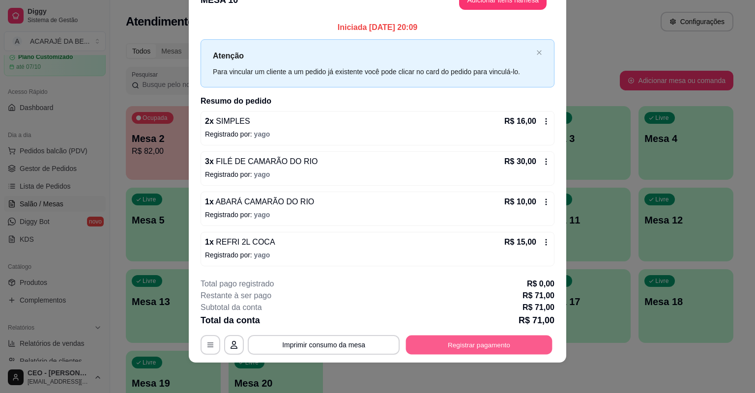
click at [487, 342] on button "Registrar pagamento" at bounding box center [479, 344] width 146 height 19
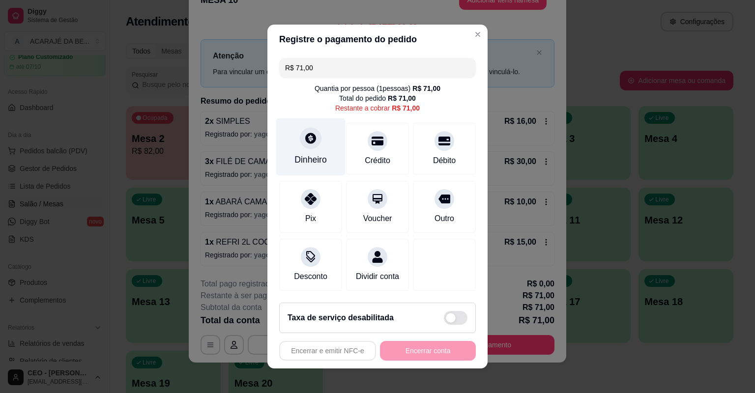
click at [317, 149] on div "Dinheiro" at bounding box center [310, 147] width 69 height 58
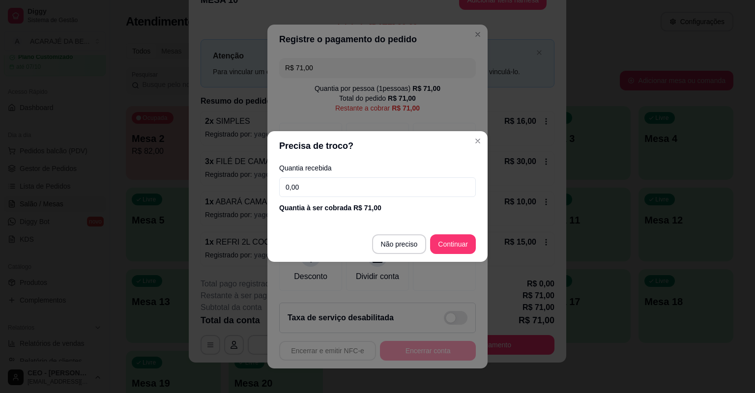
click at [324, 186] on input "0,00" at bounding box center [377, 187] width 197 height 20
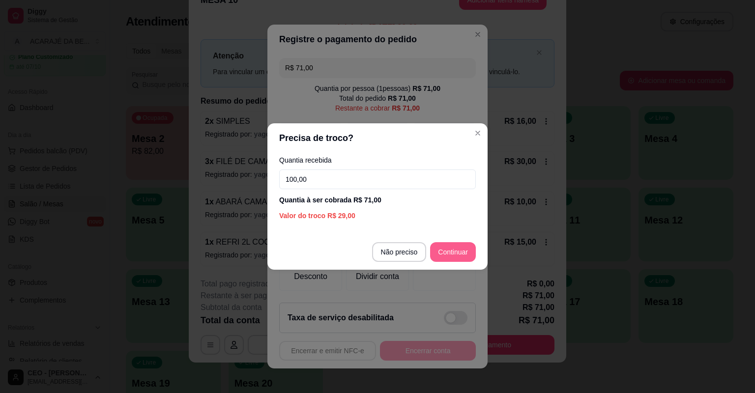
type input "100,00"
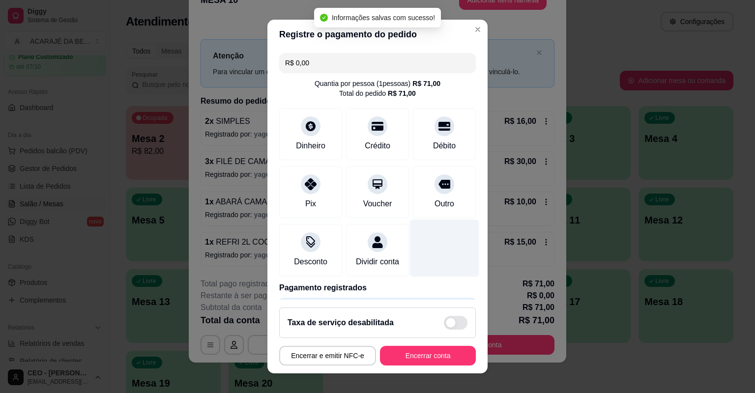
type input "R$ 0,00"
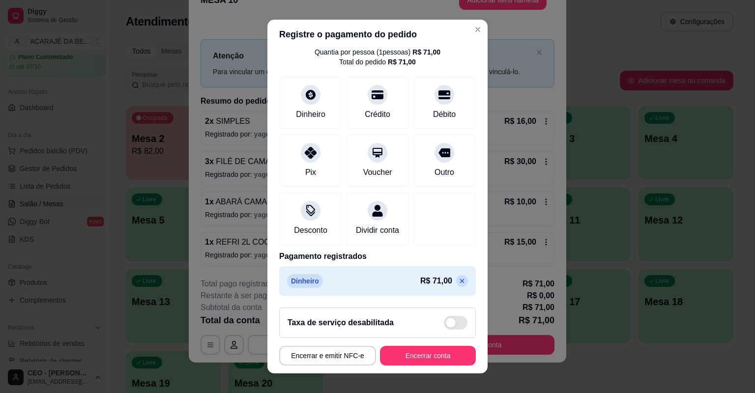
scroll to position [12, 0]
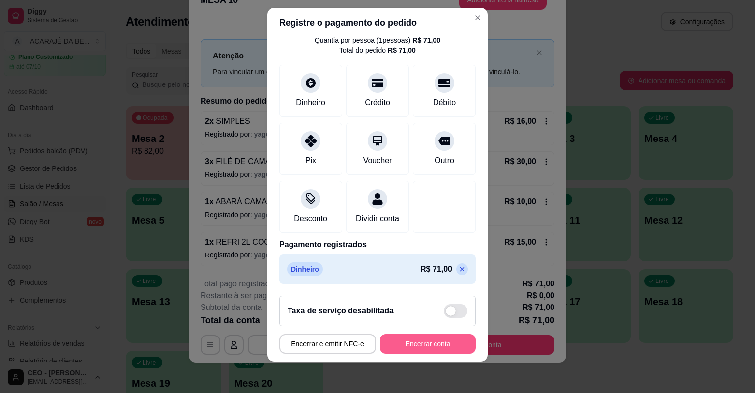
click at [438, 343] on button "Encerrar conta" at bounding box center [428, 344] width 96 height 20
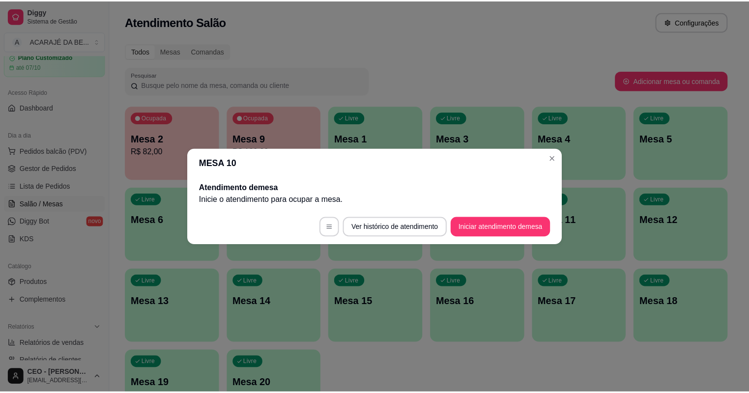
scroll to position [0, 0]
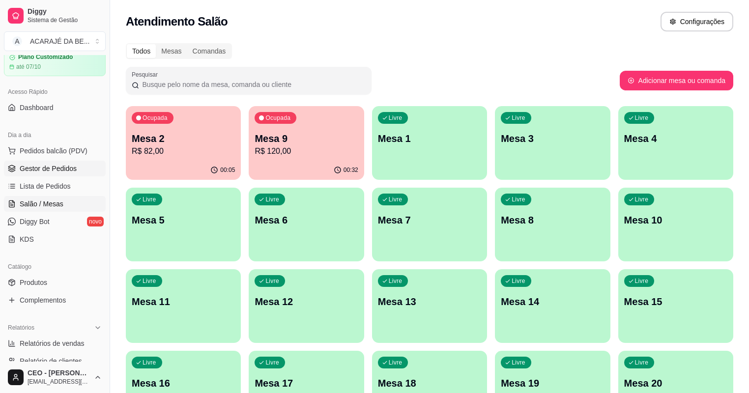
click at [46, 165] on span "Gestor de Pedidos" at bounding box center [48, 169] width 57 height 10
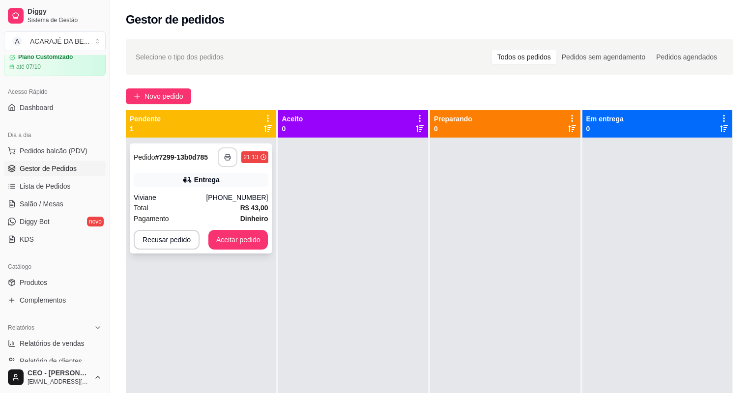
click at [229, 157] on icon "button" at bounding box center [227, 157] width 7 height 7
click at [227, 234] on button "Aceitar pedido" at bounding box center [238, 240] width 58 height 19
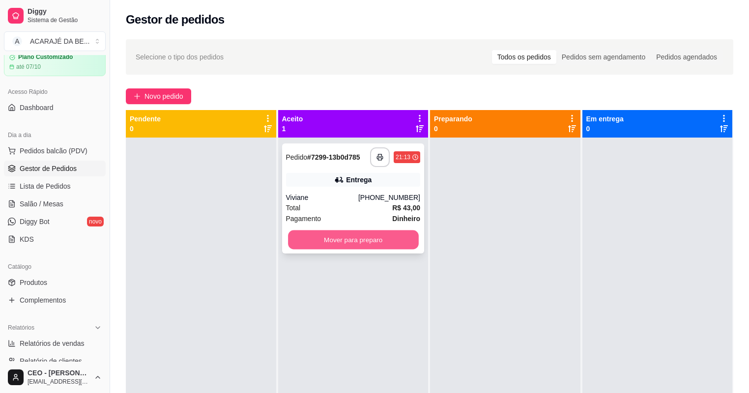
click at [306, 241] on button "Mover para preparo" at bounding box center [353, 240] width 130 height 19
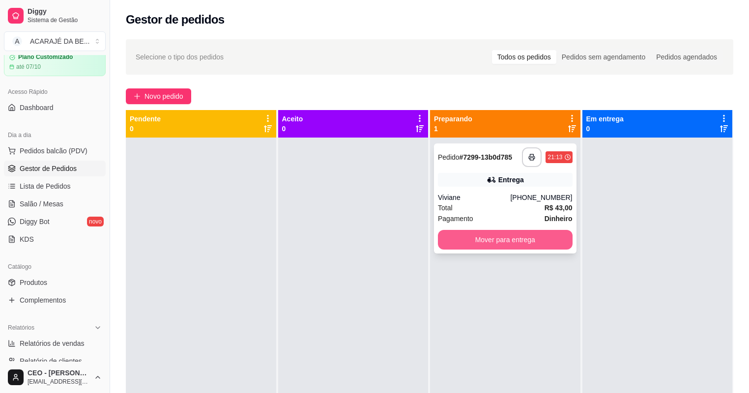
click at [490, 236] on button "Mover para entrega" at bounding box center [505, 240] width 135 height 20
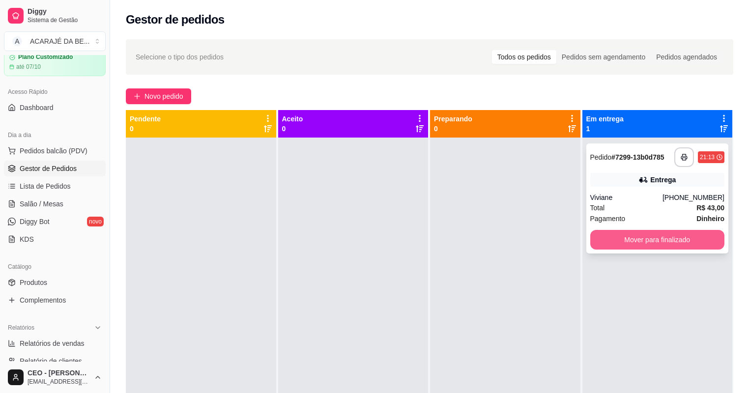
click at [628, 240] on button "Mover para finalizado" at bounding box center [657, 240] width 135 height 20
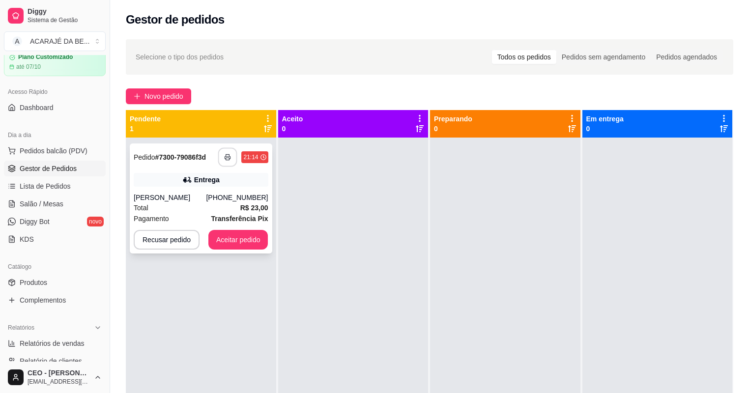
click at [224, 153] on button "button" at bounding box center [227, 157] width 19 height 19
click at [256, 244] on button "Aceitar pedido" at bounding box center [238, 240] width 58 height 19
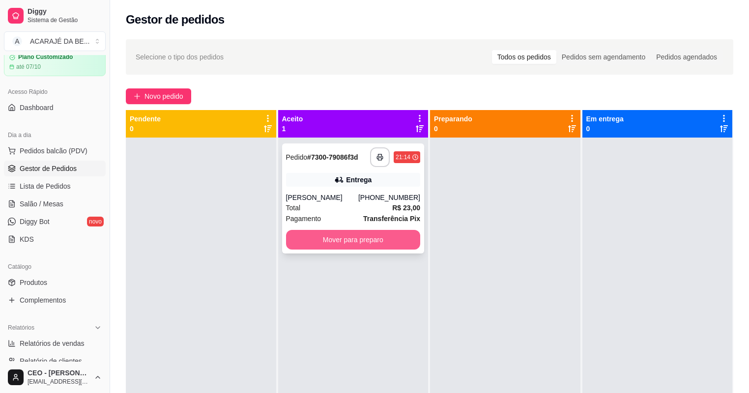
click at [331, 238] on button "Mover para preparo" at bounding box center [353, 240] width 135 height 20
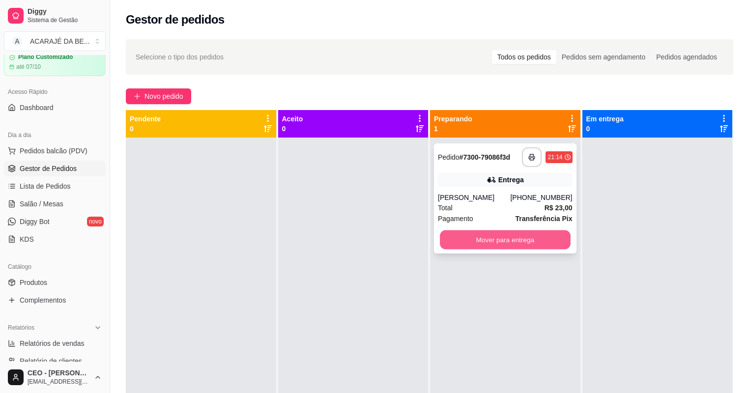
click at [490, 238] on button "Mover para entrega" at bounding box center [505, 240] width 130 height 19
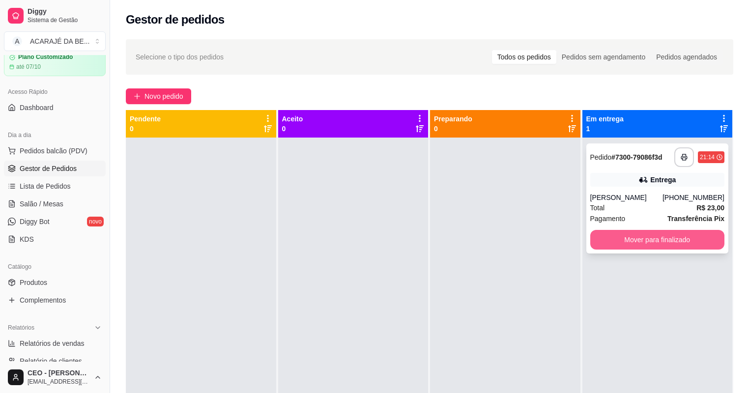
click at [618, 240] on button "Mover para finalizado" at bounding box center [657, 240] width 135 height 20
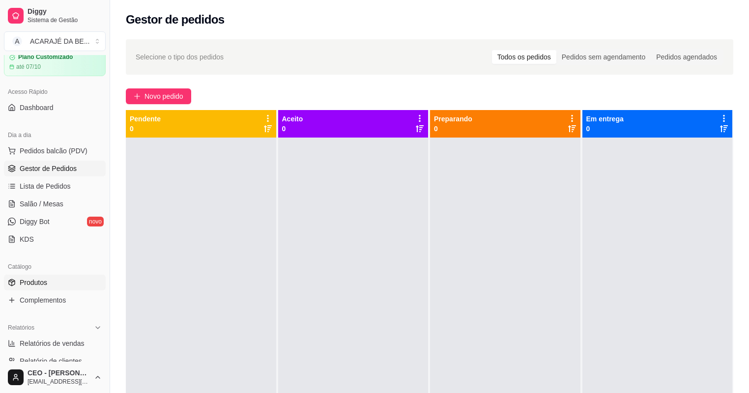
click at [54, 286] on link "Produtos" at bounding box center [55, 283] width 102 height 16
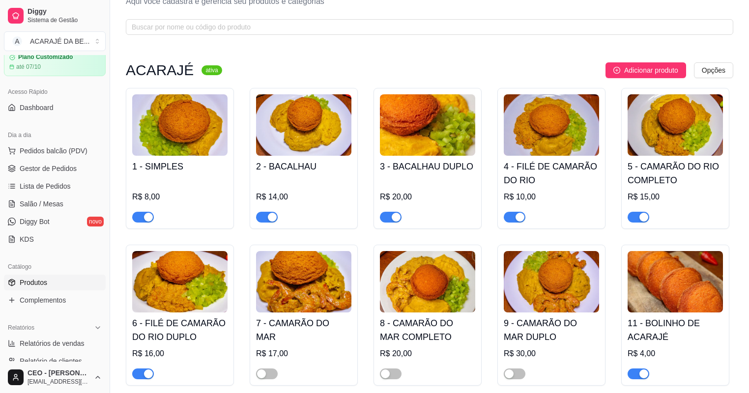
scroll to position [79, 0]
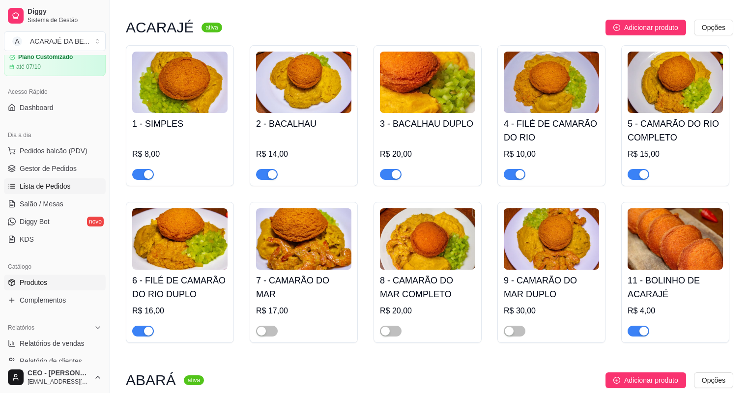
click at [72, 182] on link "Lista de Pedidos" at bounding box center [55, 186] width 102 height 16
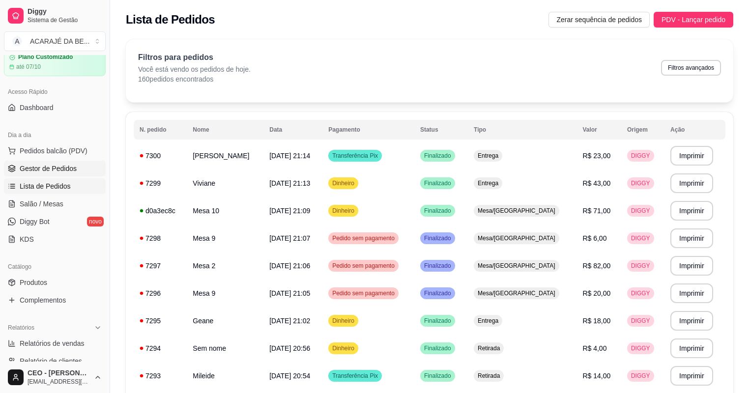
click at [78, 162] on link "Gestor de Pedidos" at bounding box center [55, 169] width 102 height 16
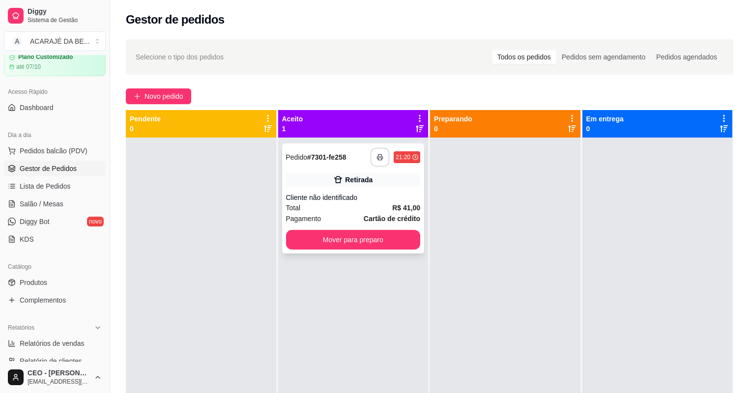
click at [373, 161] on button "button" at bounding box center [380, 157] width 19 height 19
click at [375, 240] on button "Mover para preparo" at bounding box center [353, 240] width 135 height 20
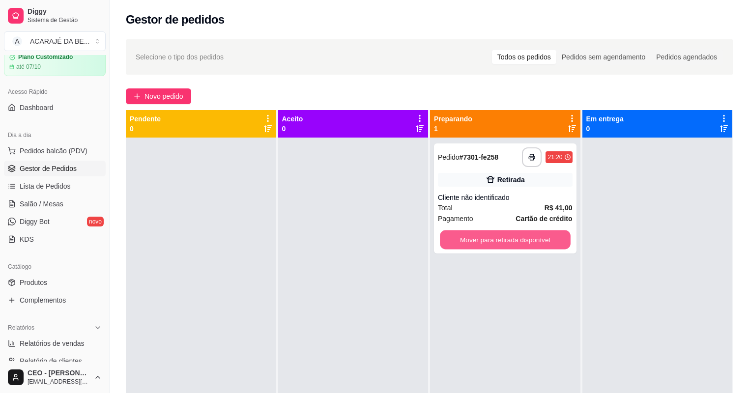
click at [503, 238] on button "Mover para retirada disponível" at bounding box center [505, 240] width 130 height 19
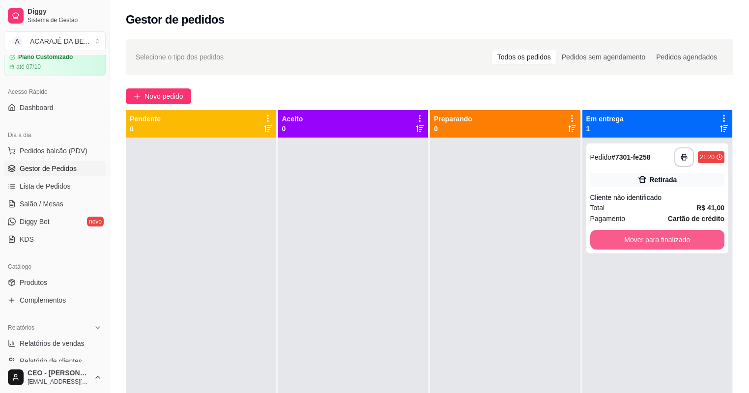
click at [611, 234] on button "Mover para finalizado" at bounding box center [657, 240] width 135 height 20
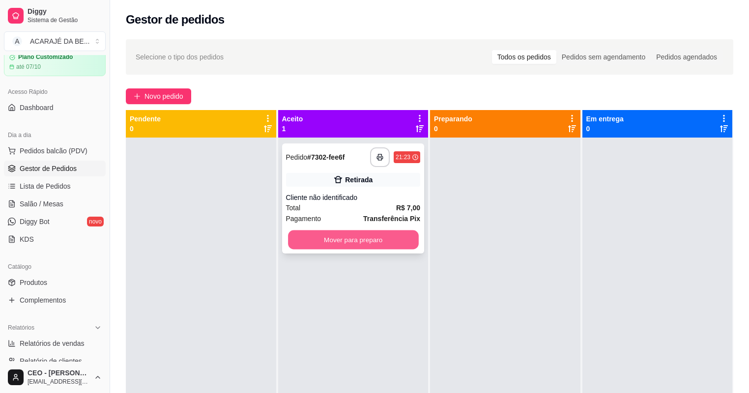
click at [329, 242] on button "Mover para preparo" at bounding box center [353, 240] width 130 height 19
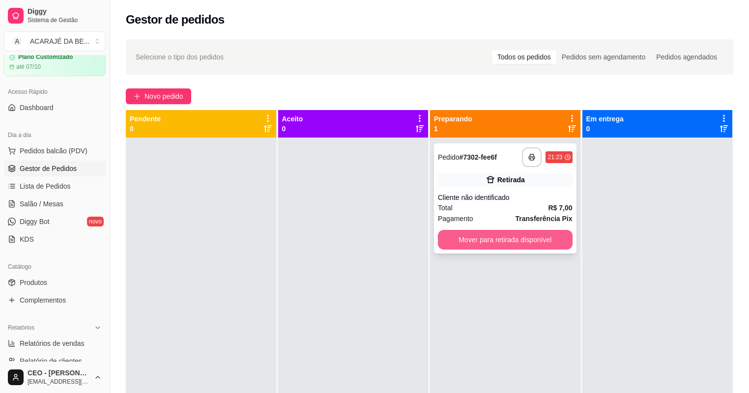
click at [496, 244] on button "Mover para retirada disponível" at bounding box center [505, 240] width 135 height 20
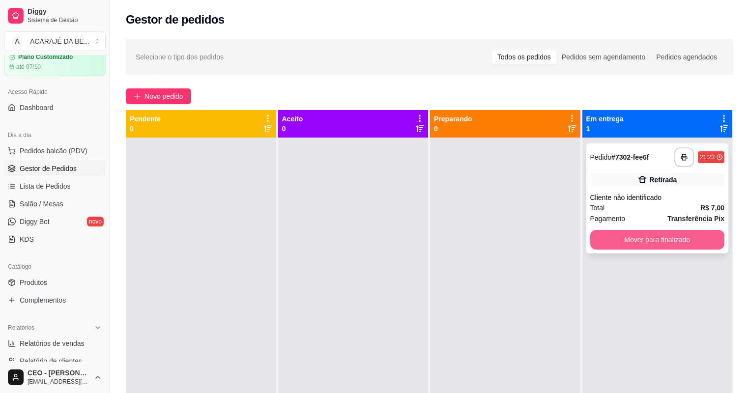
click at [632, 243] on button "Mover para finalizado" at bounding box center [657, 240] width 135 height 20
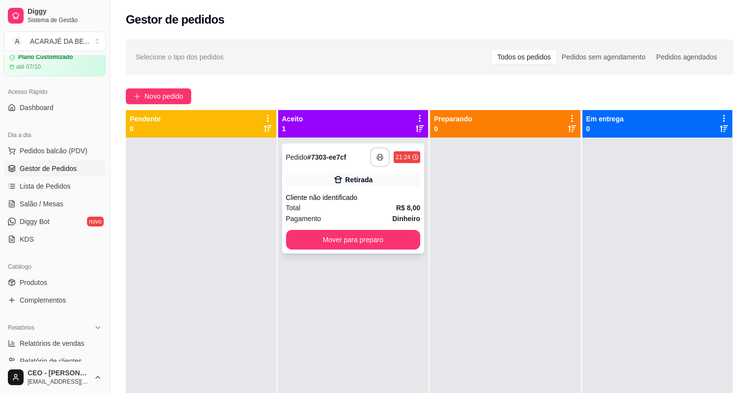
click at [376, 155] on icon "button" at bounding box center [379, 157] width 7 height 7
click at [407, 239] on button "Mover para preparo" at bounding box center [353, 240] width 135 height 20
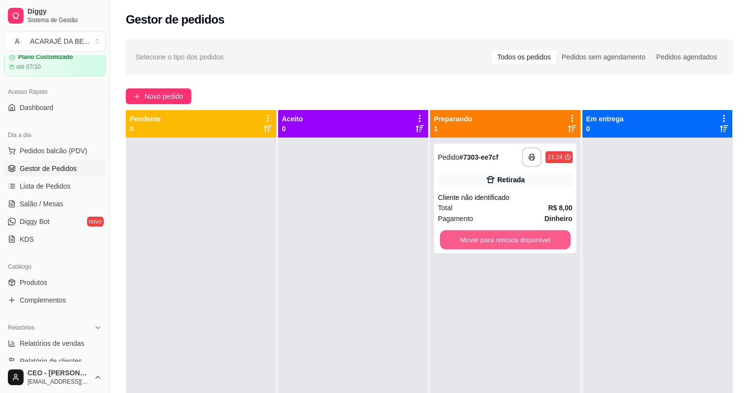
click at [482, 239] on button "Mover para retirada disponível" at bounding box center [505, 240] width 130 height 19
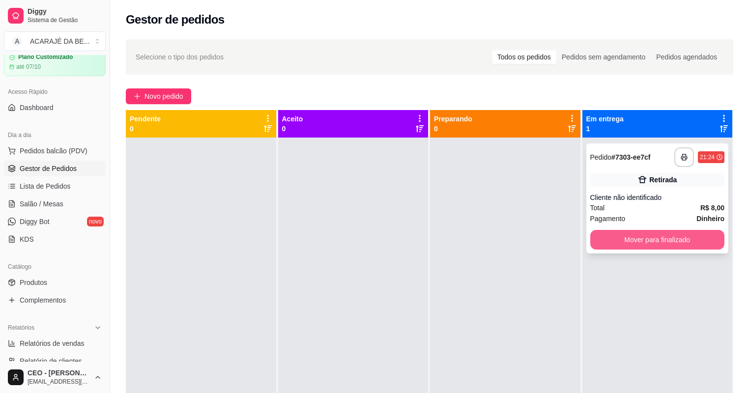
click at [607, 231] on button "Mover para finalizado" at bounding box center [657, 240] width 135 height 20
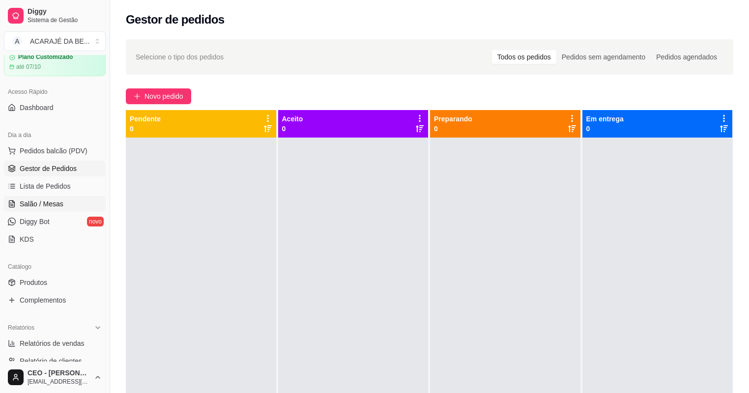
click at [69, 203] on link "Salão / Mesas" at bounding box center [55, 204] width 102 height 16
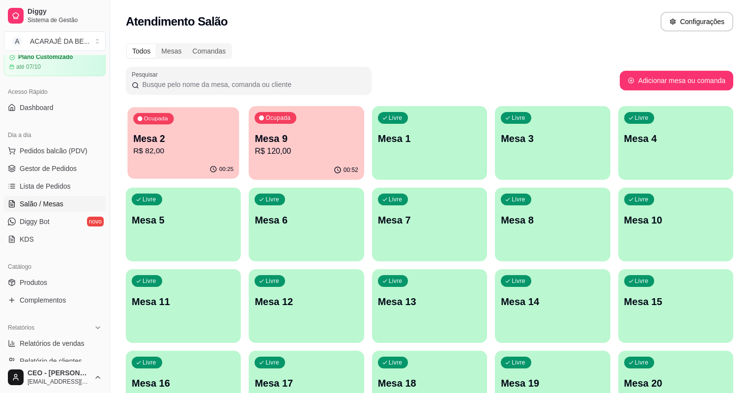
click at [163, 140] on p "Mesa 2" at bounding box center [183, 138] width 100 height 13
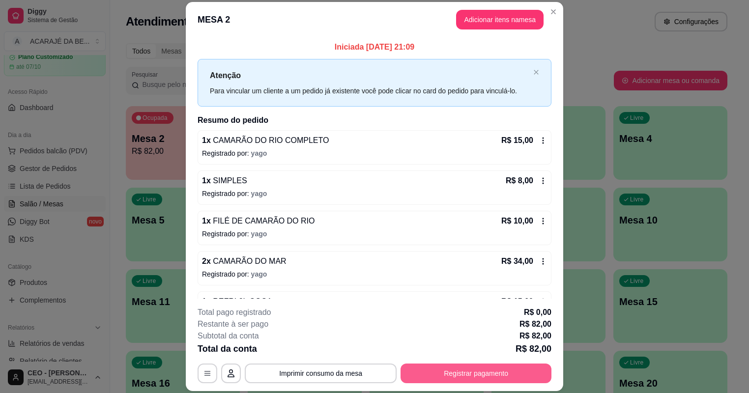
click at [448, 379] on button "Registrar pagamento" at bounding box center [476, 374] width 151 height 20
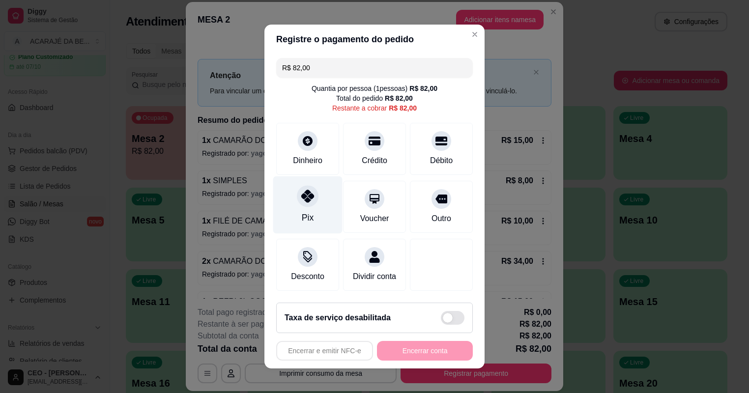
click at [310, 216] on div "Pix" at bounding box center [308, 217] width 12 height 13
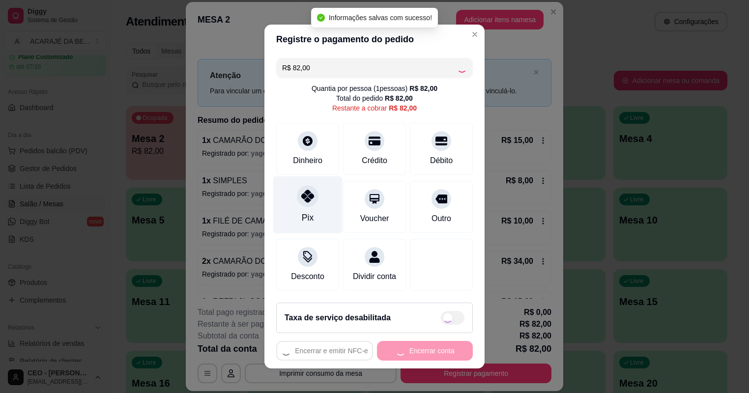
type input "R$ 0,00"
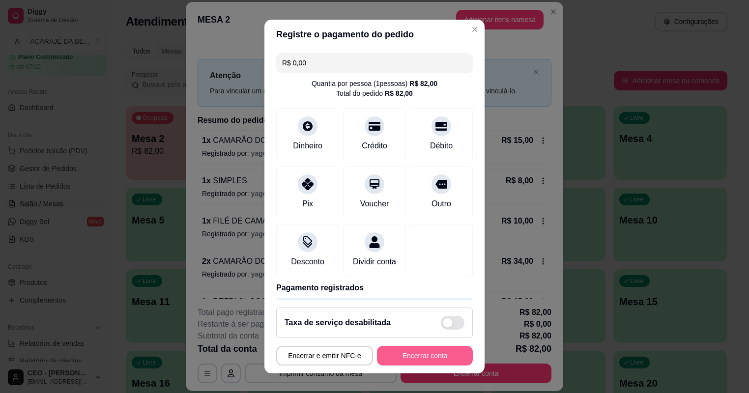
click at [430, 346] on button "Encerrar conta" at bounding box center [425, 356] width 96 height 20
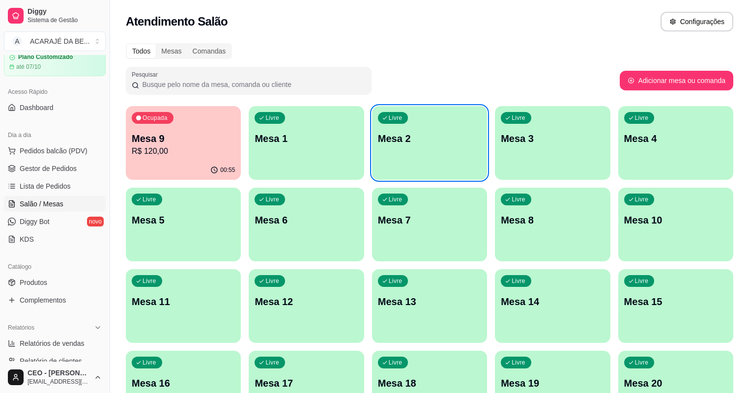
click at [172, 151] on p "R$ 120,00" at bounding box center [183, 151] width 103 height 12
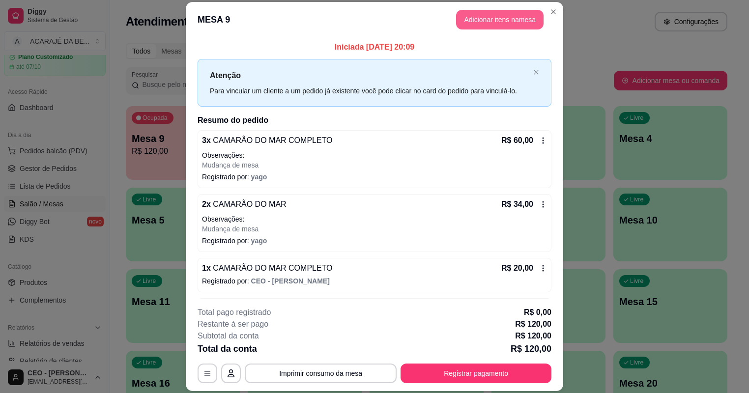
click at [510, 17] on button "Adicionar itens na mesa" at bounding box center [499, 20] width 87 height 20
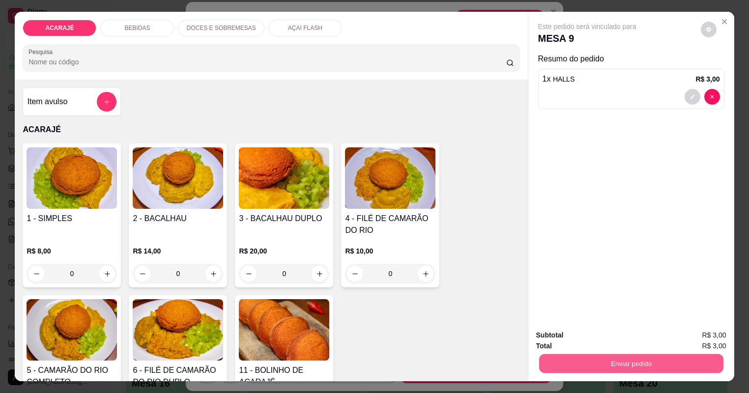
click at [542, 354] on button "Enviar pedido" at bounding box center [631, 363] width 184 height 19
click at [559, 319] on button "Não registrar e enviar pedido" at bounding box center [605, 320] width 102 height 19
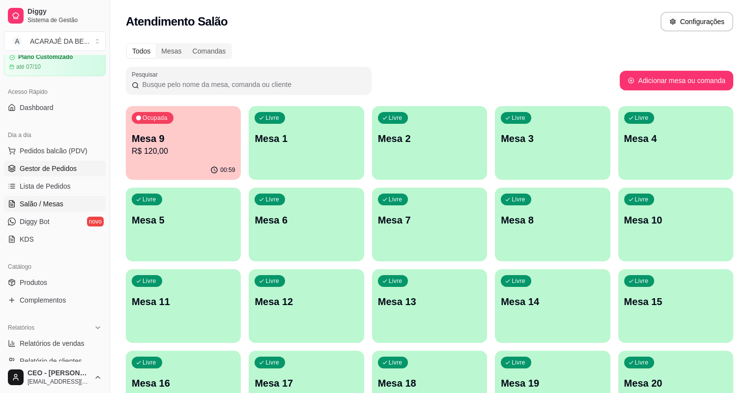
click at [55, 164] on span "Gestor de Pedidos" at bounding box center [48, 169] width 57 height 10
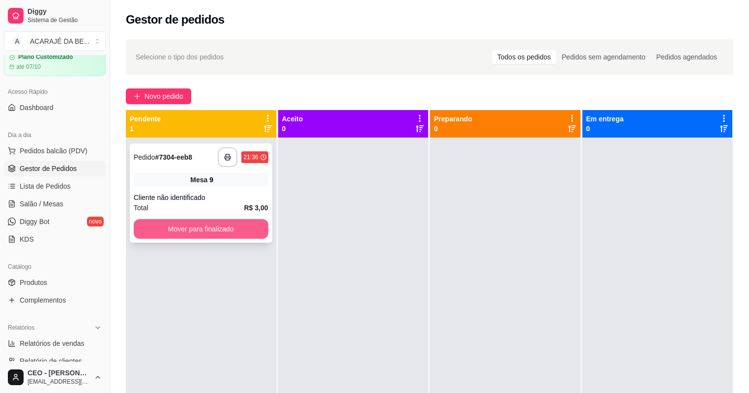
click at [233, 226] on button "Mover para finalizado" at bounding box center [201, 229] width 135 height 20
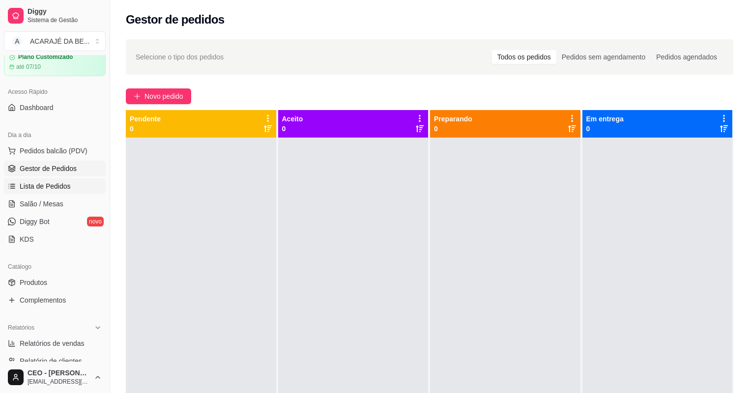
click at [74, 182] on link "Lista de Pedidos" at bounding box center [55, 186] width 102 height 16
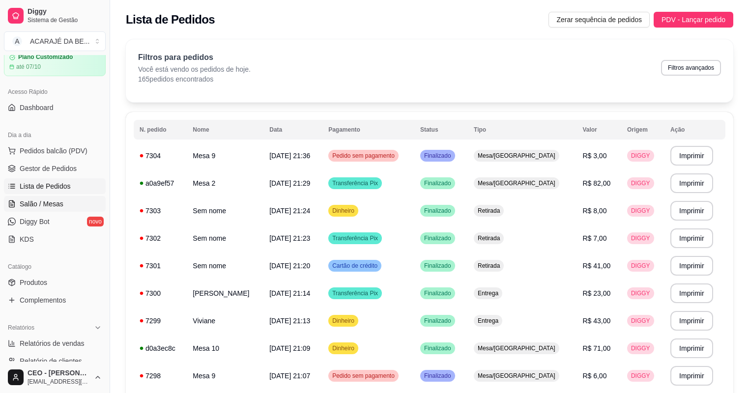
click at [80, 197] on link "Salão / Mesas" at bounding box center [55, 204] width 102 height 16
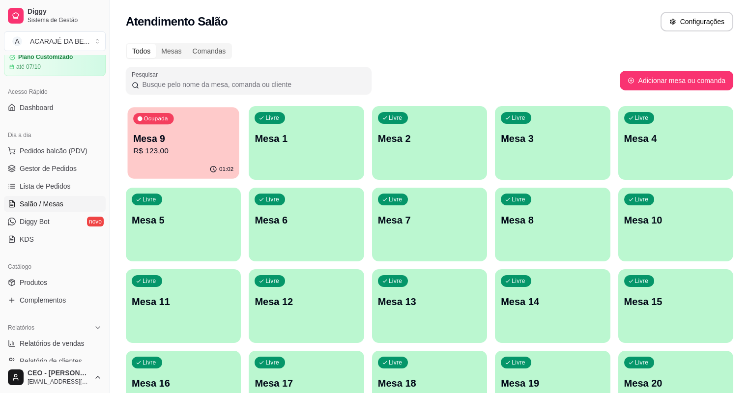
click at [162, 150] on div "Mesa 9 R$ 123,00" at bounding box center [183, 144] width 100 height 25
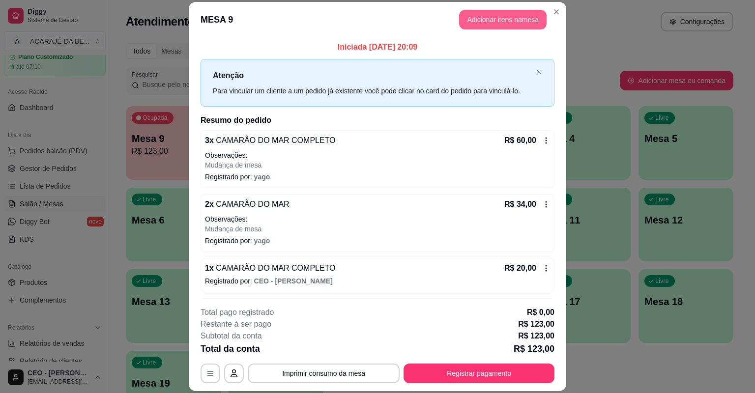
click at [517, 20] on button "Adicionar itens na mesa" at bounding box center [502, 20] width 87 height 20
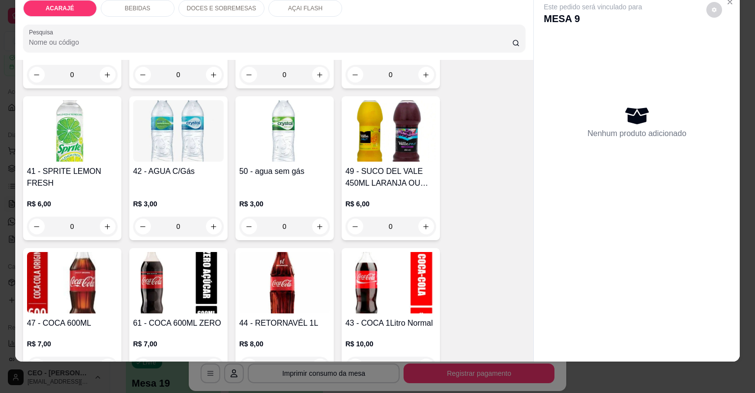
scroll to position [786, 0]
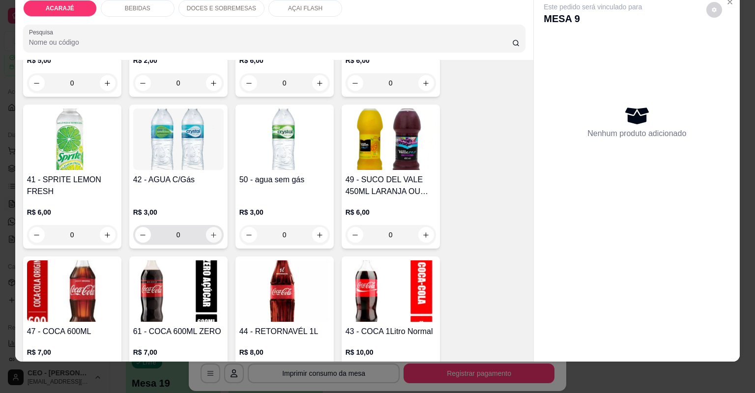
click at [210, 233] on icon "increase-product-quantity" at bounding box center [213, 234] width 7 height 7
type input "1"
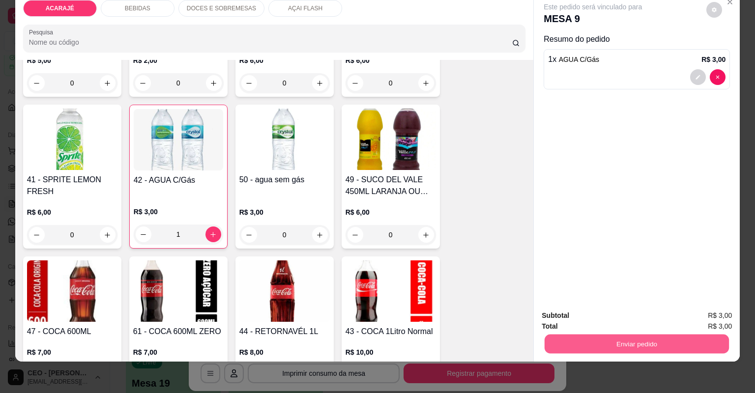
click at [708, 348] on button "Enviar pedido" at bounding box center [637, 344] width 184 height 19
click at [601, 317] on button "Não registrar e enviar pedido" at bounding box center [605, 320] width 102 height 19
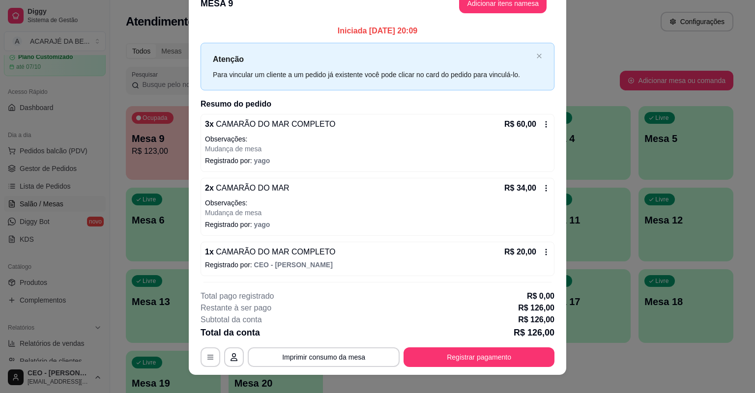
scroll to position [29, 0]
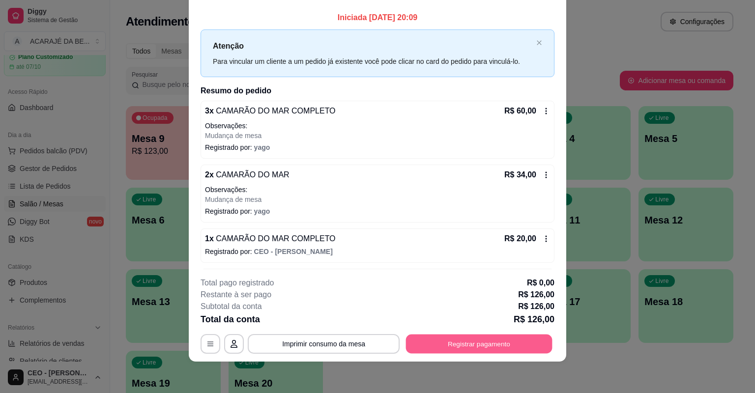
click at [510, 349] on button "Registrar pagamento" at bounding box center [479, 344] width 146 height 19
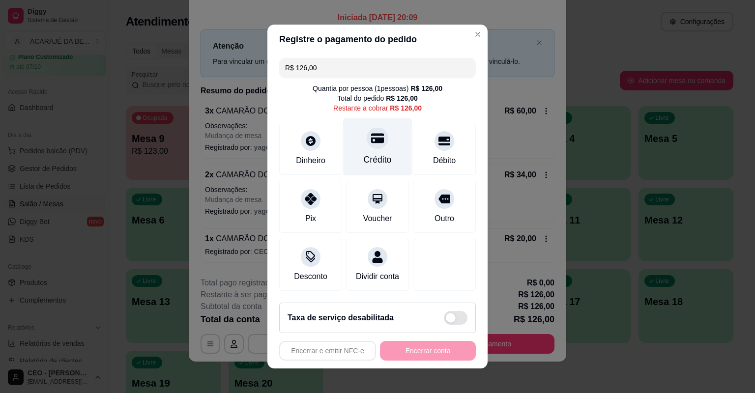
click at [361, 144] on div "Crédito" at bounding box center [377, 147] width 69 height 58
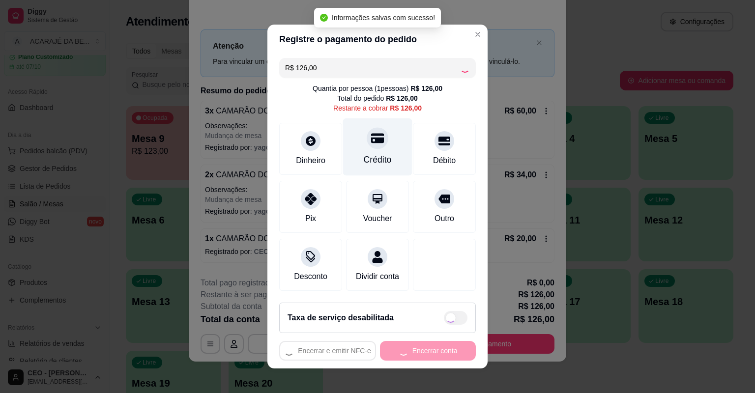
type input "R$ 0,00"
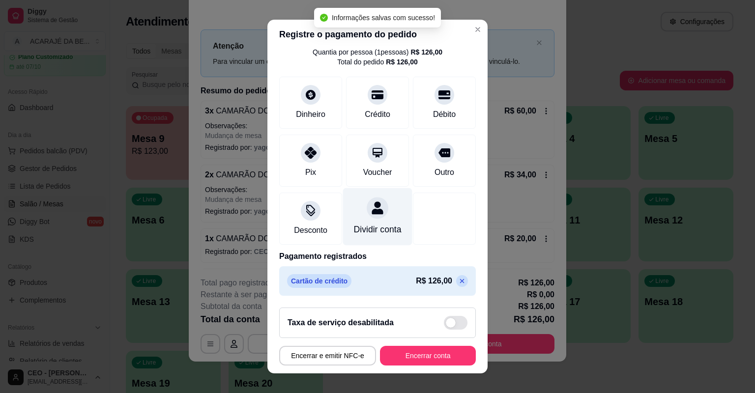
scroll to position [12, 0]
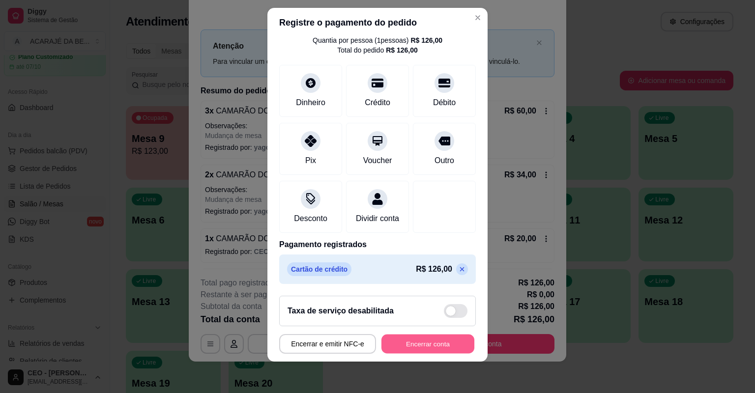
click at [414, 343] on button "Encerrar conta" at bounding box center [427, 344] width 93 height 19
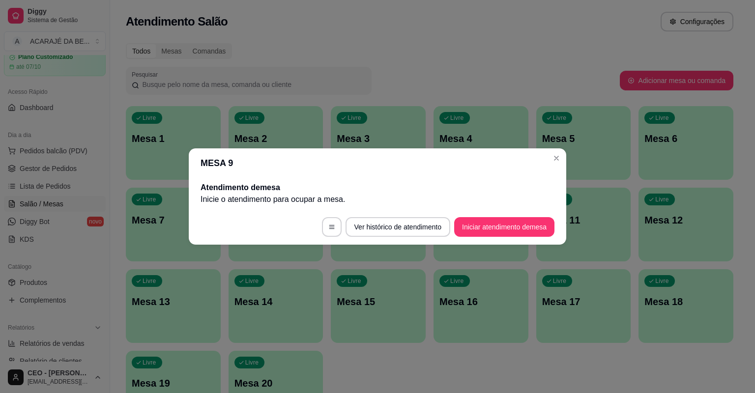
scroll to position [0, 0]
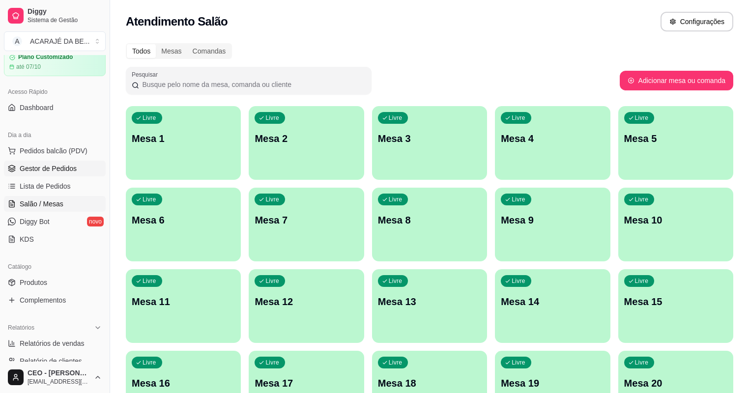
click at [27, 172] on span "Gestor de Pedidos" at bounding box center [48, 169] width 57 height 10
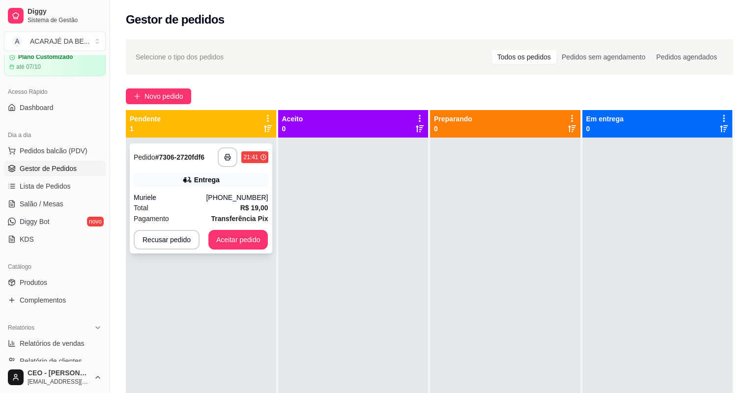
click at [214, 177] on div "Entrega" at bounding box center [207, 180] width 26 height 10
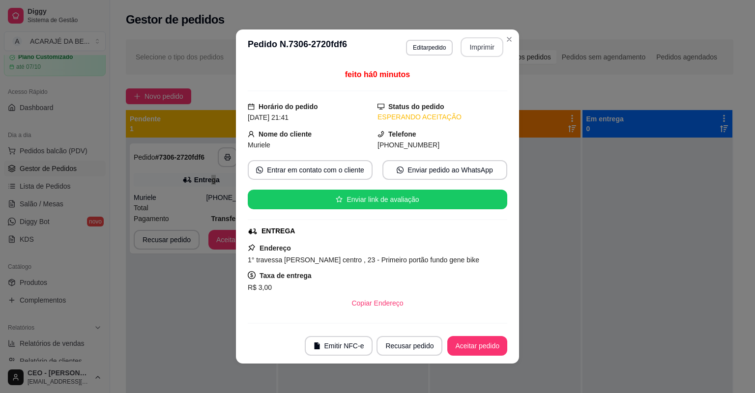
click at [479, 50] on button "Imprimir" at bounding box center [482, 47] width 43 height 20
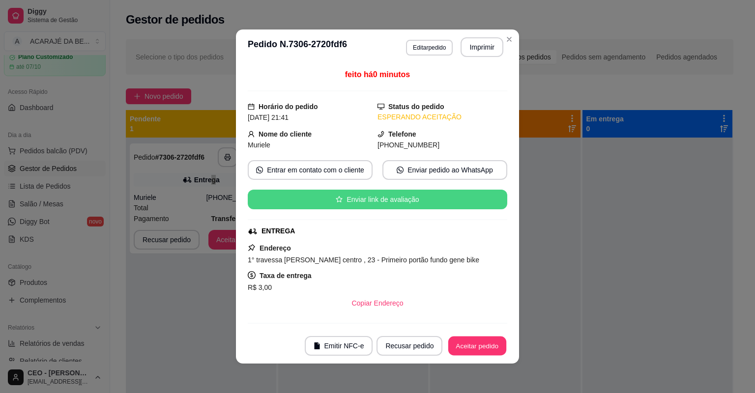
click at [468, 342] on button "Aceitar pedido" at bounding box center [477, 346] width 58 height 19
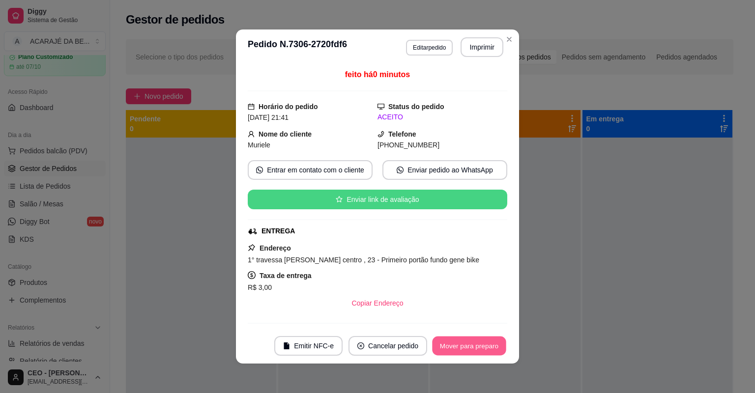
click at [466, 343] on button "Mover para preparo" at bounding box center [469, 346] width 74 height 19
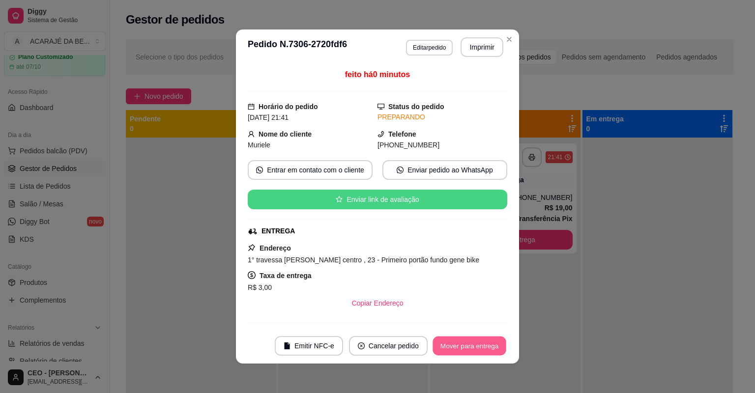
click at [466, 344] on button "Mover para entrega" at bounding box center [470, 346] width 74 height 19
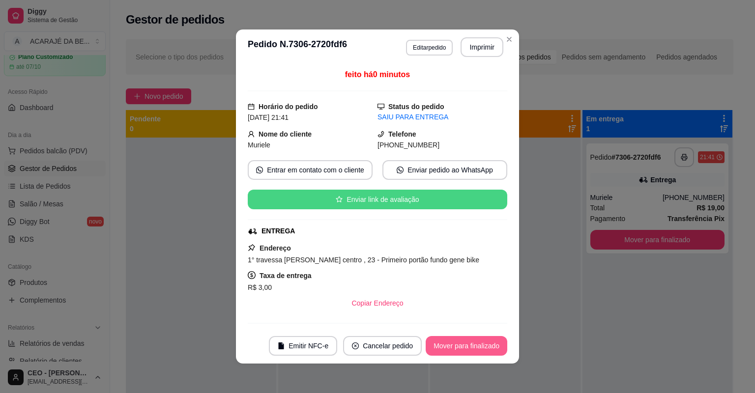
click at [466, 344] on button "Mover para finalizado" at bounding box center [467, 346] width 82 height 20
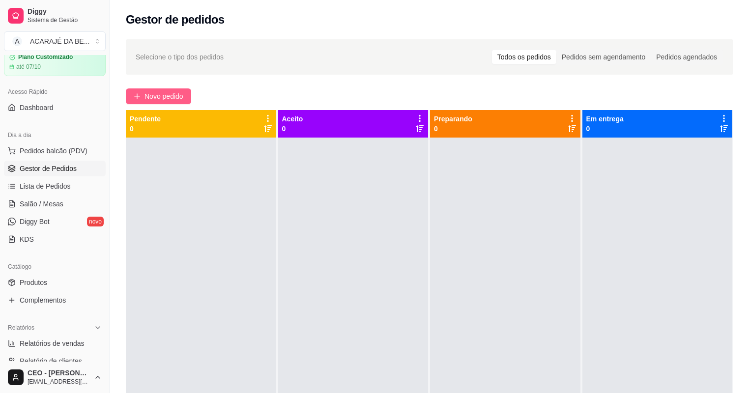
click at [190, 98] on button "Novo pedido" at bounding box center [158, 96] width 65 height 16
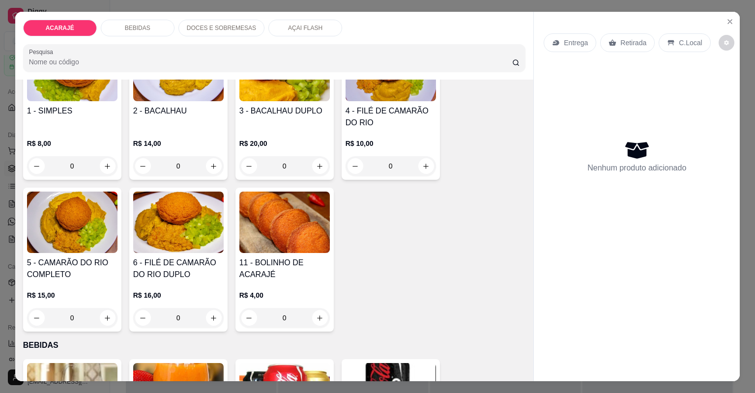
scroll to position [79, 0]
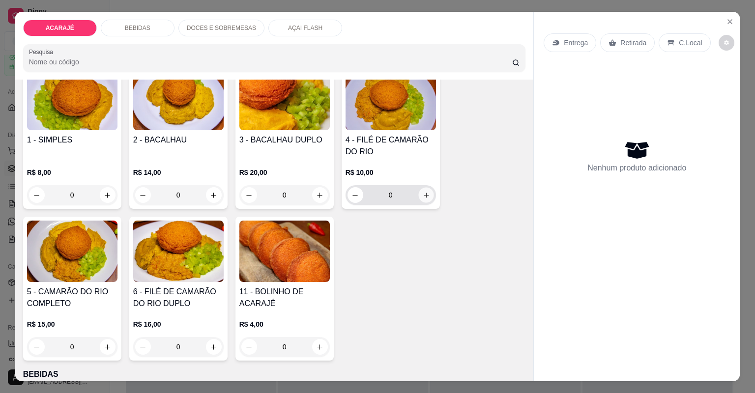
click at [422, 196] on icon "increase-product-quantity" at bounding box center [425, 195] width 7 height 7
type input "2"
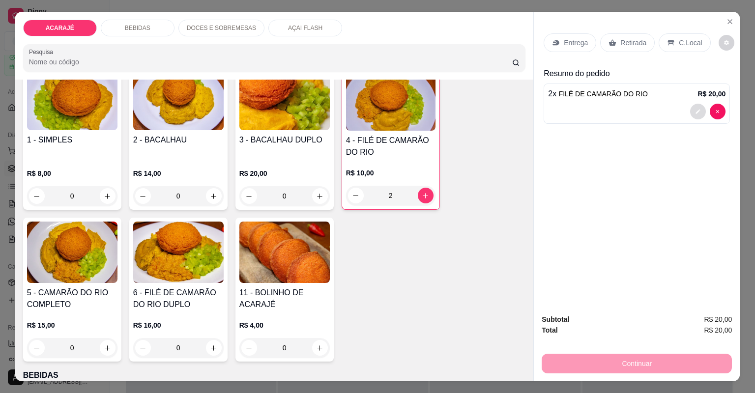
click at [696, 104] on button "decrease-product-quantity" at bounding box center [698, 112] width 16 height 16
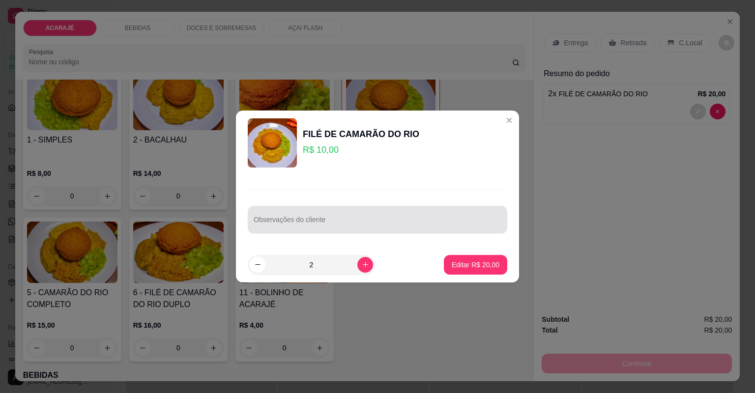
click at [392, 212] on div at bounding box center [378, 220] width 248 height 20
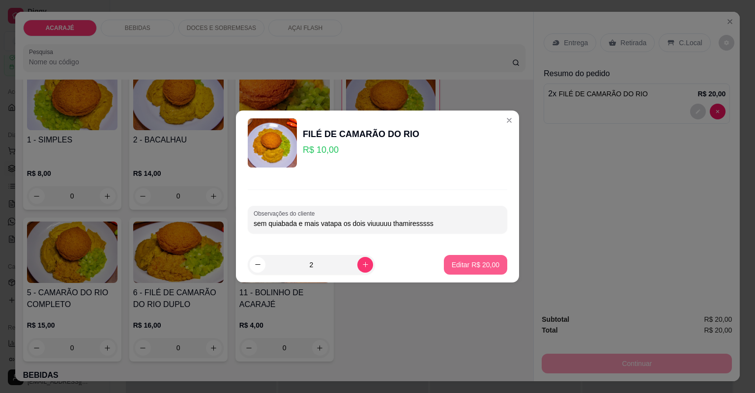
type input "sem quiabada e mais vatapa os dois viuuuuu thamiresssss"
click at [486, 260] on p "Editar R$ 20,00" at bounding box center [475, 264] width 46 height 9
type input "0"
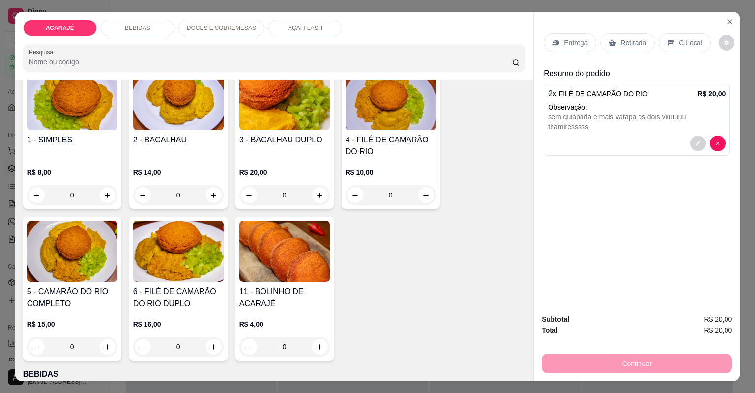
click at [564, 43] on p "Entrega" at bounding box center [576, 43] width 24 height 10
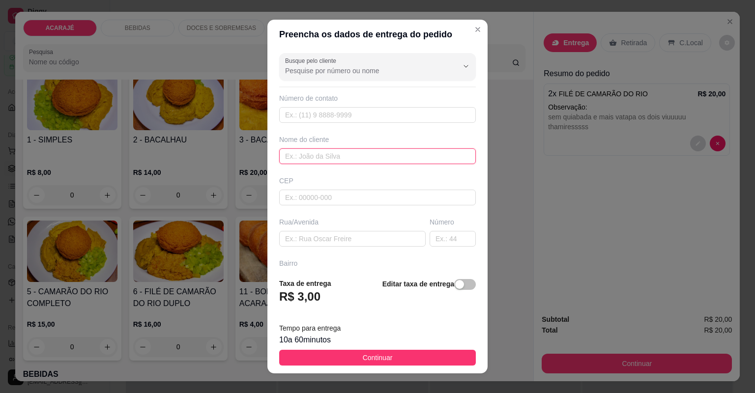
click at [391, 154] on input "text" at bounding box center [377, 156] width 197 height 16
click at [288, 153] on input "text" at bounding box center [377, 156] width 197 height 16
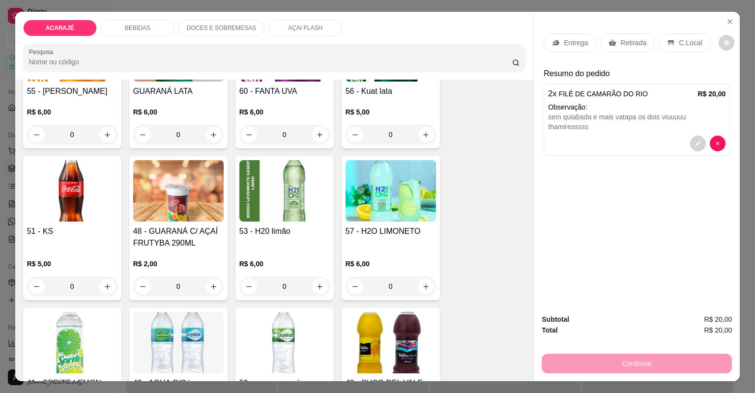
scroll to position [629, 0]
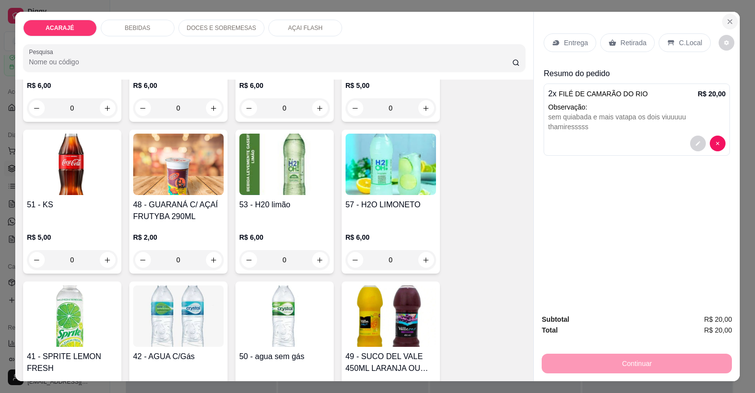
click at [726, 15] on button "Close" at bounding box center [730, 22] width 16 height 16
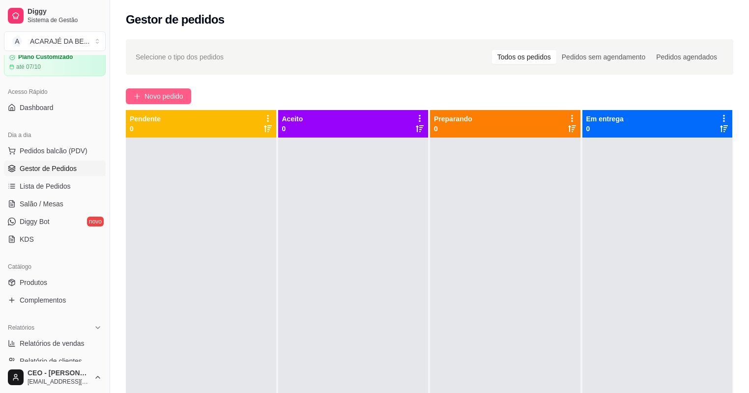
click at [146, 89] on button "Novo pedido" at bounding box center [158, 96] width 65 height 16
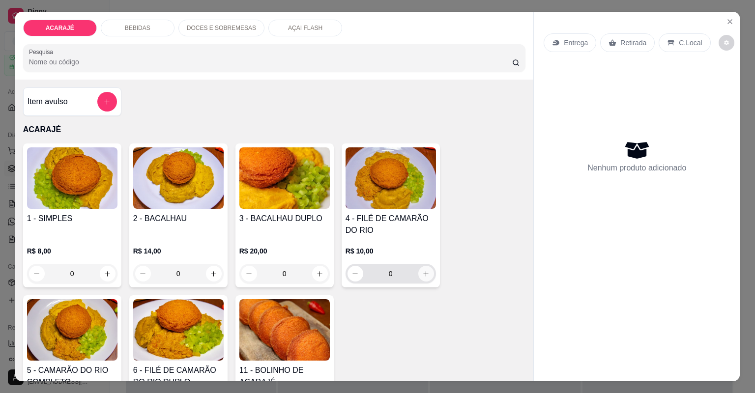
click at [426, 273] on icon "increase-product-quantity" at bounding box center [425, 273] width 7 height 7
type input "2"
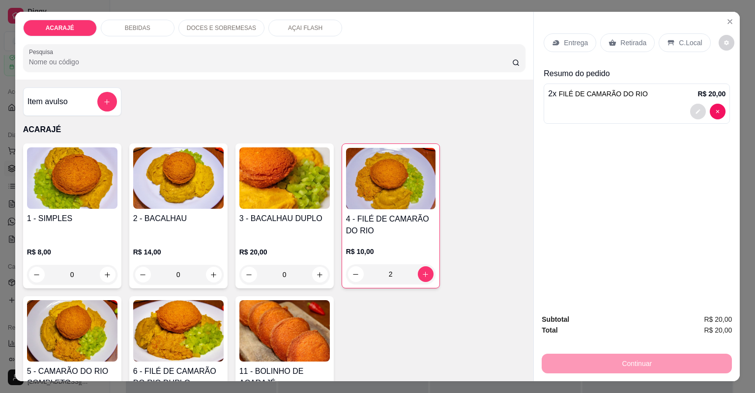
click at [693, 107] on button "decrease-product-quantity" at bounding box center [698, 112] width 16 height 16
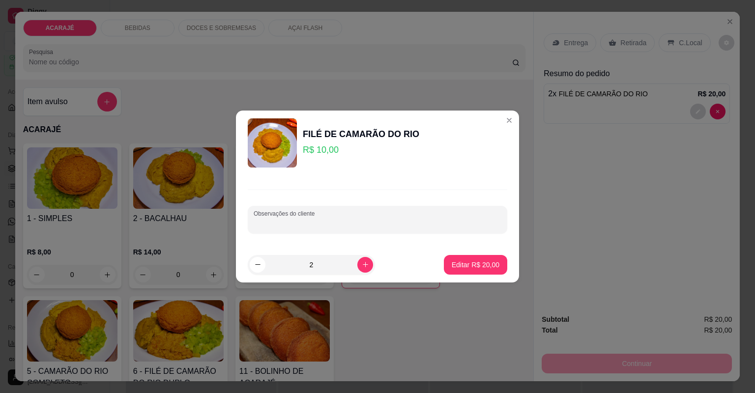
click at [313, 224] on input "Observações do cliente" at bounding box center [378, 224] width 248 height 10
type input "os dois sem quiabada e mais vatapa viuuu thamires"
click at [452, 261] on p "Editar R$ 20,00" at bounding box center [476, 265] width 48 height 10
type input "0"
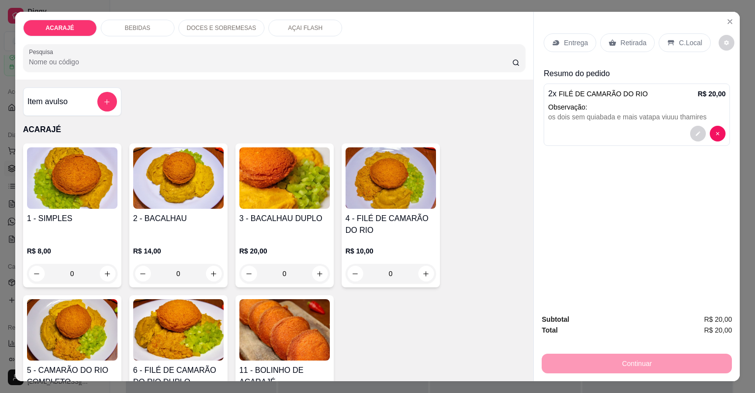
click at [555, 42] on icon at bounding box center [556, 42] width 6 height 5
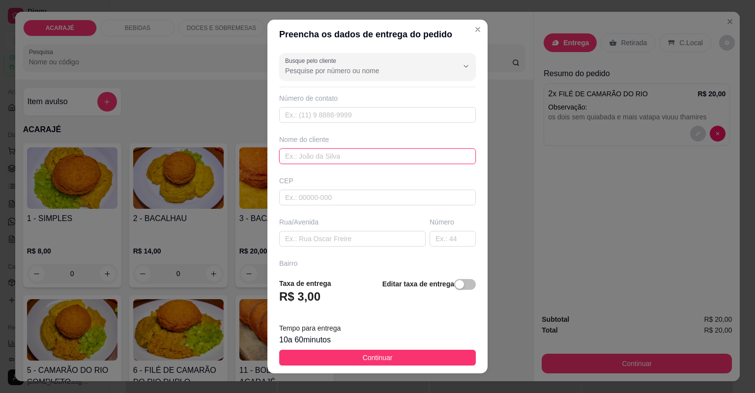
click at [376, 160] on input "text" at bounding box center [377, 156] width 197 height 16
type input "geovana"
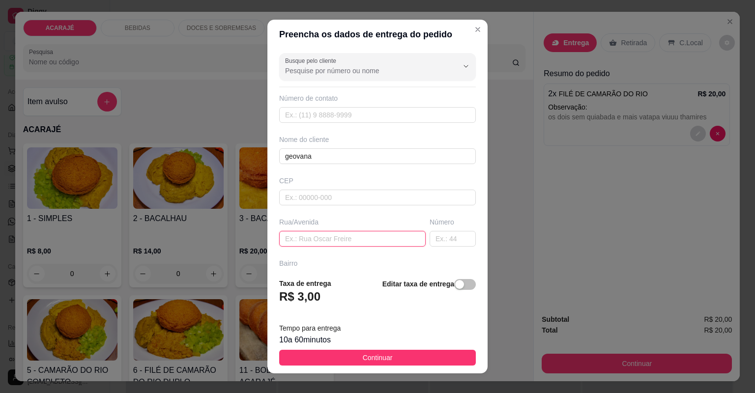
click at [330, 234] on input "text" at bounding box center [352, 239] width 146 height 16
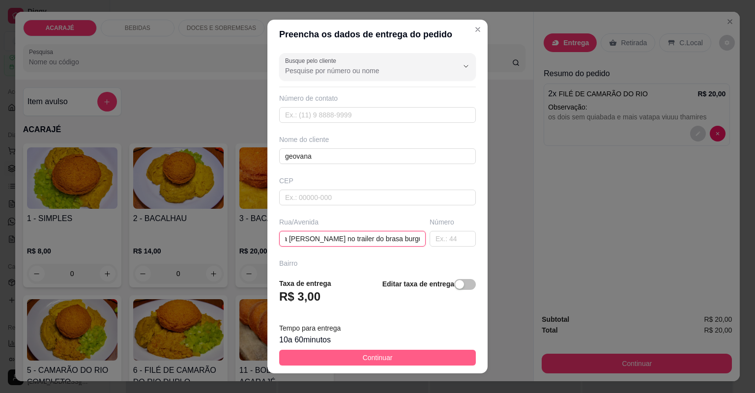
type input "praça [PERSON_NAME] no trailer do brasa burguer"
click at [335, 356] on button "Continuar" at bounding box center [377, 358] width 197 height 16
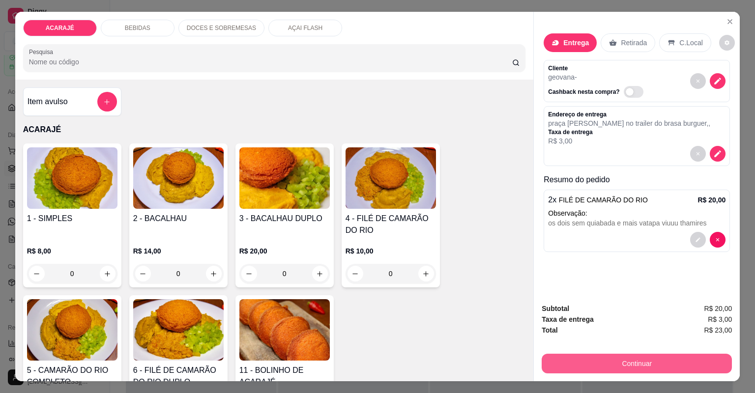
click at [618, 366] on button "Continuar" at bounding box center [637, 364] width 190 height 20
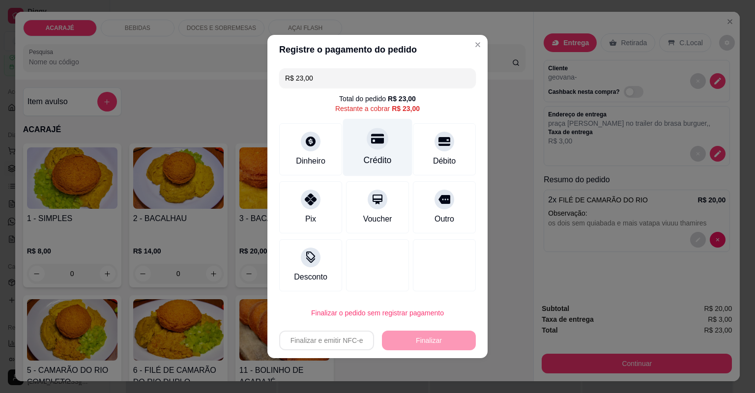
click at [369, 149] on div "Crédito" at bounding box center [377, 148] width 69 height 58
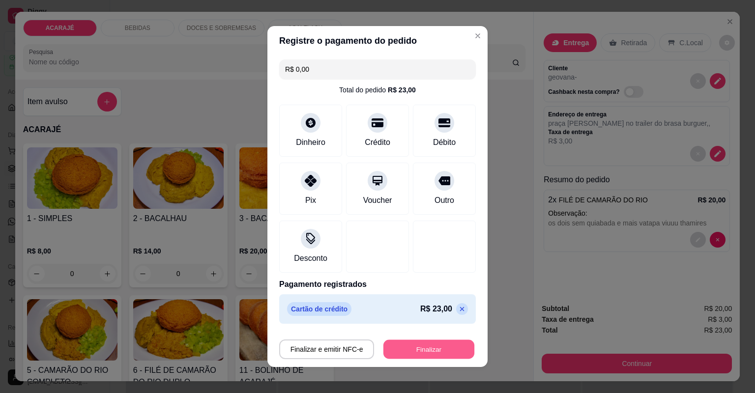
click at [443, 344] on button "Finalizar" at bounding box center [428, 349] width 91 height 19
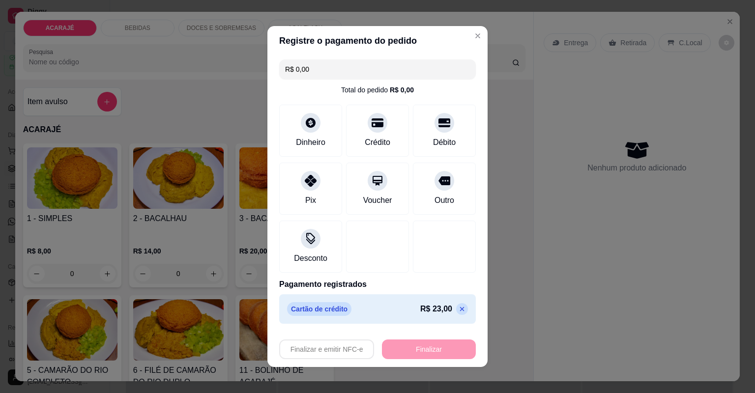
type input "-R$ 23,00"
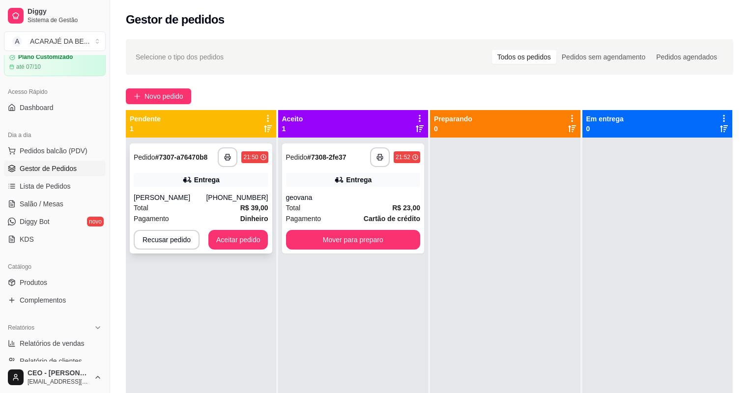
click at [228, 147] on div "**********" at bounding box center [201, 199] width 143 height 110
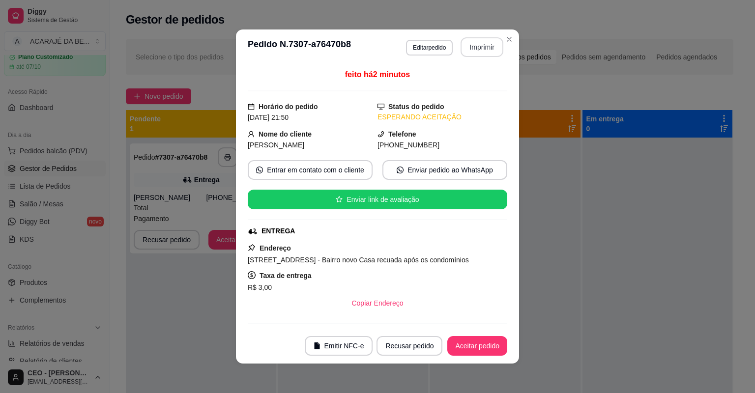
click at [467, 49] on button "Imprimir" at bounding box center [482, 47] width 43 height 20
click at [486, 339] on button "Aceitar pedido" at bounding box center [477, 346] width 58 height 19
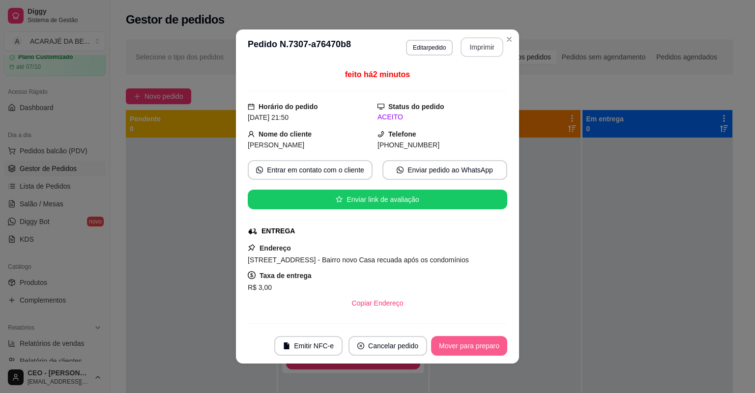
click at [486, 339] on button "Mover para preparo" at bounding box center [469, 346] width 76 height 20
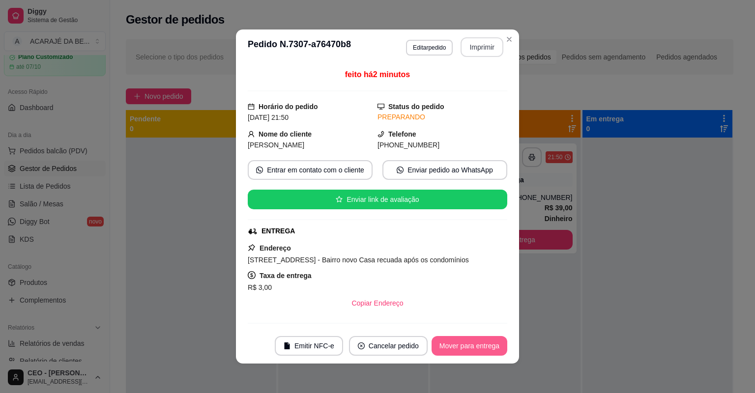
click at [486, 339] on button "Mover para entrega" at bounding box center [470, 346] width 76 height 20
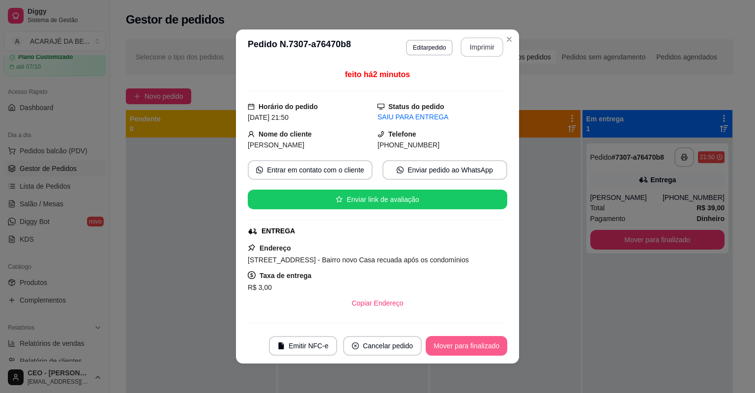
click at [486, 343] on button "Mover para finalizado" at bounding box center [467, 346] width 82 height 20
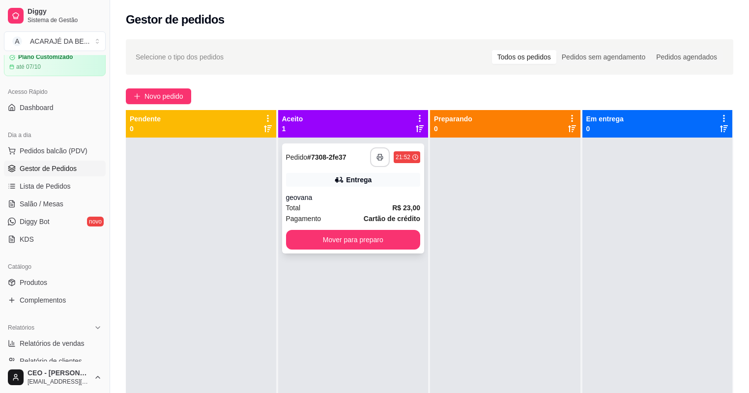
click at [383, 156] on button "button" at bounding box center [380, 157] width 20 height 20
click at [404, 237] on button "Mover para preparo" at bounding box center [353, 240] width 130 height 19
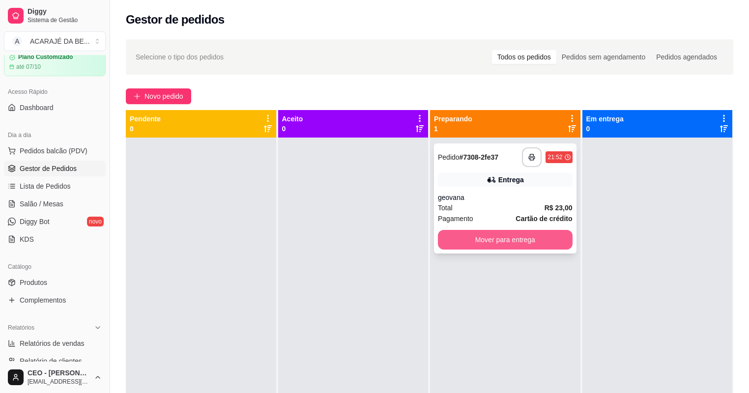
click at [463, 236] on button "Mover para entrega" at bounding box center [505, 240] width 135 height 20
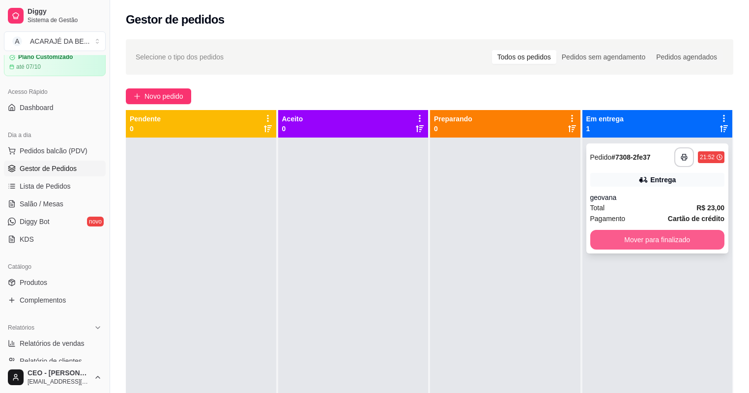
click at [670, 237] on button "Mover para finalizado" at bounding box center [657, 240] width 135 height 20
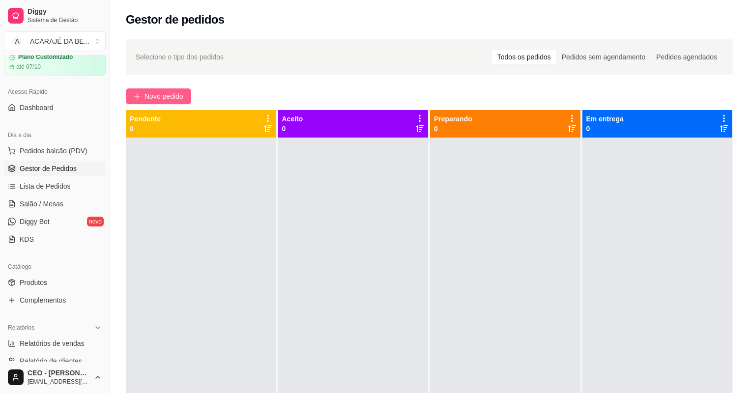
click at [180, 93] on span "Novo pedido" at bounding box center [164, 96] width 39 height 11
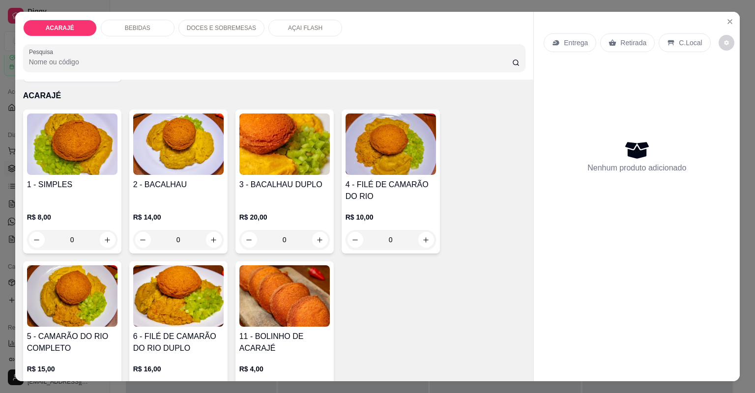
scroll to position [39, 0]
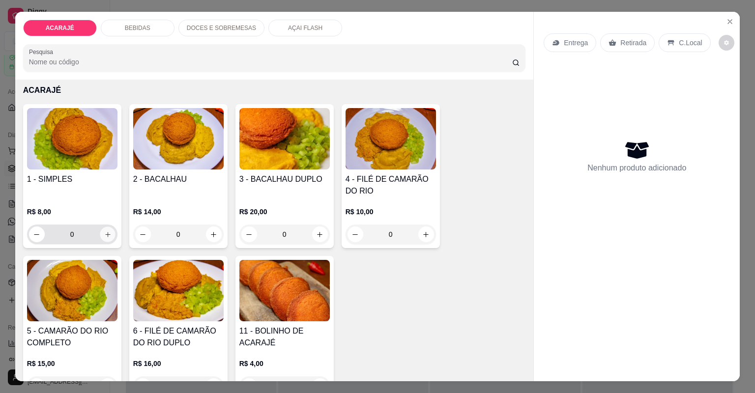
click at [100, 232] on button "increase-product-quantity" at bounding box center [107, 234] width 15 height 15
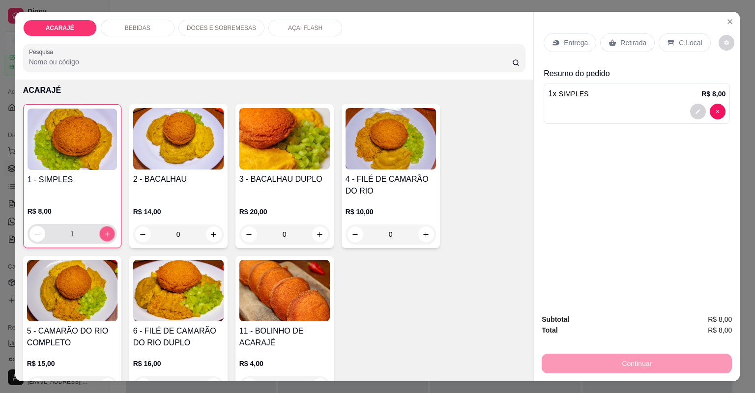
click at [103, 231] on icon "increase-product-quantity" at bounding box center [106, 234] width 7 height 7
click at [105, 231] on icon "increase-product-quantity" at bounding box center [107, 233] width 5 height 5
type input "4"
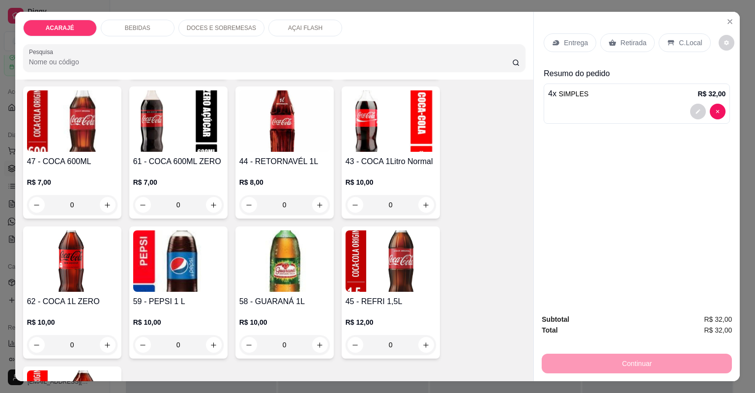
scroll to position [983, 0]
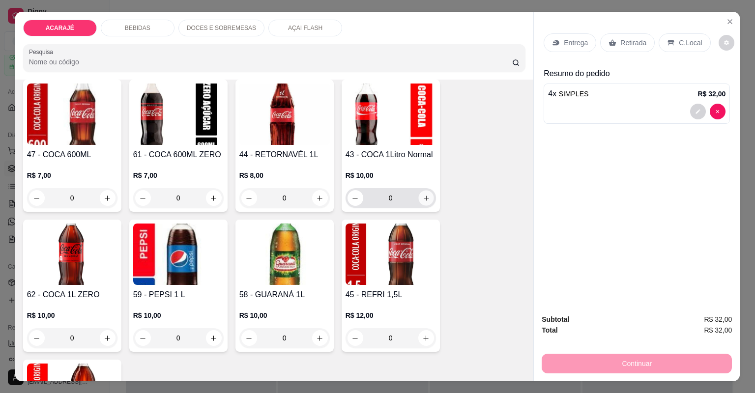
click at [422, 196] on icon "increase-product-quantity" at bounding box center [425, 198] width 7 height 7
type input "1"
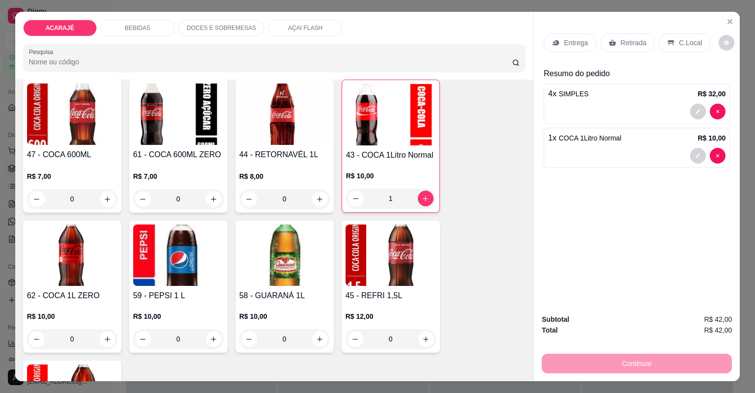
click at [568, 38] on p "Entrega" at bounding box center [576, 43] width 24 height 10
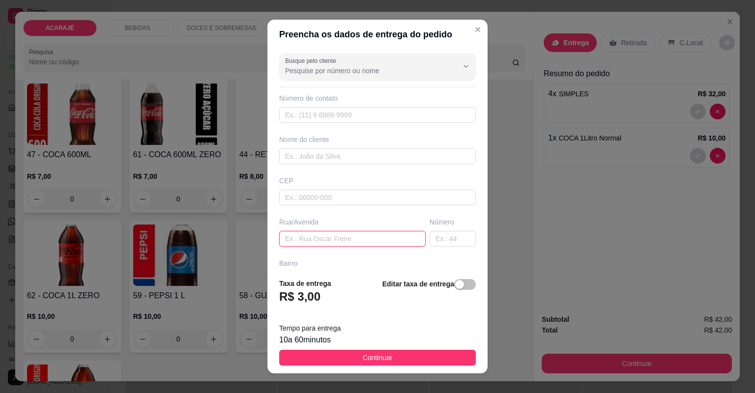
click at [391, 239] on input "text" at bounding box center [352, 239] width 146 height 16
type input "bairro gloria ele"
type input "bairro gloria ele falou que vcs sabe aonde e"
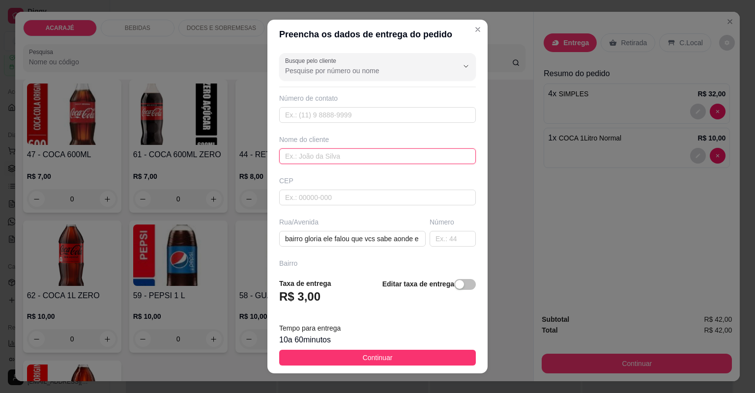
click at [339, 159] on input "text" at bounding box center [377, 156] width 197 height 16
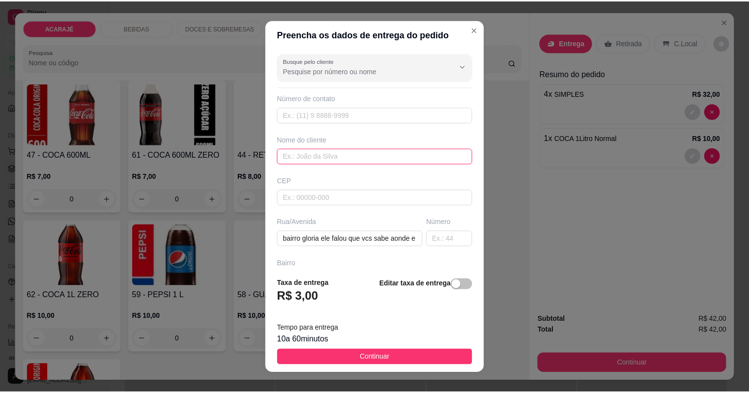
scroll to position [0, 0]
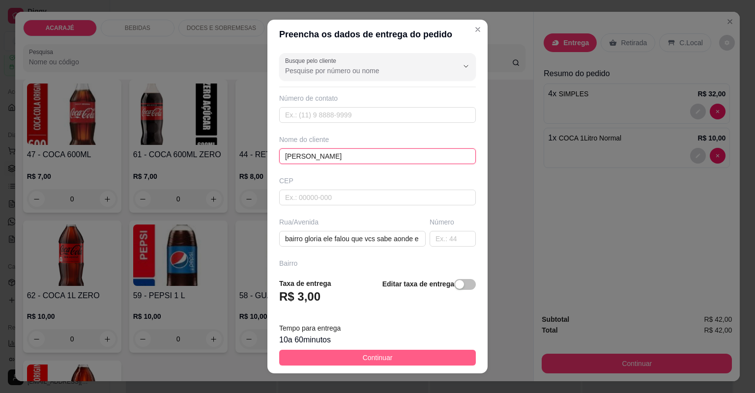
type input "[PERSON_NAME]"
click at [375, 357] on span "Continuar" at bounding box center [378, 357] width 30 height 11
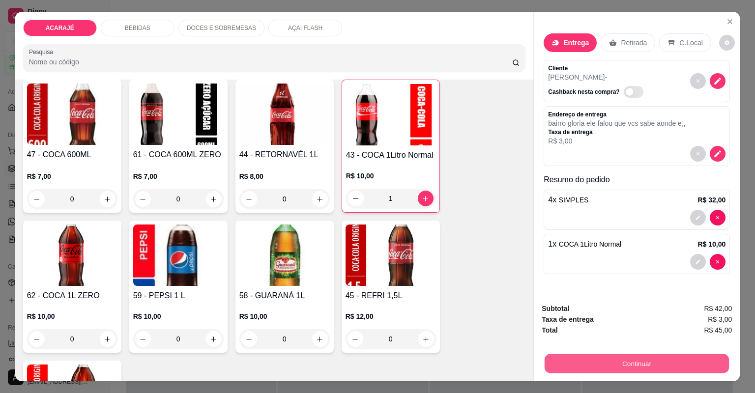
click at [560, 357] on button "Continuar" at bounding box center [637, 363] width 184 height 19
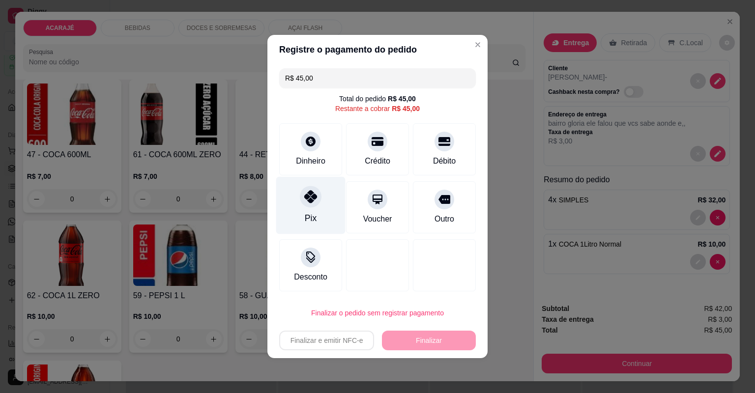
click at [305, 198] on icon at bounding box center [310, 196] width 13 height 13
type input "R$ 0,00"
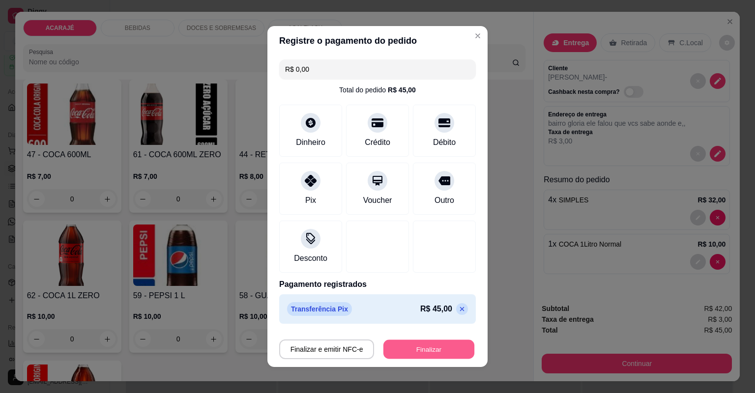
click at [395, 350] on button "Finalizar" at bounding box center [428, 349] width 91 height 19
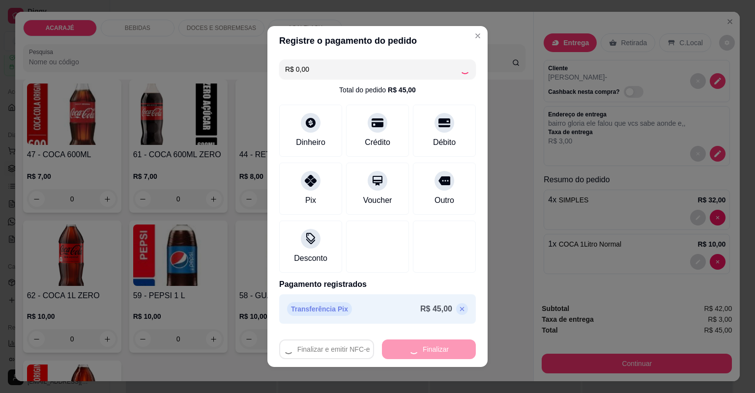
type input "0"
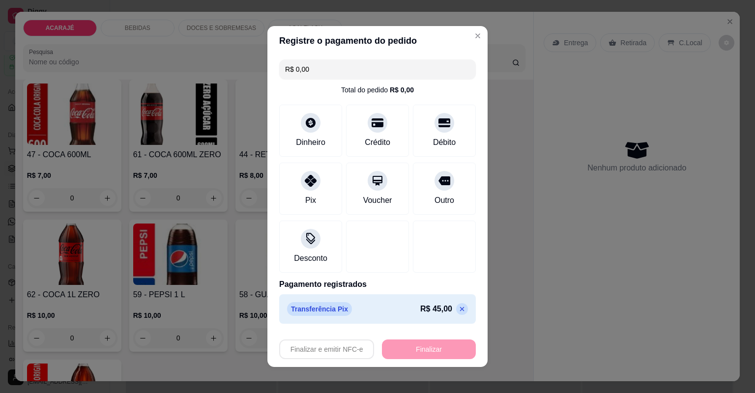
type input "-R$ 45,00"
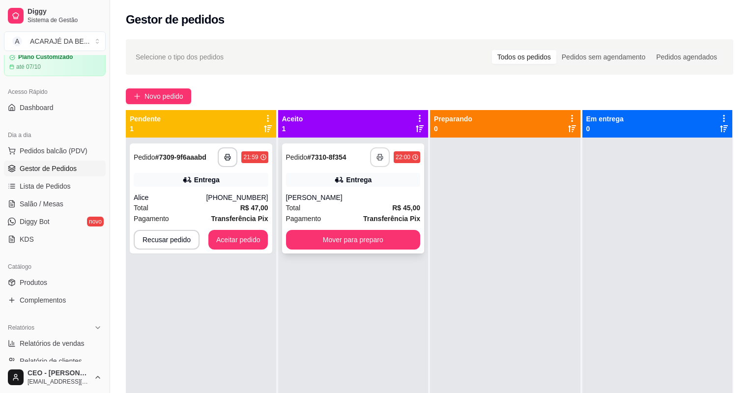
click at [378, 158] on rect "button" at bounding box center [379, 159] width 3 height 2
click at [352, 239] on button "Mover para preparo" at bounding box center [353, 240] width 135 height 20
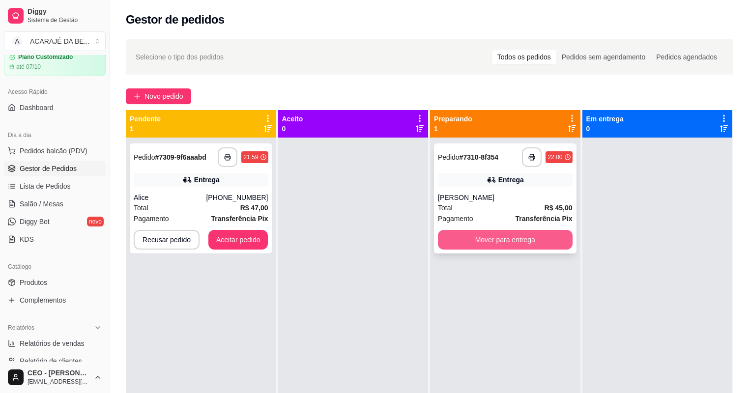
click at [475, 237] on button "Mover para entrega" at bounding box center [505, 240] width 135 height 20
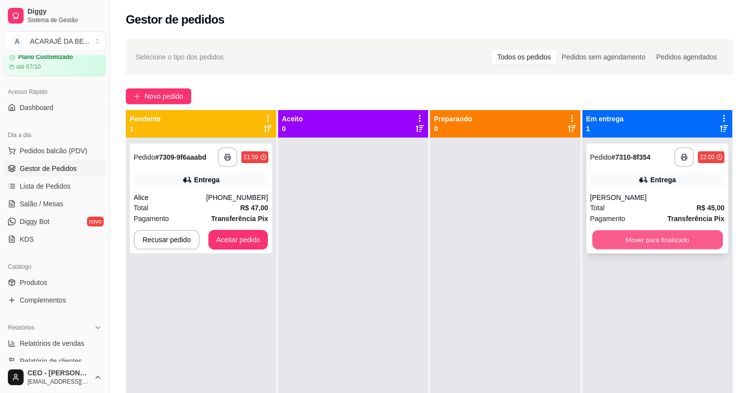
click at [606, 242] on button "Mover para finalizado" at bounding box center [657, 240] width 130 height 19
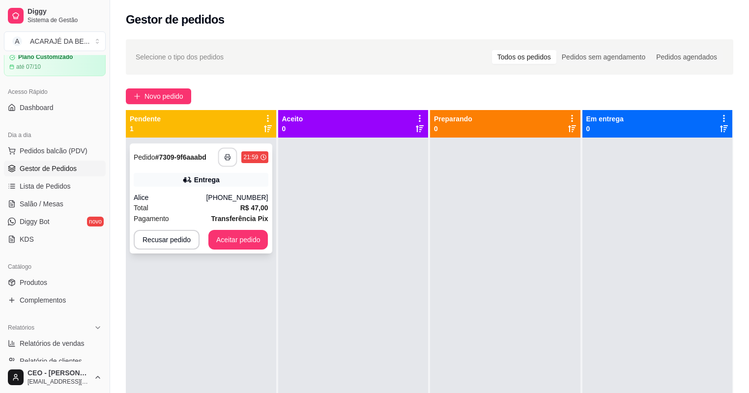
click at [226, 153] on button "button" at bounding box center [227, 157] width 19 height 19
click at [245, 238] on button "Aceitar pedido" at bounding box center [238, 240] width 60 height 20
click at [244, 238] on button "Aceitar pedido" at bounding box center [238, 240] width 60 height 20
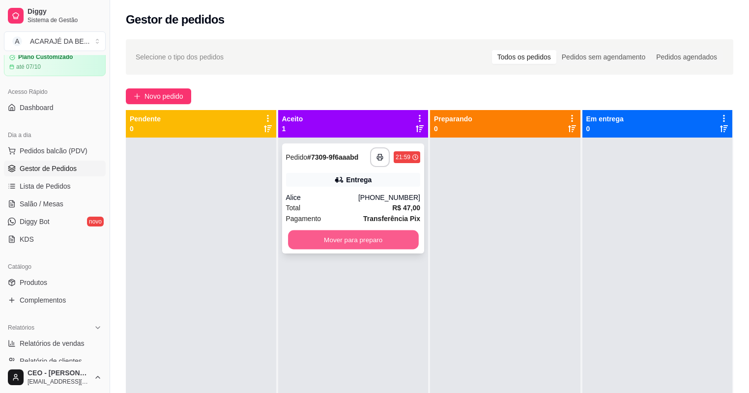
click at [325, 235] on button "Mover para preparo" at bounding box center [353, 240] width 130 height 19
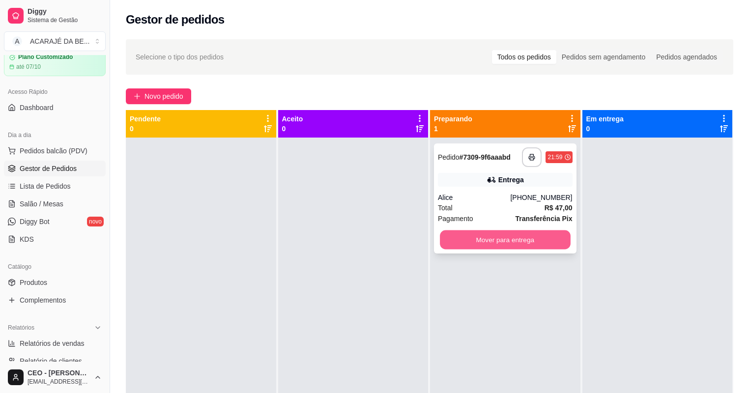
click at [495, 234] on button "Mover para entrega" at bounding box center [505, 240] width 130 height 19
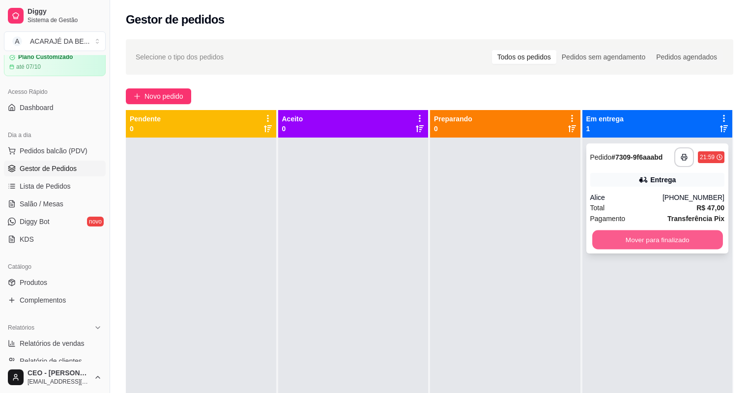
click at [608, 234] on button "Mover para finalizado" at bounding box center [657, 240] width 130 height 19
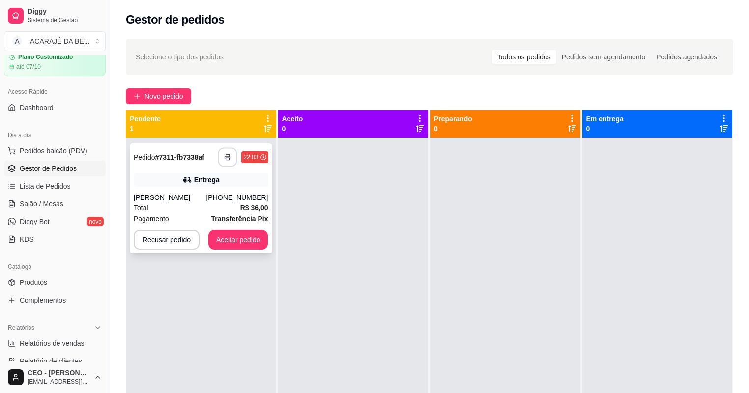
click at [228, 152] on button "button" at bounding box center [227, 157] width 19 height 19
click at [240, 236] on button "Aceitar pedido" at bounding box center [238, 240] width 60 height 20
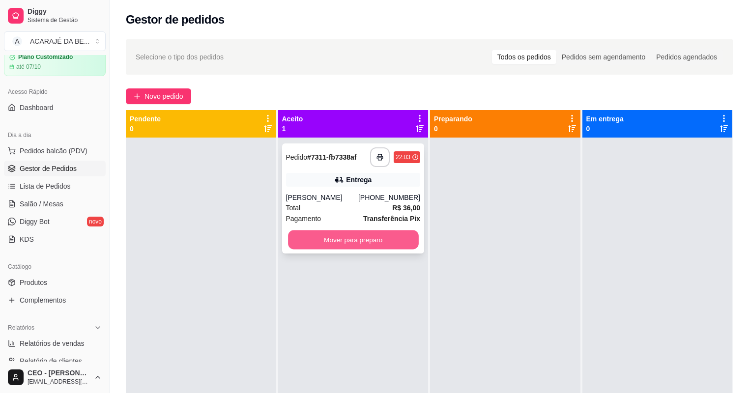
click at [293, 235] on button "Mover para preparo" at bounding box center [353, 240] width 130 height 19
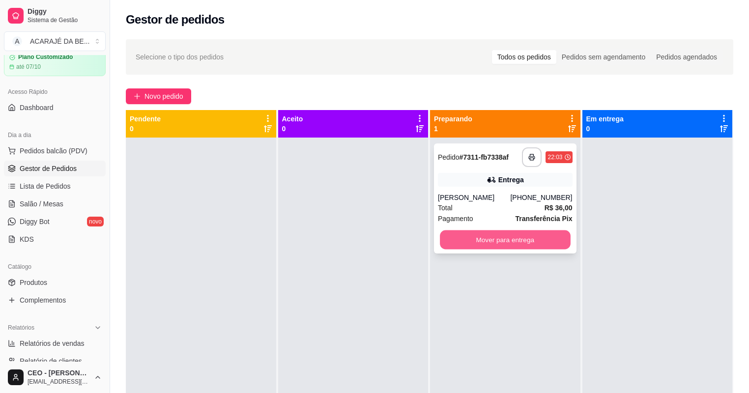
click at [455, 233] on button "Mover para entrega" at bounding box center [505, 240] width 130 height 19
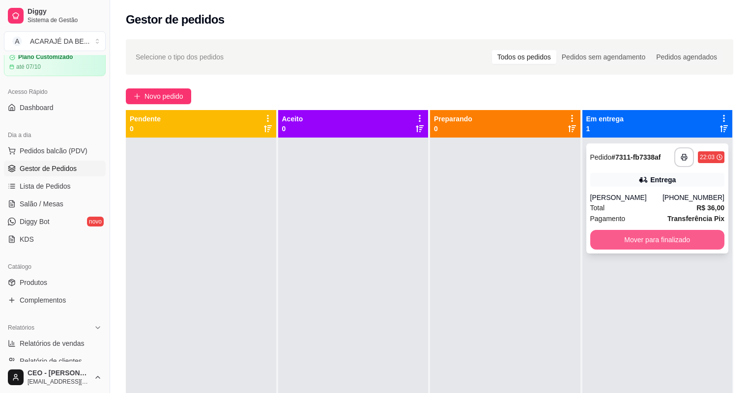
click at [623, 244] on button "Mover para finalizado" at bounding box center [657, 240] width 135 height 20
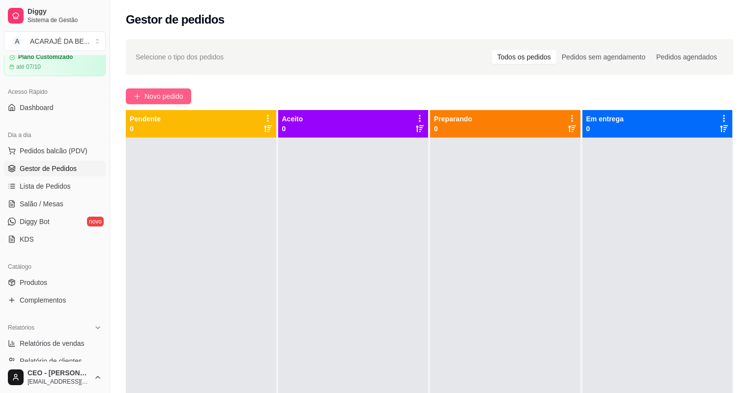
click at [167, 100] on span "Novo pedido" at bounding box center [164, 96] width 39 height 11
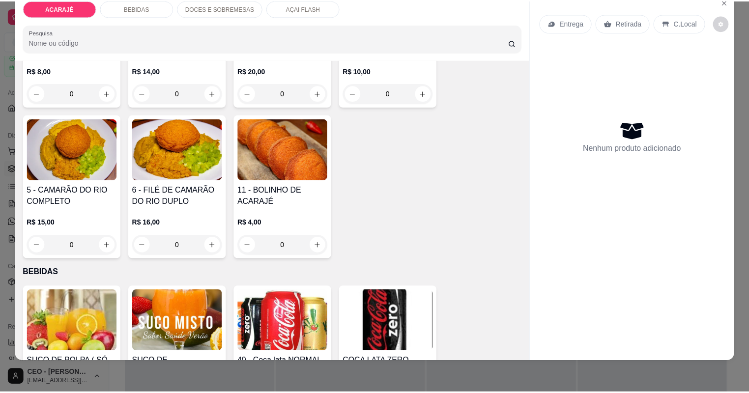
scroll to position [118, 0]
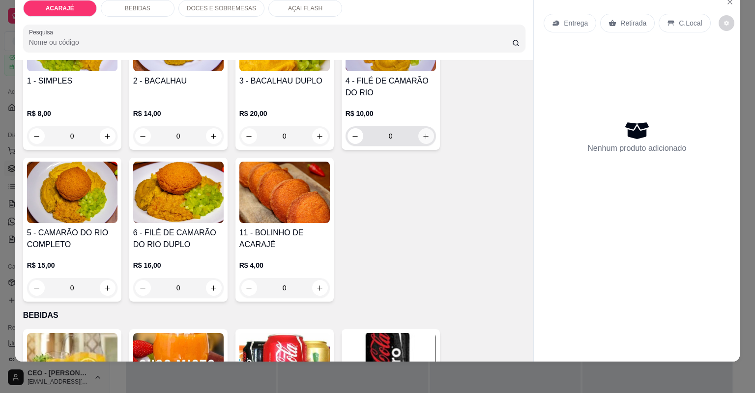
click at [422, 133] on icon "increase-product-quantity" at bounding box center [425, 136] width 7 height 7
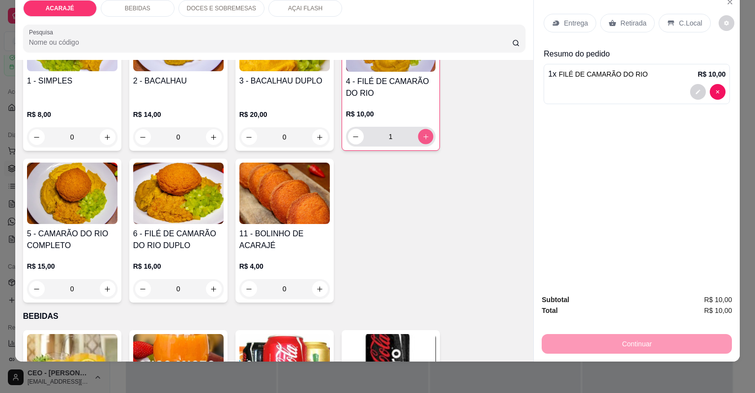
click at [422, 133] on icon "increase-product-quantity" at bounding box center [425, 136] width 7 height 7
type input "2"
drag, startPoint x: 620, startPoint y: 19, endPoint x: 616, endPoint y: 31, distance: 13.4
click at [620, 20] on p "Retirada" at bounding box center [633, 23] width 26 height 10
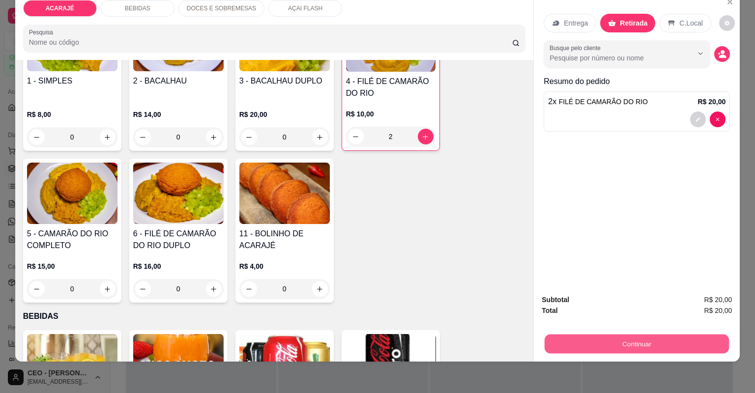
click at [549, 336] on button "Continuar" at bounding box center [637, 344] width 184 height 19
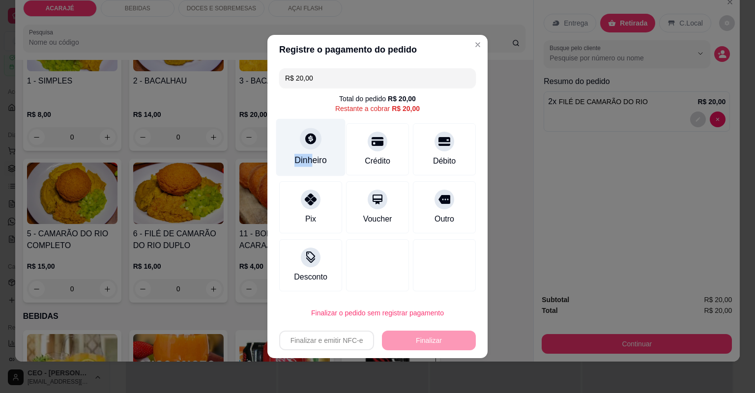
click at [311, 151] on div "Dinheiro" at bounding box center [310, 148] width 69 height 58
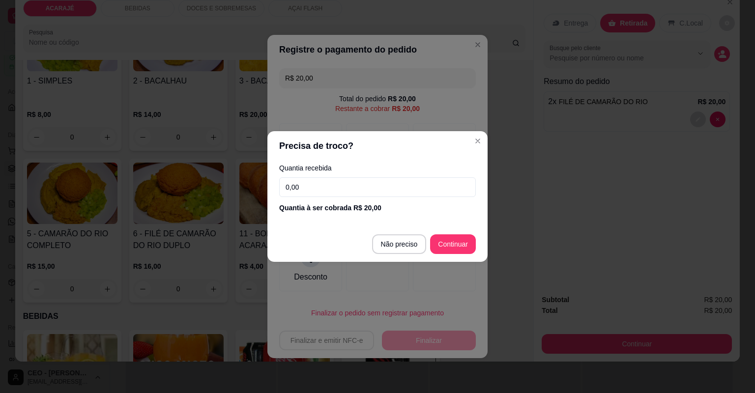
drag, startPoint x: 311, startPoint y: 151, endPoint x: 326, endPoint y: 181, distance: 33.2
click at [326, 181] on input "0,00" at bounding box center [377, 187] width 197 height 20
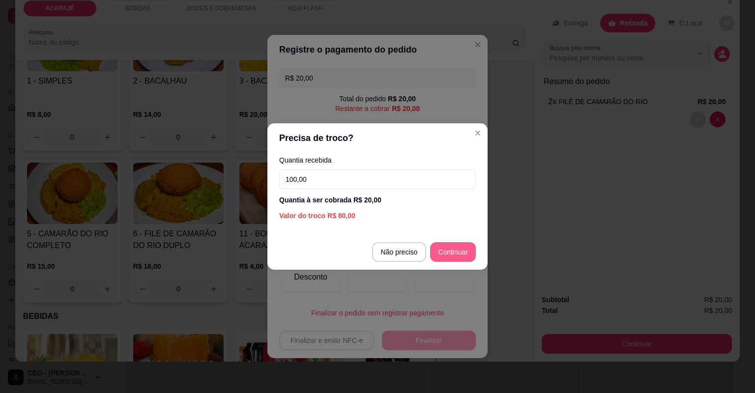
type input "100,00"
type input "R$ 0,00"
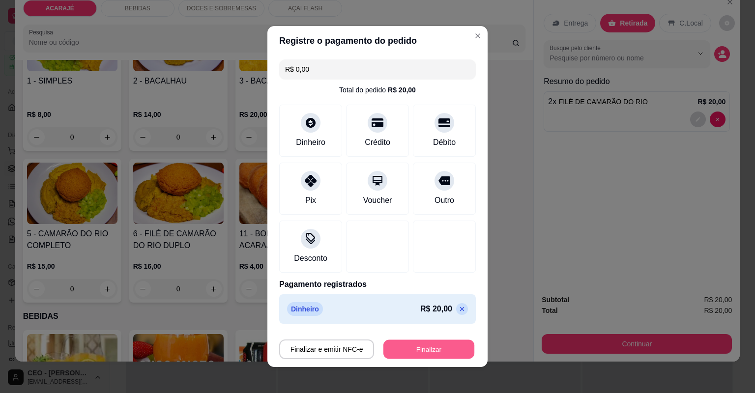
click at [412, 341] on button "Finalizar" at bounding box center [428, 349] width 91 height 19
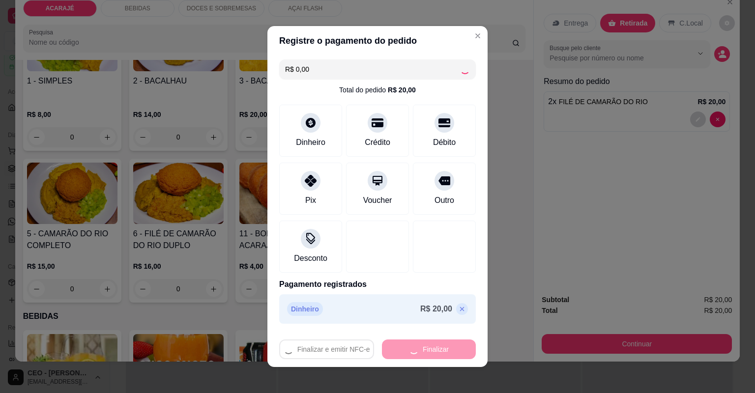
type input "0"
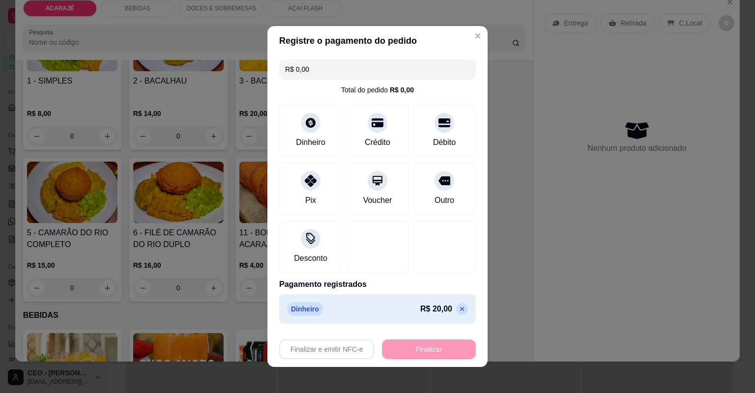
type input "-R$ 20,00"
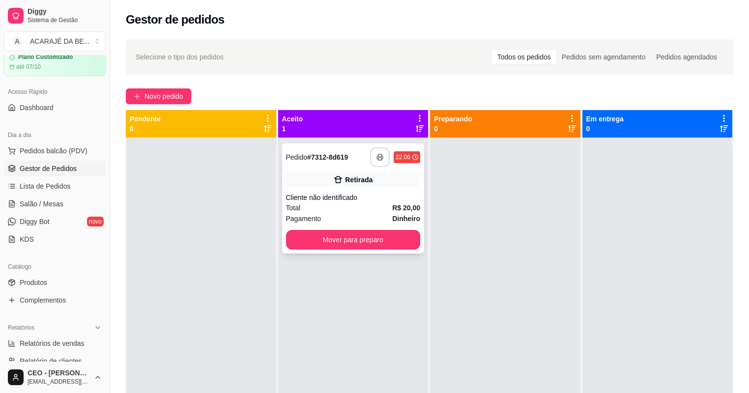
click at [381, 160] on icon "button" at bounding box center [379, 157] width 7 height 7
click at [377, 238] on button "Mover para preparo" at bounding box center [353, 240] width 135 height 20
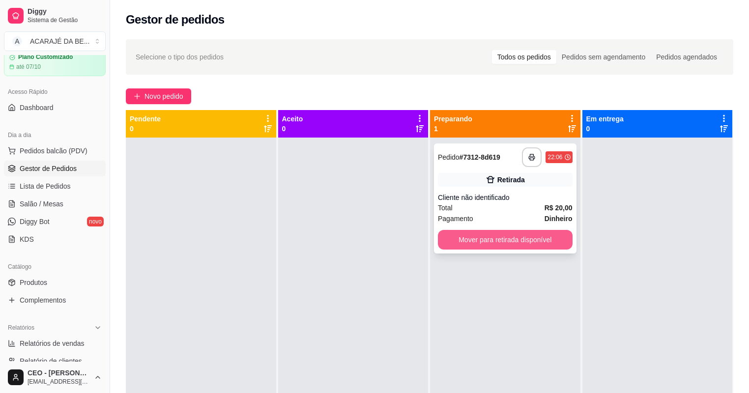
click at [466, 236] on button "Mover para retirada disponível" at bounding box center [505, 240] width 135 height 20
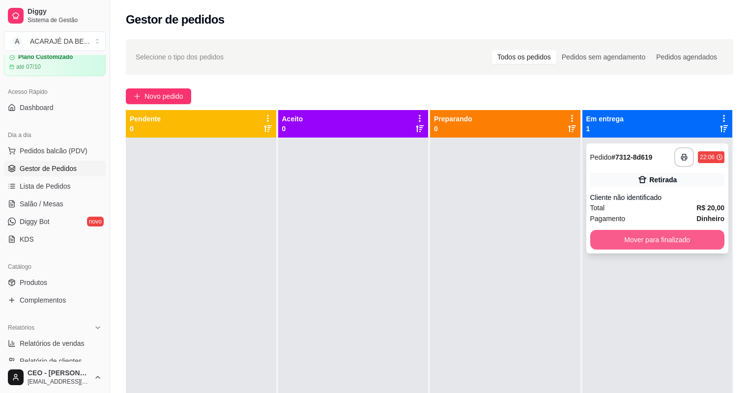
click at [610, 235] on button "Mover para finalizado" at bounding box center [657, 240] width 135 height 20
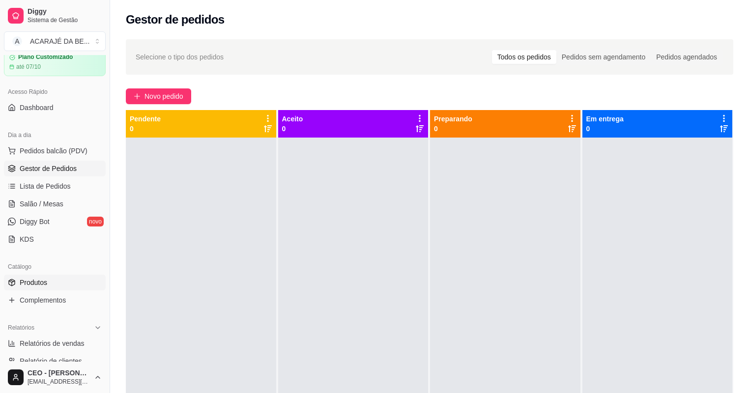
click at [42, 281] on span "Produtos" at bounding box center [34, 283] width 28 height 10
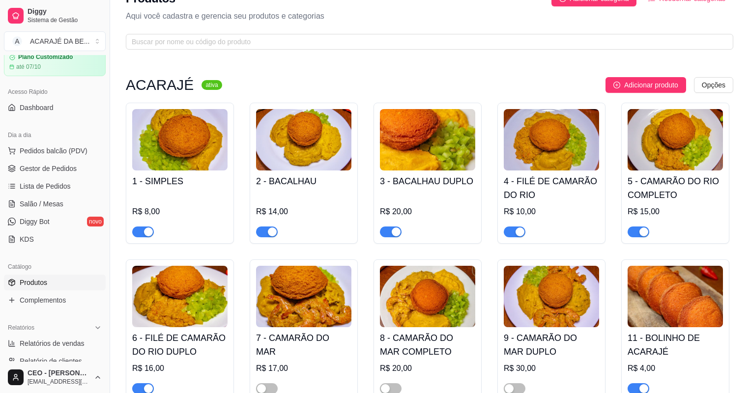
scroll to position [39, 0]
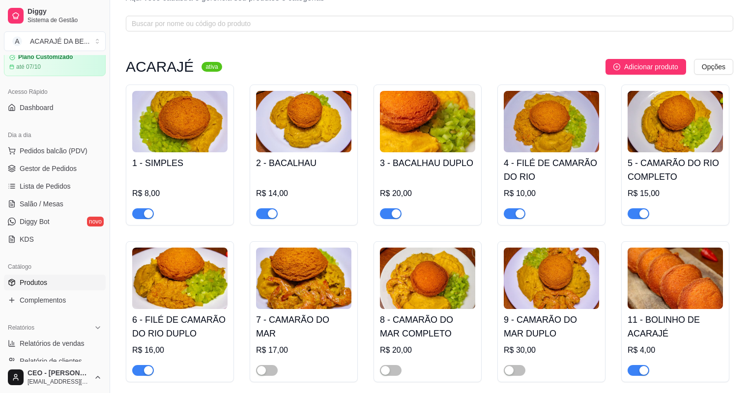
click at [508, 214] on span "button" at bounding box center [515, 213] width 22 height 11
click at [637, 214] on span "button" at bounding box center [639, 213] width 22 height 11
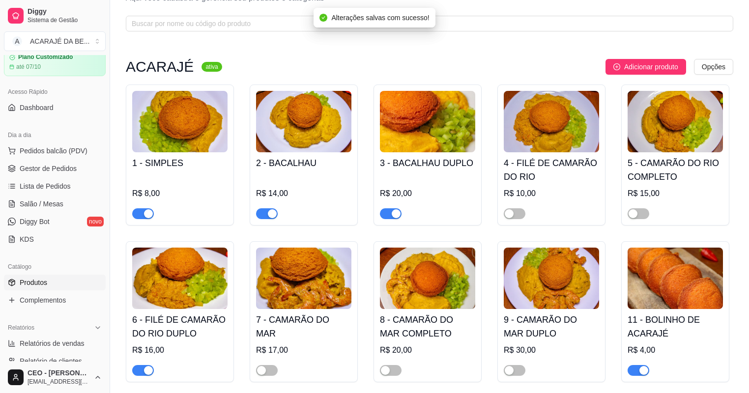
click at [138, 370] on span "button" at bounding box center [143, 370] width 22 height 11
click at [60, 164] on span "Gestor de Pedidos" at bounding box center [48, 169] width 57 height 10
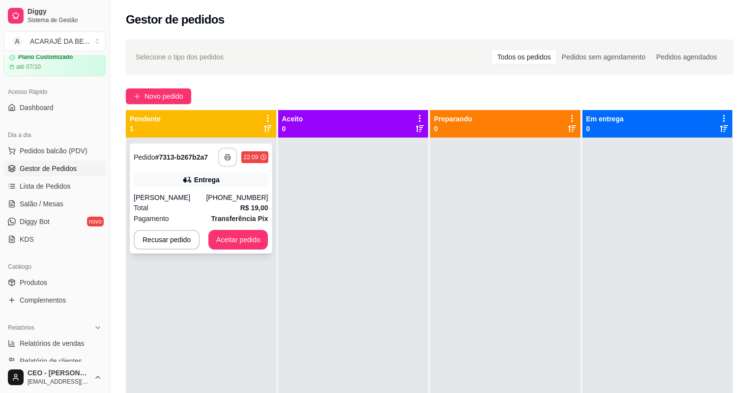
click at [228, 156] on icon "button" at bounding box center [227, 157] width 5 height 2
click at [241, 205] on strong "R$ 19,00" at bounding box center [254, 208] width 28 height 8
click at [244, 242] on button "Aceitar pedido" at bounding box center [238, 240] width 58 height 19
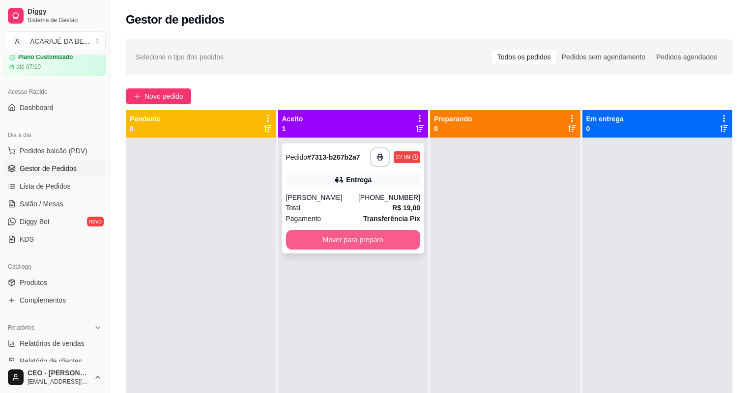
click at [376, 235] on button "Mover para preparo" at bounding box center [353, 240] width 135 height 20
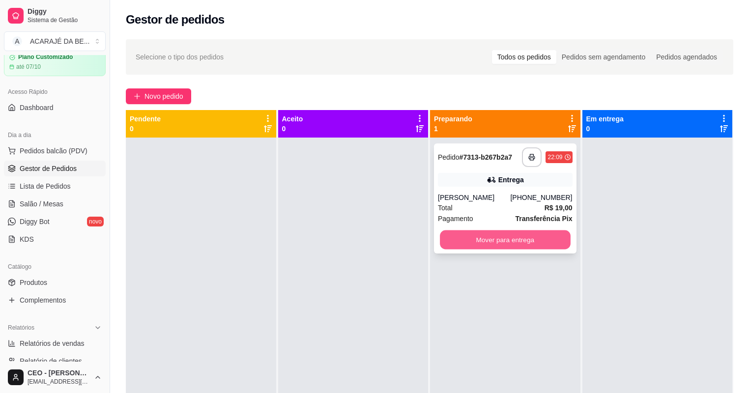
click at [505, 239] on button "Mover para entrega" at bounding box center [505, 240] width 130 height 19
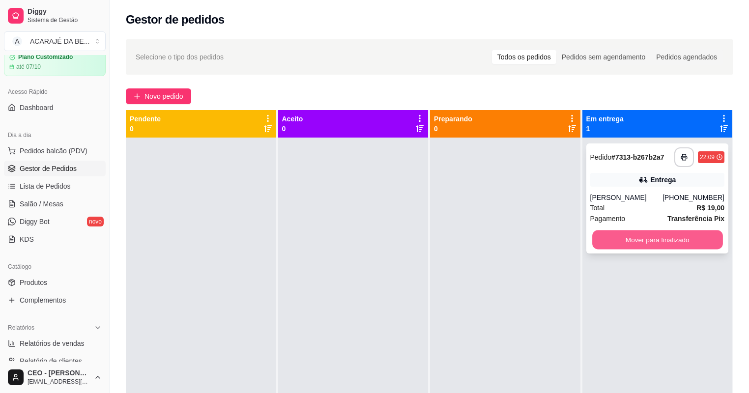
click at [608, 237] on button "Mover para finalizado" at bounding box center [657, 240] width 130 height 19
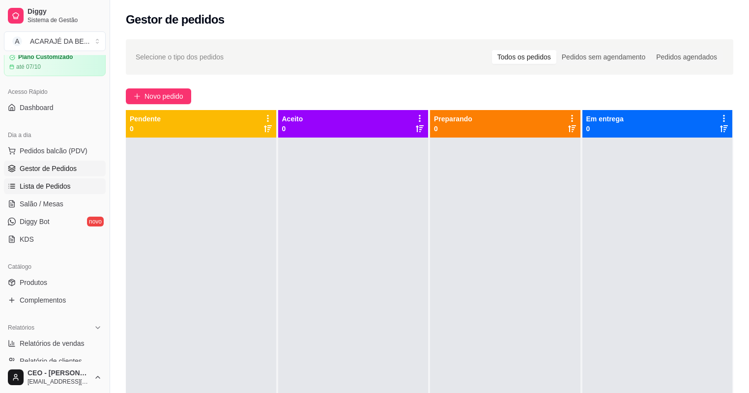
click at [76, 186] on link "Lista de Pedidos" at bounding box center [55, 186] width 102 height 16
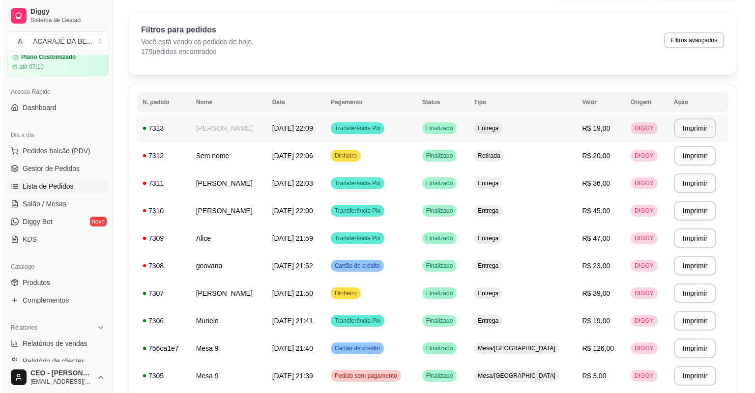
scroll to position [39, 0]
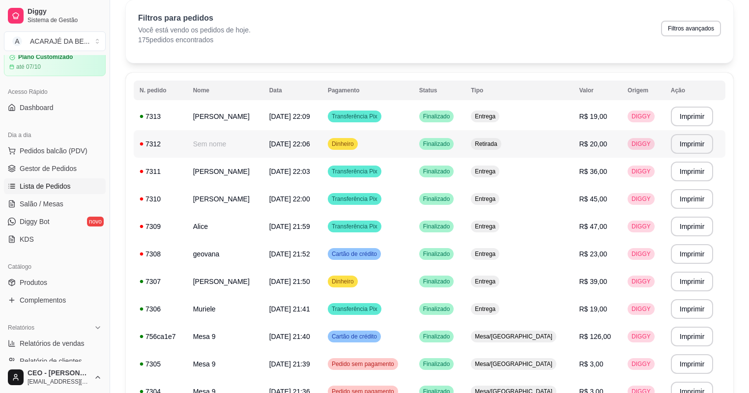
click at [322, 151] on td "[DATE] 22:06" at bounding box center [292, 144] width 58 height 28
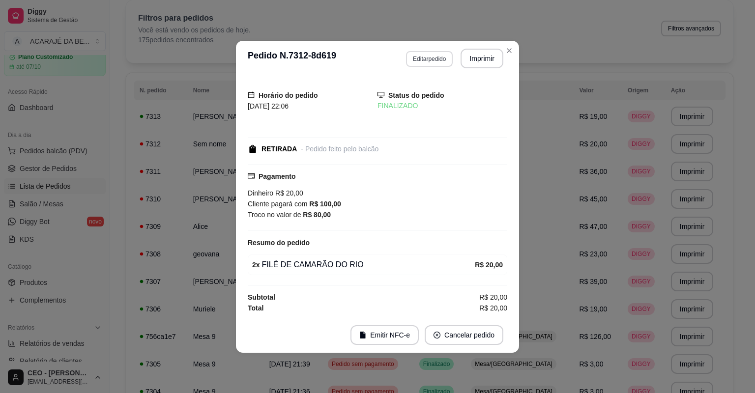
click at [426, 57] on button "Editar pedido" at bounding box center [429, 59] width 47 height 16
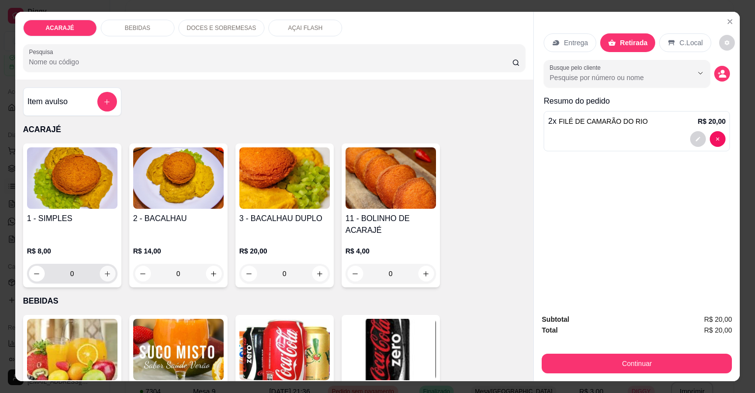
click at [104, 272] on icon "increase-product-quantity" at bounding box center [107, 273] width 7 height 7
click at [105, 272] on icon "increase-product-quantity" at bounding box center [107, 273] width 5 height 5
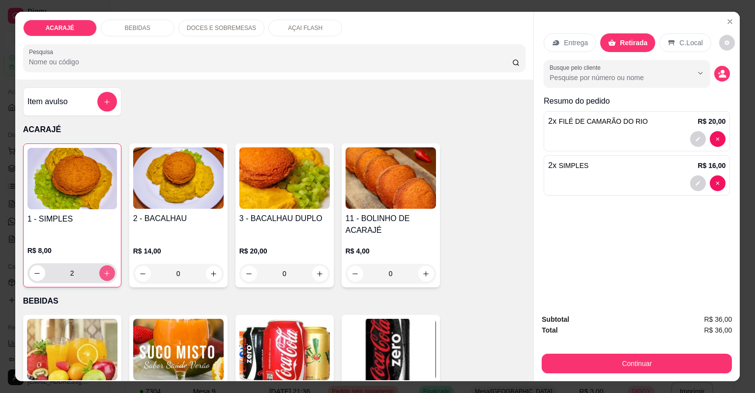
type input "2"
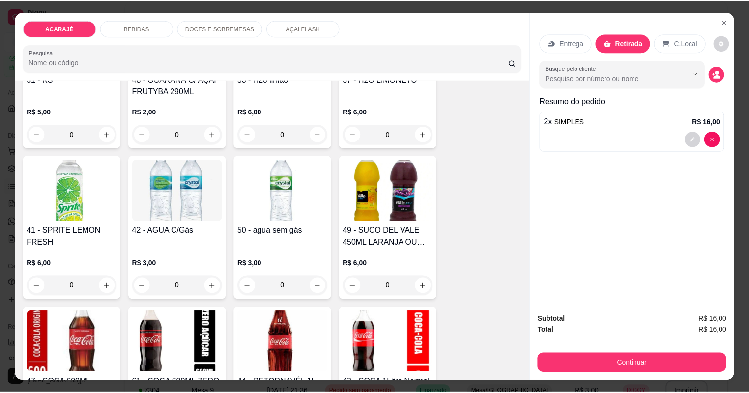
scroll to position [668, 0]
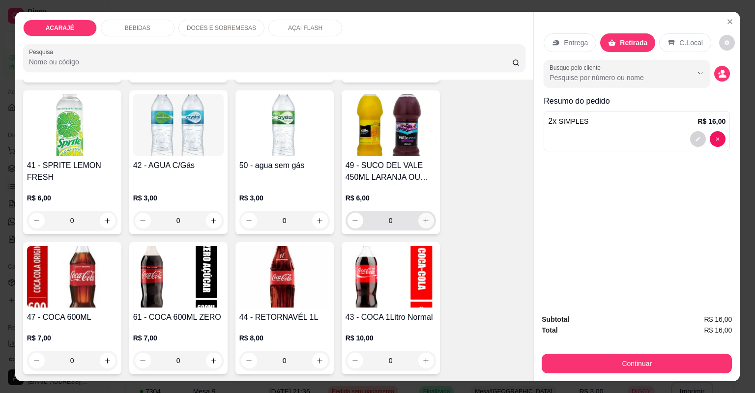
click at [424, 220] on icon "increase-product-quantity" at bounding box center [425, 220] width 5 height 5
type input "1"
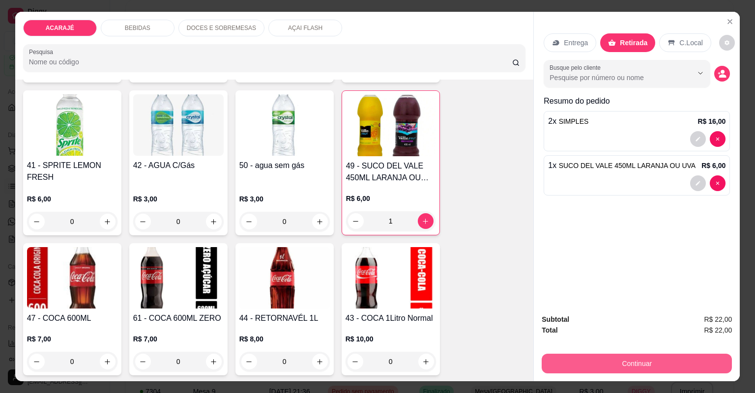
click at [580, 361] on button "Continuar" at bounding box center [637, 364] width 190 height 20
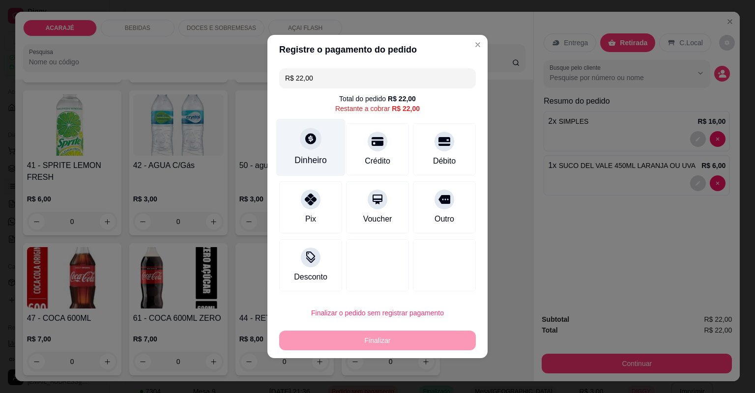
click at [305, 138] on icon at bounding box center [310, 138] width 11 height 11
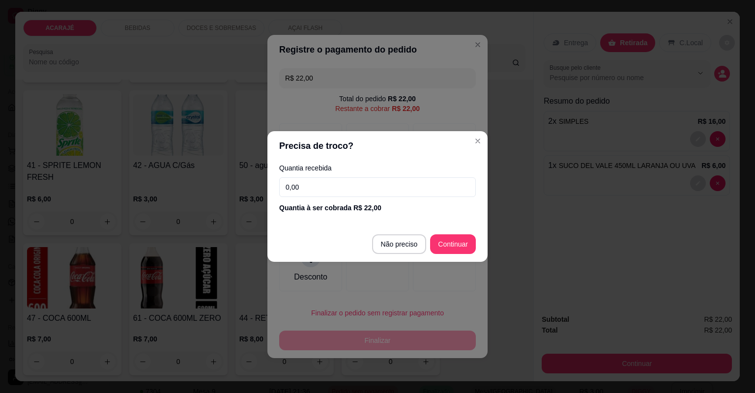
click at [312, 192] on input "0,00" at bounding box center [377, 187] width 197 height 20
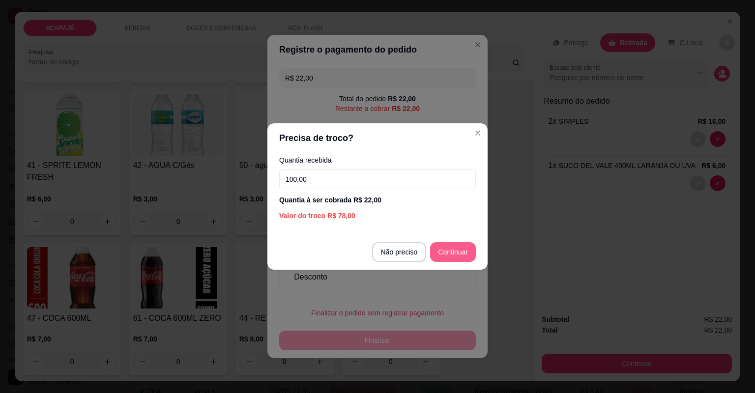
type input "100,00"
type input "R$ 0,00"
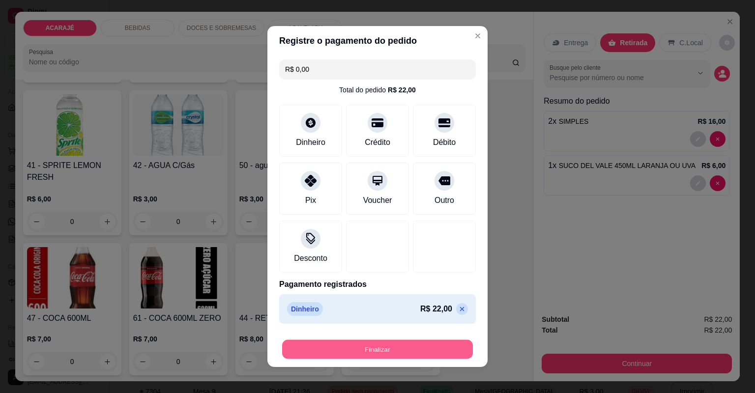
click at [436, 346] on button "Finalizar" at bounding box center [377, 349] width 191 height 19
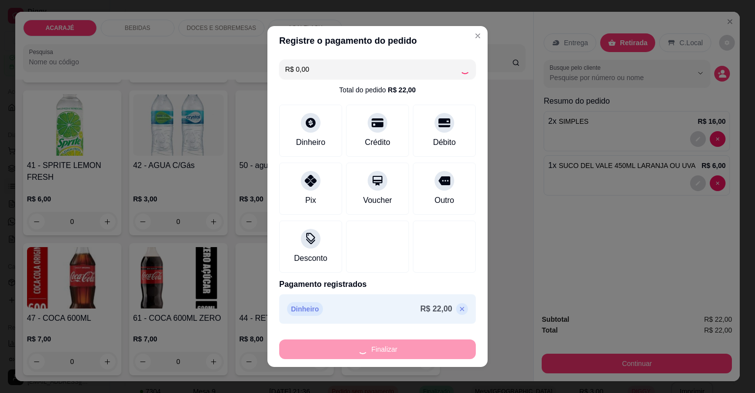
type input "0"
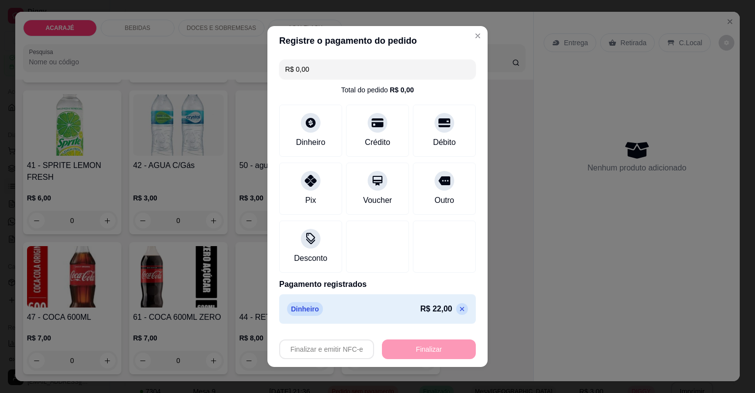
type input "-R$ 22,00"
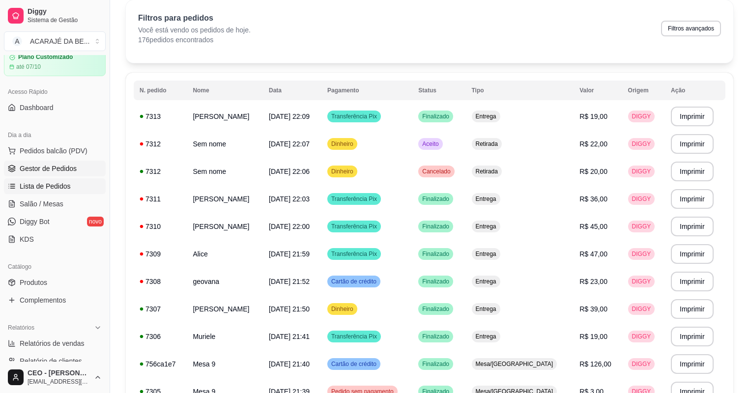
click at [54, 165] on span "Gestor de Pedidos" at bounding box center [48, 169] width 57 height 10
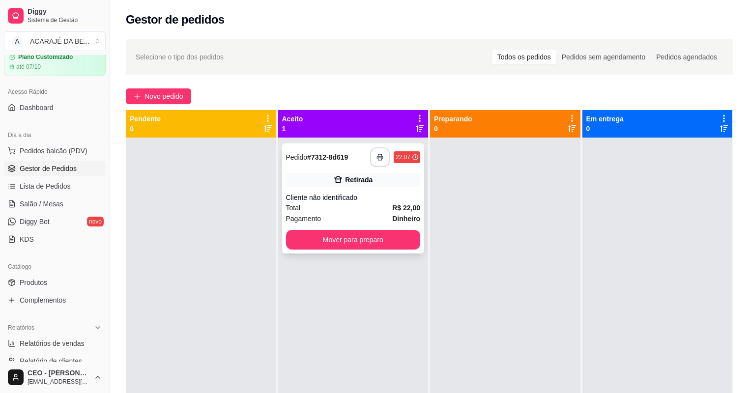
click at [376, 155] on icon "button" at bounding box center [379, 157] width 7 height 7
click at [375, 246] on button "Mover para preparo" at bounding box center [353, 240] width 135 height 20
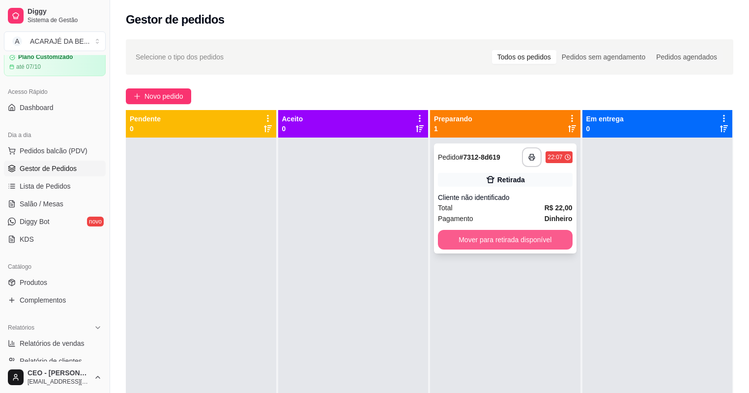
click at [458, 242] on button "Mover para retirada disponível" at bounding box center [505, 240] width 135 height 20
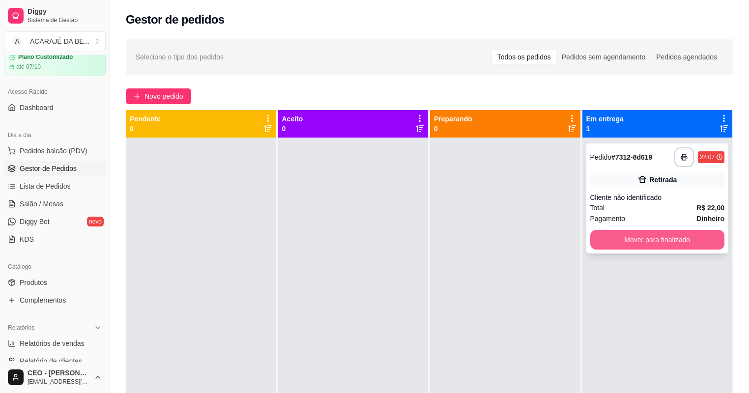
click at [598, 232] on button "Mover para finalizado" at bounding box center [657, 240] width 135 height 20
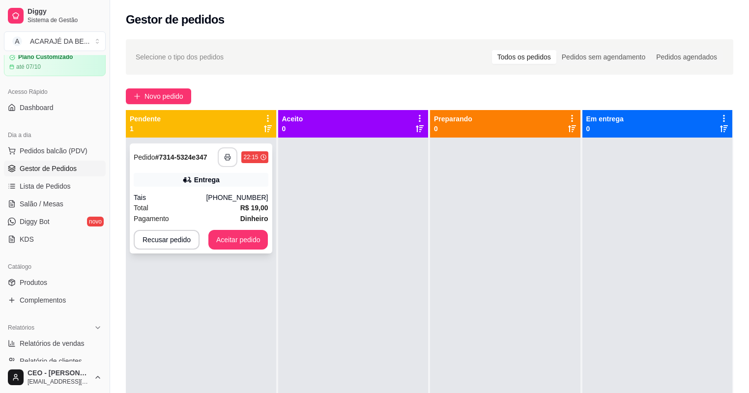
click at [230, 155] on icon "button" at bounding box center [227, 157] width 7 height 7
click at [235, 246] on button "Aceitar pedido" at bounding box center [238, 240] width 60 height 20
click at [238, 242] on button "Aceitar pedido" at bounding box center [238, 240] width 58 height 19
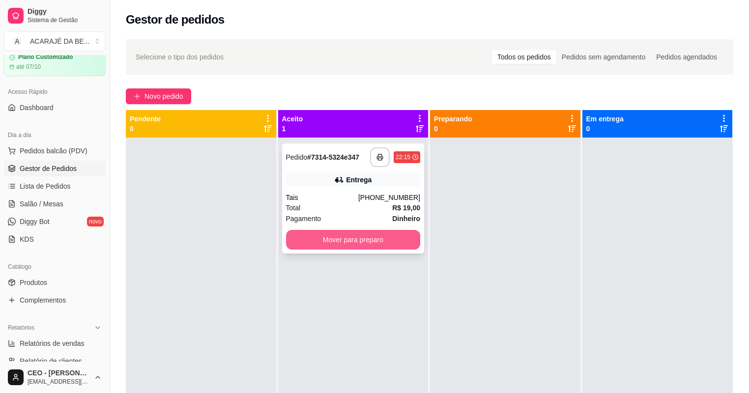
click at [309, 234] on button "Mover para preparo" at bounding box center [353, 240] width 135 height 20
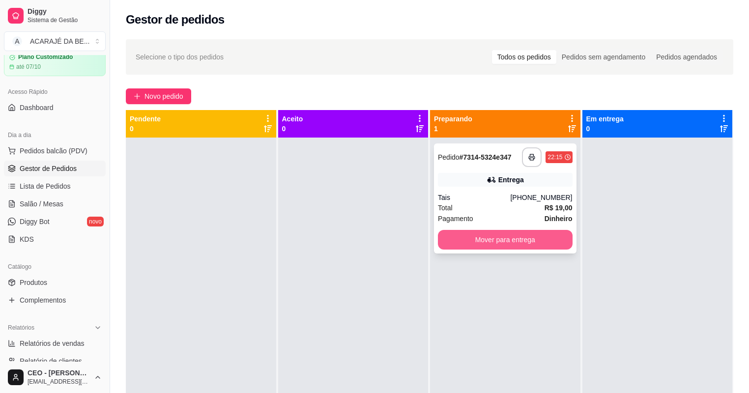
click at [454, 230] on button "Mover para entrega" at bounding box center [505, 240] width 135 height 20
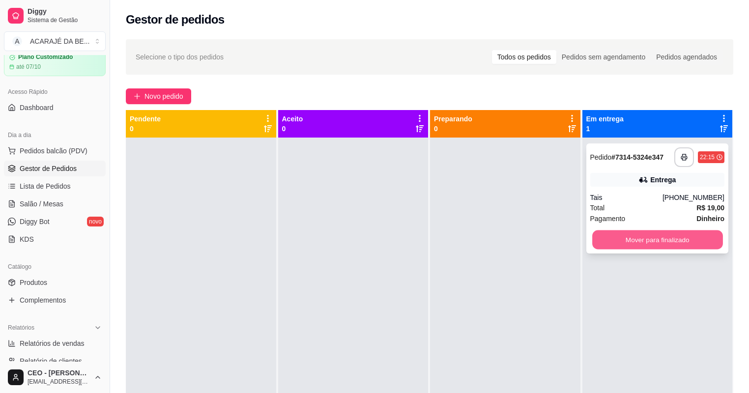
click at [602, 232] on button "Mover para finalizado" at bounding box center [657, 240] width 130 height 19
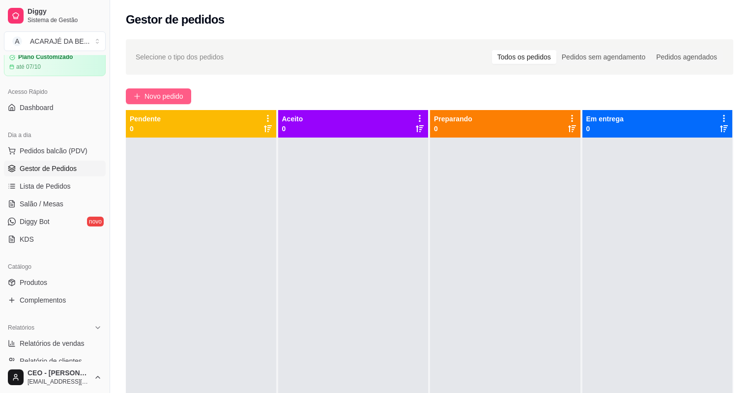
click at [159, 89] on button "Novo pedido" at bounding box center [158, 96] width 65 height 16
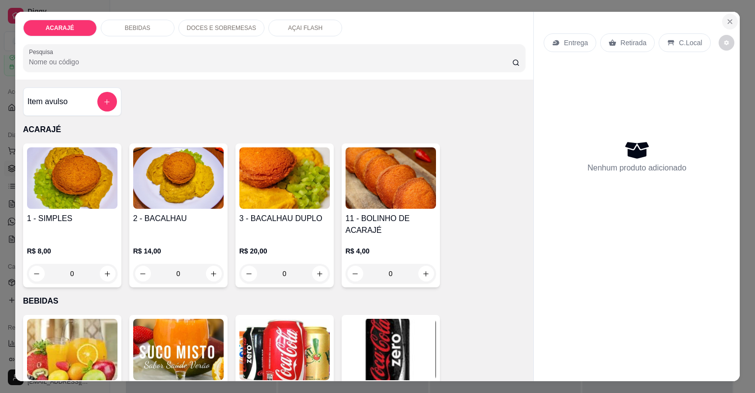
click at [729, 21] on icon "Close" at bounding box center [730, 22] width 8 height 8
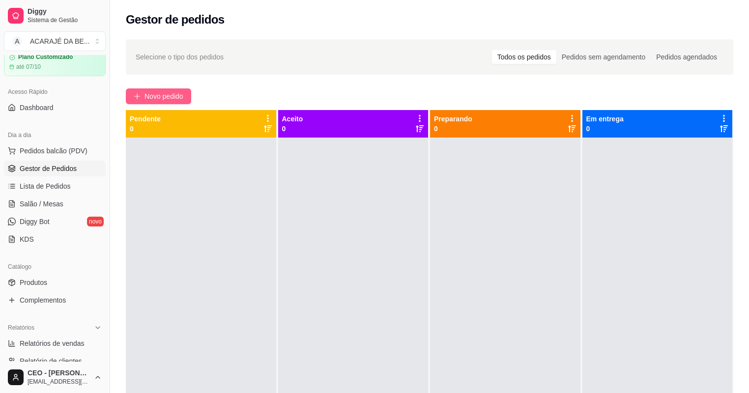
click at [138, 93] on icon "plus" at bounding box center [137, 96] width 7 height 7
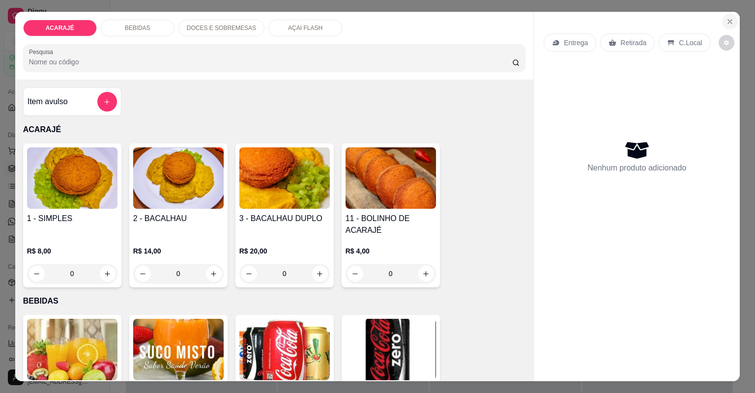
click at [726, 23] on icon "Close" at bounding box center [730, 22] width 8 height 8
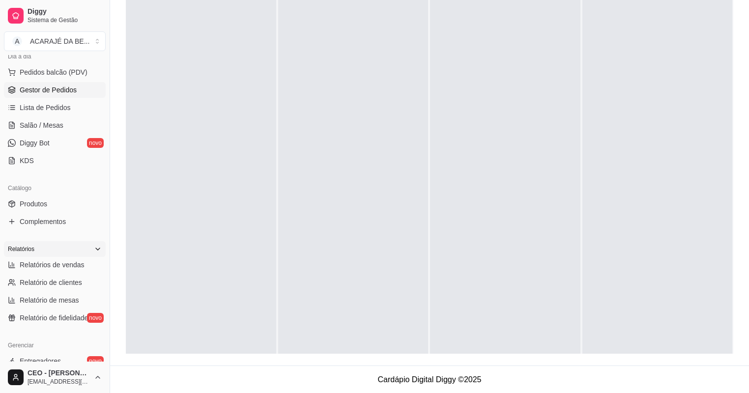
scroll to position [117, 0]
click at [47, 264] on span "Relatórios de vendas" at bounding box center [52, 266] width 65 height 10
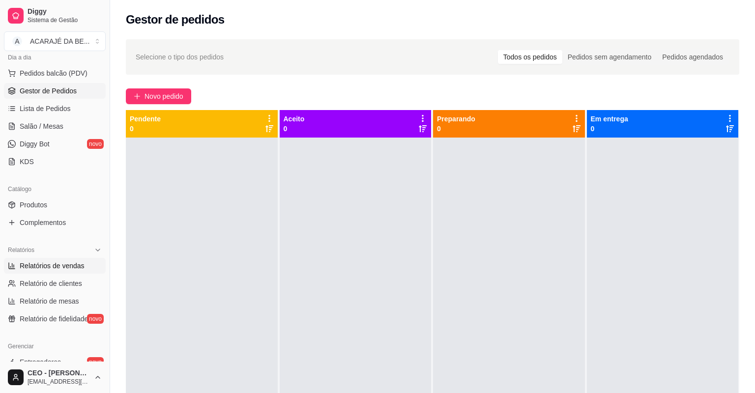
select select "ALL"
select select "0"
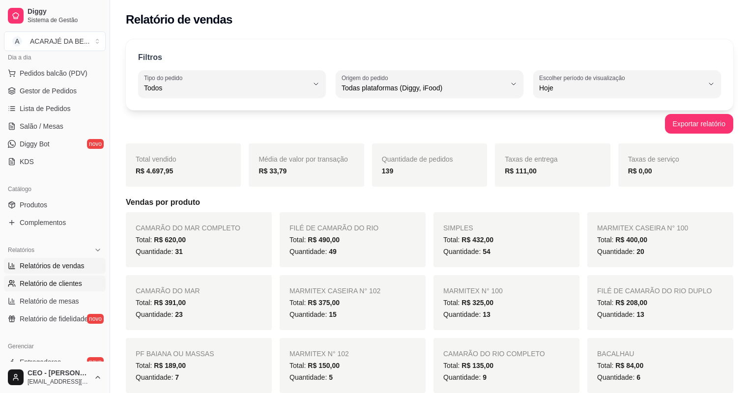
click at [36, 283] on span "Relatório de clientes" at bounding box center [51, 284] width 62 height 10
select select "30"
select select "HIGHEST_TOTAL_SPENT_WITH_ORDERS"
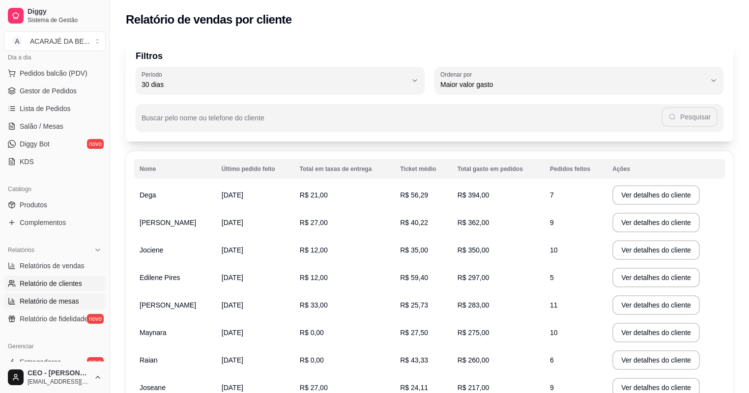
click at [29, 305] on span "Relatório de mesas" at bounding box center [49, 301] width 59 height 10
select select "TOTAL_OF_ORDERS"
select select "7"
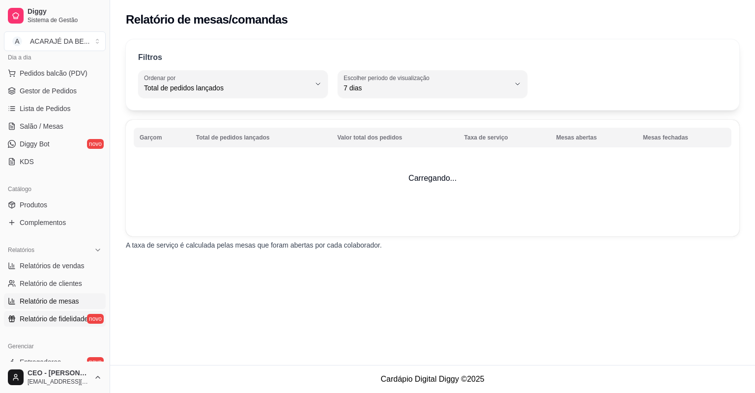
click at [31, 315] on span "Relatório de fidelidade" at bounding box center [54, 319] width 68 height 10
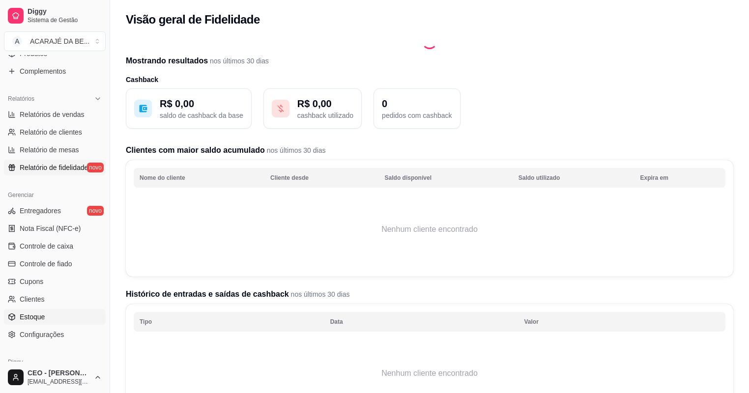
scroll to position [274, 0]
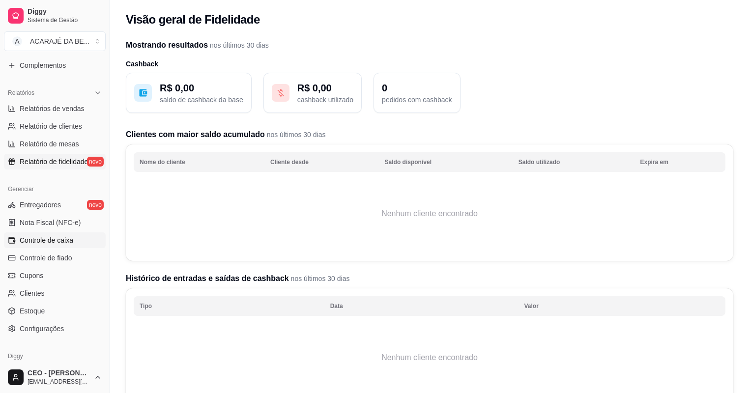
click at [25, 242] on span "Controle de caixa" at bounding box center [47, 240] width 54 height 10
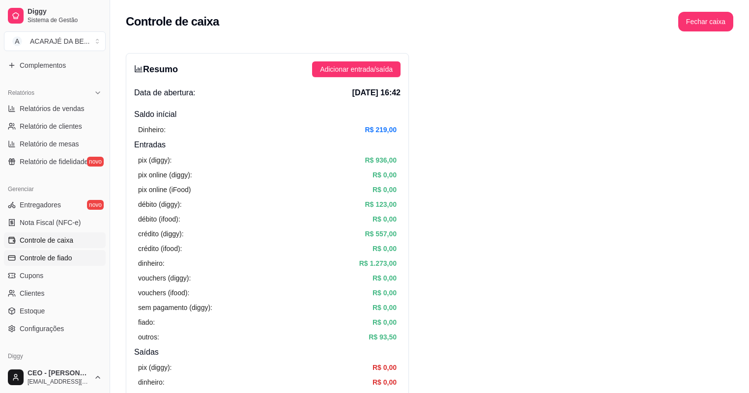
click at [87, 258] on link "Controle de fiado" at bounding box center [55, 258] width 102 height 16
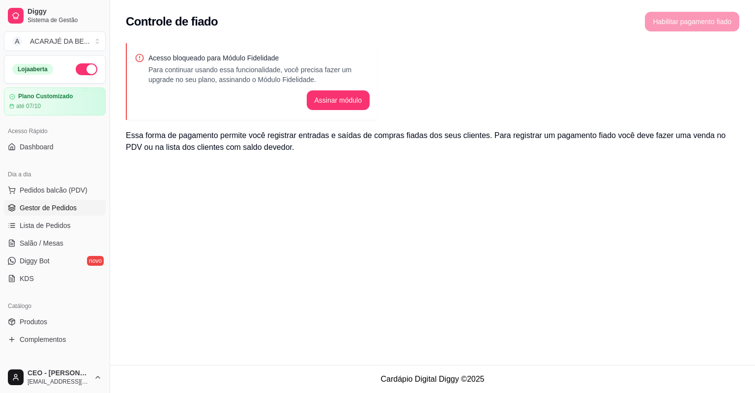
click at [35, 205] on span "Gestor de Pedidos" at bounding box center [48, 208] width 57 height 10
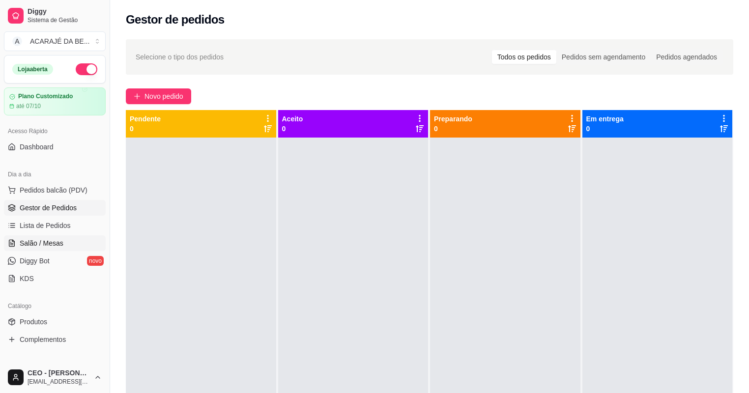
click at [35, 247] on span "Salão / Mesas" at bounding box center [42, 243] width 44 height 10
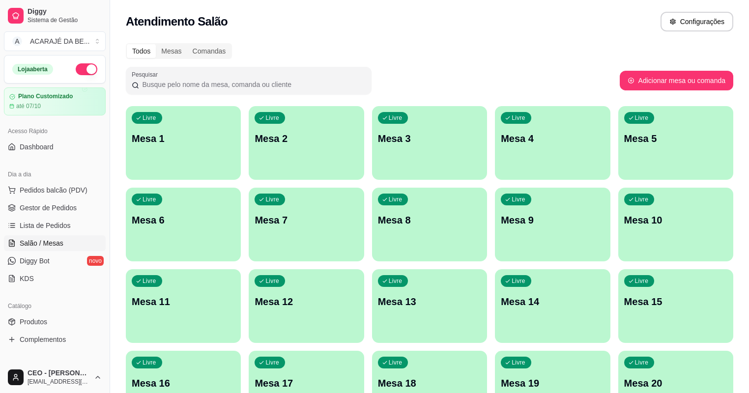
click at [35, 248] on span "Salão / Mesas" at bounding box center [42, 243] width 44 height 10
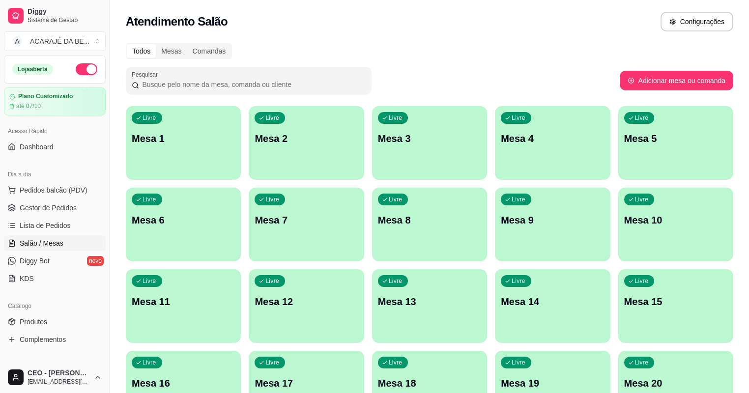
click at [35, 248] on span "Salão / Mesas" at bounding box center [42, 243] width 44 height 10
click at [31, 240] on span "Salão / Mesas" at bounding box center [42, 243] width 44 height 10
drag, startPoint x: 31, startPoint y: 240, endPoint x: 59, endPoint y: 219, distance: 34.7
click at [59, 219] on link "Lista de Pedidos" at bounding box center [55, 226] width 102 height 16
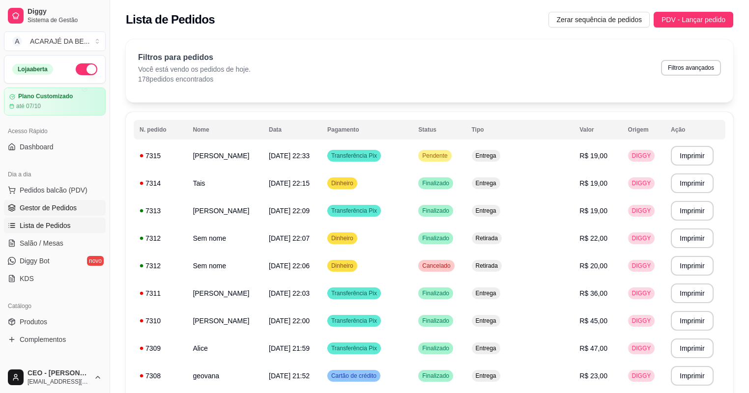
click at [40, 211] on span "Gestor de Pedidos" at bounding box center [48, 208] width 57 height 10
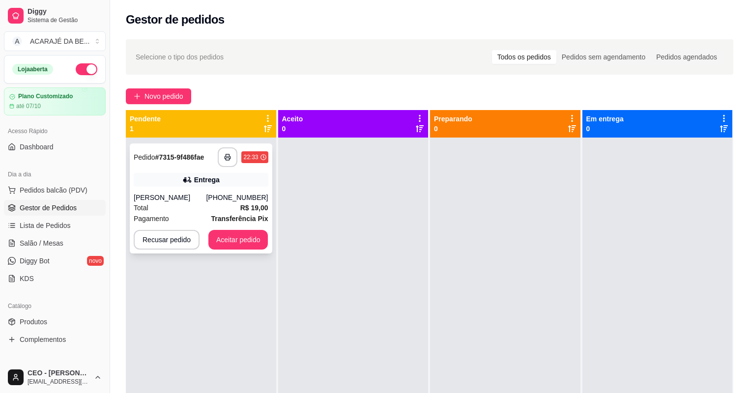
drag, startPoint x: 203, startPoint y: 201, endPoint x: 210, endPoint y: 196, distance: 8.9
click at [206, 196] on div "[PERSON_NAME]" at bounding box center [170, 198] width 72 height 10
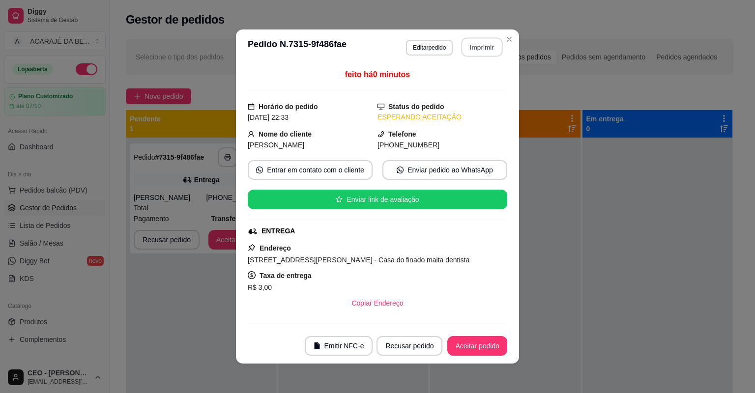
click at [466, 51] on button "Imprimir" at bounding box center [482, 47] width 41 height 19
click at [465, 347] on button "Aceitar pedido" at bounding box center [477, 346] width 60 height 20
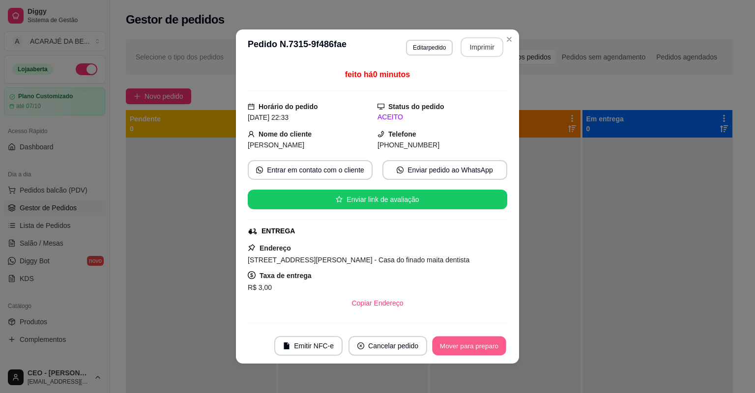
click at [460, 346] on button "Mover para preparo" at bounding box center [469, 346] width 74 height 19
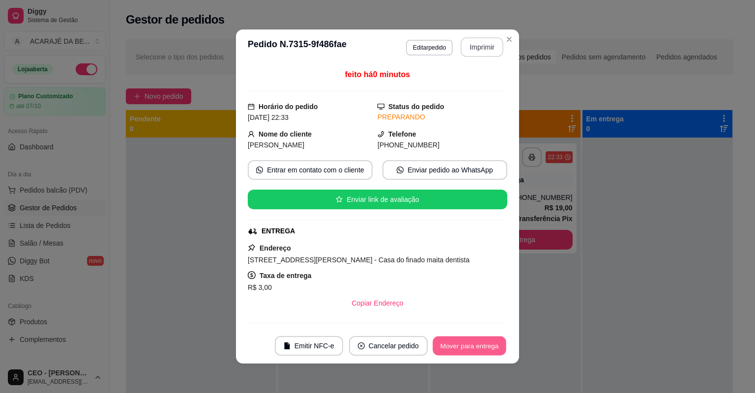
click at [458, 346] on button "Mover para entrega" at bounding box center [470, 346] width 74 height 19
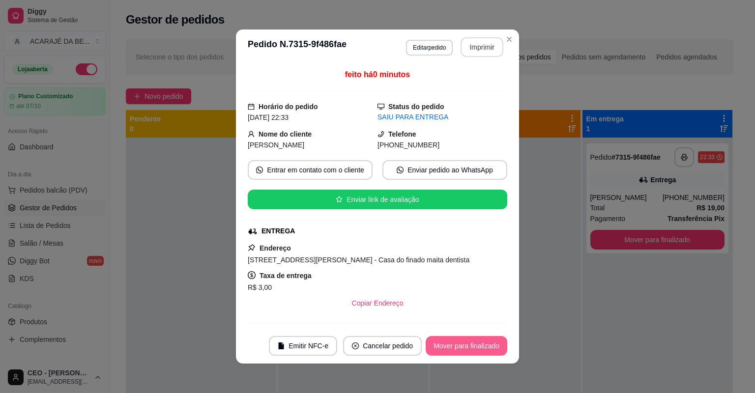
click at [458, 344] on button "Mover para finalizado" at bounding box center [467, 346] width 82 height 20
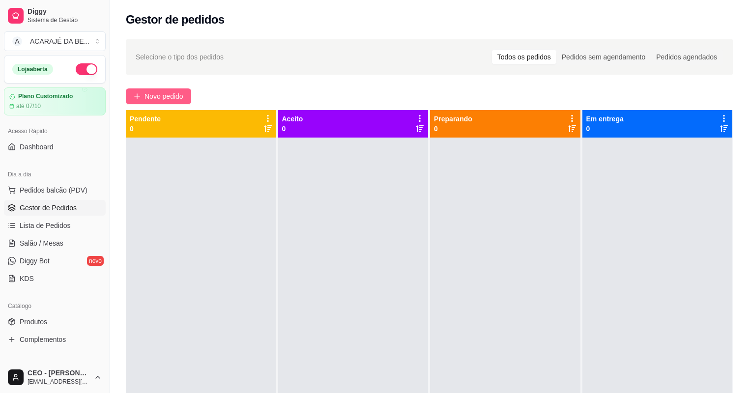
click at [175, 93] on span "Novo pedido" at bounding box center [164, 96] width 39 height 11
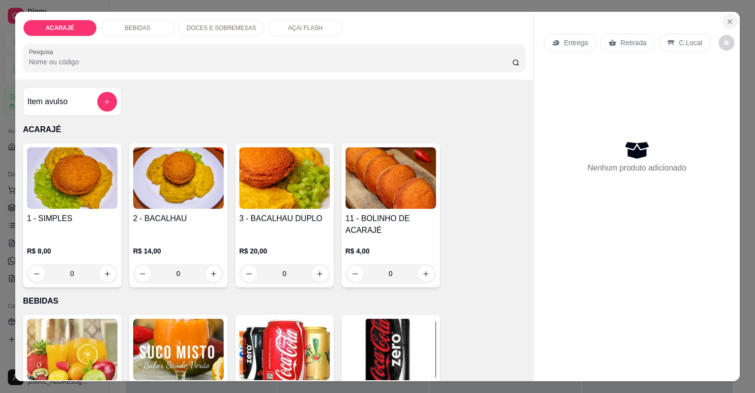
click at [723, 16] on button "Close" at bounding box center [730, 22] width 16 height 16
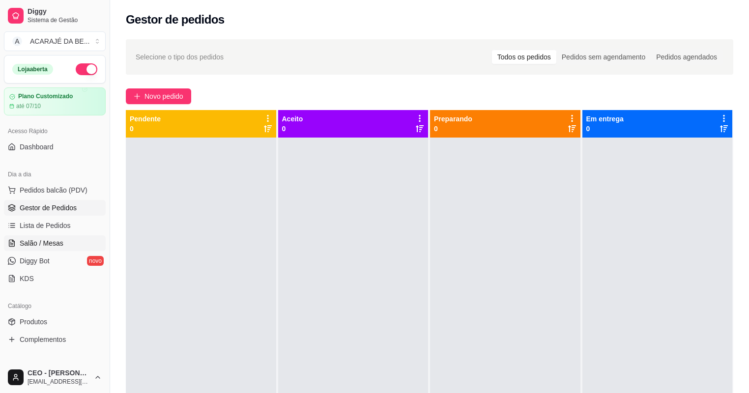
click at [47, 241] on span "Salão / Mesas" at bounding box center [42, 243] width 44 height 10
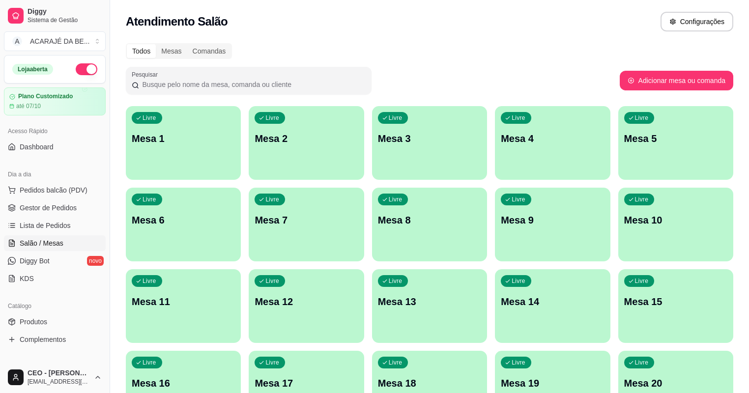
click at [495, 153] on div "Livre Mesa 4" at bounding box center [552, 137] width 115 height 62
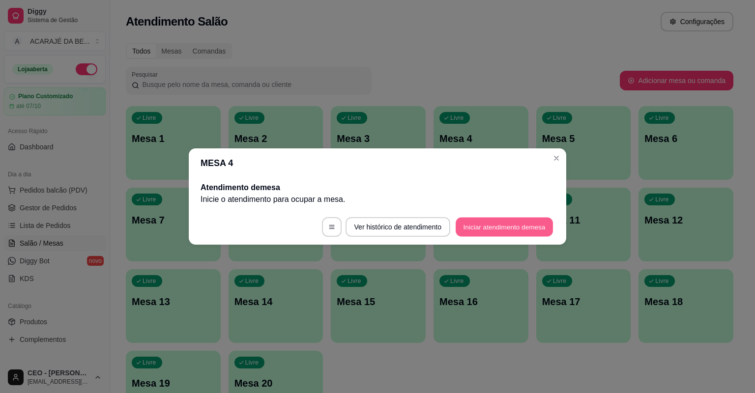
click at [478, 229] on button "Iniciar atendimento de mesa" at bounding box center [504, 227] width 97 height 19
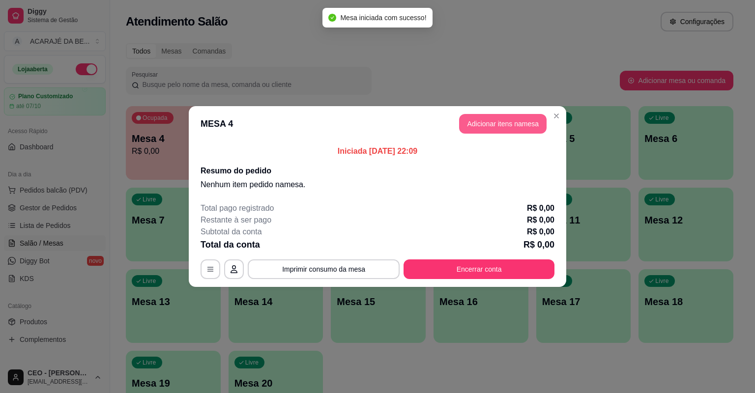
click at [539, 119] on button "Adicionar itens na mesa" at bounding box center [502, 124] width 87 height 20
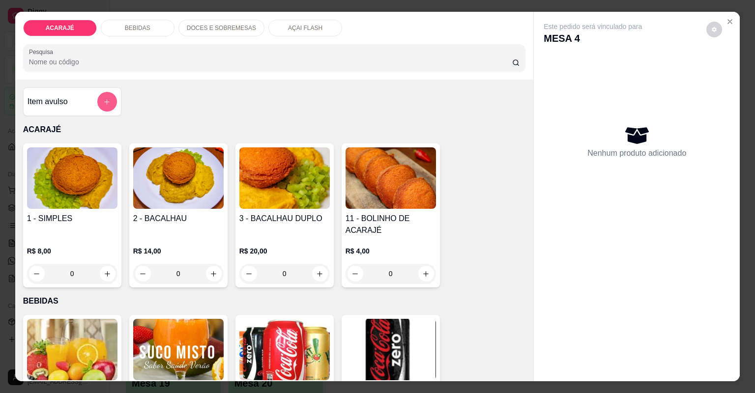
click at [98, 99] on button "add-separate-item" at bounding box center [107, 102] width 20 height 20
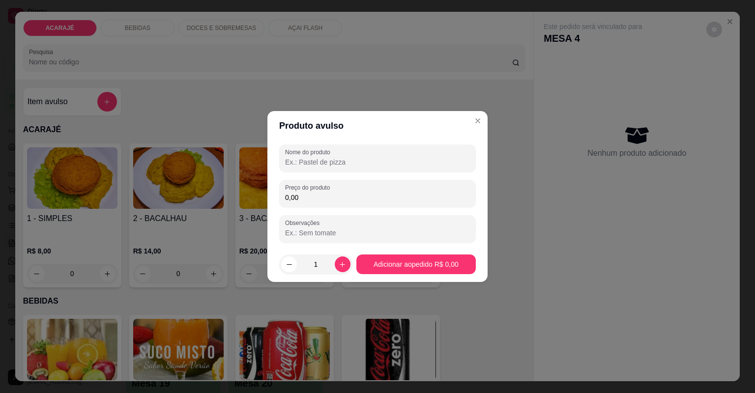
click at [318, 200] on input "0,00" at bounding box center [377, 198] width 185 height 10
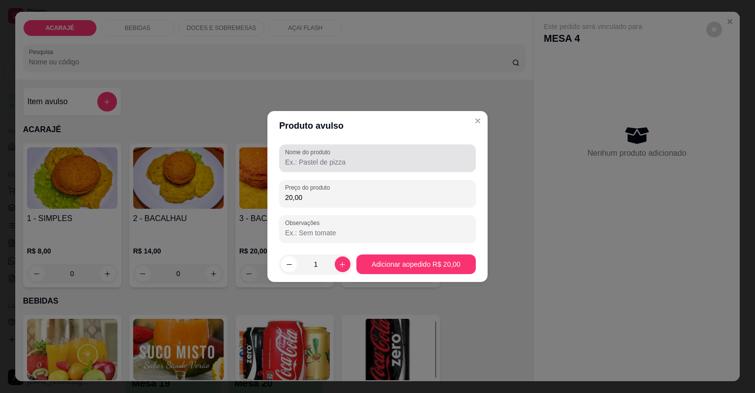
type input "20,00"
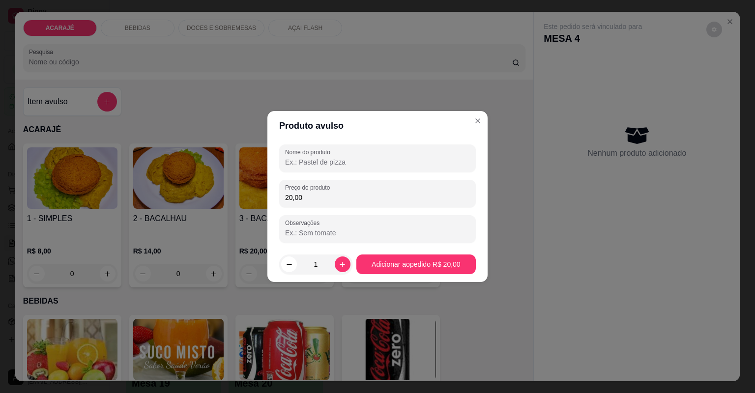
click at [393, 165] on input "Nome do produto" at bounding box center [377, 162] width 185 height 10
type input "camarão domar"
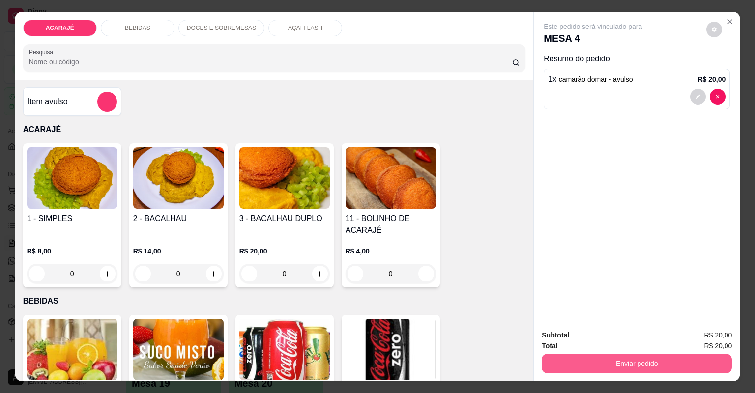
click at [616, 362] on button "Enviar pedido" at bounding box center [637, 364] width 190 height 20
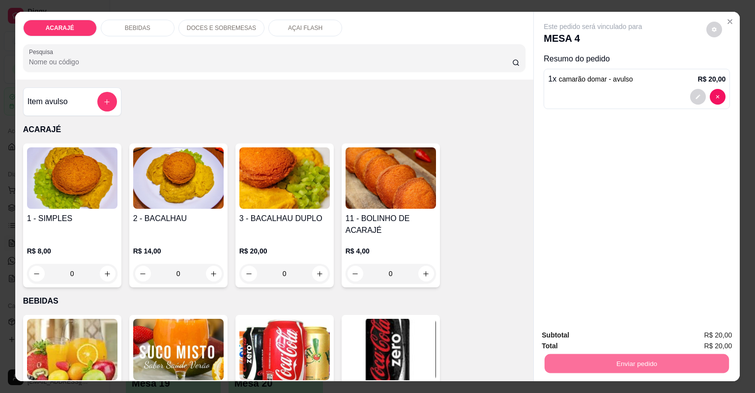
click at [609, 336] on button "Não registrar e enviar pedido" at bounding box center [604, 339] width 99 height 18
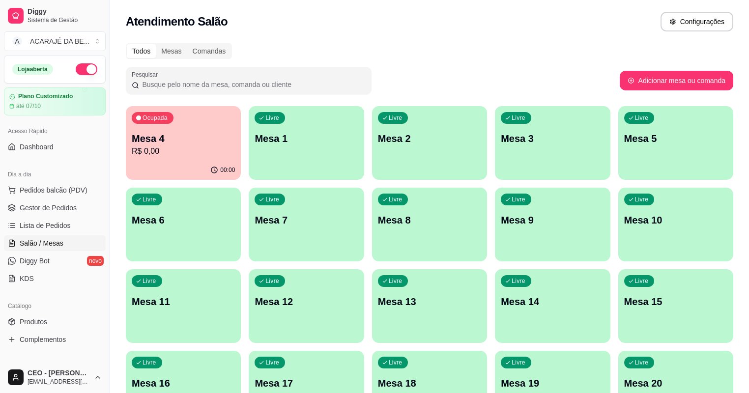
click at [155, 155] on p "R$ 0,00" at bounding box center [183, 151] width 103 height 12
click at [59, 204] on span "Gestor de Pedidos" at bounding box center [48, 208] width 57 height 10
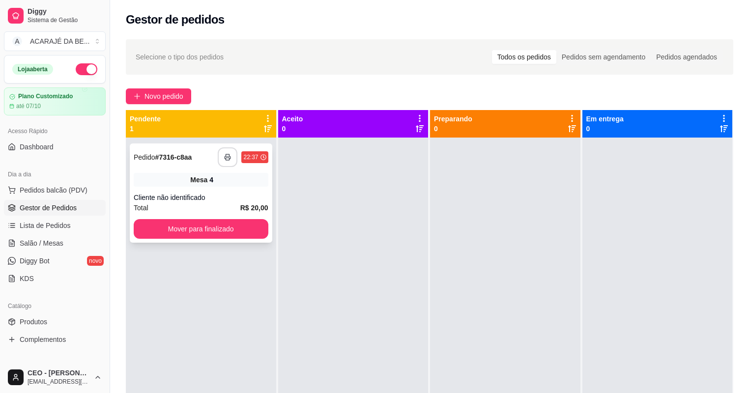
click at [224, 155] on icon "button" at bounding box center [227, 157] width 7 height 7
click at [197, 231] on button "Mover para finalizado" at bounding box center [201, 229] width 130 height 19
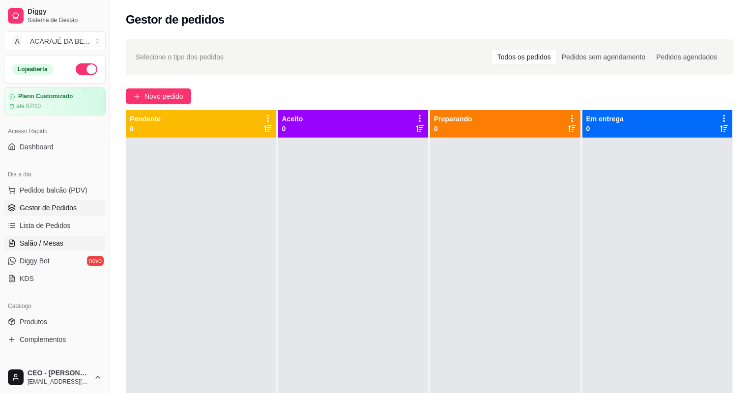
click at [37, 238] on span "Salão / Mesas" at bounding box center [42, 243] width 44 height 10
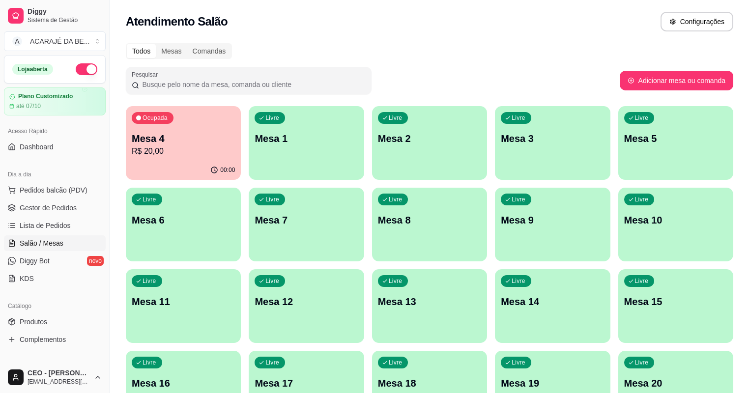
click at [254, 166] on button "Livre Mesa 1" at bounding box center [306, 143] width 115 height 74
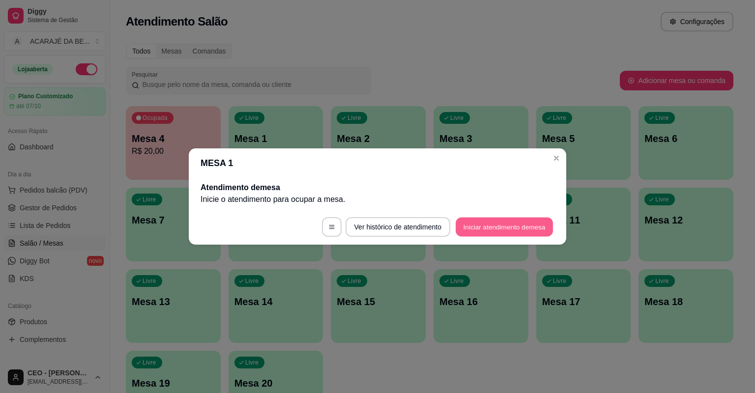
click at [462, 221] on button "Iniciar atendimento de mesa" at bounding box center [504, 227] width 97 height 19
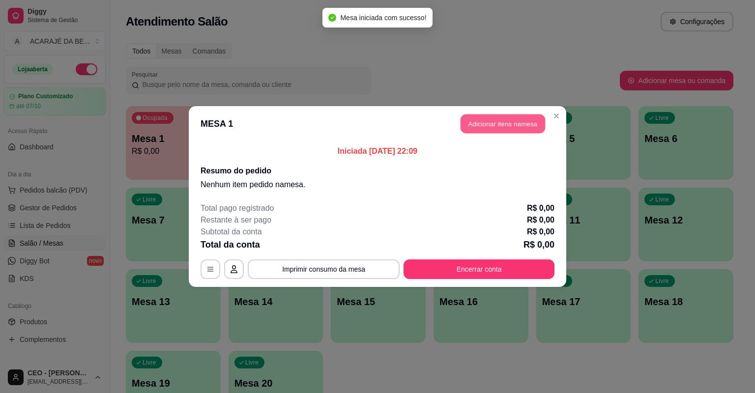
click at [486, 130] on button "Adicionar itens na mesa" at bounding box center [503, 124] width 85 height 19
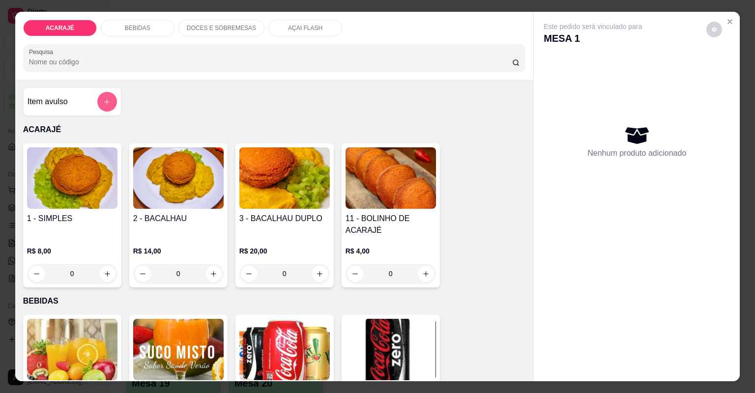
click at [103, 98] on icon "add-separate-item" at bounding box center [106, 101] width 7 height 7
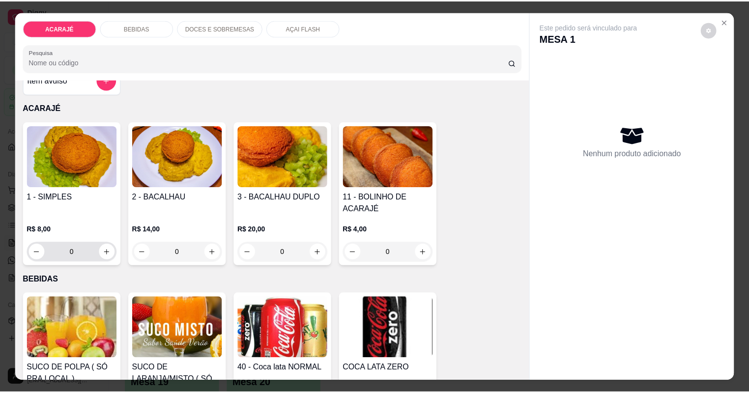
scroll to position [39, 0]
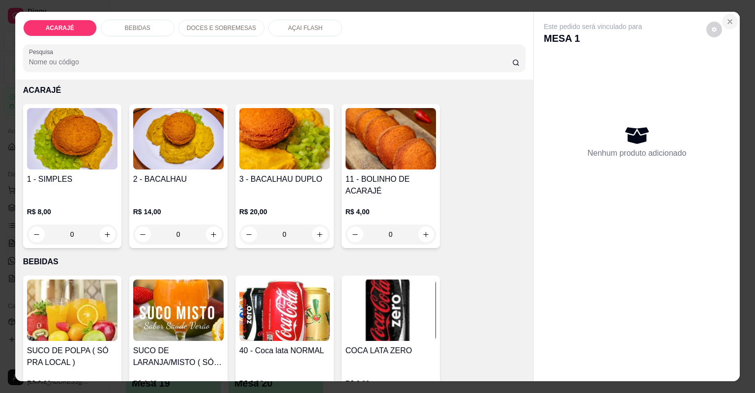
click at [728, 21] on icon "Close" at bounding box center [730, 22] width 4 height 4
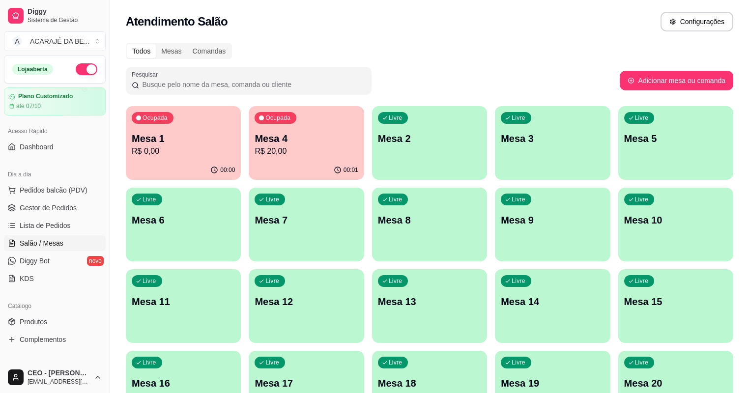
click at [19, 303] on div "Catálogo" at bounding box center [55, 306] width 102 height 16
click at [21, 315] on link "Produtos" at bounding box center [55, 322] width 102 height 16
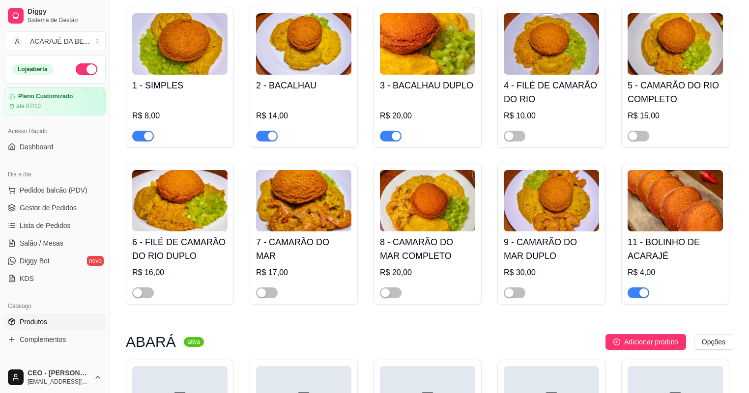
scroll to position [118, 0]
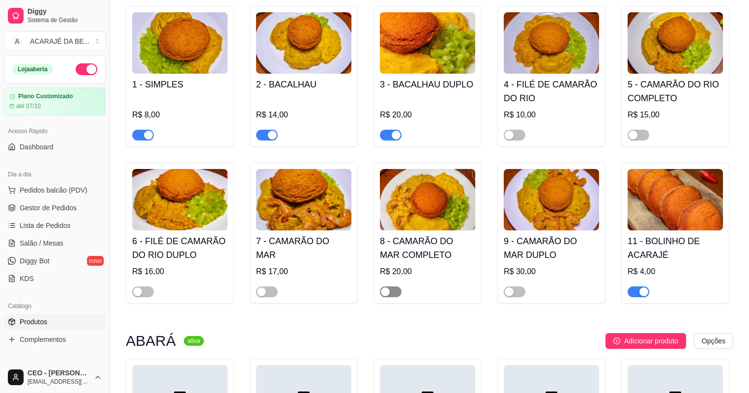
click at [392, 292] on span "button" at bounding box center [391, 292] width 22 height 11
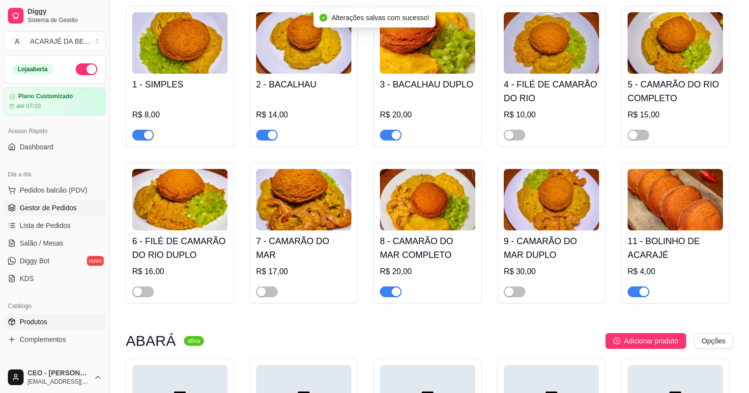
click at [39, 201] on link "Gestor de Pedidos" at bounding box center [55, 208] width 102 height 16
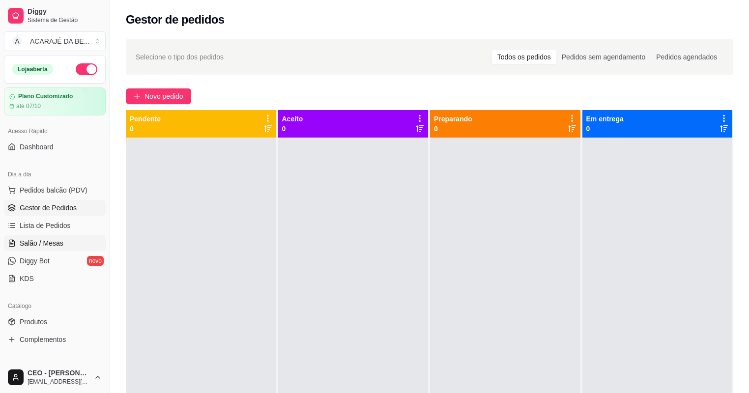
click at [46, 239] on span "Salão / Mesas" at bounding box center [42, 243] width 44 height 10
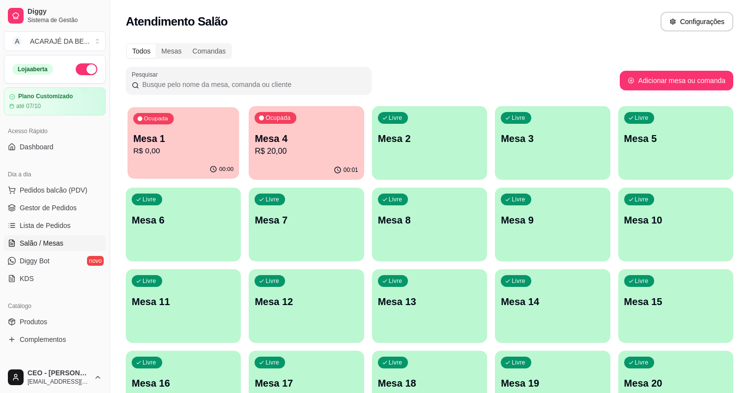
click at [211, 146] on p "R$ 0,00" at bounding box center [183, 150] width 100 height 11
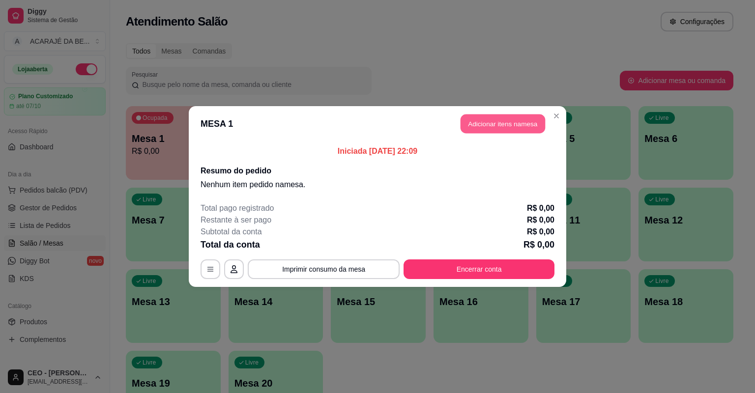
click at [487, 119] on button "Adicionar itens na mesa" at bounding box center [503, 124] width 85 height 19
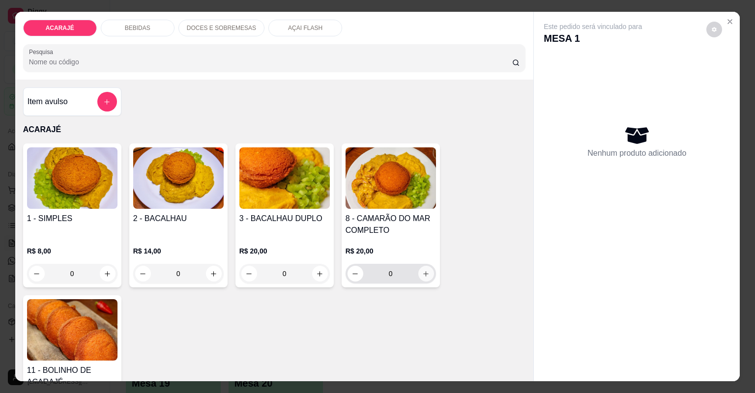
click at [422, 271] on icon "increase-product-quantity" at bounding box center [425, 273] width 7 height 7
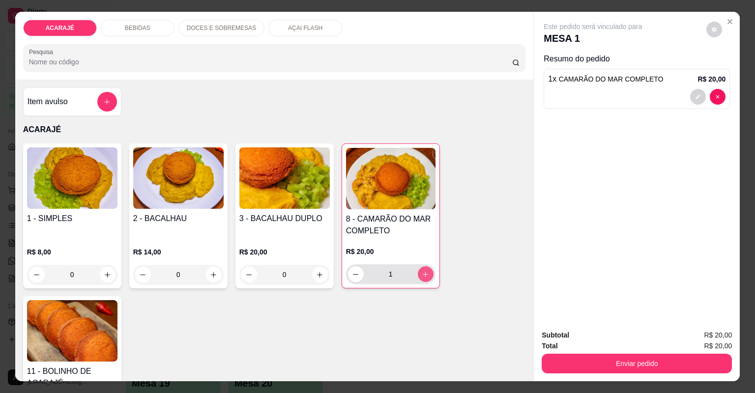
click at [422, 271] on icon "increase-product-quantity" at bounding box center [425, 274] width 7 height 7
click at [422, 272] on icon "increase-product-quantity" at bounding box center [425, 274] width 7 height 7
type input "5"
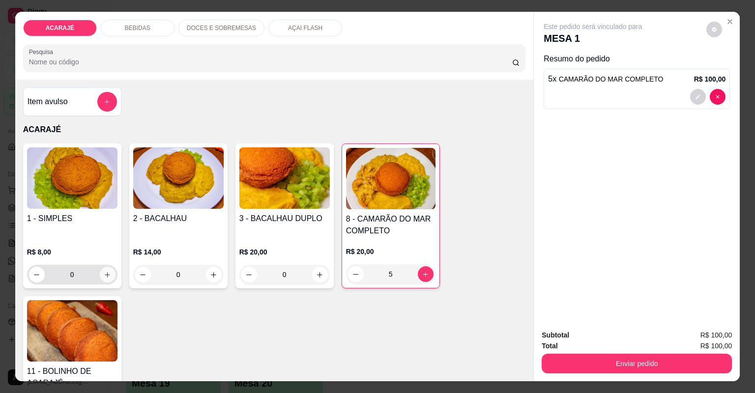
click at [107, 275] on icon "increase-product-quantity" at bounding box center [107, 274] width 7 height 7
type input "1"
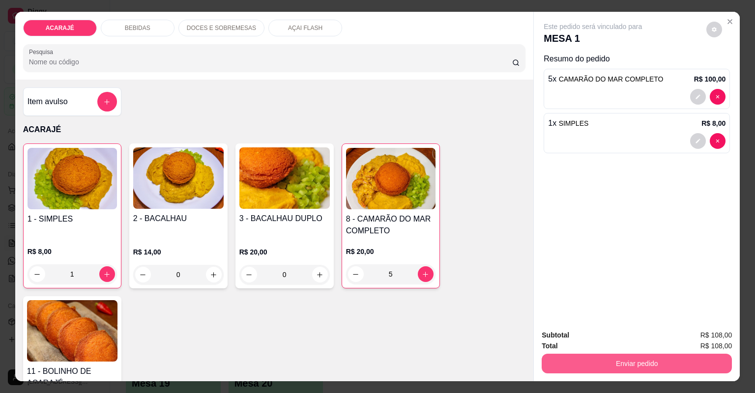
click at [598, 359] on button "Enviar pedido" at bounding box center [637, 364] width 190 height 20
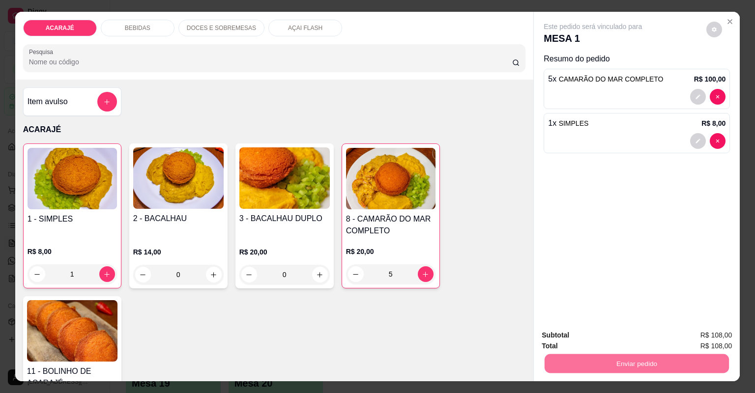
click at [617, 334] on button "Não registrar e enviar pedido" at bounding box center [605, 339] width 102 height 19
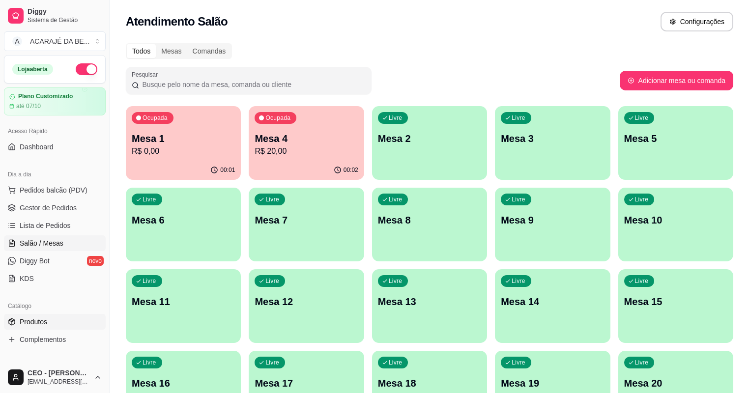
click at [75, 324] on link "Produtos" at bounding box center [55, 322] width 102 height 16
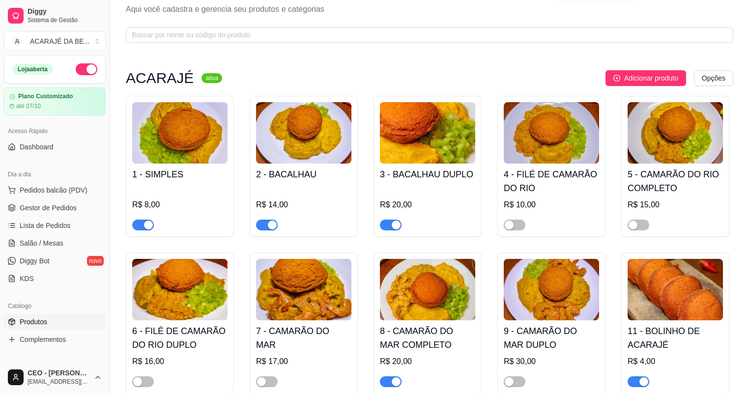
scroll to position [79, 0]
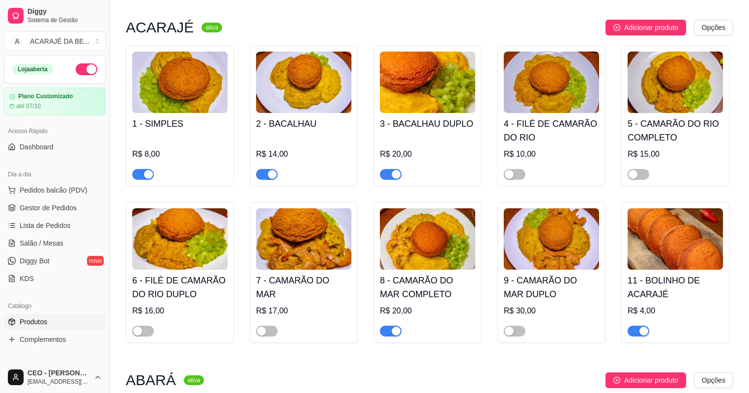
drag, startPoint x: 397, startPoint y: 333, endPoint x: 390, endPoint y: 330, distance: 7.5
click at [396, 332] on div "button" at bounding box center [396, 331] width 9 height 9
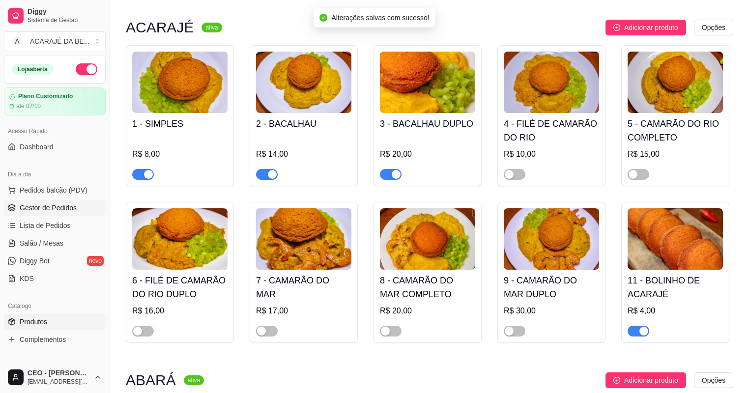
click at [51, 204] on span "Gestor de Pedidos" at bounding box center [48, 208] width 57 height 10
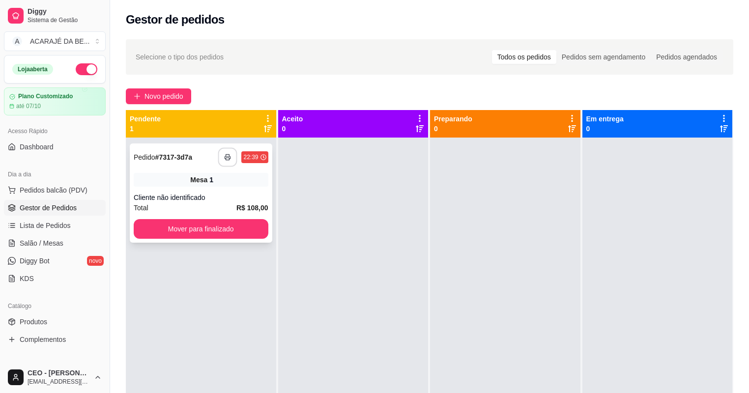
click at [230, 160] on icon "button" at bounding box center [228, 157] width 7 height 7
click at [190, 233] on button "Mover para finalizado" at bounding box center [201, 229] width 135 height 20
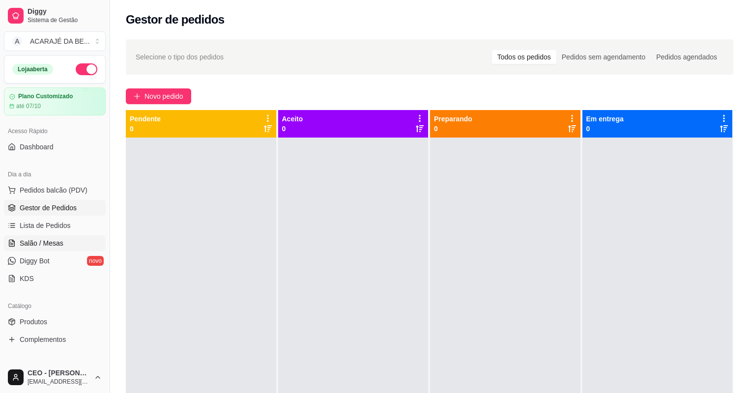
click at [19, 235] on ul "Pedidos balcão (PDV) Gestor de Pedidos Lista de Pedidos Salão / Mesas Diggy Bot…" at bounding box center [55, 234] width 102 height 104
click at [16, 237] on link "Salão / Mesas" at bounding box center [55, 243] width 102 height 16
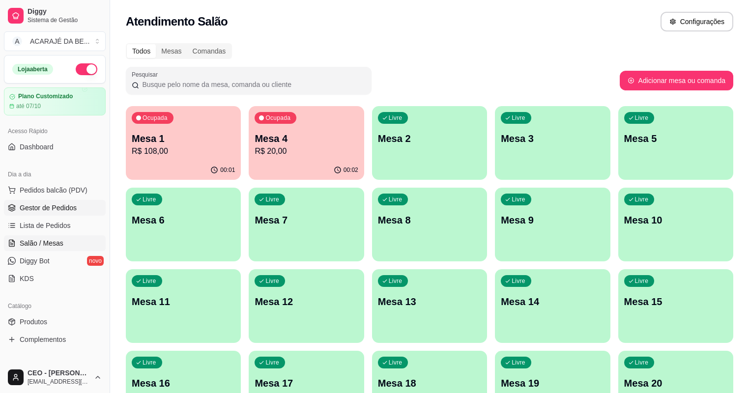
click at [37, 209] on span "Gestor de Pedidos" at bounding box center [48, 208] width 57 height 10
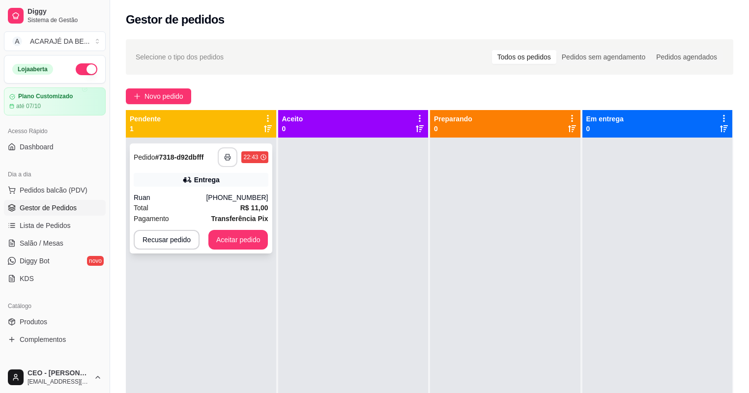
click at [228, 155] on icon "button" at bounding box center [227, 157] width 7 height 7
click at [210, 241] on button "Aceitar pedido" at bounding box center [238, 240] width 58 height 19
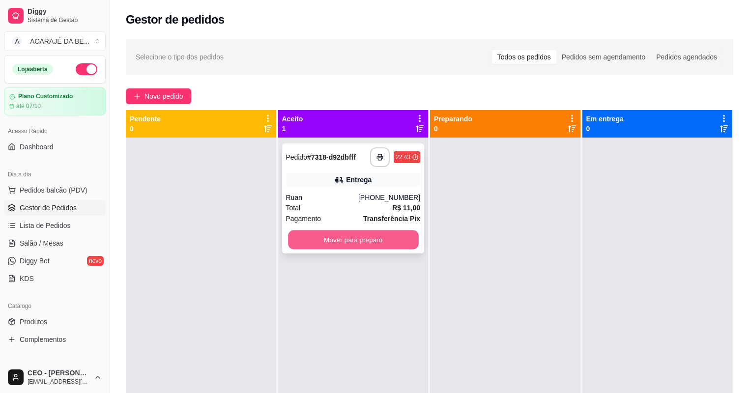
click at [319, 234] on button "Mover para preparo" at bounding box center [353, 240] width 130 height 19
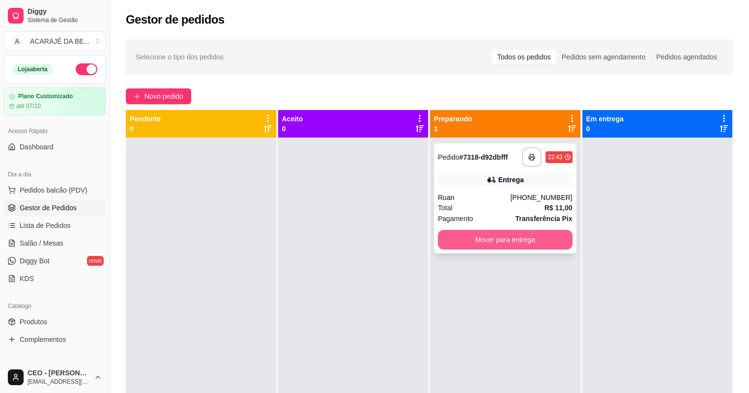
click at [484, 237] on button "Mover para entrega" at bounding box center [505, 240] width 135 height 20
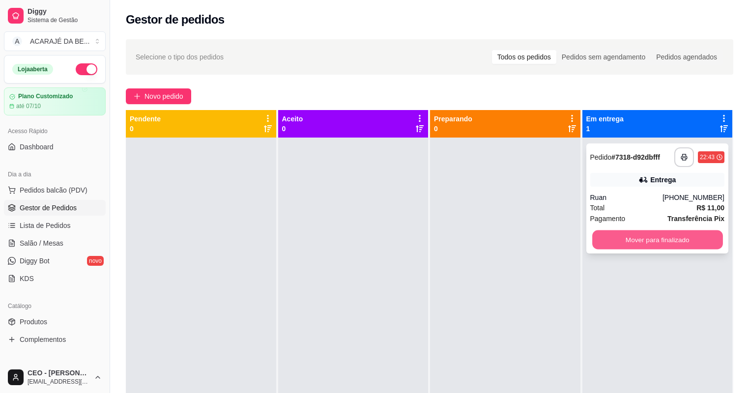
click at [612, 236] on button "Mover para finalizado" at bounding box center [657, 240] width 130 height 19
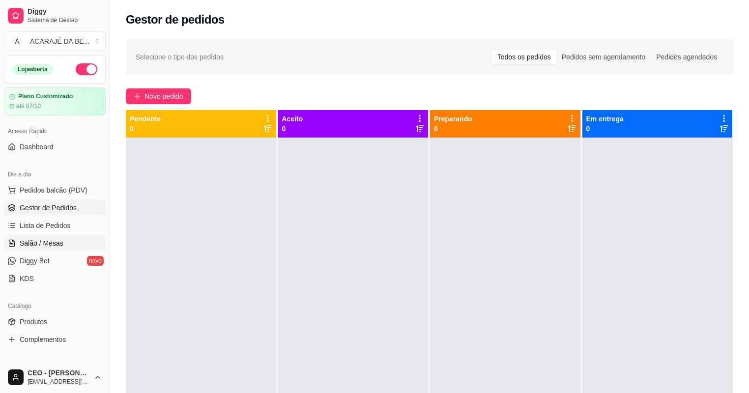
click at [32, 238] on span "Salão / Mesas" at bounding box center [42, 243] width 44 height 10
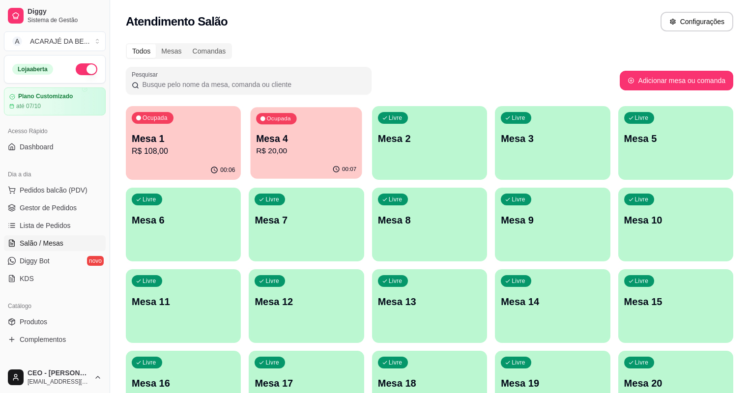
click at [257, 143] on p "Mesa 4" at bounding box center [307, 138] width 100 height 13
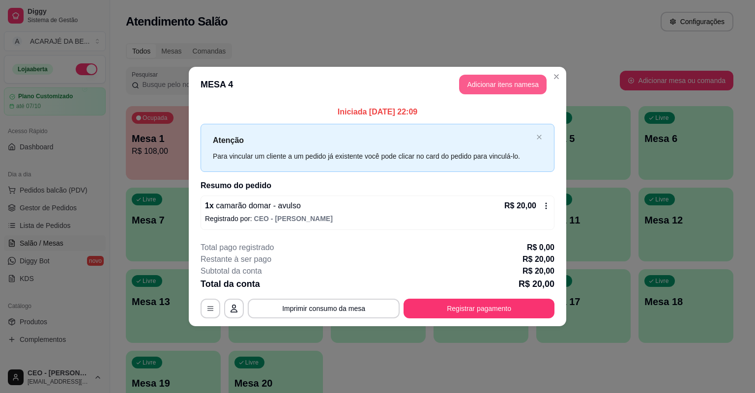
click at [488, 87] on button "Adicionar itens na mesa" at bounding box center [502, 85] width 87 height 20
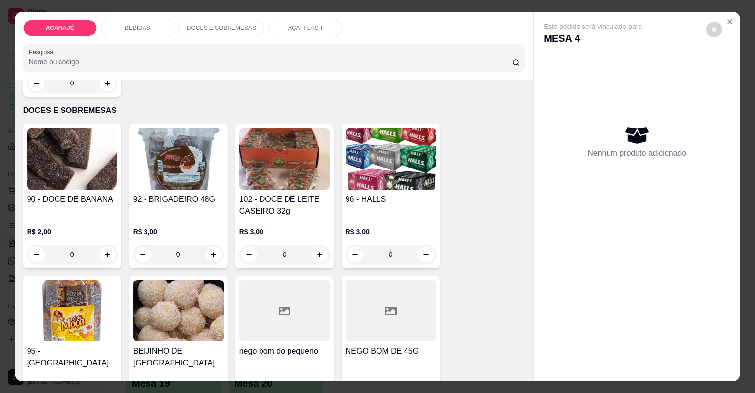
scroll to position [1219, 0]
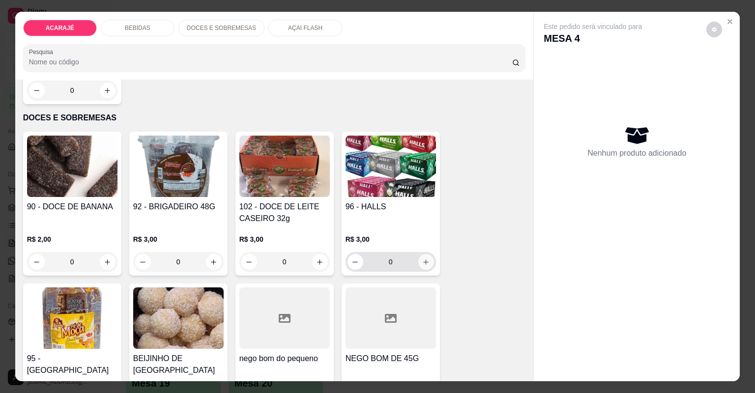
click at [422, 262] on icon "increase-product-quantity" at bounding box center [425, 262] width 7 height 7
type input "1"
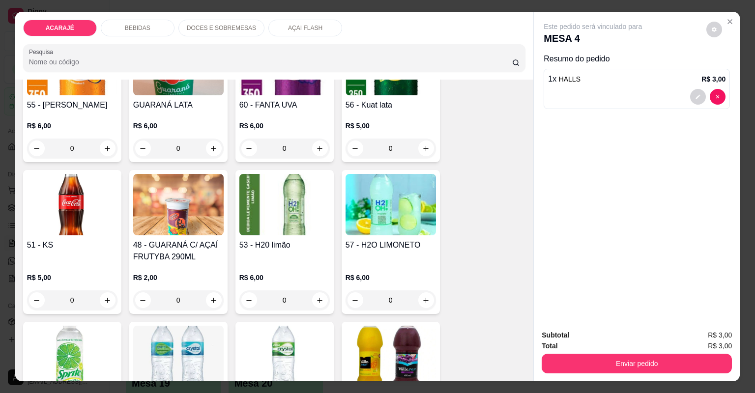
scroll to position [511, 0]
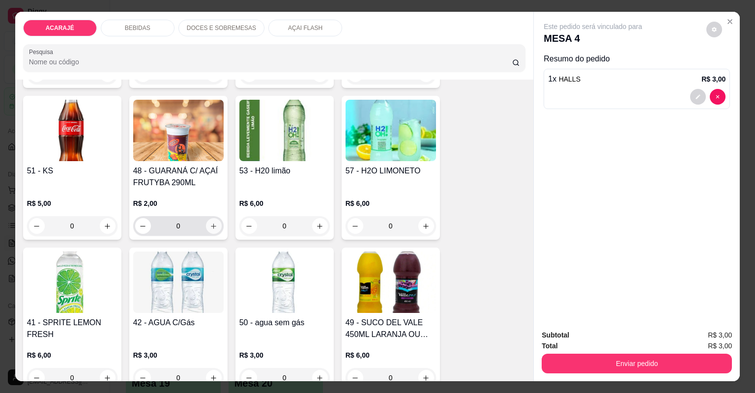
click at [210, 223] on icon "increase-product-quantity" at bounding box center [213, 226] width 7 height 7
type input "1"
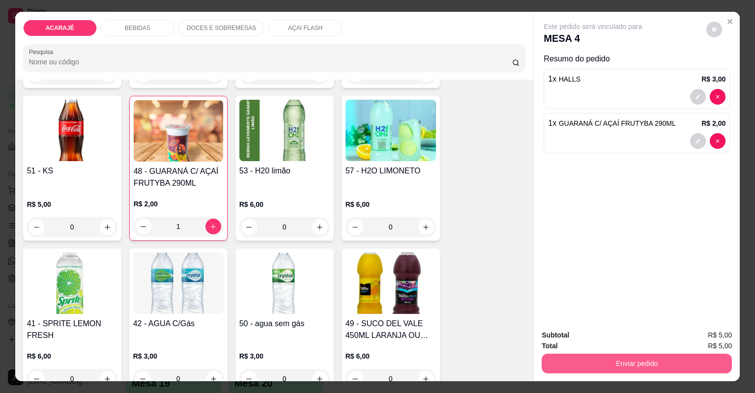
click at [603, 359] on button "Enviar pedido" at bounding box center [637, 364] width 190 height 20
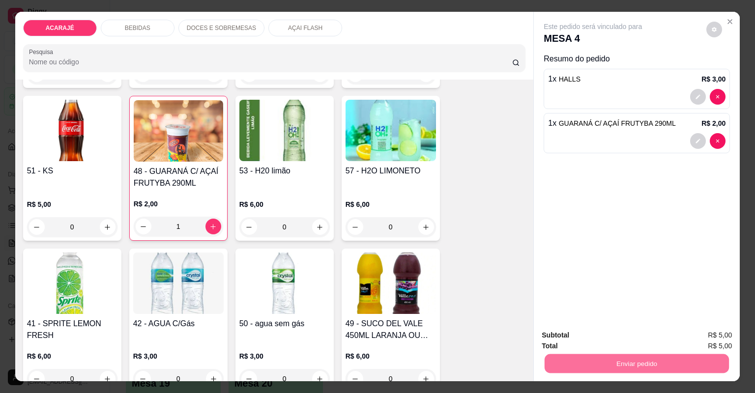
click at [576, 336] on button "Não registrar e enviar pedido" at bounding box center [605, 339] width 102 height 19
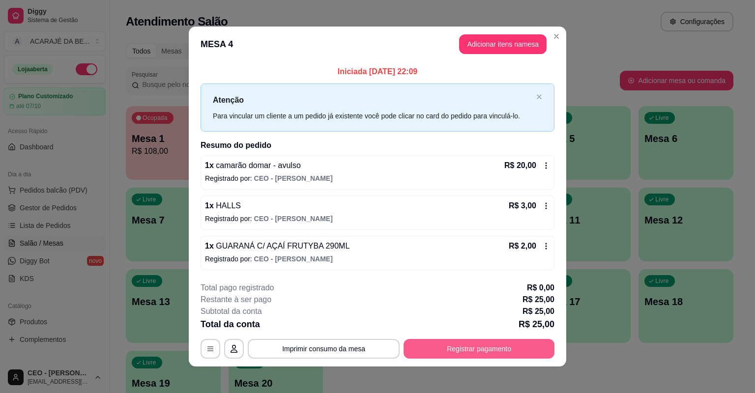
click at [477, 342] on button "Registrar pagamento" at bounding box center [479, 349] width 151 height 20
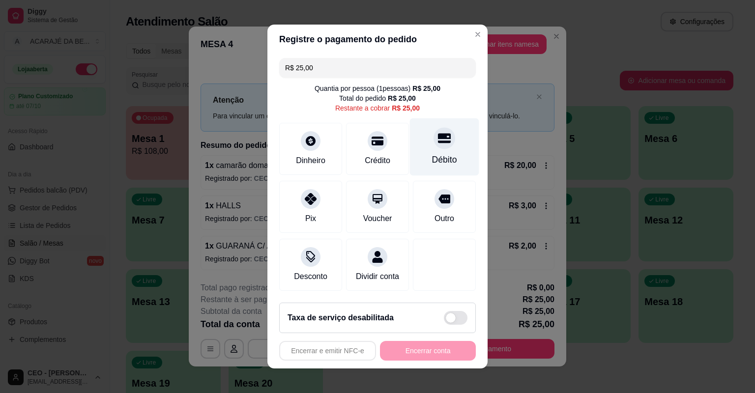
click at [425, 142] on div "Débito" at bounding box center [444, 147] width 69 height 58
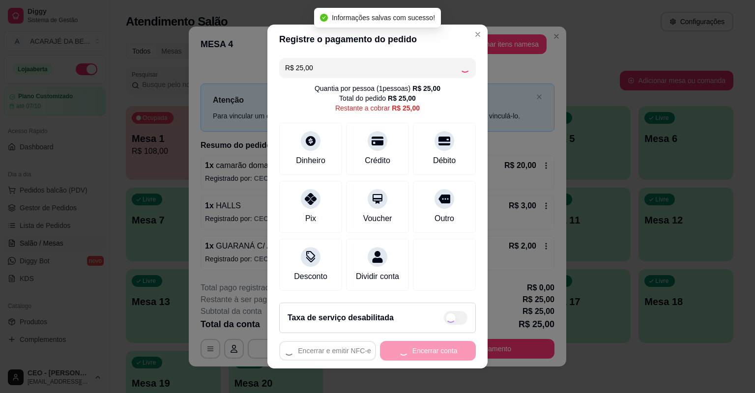
type input "R$ 0,00"
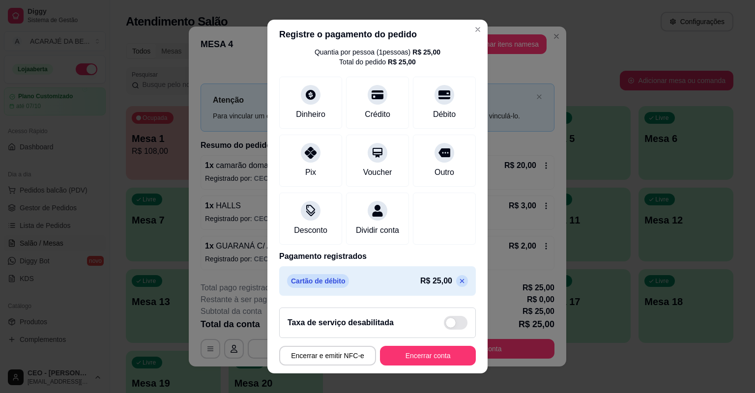
scroll to position [12, 0]
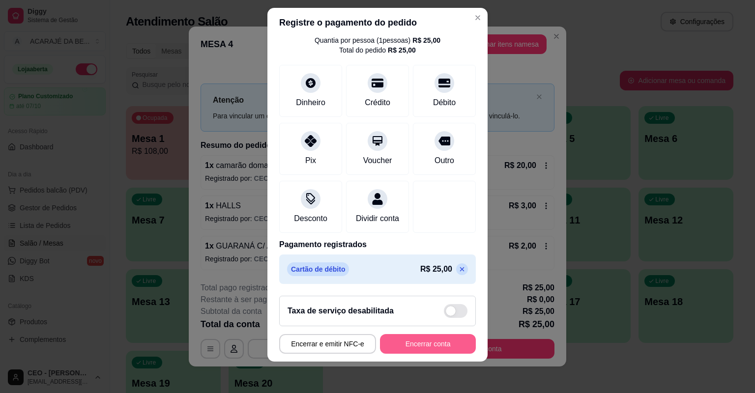
click at [395, 341] on button "Encerrar conta" at bounding box center [428, 344] width 96 height 20
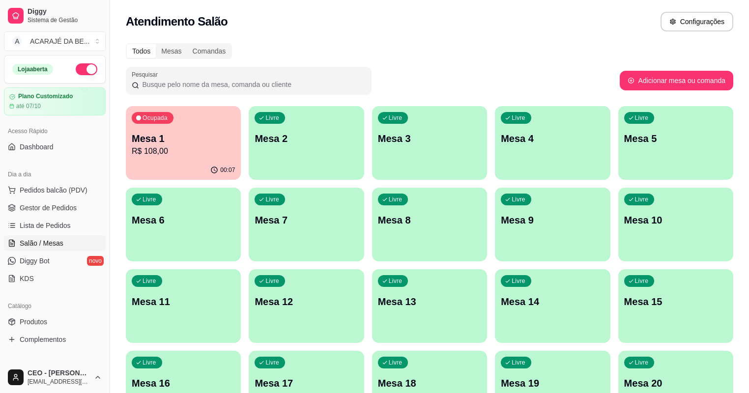
click at [143, 145] on p "R$ 108,00" at bounding box center [183, 151] width 103 height 12
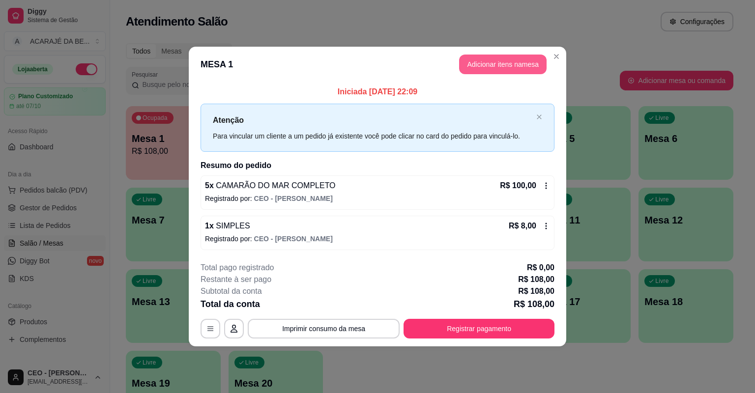
click at [503, 65] on button "Adicionar itens na mesa" at bounding box center [502, 65] width 87 height 20
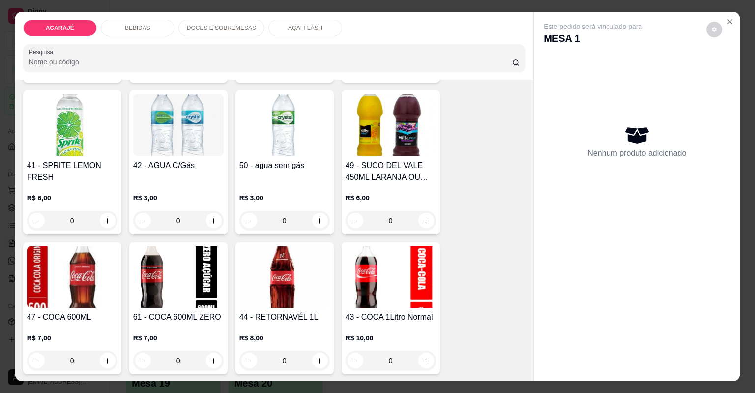
scroll to position [786, 0]
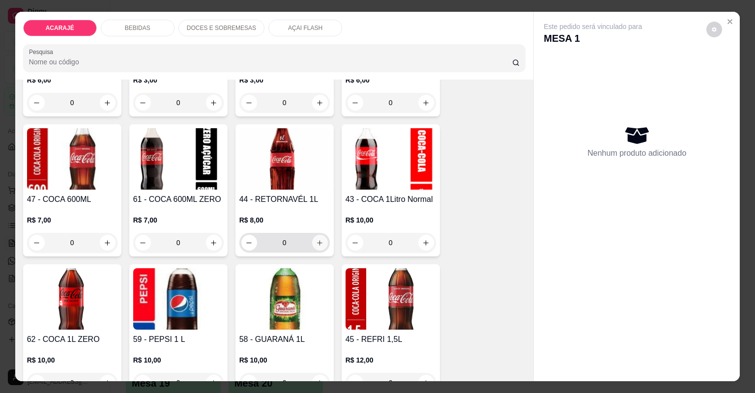
click at [318, 239] on icon "increase-product-quantity" at bounding box center [319, 242] width 7 height 7
type input "1"
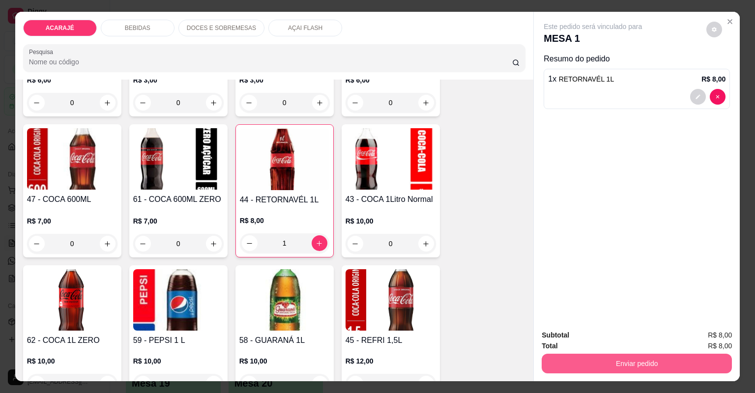
click at [561, 362] on button "Enviar pedido" at bounding box center [637, 364] width 190 height 20
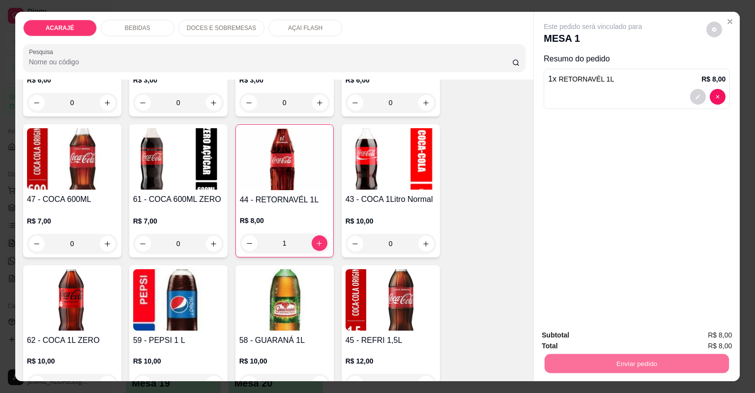
click at [565, 340] on button "Não registrar e enviar pedido" at bounding box center [605, 339] width 102 height 19
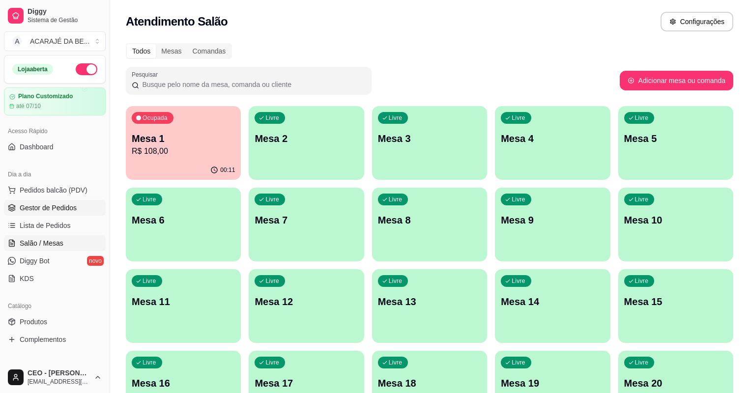
click at [44, 207] on span "Gestor de Pedidos" at bounding box center [48, 208] width 57 height 10
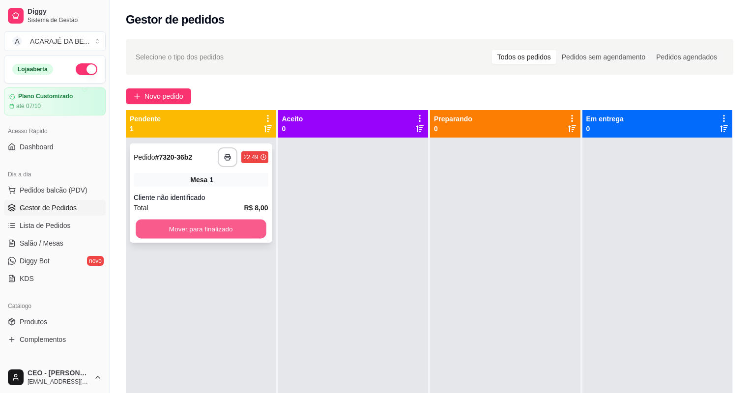
click at [187, 224] on button "Mover para finalizado" at bounding box center [201, 229] width 130 height 19
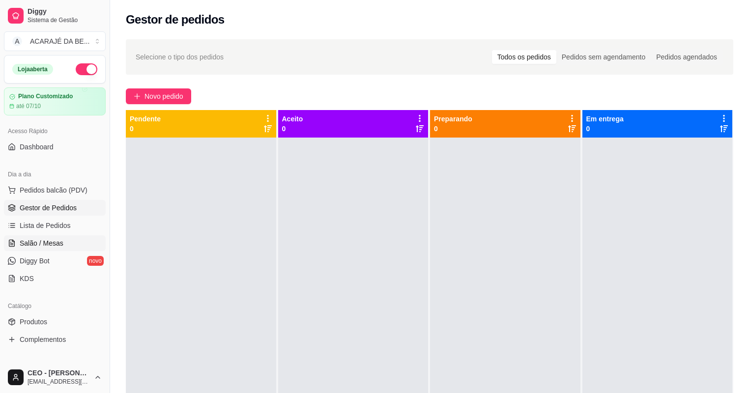
click at [50, 238] on link "Salão / Mesas" at bounding box center [55, 243] width 102 height 16
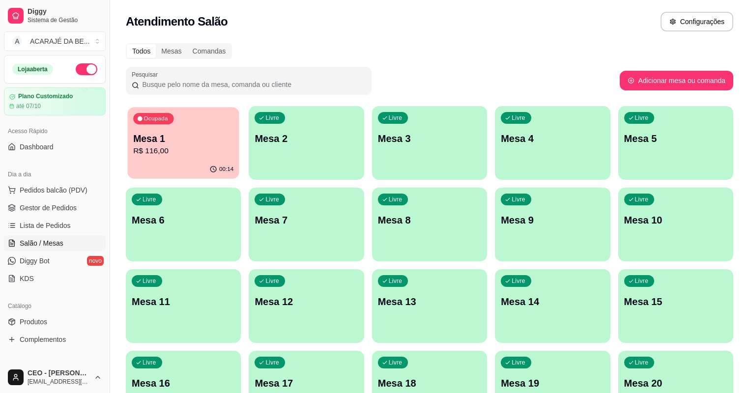
click at [193, 143] on p "Mesa 1" at bounding box center [183, 138] width 100 height 13
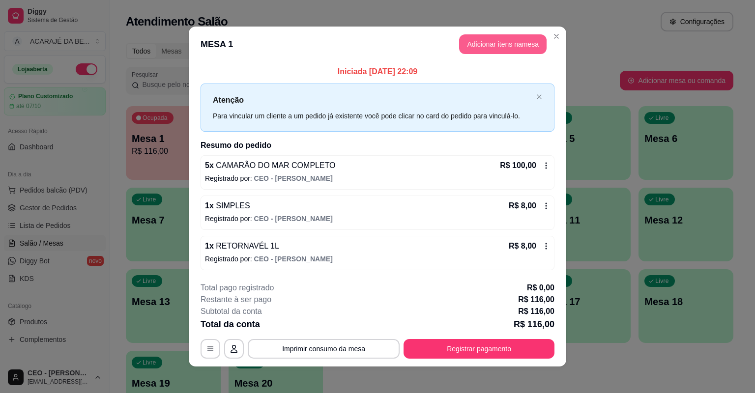
click at [492, 39] on button "Adicionar itens na mesa" at bounding box center [502, 44] width 87 height 20
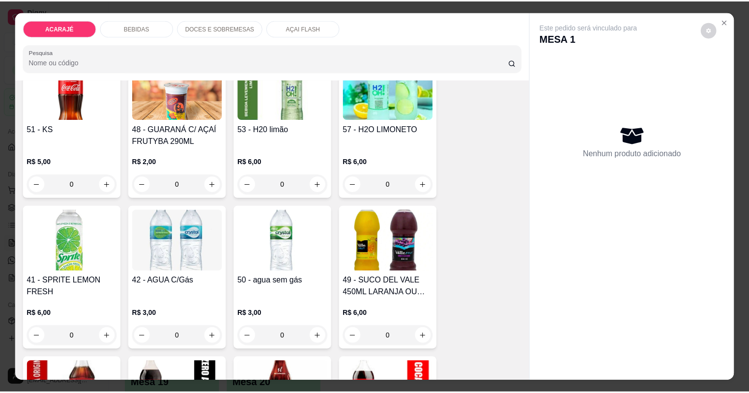
scroll to position [550, 0]
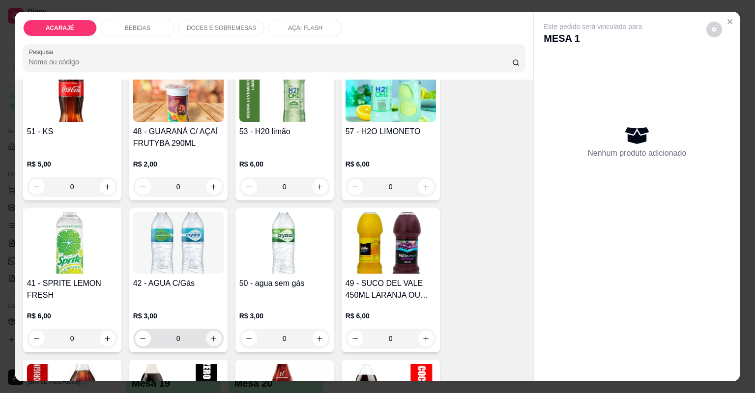
click at [210, 335] on icon "increase-product-quantity" at bounding box center [213, 338] width 7 height 7
type input "1"
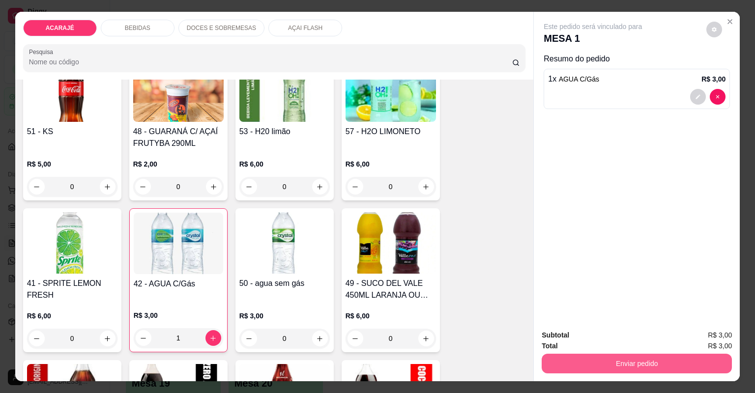
click at [606, 356] on button "Enviar pedido" at bounding box center [637, 364] width 190 height 20
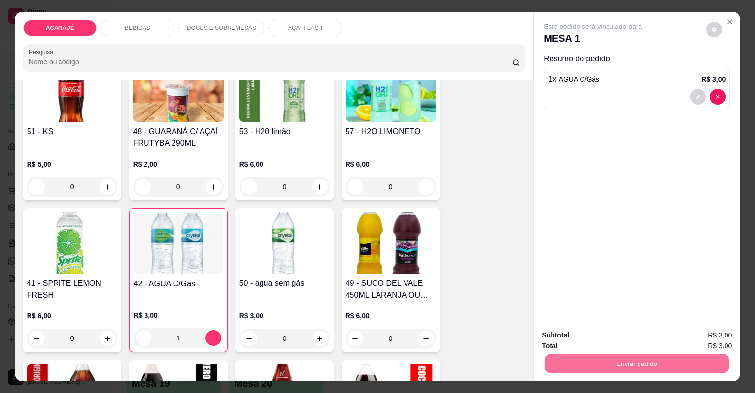
click at [584, 334] on button "Não registrar e enviar pedido" at bounding box center [605, 339] width 102 height 19
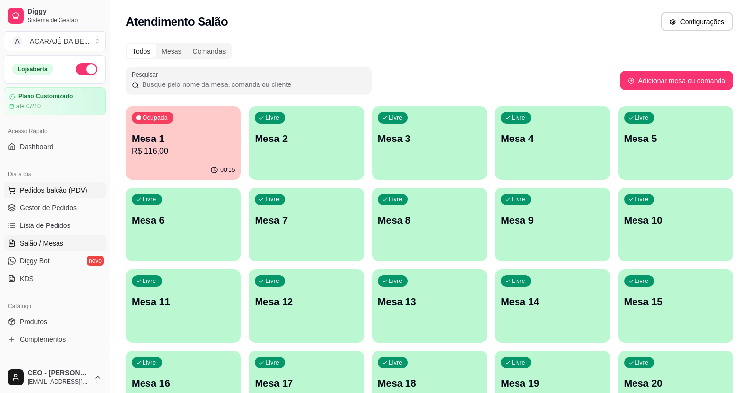
drag, startPoint x: 30, startPoint y: 210, endPoint x: 48, endPoint y: 197, distance: 22.8
click at [30, 210] on span "Gestor de Pedidos" at bounding box center [48, 208] width 57 height 10
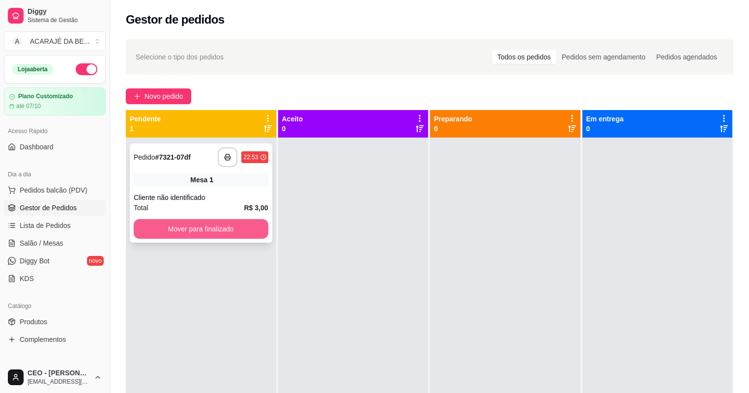
click at [199, 228] on button "Mover para finalizado" at bounding box center [201, 229] width 135 height 20
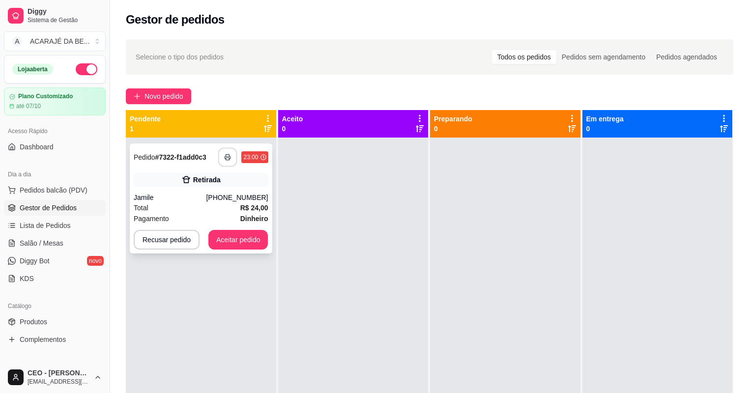
click at [222, 148] on button "button" at bounding box center [227, 157] width 19 height 19
click at [231, 243] on button "Aceitar pedido" at bounding box center [238, 240] width 60 height 20
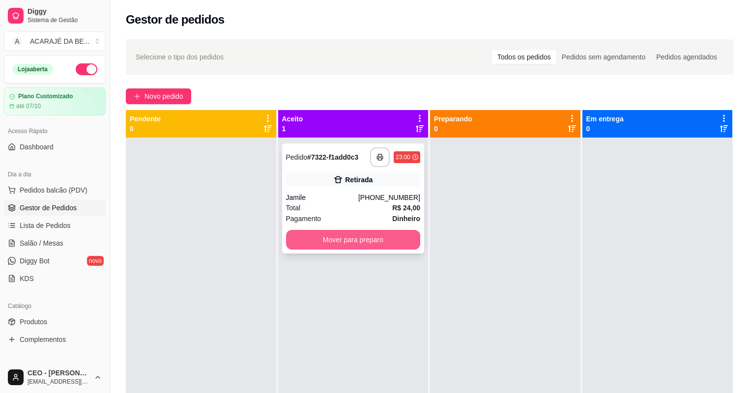
click at [333, 241] on button "Mover para preparo" at bounding box center [353, 240] width 135 height 20
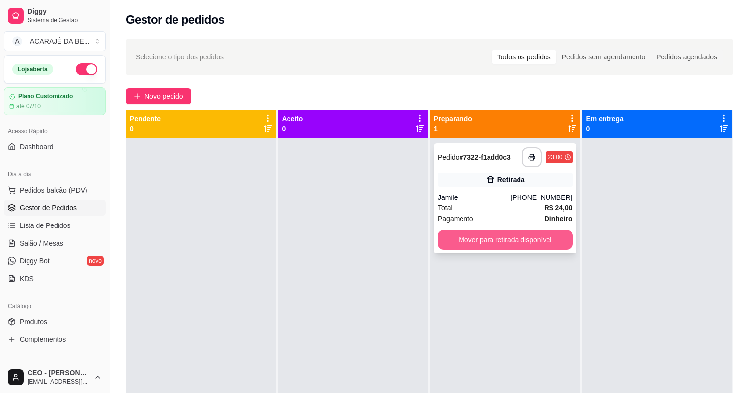
click at [559, 233] on button "Mover para retirada disponível" at bounding box center [505, 240] width 135 height 20
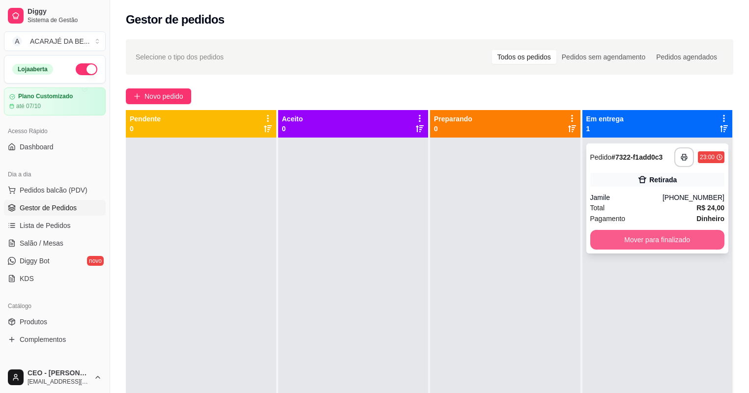
click at [641, 234] on button "Mover para finalizado" at bounding box center [657, 240] width 135 height 20
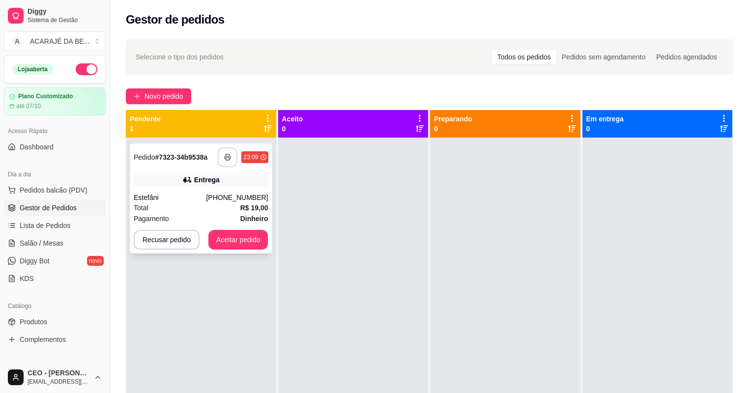
click at [231, 154] on button "button" at bounding box center [228, 157] width 20 height 20
click at [219, 240] on button "Aceitar pedido" at bounding box center [238, 240] width 60 height 20
click at [223, 240] on button "Aceitar pedido" at bounding box center [238, 240] width 58 height 19
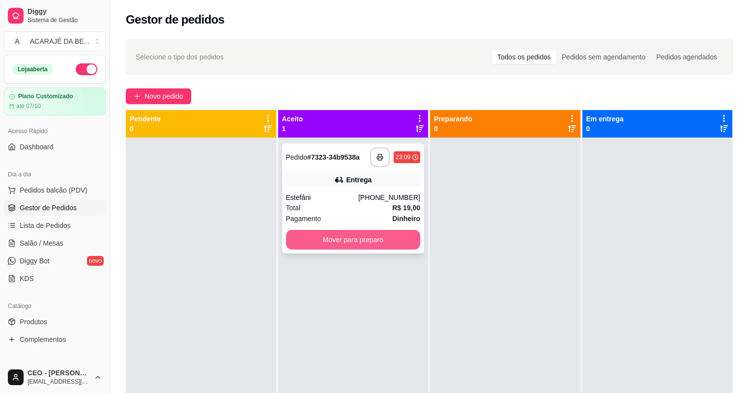
click at [309, 238] on button "Mover para preparo" at bounding box center [353, 240] width 135 height 20
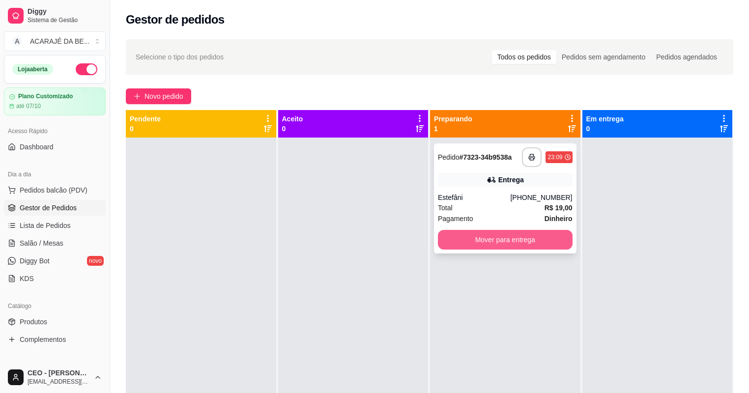
click at [535, 241] on button "Mover para entrega" at bounding box center [505, 240] width 135 height 20
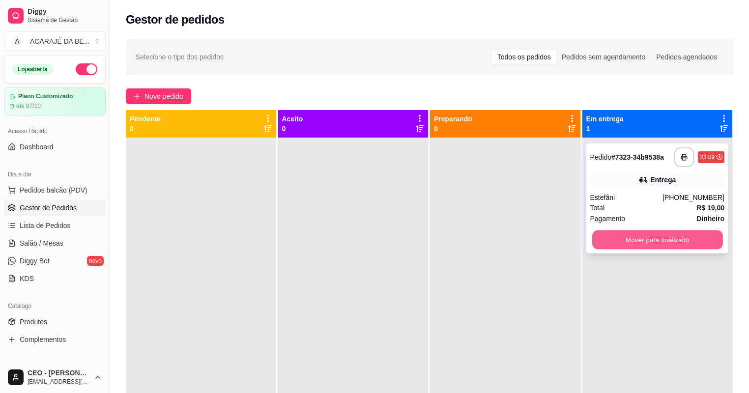
click at [643, 232] on button "Mover para finalizado" at bounding box center [657, 240] width 130 height 19
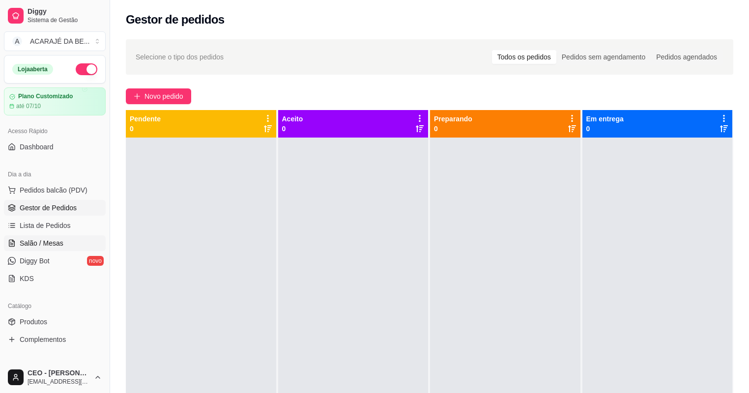
click at [60, 240] on span "Salão / Mesas" at bounding box center [42, 243] width 44 height 10
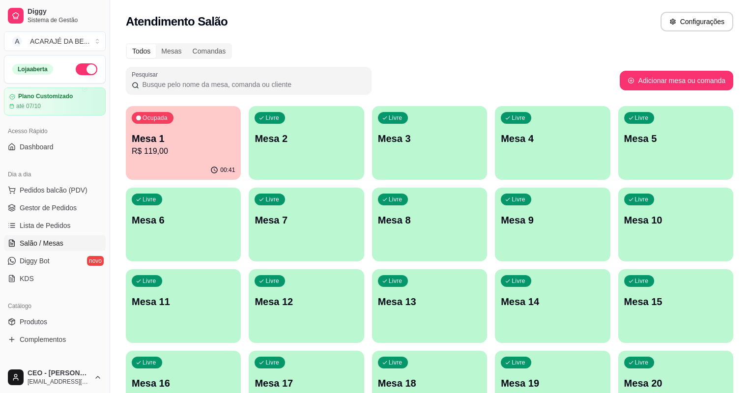
click at [179, 146] on p "R$ 119,00" at bounding box center [183, 151] width 103 height 12
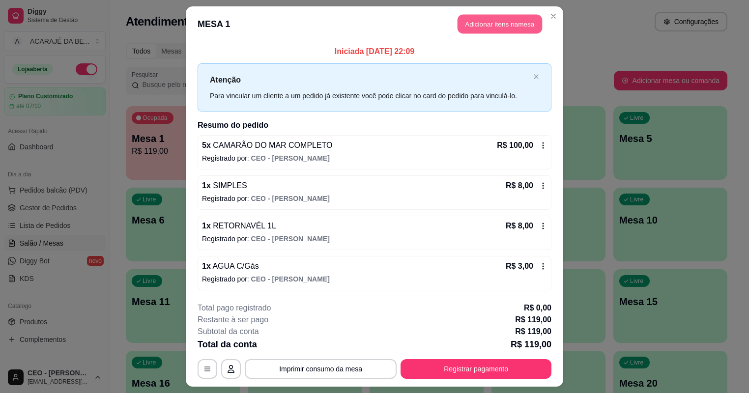
click at [533, 15] on button "Adicionar itens na mesa" at bounding box center [500, 24] width 85 height 19
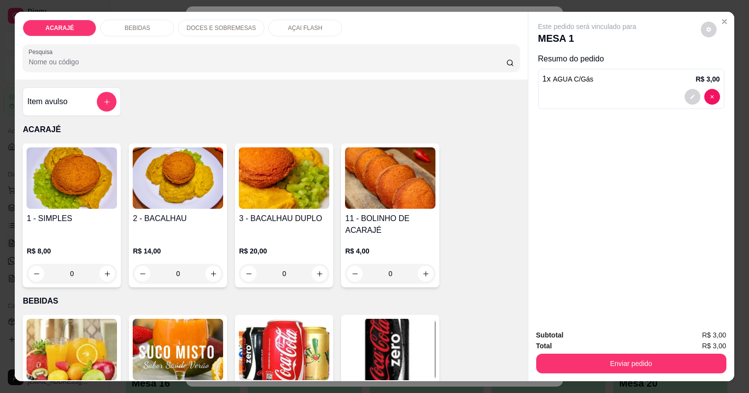
type input "1"
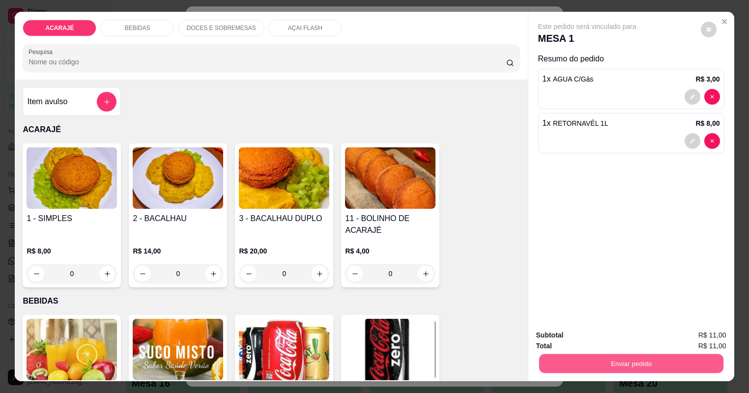
click at [554, 354] on button "Enviar pedido" at bounding box center [631, 363] width 184 height 19
click at [588, 319] on button "Não registrar e enviar pedido" at bounding box center [604, 320] width 99 height 18
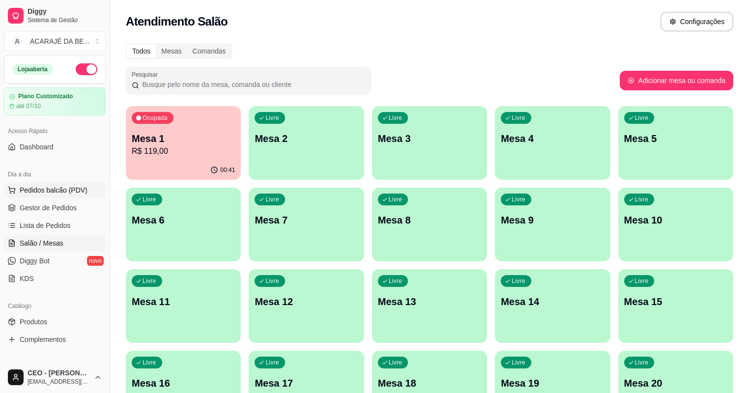
click at [31, 194] on span "Pedidos balcão (PDV)" at bounding box center [54, 190] width 68 height 10
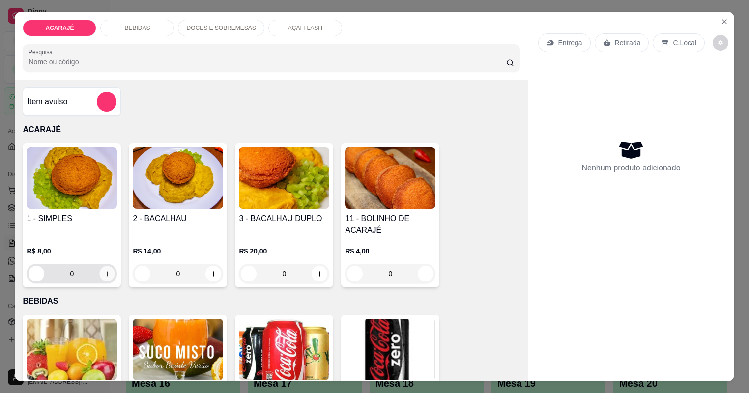
click at [106, 274] on icon "increase-product-quantity" at bounding box center [107, 273] width 7 height 7
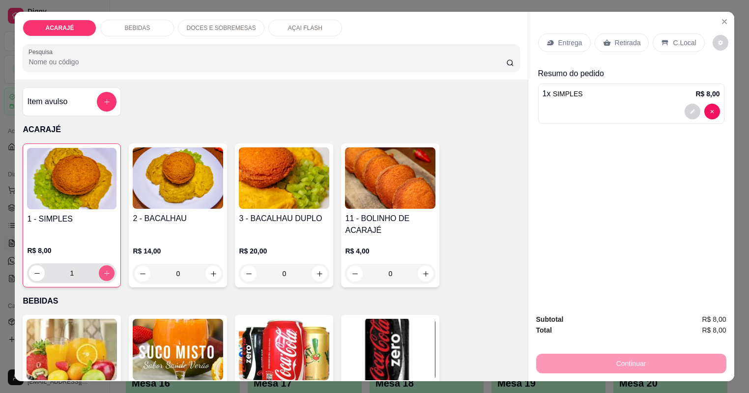
click at [106, 275] on icon "increase-product-quantity" at bounding box center [106, 273] width 7 height 7
type input "3"
click at [574, 45] on p "Entrega" at bounding box center [570, 43] width 24 height 10
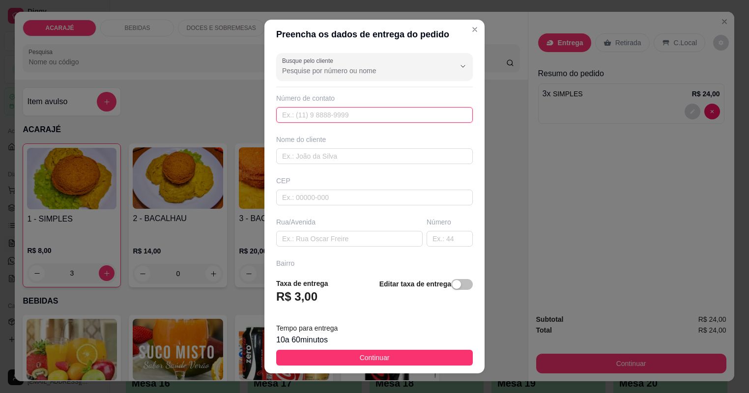
click at [341, 112] on input "text" at bounding box center [374, 115] width 197 height 16
click at [334, 114] on input "text" at bounding box center [374, 115] width 197 height 16
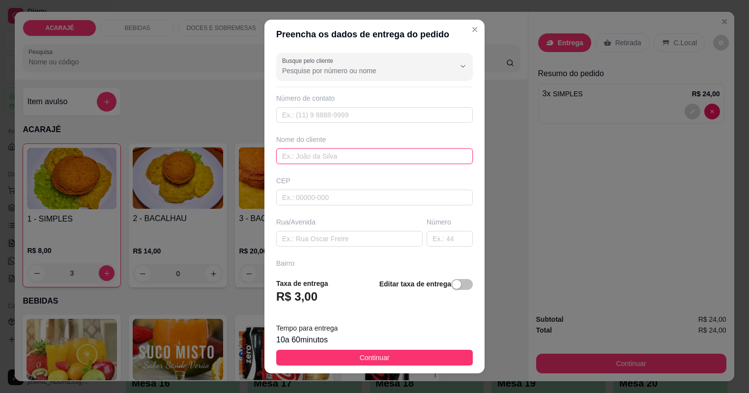
click at [325, 160] on input "text" at bounding box center [374, 156] width 197 height 16
type input "paulo"
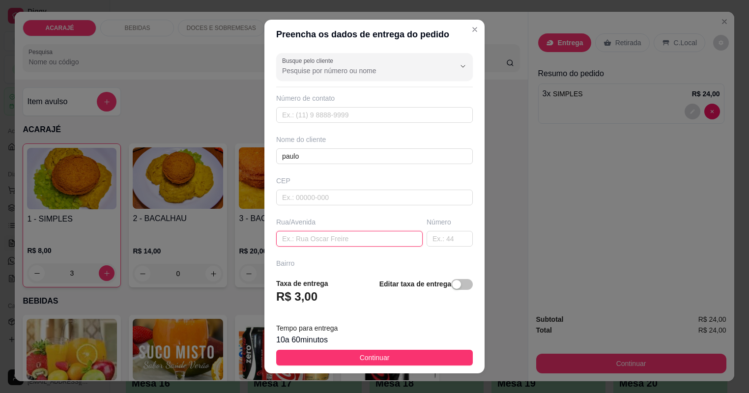
click at [346, 238] on input "text" at bounding box center [349, 239] width 146 height 16
type input "bhvgcfs"
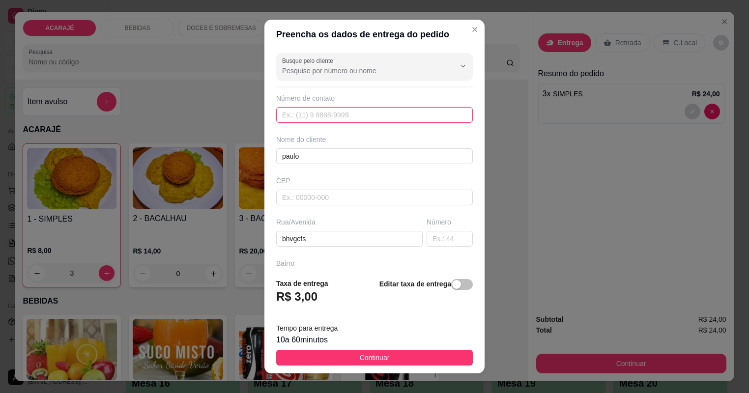
click at [333, 113] on input "text" at bounding box center [374, 115] width 197 height 16
type input "[PHONE_NUMBER]"
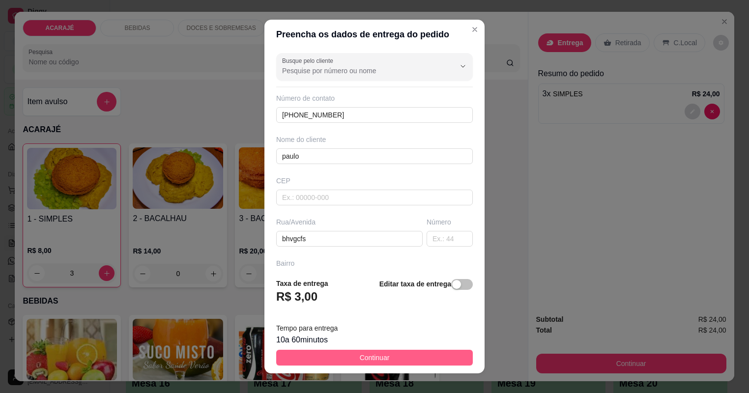
click at [392, 350] on button "Continuar" at bounding box center [374, 358] width 197 height 16
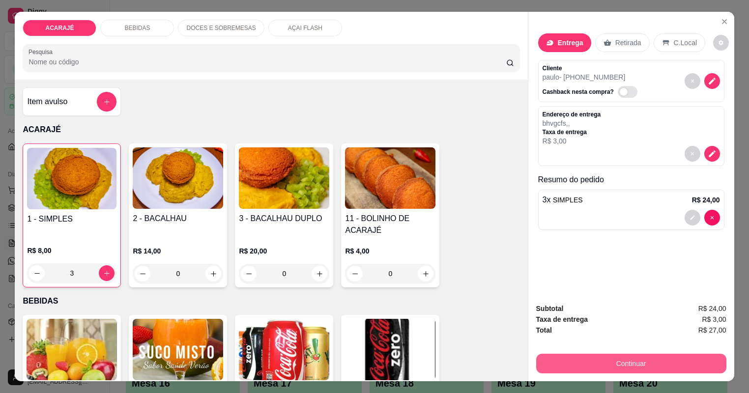
click at [629, 363] on button "Continuar" at bounding box center [631, 364] width 190 height 20
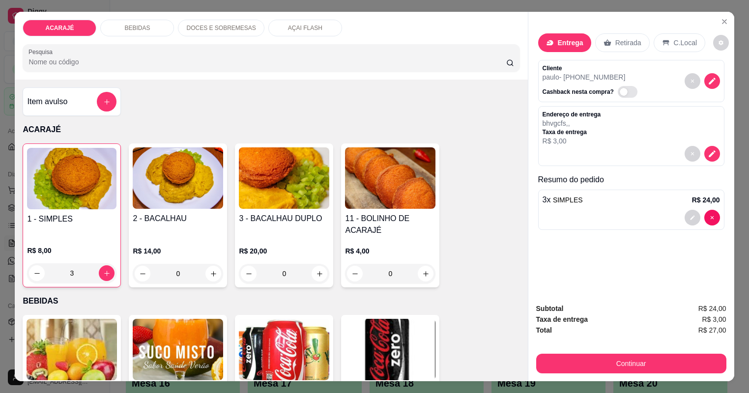
click at [511, 148] on div "1 - SIMPLES R$ 8,00 3 2 - BACALHAU R$ 14,00 0 3 - BACALHAU DUPLO R$ 20,00 0 11 …" at bounding box center [271, 216] width 497 height 144
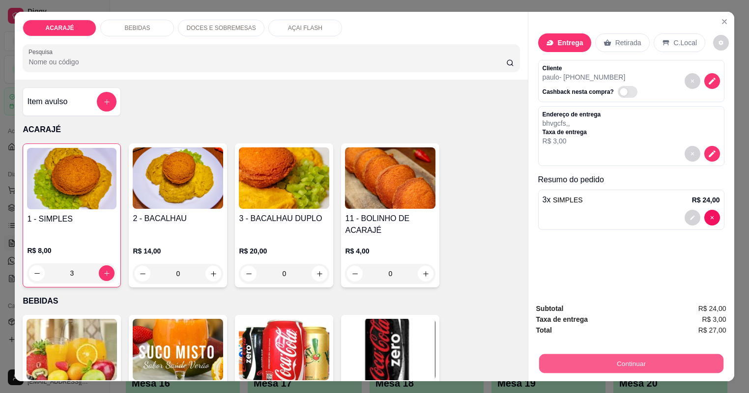
click at [602, 363] on button "Continuar" at bounding box center [631, 363] width 184 height 19
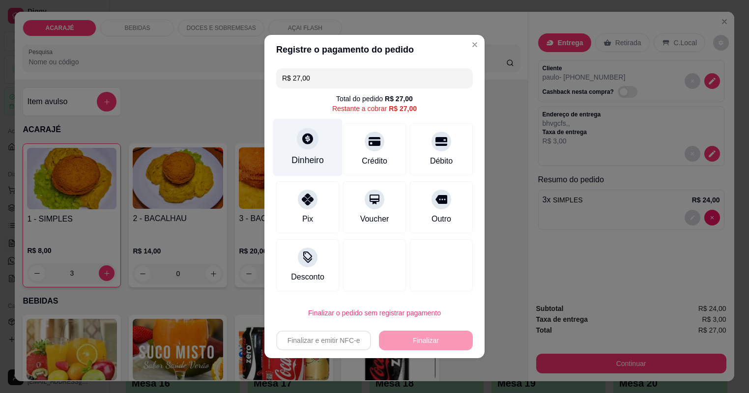
click at [313, 143] on icon at bounding box center [307, 138] width 11 height 11
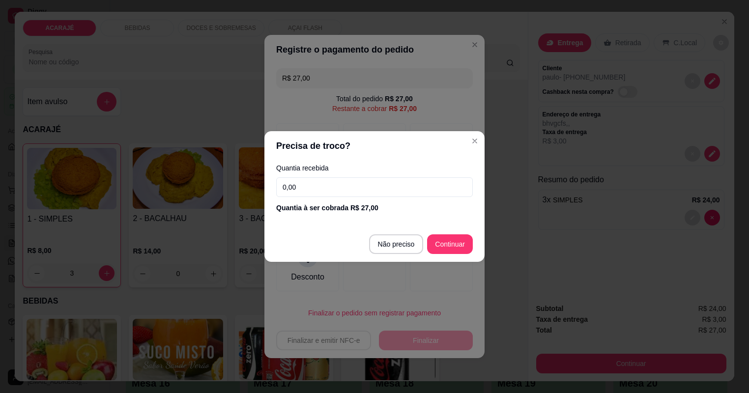
click at [365, 196] on input "0,00" at bounding box center [374, 187] width 197 height 20
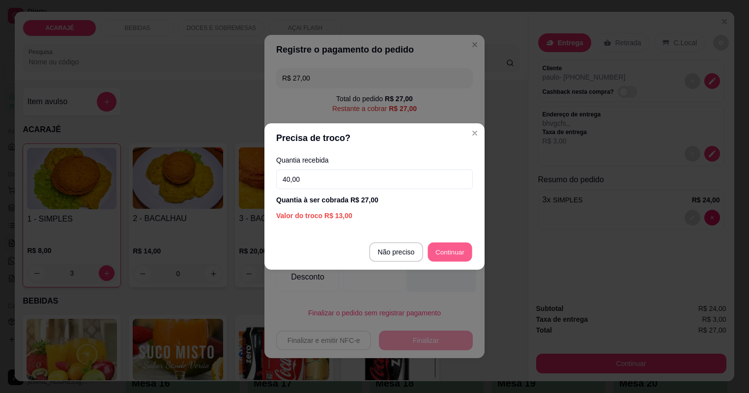
type input "R$ 0,00"
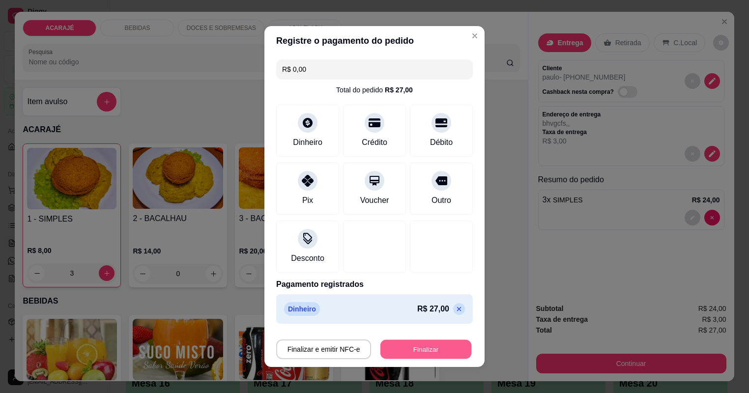
click at [430, 343] on button "Finalizar" at bounding box center [425, 349] width 91 height 19
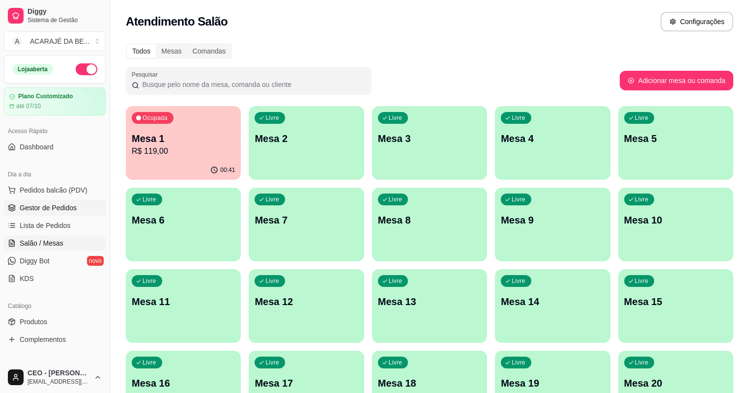
click at [70, 206] on span "Gestor de Pedidos" at bounding box center [48, 208] width 57 height 10
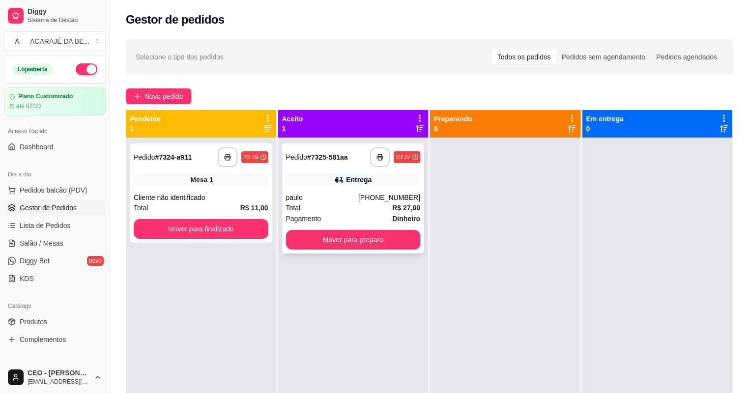
click at [338, 203] on div "Total R$ 27,00" at bounding box center [353, 208] width 135 height 11
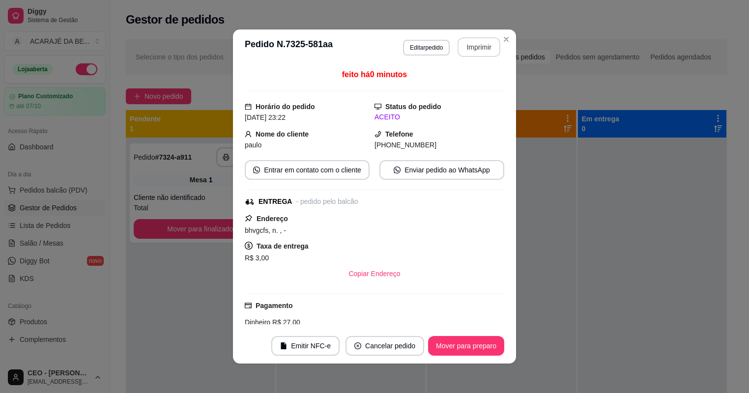
click at [476, 44] on button "Imprimir" at bounding box center [479, 47] width 43 height 20
click at [471, 347] on button "Mover para preparo" at bounding box center [466, 346] width 74 height 19
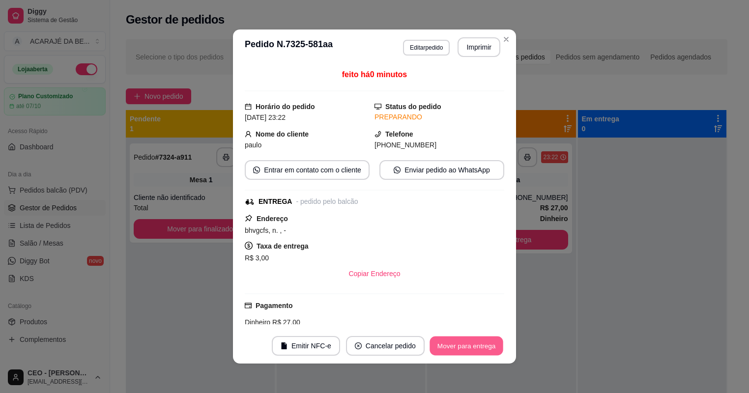
click at [471, 347] on button "Mover para entrega" at bounding box center [467, 346] width 74 height 19
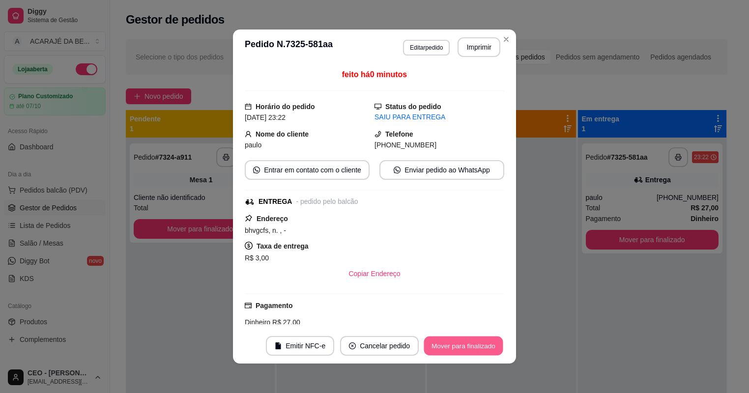
click at [471, 347] on button "Mover para finalizado" at bounding box center [463, 346] width 79 height 19
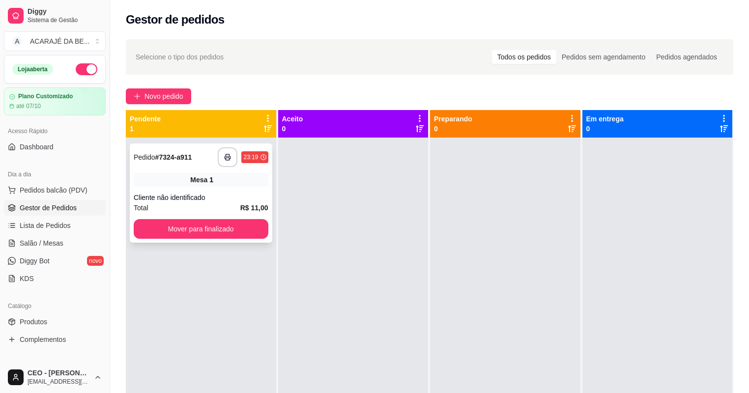
click at [226, 202] on div "Cliente não identificado" at bounding box center [201, 198] width 135 height 10
click at [218, 230] on button "Mover para finalizado" at bounding box center [201, 229] width 130 height 19
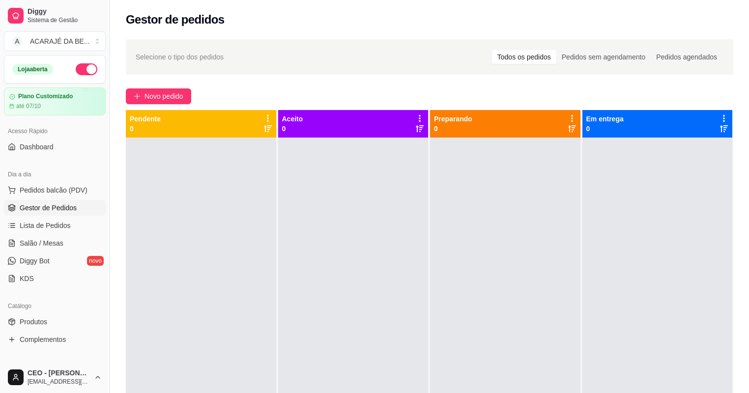
drag, startPoint x: 281, startPoint y: 73, endPoint x: 244, endPoint y: 56, distance: 41.1
drag, startPoint x: 244, startPoint y: 56, endPoint x: 623, endPoint y: 334, distance: 470.5
click at [623, 334] on div at bounding box center [657, 334] width 150 height 393
click at [24, 239] on span "Salão / Mesas" at bounding box center [42, 243] width 44 height 10
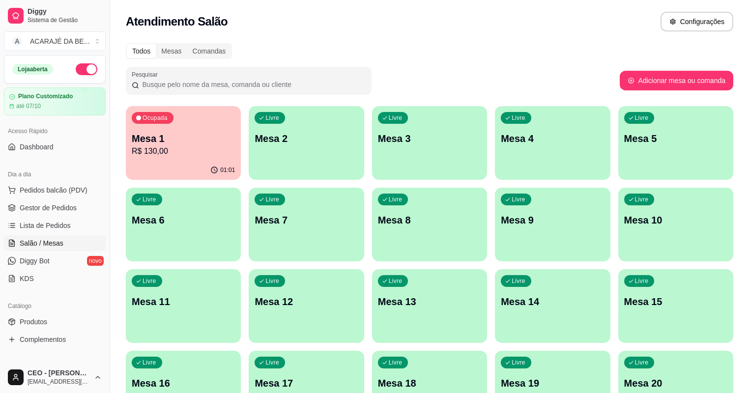
click at [177, 173] on div "01:01" at bounding box center [183, 170] width 115 height 19
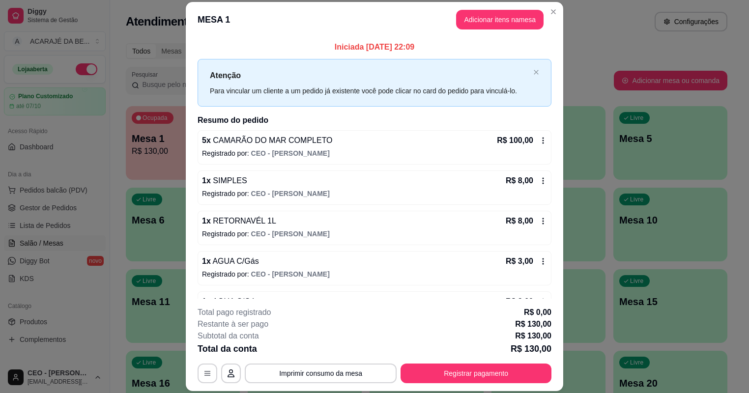
click at [538, 256] on div "R$ 3,00" at bounding box center [526, 262] width 41 height 12
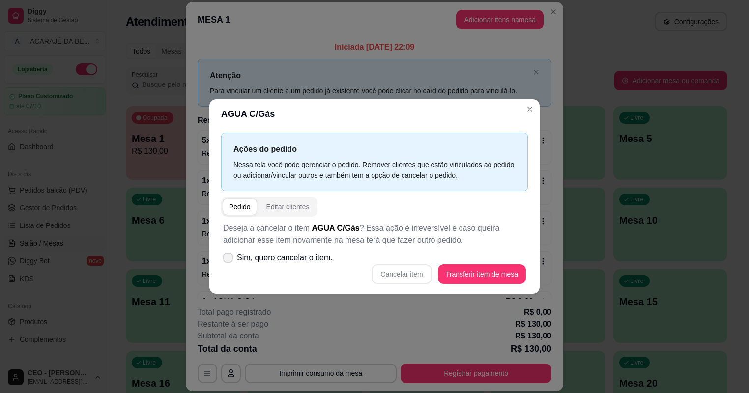
click at [233, 254] on span at bounding box center [228, 258] width 10 height 10
click at [229, 260] on input "Sim, quero cancelar o item." at bounding box center [226, 263] width 6 height 6
checkbox input "true"
click at [390, 271] on button "Cancelar item" at bounding box center [402, 274] width 60 height 20
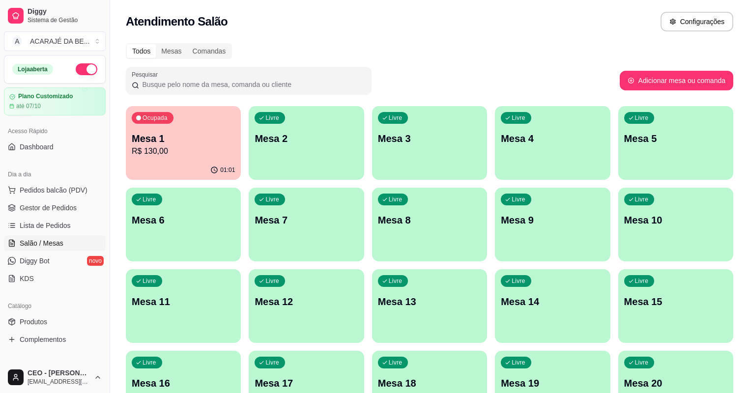
click at [165, 151] on p "R$ 130,00" at bounding box center [183, 151] width 103 height 12
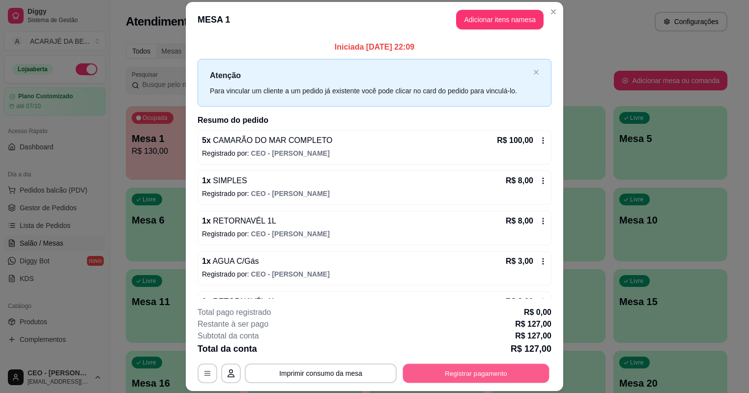
click at [464, 364] on button "Registrar pagamento" at bounding box center [476, 373] width 146 height 19
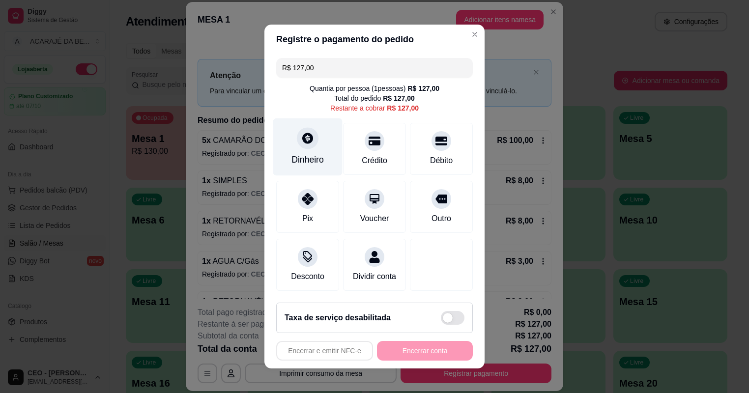
click at [311, 157] on div "Dinheiro" at bounding box center [307, 159] width 32 height 13
click at [393, 75] on input "R$ 127,00" at bounding box center [374, 68] width 185 height 20
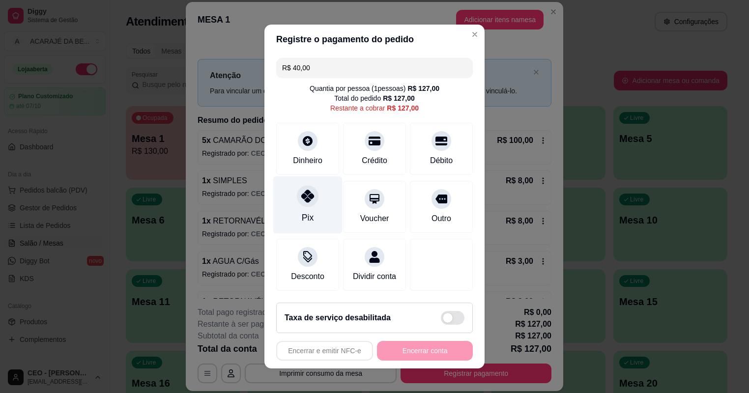
click at [312, 206] on div at bounding box center [308, 196] width 22 height 22
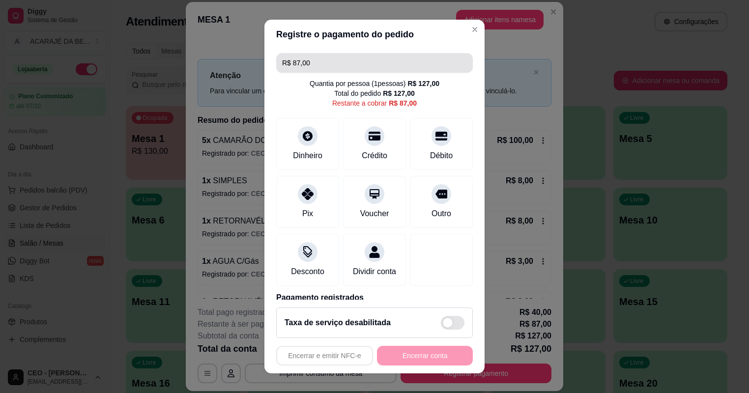
click at [349, 59] on input "R$ 87,00" at bounding box center [374, 63] width 185 height 20
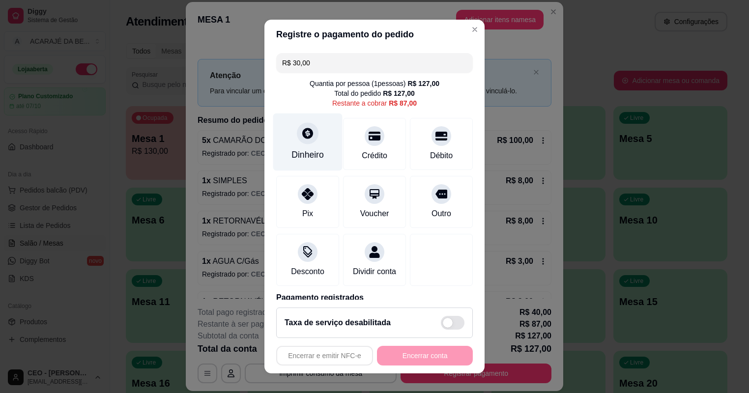
click at [303, 161] on div "Dinheiro" at bounding box center [307, 154] width 32 height 13
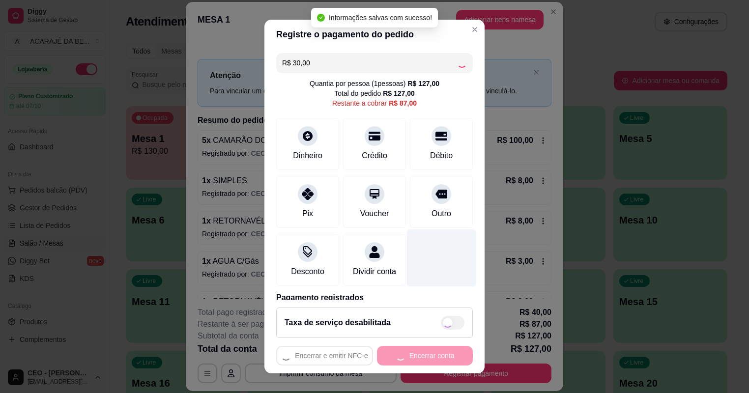
type input "R$ 57,00"
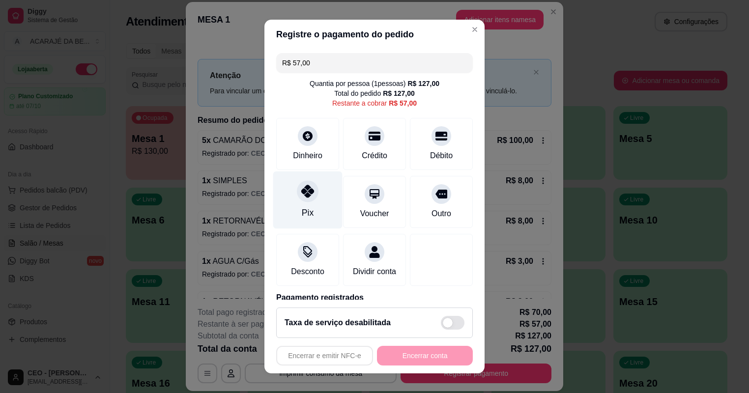
click at [301, 198] on div at bounding box center [308, 191] width 22 height 22
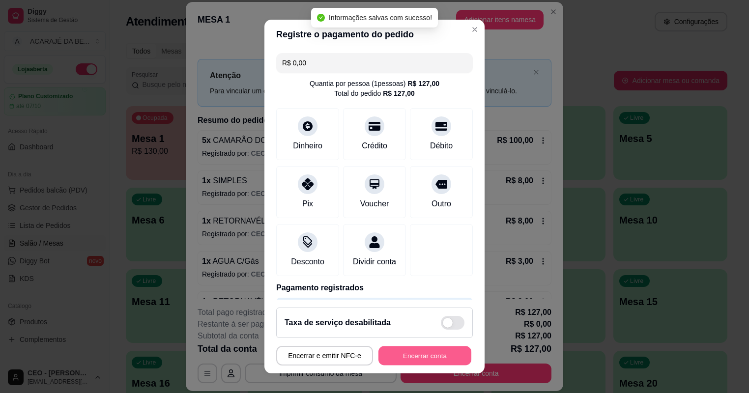
click at [416, 354] on button "Encerrar conta" at bounding box center [424, 356] width 93 height 19
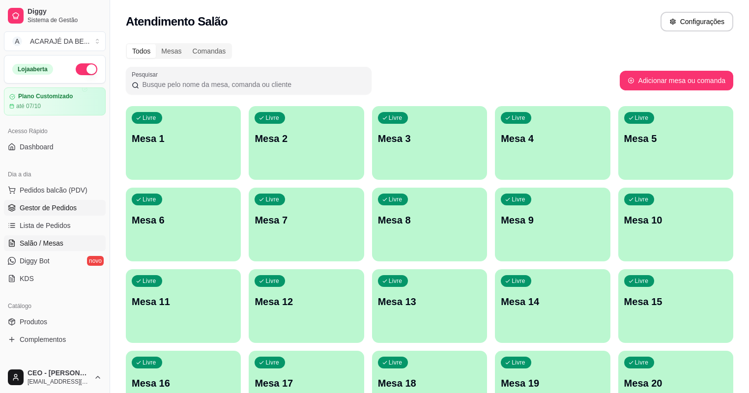
drag, startPoint x: 40, startPoint y: 212, endPoint x: 57, endPoint y: 203, distance: 19.0
click at [41, 211] on link "Gestor de Pedidos" at bounding box center [55, 208] width 102 height 16
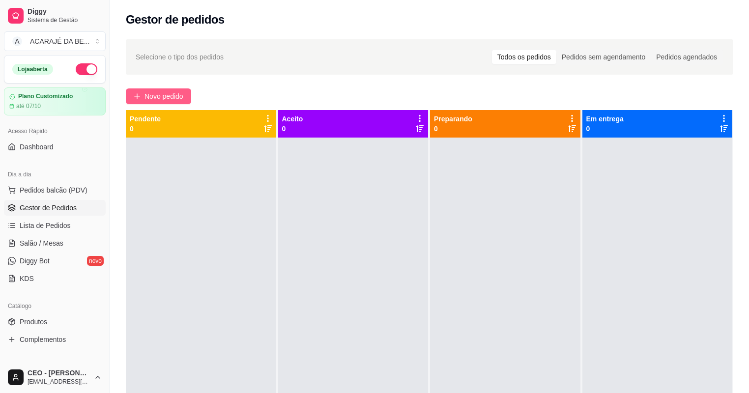
click at [179, 92] on span "Novo pedido" at bounding box center [164, 96] width 39 height 11
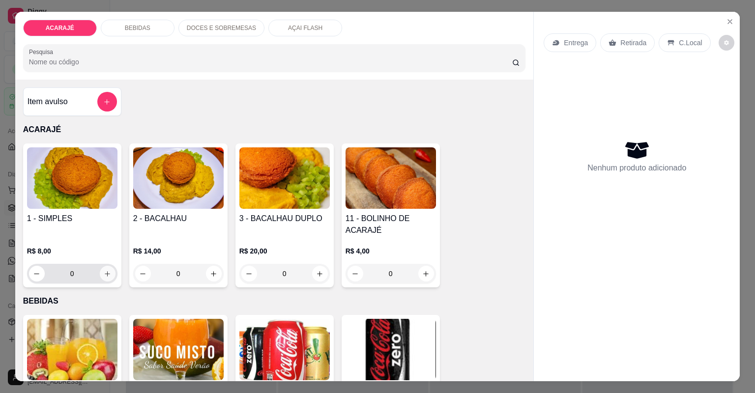
click at [104, 275] on icon "increase-product-quantity" at bounding box center [107, 273] width 7 height 7
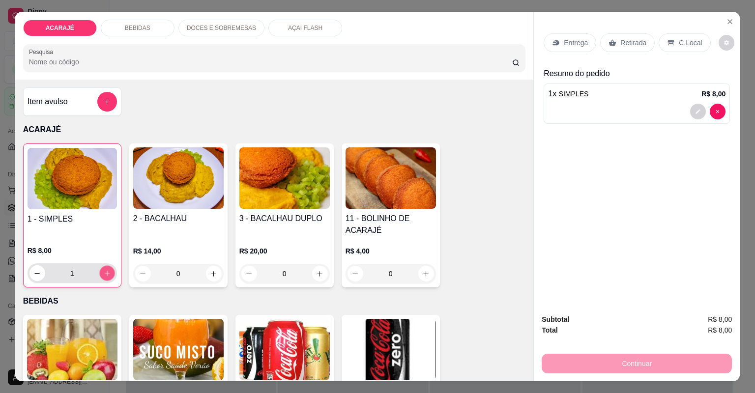
click at [104, 274] on icon "increase-product-quantity" at bounding box center [106, 273] width 7 height 7
click at [105, 273] on icon "increase-product-quantity" at bounding box center [106, 273] width 7 height 7
type input "3"
click at [609, 44] on icon at bounding box center [612, 42] width 7 height 6
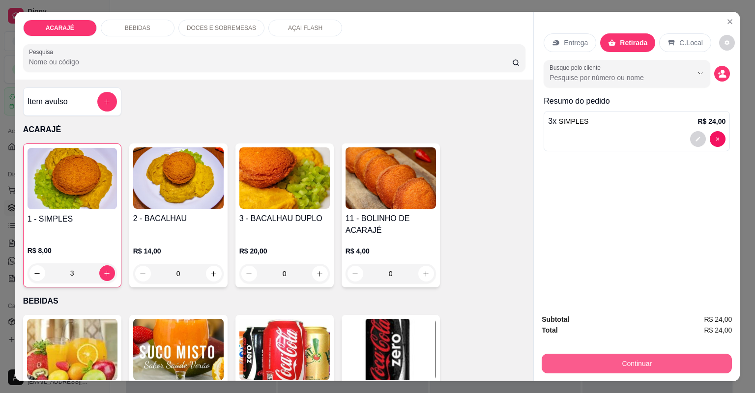
click at [568, 369] on button "Continuar" at bounding box center [637, 364] width 190 height 20
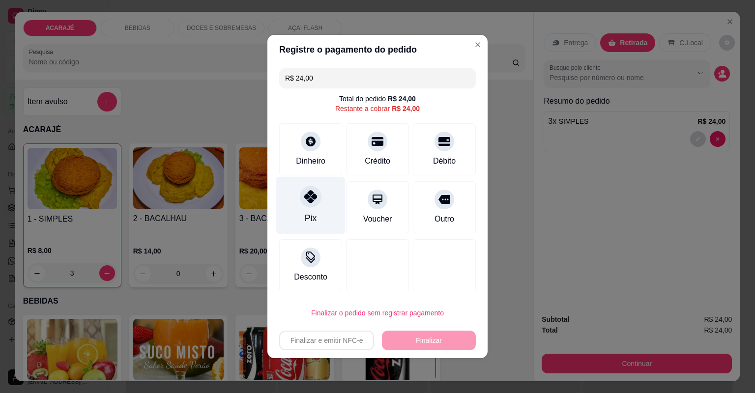
drag, startPoint x: 309, startPoint y: 205, endPoint x: 318, endPoint y: 210, distance: 10.1
click at [311, 205] on div at bounding box center [311, 197] width 22 height 22
type input "R$ 0,00"
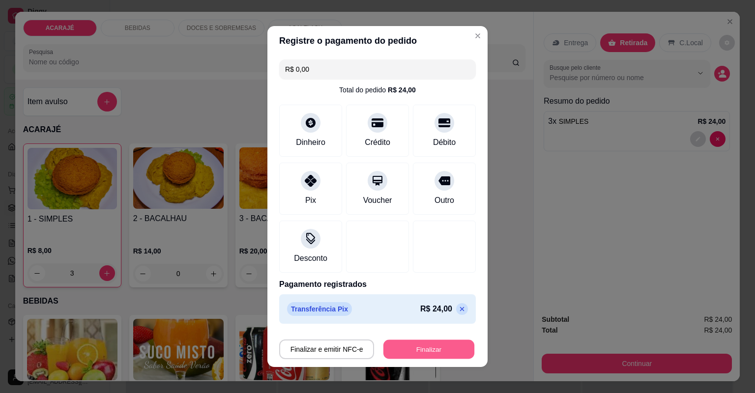
click at [399, 340] on button "Finalizar" at bounding box center [428, 349] width 91 height 19
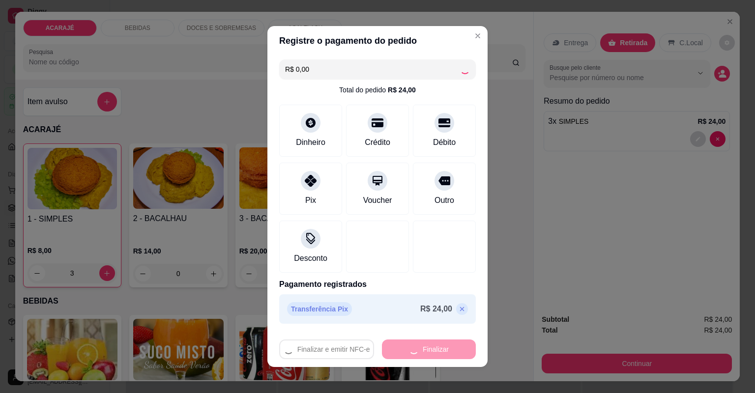
type input "0"
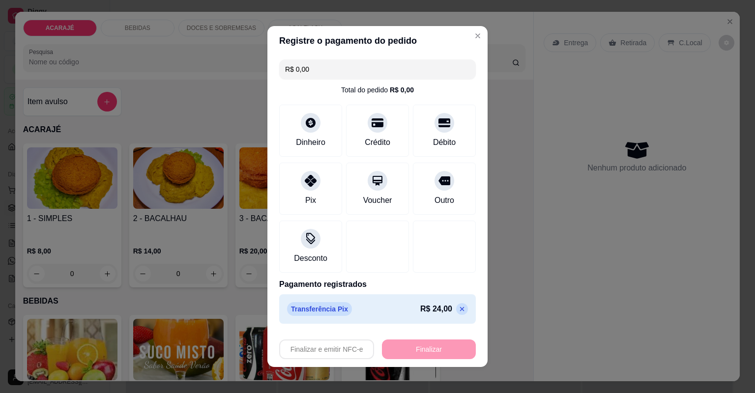
type input "-R$ 24,00"
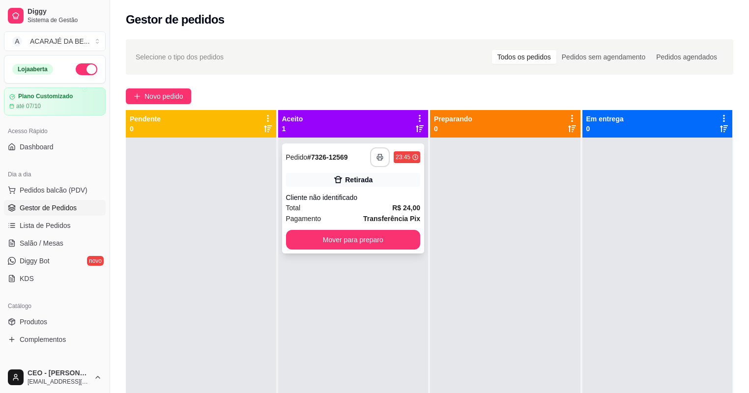
click at [382, 161] on button "button" at bounding box center [380, 157] width 20 height 20
click at [399, 244] on button "Mover para preparo" at bounding box center [353, 240] width 130 height 19
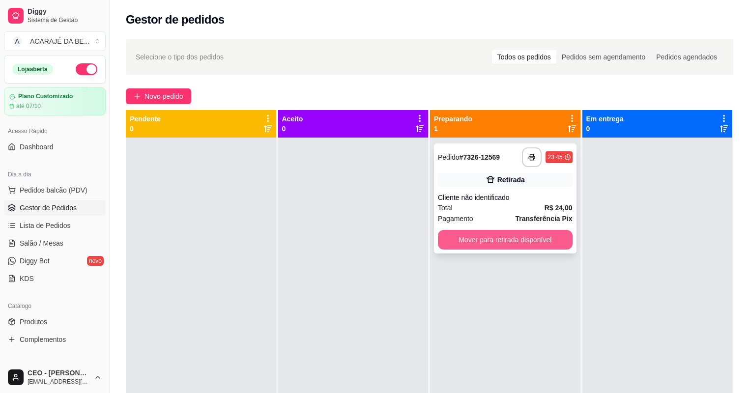
click at [488, 243] on button "Mover para retirada disponível" at bounding box center [505, 240] width 135 height 20
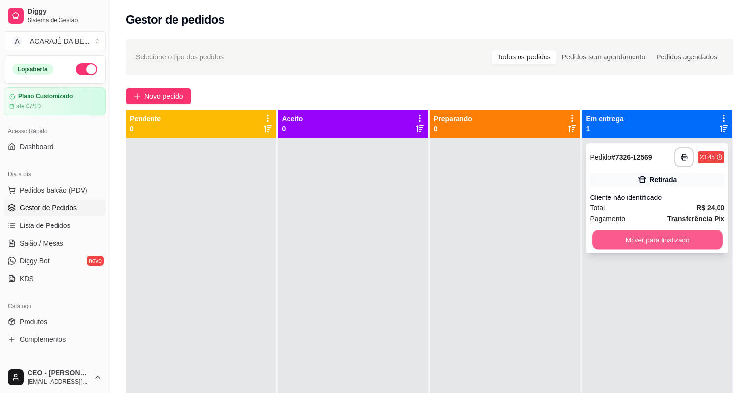
click at [639, 247] on button "Mover para finalizado" at bounding box center [657, 240] width 130 height 19
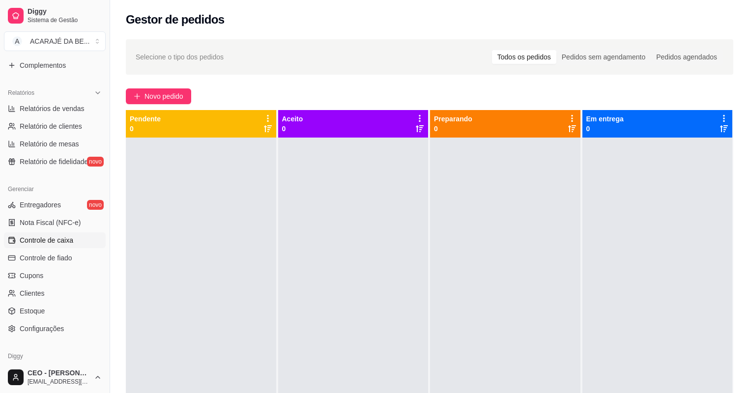
scroll to position [275, 0]
click at [59, 239] on span "Controle de caixa" at bounding box center [47, 239] width 54 height 10
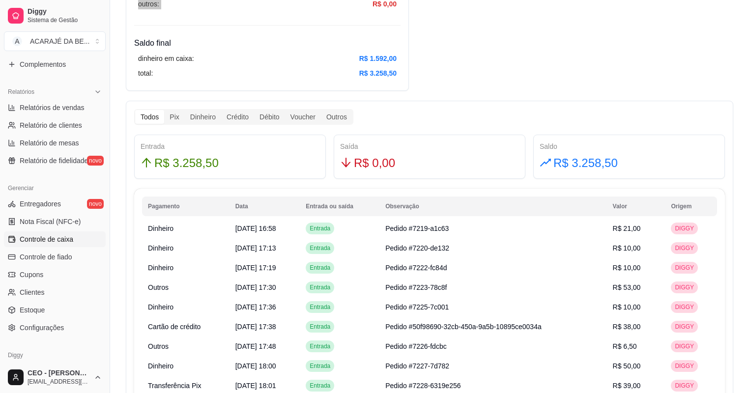
scroll to position [452, 0]
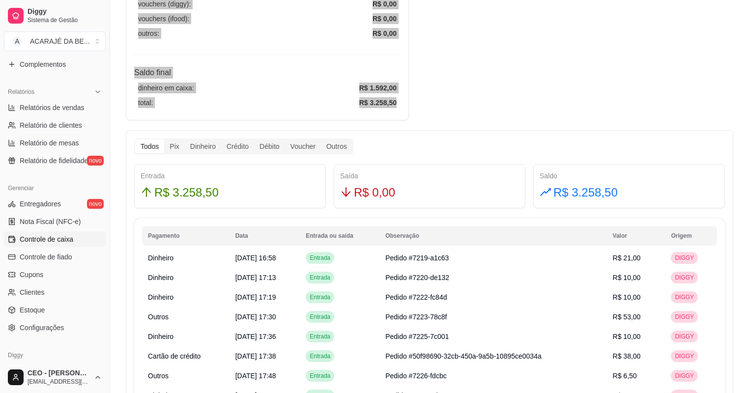
drag, startPoint x: 130, startPoint y: 65, endPoint x: 401, endPoint y: 94, distance: 272.4
copy div "Resumo Adicionar entrada/saída Data de abertura: [DATE] 16:42 Saldo inícial Din…"
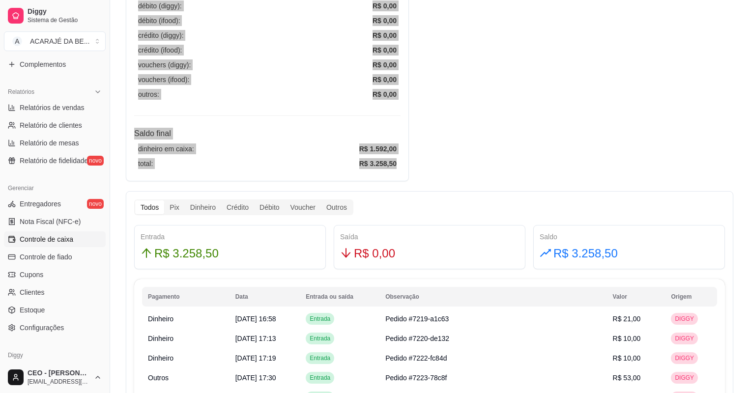
scroll to position [374, 0]
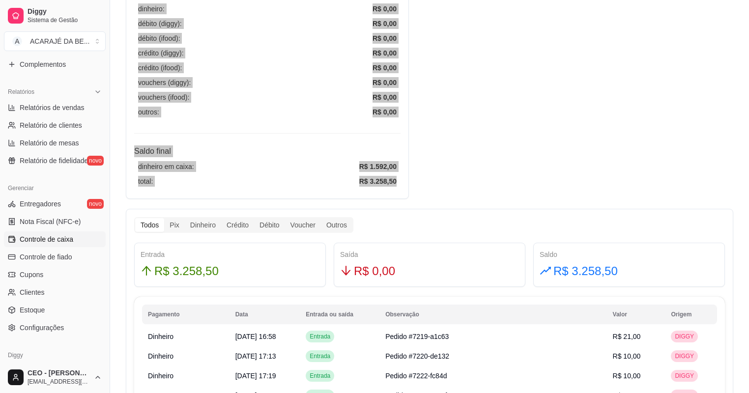
click at [358, 151] on h4 "Saldo final" at bounding box center [267, 151] width 266 height 12
click at [368, 166] on article "R$ 1.592,00" at bounding box center [377, 166] width 37 height 11
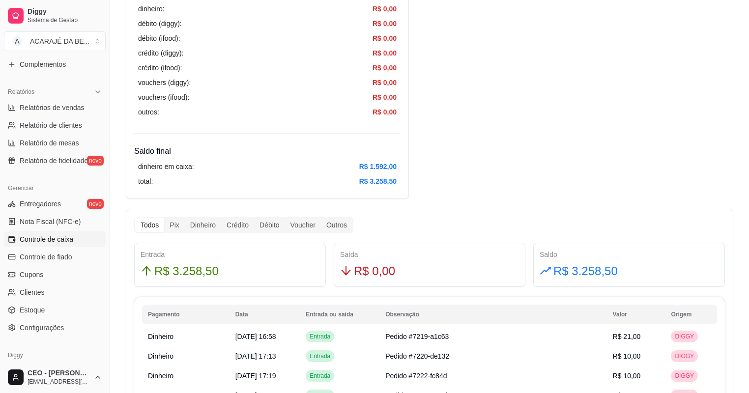
drag, startPoint x: 370, startPoint y: 165, endPoint x: 364, endPoint y: 161, distance: 7.5
click at [364, 161] on article "R$ 1.592,00" at bounding box center [377, 166] width 37 height 11
drag, startPoint x: 364, startPoint y: 161, endPoint x: 340, endPoint y: 148, distance: 26.8
click at [340, 148] on h4 "Saldo final" at bounding box center [267, 151] width 266 height 12
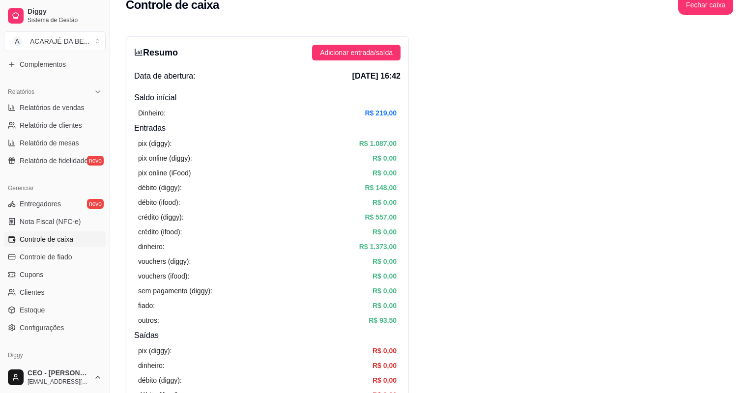
scroll to position [0, 0]
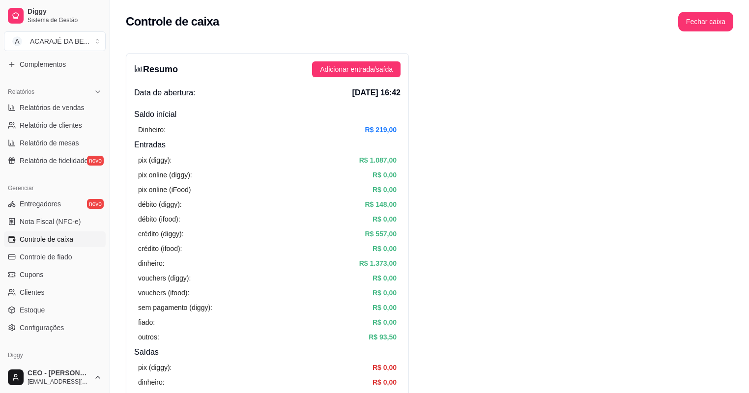
click at [175, 73] on h3 "Resumo" at bounding box center [156, 69] width 44 height 14
click at [218, 74] on div "Resumo Adicionar entrada/saída" at bounding box center [267, 69] width 266 height 16
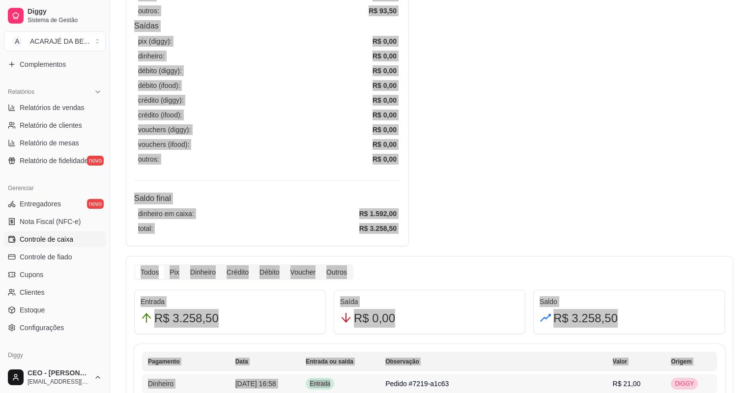
scroll to position [328, 0]
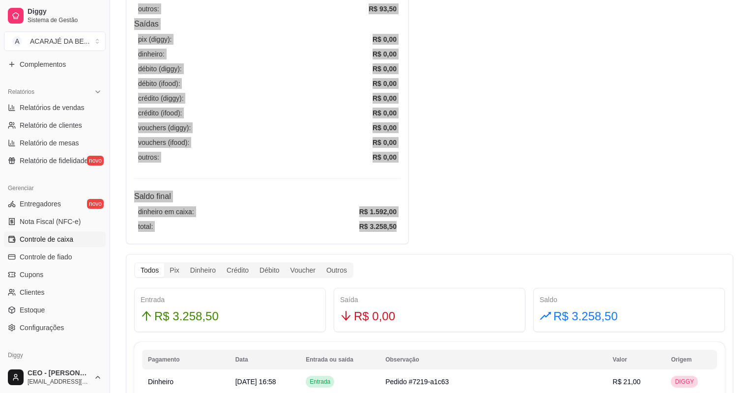
drag, startPoint x: 136, startPoint y: 91, endPoint x: 398, endPoint y: 232, distance: 297.3
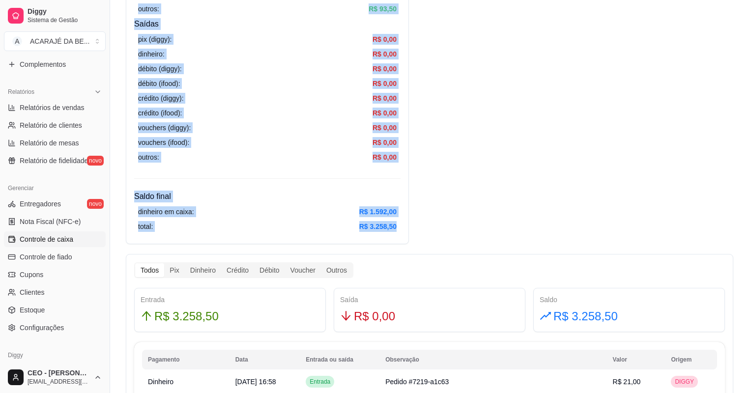
drag, startPoint x: 305, startPoint y: 171, endPoint x: 313, endPoint y: 170, distance: 8.0
click at [377, 210] on article "R$ 1.592,00" at bounding box center [377, 211] width 37 height 11
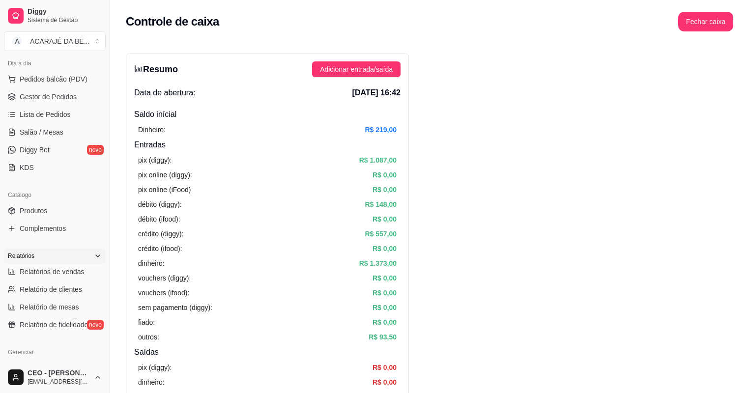
scroll to position [79, 0]
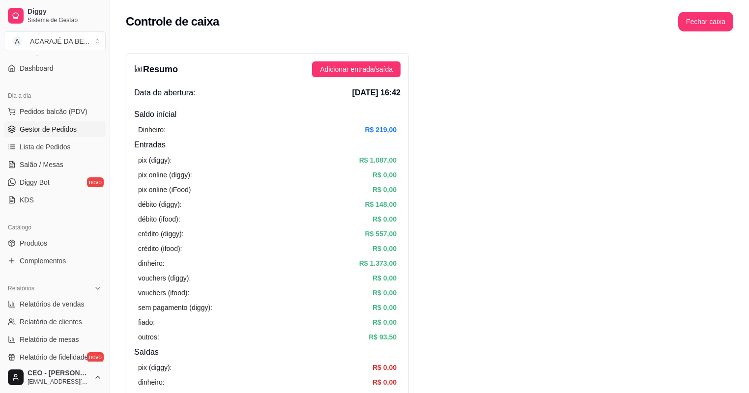
click at [67, 127] on span "Gestor de Pedidos" at bounding box center [48, 129] width 57 height 10
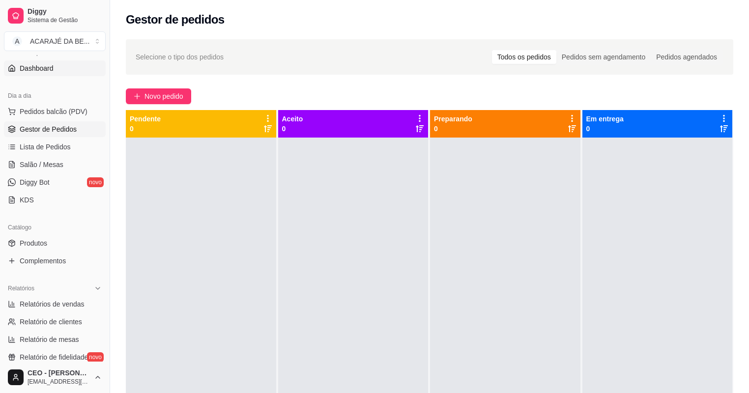
click at [56, 69] on link "Dashboard" at bounding box center [55, 68] width 102 height 16
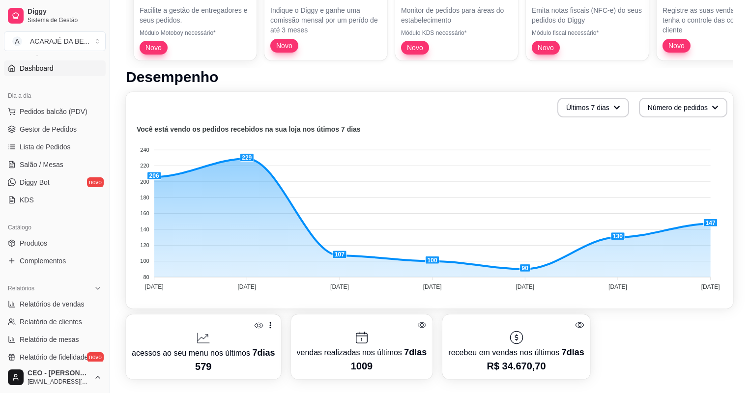
scroll to position [157, 0]
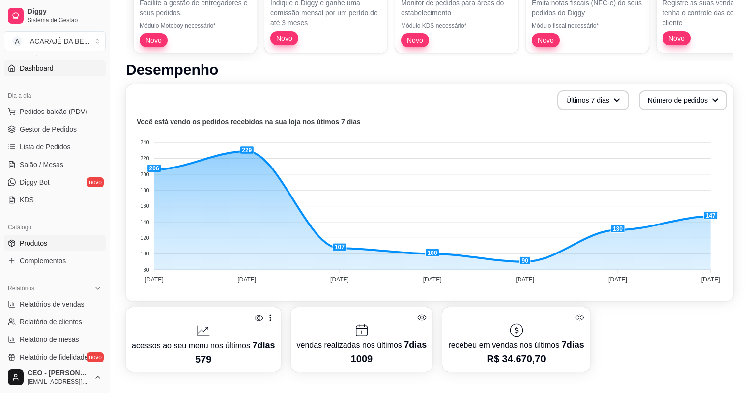
click at [82, 244] on link "Produtos" at bounding box center [55, 243] width 102 height 16
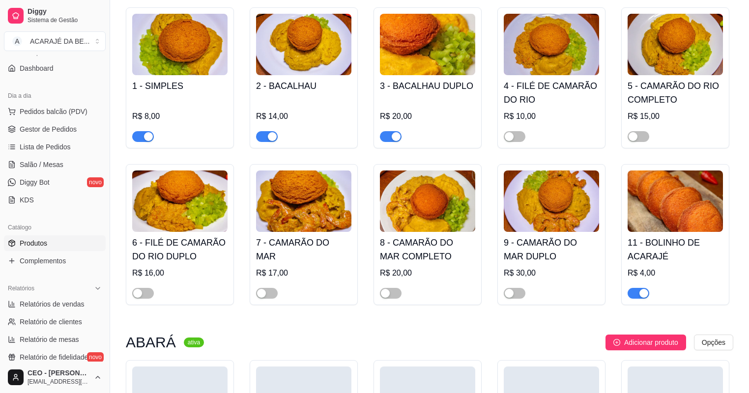
scroll to position [39, 0]
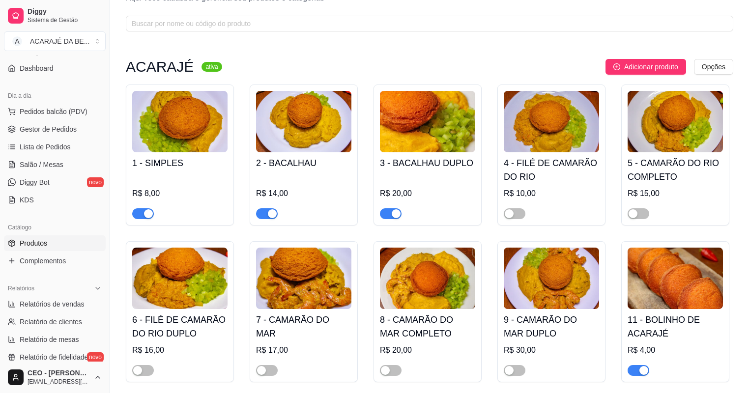
click at [146, 214] on div "button" at bounding box center [148, 213] width 9 height 9
click at [261, 214] on span "button" at bounding box center [267, 213] width 22 height 11
click at [392, 214] on div "button" at bounding box center [396, 213] width 9 height 9
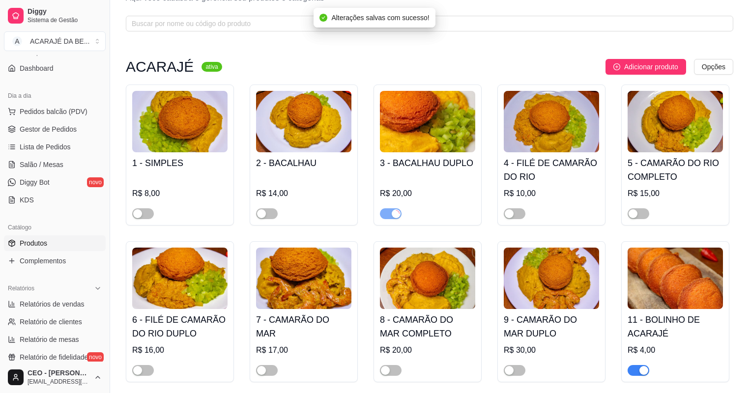
click at [641, 371] on div "button" at bounding box center [643, 370] width 9 height 9
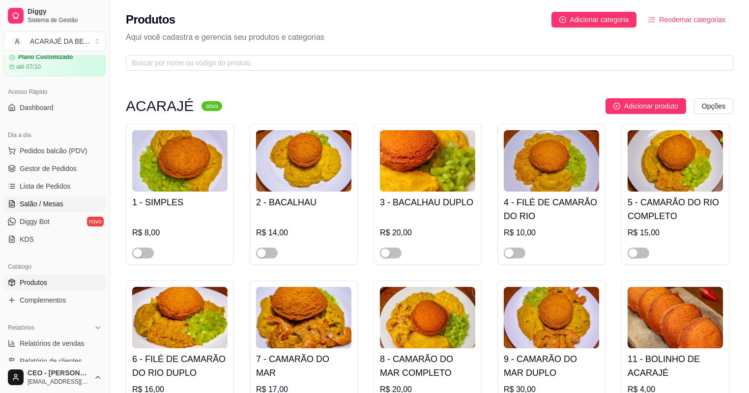
click at [59, 206] on span "Salão / Mesas" at bounding box center [42, 204] width 44 height 10
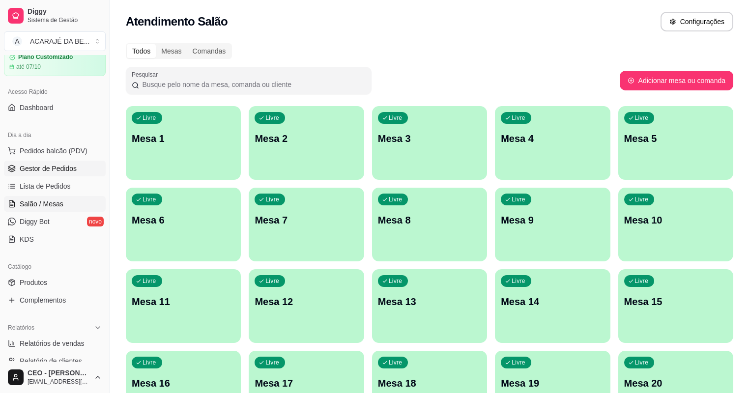
click at [43, 165] on span "Gestor de Pedidos" at bounding box center [48, 169] width 57 height 10
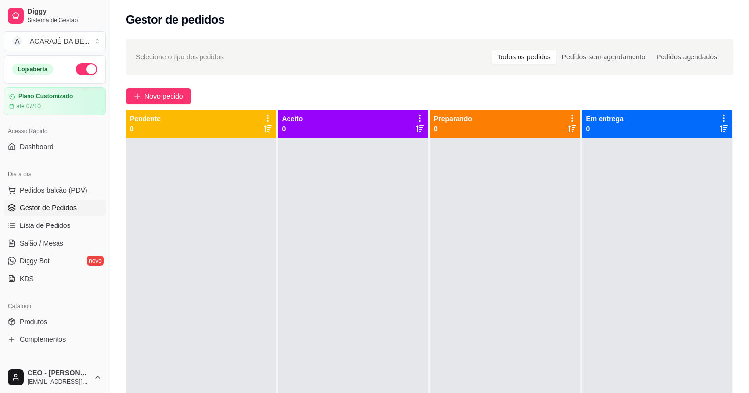
click at [76, 65] on button "button" at bounding box center [87, 69] width 22 height 12
